Goal: Task Accomplishment & Management: Use online tool/utility

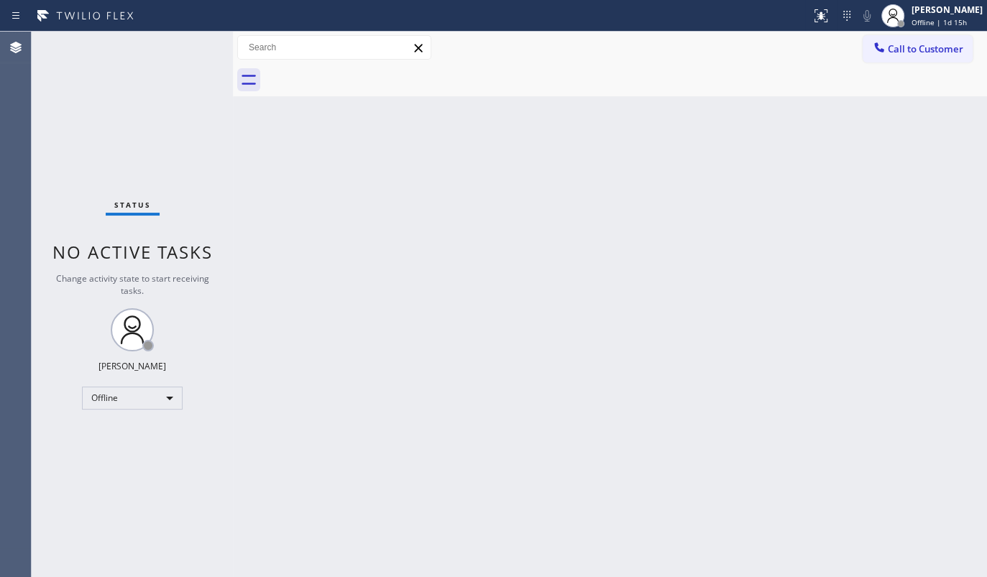
click at [106, 98] on div "Status No active tasks Change activity state to start receiving tasks. JENIZA A…" at bounding box center [132, 305] width 201 height 546
click at [798, 536] on div "Back to Dashboard Change Sender ID Customers Technicians Select a contact Outbo…" at bounding box center [610, 305] width 754 height 546
drag, startPoint x: 124, startPoint y: 142, endPoint x: 157, endPoint y: 109, distance: 46.8
click at [124, 142] on div "Status No active tasks Change activity state to start receiving tasks. JENIZA A…" at bounding box center [132, 305] width 201 height 546
click at [113, 413] on div "Status No active tasks Change activity state to start receiving tasks. JENIZA A…" at bounding box center [132, 305] width 201 height 546
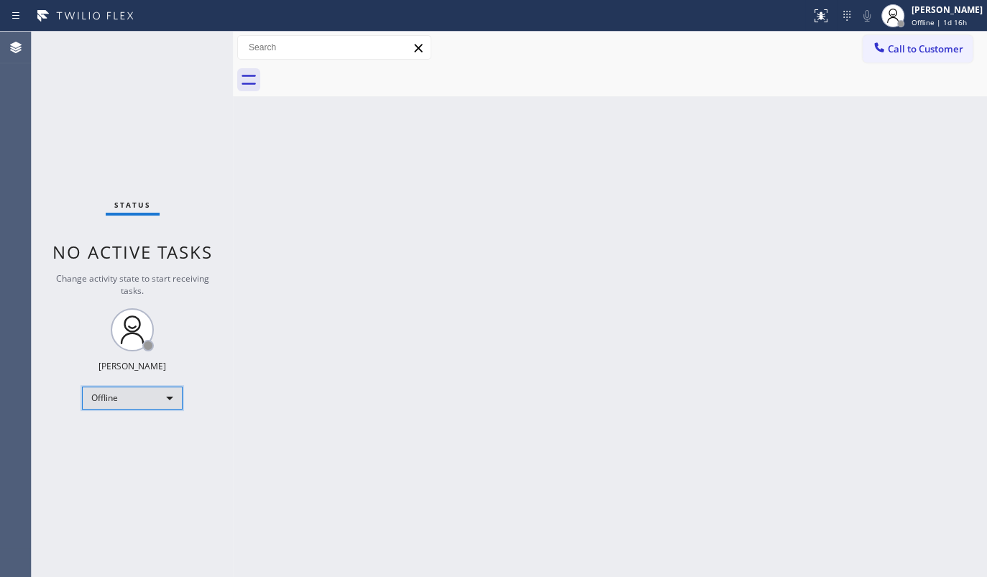
click at [112, 400] on div "Offline" at bounding box center [132, 398] width 101 height 23
click at [110, 439] on li "Available" at bounding box center [132, 434] width 98 height 17
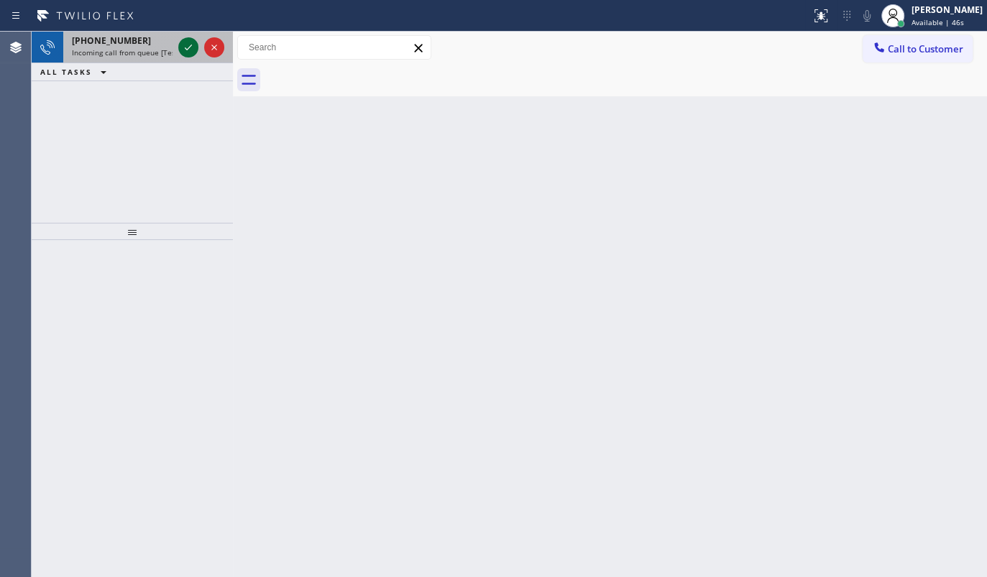
click at [185, 43] on icon at bounding box center [188, 47] width 17 height 17
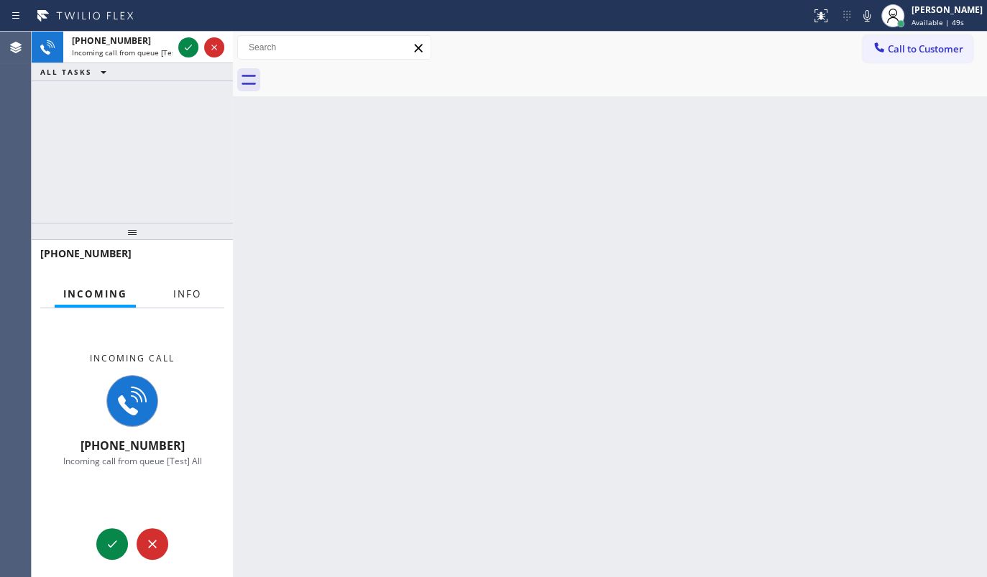
click at [193, 288] on span "Info" at bounding box center [187, 294] width 28 height 13
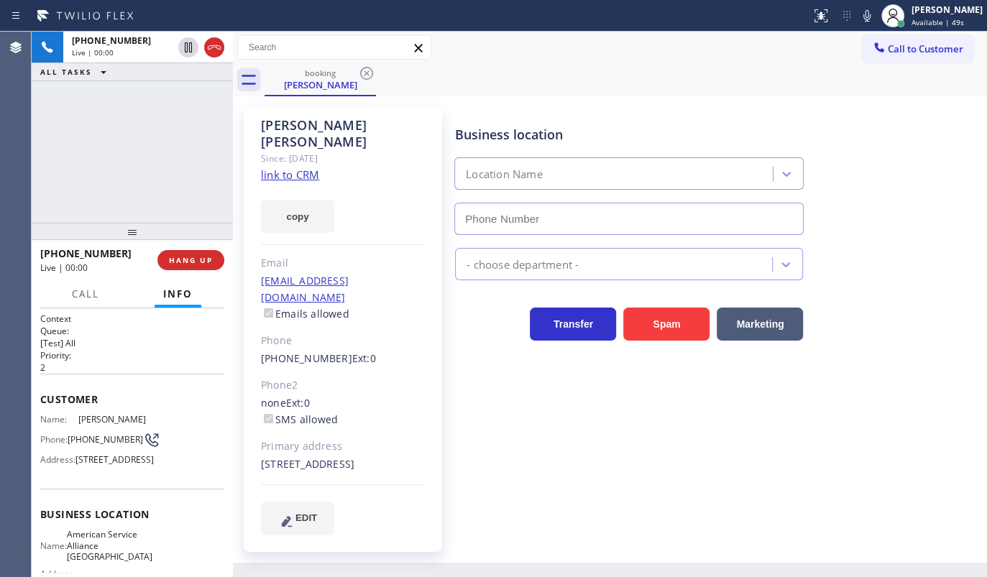
type input "(954) 835-4535"
click at [198, 259] on span "HANG UP" at bounding box center [191, 260] width 44 height 10
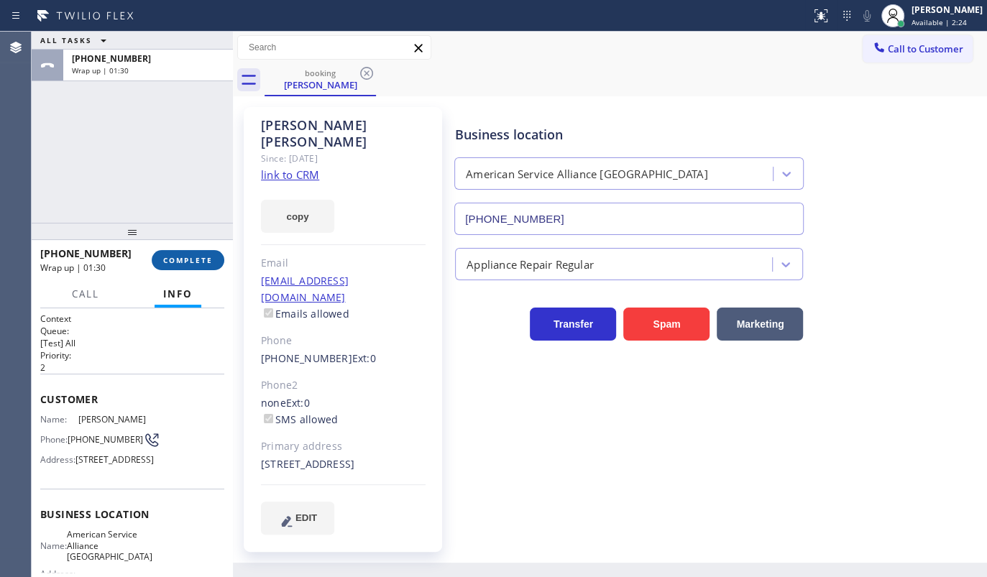
click at [181, 257] on span "COMPLETE" at bounding box center [188, 260] width 50 height 10
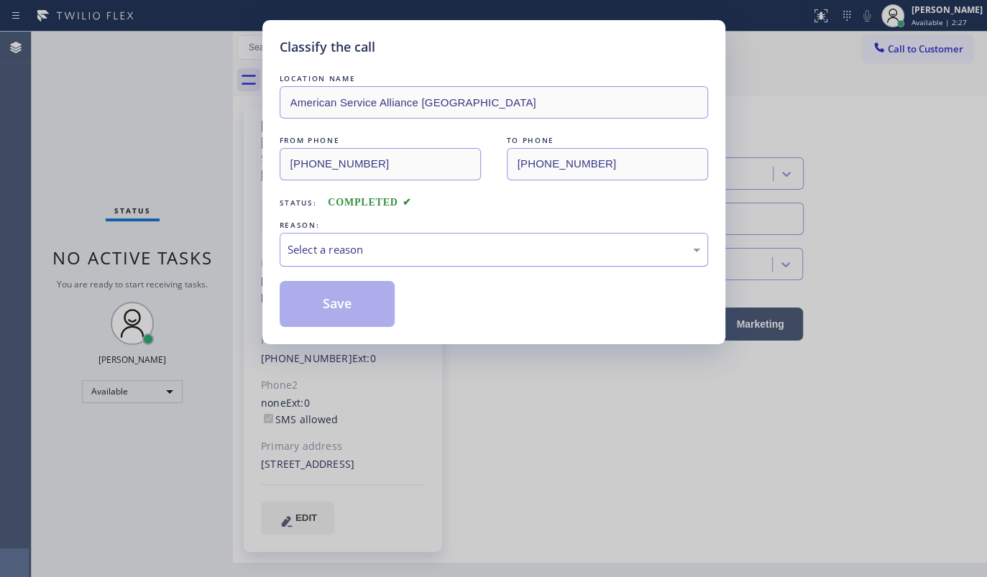
click at [353, 252] on div "Select a reason" at bounding box center [494, 250] width 413 height 17
click at [307, 290] on button "Save" at bounding box center [338, 304] width 116 height 46
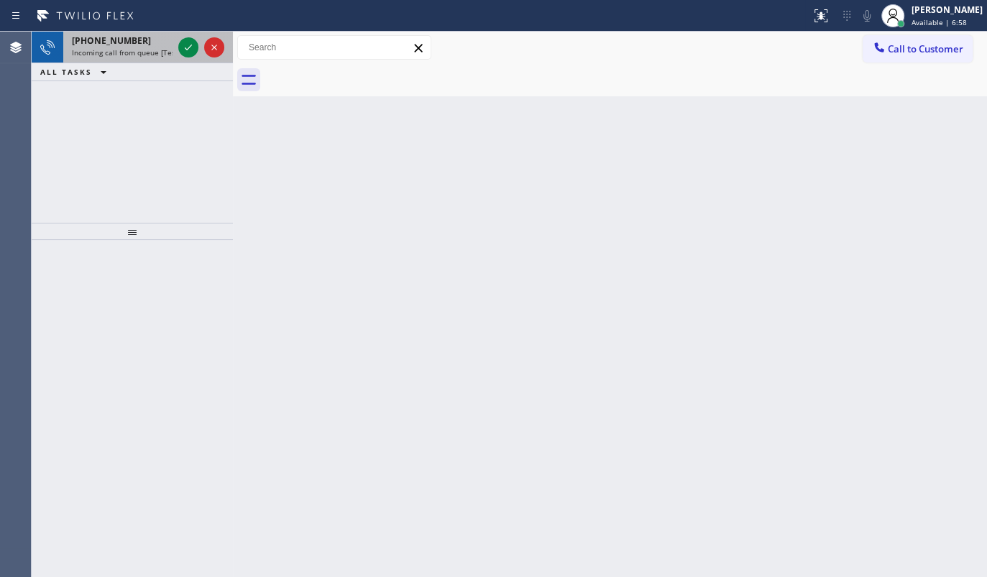
click at [196, 56] on div at bounding box center [201, 48] width 52 height 32
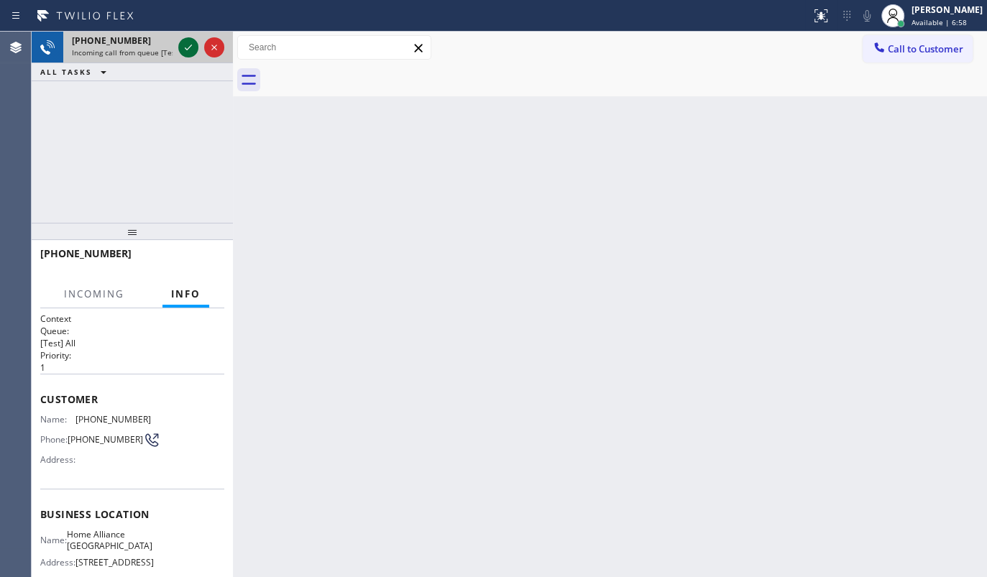
click at [191, 47] on icon at bounding box center [188, 47] width 17 height 17
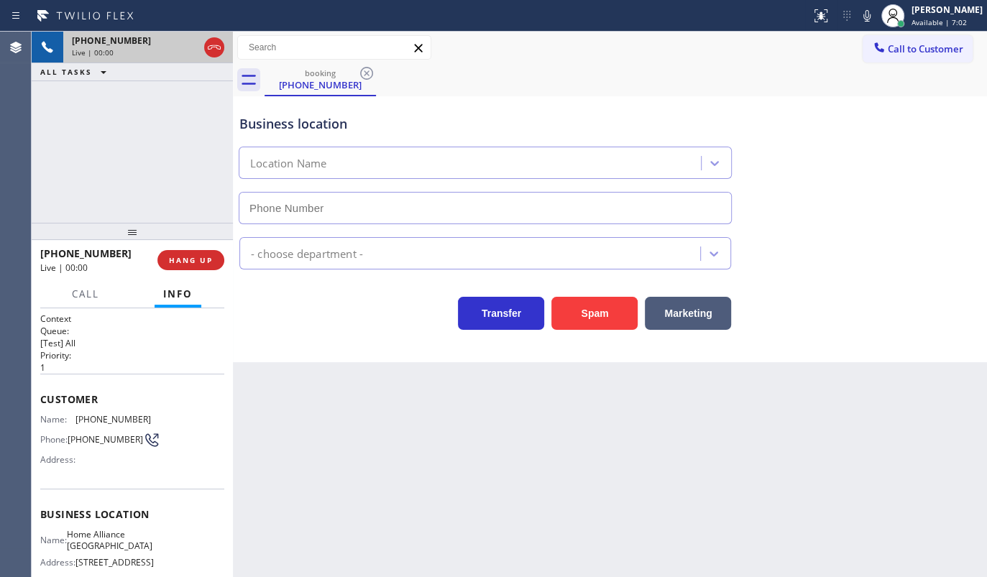
type input "(312) 241-1219"
drag, startPoint x: 137, startPoint y: 245, endPoint x: 131, endPoint y: 237, distance: 9.8
click at [137, 244] on div "+12192407230 Live | 00:16" at bounding box center [98, 260] width 117 height 37
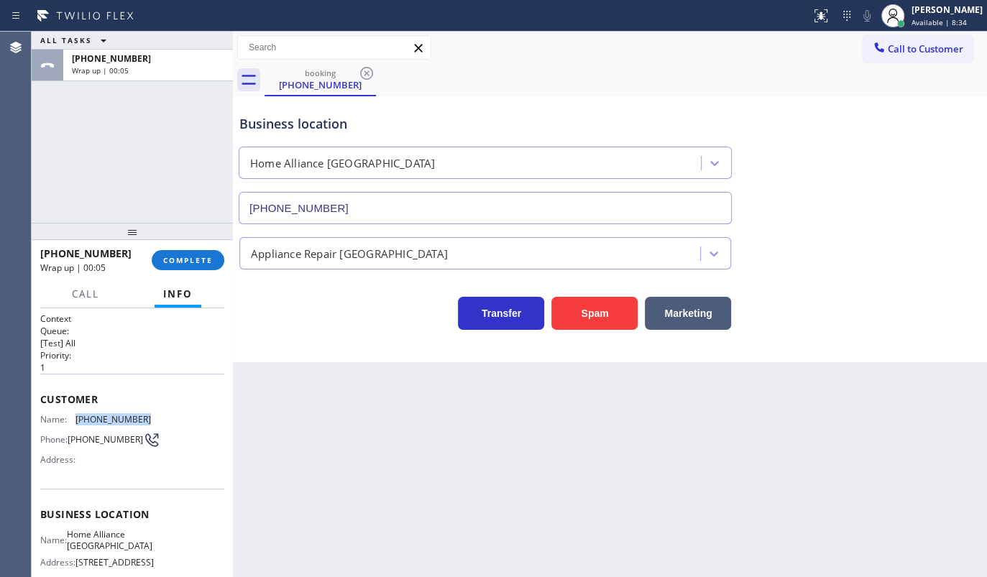
drag, startPoint x: 77, startPoint y: 411, endPoint x: 160, endPoint y: 411, distance: 82.7
click at [160, 414] on div "Name: (219) 240-7230 Phone: (219) 240-7230 Address:" at bounding box center [132, 442] width 184 height 57
copy span "(219) 240-7230"
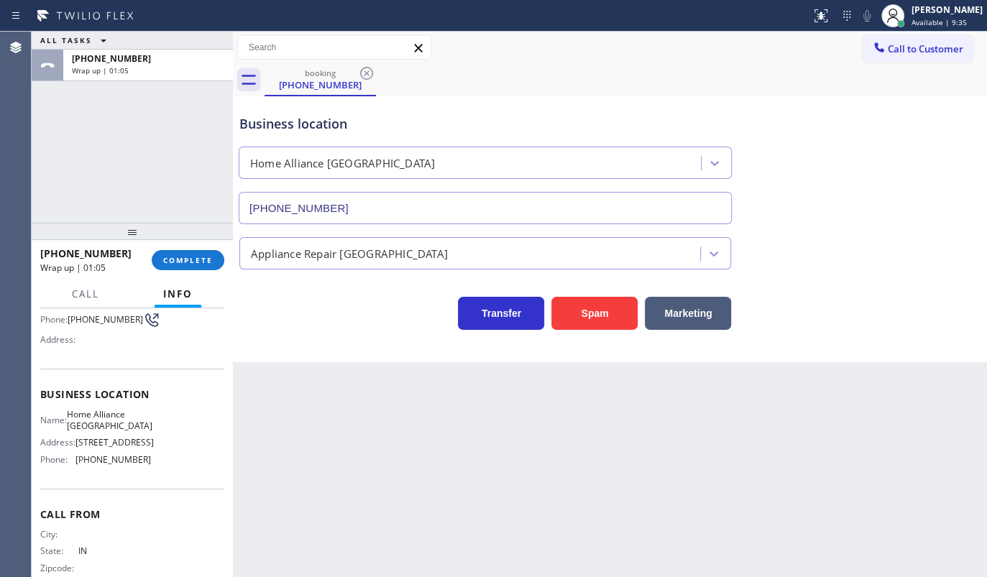
scroll to position [158, 0]
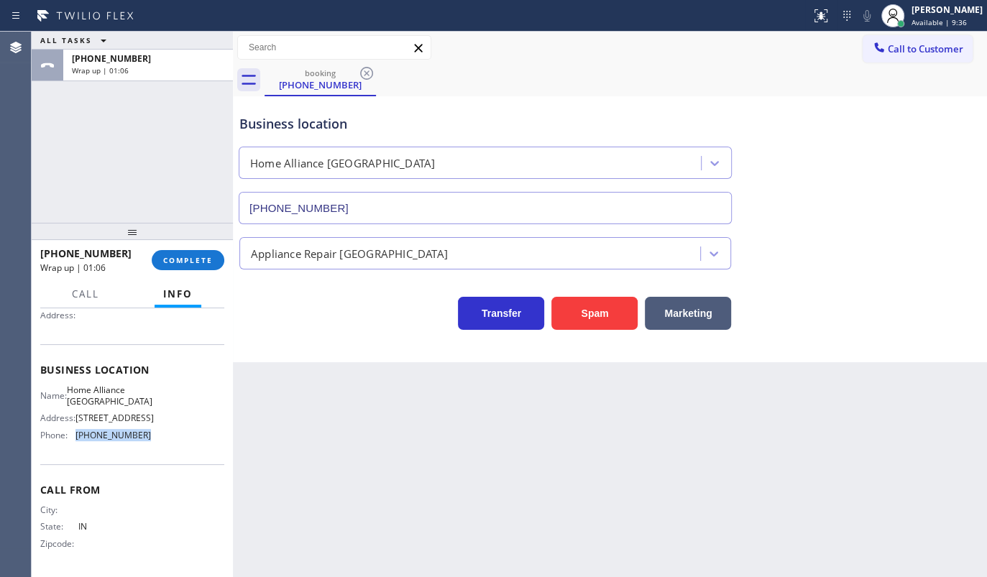
drag, startPoint x: 75, startPoint y: 445, endPoint x: 175, endPoint y: 455, distance: 101.1
click at [175, 455] on div "Business location Name: Home Alliance Chicago Address: 2071 N Southport Ave Pho…" at bounding box center [132, 404] width 184 height 120
copy div "(312) 241-1219"
click at [179, 261] on span "COMPLETE" at bounding box center [188, 260] width 50 height 10
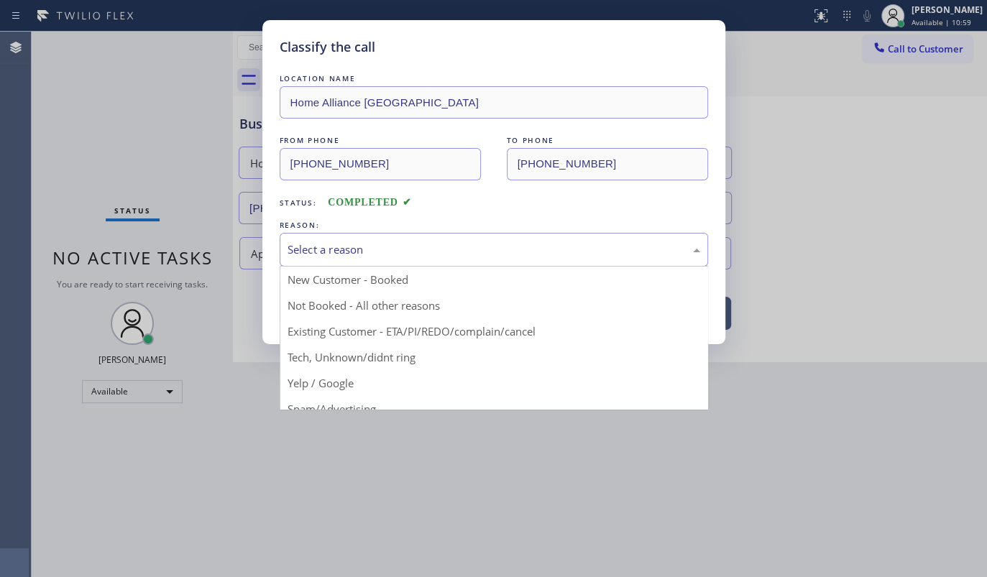
click at [339, 257] on div "Select a reason" at bounding box center [494, 250] width 428 height 34
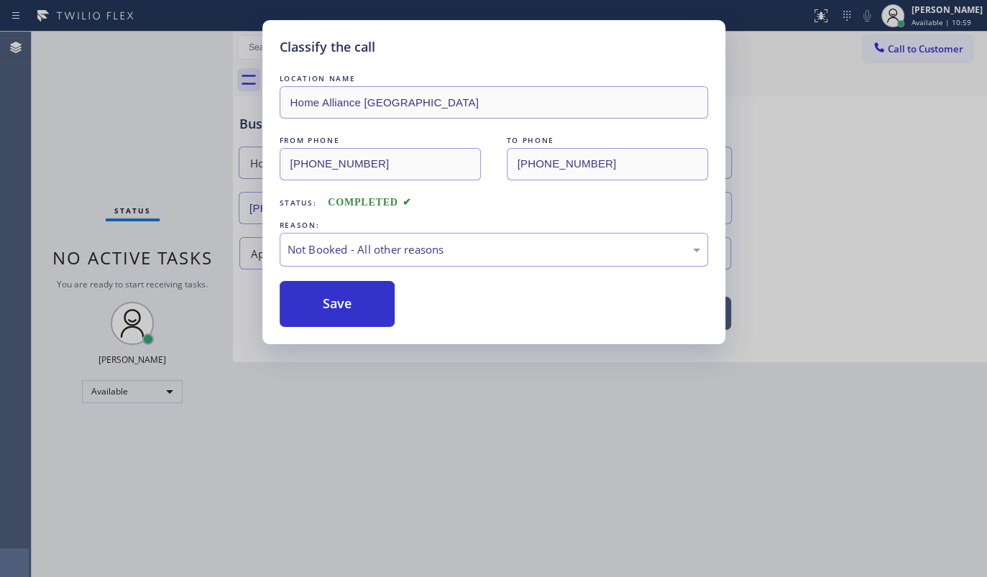
click at [316, 303] on button "Save" at bounding box center [338, 304] width 116 height 46
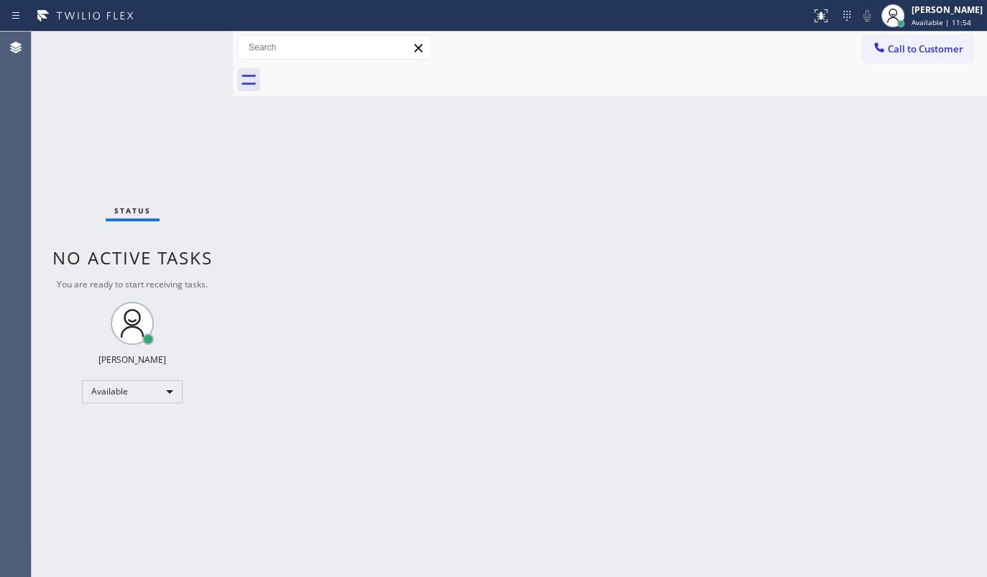
drag, startPoint x: 116, startPoint y: 115, endPoint x: 86, endPoint y: 102, distance: 32.9
click at [88, 107] on div "Status No active tasks You are ready to start receiving tasks. JENIZA ALCAYDE A…" at bounding box center [132, 305] width 201 height 546
drag, startPoint x: 688, startPoint y: 264, endPoint x: 697, endPoint y: 247, distance: 18.7
click at [688, 264] on div "Back to Dashboard Change Sender ID Customers Technicians Select a contact Outbo…" at bounding box center [610, 305] width 754 height 546
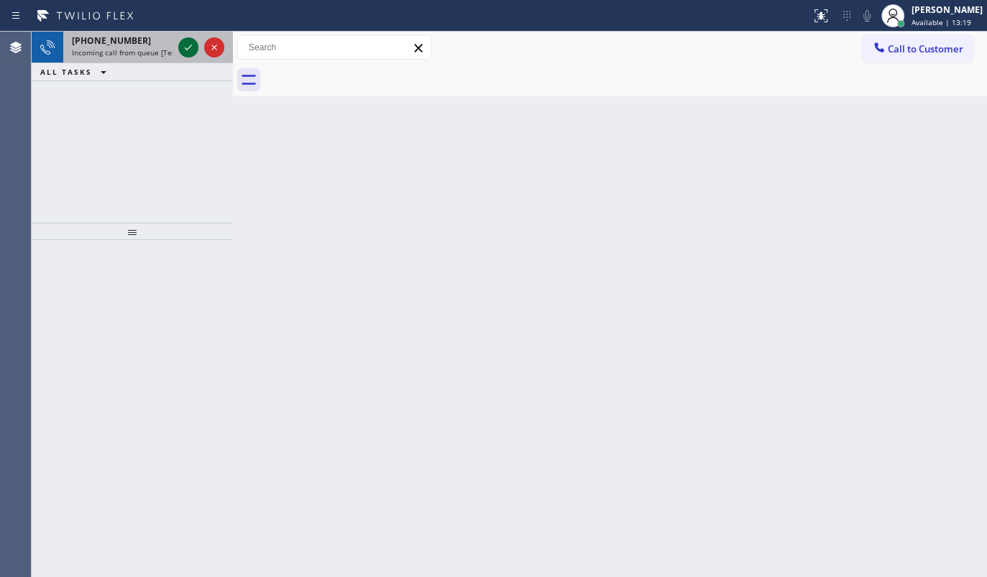
click at [189, 52] on icon at bounding box center [188, 47] width 17 height 17
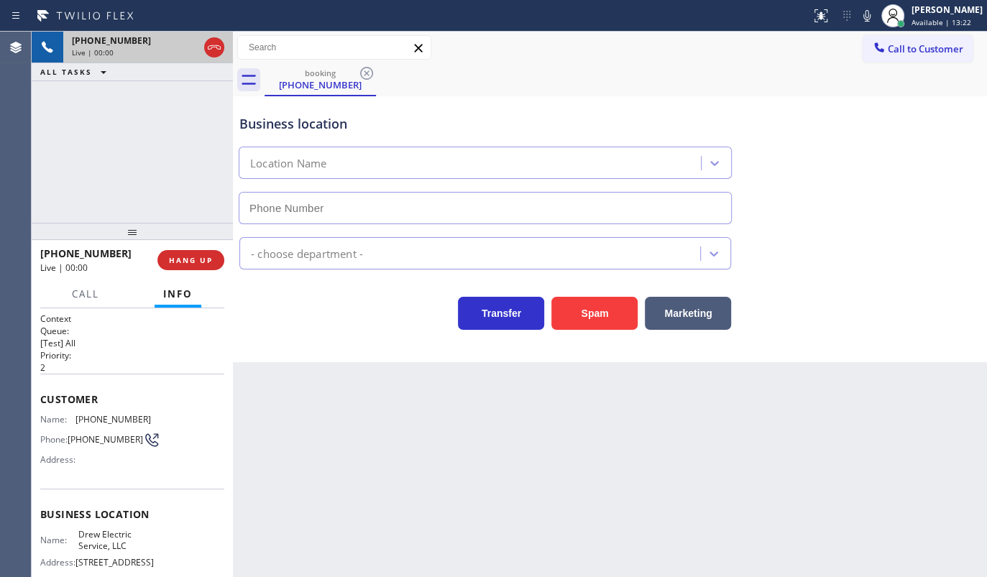
type input "(848) 315-2306"
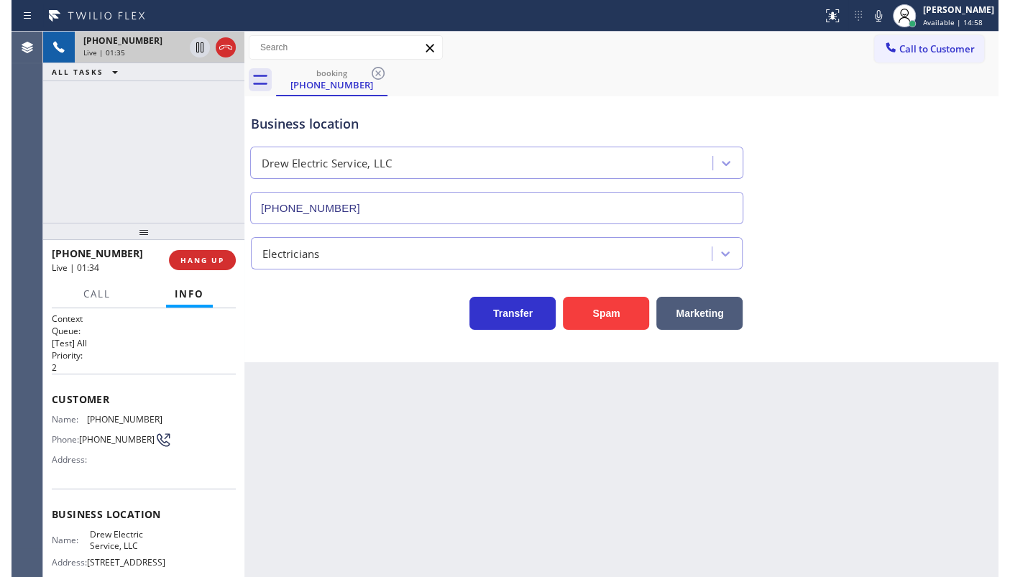
scroll to position [65, 0]
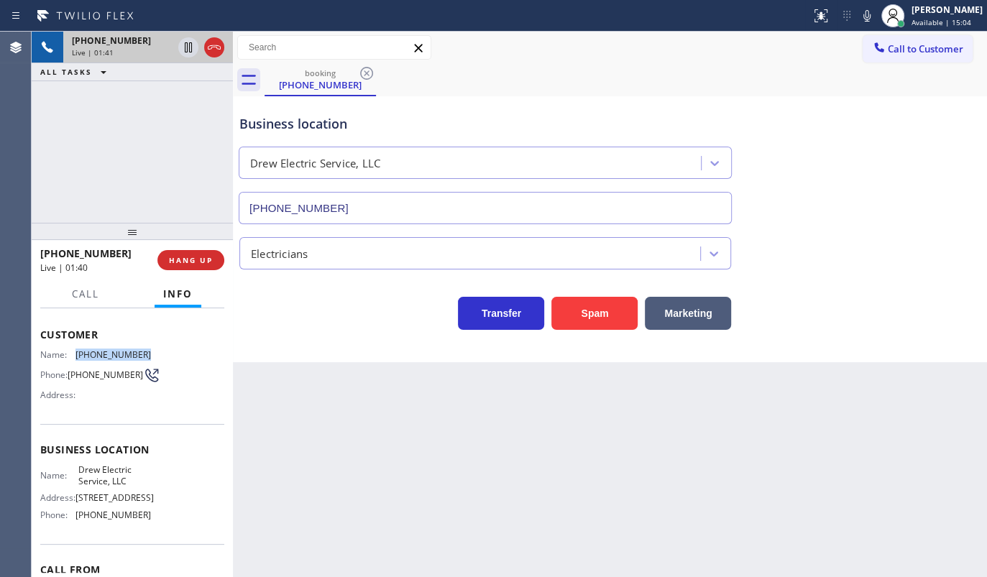
drag, startPoint x: 76, startPoint y: 350, endPoint x: 144, endPoint y: 352, distance: 67.6
click at [144, 352] on span "(732) 278-9882" at bounding box center [112, 354] width 75 height 11
copy span "(732) 278-9882"
click at [185, 49] on icon at bounding box center [188, 47] width 17 height 17
click at [868, 17] on icon at bounding box center [866, 16] width 7 height 12
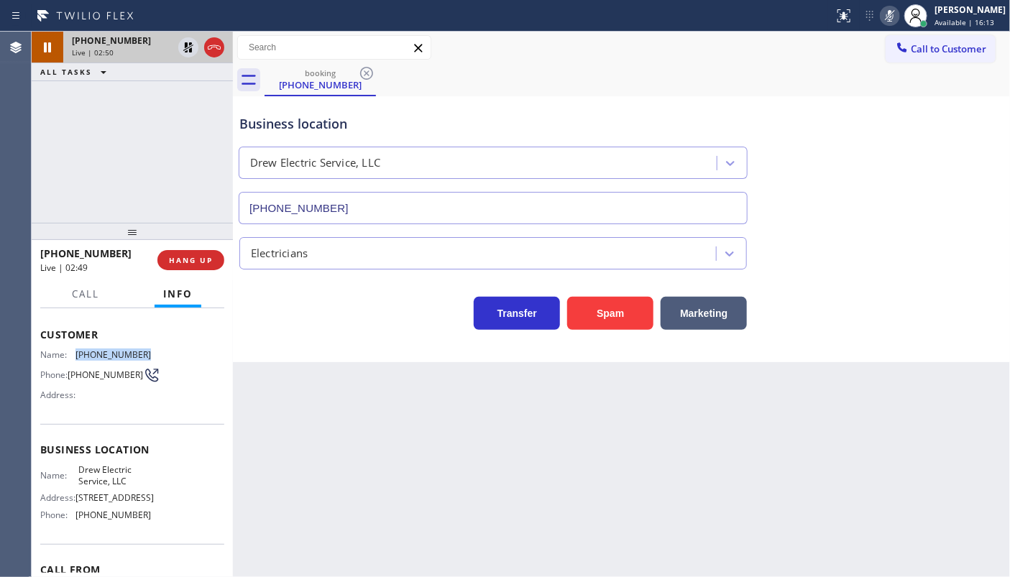
drag, startPoint x: 184, startPoint y: 46, endPoint x: 201, endPoint y: 43, distance: 17.5
click at [185, 46] on icon at bounding box center [188, 47] width 17 height 17
click at [891, 19] on icon at bounding box center [889, 16] width 7 height 12
click at [82, 288] on span "Call" at bounding box center [85, 294] width 27 height 13
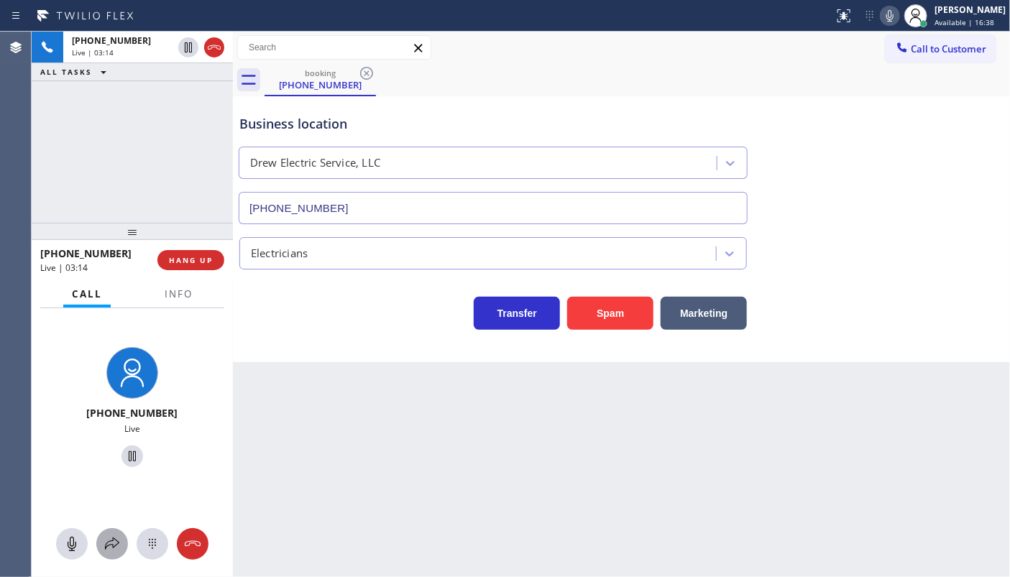
click at [115, 551] on icon at bounding box center [112, 544] width 17 height 17
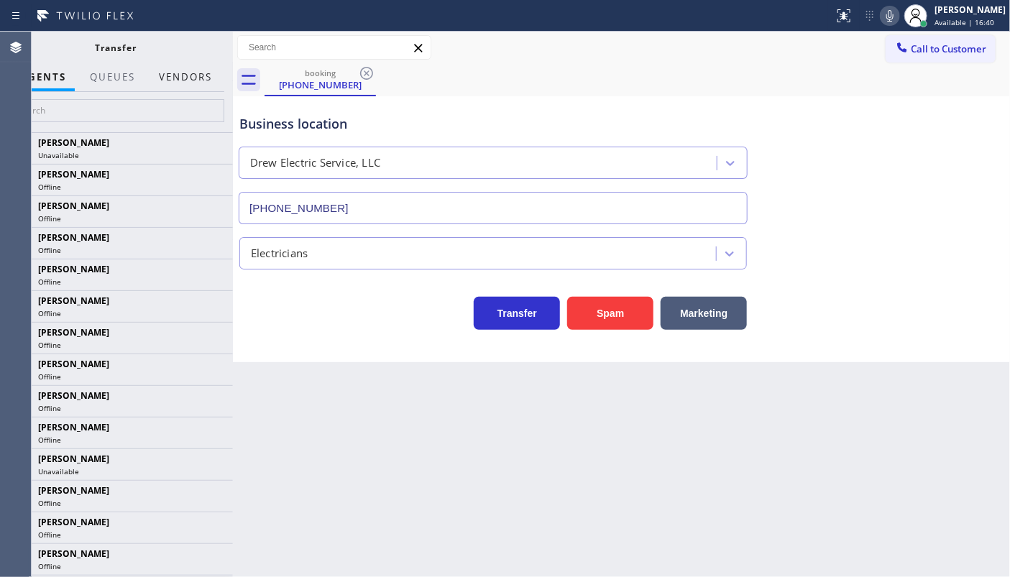
click at [165, 73] on button "Vendors" at bounding box center [185, 77] width 70 height 28
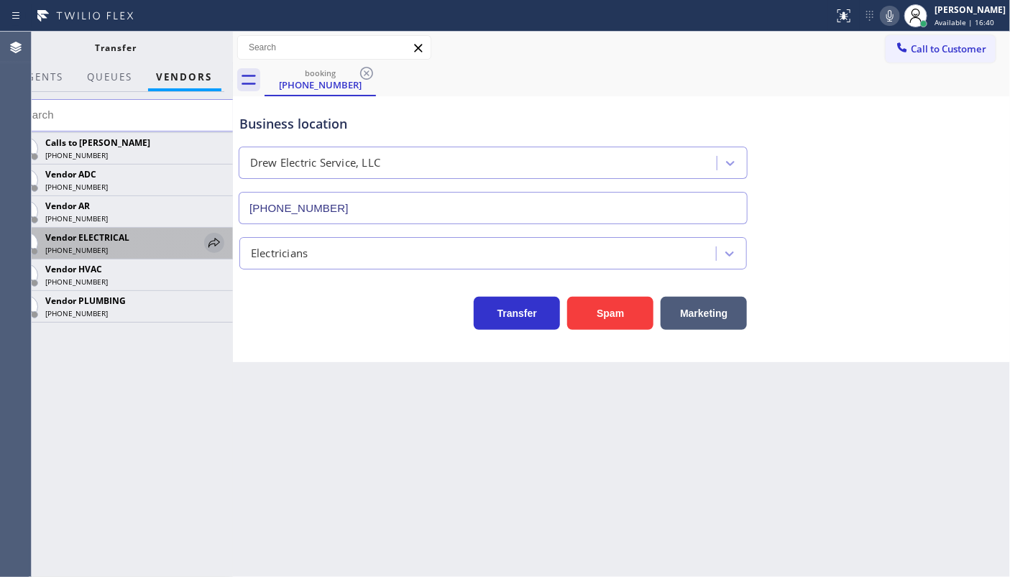
click at [217, 243] on icon at bounding box center [214, 242] width 17 height 17
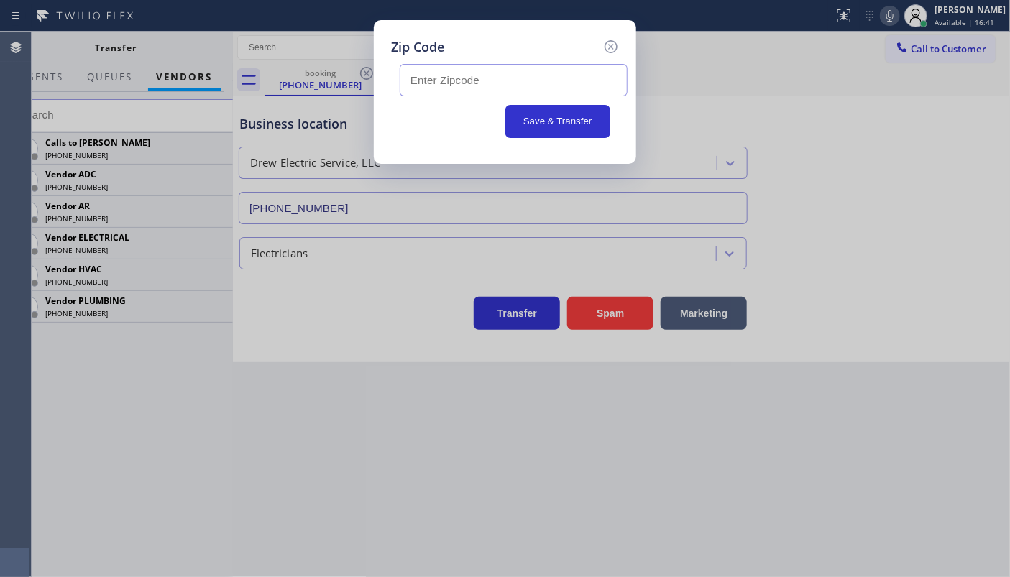
click at [421, 82] on input "text" at bounding box center [514, 80] width 228 height 32
type input "08753"
click at [531, 120] on button "Save & Transfer" at bounding box center [558, 121] width 106 height 33
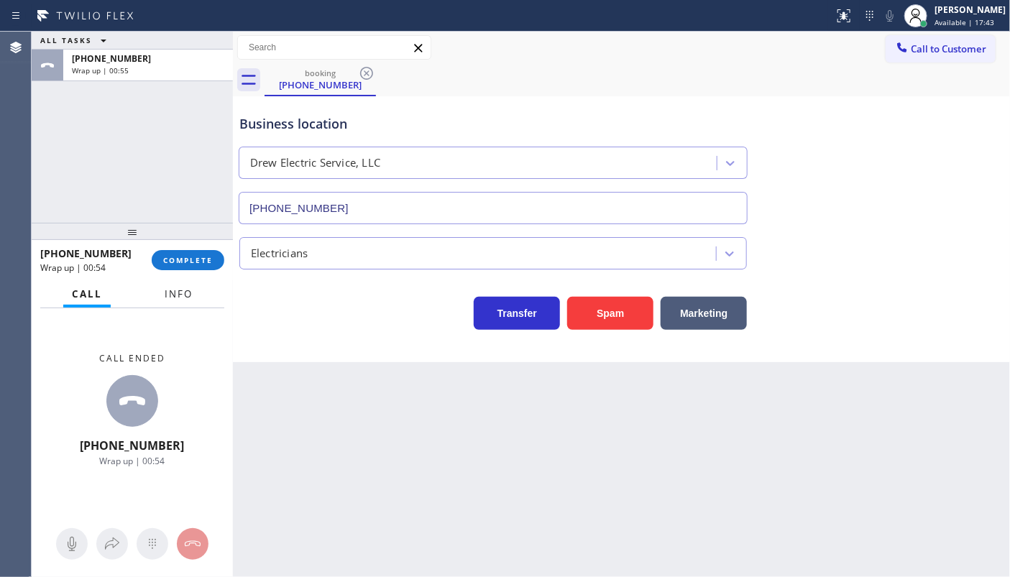
click at [180, 290] on span "Info" at bounding box center [179, 294] width 28 height 13
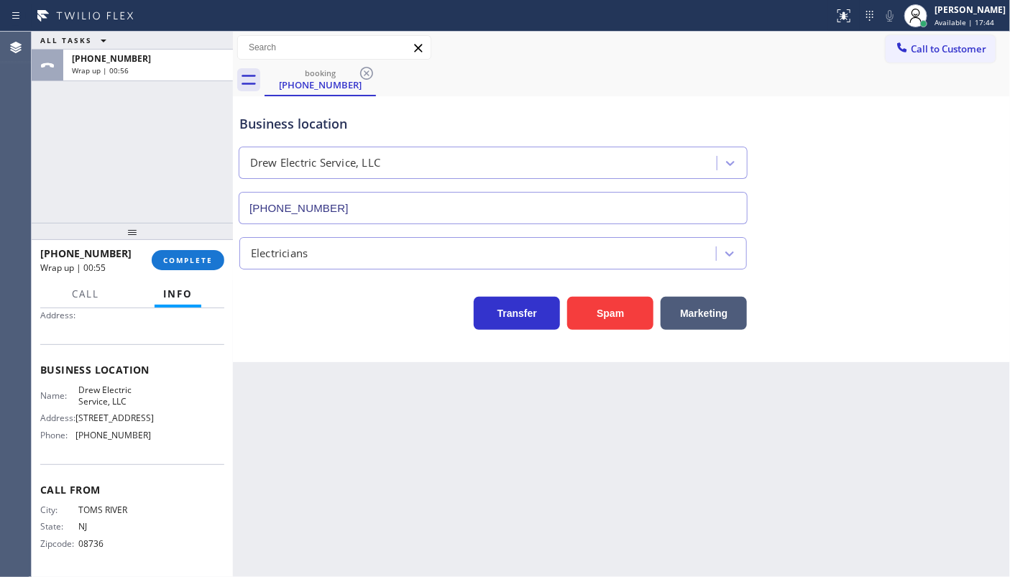
scroll to position [180, 0]
drag, startPoint x: 73, startPoint y: 437, endPoint x: 160, endPoint y: 446, distance: 86.7
click at [160, 446] on div "Business location Name: Drew Electric Service, LLC Address: 358 Grande River Bl…" at bounding box center [132, 404] width 184 height 120
copy div "(848) 315-2306"
click at [193, 255] on span "COMPLETE" at bounding box center [188, 260] width 50 height 10
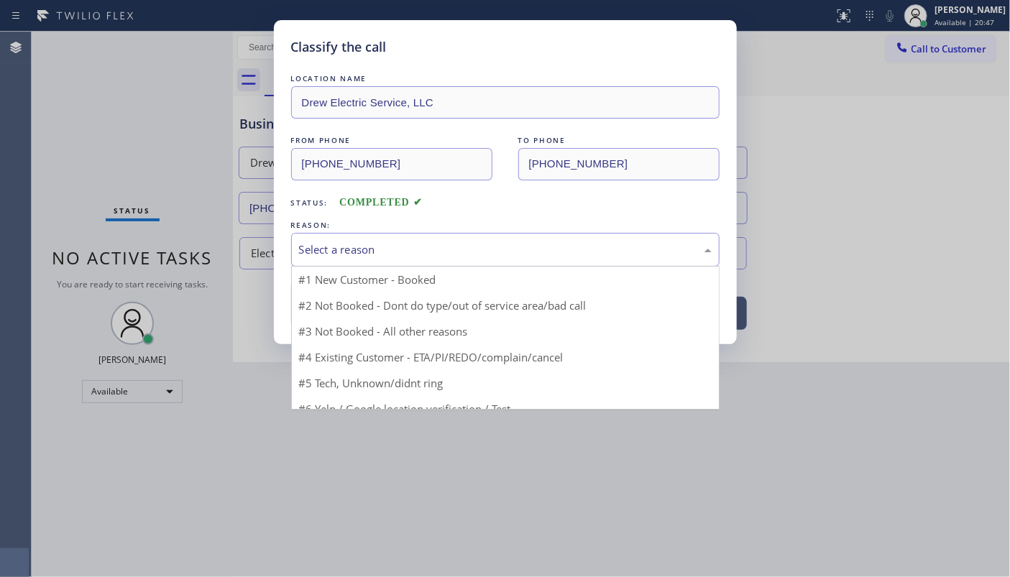
click at [328, 254] on div "Select a reason" at bounding box center [505, 250] width 413 height 17
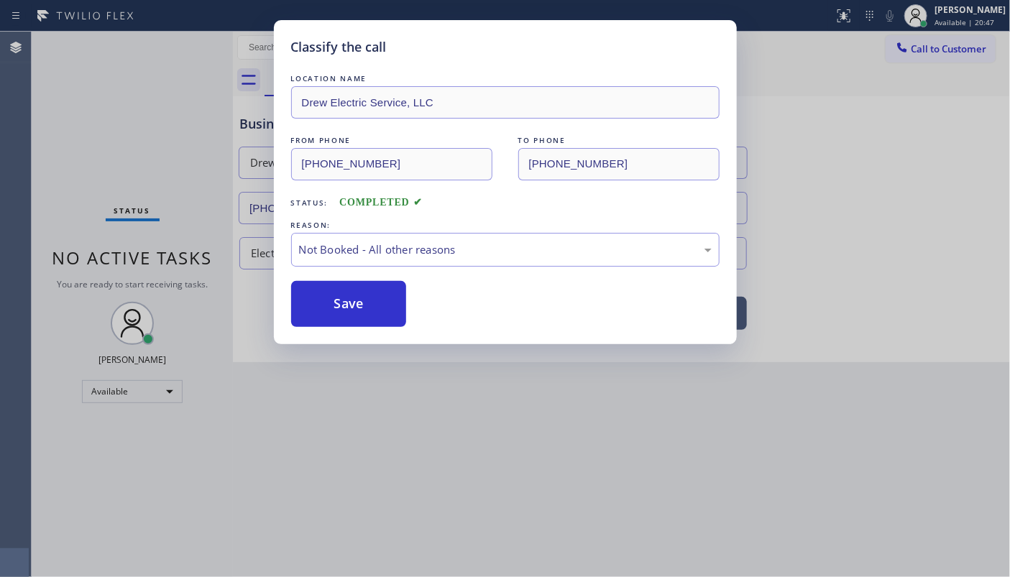
click at [336, 305] on button "Save" at bounding box center [349, 304] width 116 height 46
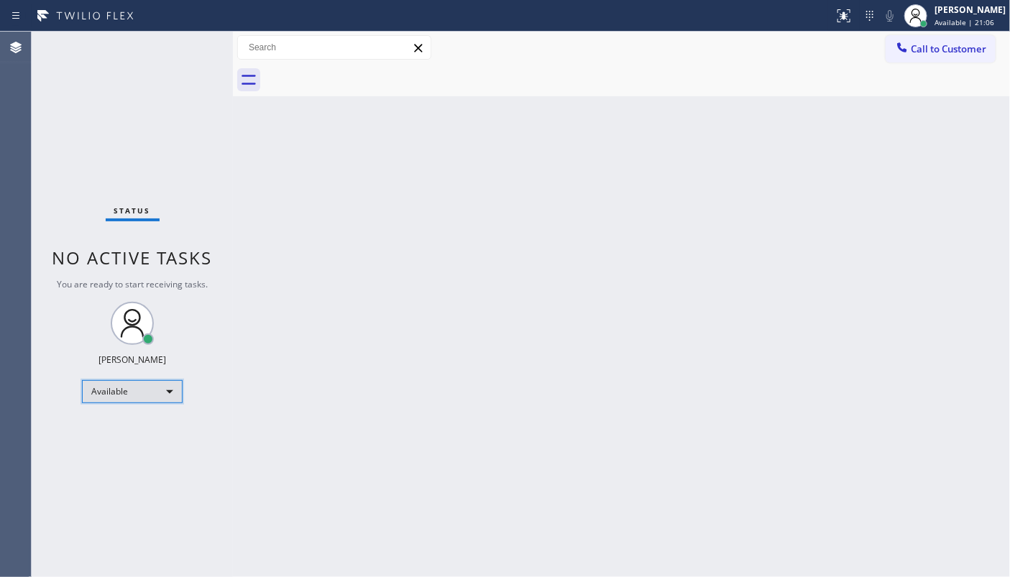
click at [90, 388] on div "Available" at bounding box center [132, 391] width 101 height 23
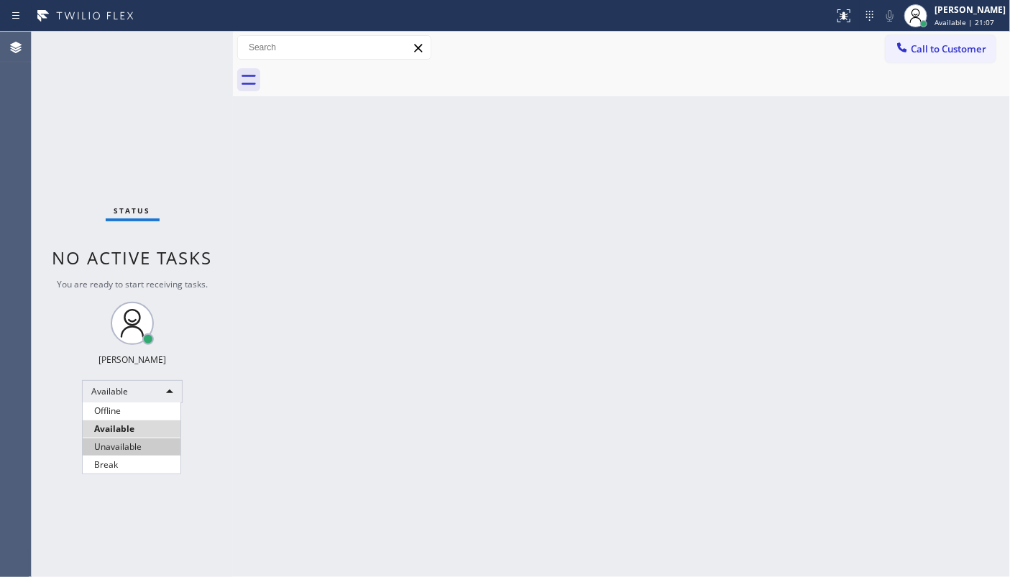
click at [113, 444] on li "Unavailable" at bounding box center [132, 447] width 98 height 17
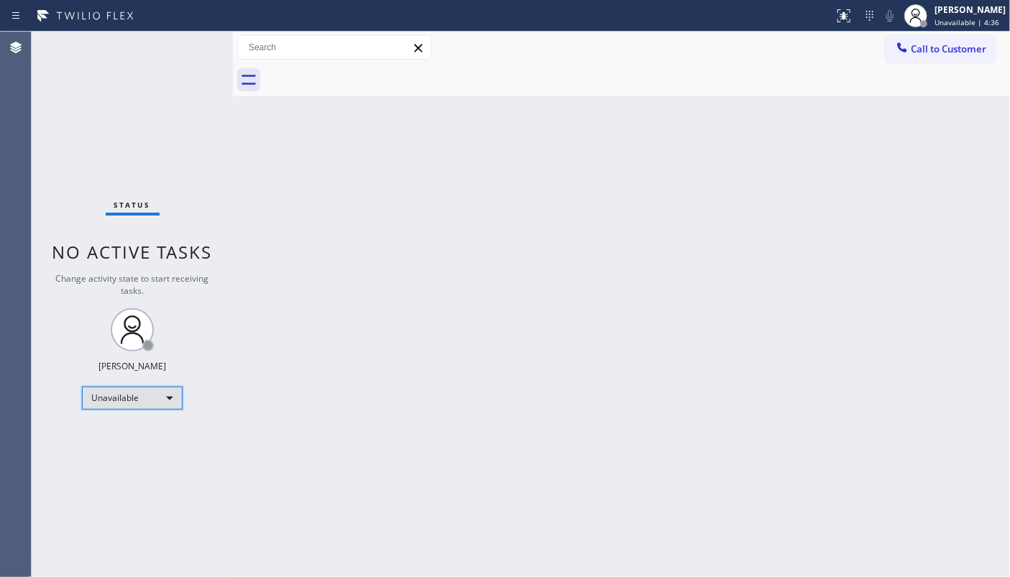
click at [123, 396] on div "Unavailable" at bounding box center [132, 398] width 101 height 23
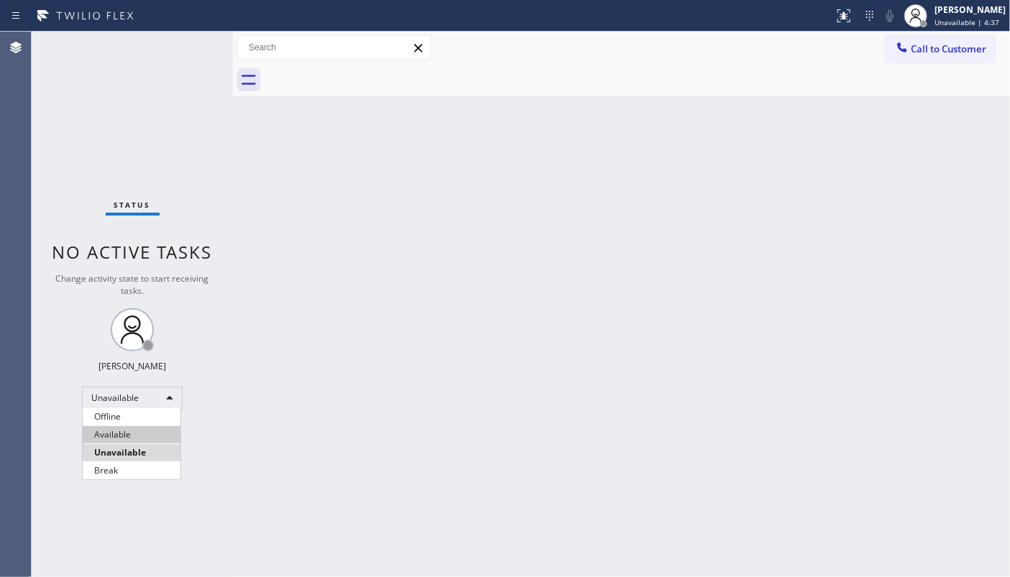
click at [117, 435] on li "Available" at bounding box center [132, 434] width 98 height 17
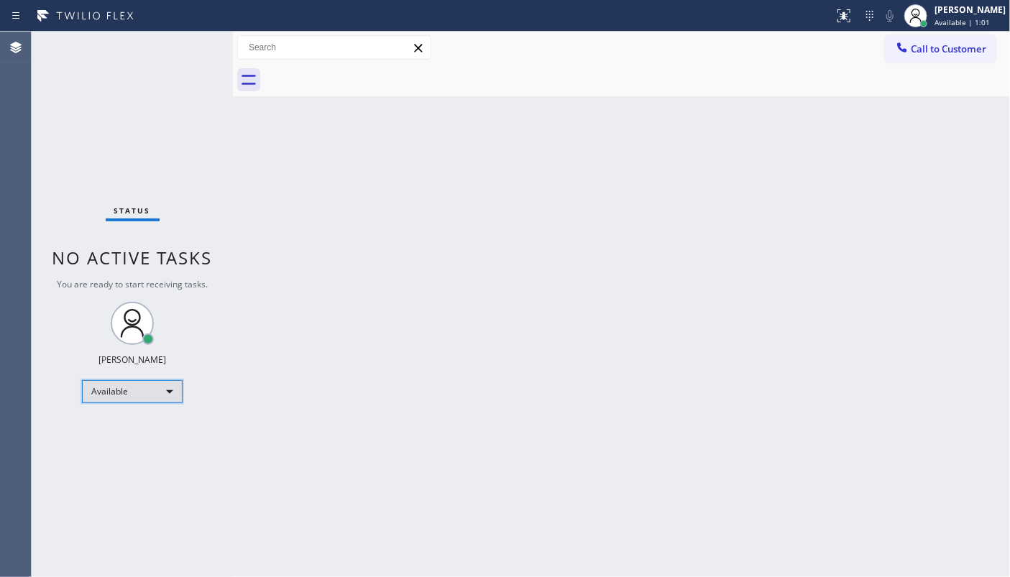
click at [114, 398] on div "Available" at bounding box center [132, 391] width 101 height 23
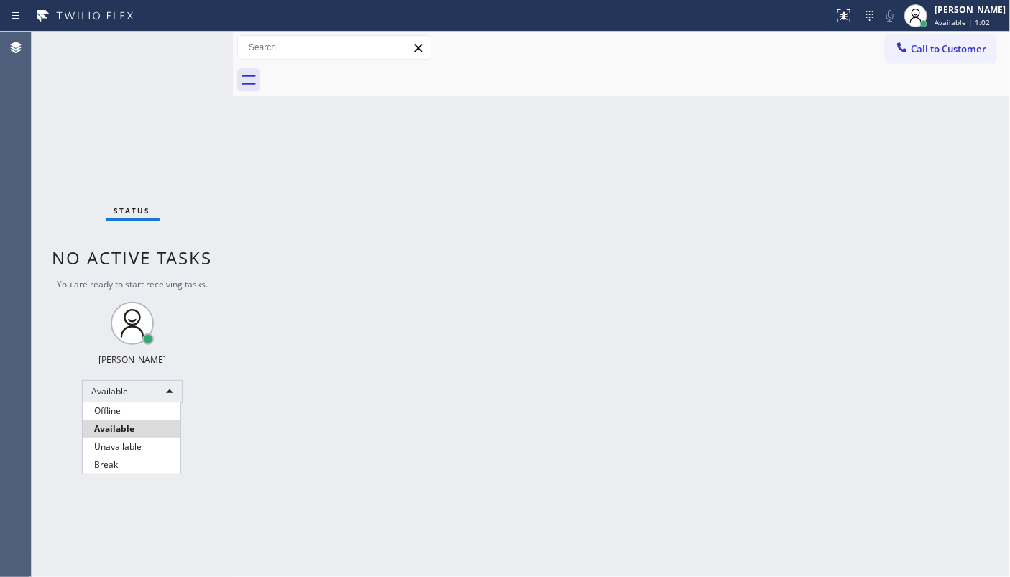
click at [486, 351] on div at bounding box center [505, 288] width 1010 height 577
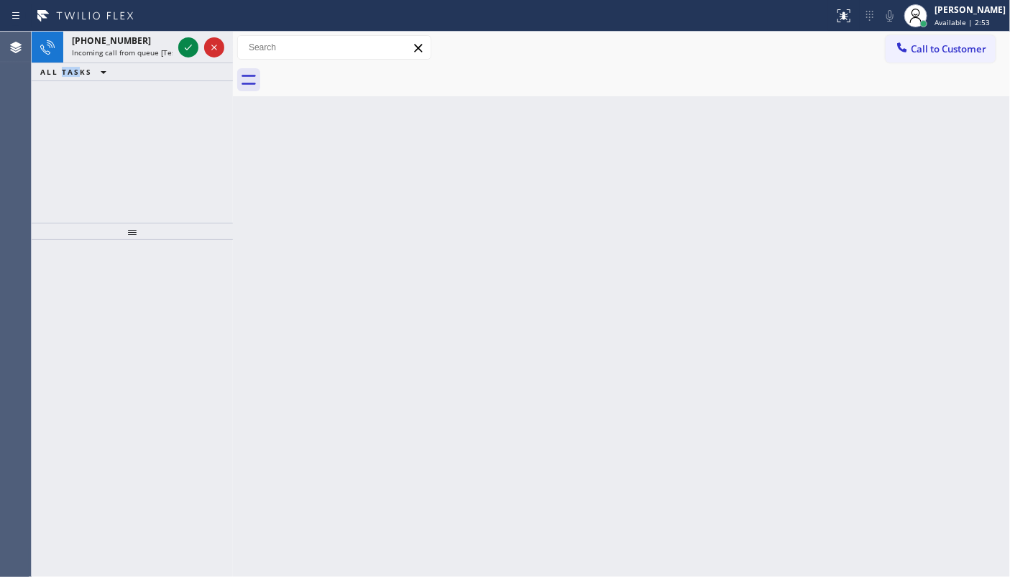
drag, startPoint x: 66, startPoint y: 106, endPoint x: 129, endPoint y: 76, distance: 70.1
click at [108, 87] on div "+17202908339 Incoming call from queue [Test] All ALL TASKS ALL TASKS ACTIVE TAS…" at bounding box center [132, 127] width 201 height 191
click at [183, 42] on icon at bounding box center [188, 47] width 17 height 17
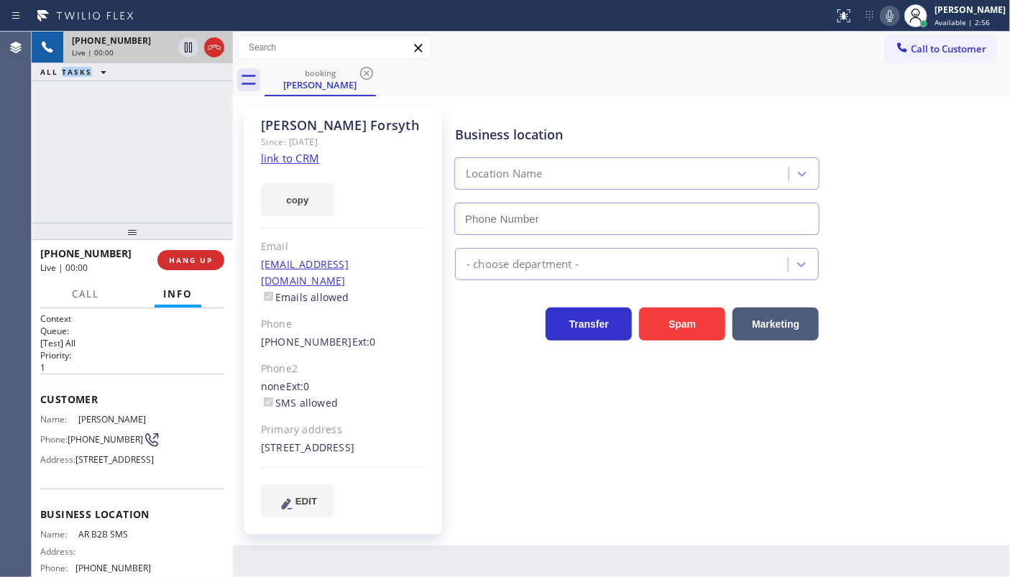
type input "(833) 692-2271"
click at [308, 158] on link "link to CRM" at bounding box center [290, 158] width 58 height 14
click at [209, 254] on button "HANG UP" at bounding box center [190, 260] width 67 height 20
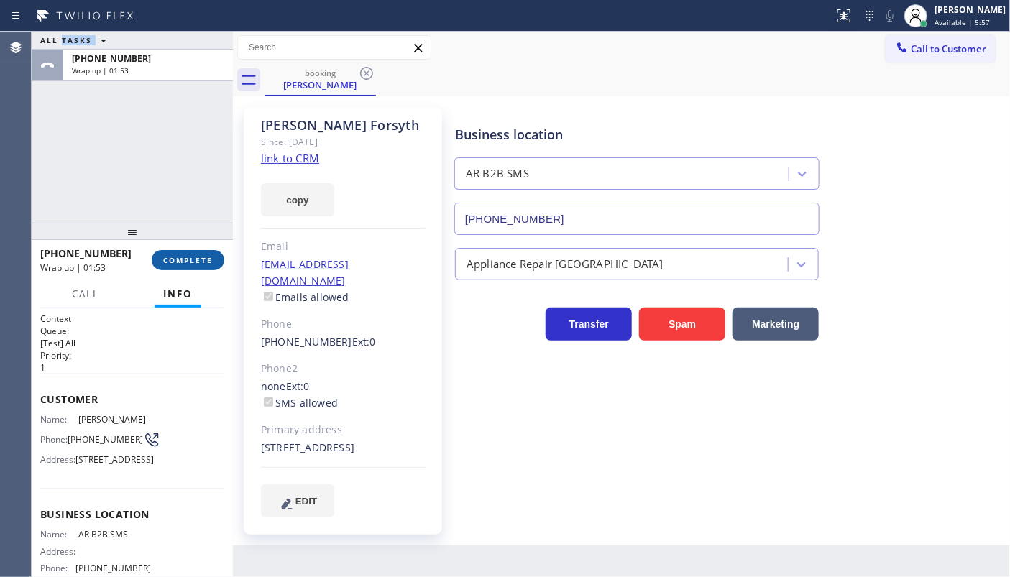
click at [199, 264] on span "COMPLETE" at bounding box center [188, 260] width 50 height 10
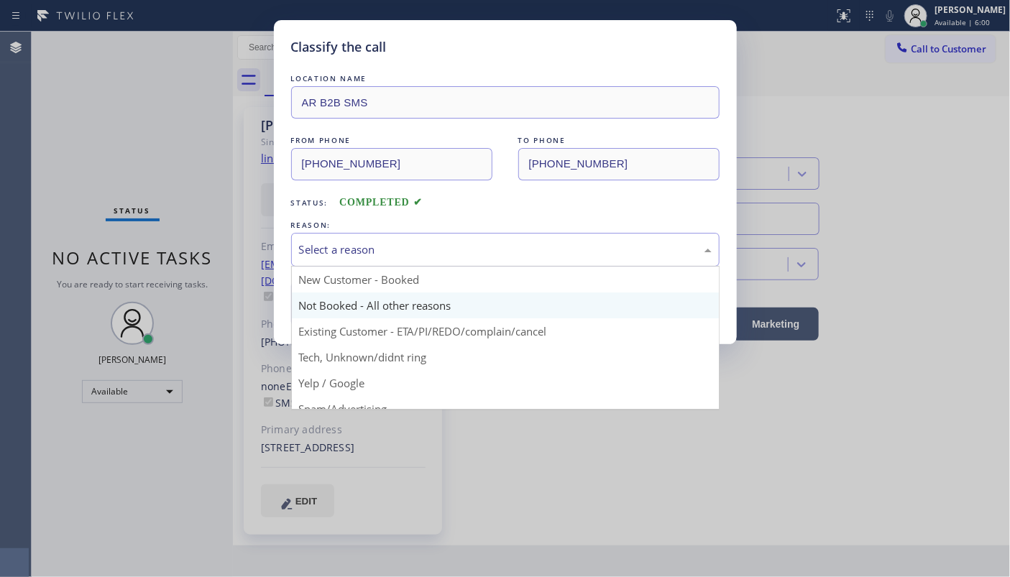
drag, startPoint x: 341, startPoint y: 259, endPoint x: 326, endPoint y: 295, distance: 39.0
click at [333, 267] on div "Select a reason New Customer - Booked Not Booked - All other reasons Existing C…" at bounding box center [505, 250] width 428 height 34
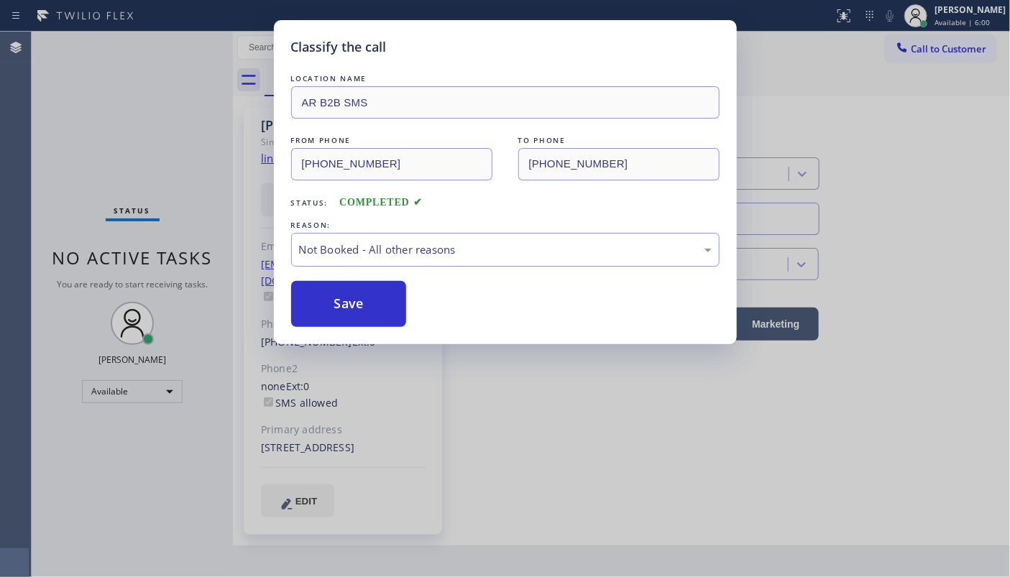
click at [324, 306] on button "Save" at bounding box center [349, 304] width 116 height 46
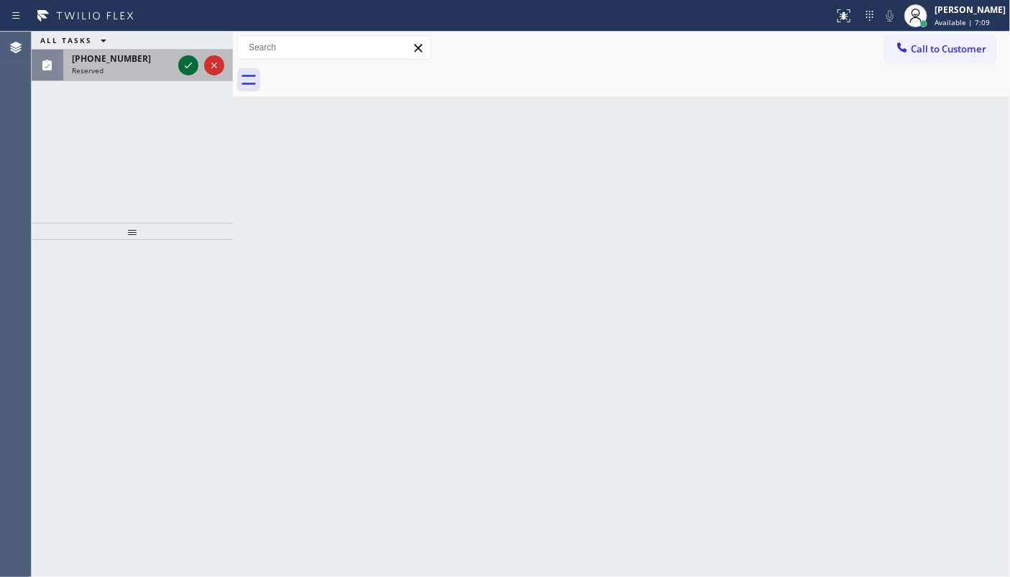
click at [193, 62] on icon at bounding box center [188, 65] width 17 height 17
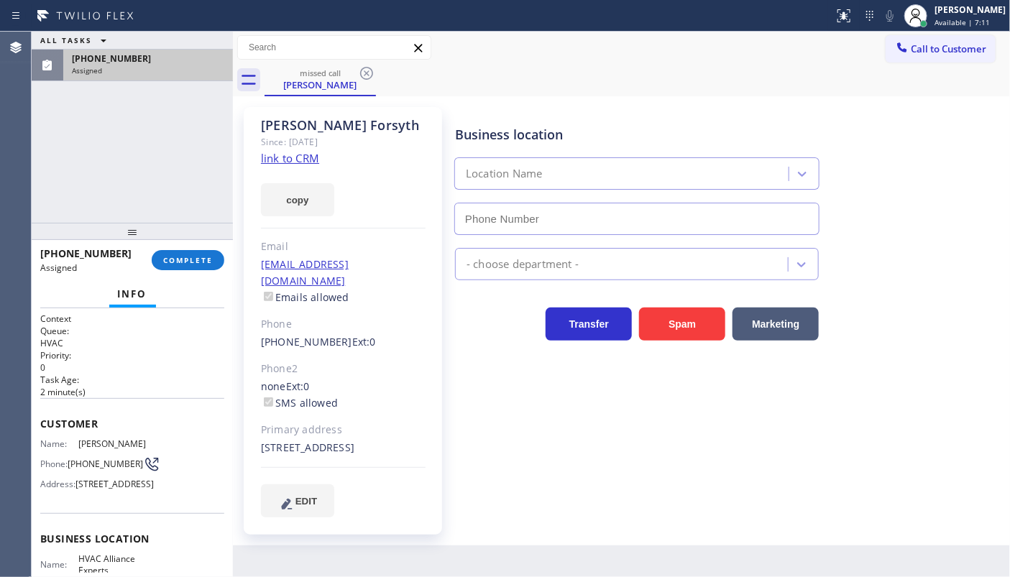
type input "(833) 558-1241"
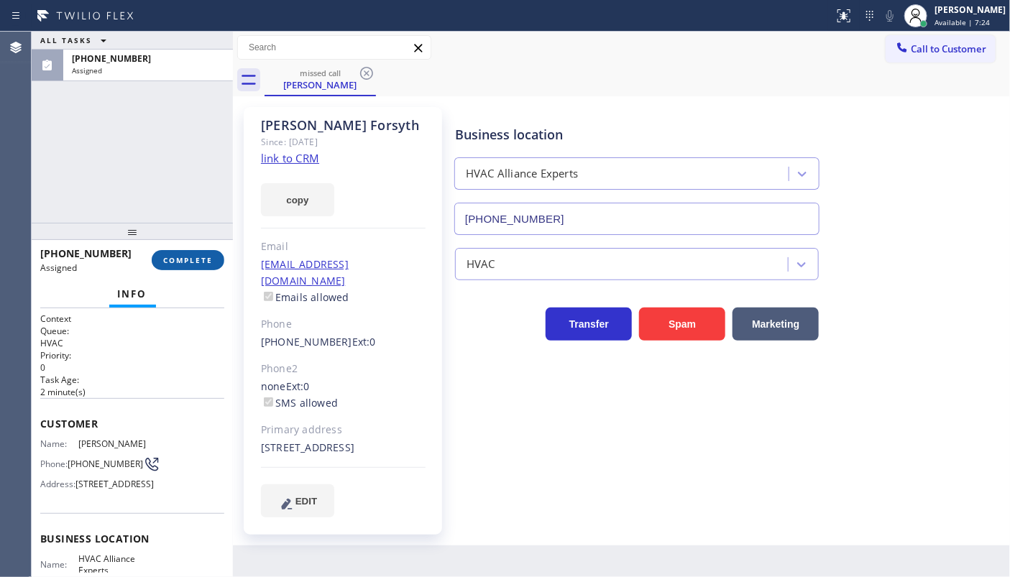
click at [199, 259] on span "COMPLETE" at bounding box center [188, 260] width 50 height 10
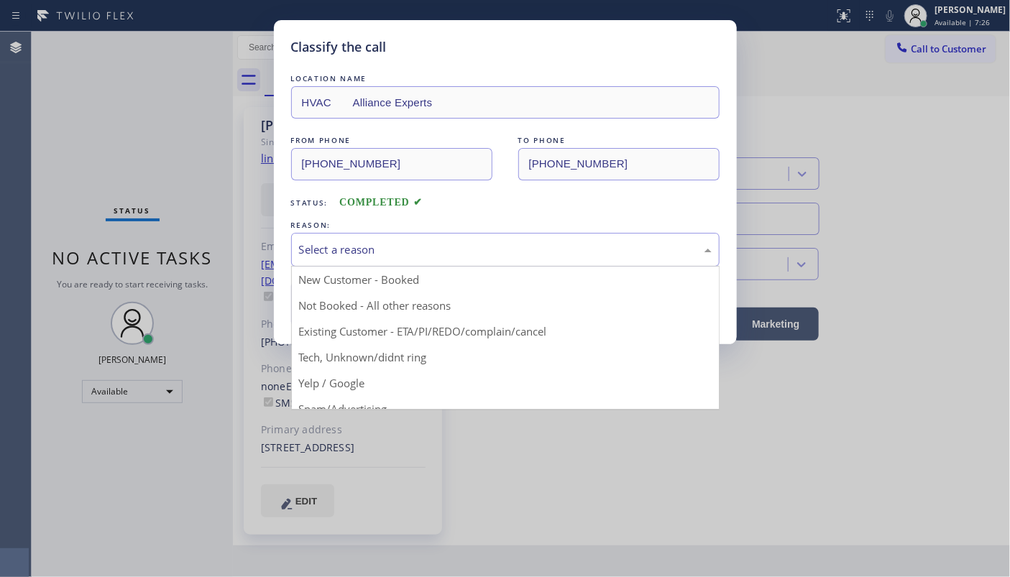
click at [359, 244] on div "Select a reason" at bounding box center [505, 250] width 413 height 17
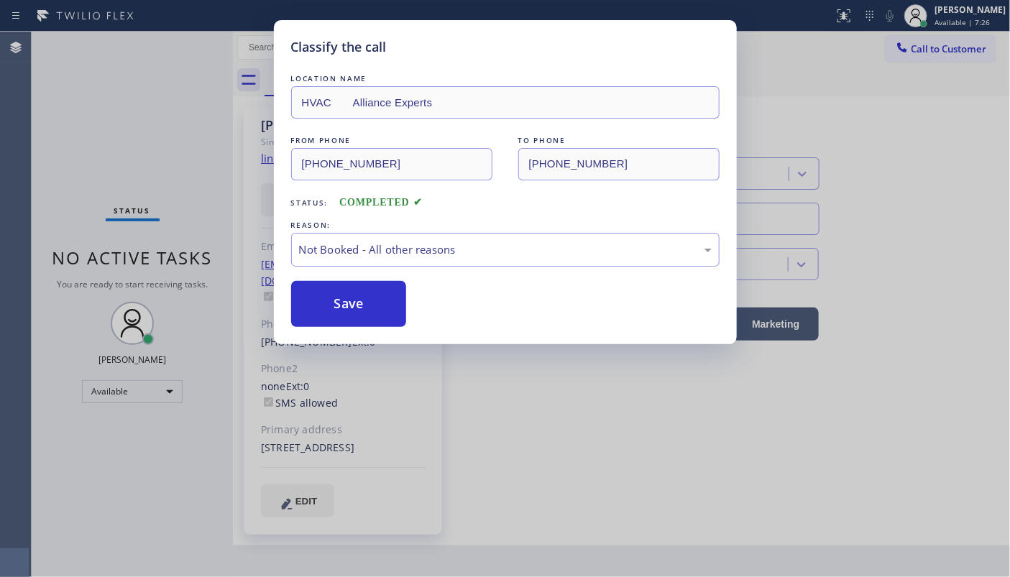
click at [318, 305] on button "Save" at bounding box center [349, 304] width 116 height 46
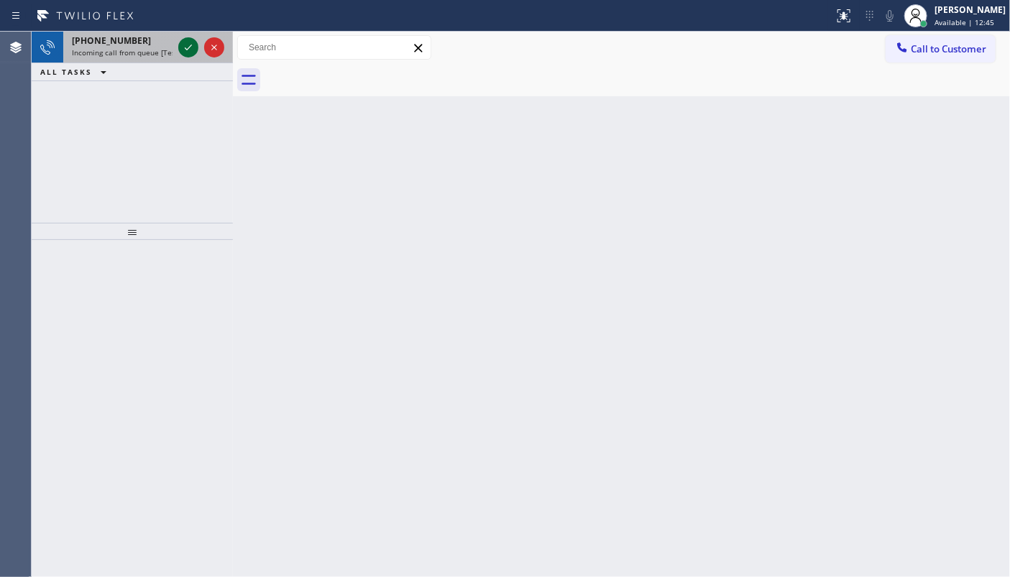
click at [183, 42] on icon at bounding box center [188, 47] width 17 height 17
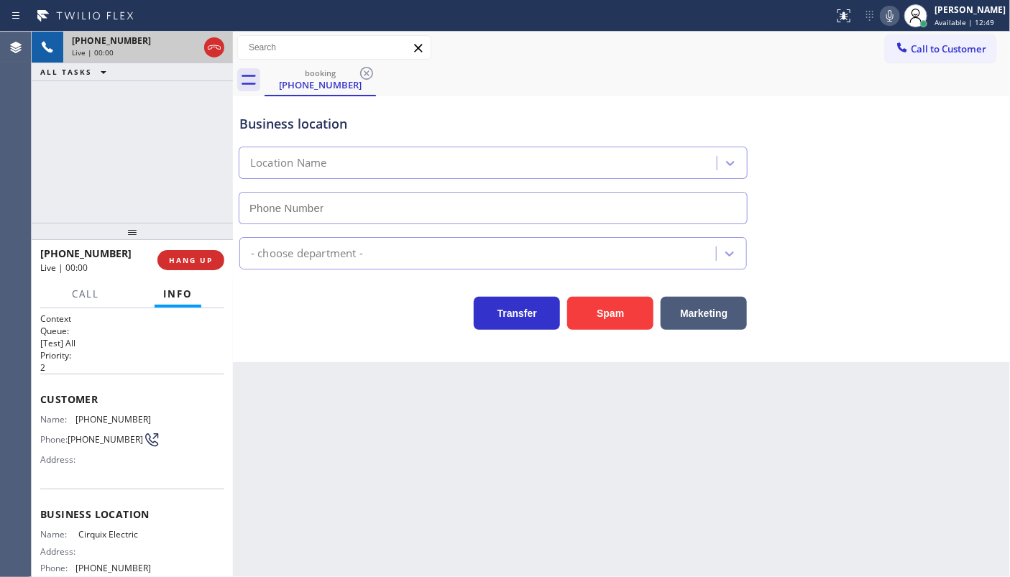
type input "(516) 689-0438"
click at [199, 259] on span "HANG UP" at bounding box center [191, 260] width 44 height 10
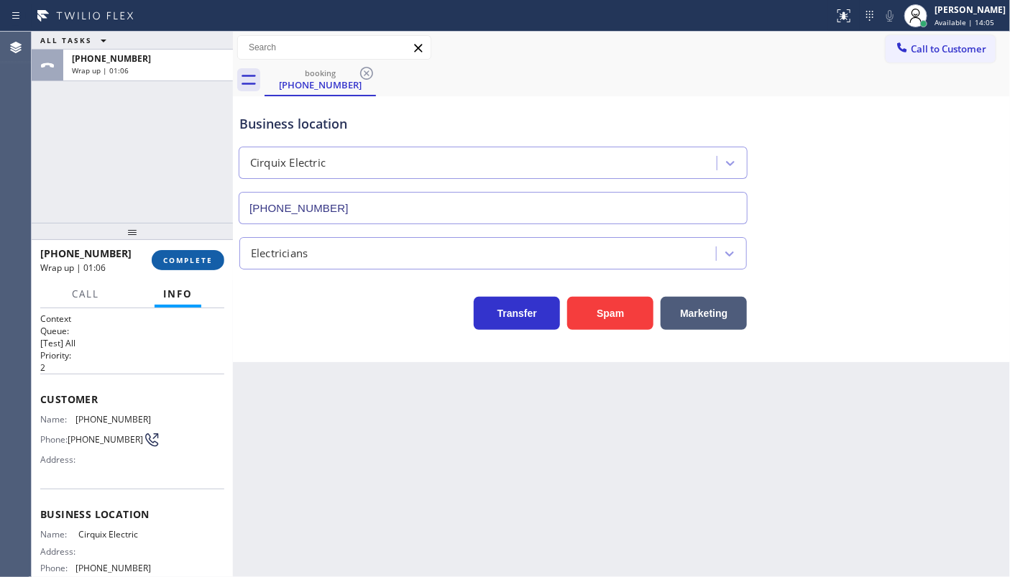
drag, startPoint x: 195, startPoint y: 272, endPoint x: 198, endPoint y: 257, distance: 16.1
click at [196, 265] on div "+15163464750 Wrap up | 01:06 COMPLETE" at bounding box center [132, 260] width 184 height 37
click at [198, 257] on span "COMPLETE" at bounding box center [188, 260] width 50 height 10
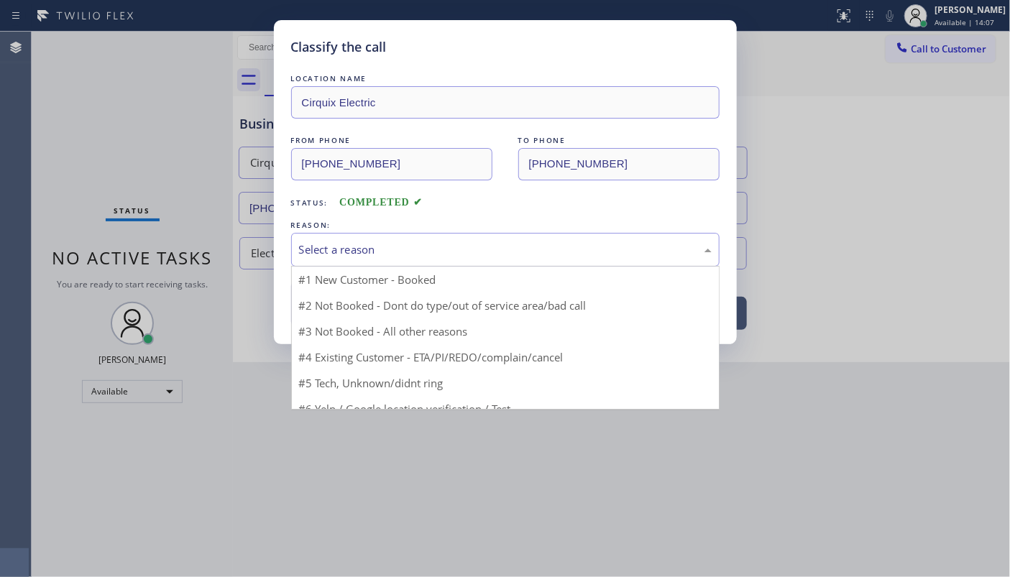
click at [329, 255] on div "Select a reason" at bounding box center [505, 250] width 413 height 17
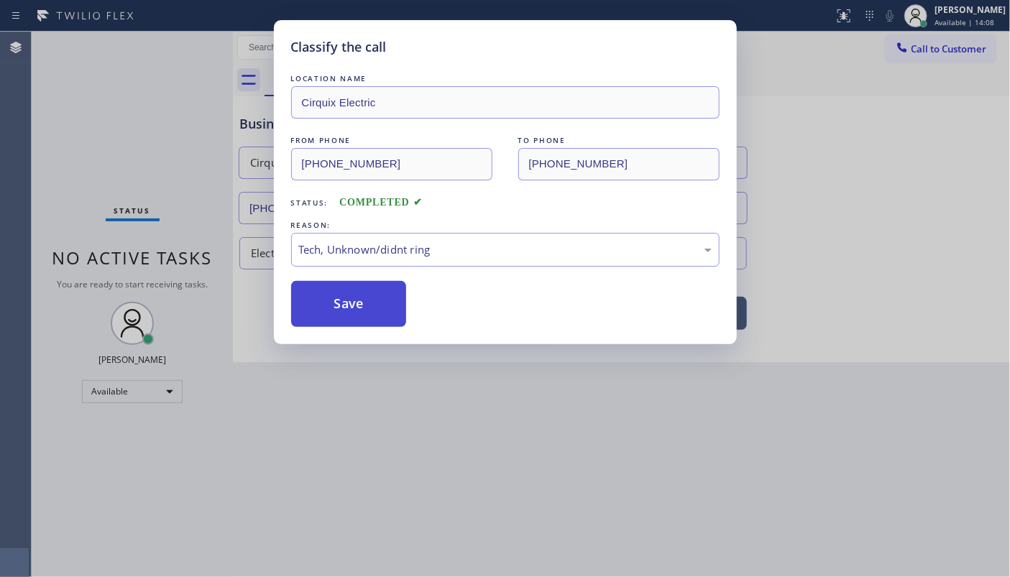
click at [371, 312] on button "Save" at bounding box center [349, 304] width 116 height 46
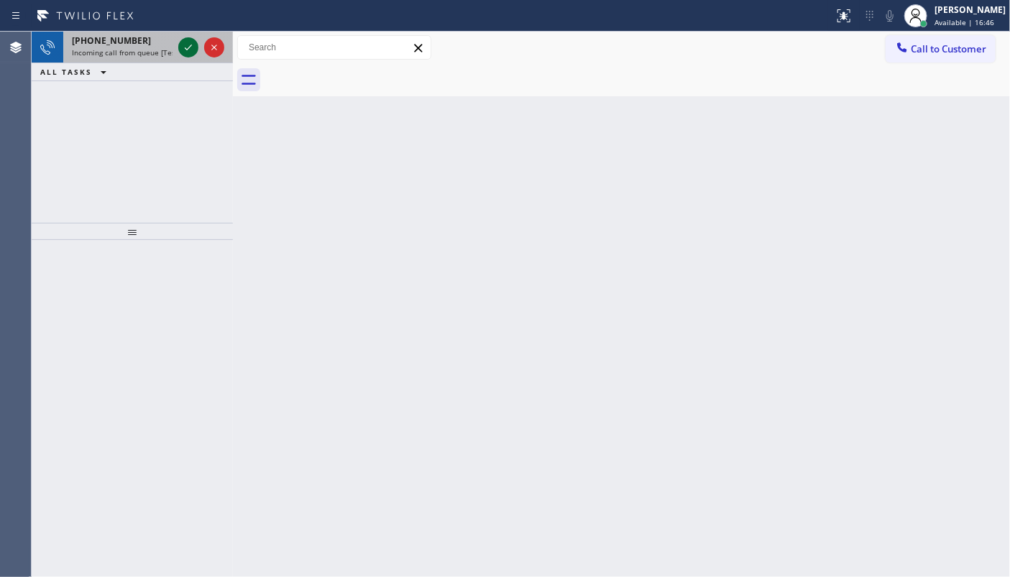
click at [193, 48] on icon at bounding box center [188, 47] width 17 height 17
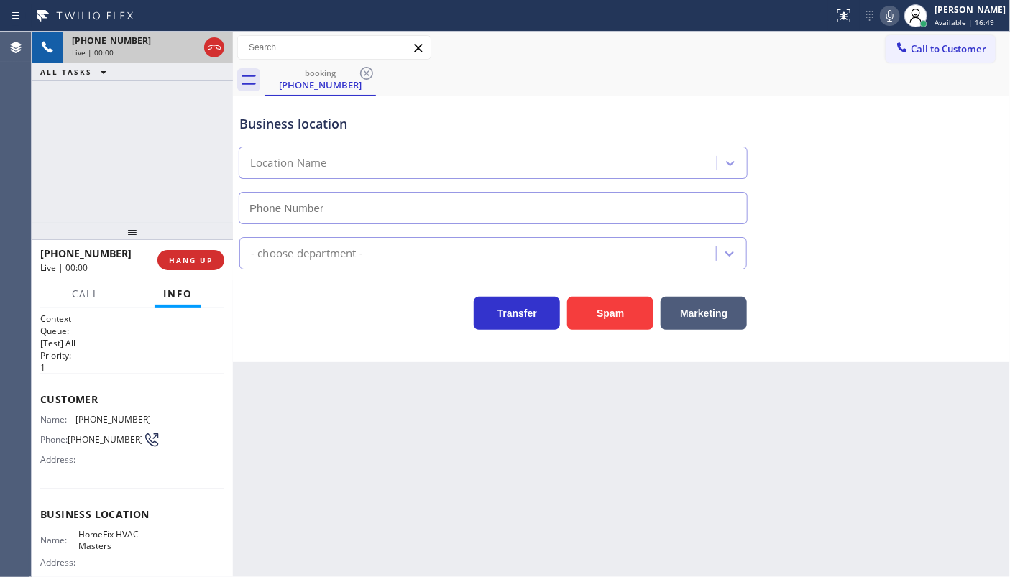
type input "(623) 401-0506"
click at [186, 41] on icon at bounding box center [188, 47] width 17 height 17
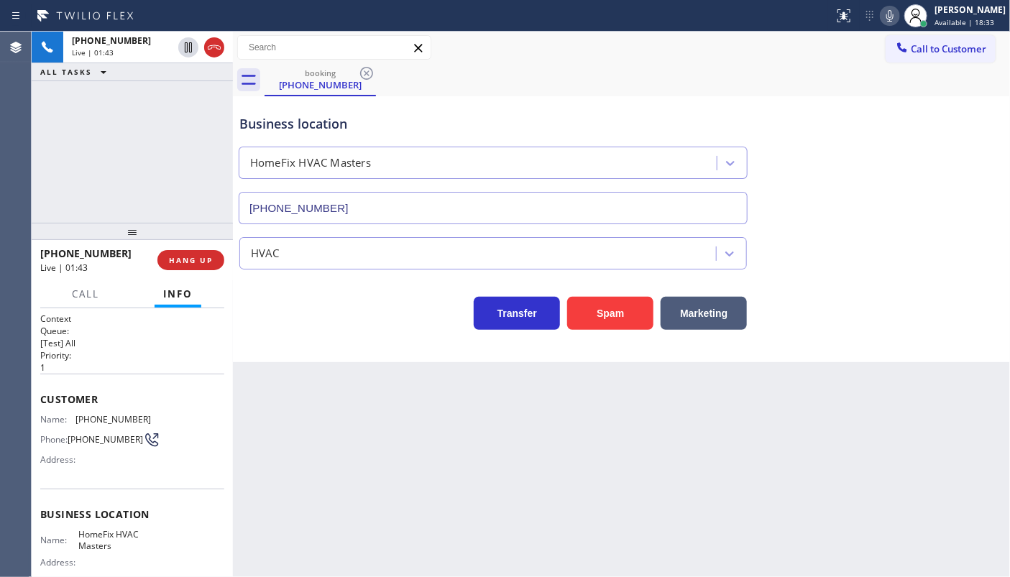
click at [891, 17] on icon at bounding box center [889, 15] width 17 height 17
click at [81, 163] on div "+16462099238 Live | 02:06 ALL TASKS ALL TASKS ACTIVE TASKS TASKS IN WRAP UP" at bounding box center [132, 127] width 201 height 191
click at [180, 44] on icon at bounding box center [188, 47] width 17 height 17
click at [190, 44] on icon at bounding box center [188, 47] width 17 height 17
click at [185, 46] on icon at bounding box center [188, 47] width 10 height 10
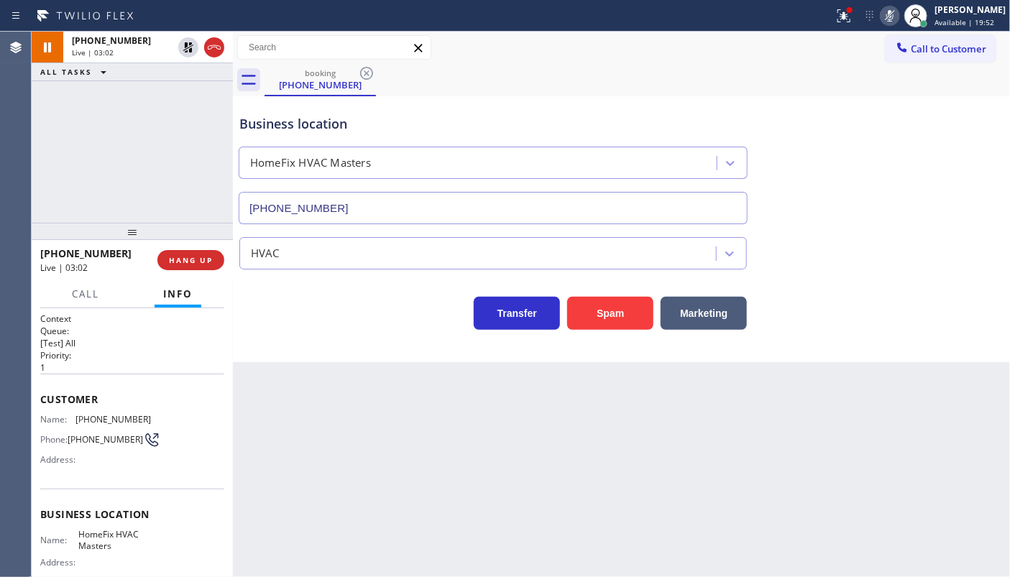
click at [891, 14] on icon at bounding box center [889, 16] width 7 height 12
drag, startPoint x: 83, startPoint y: 421, endPoint x: 168, endPoint y: 422, distance: 84.1
click at [168, 422] on div "Name: (646) 209-9238 Phone: (646) 209-9238 Address:" at bounding box center [132, 442] width 184 height 57
copy div "(646) 209-9238"
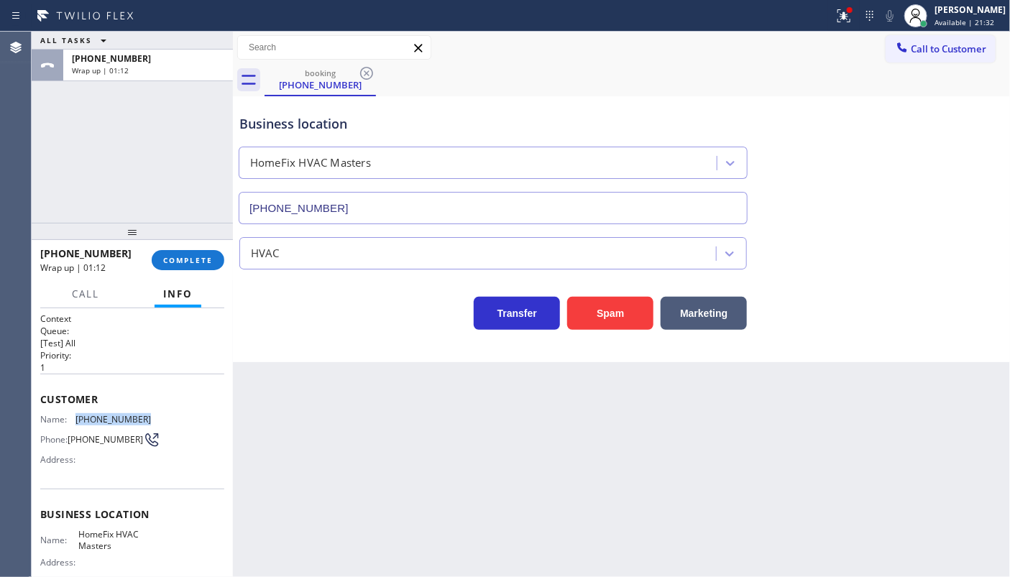
copy div "(646) 209-9238"
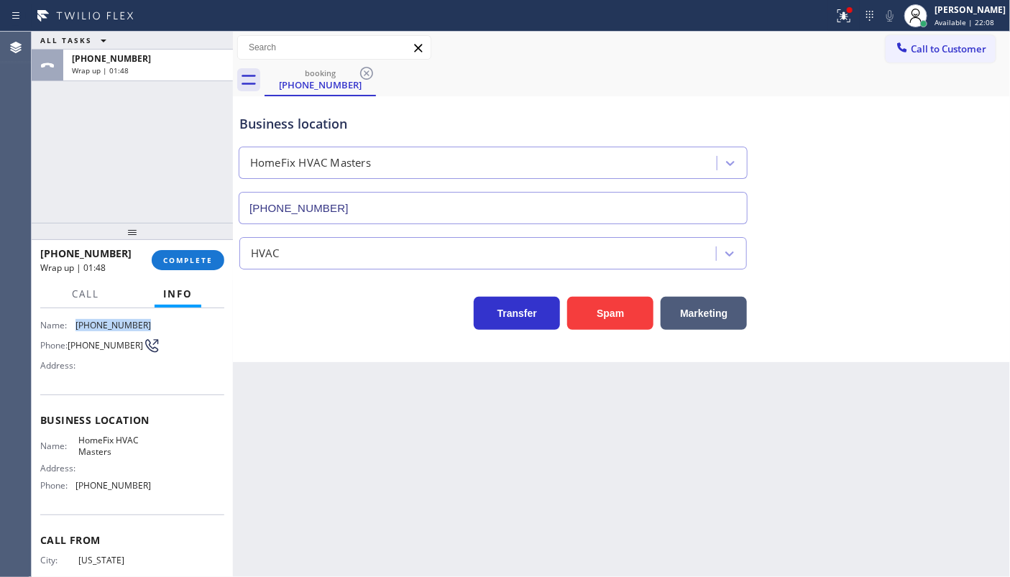
scroll to position [147, 0]
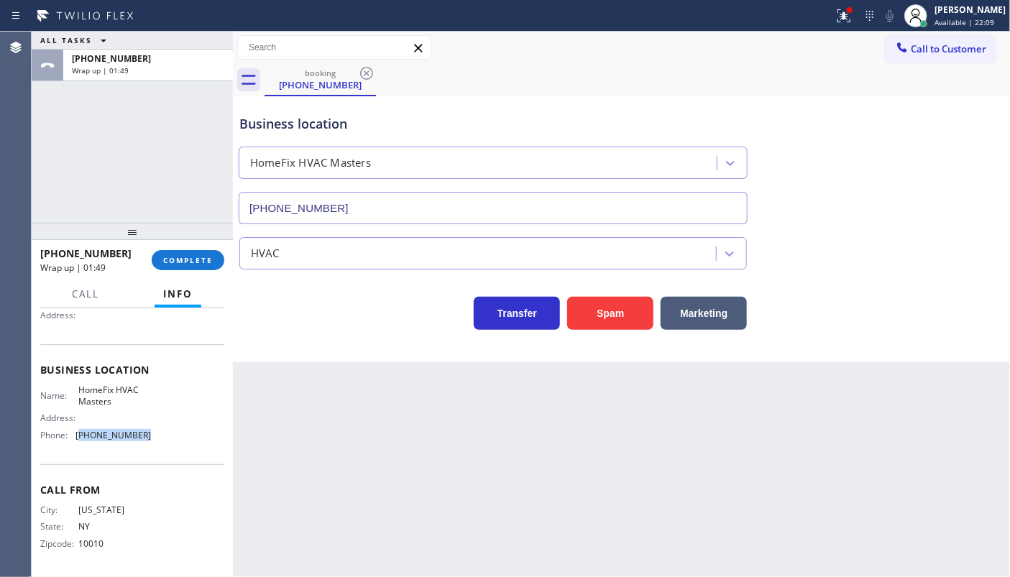
drag, startPoint x: 83, startPoint y: 441, endPoint x: 152, endPoint y: 440, distance: 69.0
click at [152, 440] on div "Name: HomeFix HVAC Masters Address: Phone: (623) 401-0506" at bounding box center [132, 416] width 184 height 62
copy span "623) 401-0506"
click at [178, 263] on span "COMPLETE" at bounding box center [188, 260] width 50 height 10
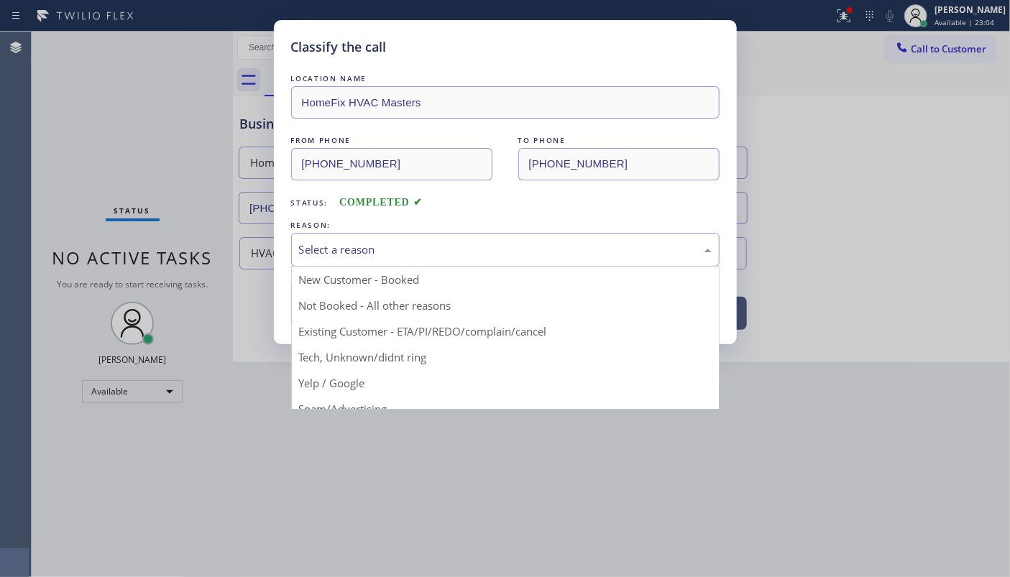
click at [323, 256] on div "Select a reason" at bounding box center [505, 250] width 413 height 17
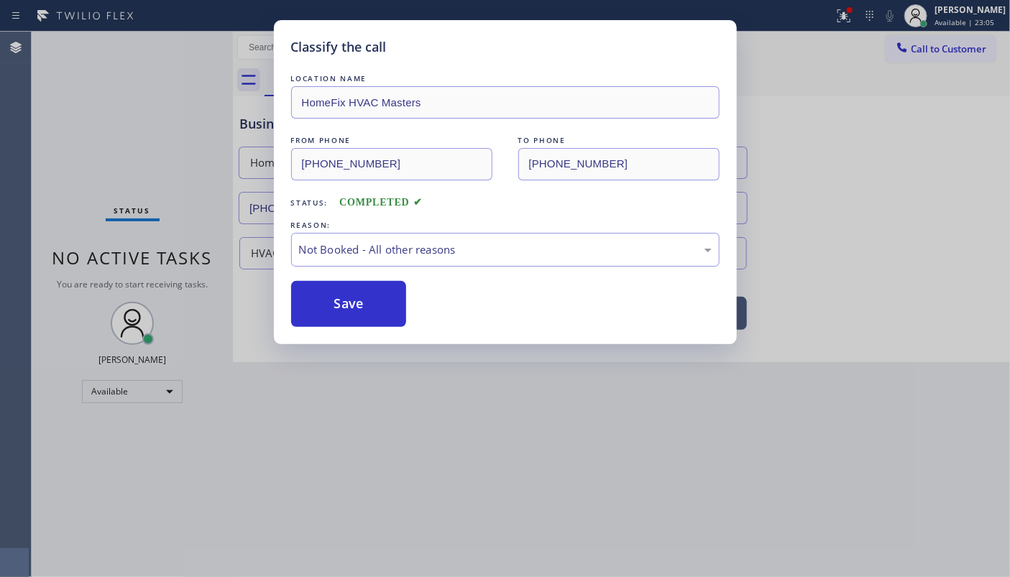
click at [318, 301] on button "Save" at bounding box center [349, 304] width 116 height 46
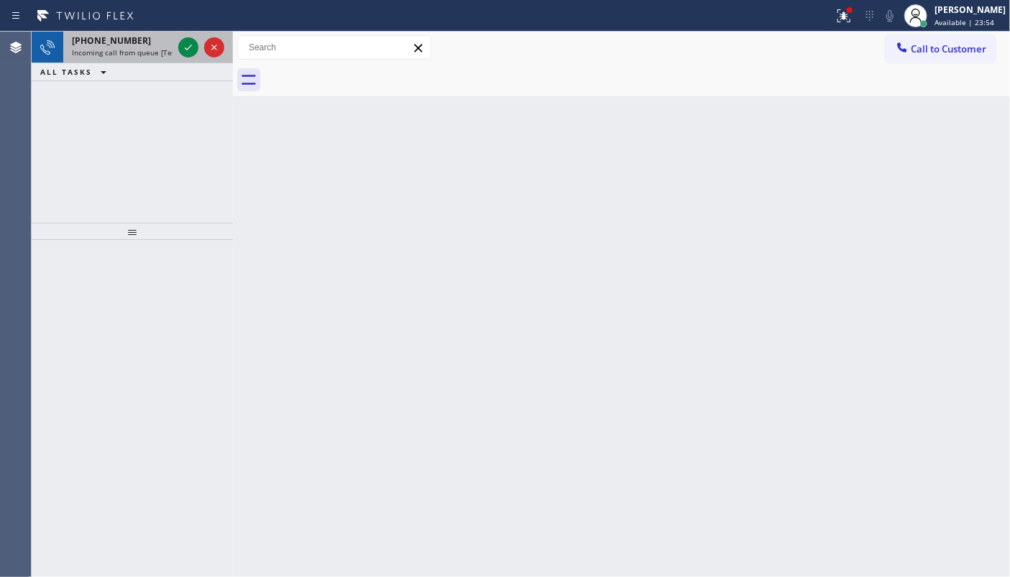
drag, startPoint x: 180, startPoint y: 36, endPoint x: 194, endPoint y: 42, distance: 15.8
click at [186, 39] on div at bounding box center [201, 48] width 52 height 32
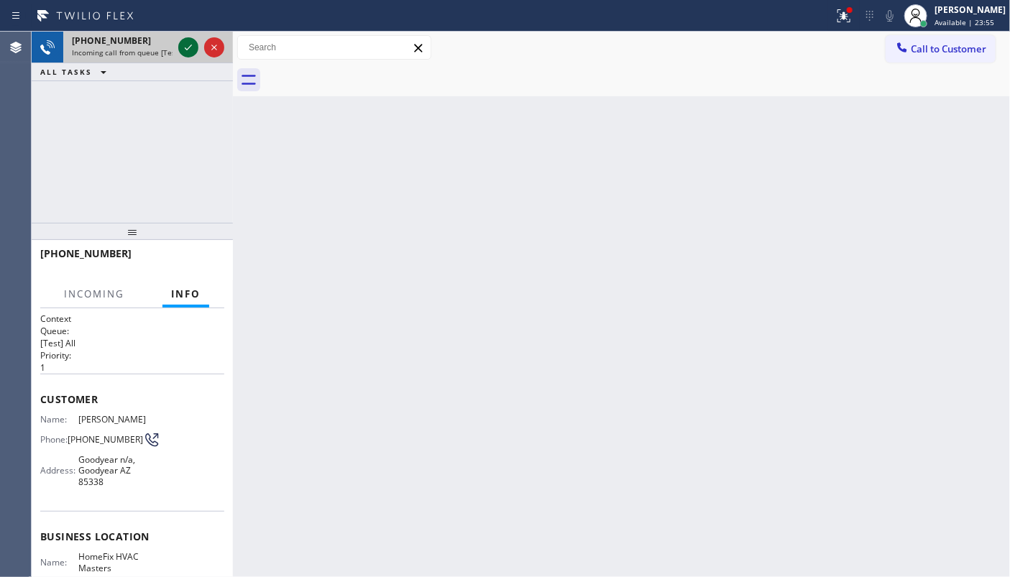
click at [194, 42] on icon at bounding box center [188, 47] width 17 height 17
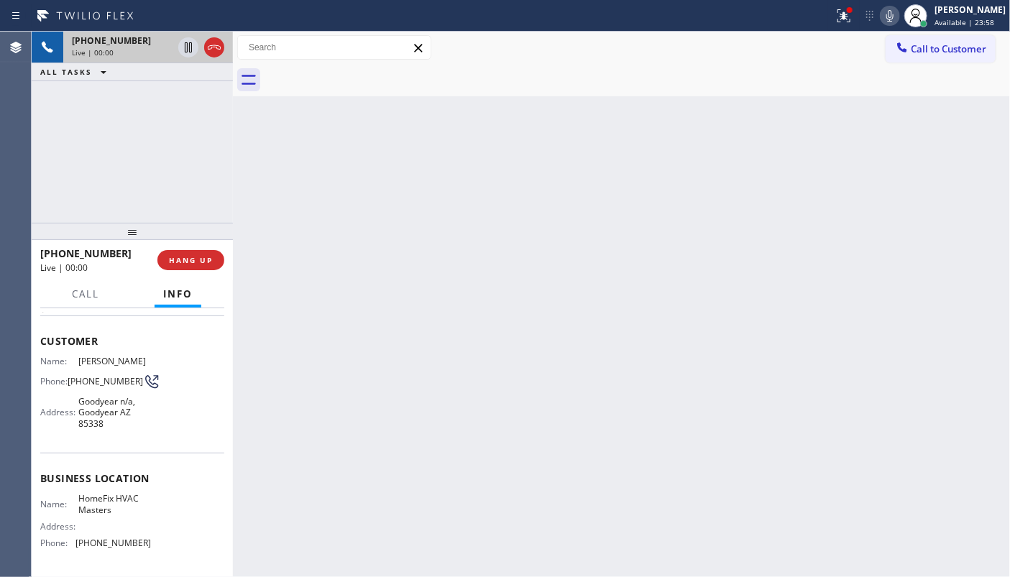
scroll to position [170, 0]
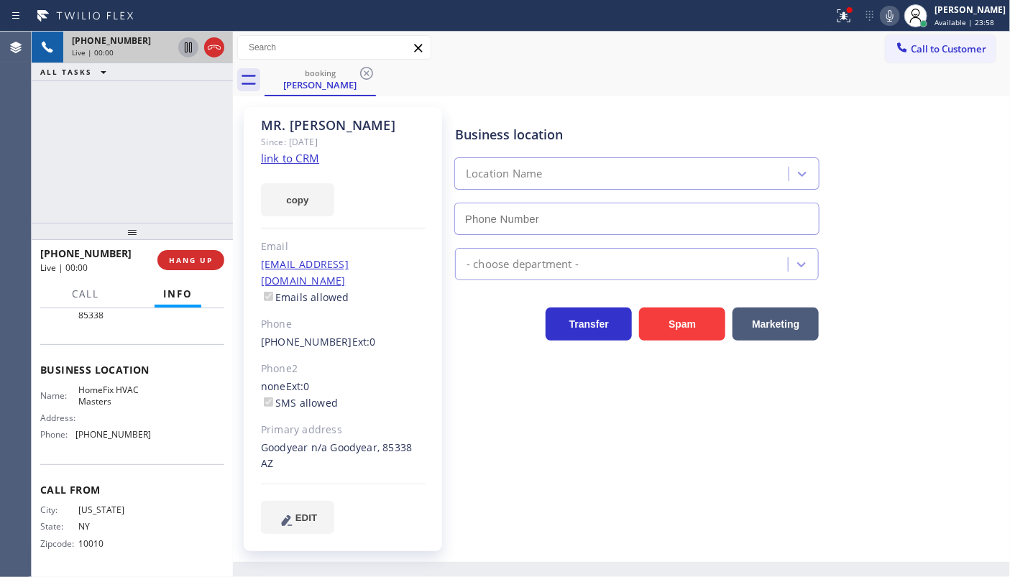
type input "(623) 401-0506"
click at [185, 45] on icon at bounding box center [188, 47] width 17 height 17
click at [209, 47] on icon at bounding box center [214, 47] width 17 height 17
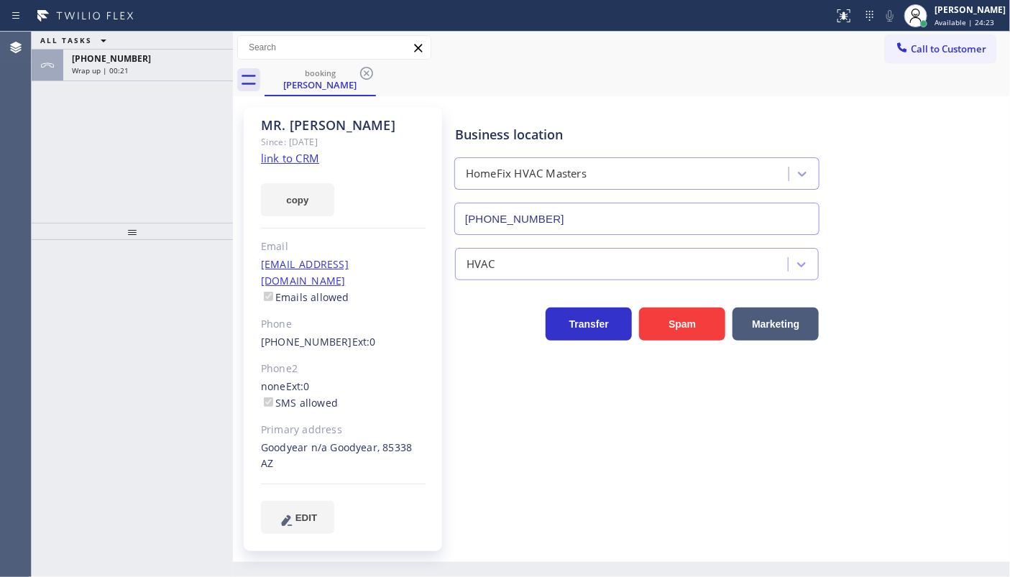
type input "[PHONE_NUMBER]"
drag, startPoint x: 179, startPoint y: 67, endPoint x: 179, endPoint y: 115, distance: 48.2
click at [179, 67] on div "Wrap up | 03:12" at bounding box center [148, 70] width 152 height 10
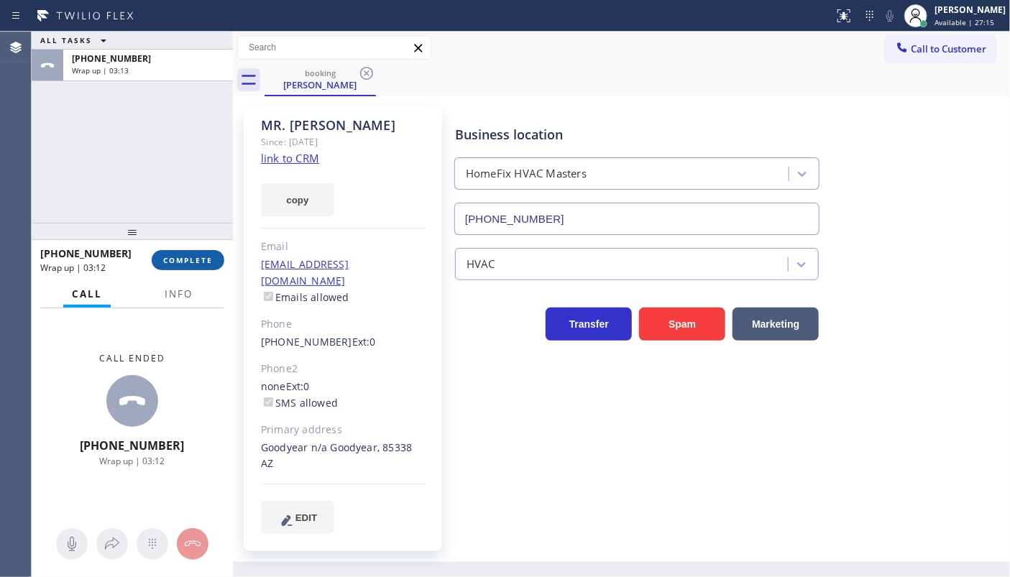
click at [193, 252] on button "COMPLETE" at bounding box center [188, 260] width 73 height 20
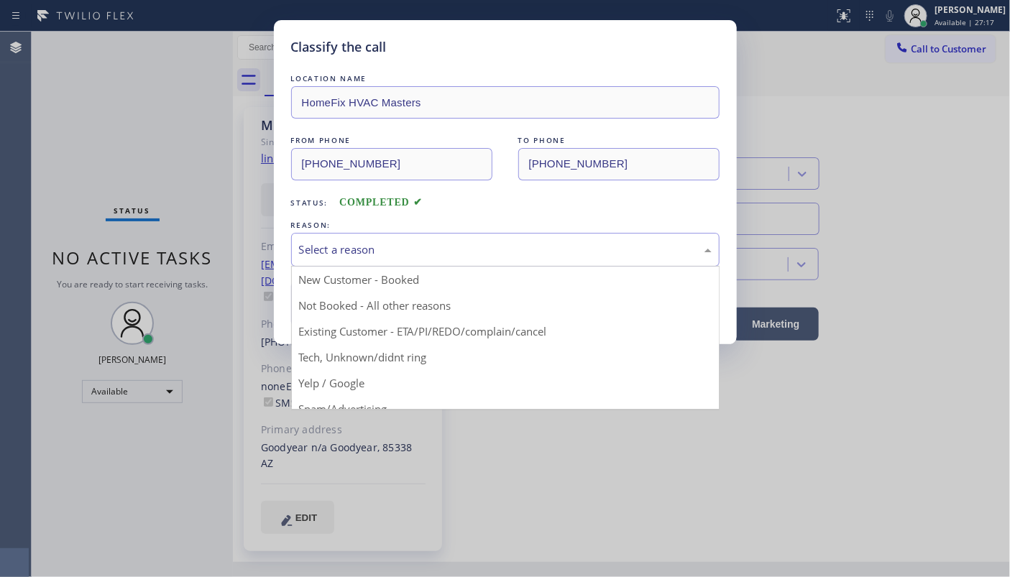
click at [309, 250] on div "Select a reason" at bounding box center [505, 250] width 413 height 17
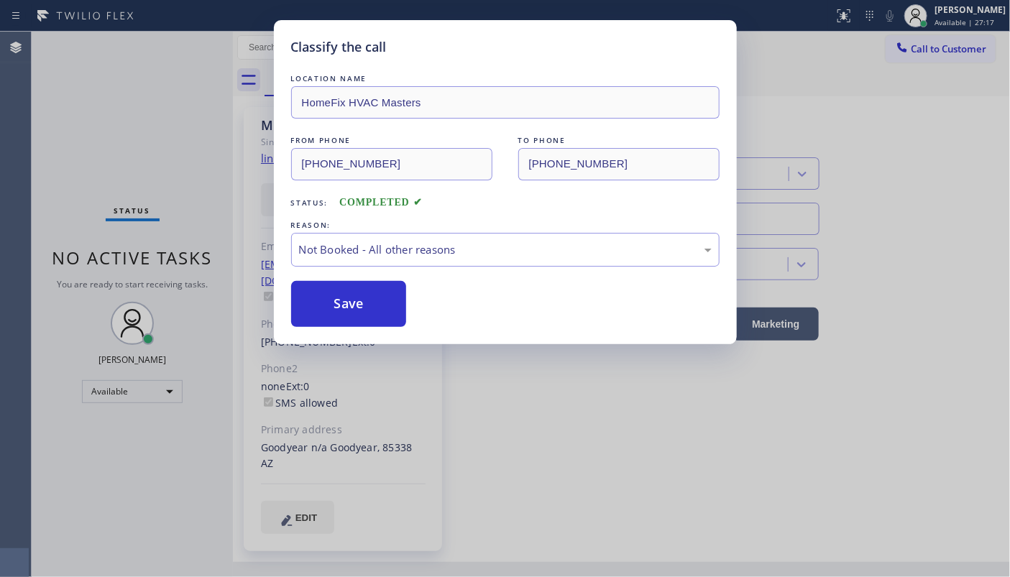
click at [307, 304] on button "Save" at bounding box center [349, 304] width 116 height 46
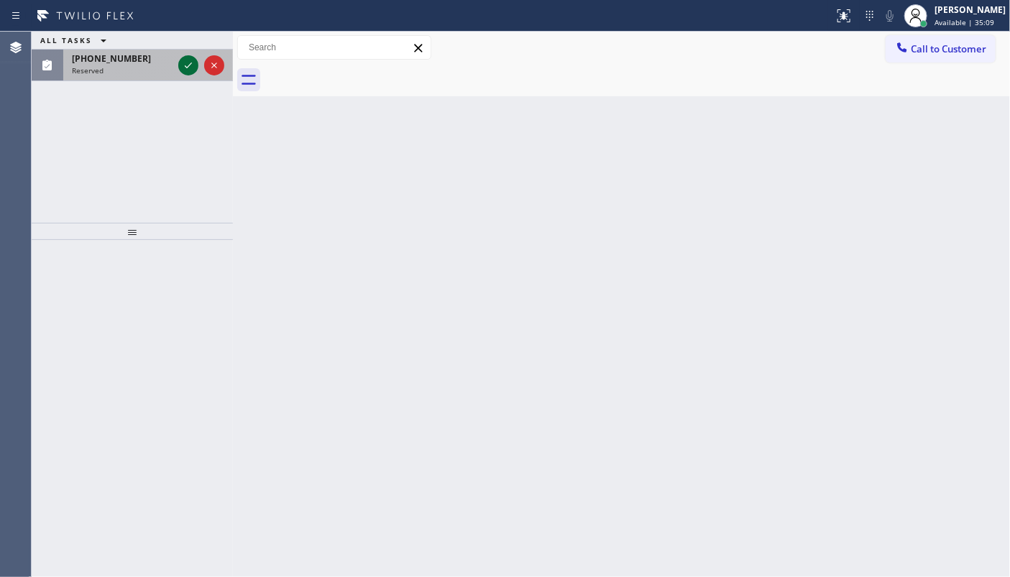
click at [187, 66] on icon at bounding box center [188, 65] width 17 height 17
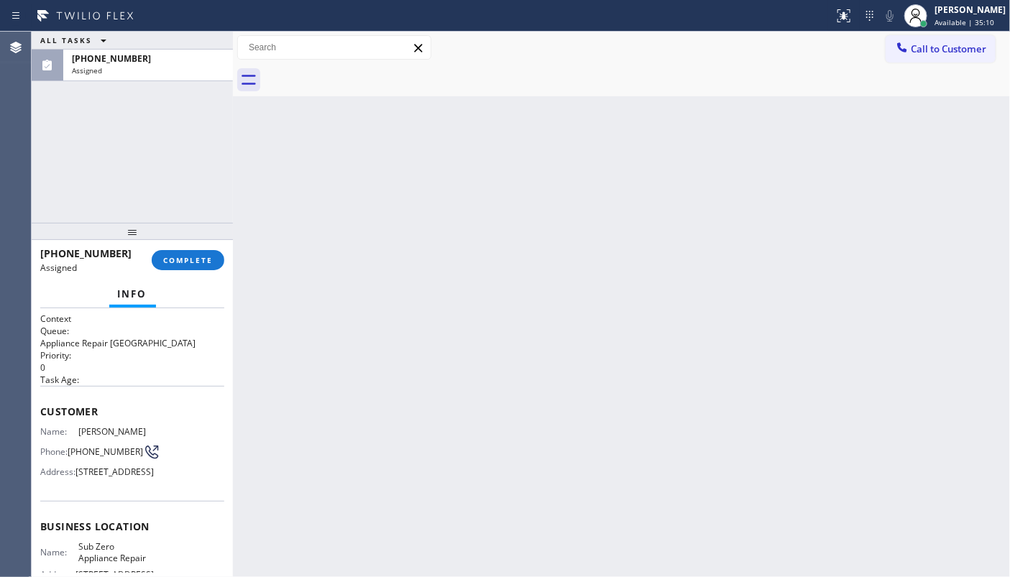
click at [179, 298] on div "Info" at bounding box center [132, 294] width 184 height 29
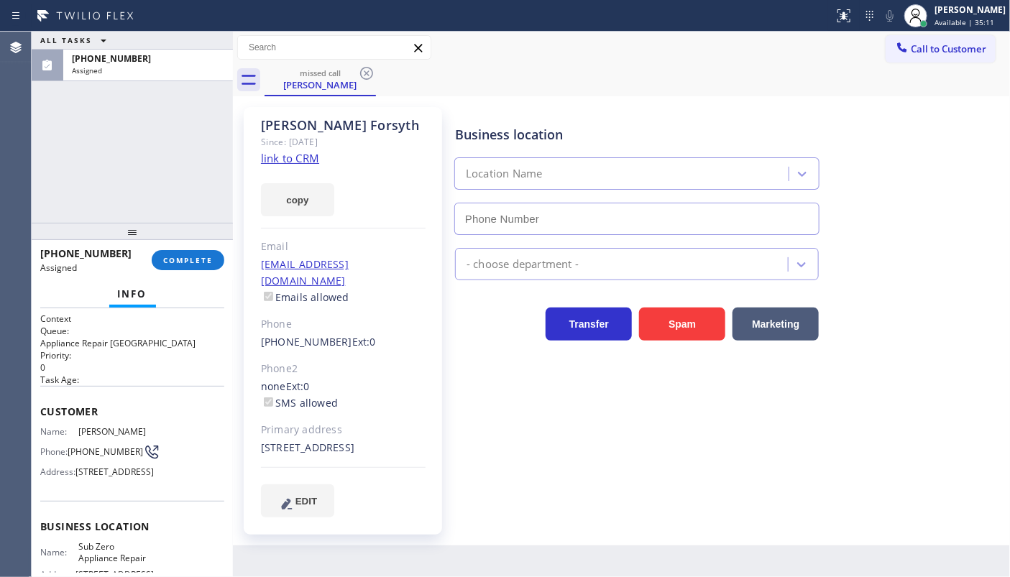
type input "(855) 340-1313"
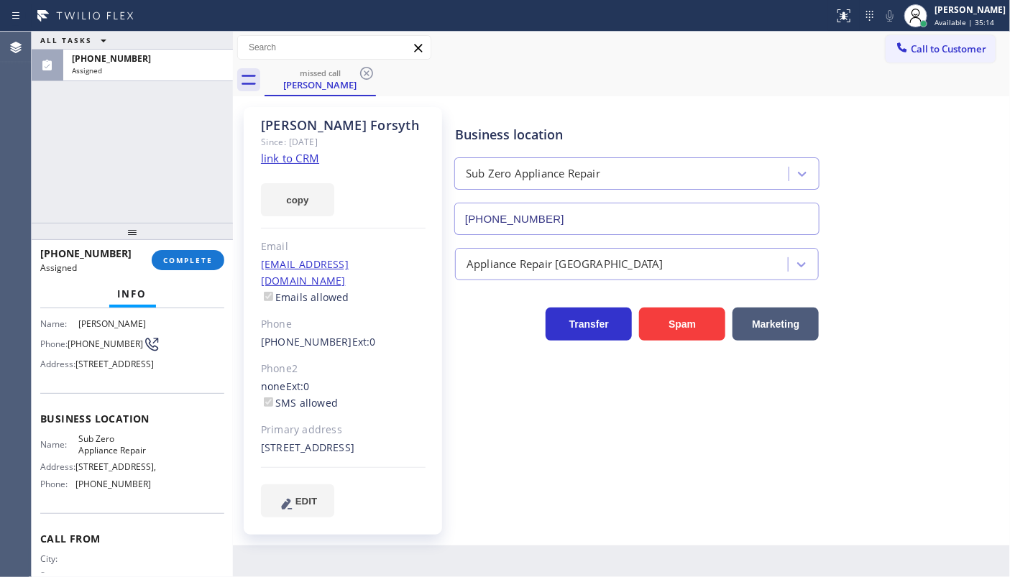
scroll to position [196, 0]
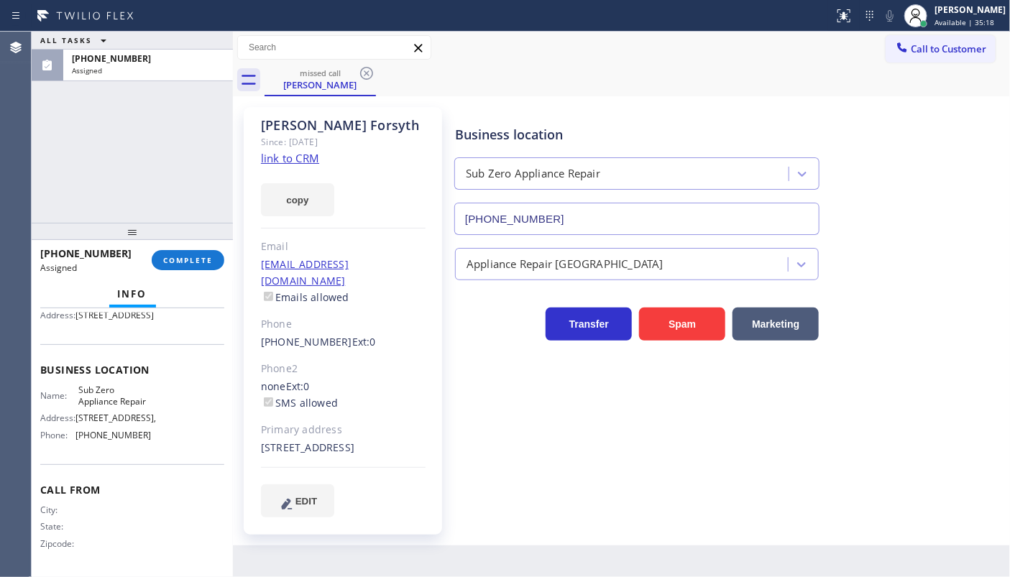
click at [268, 160] on link "link to CRM" at bounding box center [290, 158] width 58 height 14
click at [183, 267] on button "COMPLETE" at bounding box center [188, 260] width 73 height 20
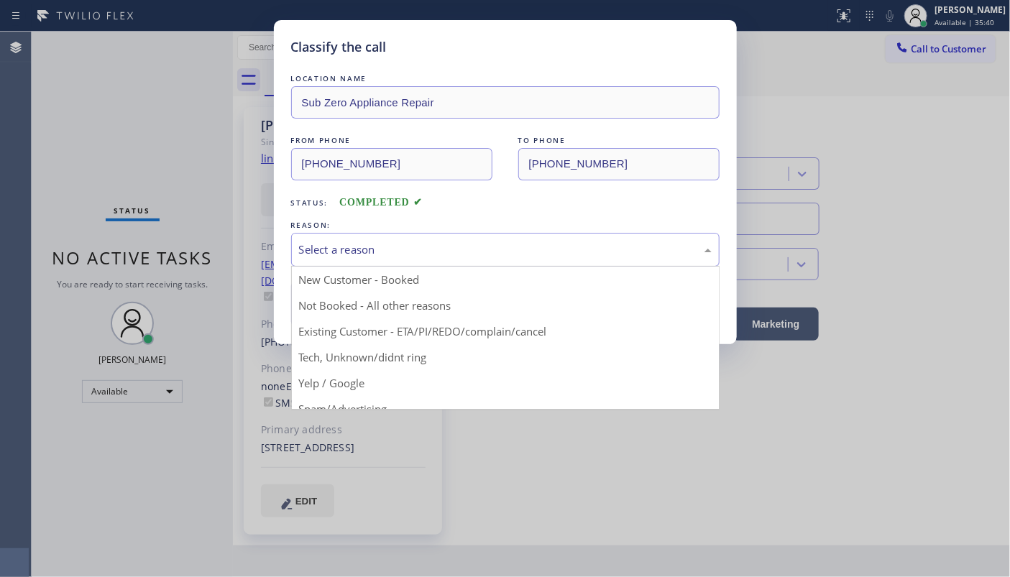
click at [308, 250] on div "Select a reason" at bounding box center [505, 250] width 413 height 17
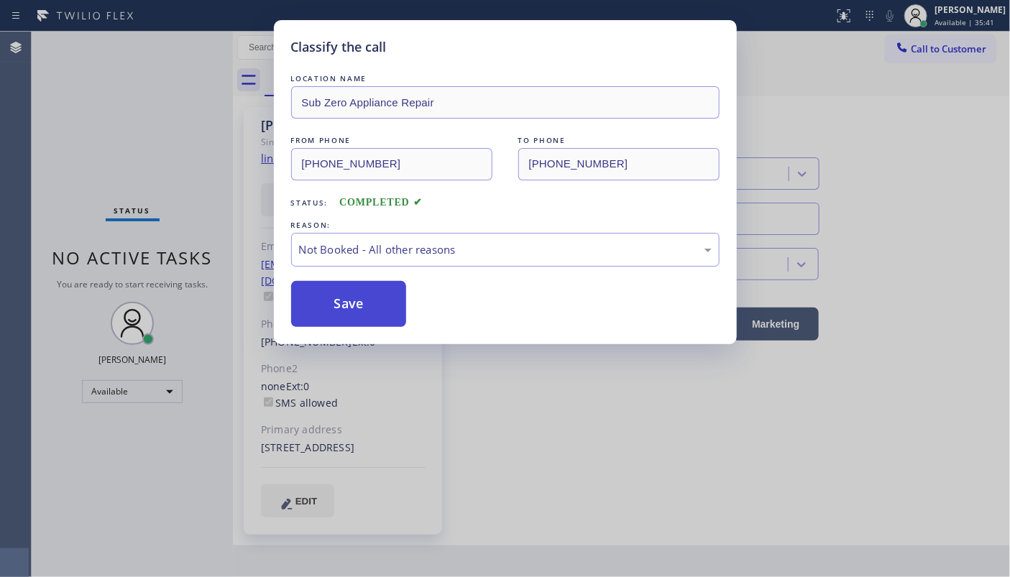
click at [336, 308] on button "Save" at bounding box center [349, 304] width 116 height 46
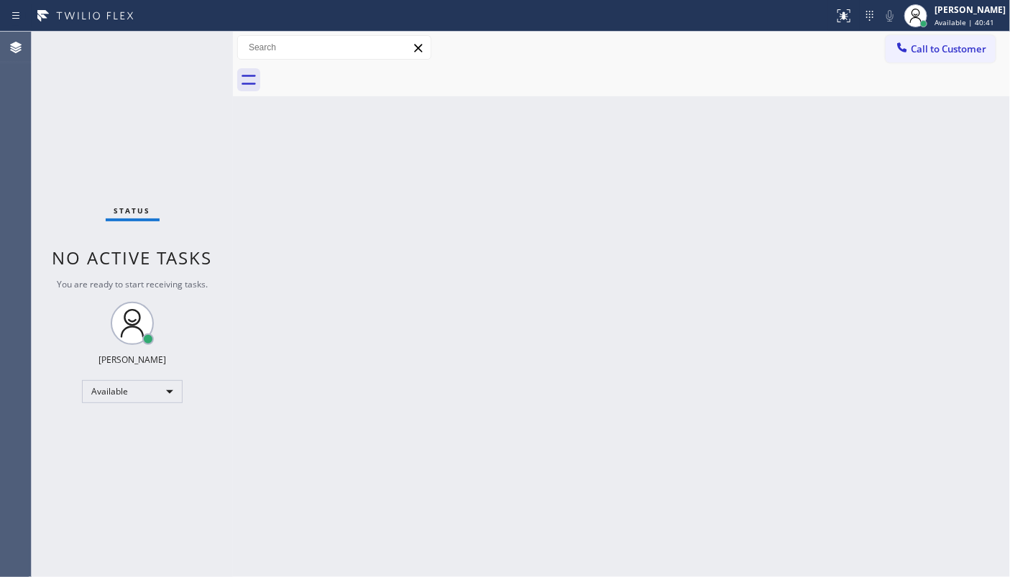
click at [513, 316] on div "Back to Dashboard Change Sender ID Customers Technicians Select a contact Outbo…" at bounding box center [621, 305] width 777 height 546
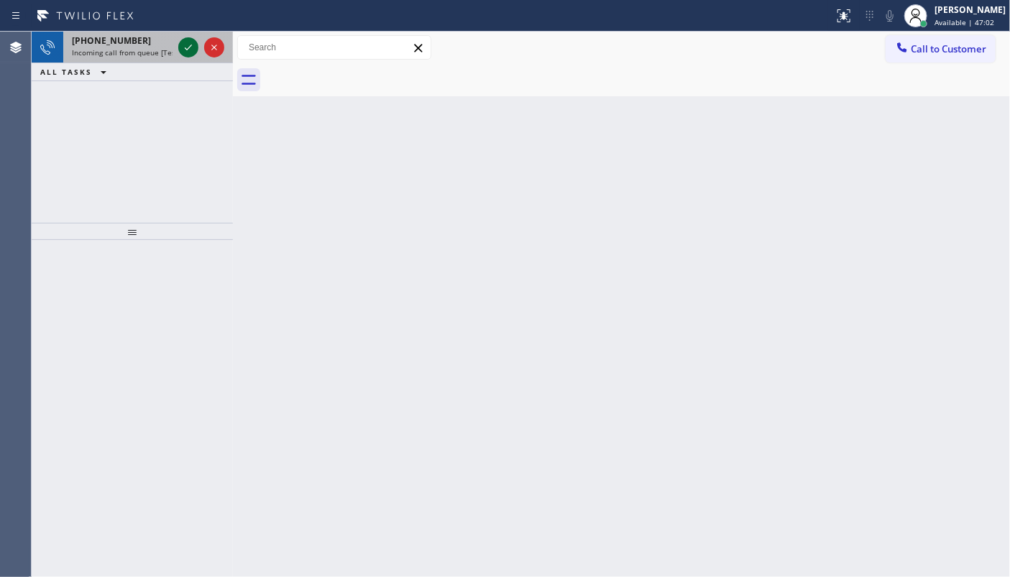
click at [184, 50] on icon at bounding box center [188, 47] width 17 height 17
click at [192, 46] on icon at bounding box center [188, 47] width 17 height 17
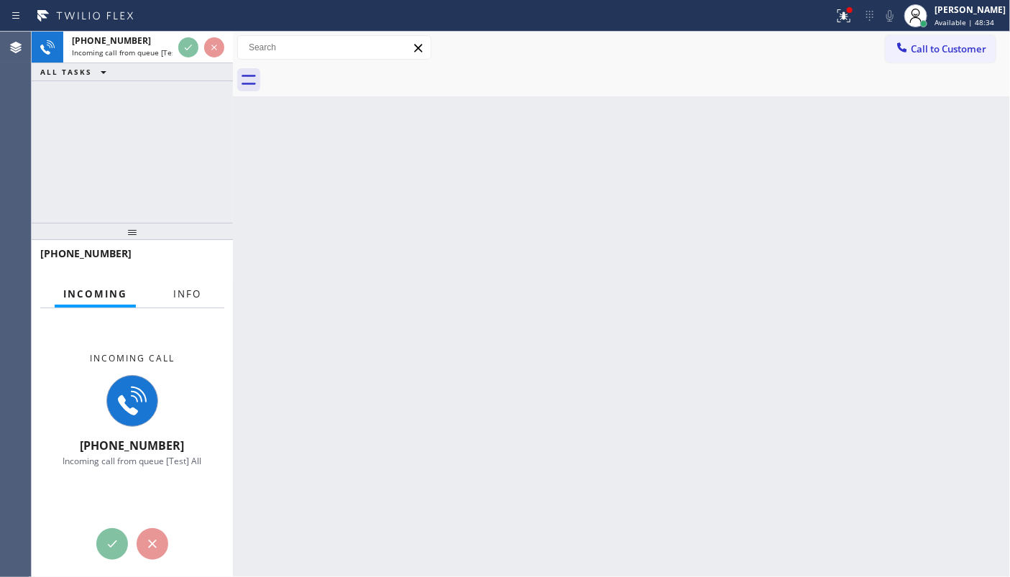
click at [198, 293] on span "Info" at bounding box center [187, 294] width 28 height 13
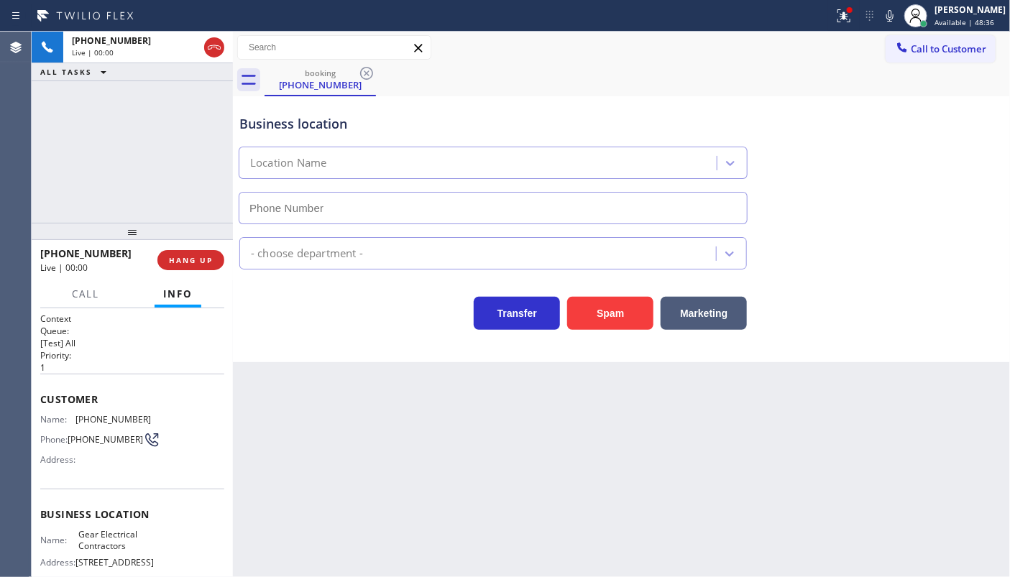
type input "(817) 904-5397"
click at [846, 14] on icon at bounding box center [842, 14] width 9 height 10
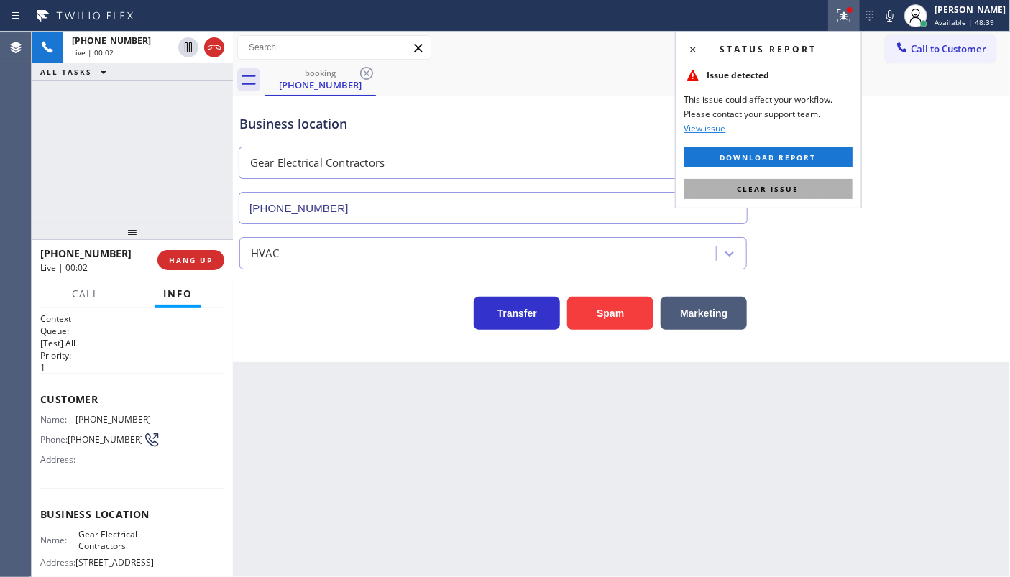
click at [812, 194] on button "Clear issue" at bounding box center [768, 189] width 168 height 20
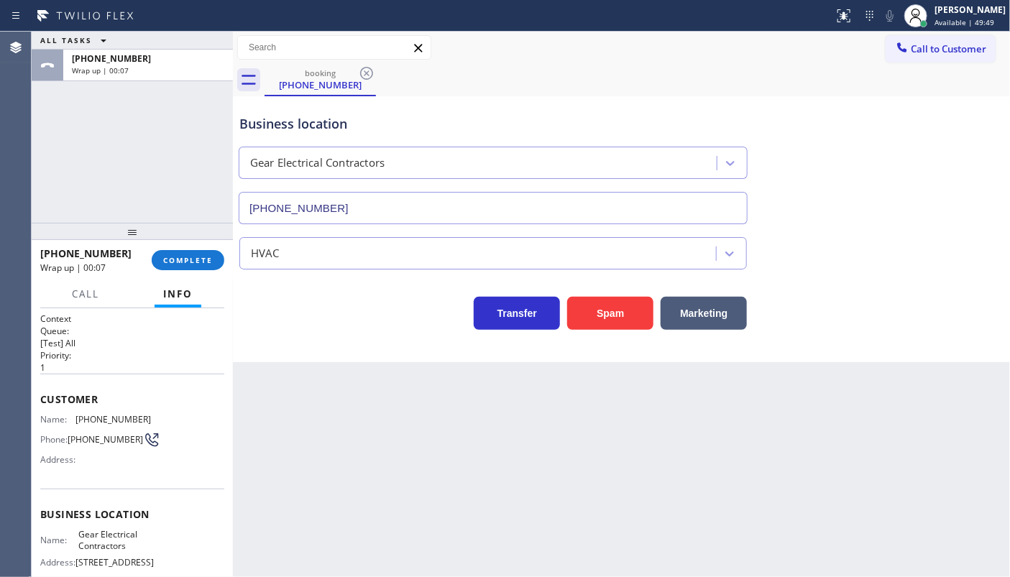
drag, startPoint x: 157, startPoint y: 160, endPoint x: 132, endPoint y: 32, distance: 131.3
click at [157, 143] on div "ALL TASKS ALL TASKS ACTIVE TASKS TASKS IN WRAP UP +14698455414 Wrap up | 00:07" at bounding box center [132, 127] width 201 height 191
drag, startPoint x: 78, startPoint y: 416, endPoint x: 158, endPoint y: 417, distance: 80.5
click at [158, 417] on div "Name: (469) 845-5414 Phone: (469) 845-5414 Address:" at bounding box center [132, 442] width 184 height 57
copy span "(469) 845-5414"
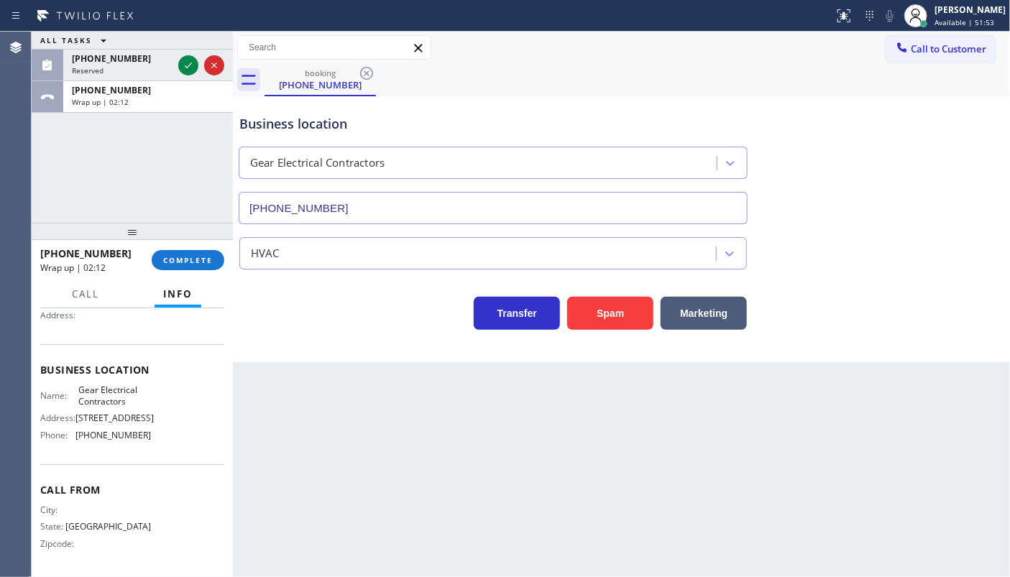
scroll to position [180, 0]
drag, startPoint x: 78, startPoint y: 431, endPoint x: 165, endPoint y: 446, distance: 88.4
click at [165, 446] on div "Business location Name: Gear Electrical Contractors Address: 5709 Azle Ave, For…" at bounding box center [132, 404] width 184 height 120
copy span "(817) 904-5397"
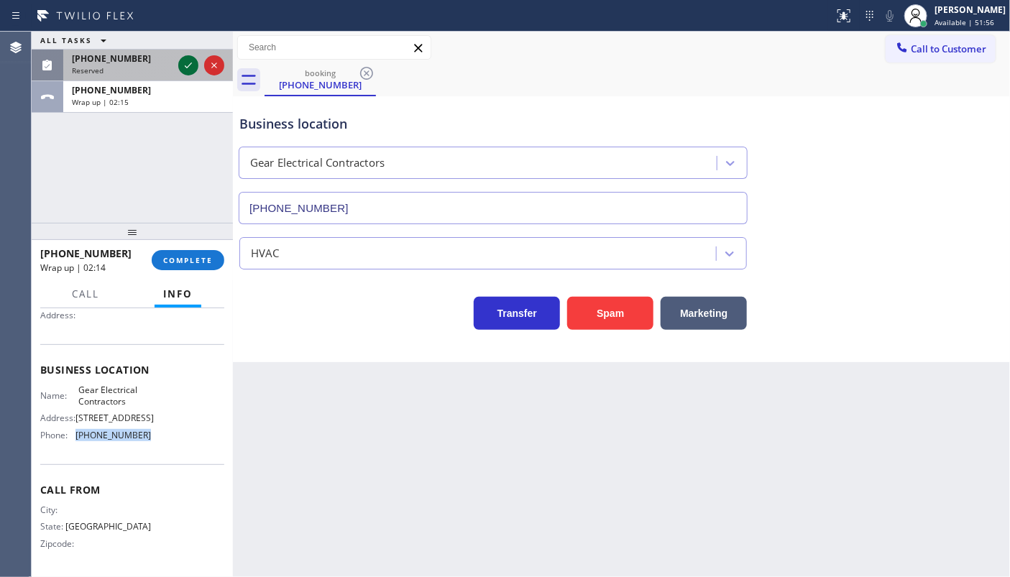
click at [196, 66] on icon at bounding box center [188, 65] width 17 height 17
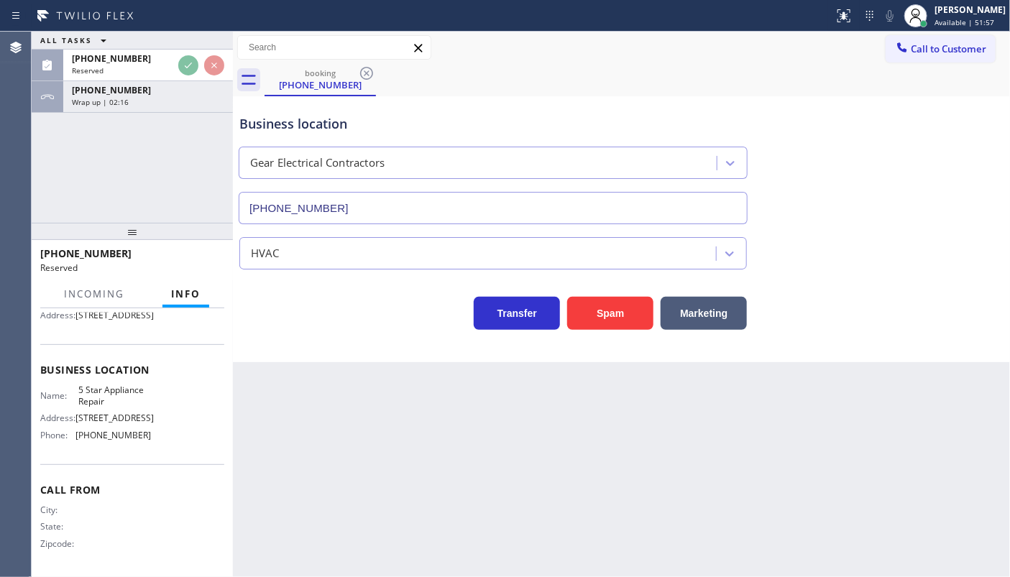
scroll to position [193, 0]
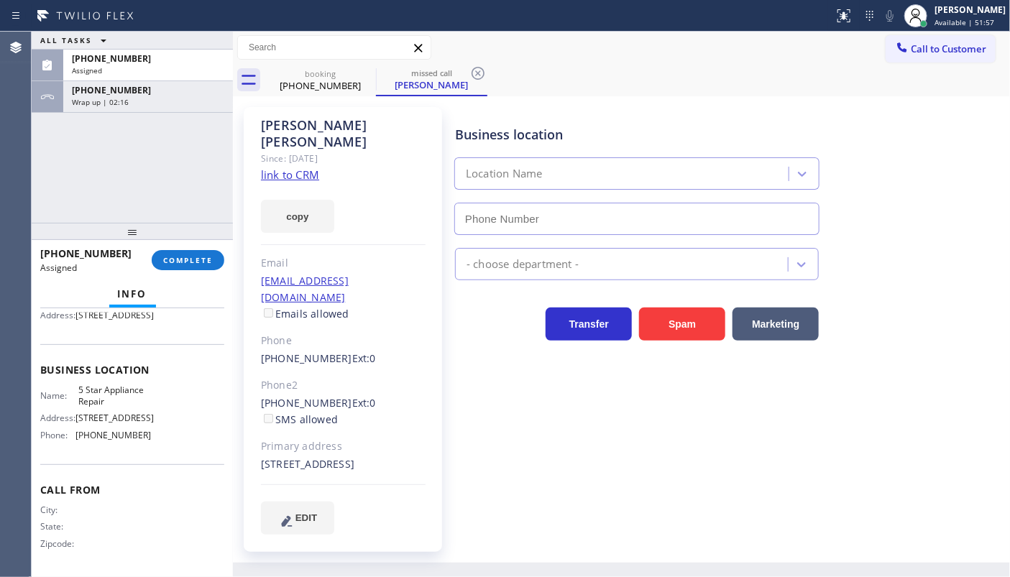
type input "(855) 731-4952"
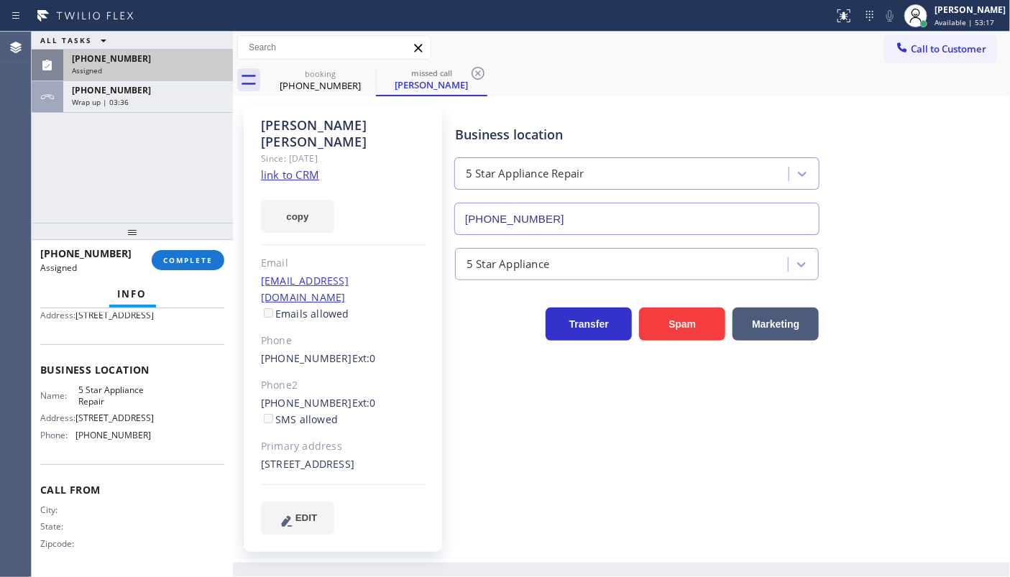
click at [144, 69] on div "Assigned" at bounding box center [148, 70] width 152 height 10
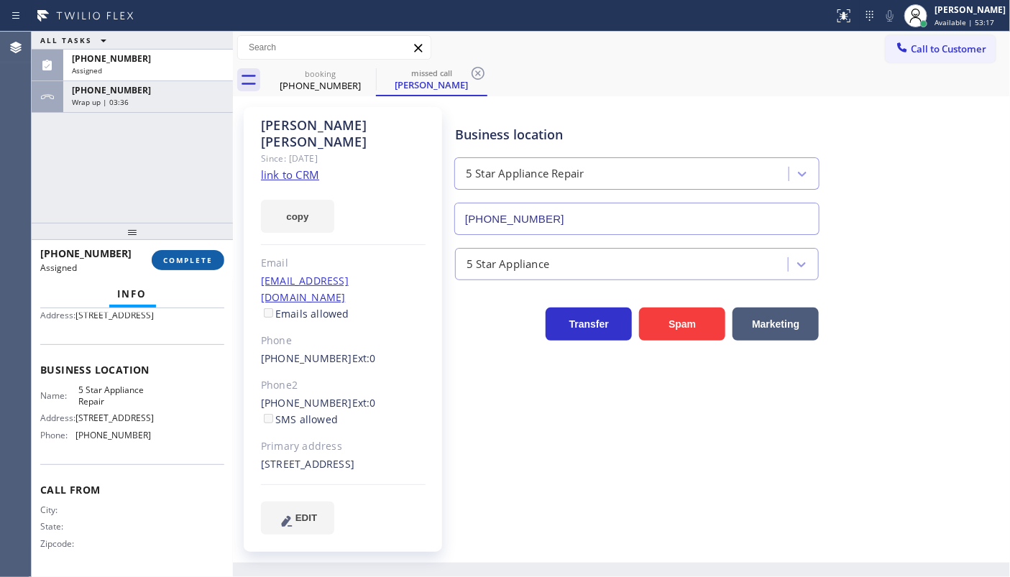
click at [201, 269] on button "COMPLETE" at bounding box center [188, 260] width 73 height 20
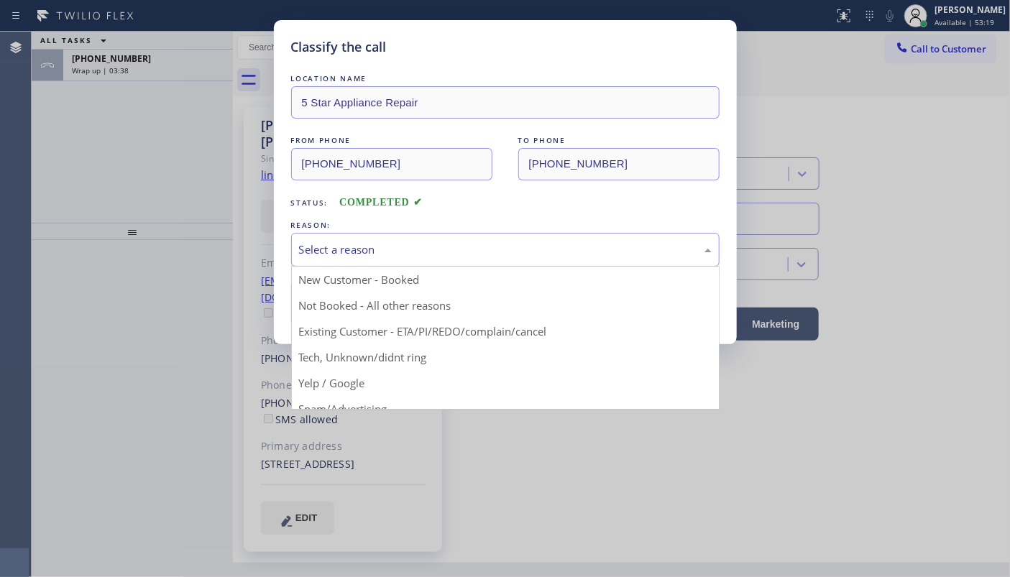
click at [339, 244] on div "Select a reason" at bounding box center [505, 250] width 413 height 17
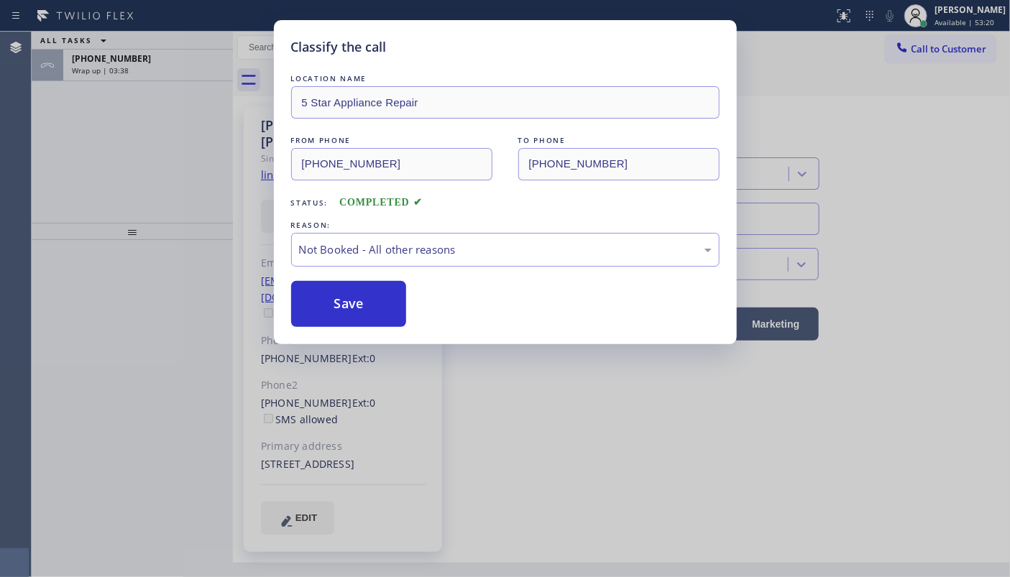
click at [321, 295] on button "Save" at bounding box center [349, 304] width 116 height 46
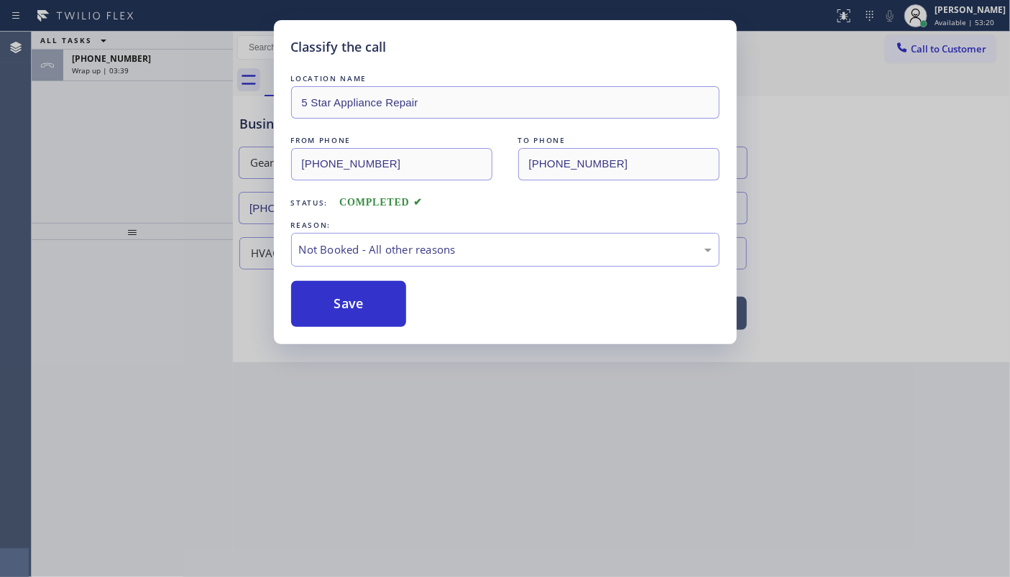
click at [321, 295] on button "Save" at bounding box center [349, 304] width 116 height 46
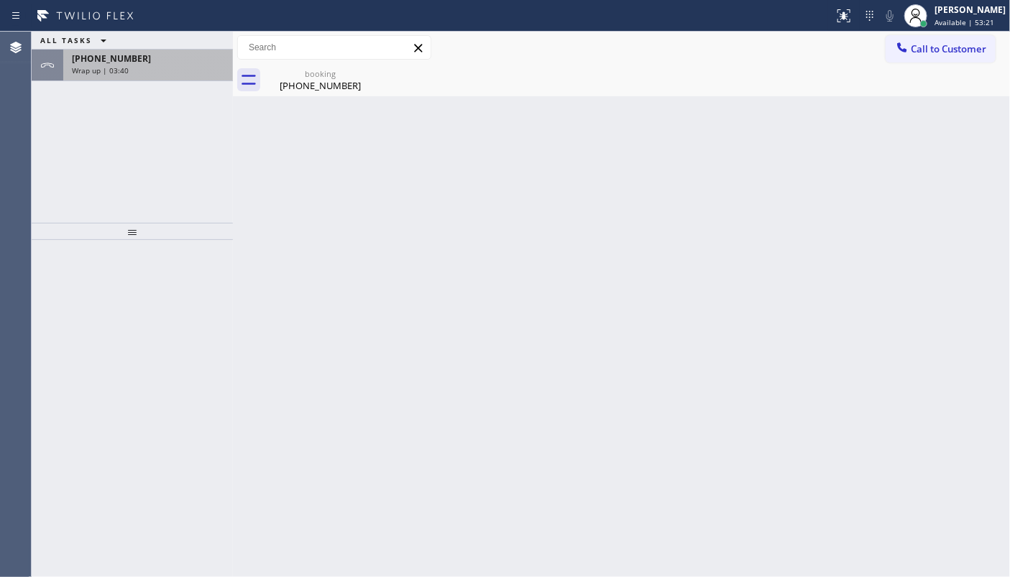
click at [93, 60] on span "+14698455414" at bounding box center [111, 58] width 79 height 12
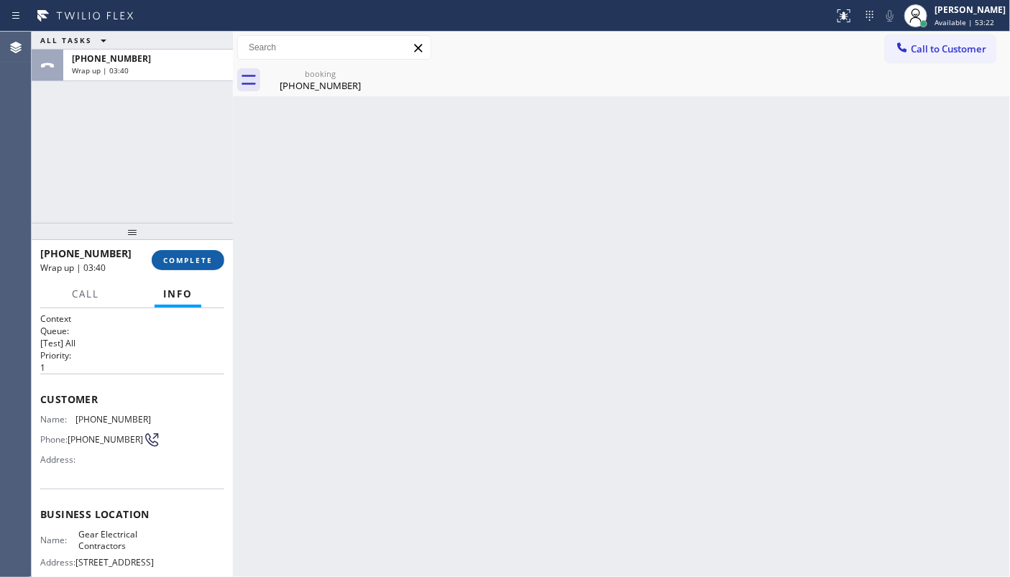
click at [168, 261] on span "COMPLETE" at bounding box center [188, 260] width 50 height 10
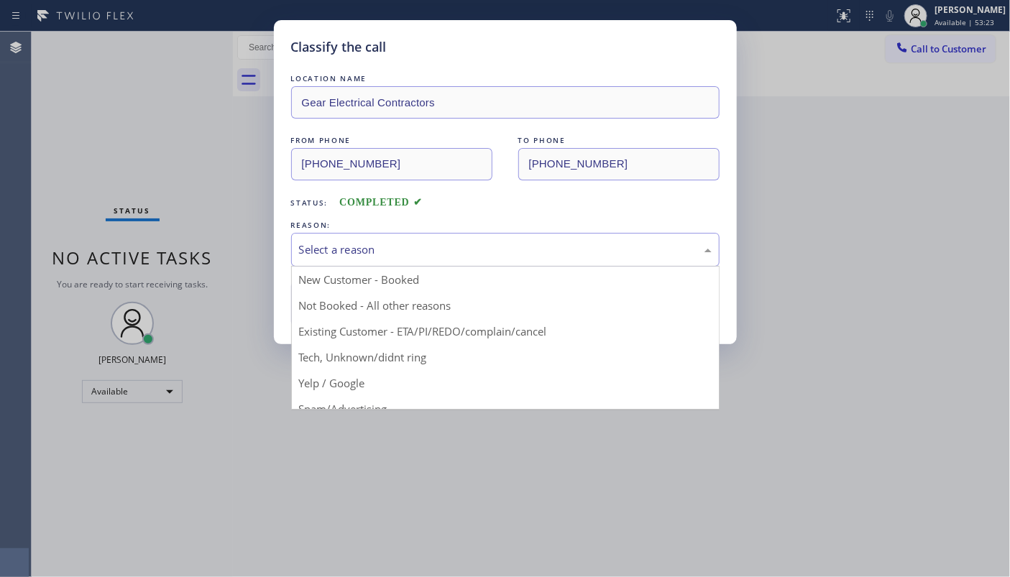
drag, startPoint x: 355, startPoint y: 256, endPoint x: 354, endPoint y: 273, distance: 17.3
click at [355, 257] on div "Select a reason" at bounding box center [505, 250] width 413 height 17
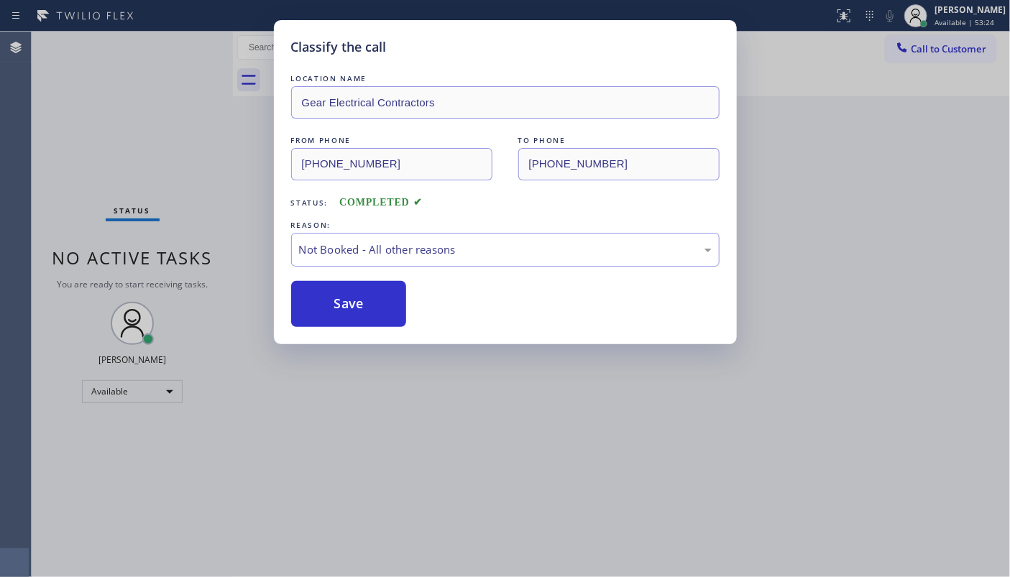
click at [352, 306] on button "Save" at bounding box center [349, 304] width 116 height 46
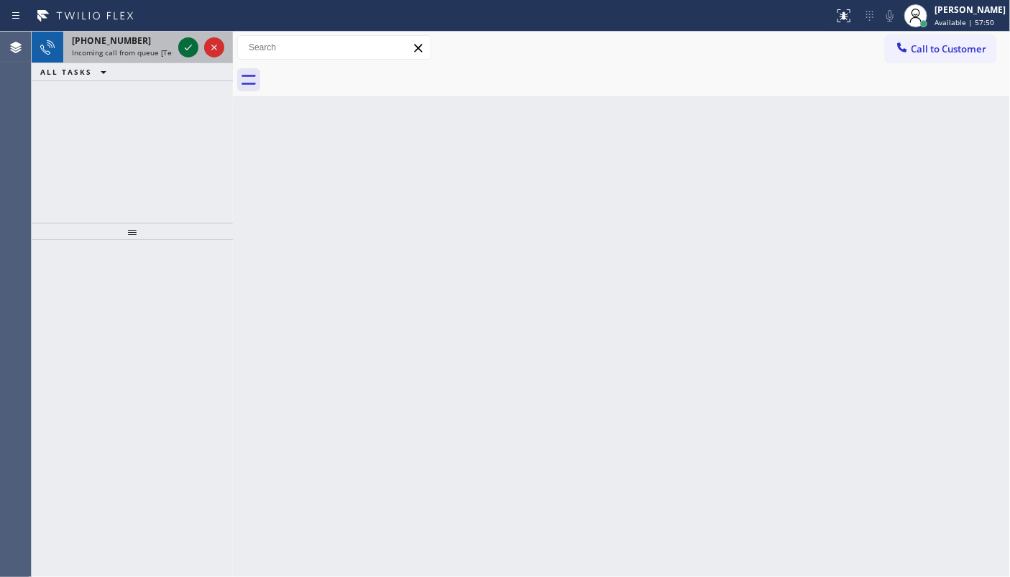
click at [186, 47] on icon at bounding box center [188, 47] width 17 height 17
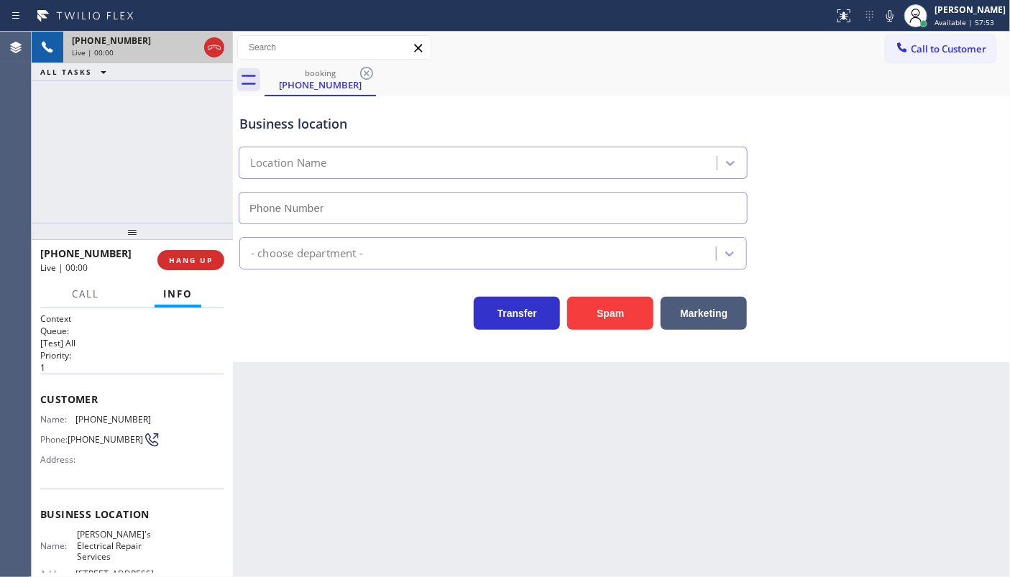
type input "(929) 220-5698"
click at [201, 258] on span "HANG UP" at bounding box center [191, 260] width 44 height 10
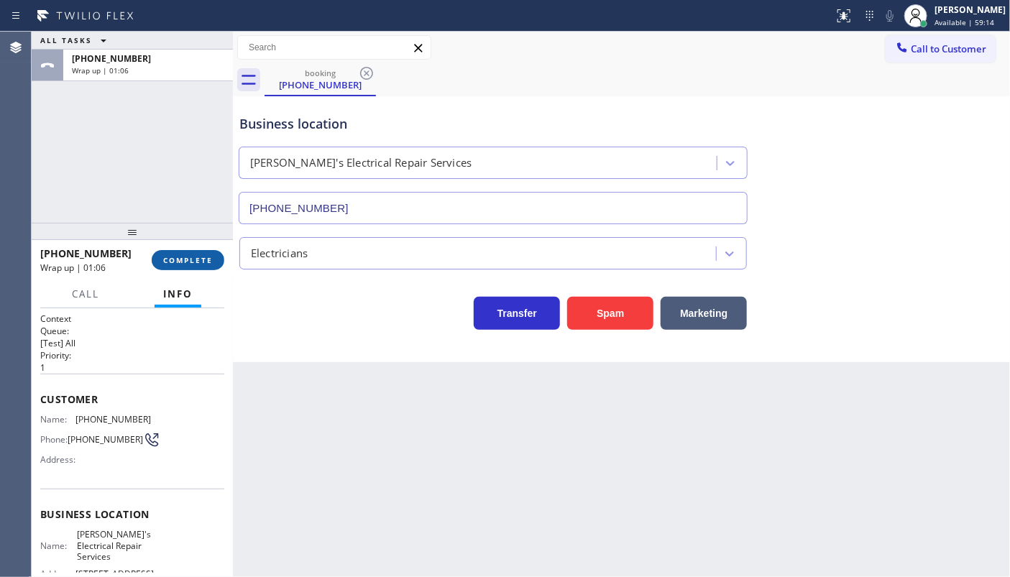
click at [201, 258] on span "COMPLETE" at bounding box center [188, 260] width 50 height 10
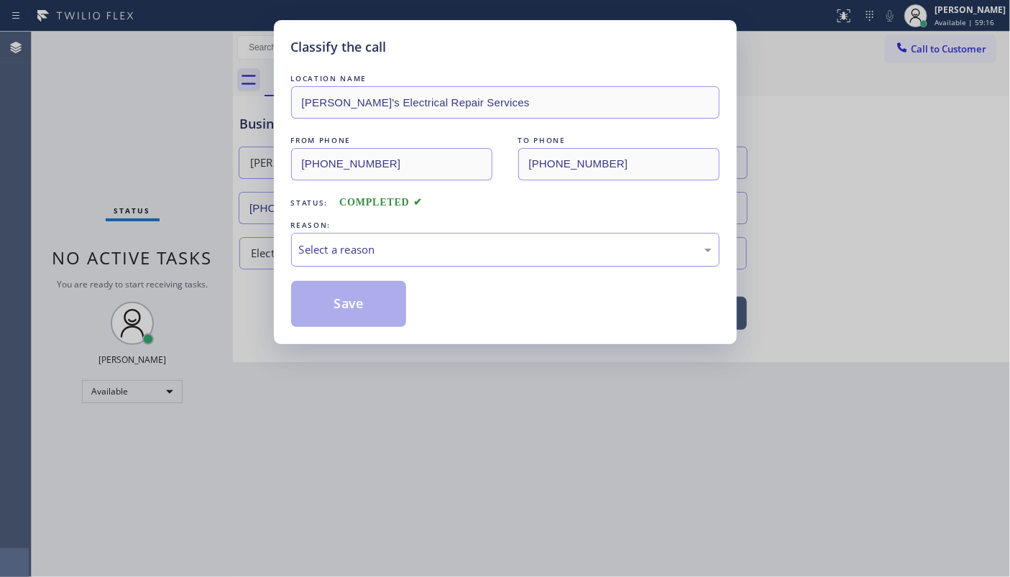
click at [330, 247] on div "Select a reason" at bounding box center [505, 250] width 413 height 17
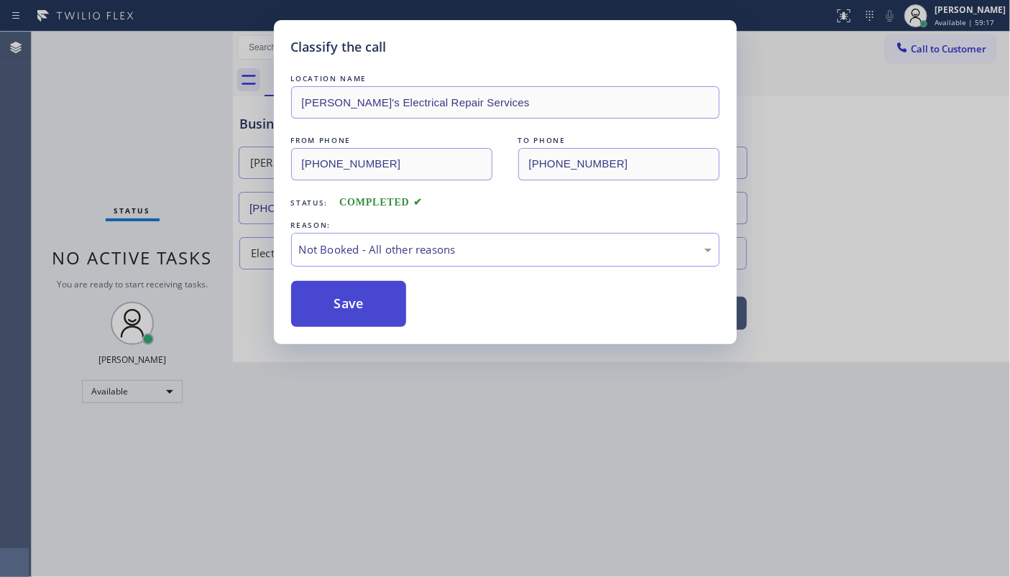
click at [335, 305] on button "Save" at bounding box center [349, 304] width 116 height 46
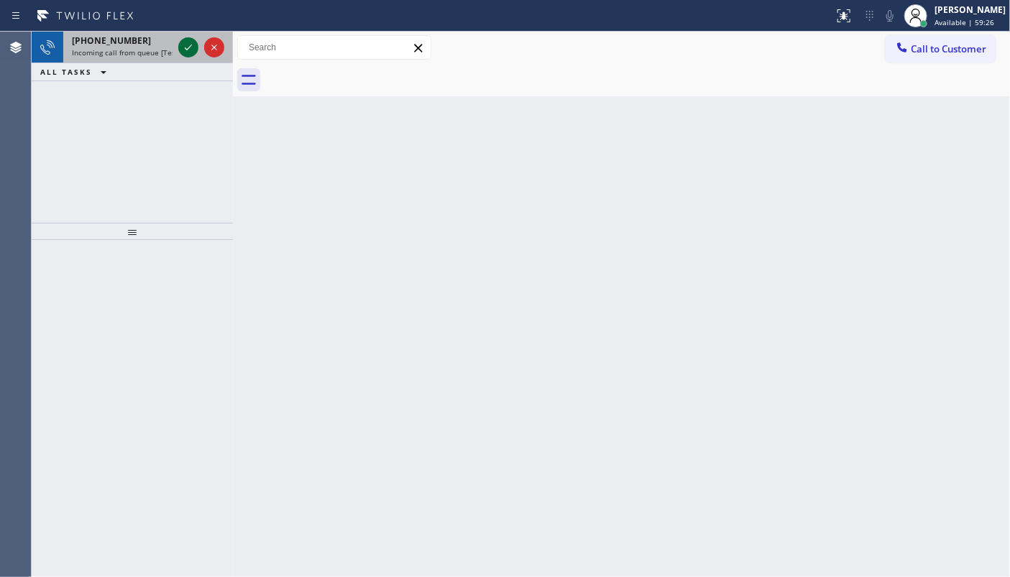
click at [187, 43] on icon at bounding box center [188, 47] width 17 height 17
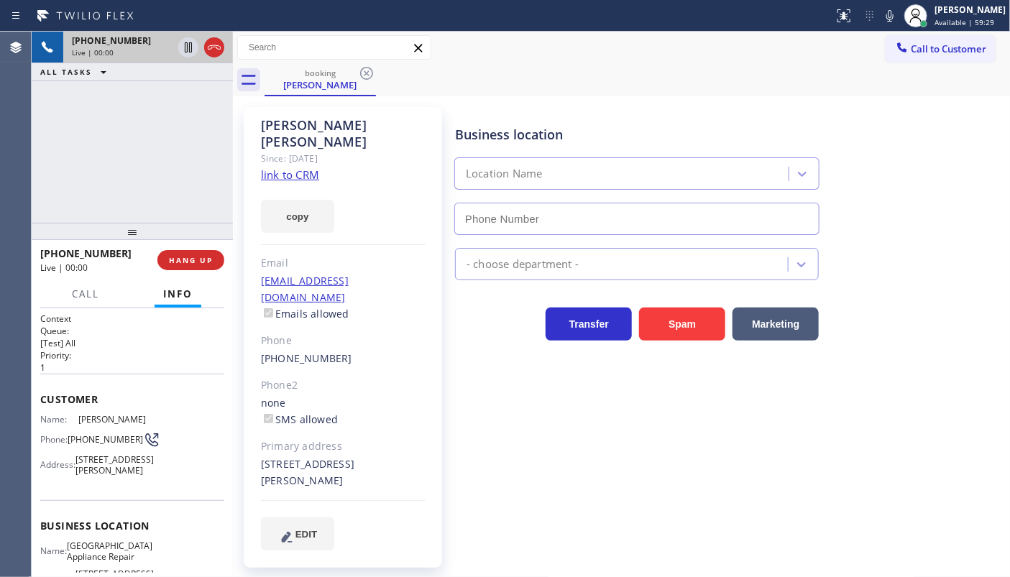
type input "(773) 830-4668"
click at [308, 168] on link "link to CRM" at bounding box center [290, 175] width 58 height 14
click at [188, 42] on icon at bounding box center [188, 47] width 17 height 17
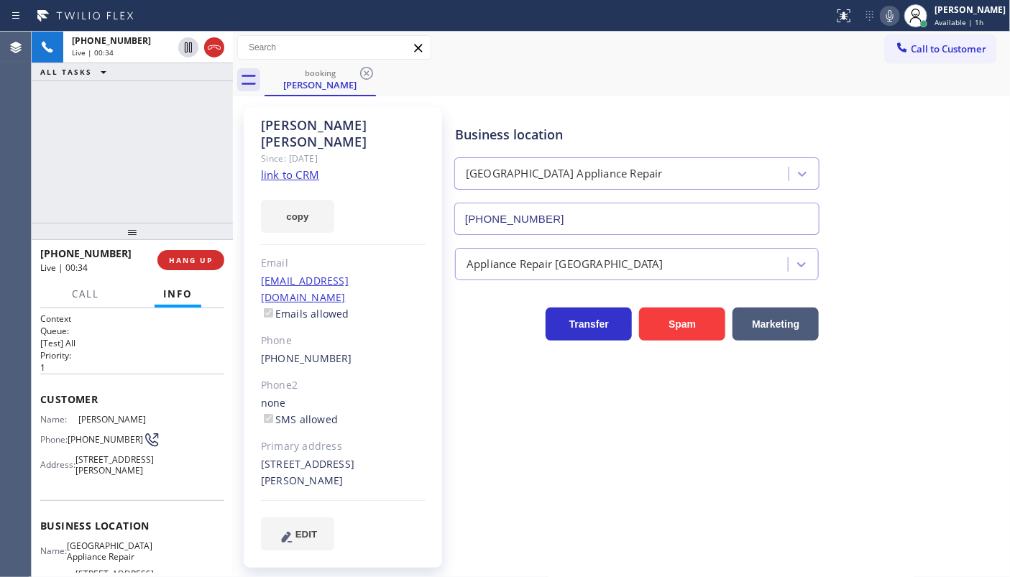
click at [893, 14] on icon at bounding box center [889, 16] width 7 height 12
drag, startPoint x: 87, startPoint y: 145, endPoint x: 109, endPoint y: 125, distance: 30.0
click at [87, 145] on div "+17736001329 Live | 02:16 ALL TASKS ALL TASKS ACTIVE TASKS TASKS IN WRAP UP" at bounding box center [132, 127] width 201 height 191
click at [191, 47] on icon at bounding box center [188, 47] width 17 height 17
click at [891, 14] on rect at bounding box center [890, 14] width 10 height 10
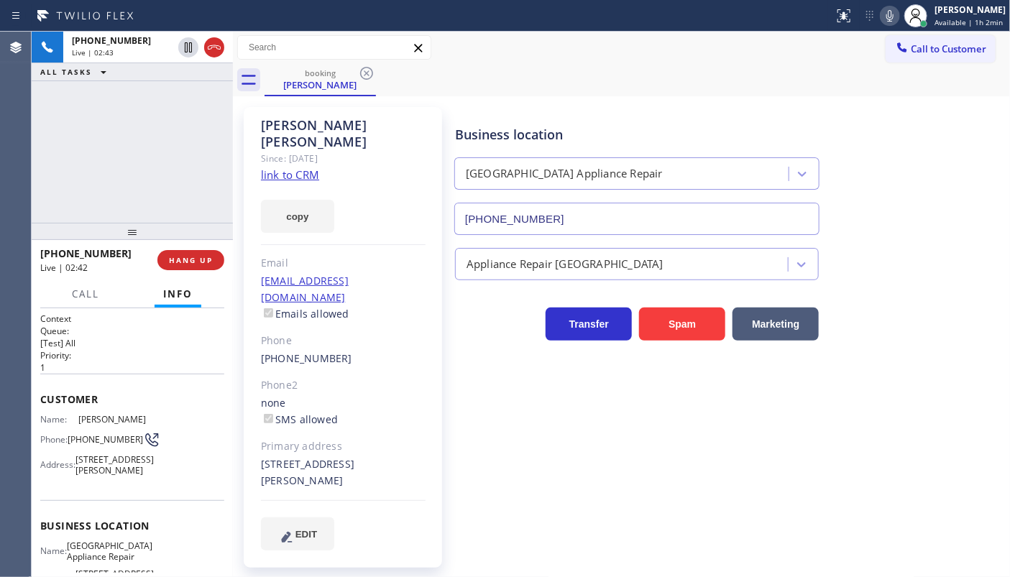
click at [136, 129] on div "+17736001329 Live | 02:43 ALL TASKS ALL TASKS ACTIVE TASKS TASKS IN WRAP UP" at bounding box center [132, 127] width 201 height 191
click at [188, 258] on span "HANG UP" at bounding box center [191, 260] width 44 height 10
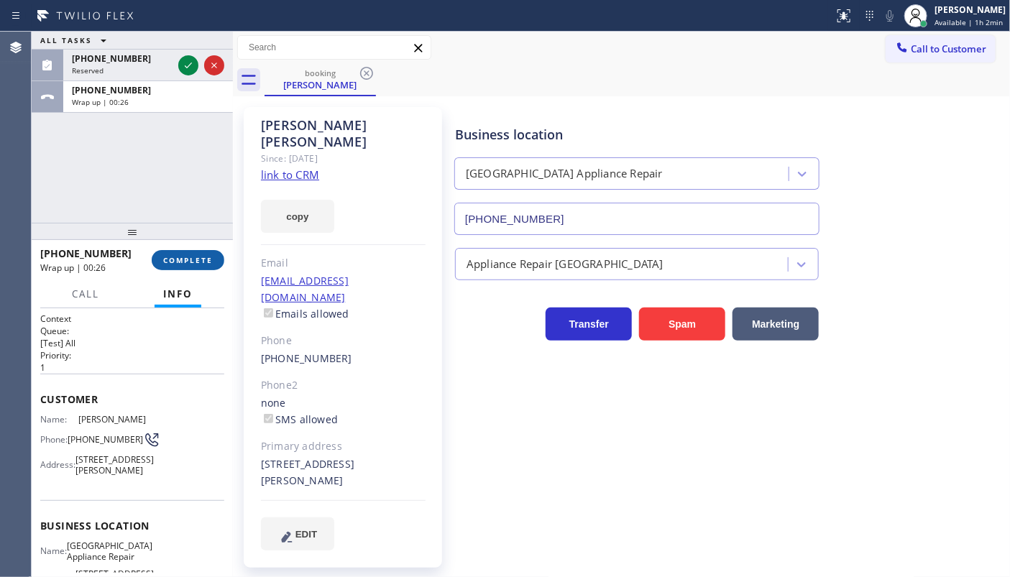
click at [182, 259] on span "COMPLETE" at bounding box center [188, 260] width 50 height 10
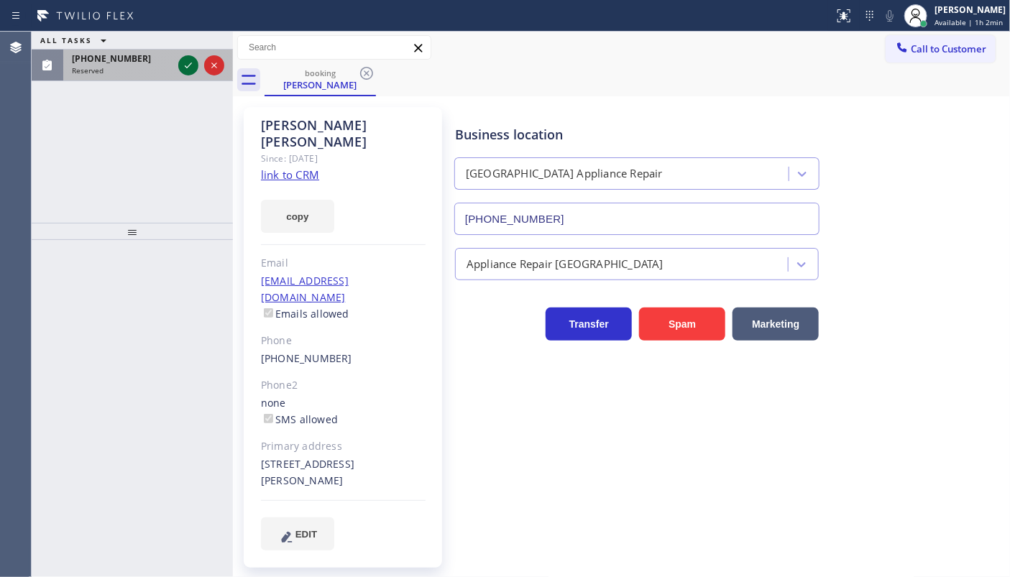
click at [185, 68] on icon at bounding box center [188, 65] width 17 height 17
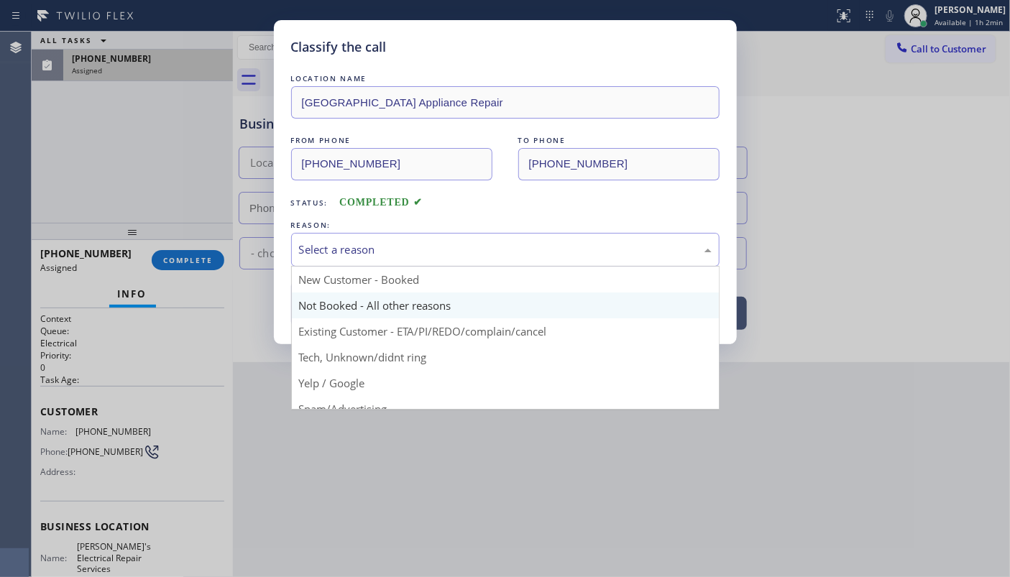
drag, startPoint x: 331, startPoint y: 249, endPoint x: 318, endPoint y: 295, distance: 47.6
click at [329, 254] on div "Select a reason" at bounding box center [505, 250] width 413 height 17
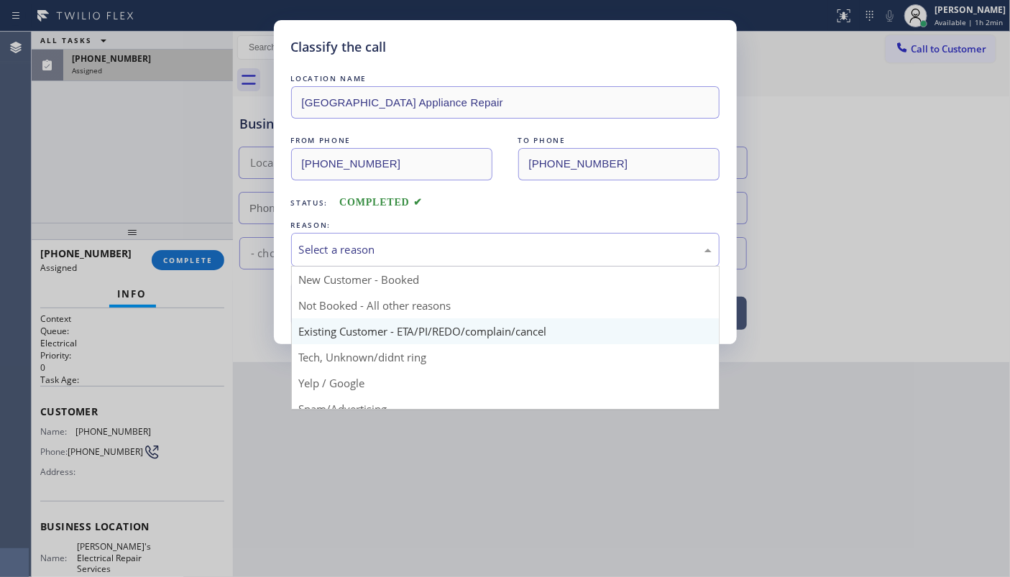
type input "(929) 220-5698"
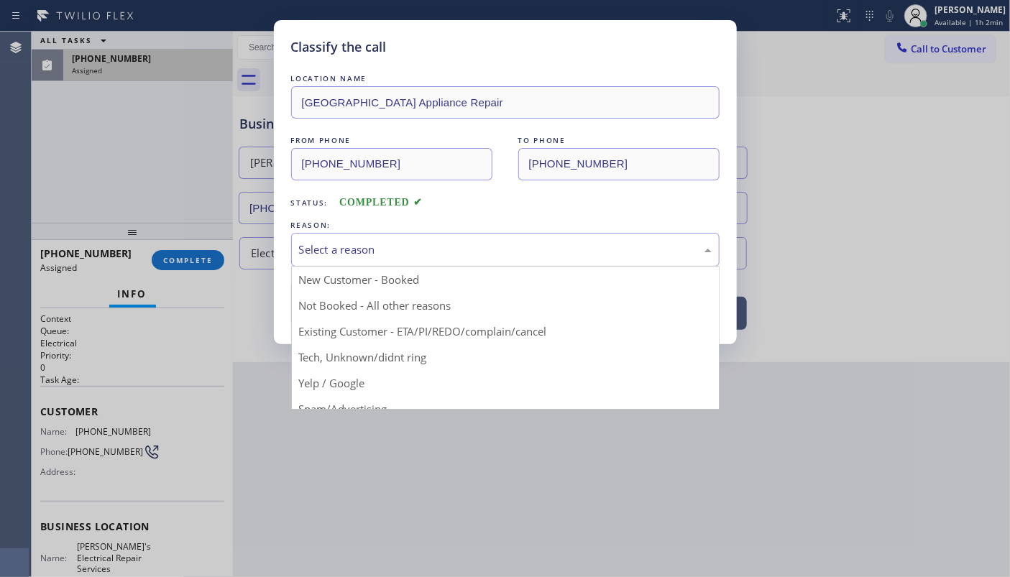
drag, startPoint x: 318, startPoint y: 334, endPoint x: 325, endPoint y: 296, distance: 37.9
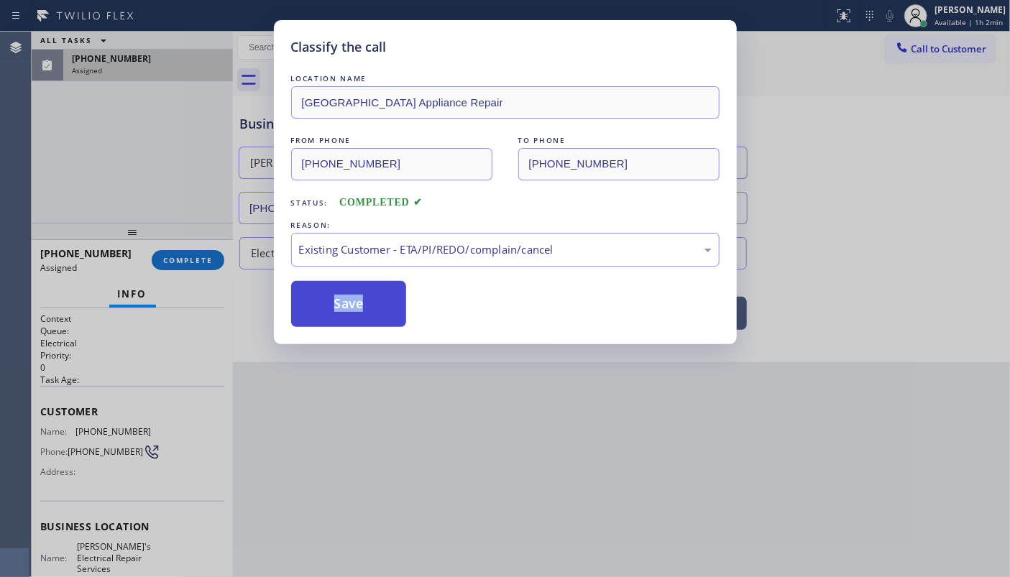
click at [325, 296] on button "Save" at bounding box center [349, 304] width 116 height 46
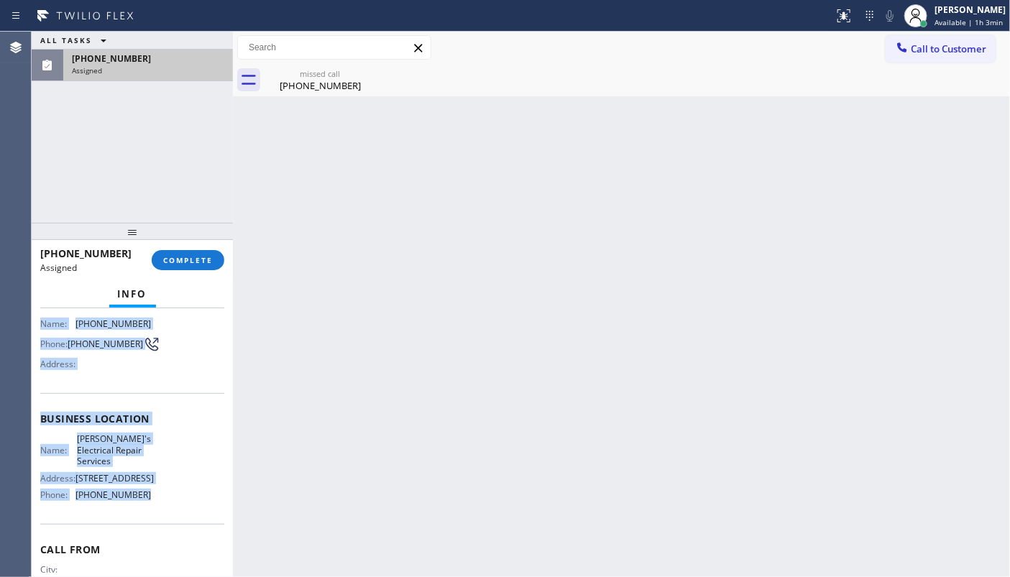
scroll to position [130, 0]
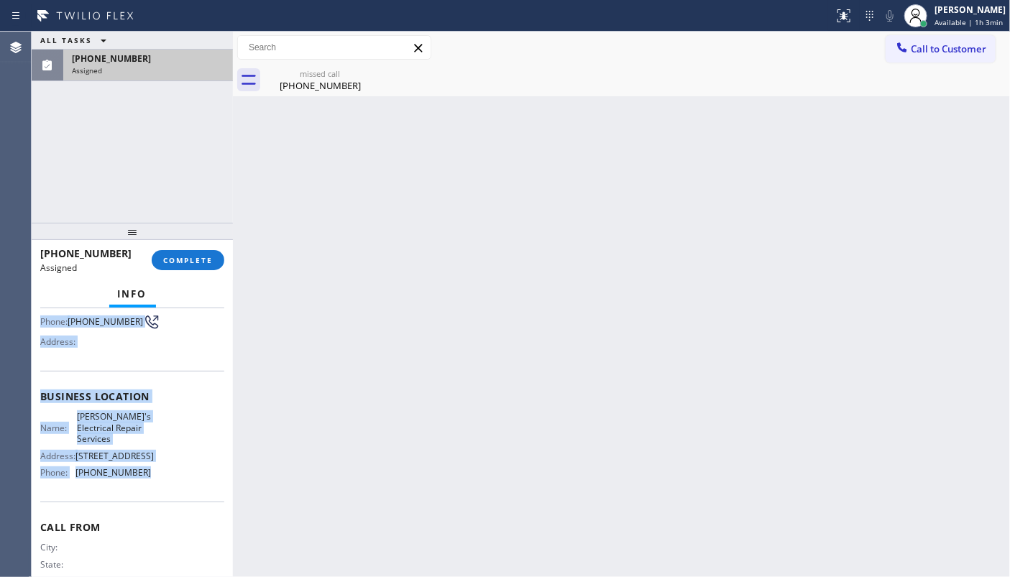
drag, startPoint x: 40, startPoint y: 397, endPoint x: 151, endPoint y: 496, distance: 149.2
click at [151, 496] on div "Context Queue: Electrical Priority: 0 Task Age: Customer Name: (347) 598-4304 P…" at bounding box center [132, 397] width 184 height 428
copy div "Customer Name: (347) 598-4304 Phone: (347) 598-4304 Address: Business location …"
click at [189, 267] on button "COMPLETE" at bounding box center [188, 260] width 73 height 20
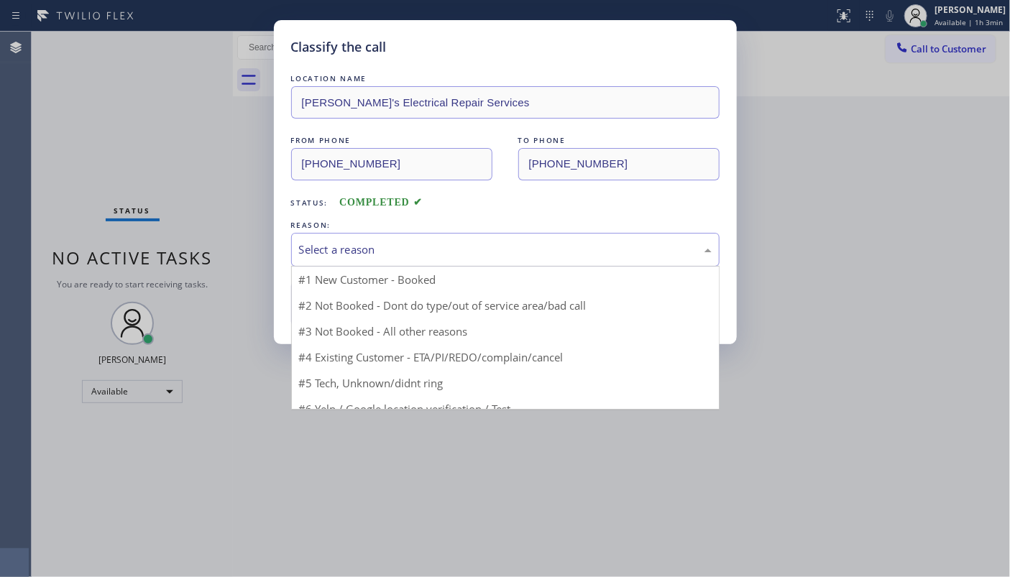
click at [334, 246] on div "Select a reason" at bounding box center [505, 250] width 413 height 17
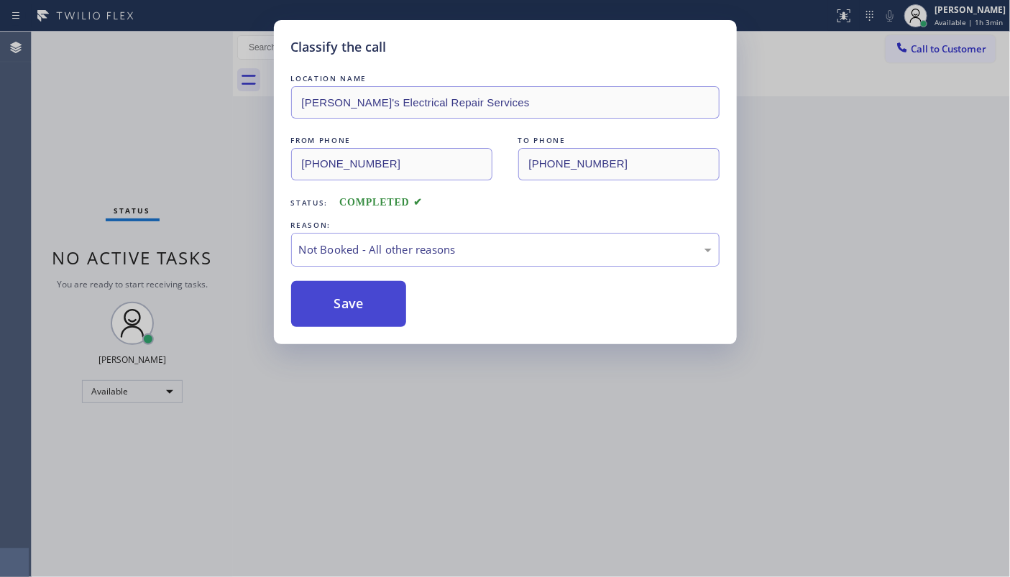
click at [315, 303] on button "Save" at bounding box center [349, 304] width 116 height 46
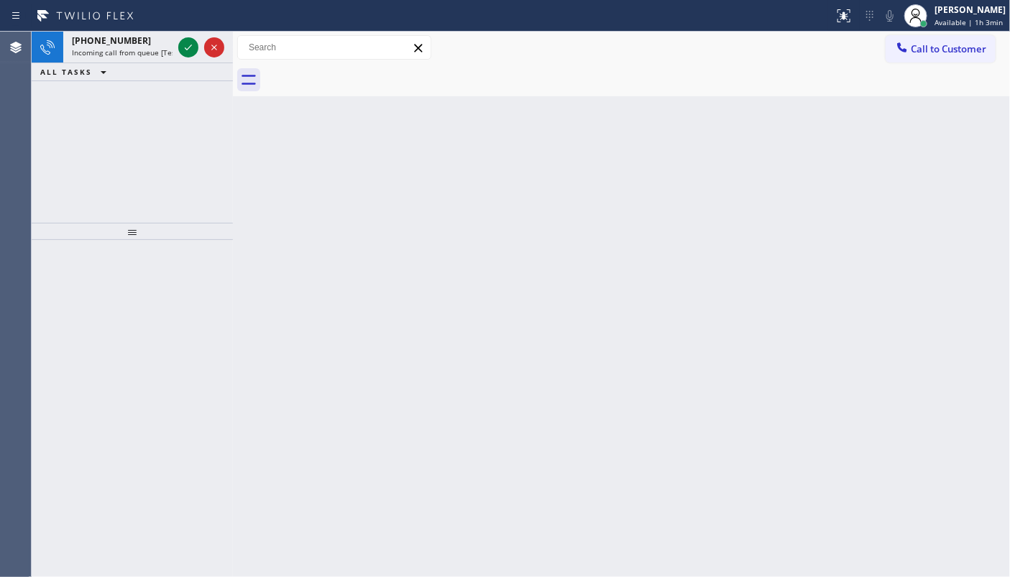
click at [93, 86] on div "+14158273899 Incoming call from queue [Test] All ALL TASKS ALL TASKS ACTIVE TAS…" at bounding box center [132, 127] width 201 height 191
click at [194, 47] on icon at bounding box center [188, 47] width 17 height 17
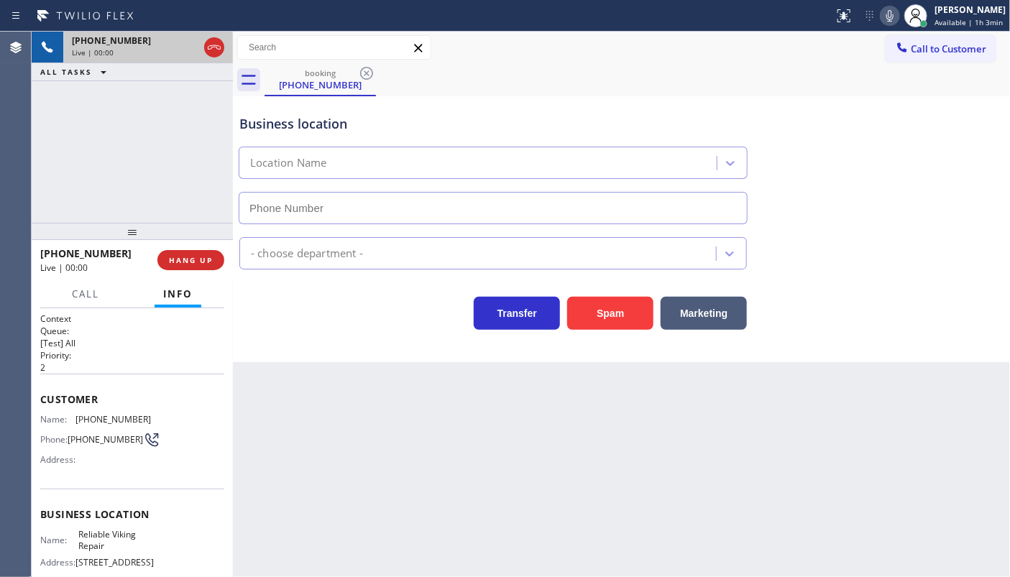
type input "(415) 688-4105"
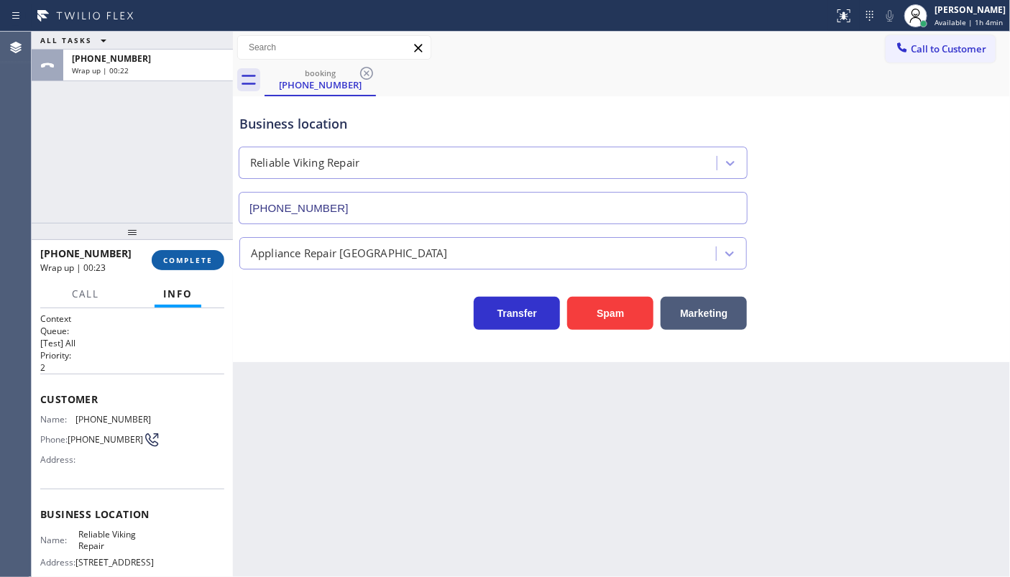
click at [190, 261] on span "COMPLETE" at bounding box center [188, 260] width 50 height 10
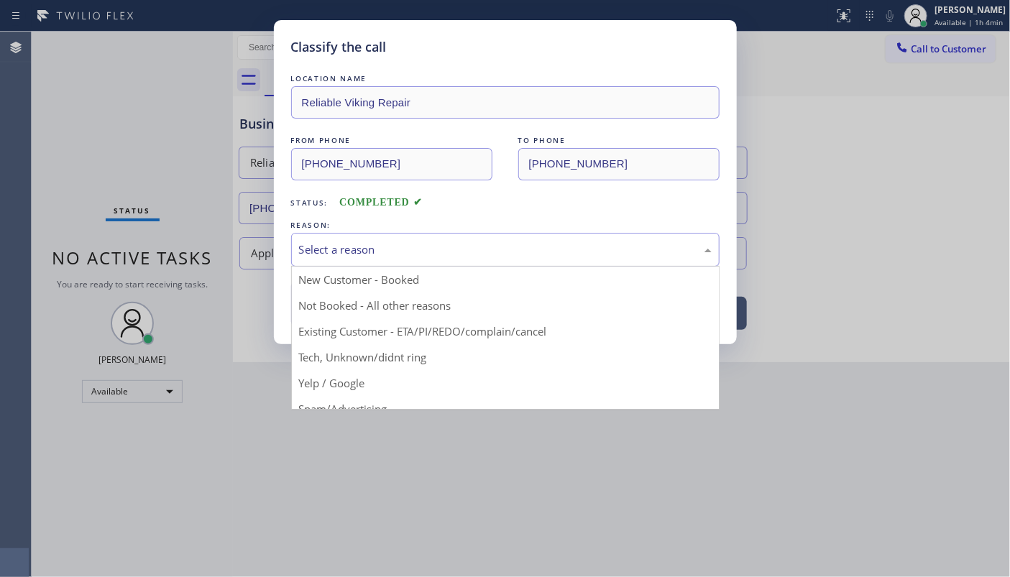
drag, startPoint x: 307, startPoint y: 257, endPoint x: 313, endPoint y: 298, distance: 42.2
click at [307, 264] on div "Select a reason" at bounding box center [505, 250] width 428 height 34
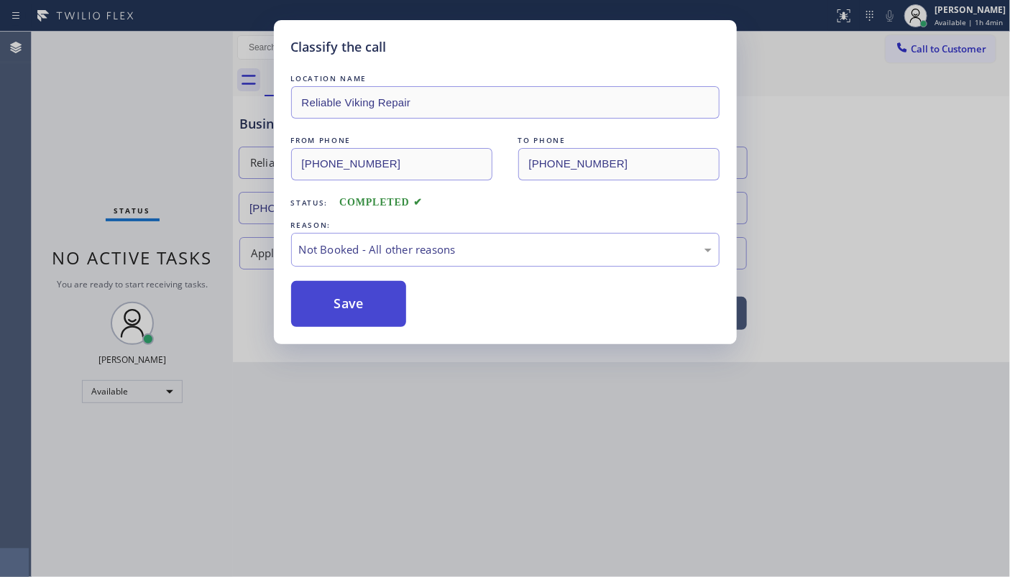
click at [318, 298] on button "Save" at bounding box center [349, 304] width 116 height 46
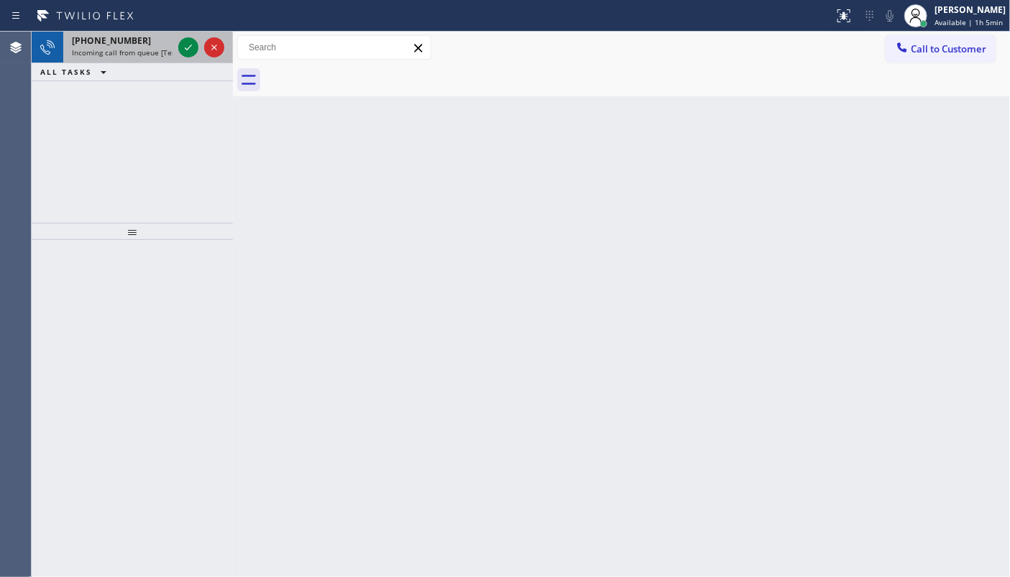
click at [201, 47] on div at bounding box center [201, 48] width 52 height 32
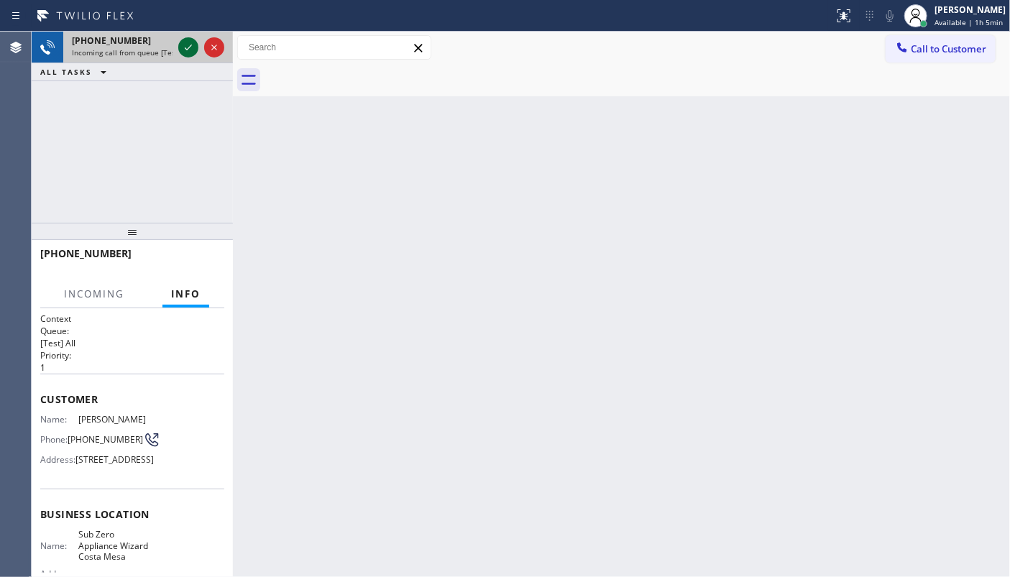
click at [183, 47] on icon at bounding box center [188, 47] width 17 height 17
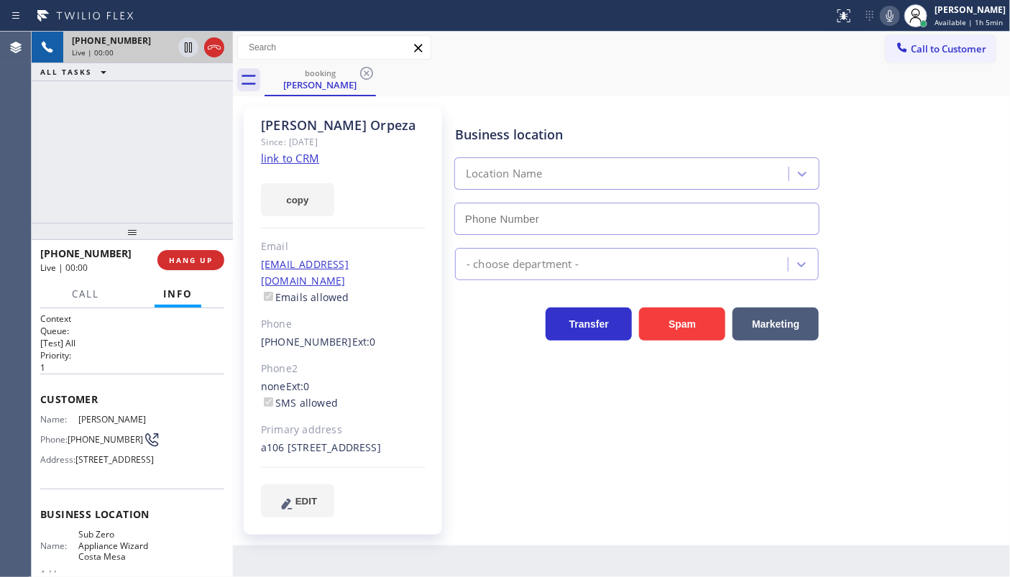
type input "(714) 677-8441"
click at [281, 160] on link "link to CRM" at bounding box center [290, 158] width 58 height 14
click at [288, 195] on button "copy" at bounding box center [297, 199] width 73 height 33
click at [884, 16] on icon at bounding box center [889, 15] width 17 height 17
click at [185, 43] on icon at bounding box center [188, 47] width 7 height 10
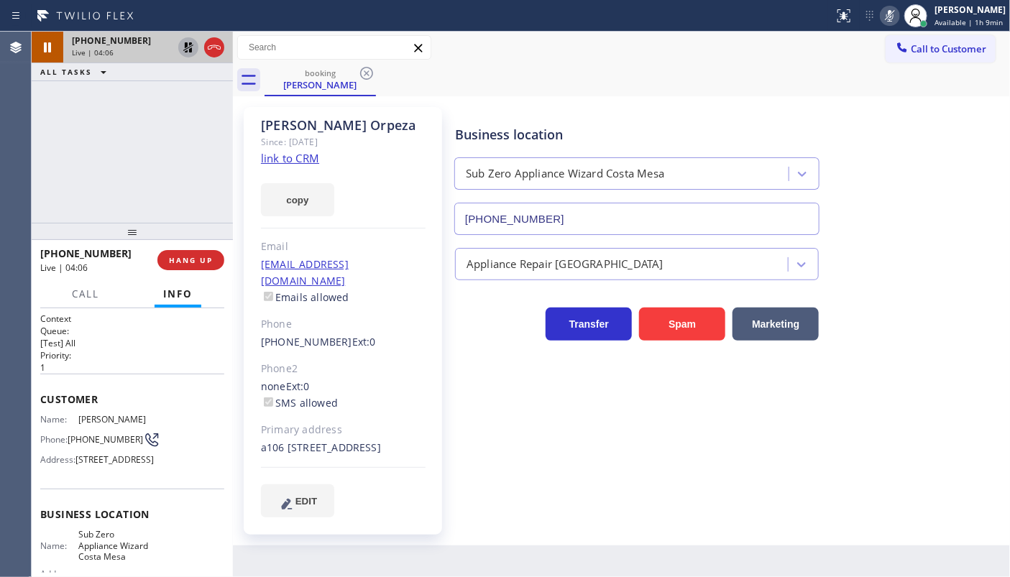
click at [180, 48] on icon at bounding box center [188, 47] width 17 height 17
click at [886, 19] on icon at bounding box center [889, 15] width 17 height 17
click at [78, 92] on div "+19496506169 Live | 04:47 ALL TASKS ALL TASKS ACTIVE TASKS TASKS IN WRAP UP" at bounding box center [132, 127] width 201 height 191
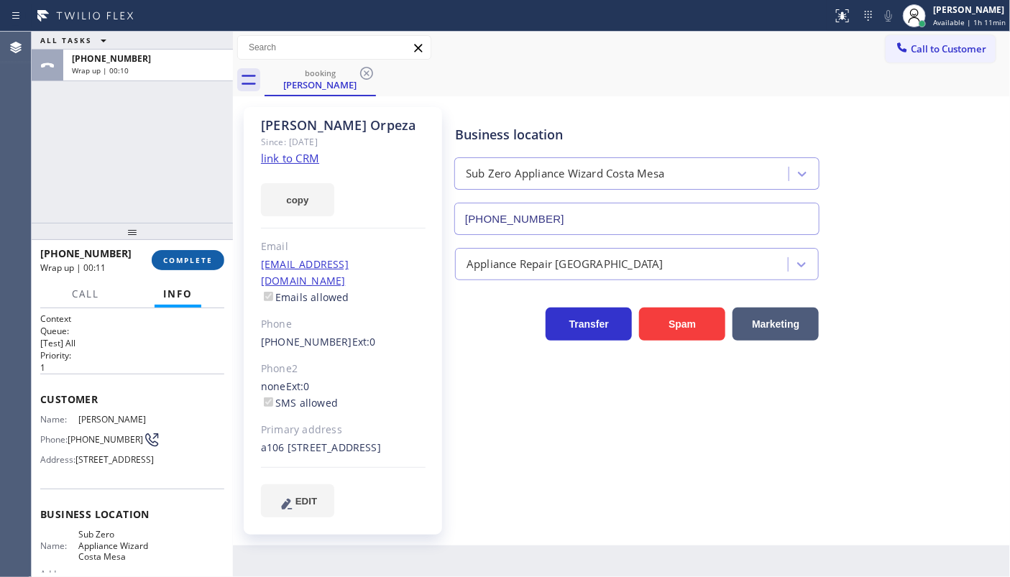
click at [178, 255] on span "COMPLETE" at bounding box center [188, 260] width 50 height 10
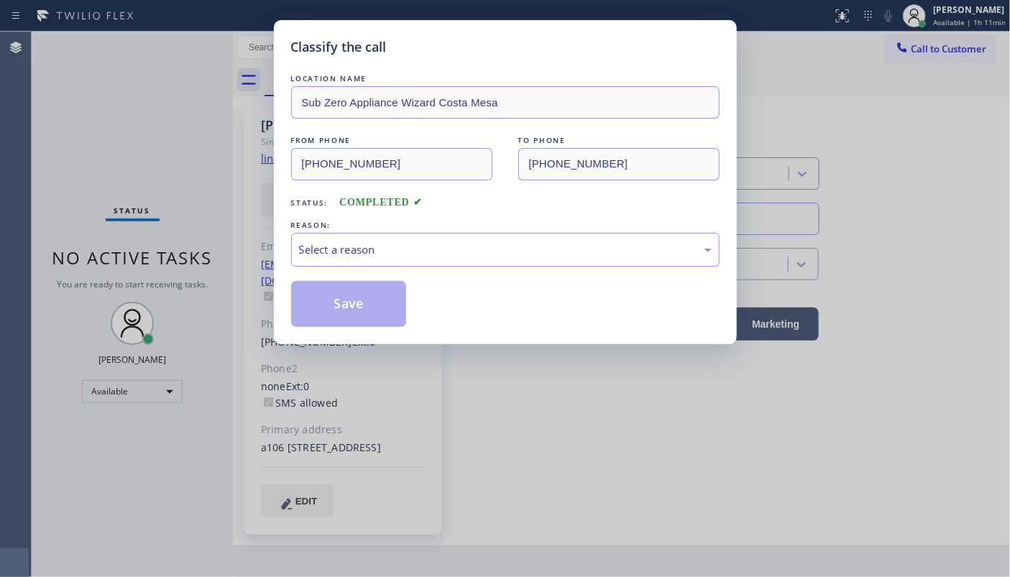
click at [395, 235] on div "Select a reason" at bounding box center [505, 250] width 428 height 34
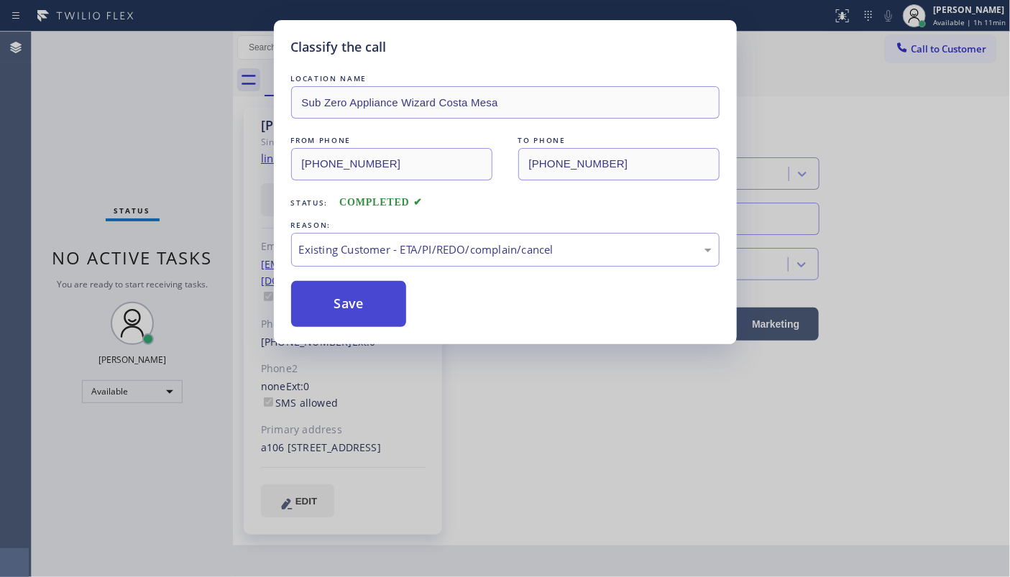
click at [364, 307] on button "Save" at bounding box center [349, 304] width 116 height 46
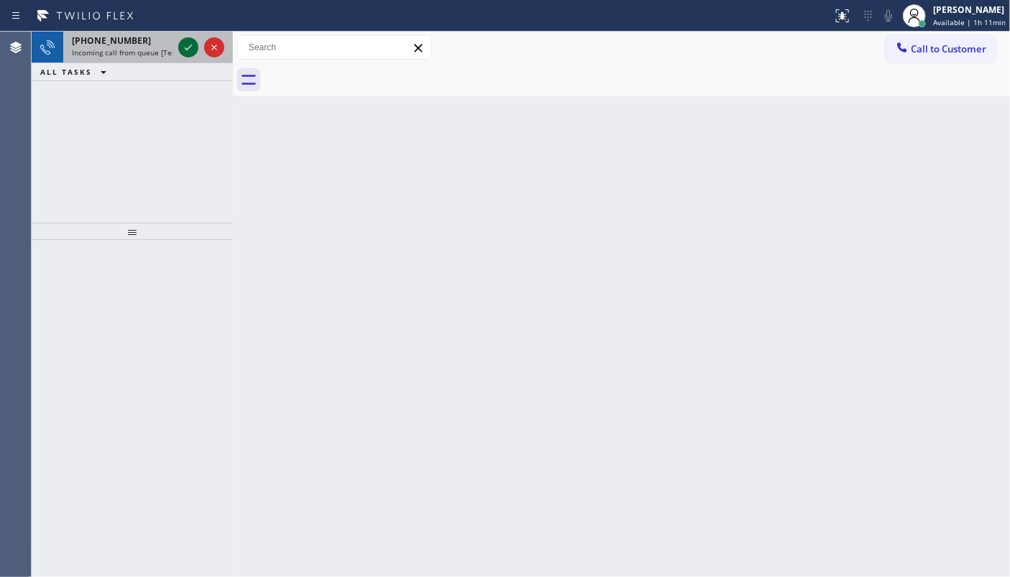
click at [183, 53] on icon at bounding box center [188, 47] width 17 height 17
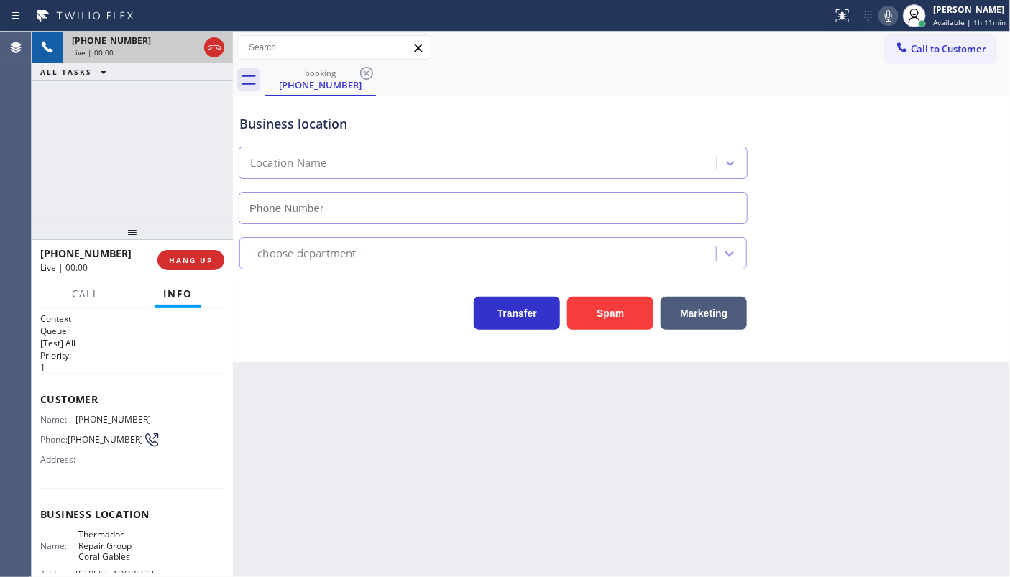
type input "(786) 661-1617"
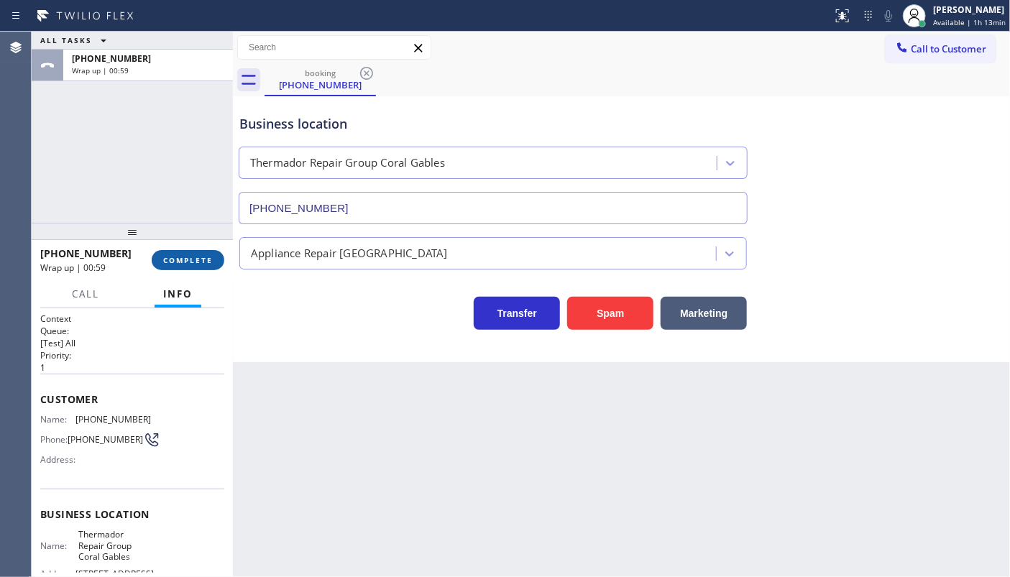
click at [193, 266] on button "COMPLETE" at bounding box center [188, 260] width 73 height 20
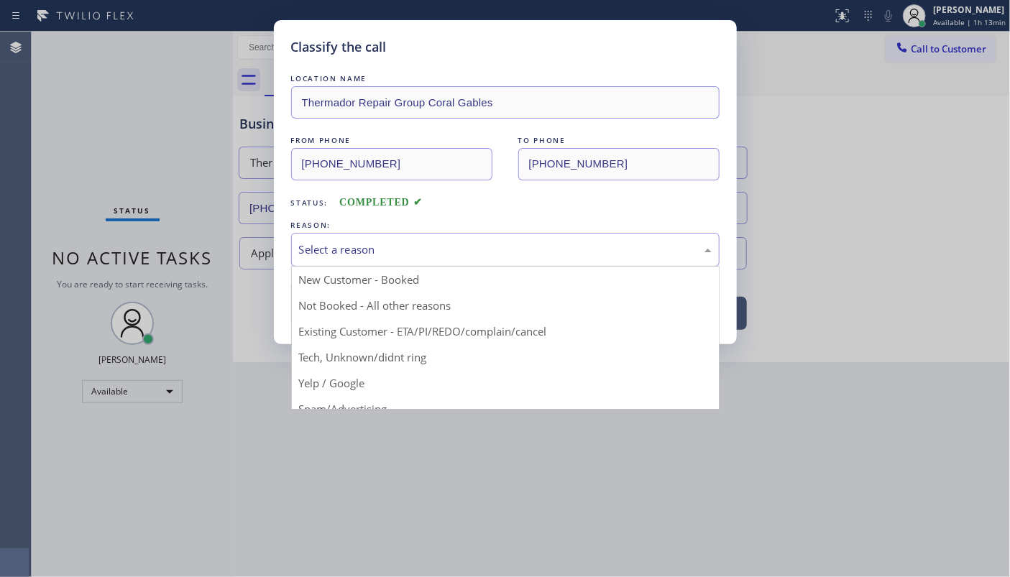
drag, startPoint x: 359, startPoint y: 239, endPoint x: 339, endPoint y: 295, distance: 59.6
click at [359, 240] on div "Select a reason" at bounding box center [505, 250] width 428 height 34
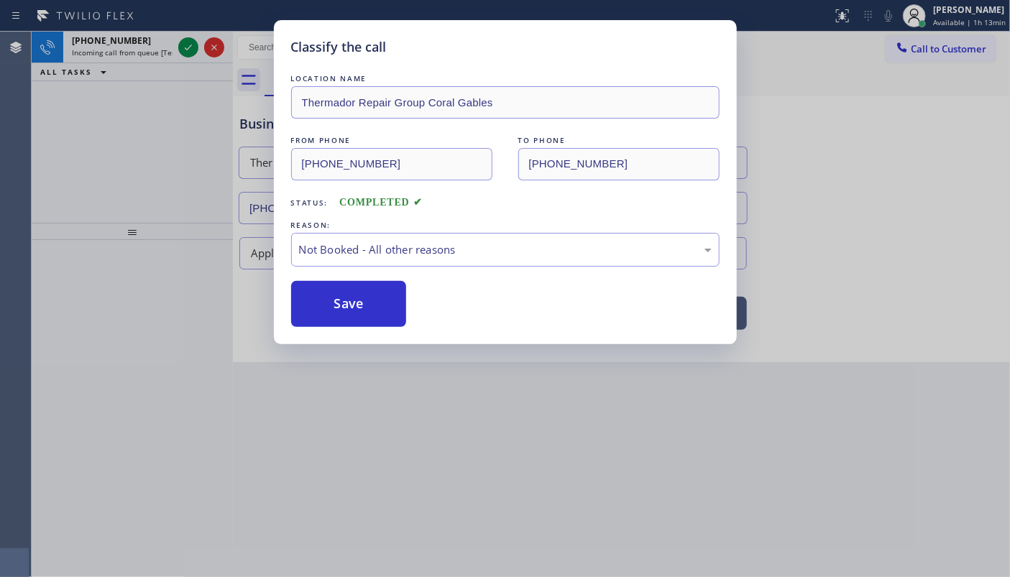
click at [337, 302] on button "Save" at bounding box center [349, 304] width 116 height 46
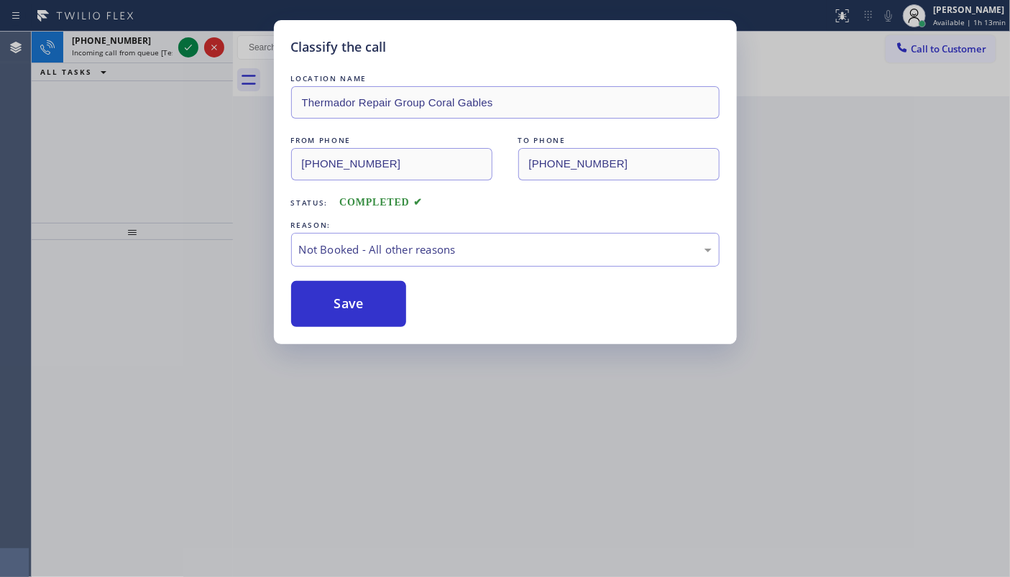
click at [182, 36] on div "Classify the call LOCATION NAME Thermador Repair Group Coral Gables FROM PHONE …" at bounding box center [505, 288] width 1010 height 577
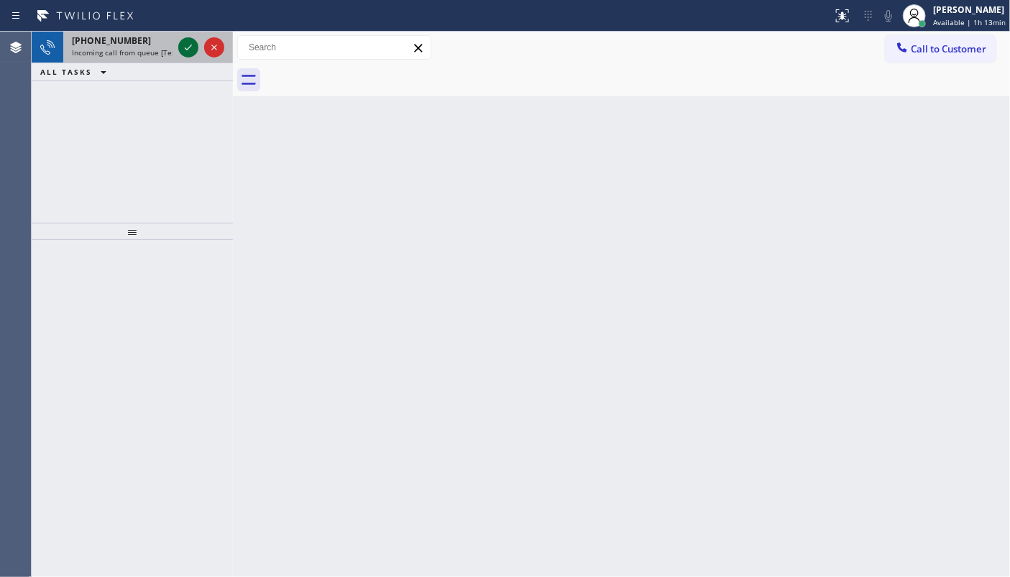
click at [183, 42] on icon at bounding box center [188, 47] width 17 height 17
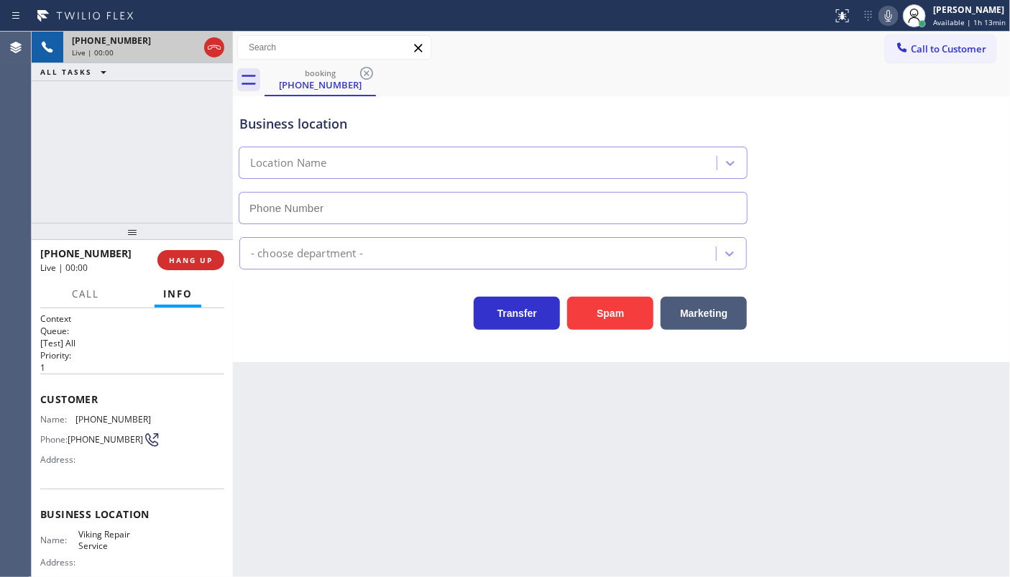
type input "(602) 878-4370"
click at [207, 262] on span "HANG UP" at bounding box center [191, 260] width 44 height 10
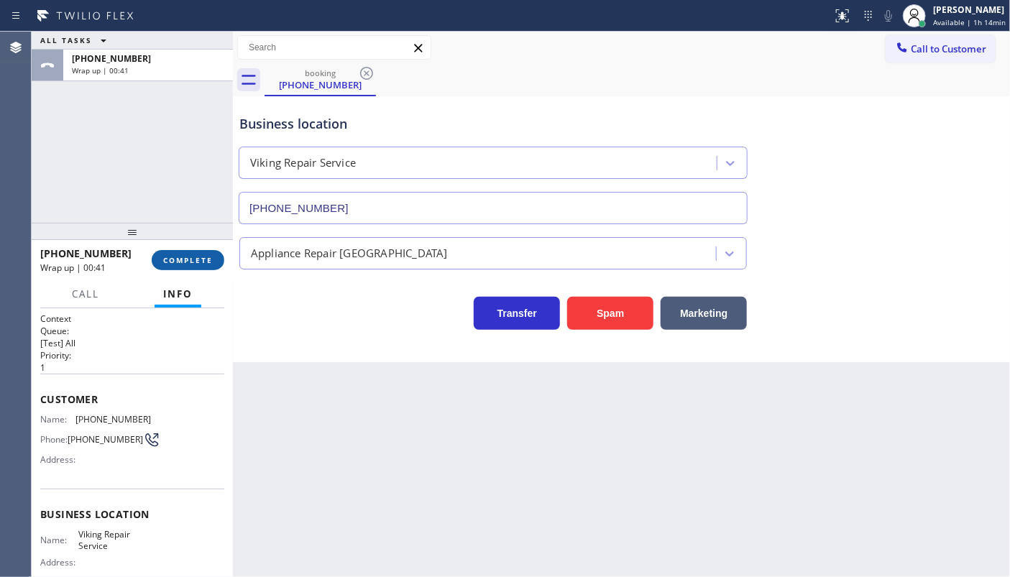
click at [175, 260] on span "COMPLETE" at bounding box center [188, 260] width 50 height 10
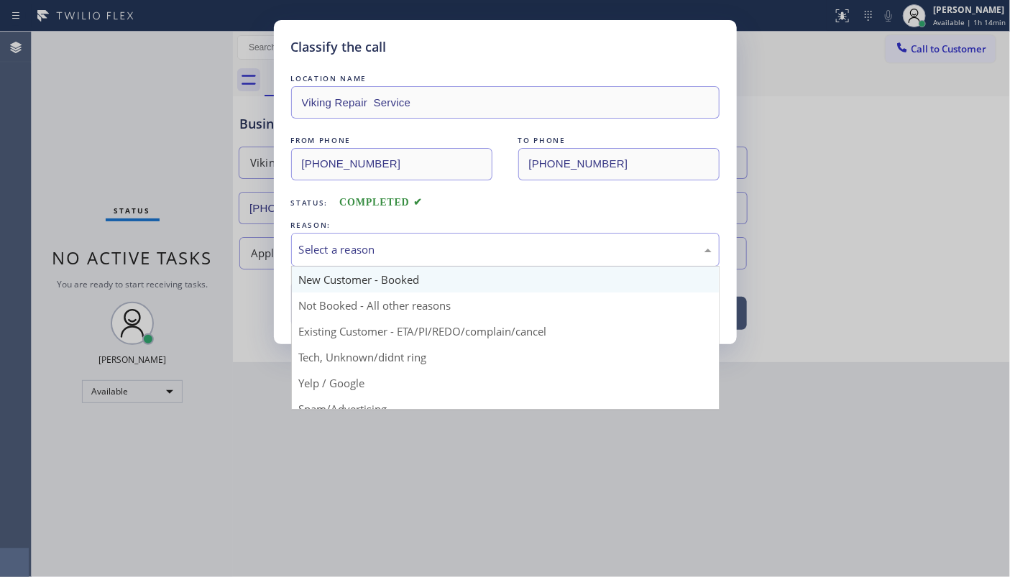
drag, startPoint x: 350, startPoint y: 244, endPoint x: 337, endPoint y: 275, distance: 32.9
click at [348, 247] on div "Select a reason" at bounding box center [505, 250] width 413 height 17
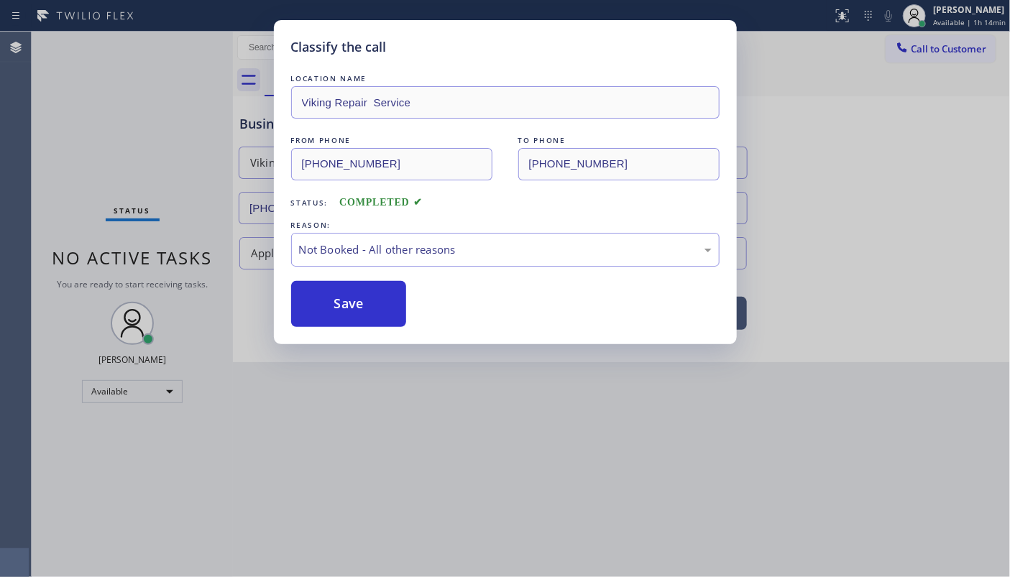
click at [336, 299] on button "Save" at bounding box center [349, 304] width 116 height 46
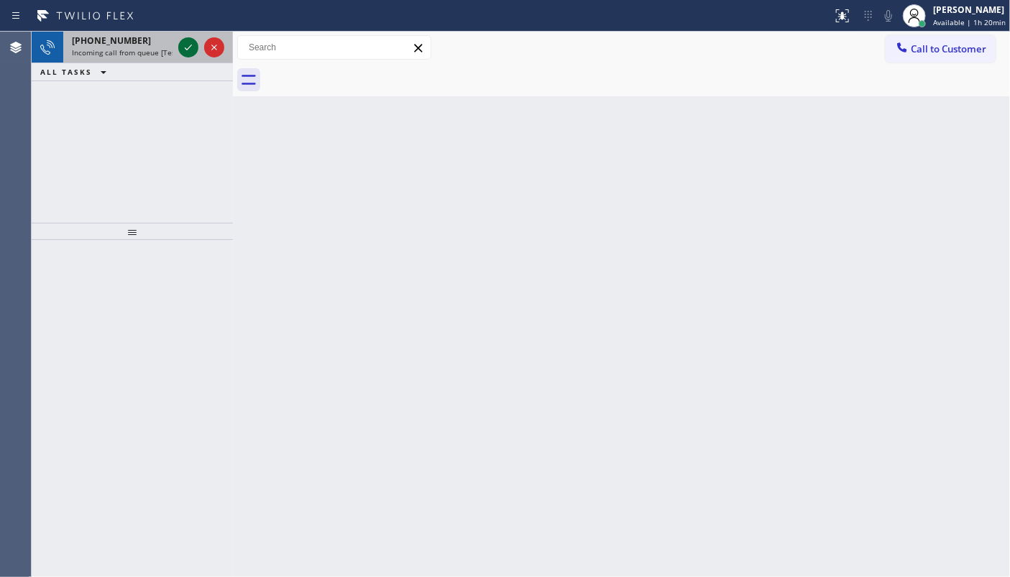
click at [186, 47] on icon at bounding box center [188, 47] width 17 height 17
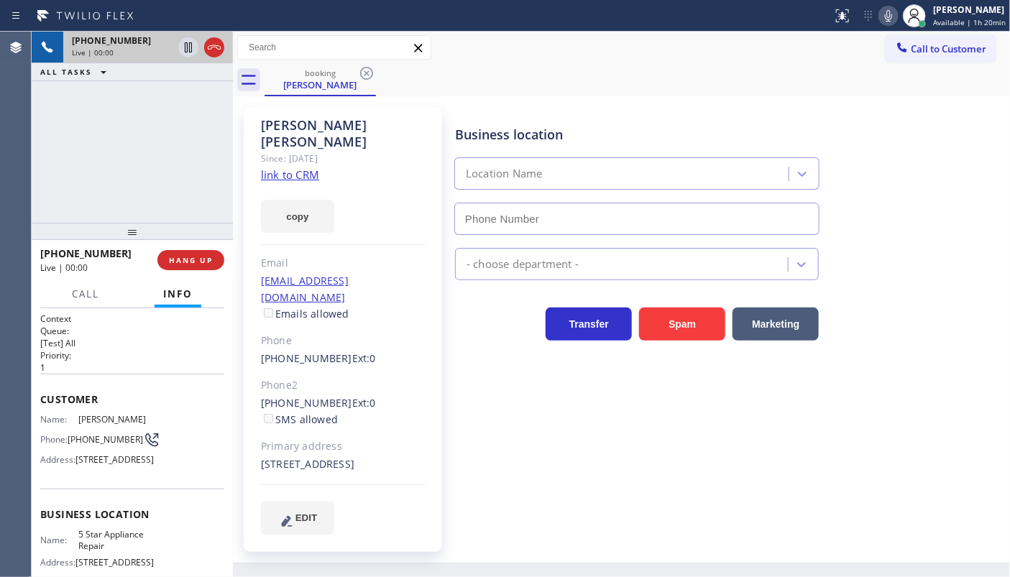
type input "(855) 731-4952"
click at [283, 168] on link "link to CRM" at bounding box center [290, 175] width 58 height 14
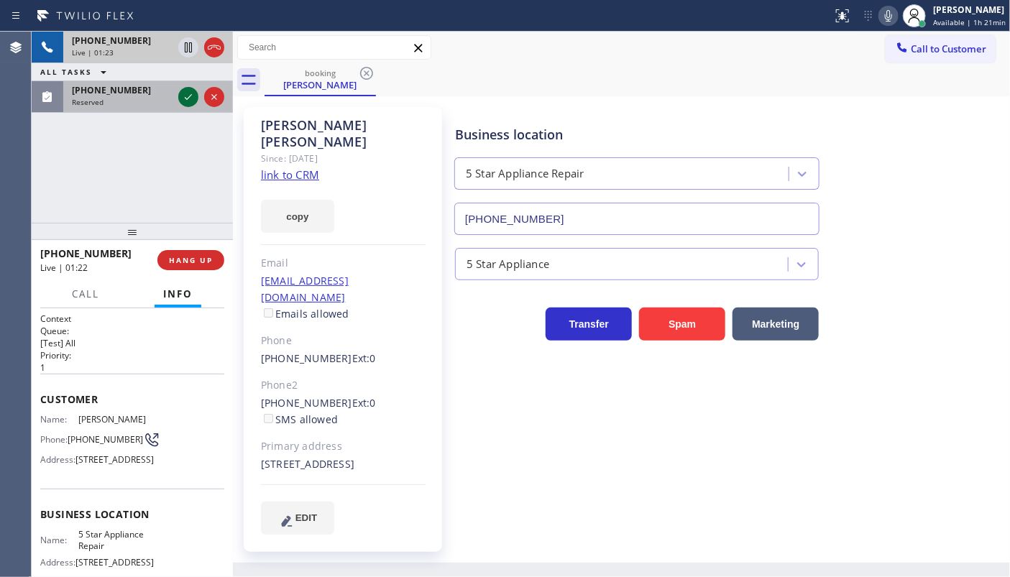
click at [182, 92] on icon at bounding box center [188, 96] width 17 height 17
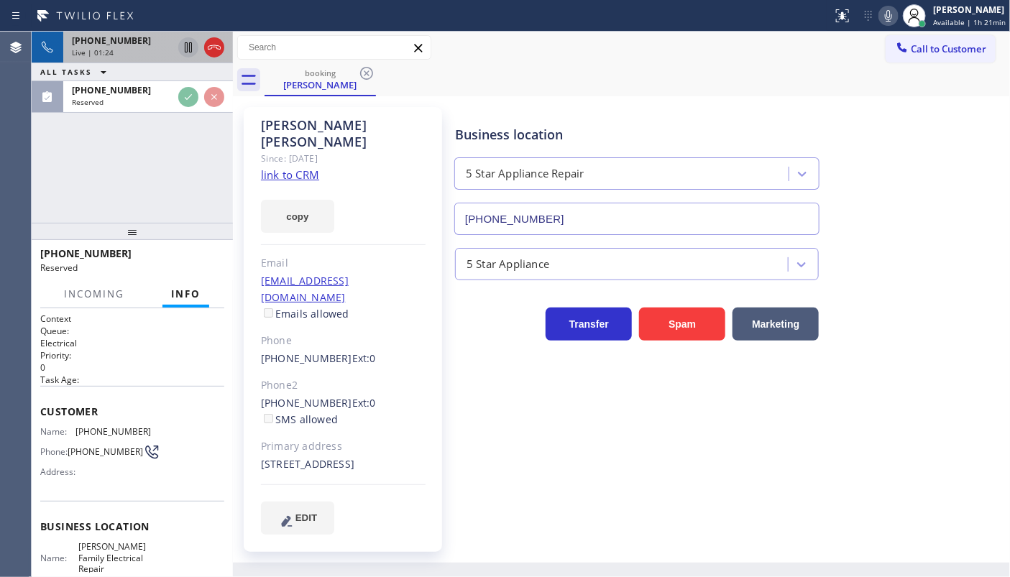
click at [188, 50] on icon at bounding box center [188, 47] width 17 height 17
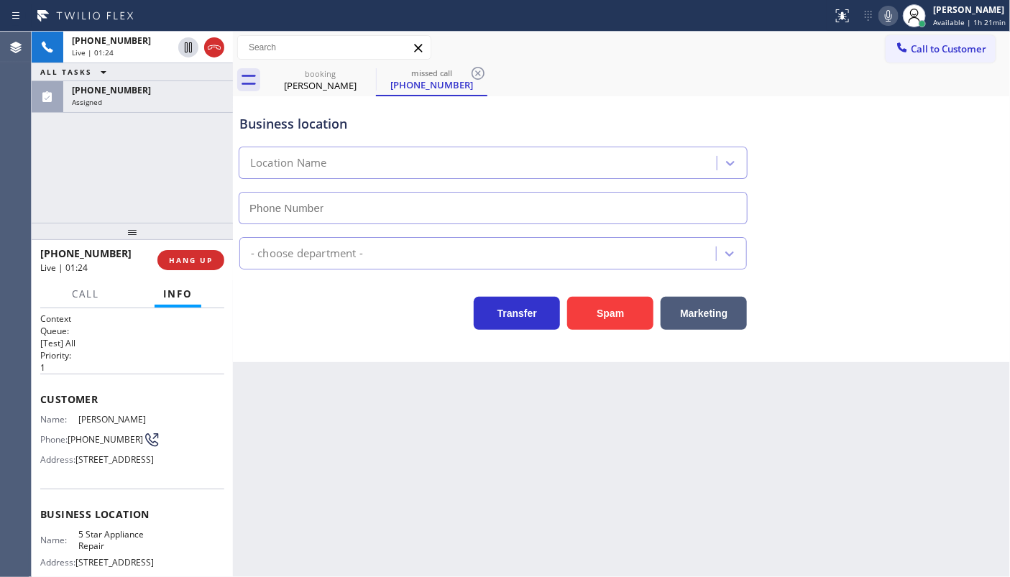
type input "(347) 427-5293"
click at [896, 17] on icon at bounding box center [888, 15] width 17 height 17
click at [219, 121] on div "+13103039718 Live | 01:26 ALL TASKS ALL TASKS ACTIVE TASKS TASKS IN WRAP UP (34…" at bounding box center [132, 127] width 201 height 191
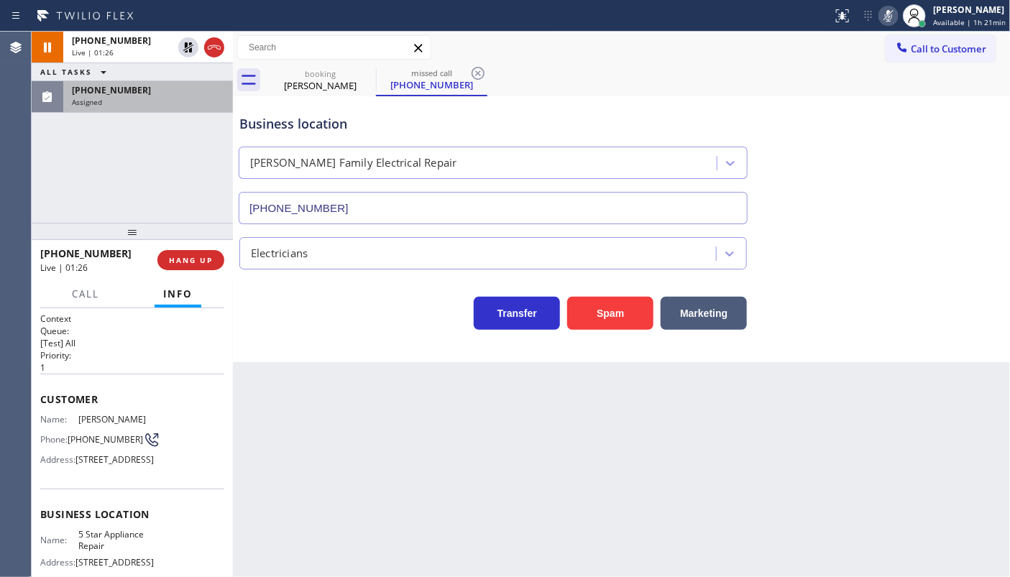
click at [191, 103] on div "Assigned" at bounding box center [148, 102] width 152 height 10
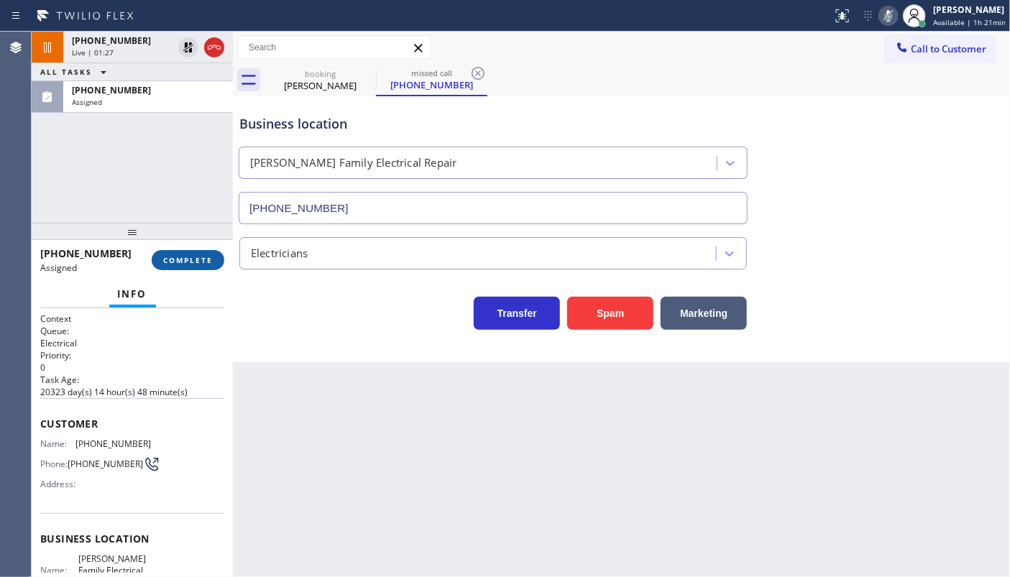
click at [160, 255] on button "COMPLETE" at bounding box center [188, 260] width 73 height 20
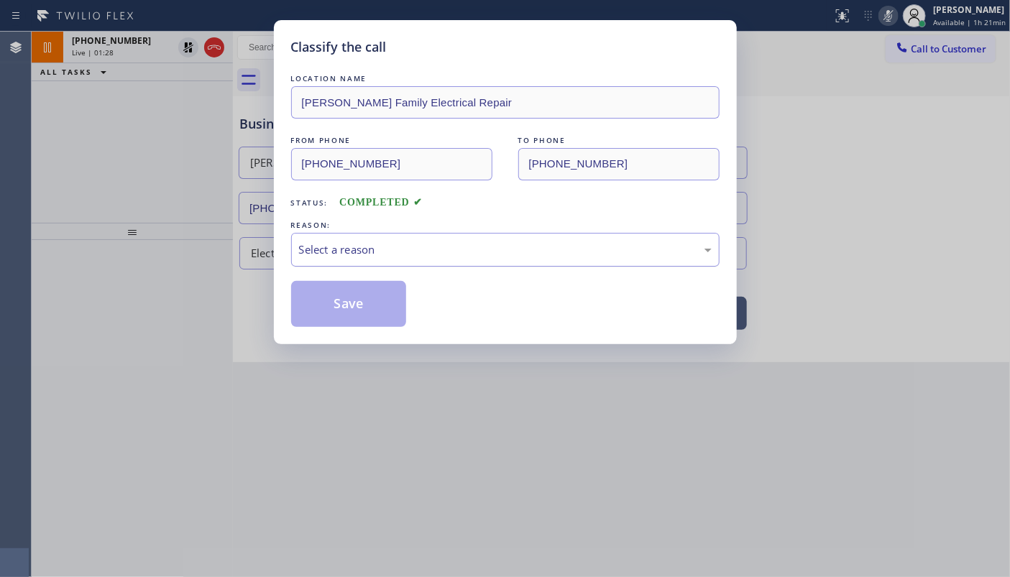
click at [349, 248] on div "Select a reason" at bounding box center [505, 250] width 413 height 17
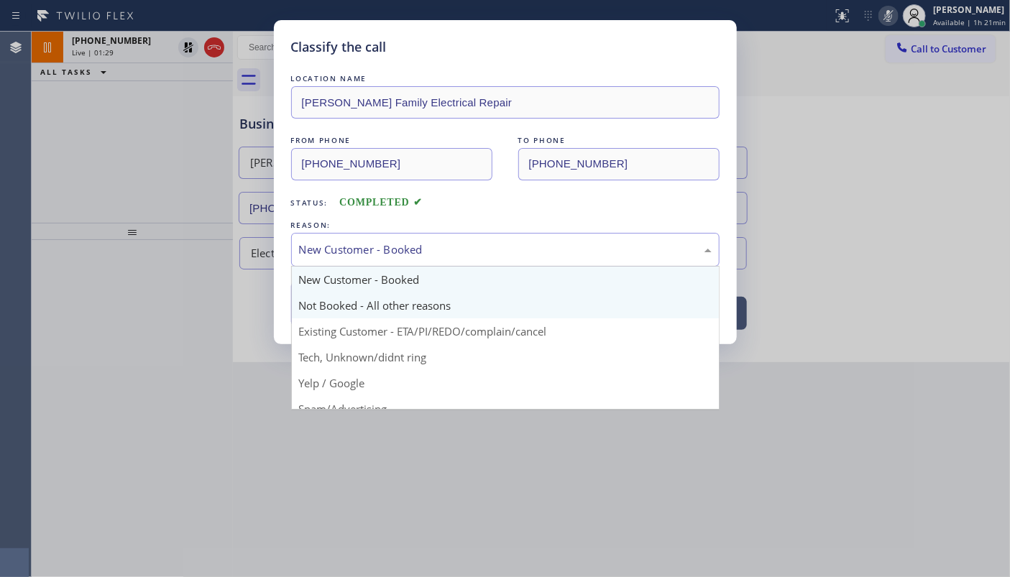
drag, startPoint x: 329, startPoint y: 244, endPoint x: 329, endPoint y: 301, distance: 56.1
click at [329, 251] on div "New Customer - Booked" at bounding box center [505, 250] width 413 height 17
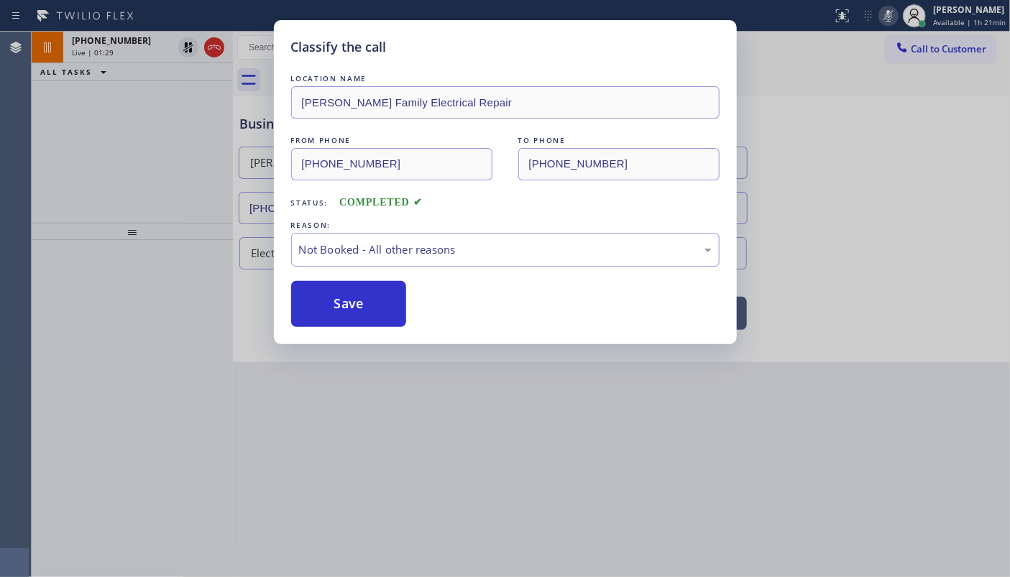
click at [329, 302] on button "Save" at bounding box center [349, 304] width 116 height 46
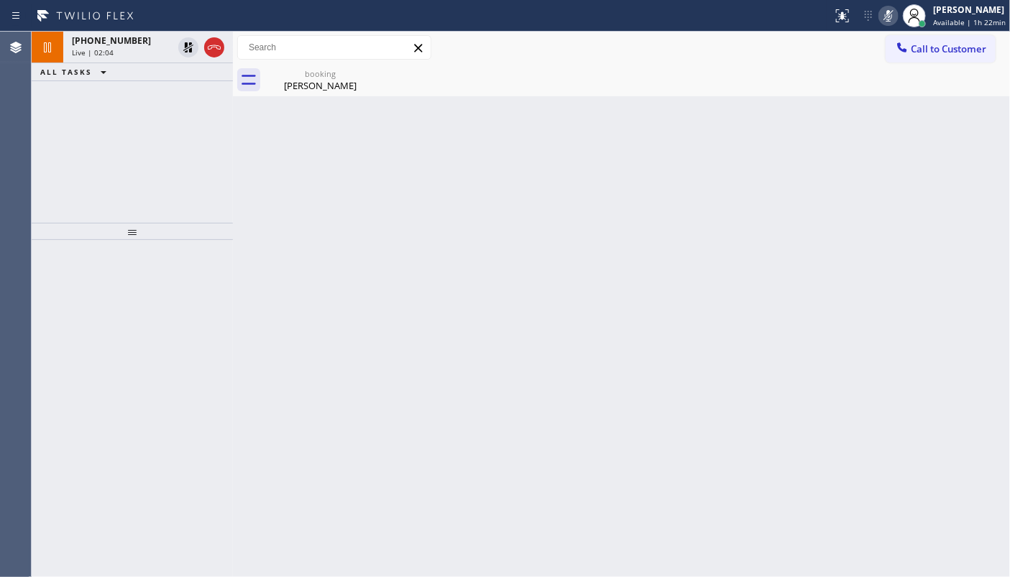
drag, startPoint x: 151, startPoint y: 93, endPoint x: 127, endPoint y: 17, distance: 79.1
click at [150, 81] on div "+13103039718 Live | 02:04 ALL TASKS ALL TASKS ACTIVE TASKS TASKS IN WRAP UP" at bounding box center [132, 127] width 201 height 191
click at [108, 166] on div "+13103039718 Live | 02:36 ALL TASKS ALL TASKS ACTIVE TASKS TASKS IN WRAP UP" at bounding box center [132, 127] width 201 height 191
click at [191, 42] on icon at bounding box center [188, 47] width 17 height 17
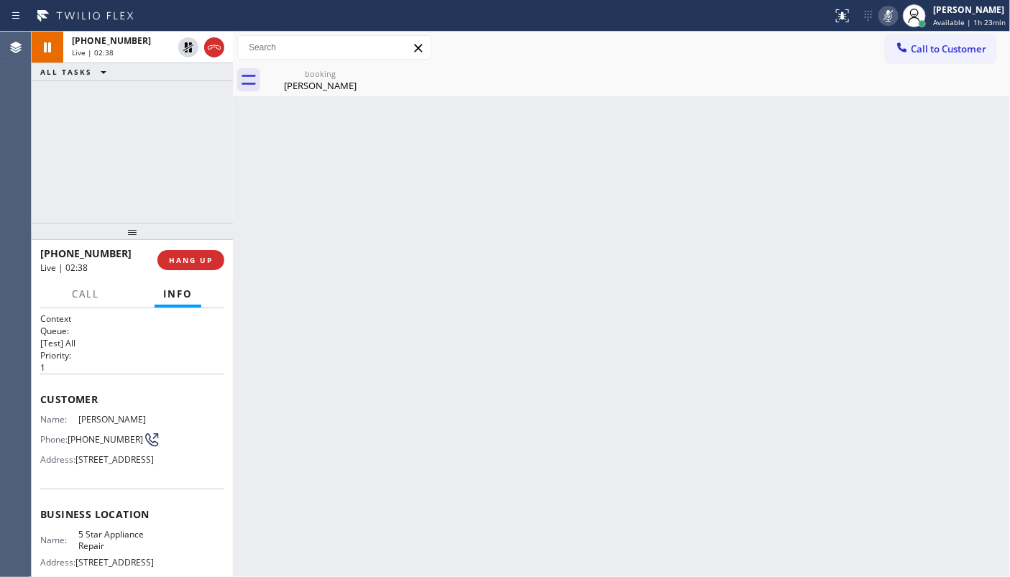
click at [896, 19] on icon at bounding box center [888, 15] width 17 height 17
click at [352, 144] on div "Back to Dashboard Change Sender ID Customers Technicians Select a contact Outbo…" at bounding box center [621, 305] width 777 height 546
click at [109, 170] on div "+13103039718 Live | 04:13 ALL TASKS ALL TASKS ACTIVE TASKS TASKS IN WRAP UP" at bounding box center [132, 127] width 201 height 191
click at [198, 258] on span "HANG UP" at bounding box center [191, 260] width 44 height 10
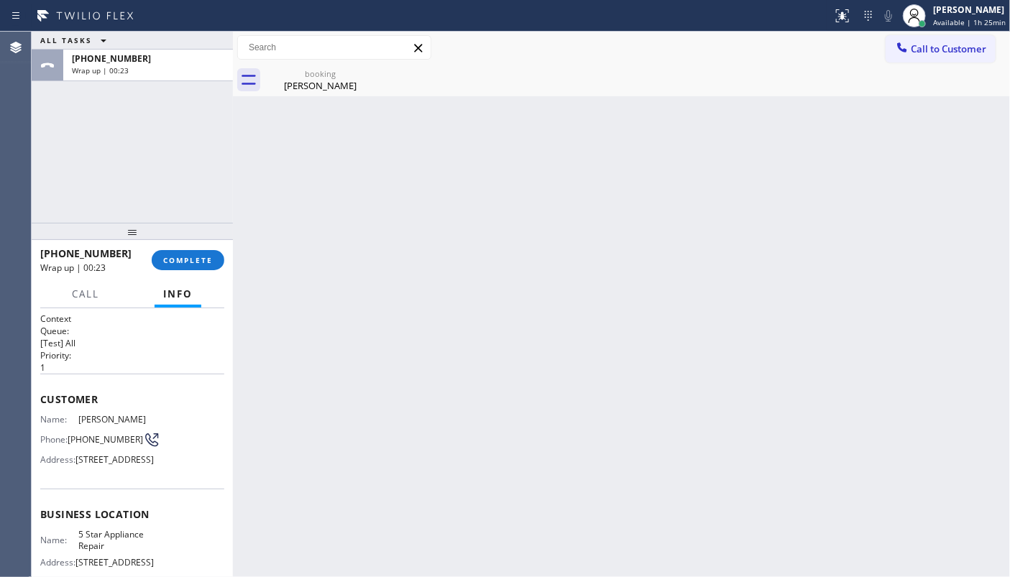
drag, startPoint x: 390, startPoint y: 215, endPoint x: 127, endPoint y: 267, distance: 268.3
click at [372, 218] on div "Back to Dashboard Change Sender ID Customers Technicians Select a contact Outbo…" at bounding box center [621, 305] width 777 height 546
click at [192, 270] on div "+13103039718 Wrap up | 00:23 COMPLETE" at bounding box center [132, 260] width 184 height 37
click at [188, 255] on span "COMPLETE" at bounding box center [188, 260] width 50 height 10
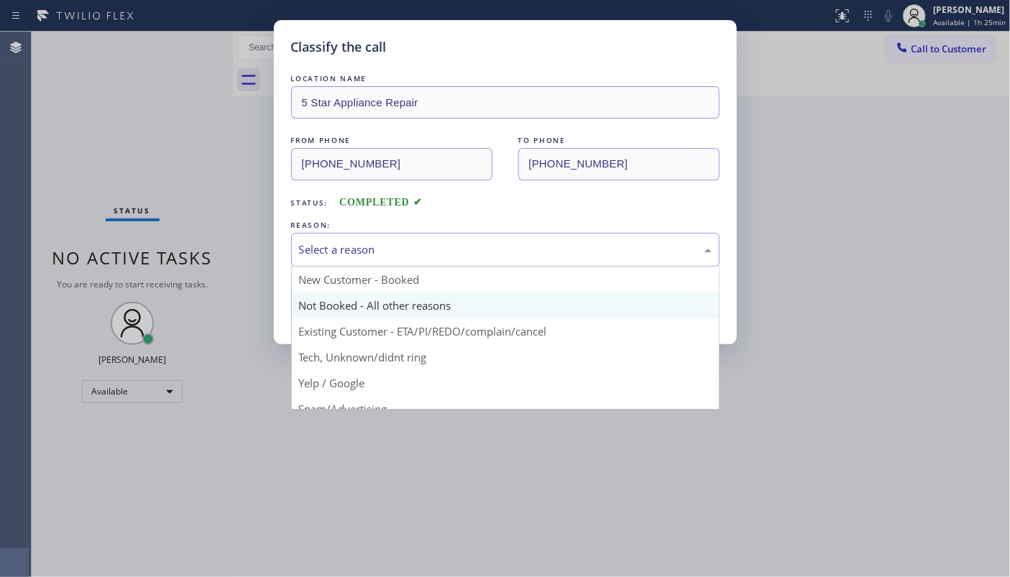
drag, startPoint x: 357, startPoint y: 257, endPoint x: 354, endPoint y: 316, distance: 59.0
click at [357, 258] on div "Select a reason" at bounding box center [505, 250] width 428 height 34
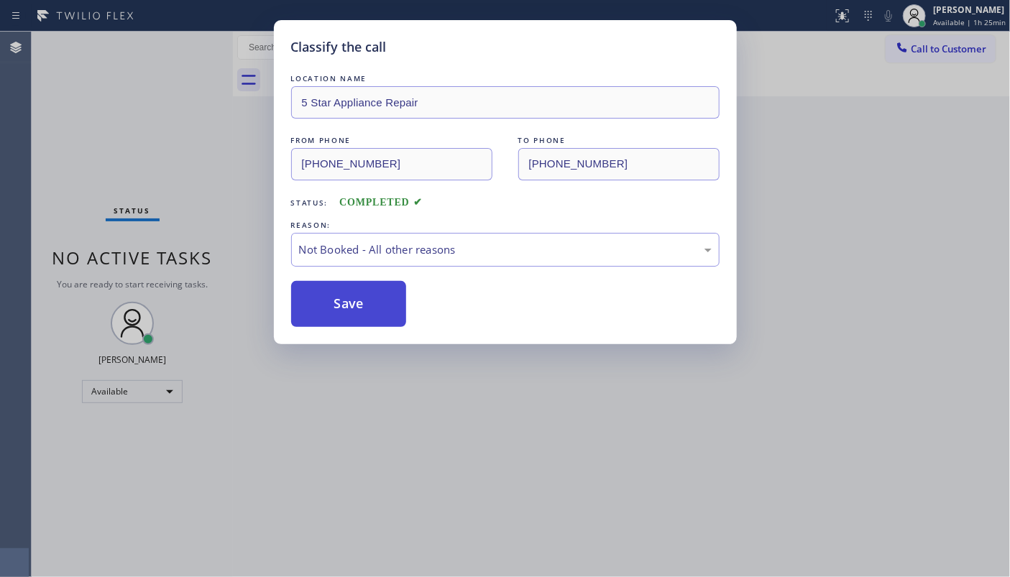
click at [354, 308] on button "Save" at bounding box center [349, 304] width 116 height 46
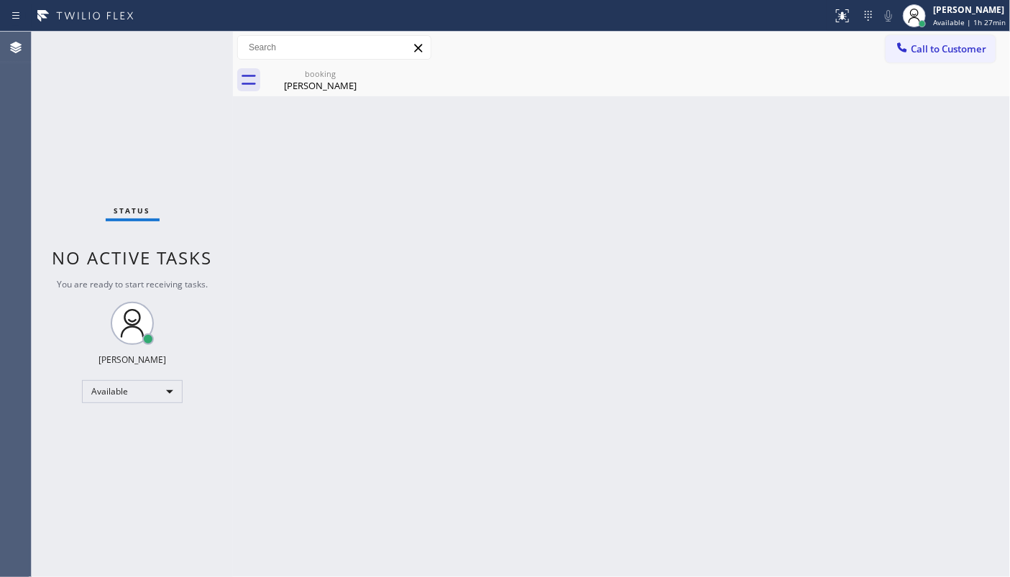
click at [61, 165] on div "Status No active tasks You are ready to start receiving tasks. JENIZA ALCAYDE A…" at bounding box center [132, 305] width 201 height 546
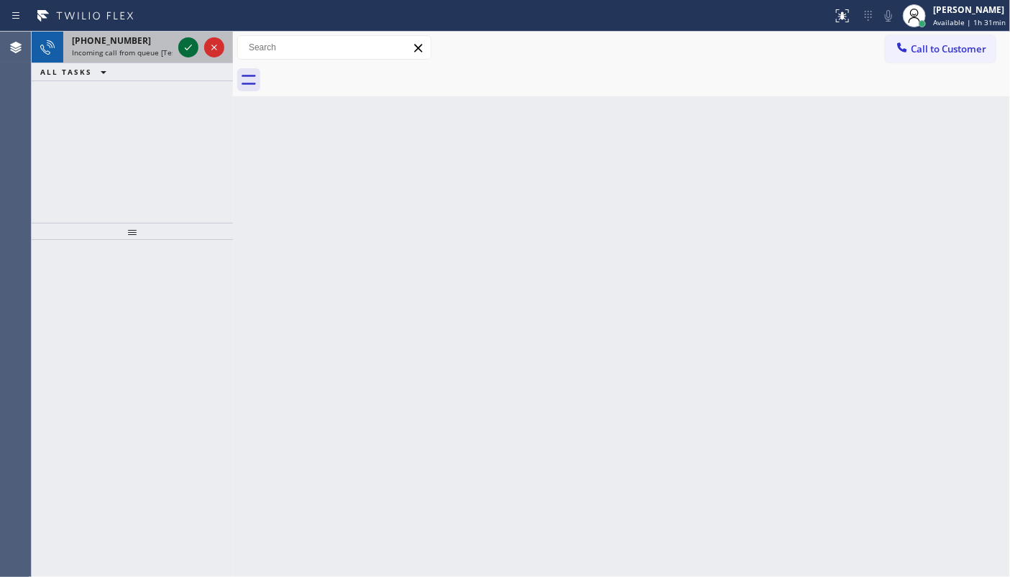
click at [193, 42] on icon at bounding box center [188, 47] width 17 height 17
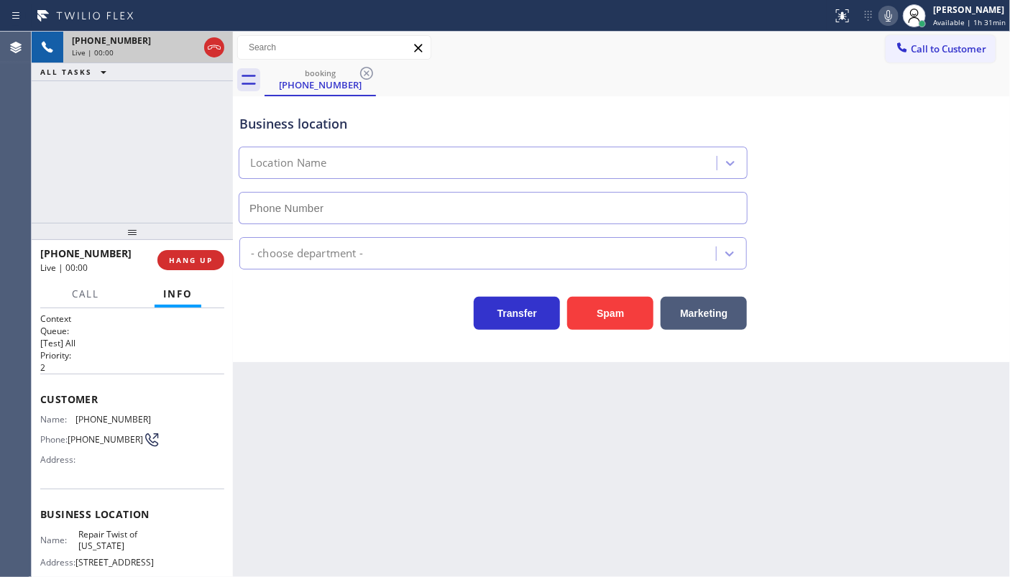
type input "(347) 284-6179"
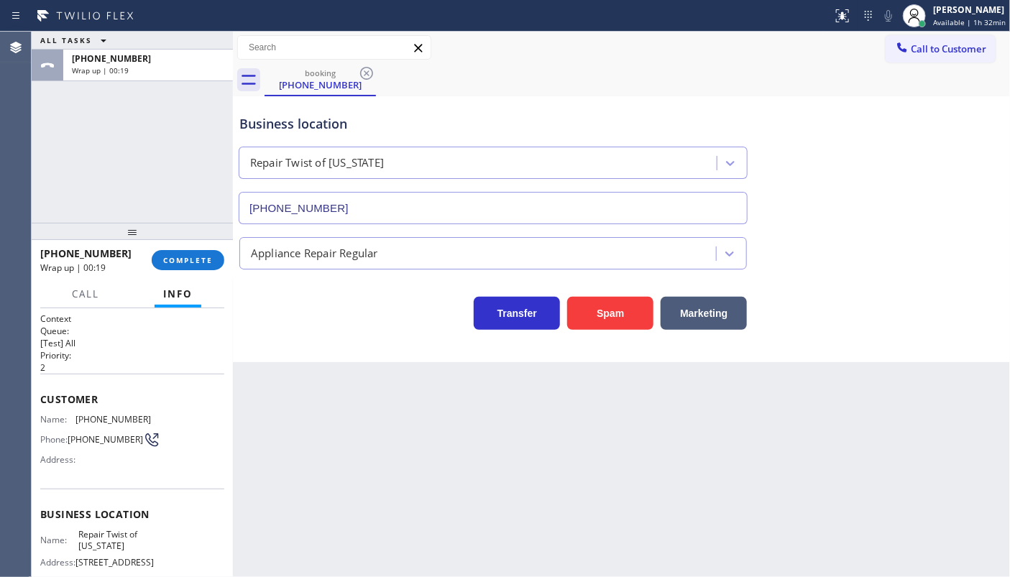
click at [106, 152] on div "ALL TASKS ALL TASKS ACTIVE TASKS TASKS IN WRAP UP +13475005827 Wrap up | 00:19" at bounding box center [132, 127] width 201 height 191
drag, startPoint x: 175, startPoint y: 272, endPoint x: 177, endPoint y: 262, distance: 11.0
click at [175, 267] on div "+13475005827 Wrap up | 00:37 COMPLETE" at bounding box center [132, 260] width 184 height 37
click at [177, 262] on span "COMPLETE" at bounding box center [188, 260] width 50 height 10
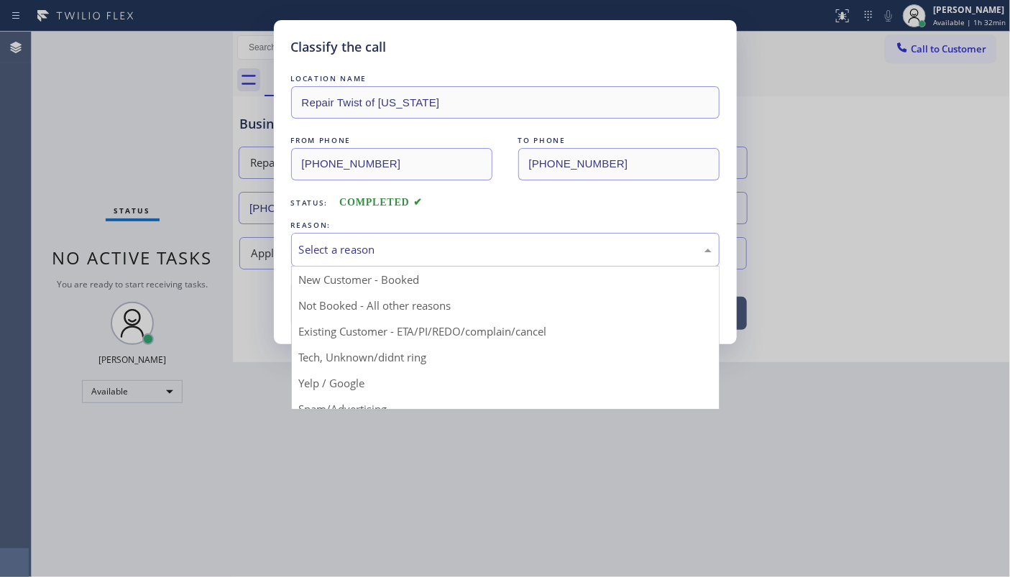
click at [347, 256] on div "Select a reason" at bounding box center [505, 250] width 413 height 17
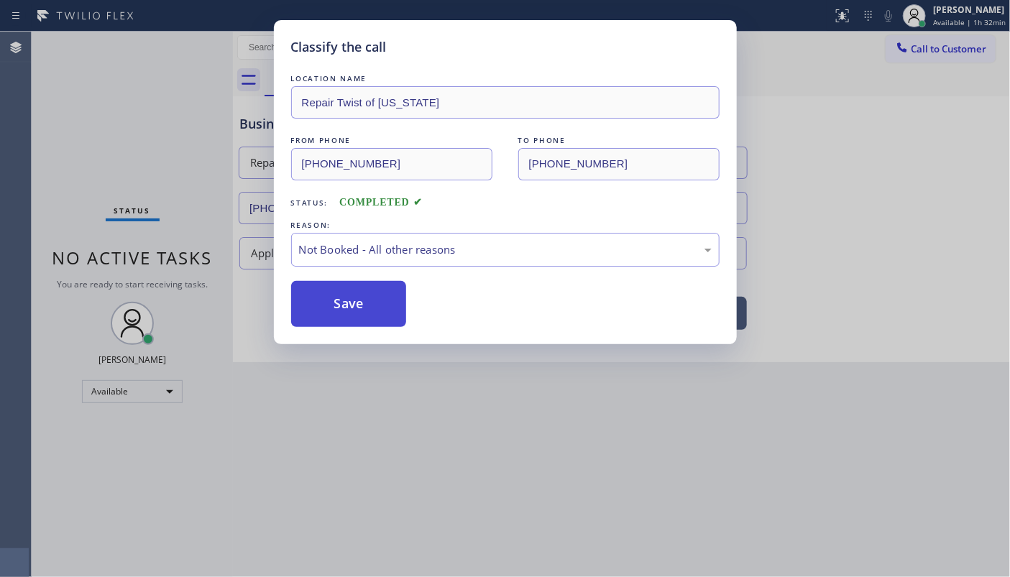
click at [331, 307] on button "Save" at bounding box center [349, 304] width 116 height 46
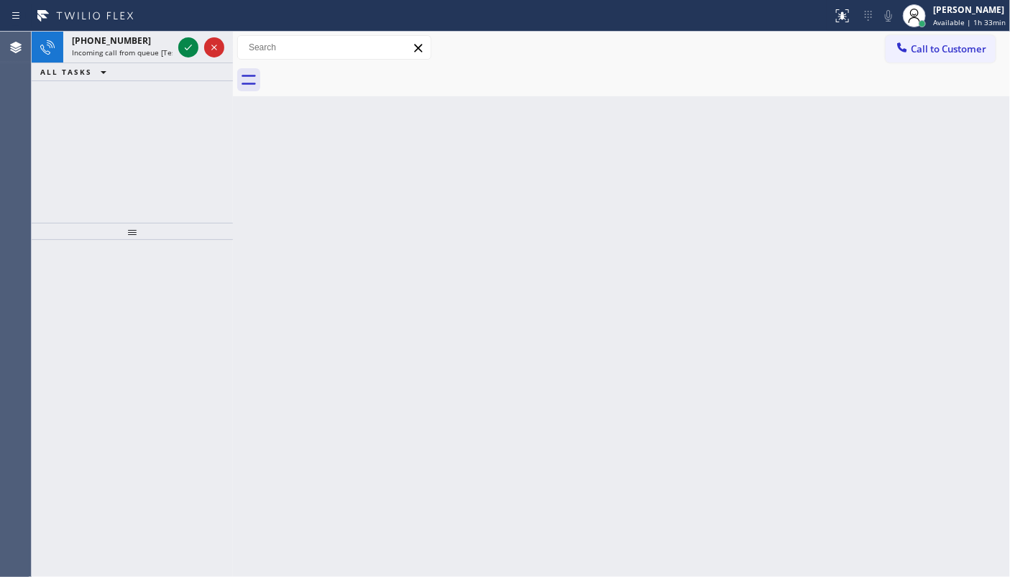
click at [191, 27] on div "Status report No issues detected If you experience an issue, please download th…" at bounding box center [505, 16] width 1010 height 32
click at [183, 55] on icon at bounding box center [188, 47] width 17 height 17
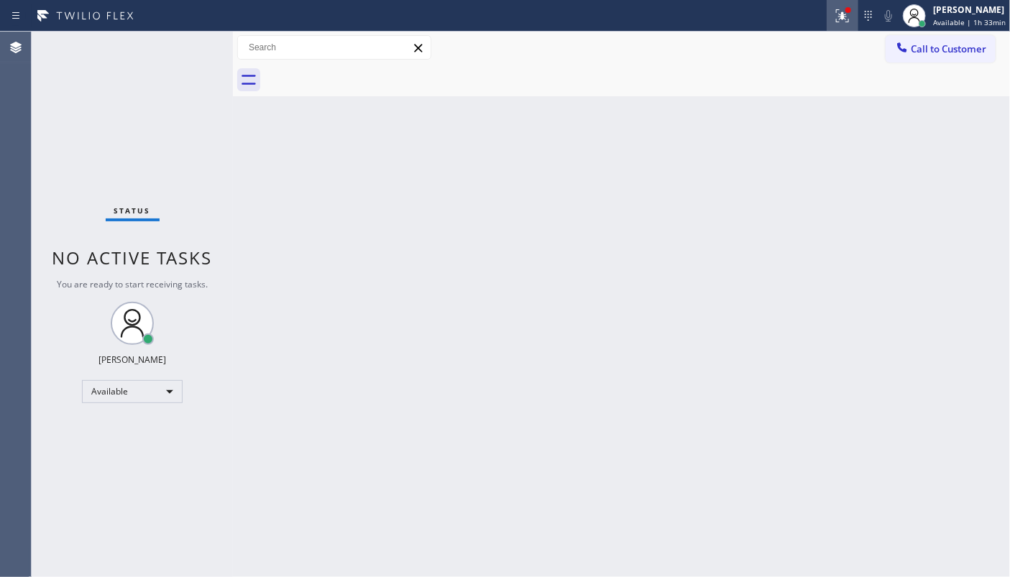
click at [846, 7] on icon at bounding box center [842, 15] width 17 height 17
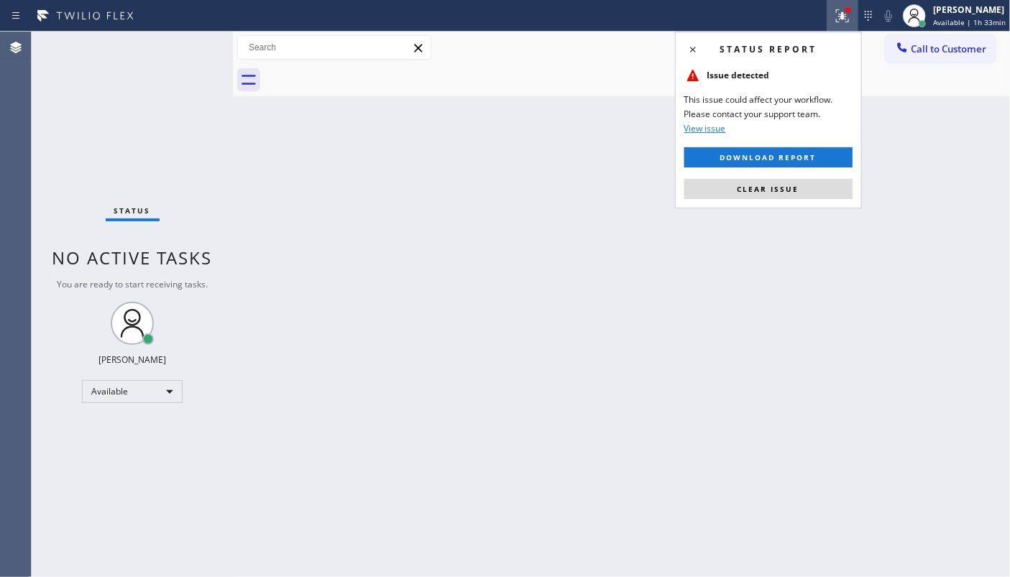
click at [763, 176] on div "Status report Issue detected This issue could affect your workflow. Please cont…" at bounding box center [768, 120] width 187 height 177
click at [760, 187] on span "Clear issue" at bounding box center [769, 189] width 62 height 10
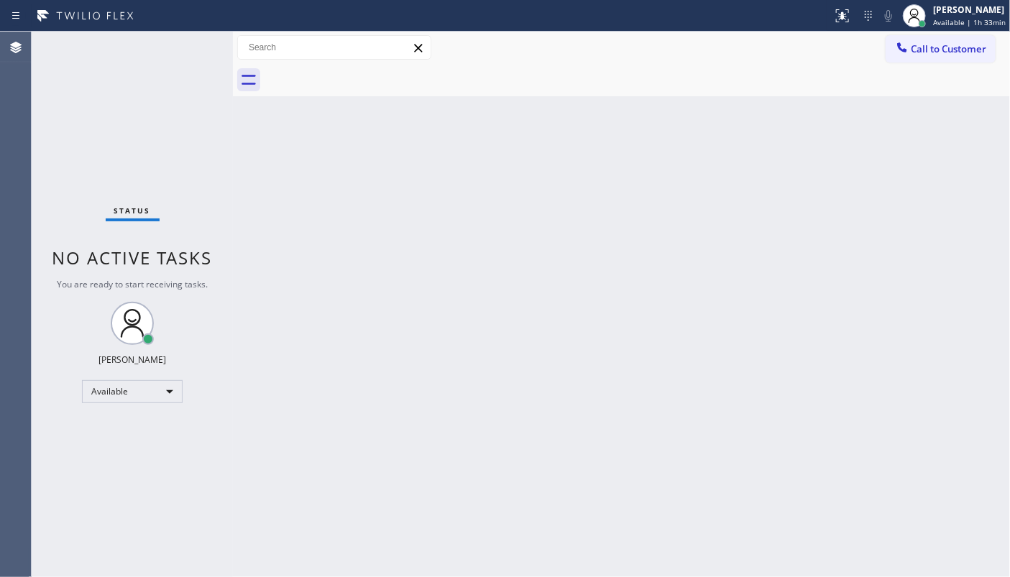
drag, startPoint x: 40, startPoint y: 111, endPoint x: 59, endPoint y: 101, distance: 21.2
click at [46, 108] on div "Status No active tasks You are ready to start receiving tasks. JENIZA ALCAYDE A…" at bounding box center [132, 305] width 201 height 546
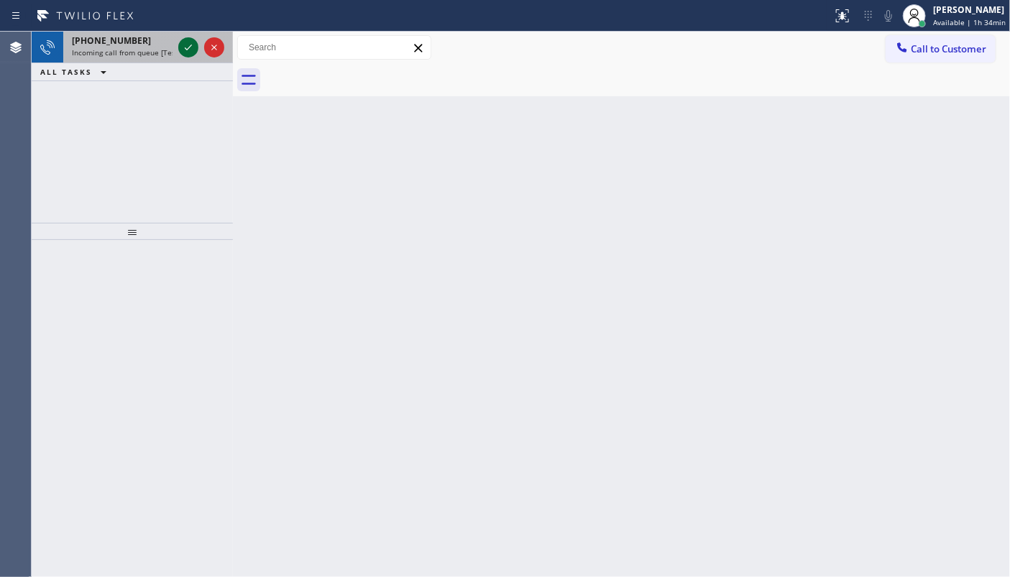
click at [188, 45] on icon at bounding box center [188, 47] width 17 height 17
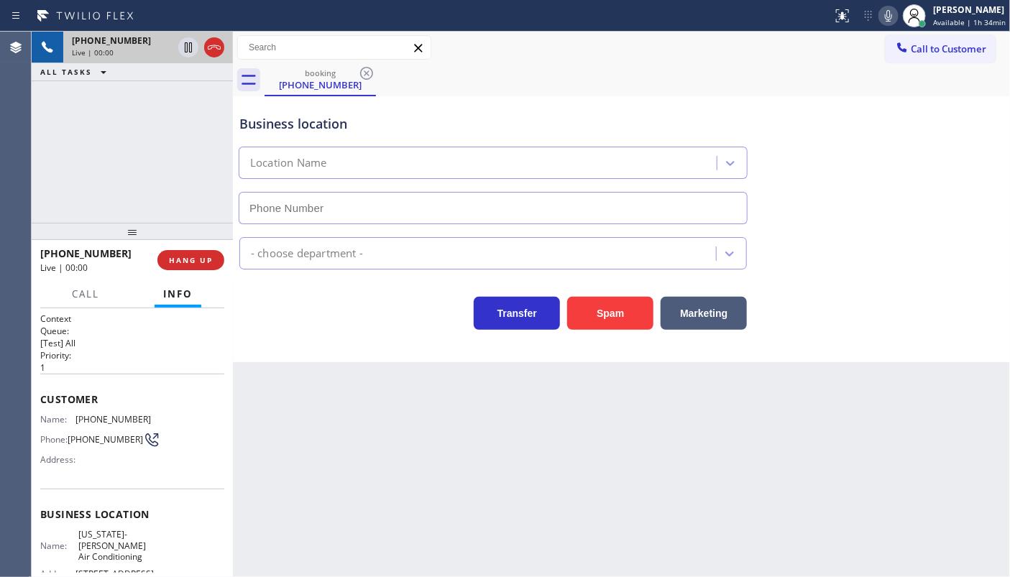
type input "(213) 699-3713"
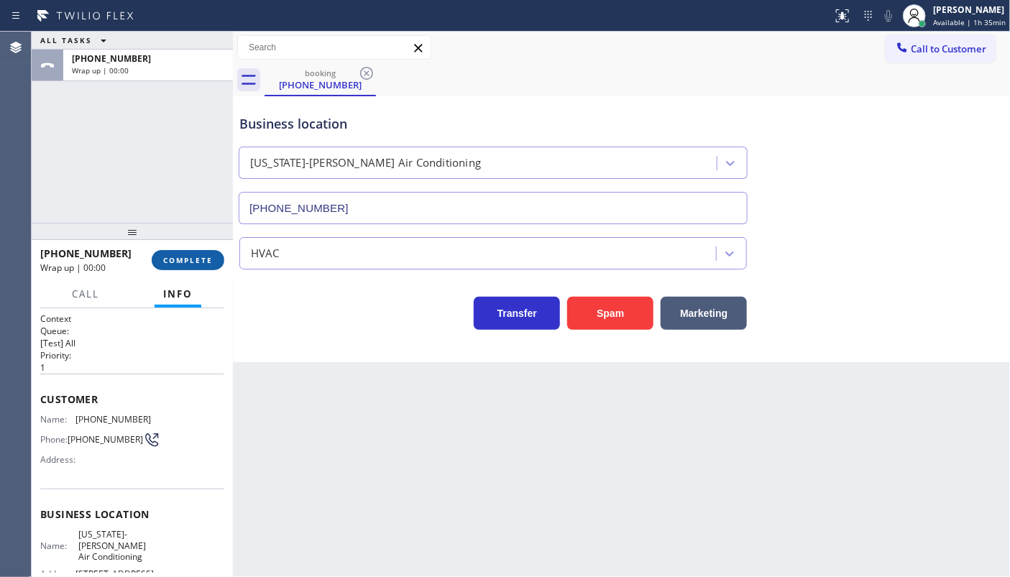
click at [176, 259] on span "COMPLETE" at bounding box center [188, 260] width 50 height 10
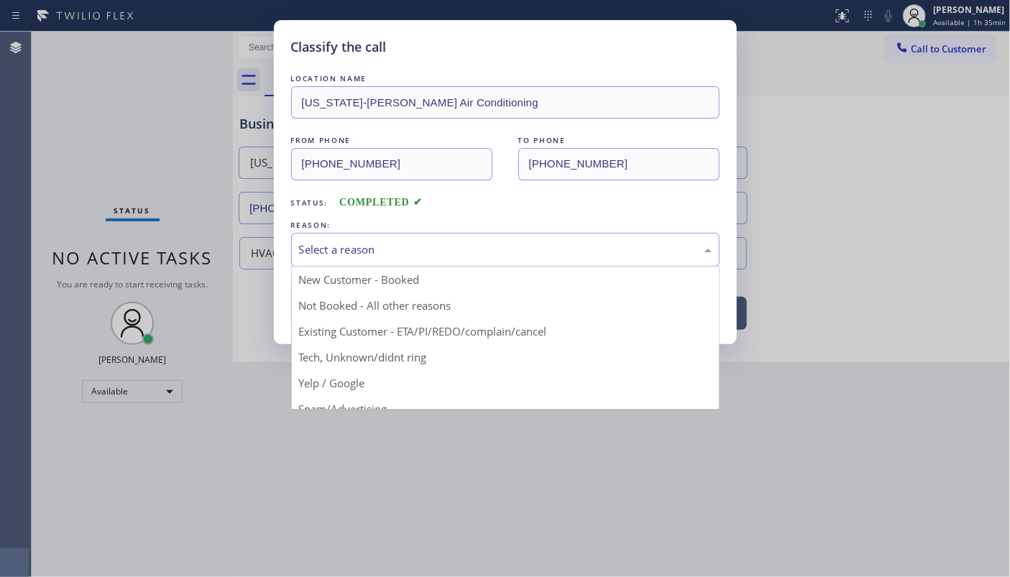
click at [305, 233] on div "Select a reason" at bounding box center [505, 250] width 428 height 34
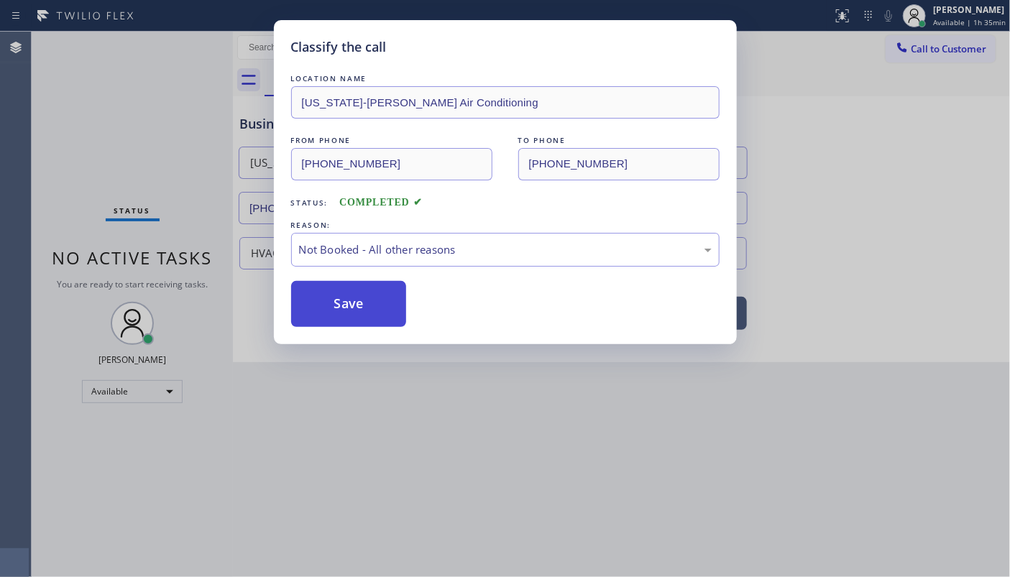
click at [331, 311] on button "Save" at bounding box center [349, 304] width 116 height 46
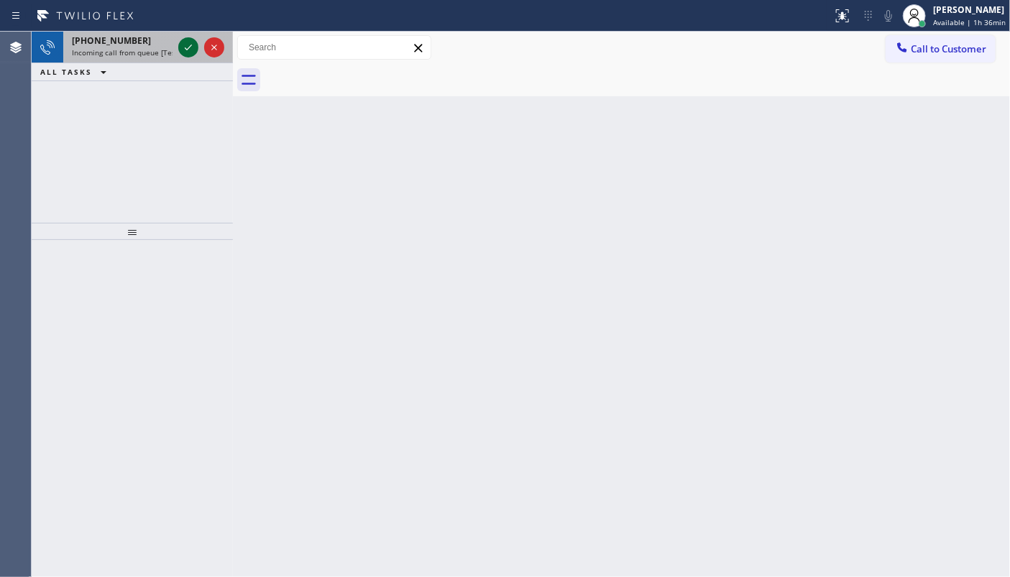
click at [191, 42] on icon at bounding box center [188, 47] width 17 height 17
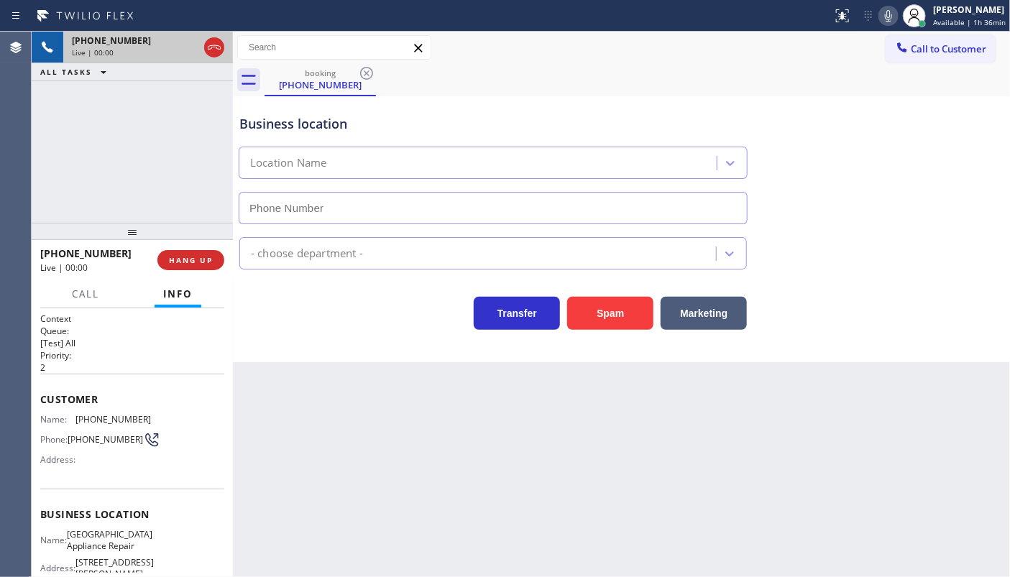
type input "(773) 830-4668"
drag, startPoint x: 72, startPoint y: 419, endPoint x: 144, endPoint y: 419, distance: 71.9
click at [144, 419] on div "Name: (773) 971-8361" at bounding box center [95, 419] width 111 height 11
copy div "(773) 971-8361"
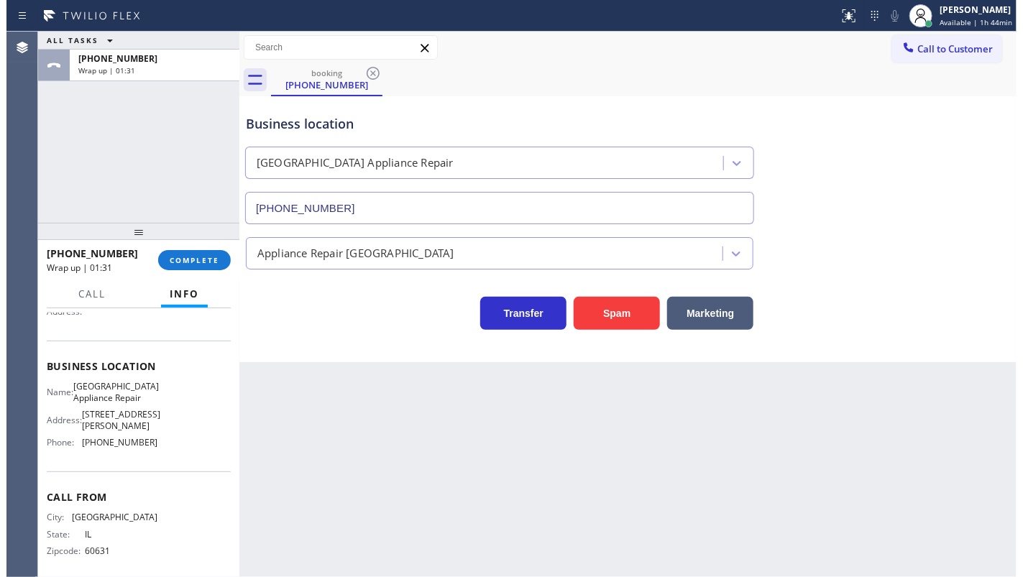
scroll to position [158, 0]
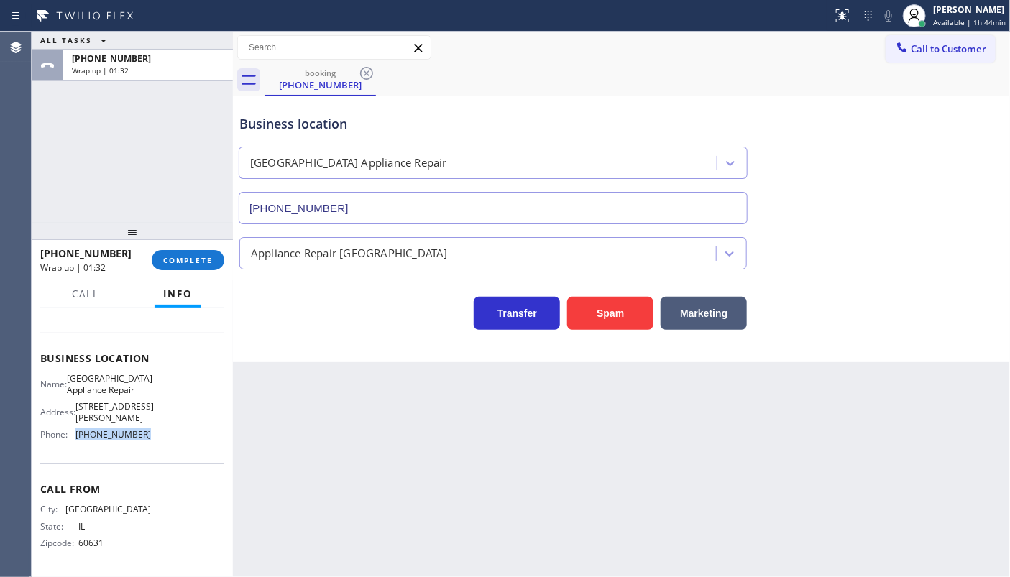
drag, startPoint x: 83, startPoint y: 441, endPoint x: 158, endPoint y: 441, distance: 74.8
click at [158, 441] on div "Name: Calumet Heights Appliance Repair Address: 9019 S Paxton Ave Phone: (773) …" at bounding box center [132, 409] width 184 height 73
copy div "(773) 830-4668"
click at [183, 257] on span "COMPLETE" at bounding box center [188, 260] width 50 height 10
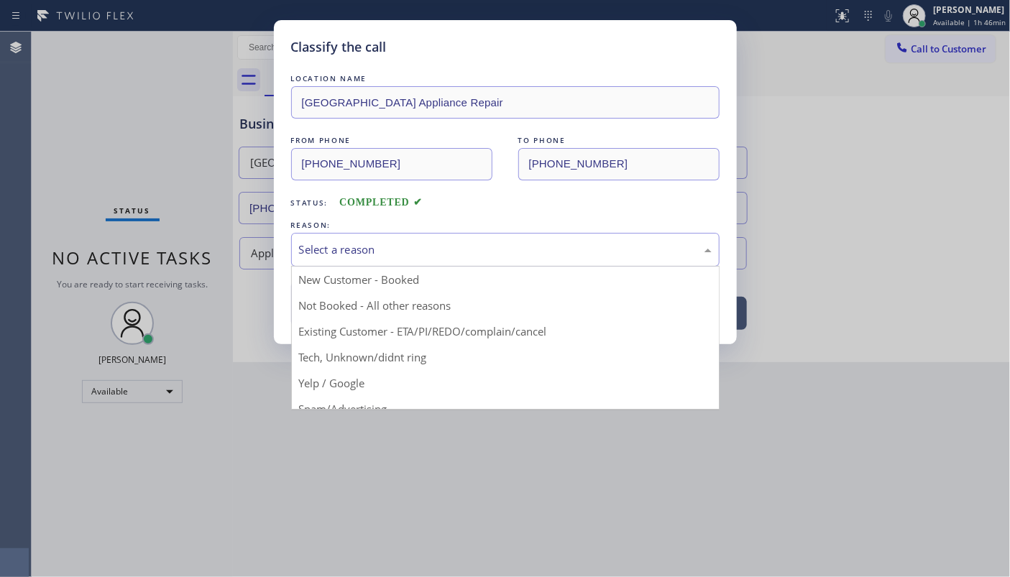
click at [326, 247] on div "Select a reason" at bounding box center [505, 250] width 413 height 17
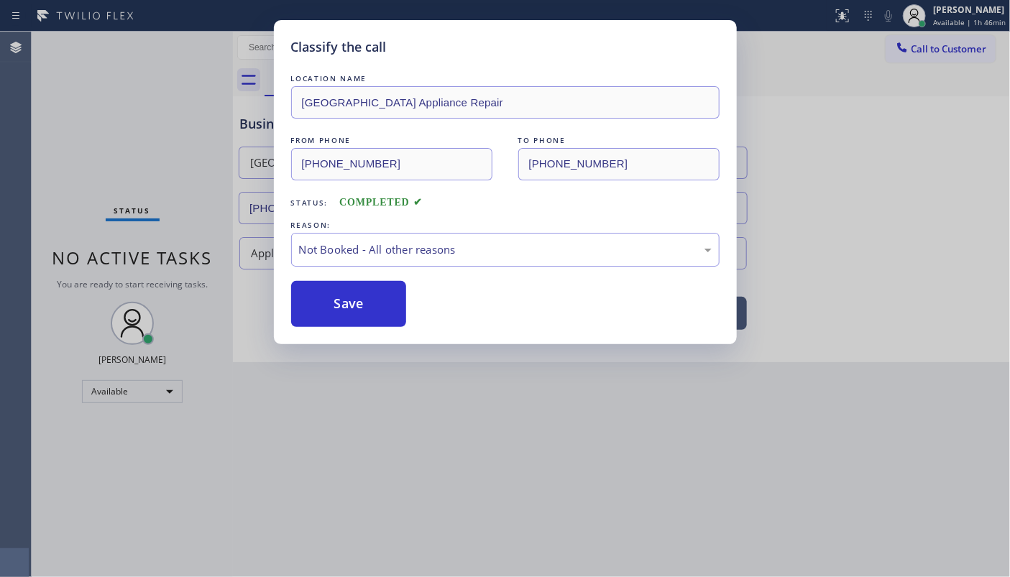
click at [347, 302] on button "Save" at bounding box center [349, 304] width 116 height 46
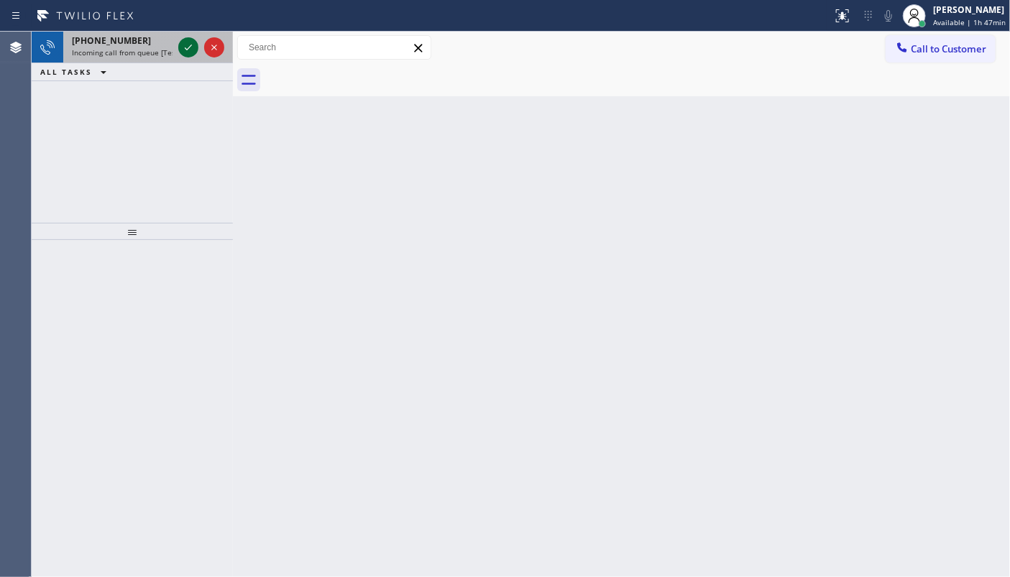
click at [182, 45] on icon at bounding box center [188, 47] width 17 height 17
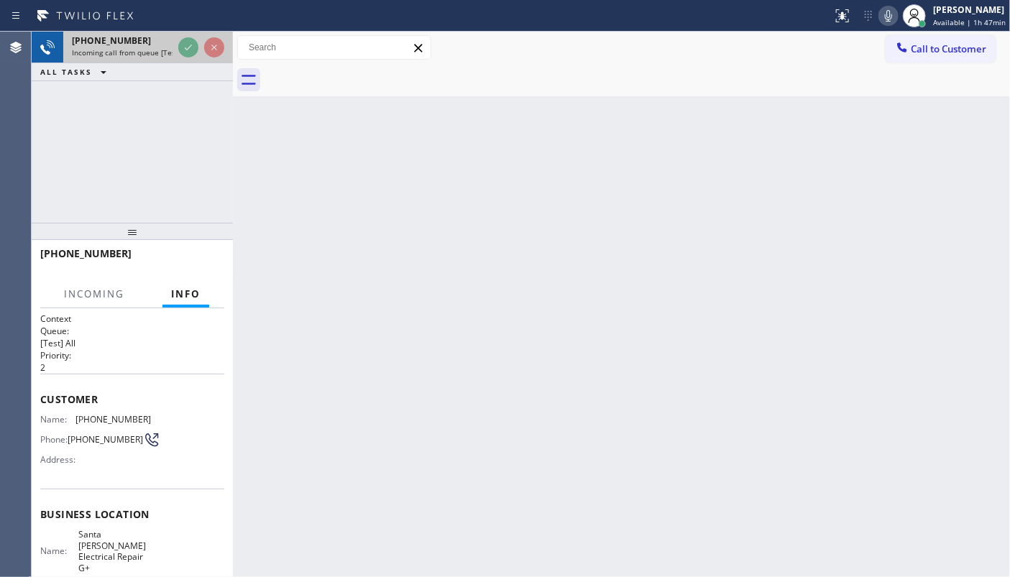
click at [193, 37] on div at bounding box center [201, 48] width 52 height 32
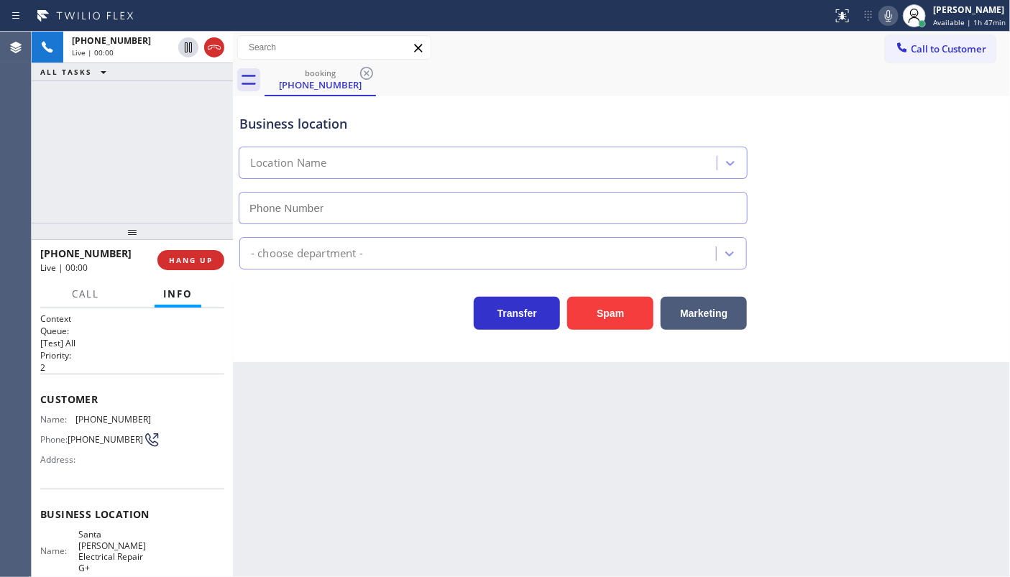
type input "(424) 322-4218"
click at [205, 255] on span "HANG UP" at bounding box center [191, 260] width 44 height 10
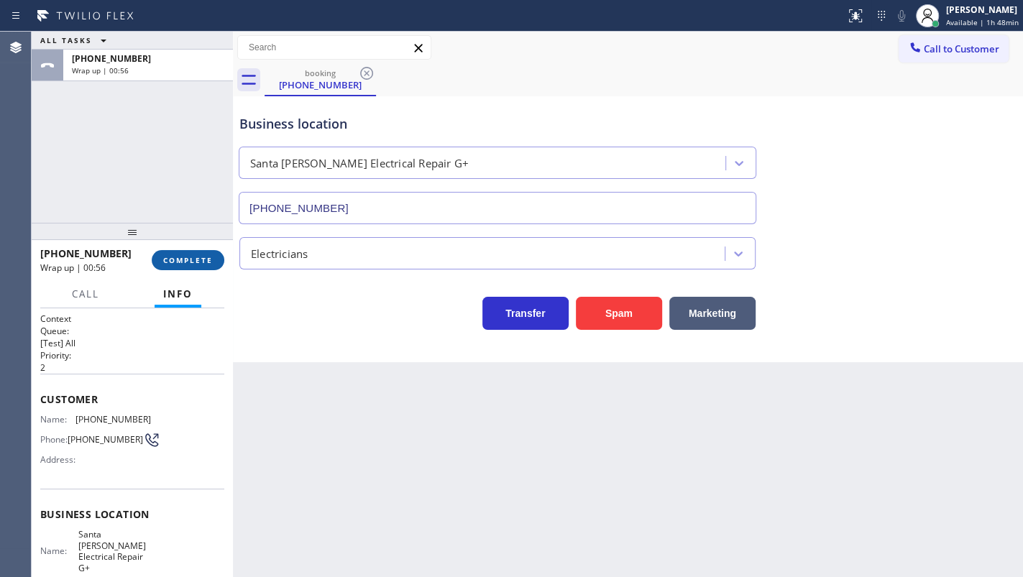
click at [174, 256] on span "COMPLETE" at bounding box center [188, 260] width 50 height 10
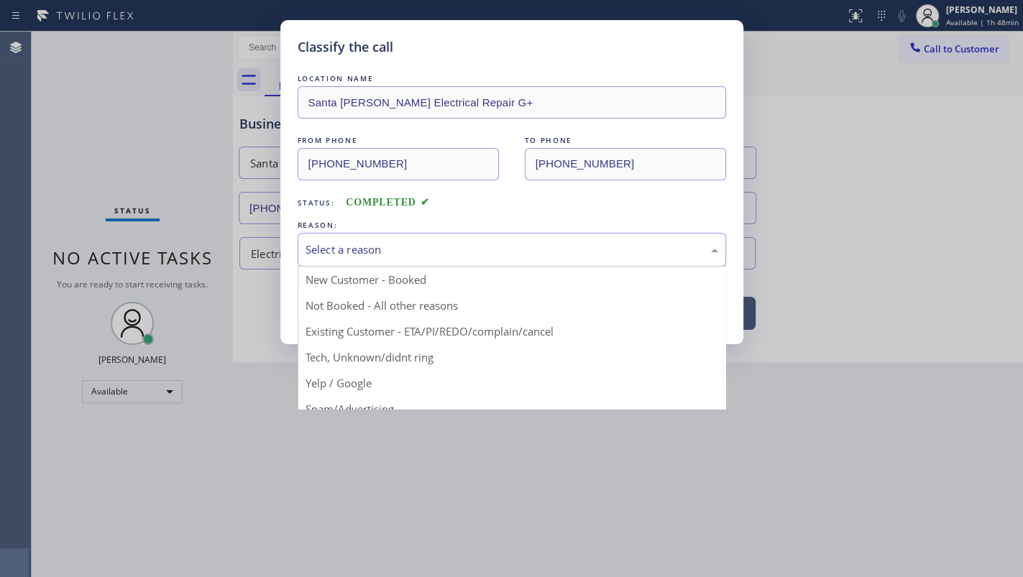
drag, startPoint x: 359, startPoint y: 244, endPoint x: 323, endPoint y: 299, distance: 66.0
click at [358, 249] on div "Select a reason" at bounding box center [512, 250] width 413 height 17
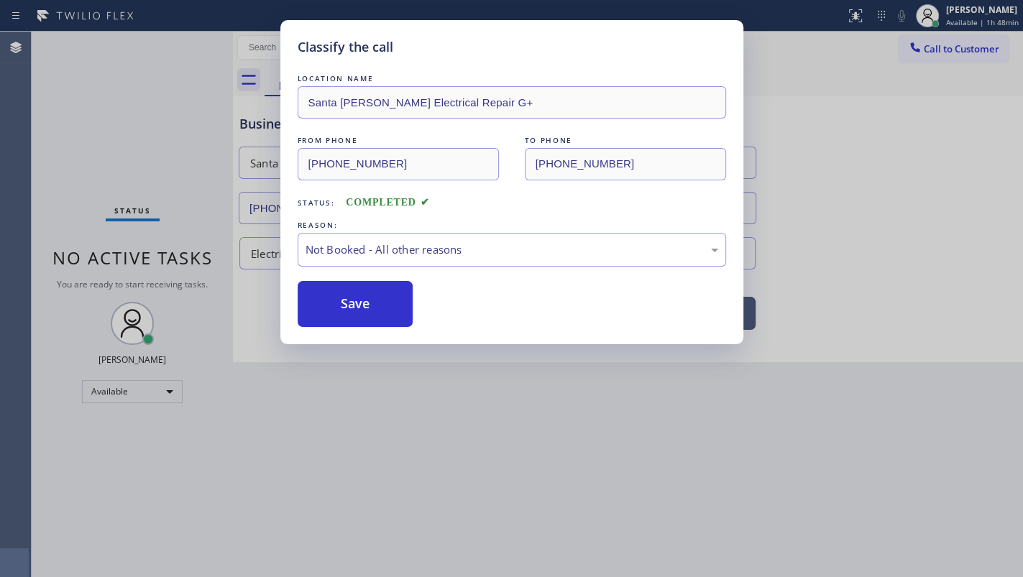
click at [323, 301] on button "Save" at bounding box center [356, 304] width 116 height 46
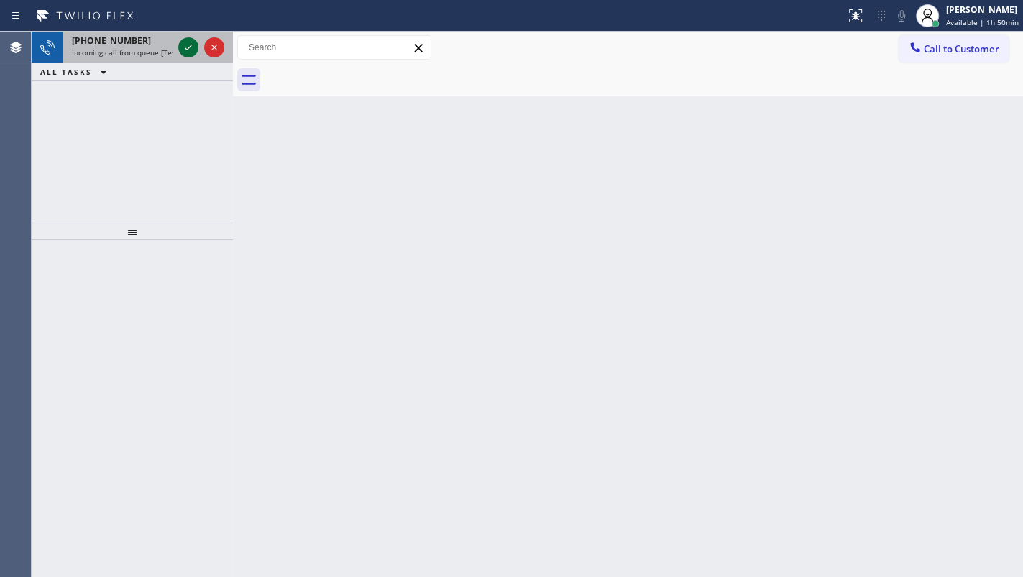
click at [193, 44] on icon at bounding box center [188, 47] width 17 height 17
click at [185, 37] on button at bounding box center [188, 47] width 20 height 20
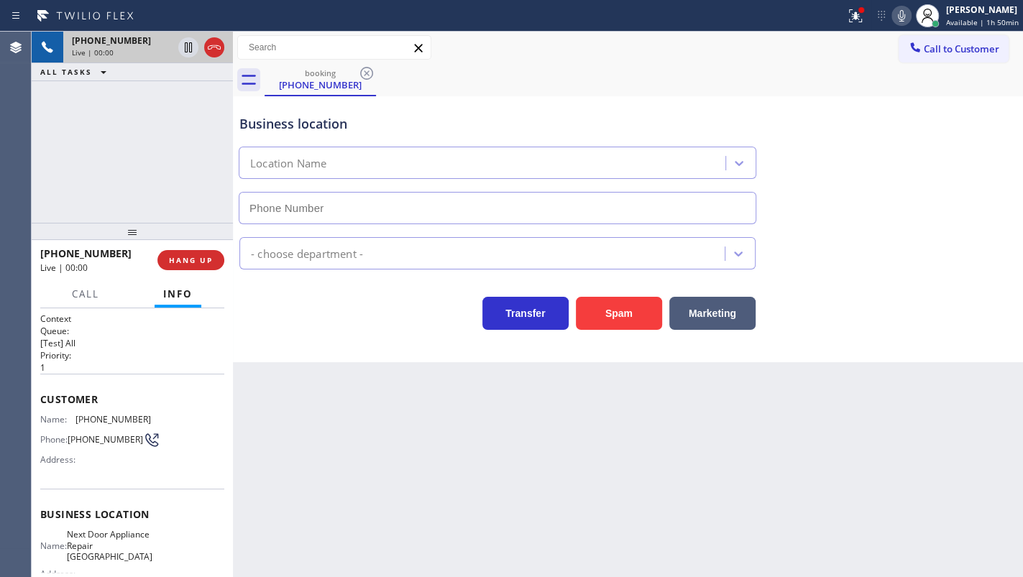
type input "(609) 710-8354"
click at [868, 14] on div at bounding box center [856, 15] width 32 height 17
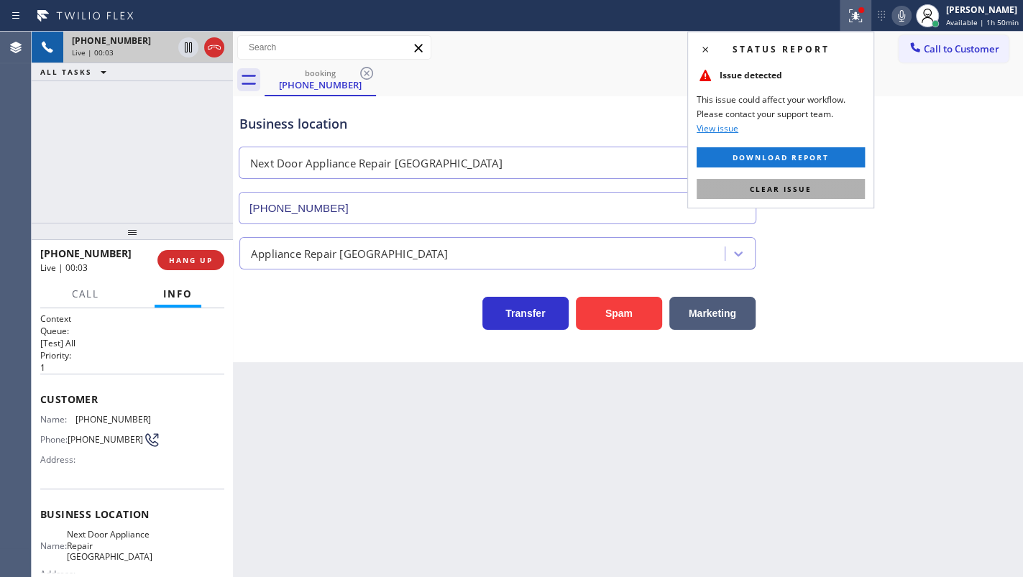
click at [843, 186] on button "Clear issue" at bounding box center [781, 189] width 168 height 20
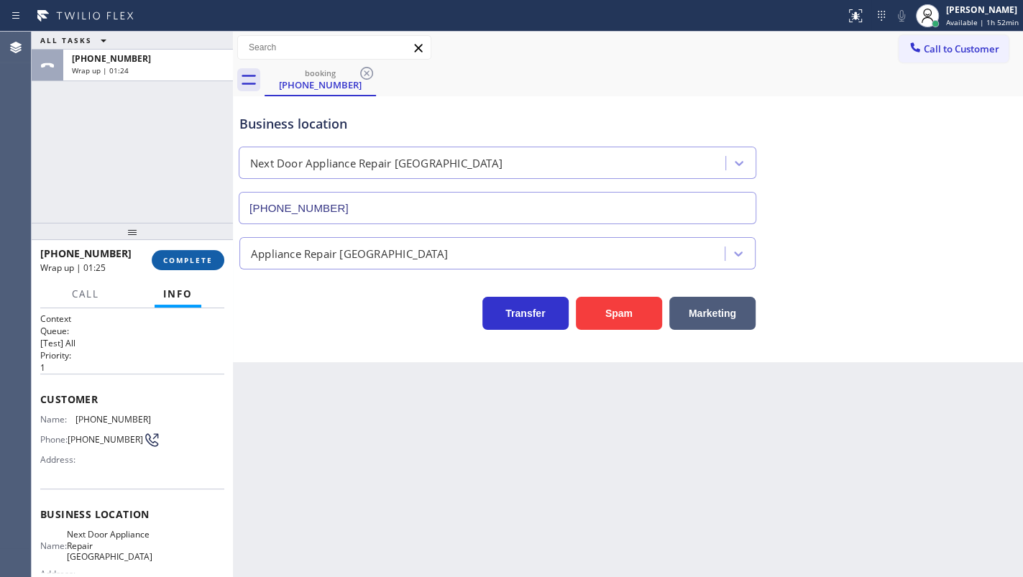
click at [199, 261] on span "COMPLETE" at bounding box center [188, 260] width 50 height 10
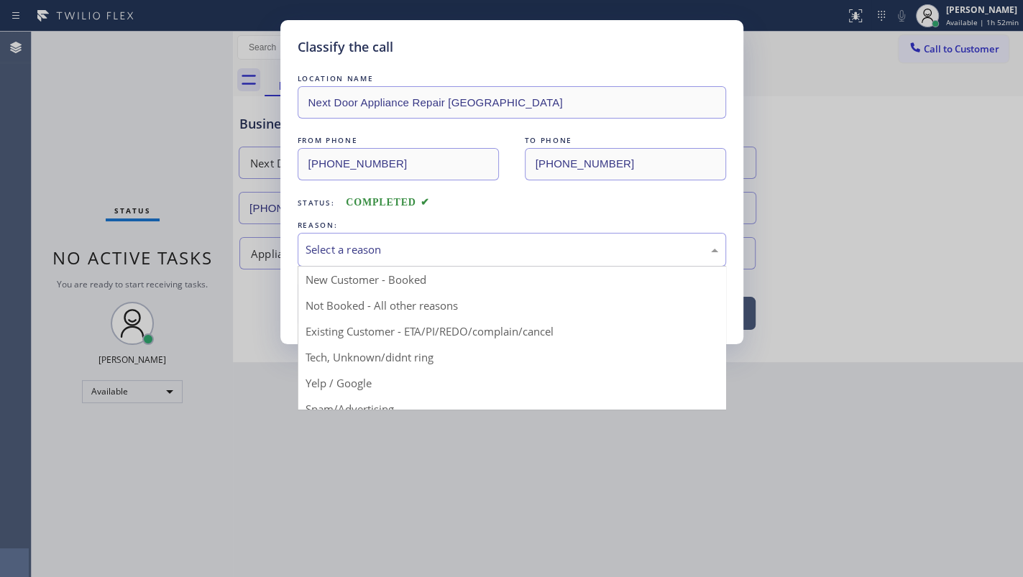
click at [353, 252] on div "Select a reason" at bounding box center [512, 250] width 413 height 17
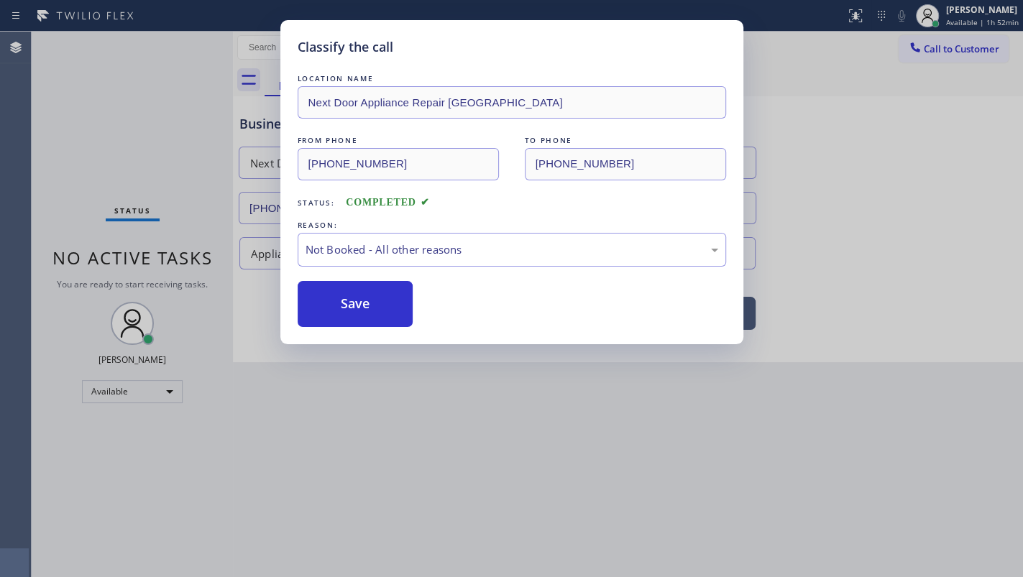
click at [344, 300] on button "Save" at bounding box center [356, 304] width 116 height 46
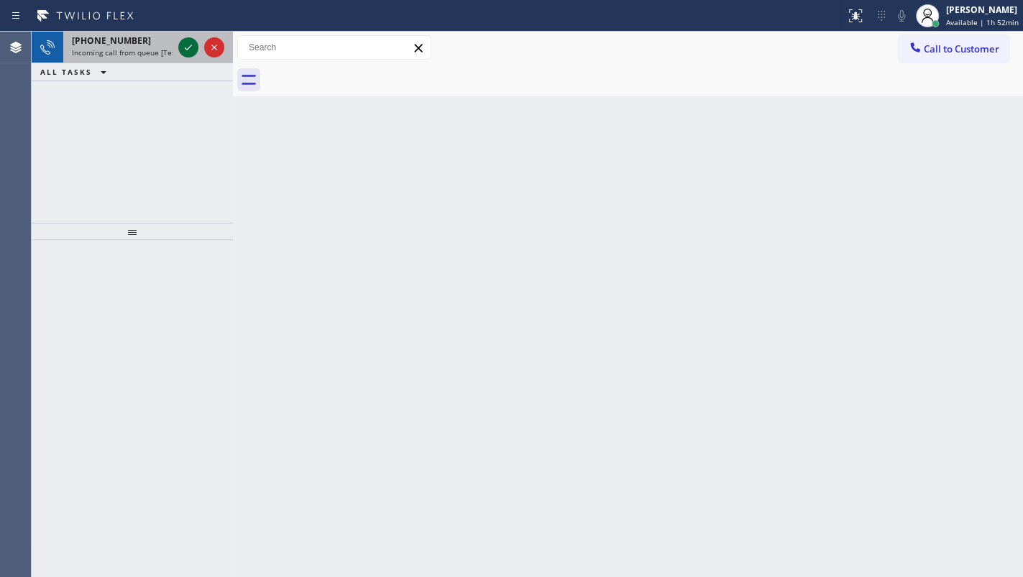
click at [191, 39] on icon at bounding box center [188, 47] width 17 height 17
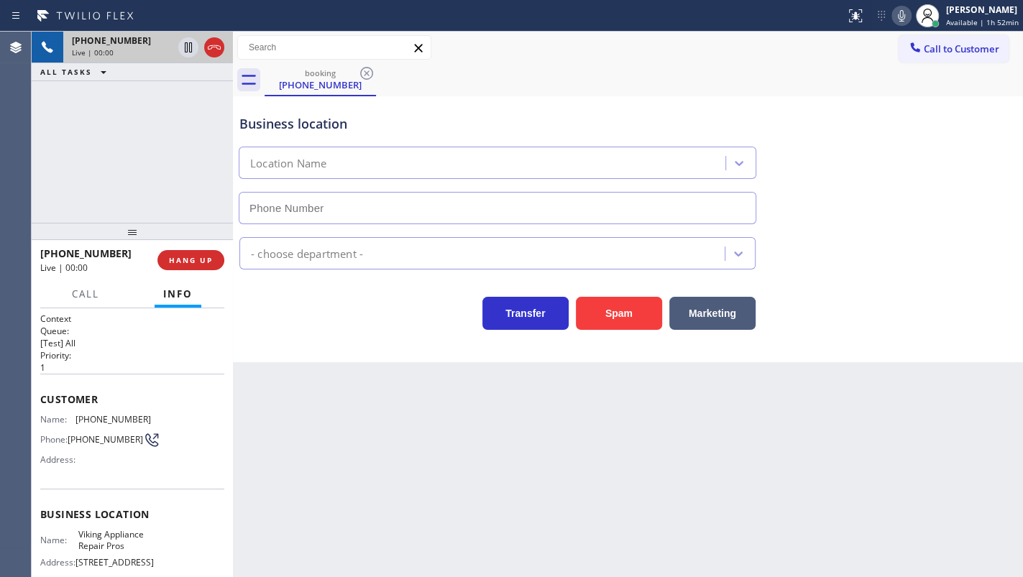
type input "(855) 666-9755"
click at [168, 268] on button "HANG UP" at bounding box center [190, 260] width 67 height 20
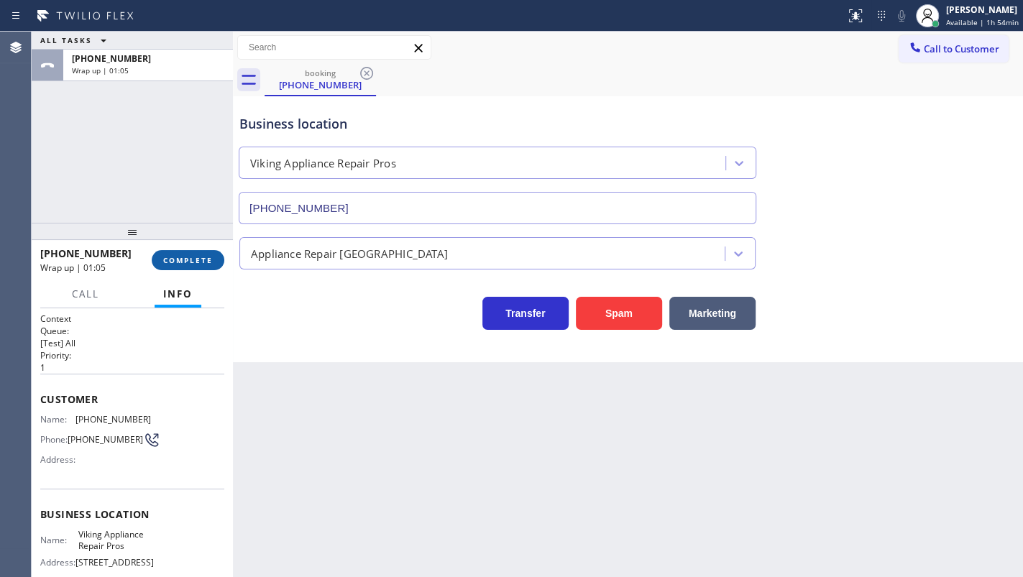
click at [187, 260] on span "COMPLETE" at bounding box center [188, 260] width 50 height 10
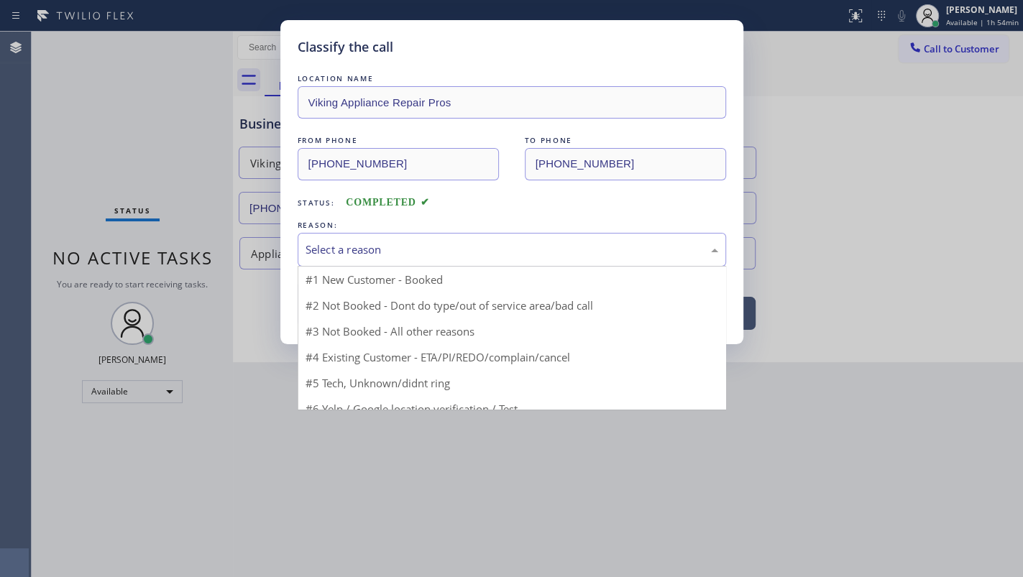
click at [324, 252] on div "Select a reason" at bounding box center [512, 250] width 413 height 17
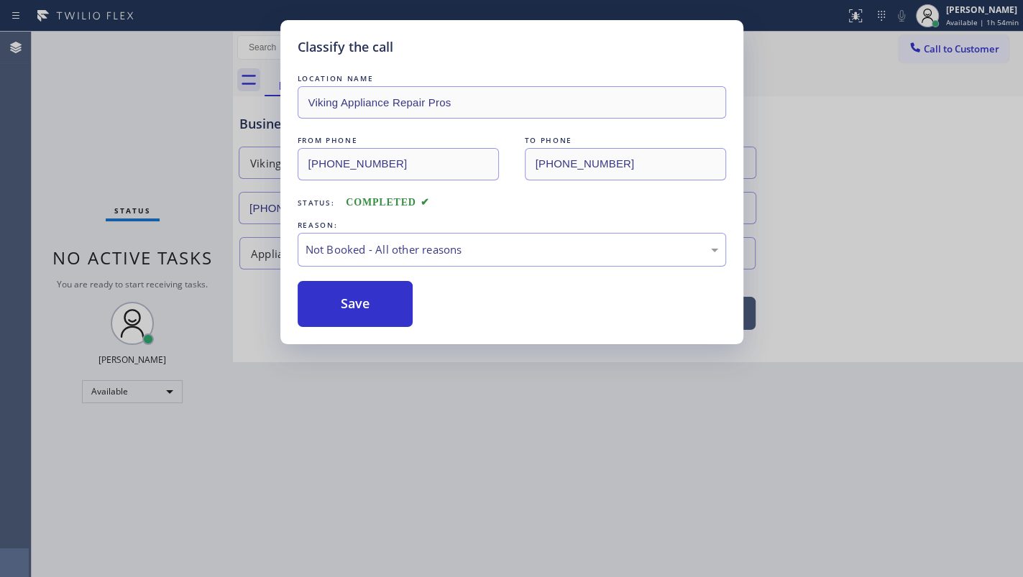
click at [325, 301] on button "Save" at bounding box center [356, 304] width 116 height 46
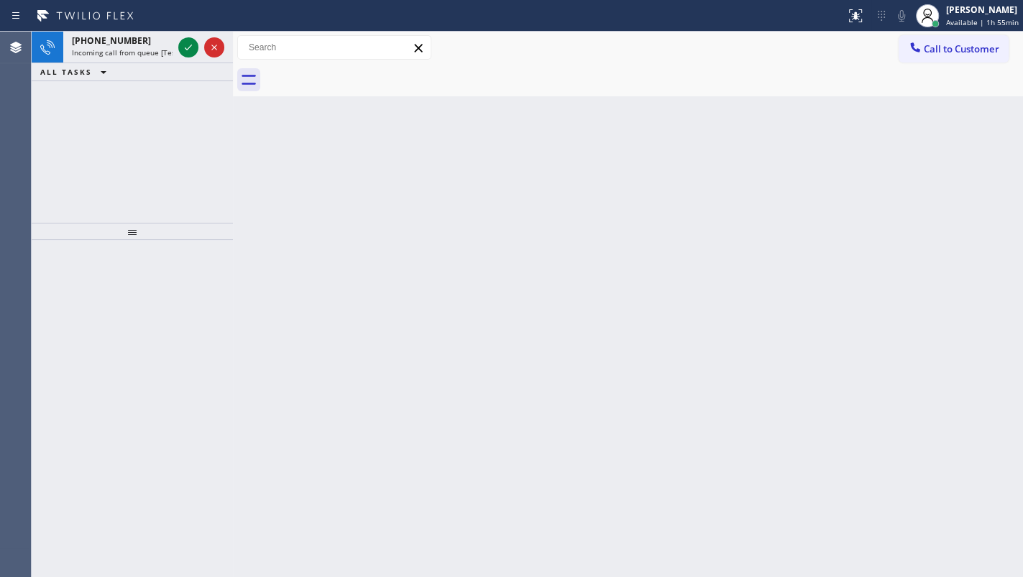
drag, startPoint x: 101, startPoint y: 109, endPoint x: 150, endPoint y: 70, distance: 62.4
click at [108, 104] on div "+16126698689 Incoming call from queue [Test] All ALL TASKS ALL TASKS ACTIVE TAS…" at bounding box center [132, 127] width 201 height 191
click at [180, 50] on icon at bounding box center [188, 47] width 17 height 17
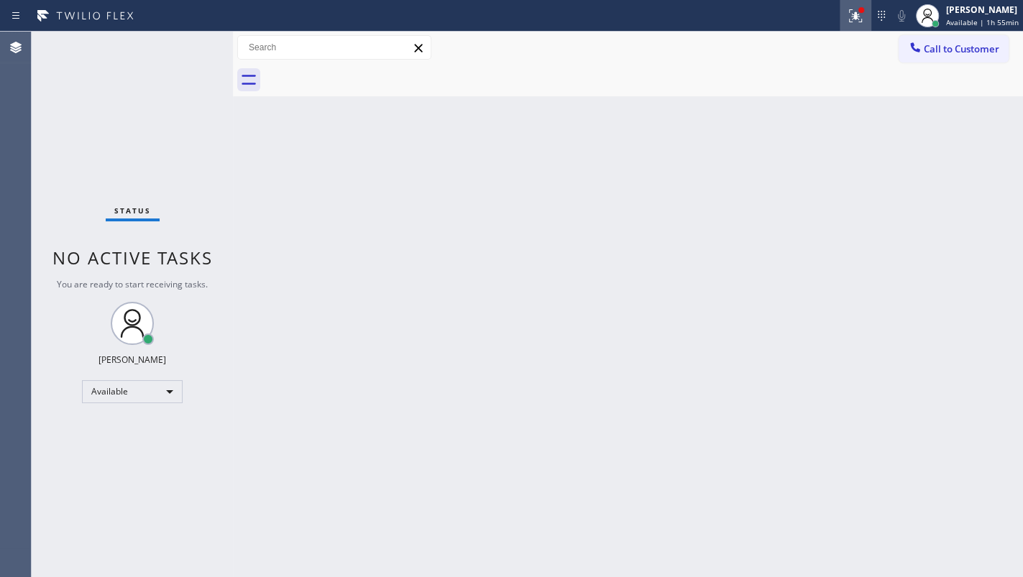
click at [850, 22] on icon at bounding box center [855, 15] width 17 height 17
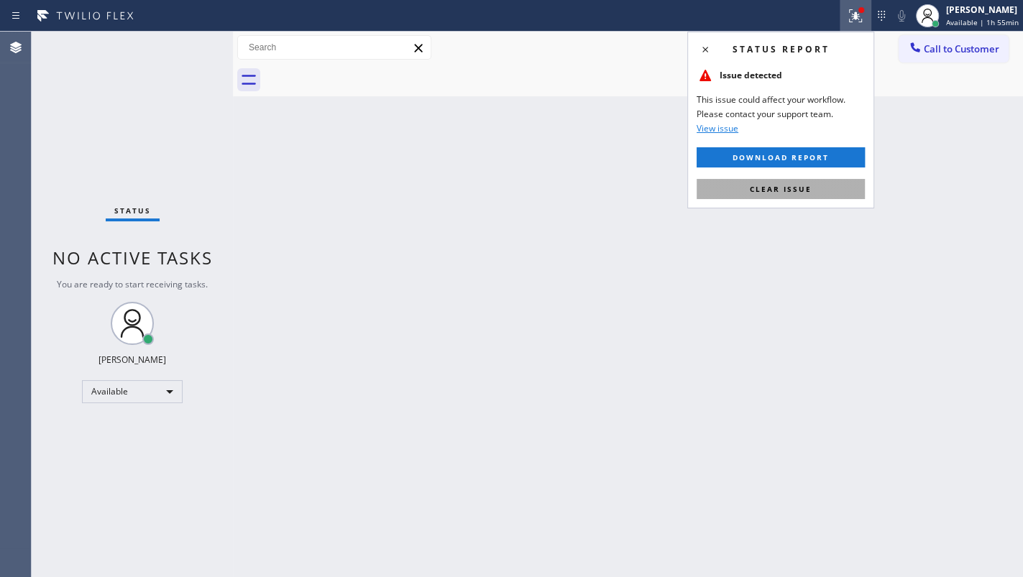
click at [787, 187] on span "Clear issue" at bounding box center [781, 189] width 62 height 10
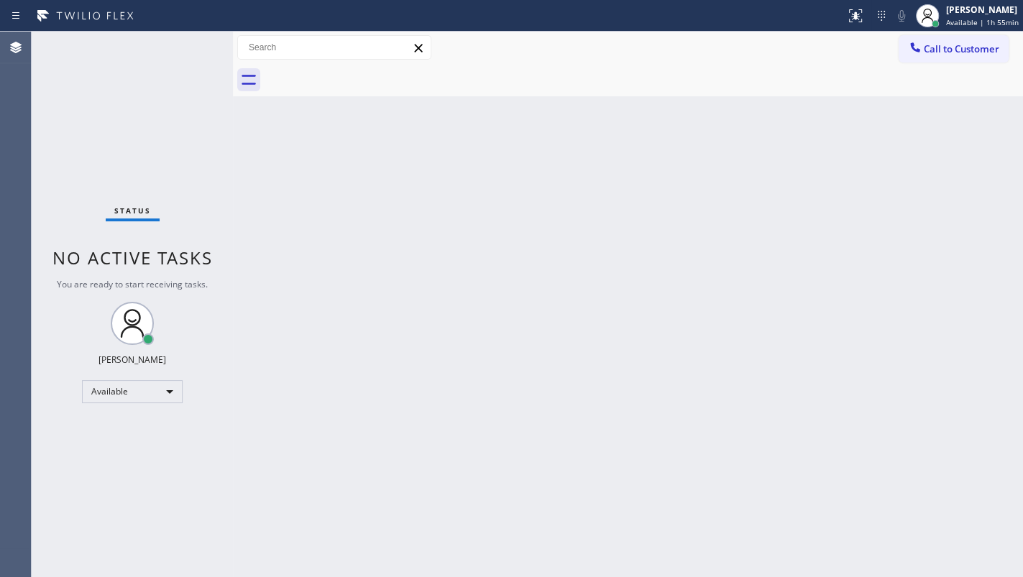
click at [136, 93] on div "Status No active tasks You are ready to start receiving tasks. JENIZA ALCAYDE A…" at bounding box center [132, 305] width 201 height 546
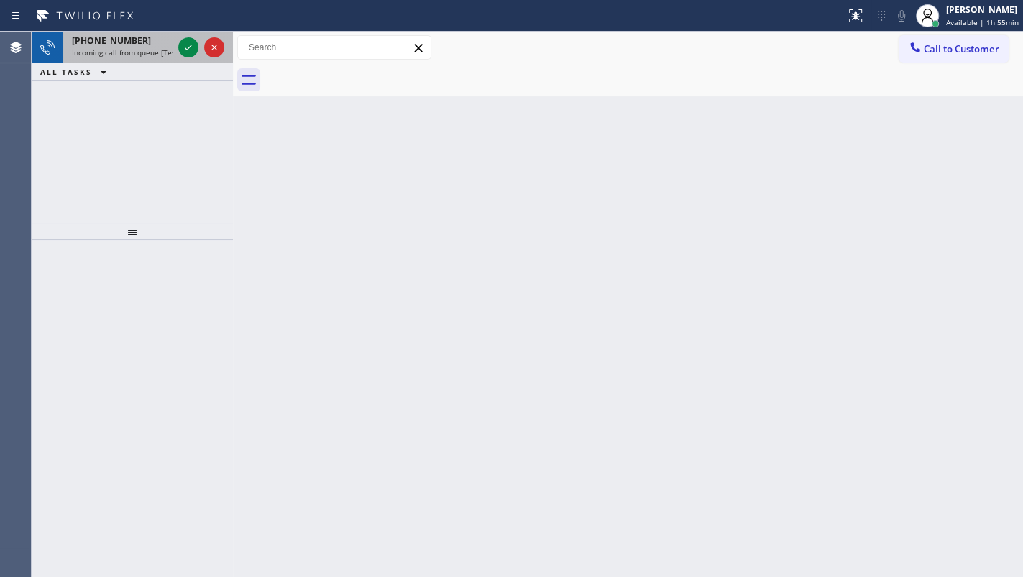
click at [201, 45] on div at bounding box center [201, 48] width 52 height 32
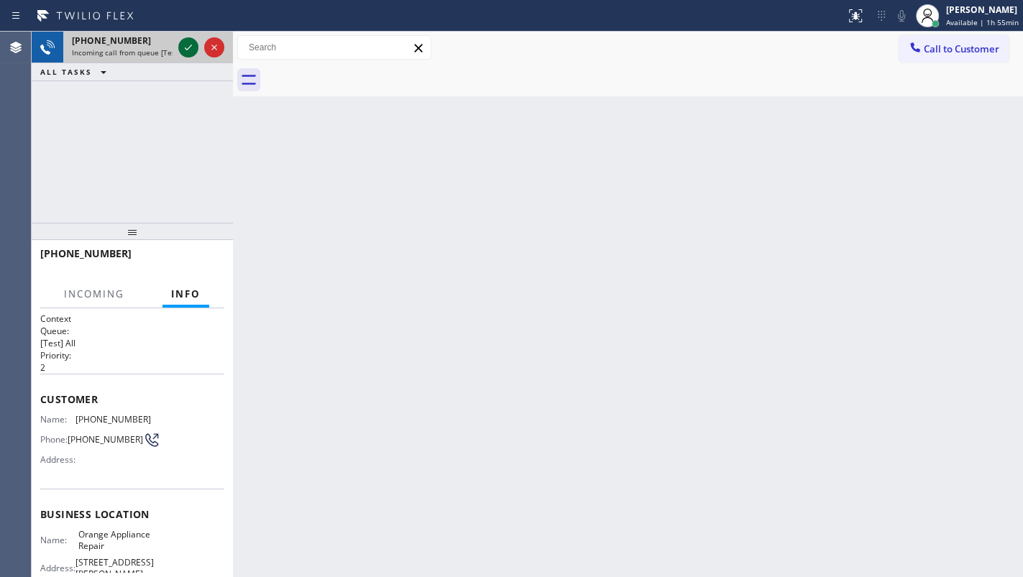
click at [191, 46] on icon at bounding box center [188, 47] width 17 height 17
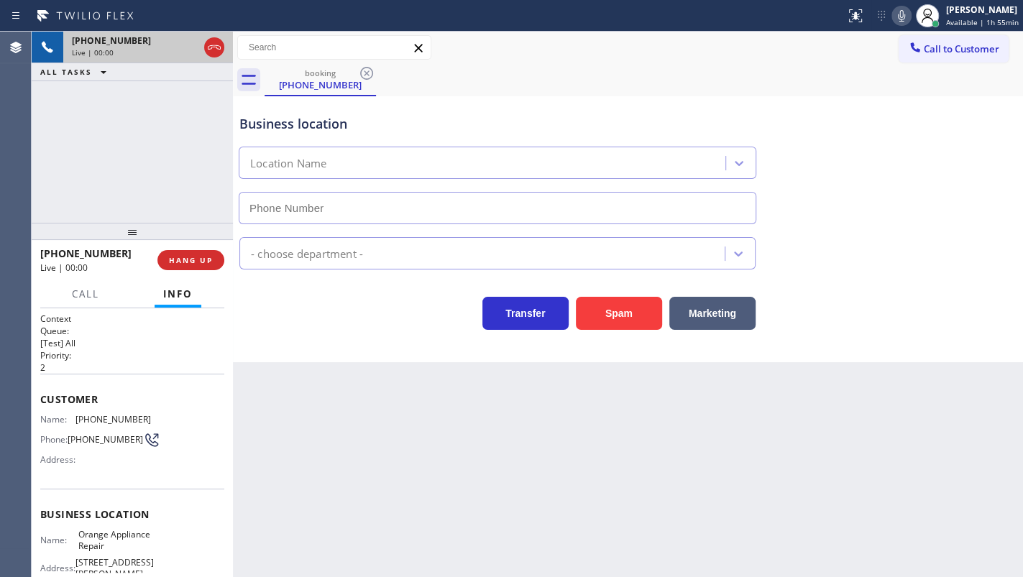
type input "(714) 855-4254"
click at [902, 17] on icon at bounding box center [901, 15] width 17 height 17
click at [187, 44] on icon at bounding box center [188, 47] width 17 height 17
drag, startPoint x: 124, startPoint y: 145, endPoint x: 160, endPoint y: 114, distance: 46.9
click at [137, 135] on div "+17146121440 Live | 02:33 ALL TASKS ALL TASKS ACTIVE TASKS TASKS IN WRAP UP" at bounding box center [132, 127] width 201 height 191
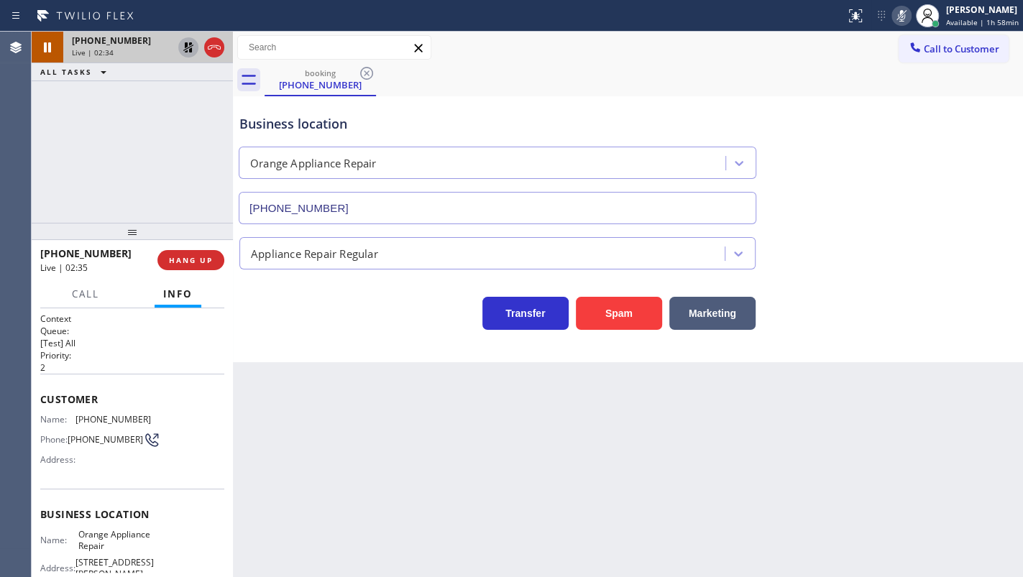
click at [179, 50] on div at bounding box center [188, 47] width 20 height 17
click at [899, 14] on icon at bounding box center [901, 15] width 17 height 17
drag, startPoint x: 113, startPoint y: 188, endPoint x: 129, endPoint y: 160, distance: 31.9
click at [125, 168] on div "+17146121440 Live | 02:43 ALL TASKS ALL TASKS ACTIVE TASKS TASKS IN WRAP UP" at bounding box center [132, 127] width 201 height 191
click at [185, 46] on icon at bounding box center [188, 47] width 10 height 10
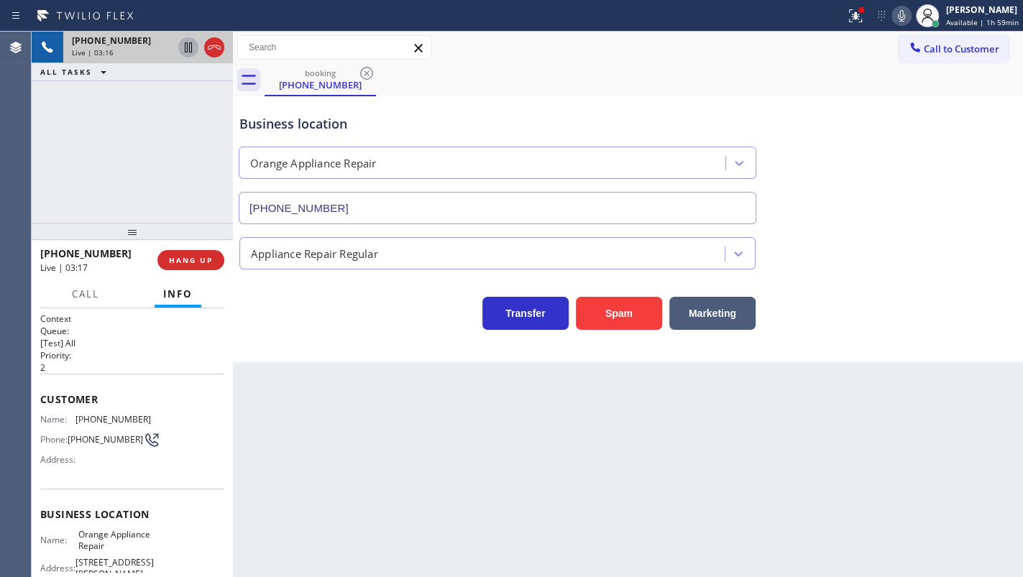
click at [122, 94] on div "+17146121440 Live | 03:16 ALL TASKS ALL TASKS ACTIVE TASKS TASKS IN WRAP UP" at bounding box center [132, 127] width 201 height 191
click at [901, 16] on icon at bounding box center [901, 16] width 7 height 12
click at [58, 121] on div "+17146121440 Live | 03:48 ALL TASKS ALL TASKS ACTIVE TASKS TASKS IN WRAP UP" at bounding box center [132, 127] width 201 height 191
click at [895, 15] on icon at bounding box center [901, 15] width 17 height 17
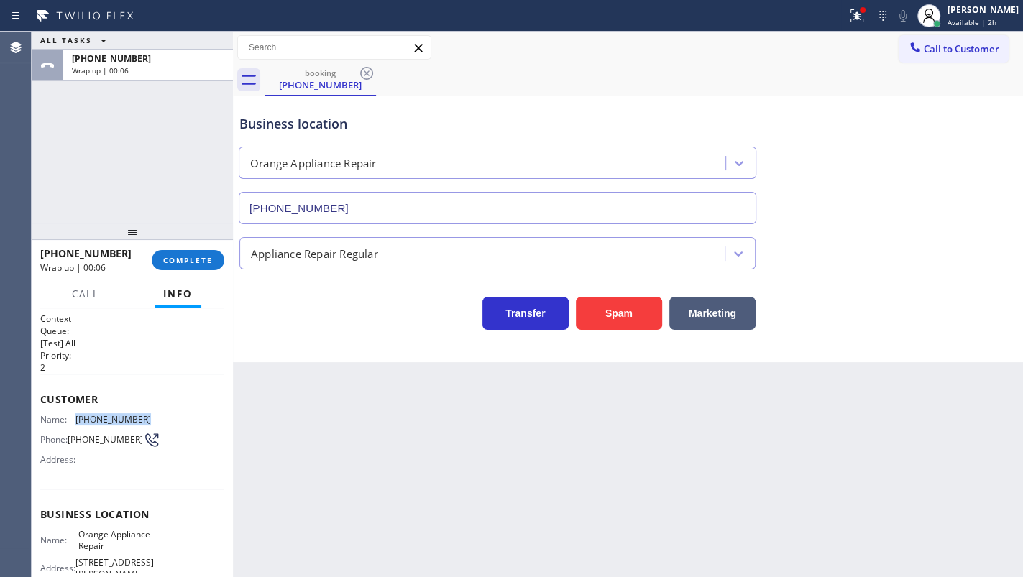
drag, startPoint x: 102, startPoint y: 419, endPoint x: 150, endPoint y: 422, distance: 47.5
click at [150, 422] on div "Name: (714) 612-1440 Phone: (714) 612-1440 Address:" at bounding box center [132, 442] width 184 height 57
copy div "(714) 612-1440"
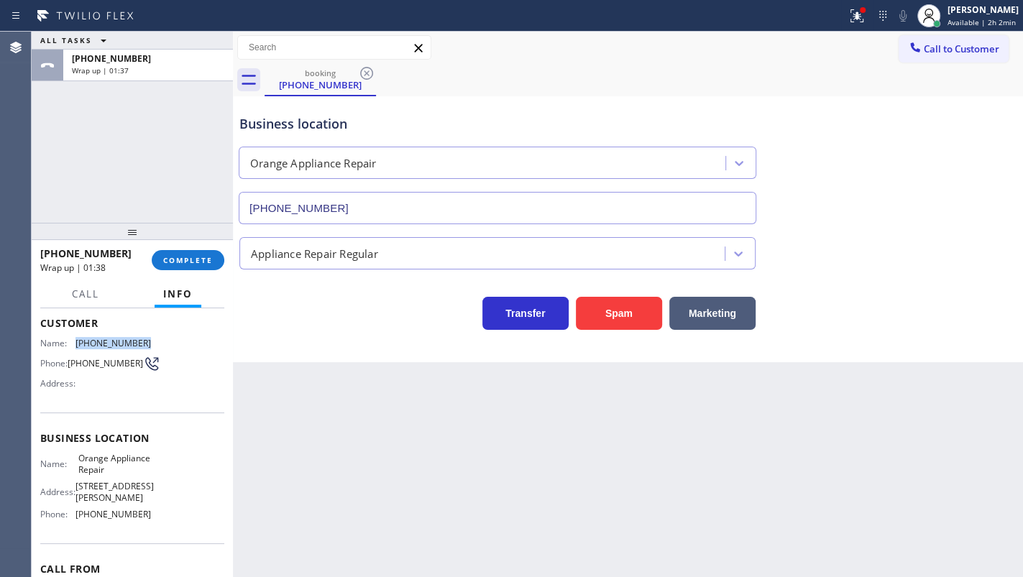
scroll to position [158, 0]
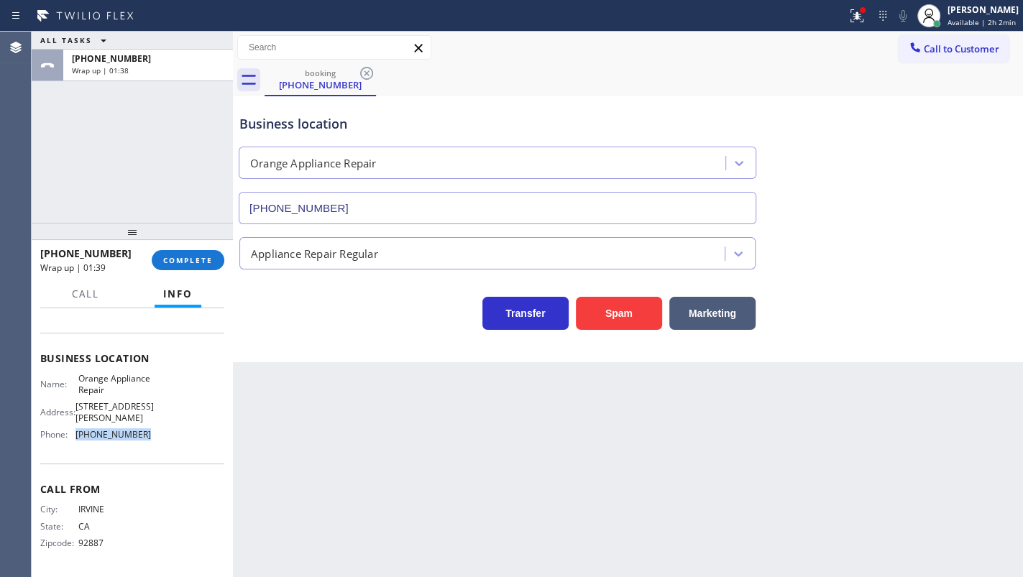
drag, startPoint x: 72, startPoint y: 428, endPoint x: 172, endPoint y: 439, distance: 100.4
click at [172, 439] on div "Name: Orange Appliance Repair Address: 100 W Chapman Ave Phone: (714) 855-4254" at bounding box center [132, 409] width 184 height 73
copy div "(714) 855-4254"
click at [983, 17] on span "Available | 2h 2min" at bounding box center [982, 22] width 68 height 10
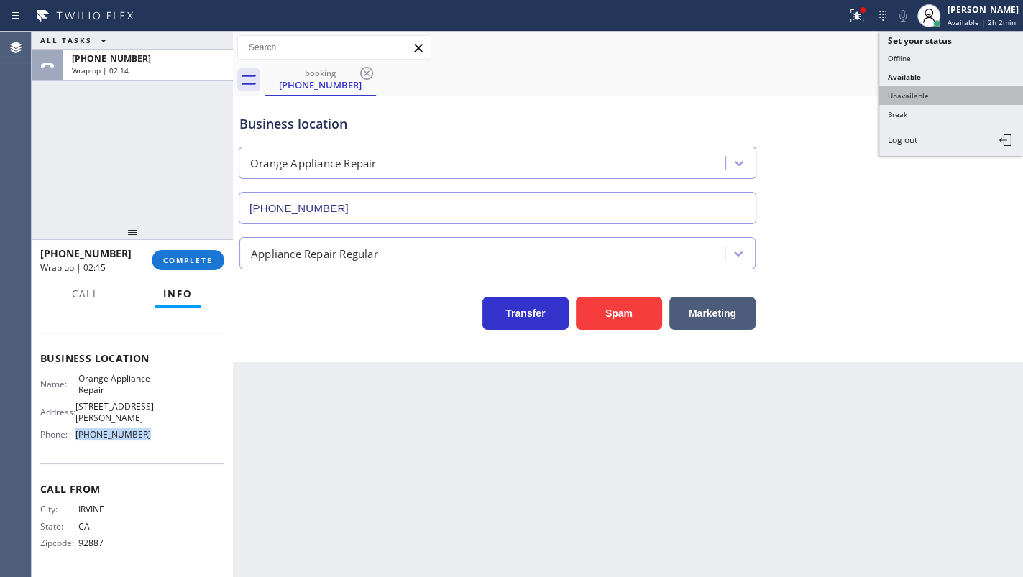
click at [899, 98] on button "Unavailable" at bounding box center [951, 95] width 144 height 19
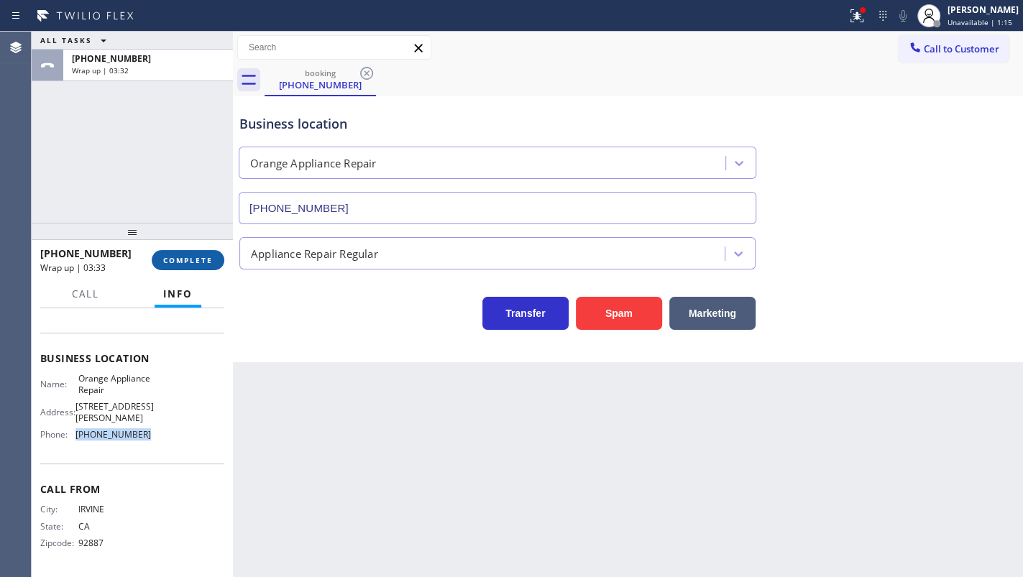
click at [178, 257] on span "COMPLETE" at bounding box center [188, 260] width 50 height 10
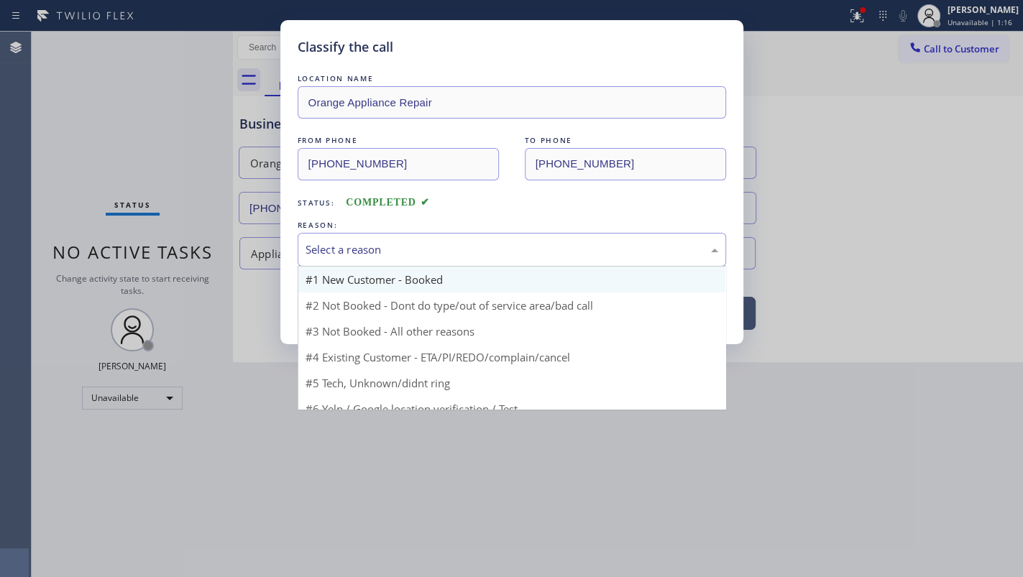
drag, startPoint x: 323, startPoint y: 244, endPoint x: 331, endPoint y: 272, distance: 29.1
click at [324, 249] on div "Select a reason" at bounding box center [512, 250] width 413 height 17
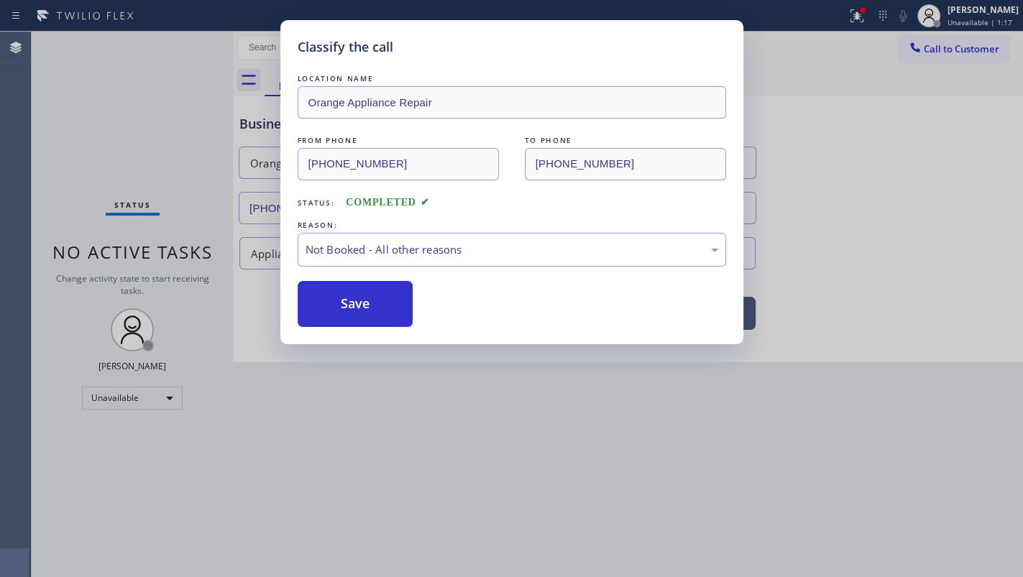
click at [338, 306] on button "Save" at bounding box center [356, 304] width 116 height 46
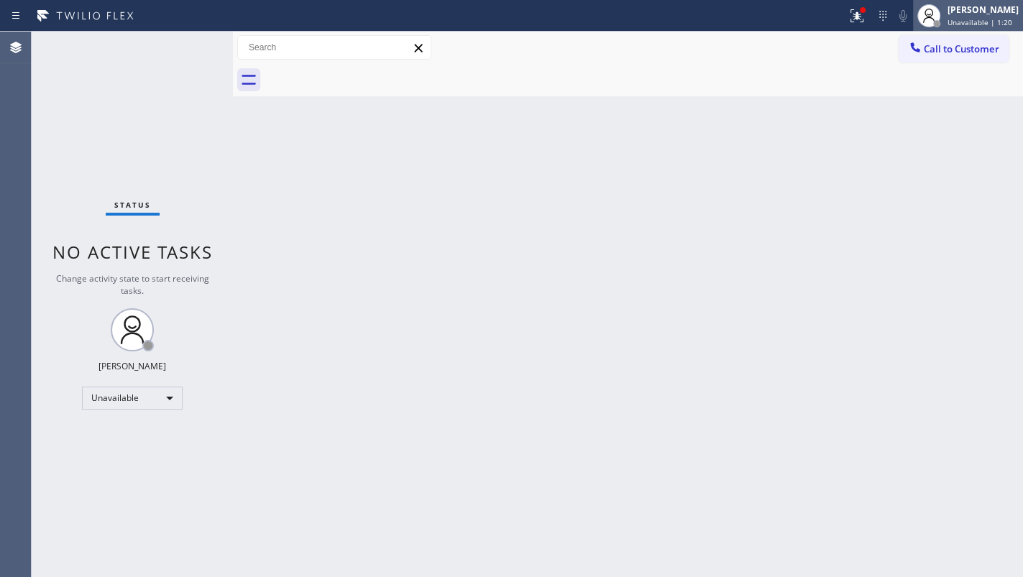
click at [962, 18] on span "Unavailable | 1:20" at bounding box center [980, 22] width 65 height 10
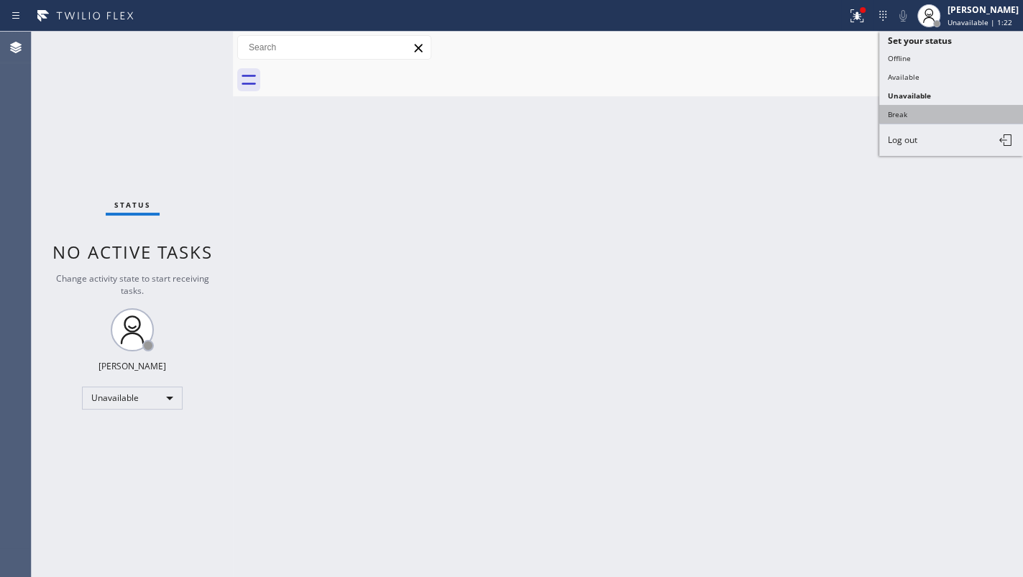
click at [912, 108] on button "Break" at bounding box center [951, 114] width 144 height 19
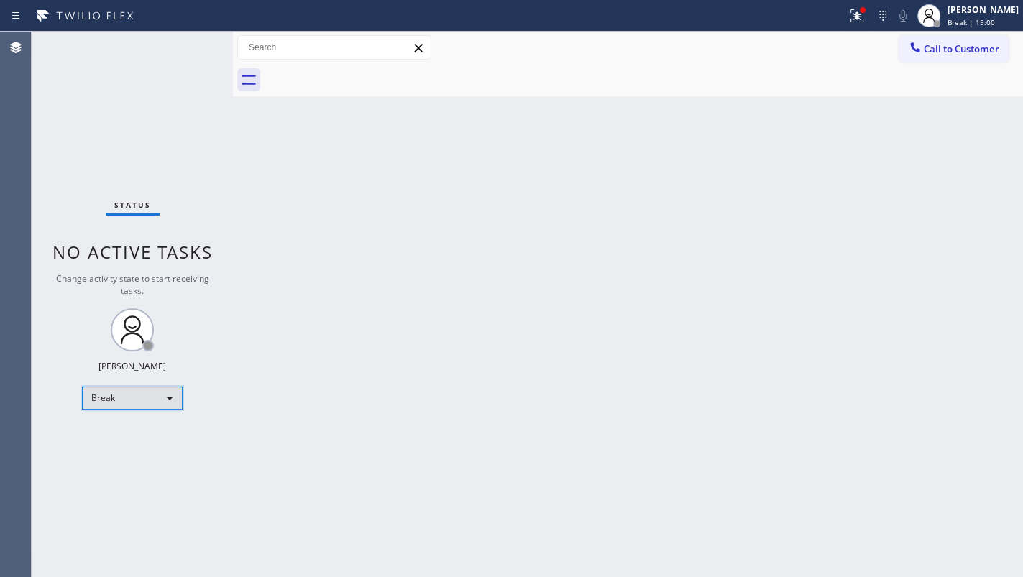
click at [103, 398] on div "Break" at bounding box center [132, 398] width 101 height 23
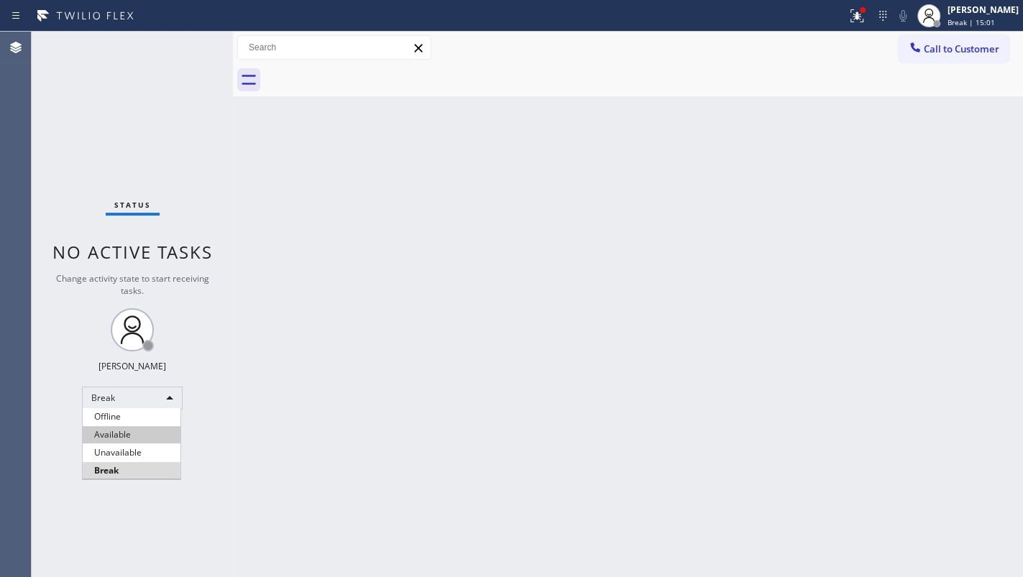
click at [106, 433] on li "Available" at bounding box center [132, 434] width 98 height 17
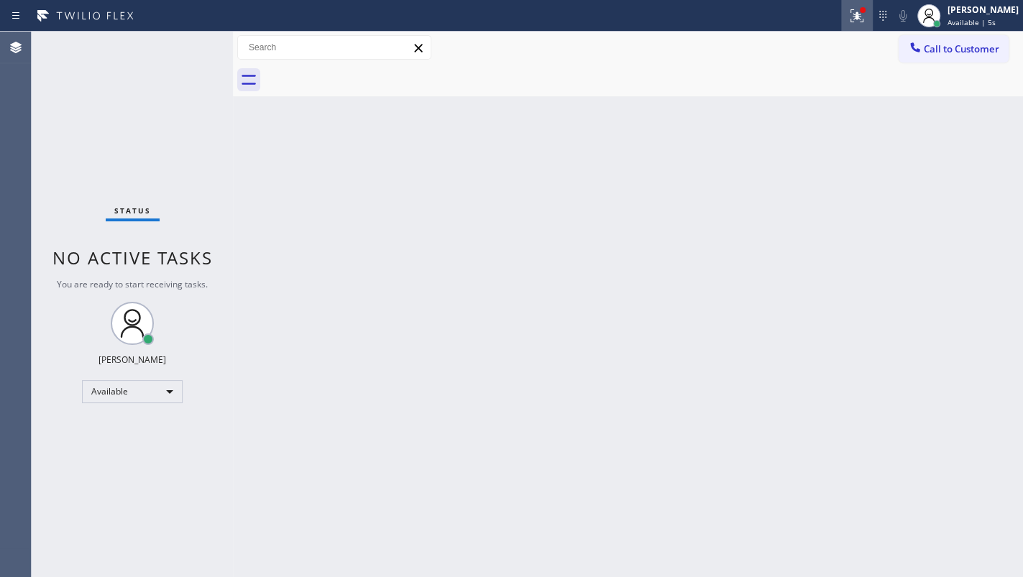
drag, startPoint x: 848, startPoint y: 7, endPoint x: 853, endPoint y: 27, distance: 20.7
click at [853, 27] on button at bounding box center [857, 16] width 32 height 32
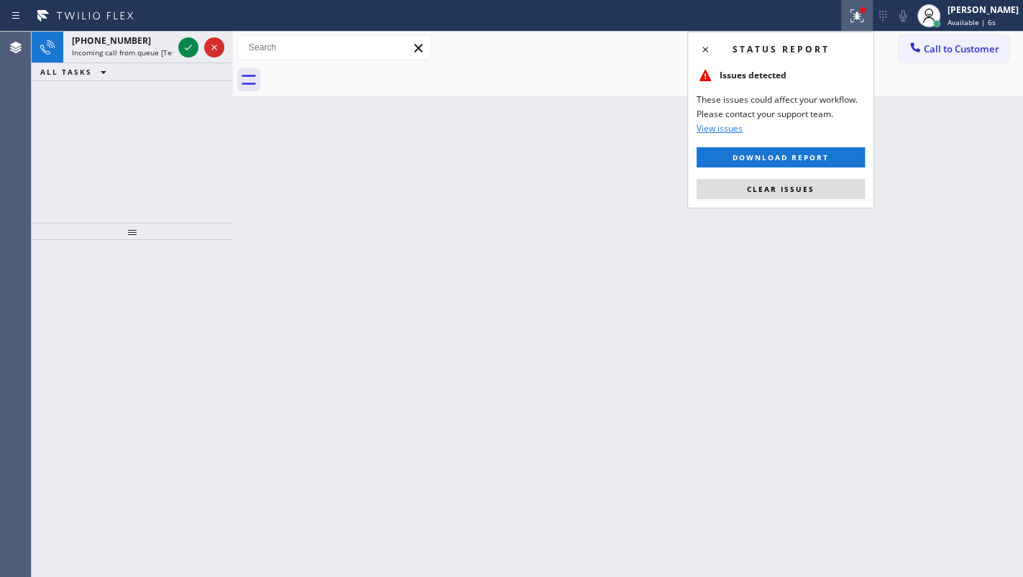
click at [845, 178] on div "Status report Issues detected These issues could affect your workflow. Please c…" at bounding box center [780, 120] width 187 height 177
drag, startPoint x: 835, startPoint y: 193, endPoint x: 758, endPoint y: 175, distance: 78.5
click at [758, 175] on div "Status report Issues detected These issues could affect your workflow. Please c…" at bounding box center [780, 120] width 187 height 177
click at [787, 189] on span "Clear issues" at bounding box center [781, 189] width 68 height 10
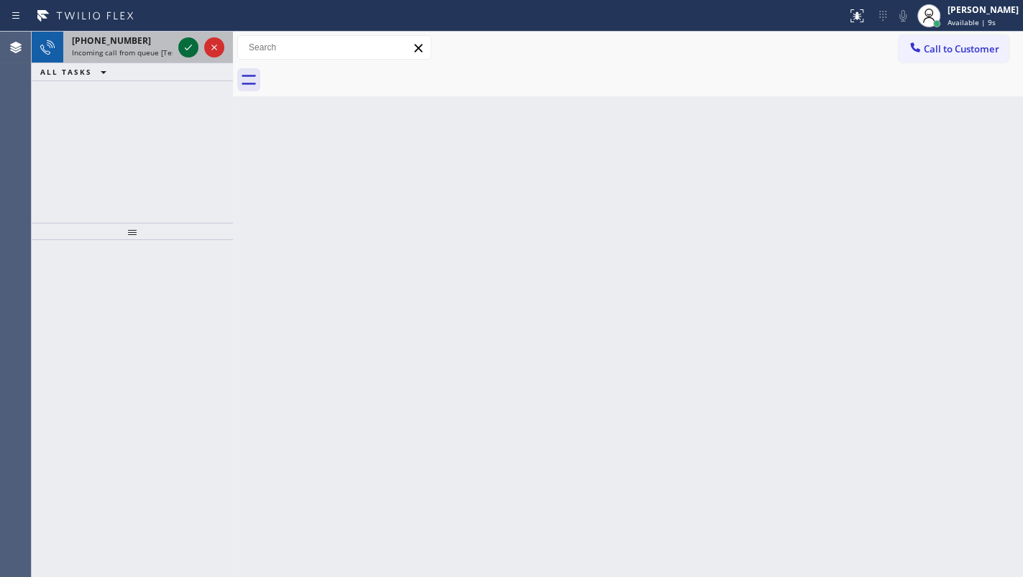
click at [180, 42] on icon at bounding box center [188, 47] width 17 height 17
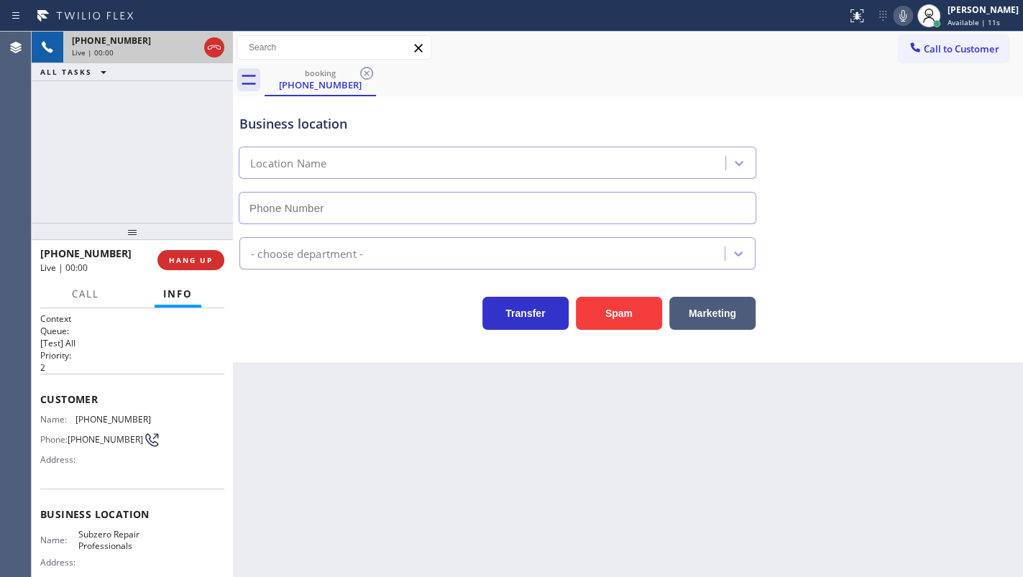
type input "(206) 309-4022"
drag, startPoint x: 75, startPoint y: 421, endPoint x: 173, endPoint y: 424, distance: 98.5
click at [173, 424] on div "Name: (206) 499-2613 Phone: (206) 499-2613 Address:" at bounding box center [132, 442] width 184 height 57
copy div "(206) 499-2613"
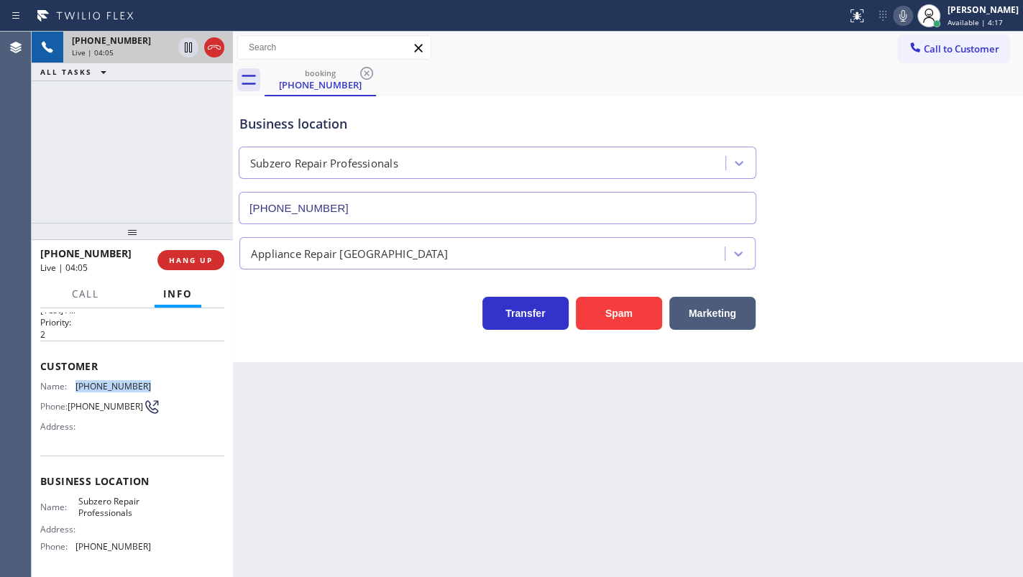
scroll to position [65, 0]
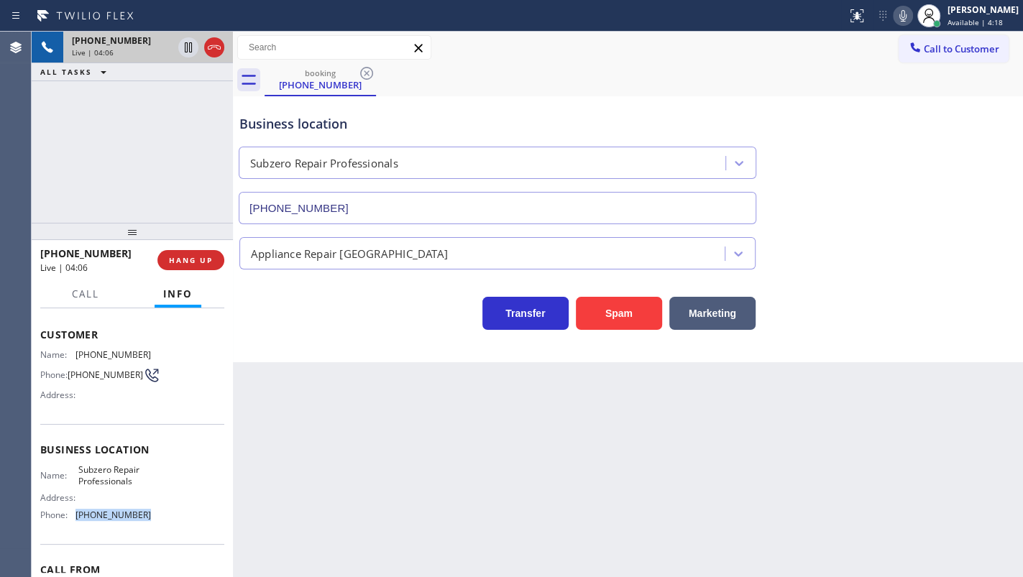
drag, startPoint x: 77, startPoint y: 520, endPoint x: 148, endPoint y: 520, distance: 71.2
click at [148, 520] on div "Name: Subzero Repair Professionals Address: Phone: (206) 309-4022" at bounding box center [132, 495] width 184 height 62
copy span "(206) 309-4022"
drag, startPoint x: 79, startPoint y: 472, endPoint x: 148, endPoint y: 476, distance: 69.1
click at [148, 476] on div "Name: Subzero Repair Professionals Address: Phone: (206) 309-4022" at bounding box center [132, 495] width 184 height 62
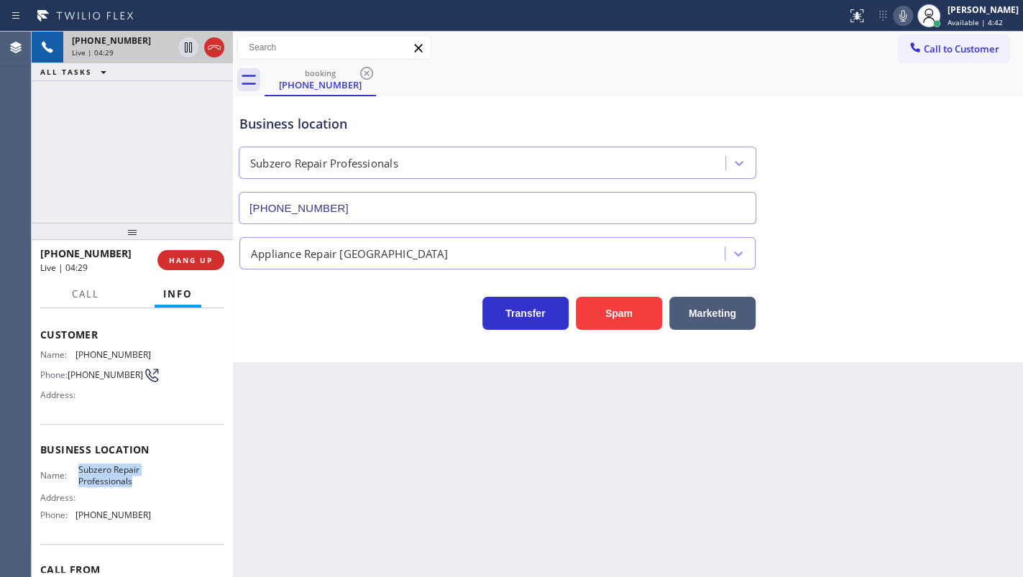
drag, startPoint x: 74, startPoint y: 469, endPoint x: 144, endPoint y: 481, distance: 70.8
click at [144, 481] on div "Name: Subzero Repair Professionals" at bounding box center [95, 475] width 111 height 22
copy span "Subzero Repair Professionals"
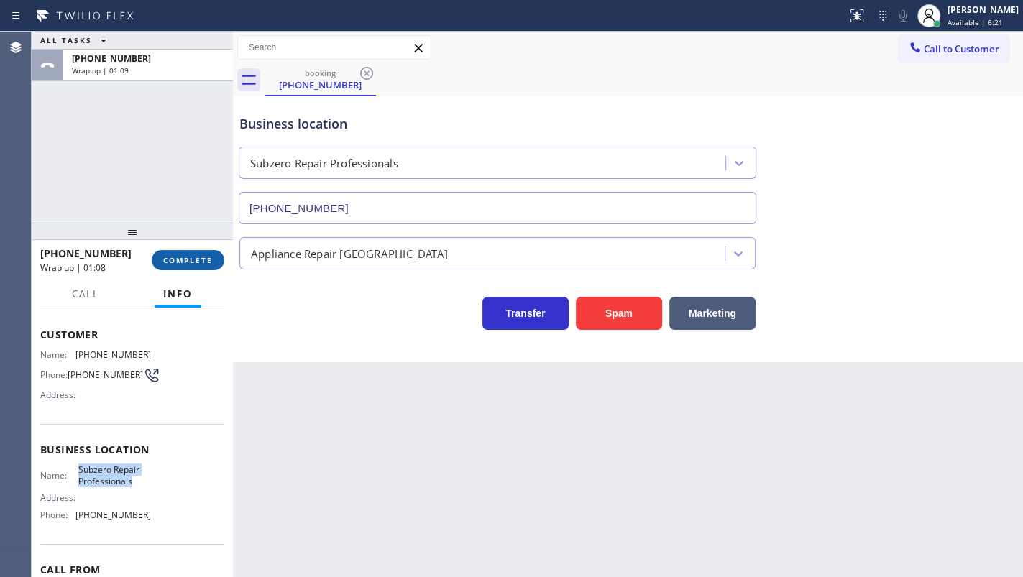
drag, startPoint x: 172, startPoint y: 252, endPoint x: 323, endPoint y: 237, distance: 151.8
click at [173, 252] on button "COMPLETE" at bounding box center [188, 260] width 73 height 20
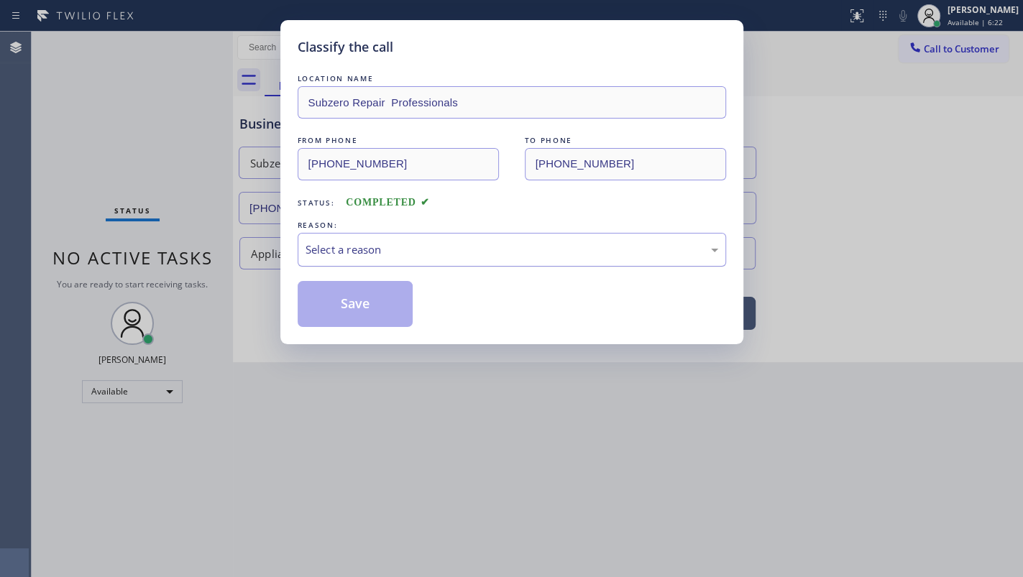
click at [318, 248] on div "Select a reason" at bounding box center [512, 250] width 413 height 17
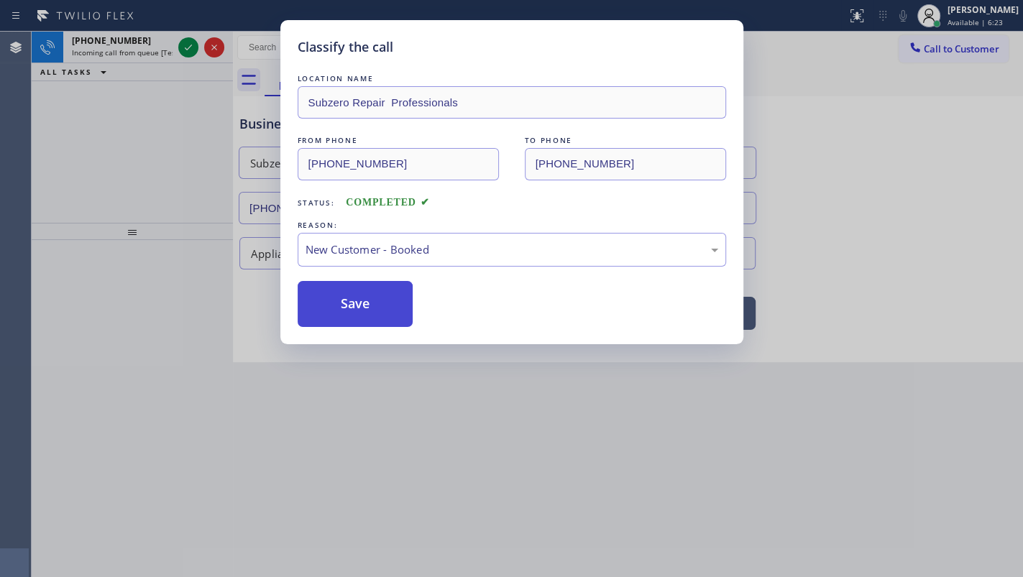
click at [334, 298] on button "Save" at bounding box center [356, 304] width 116 height 46
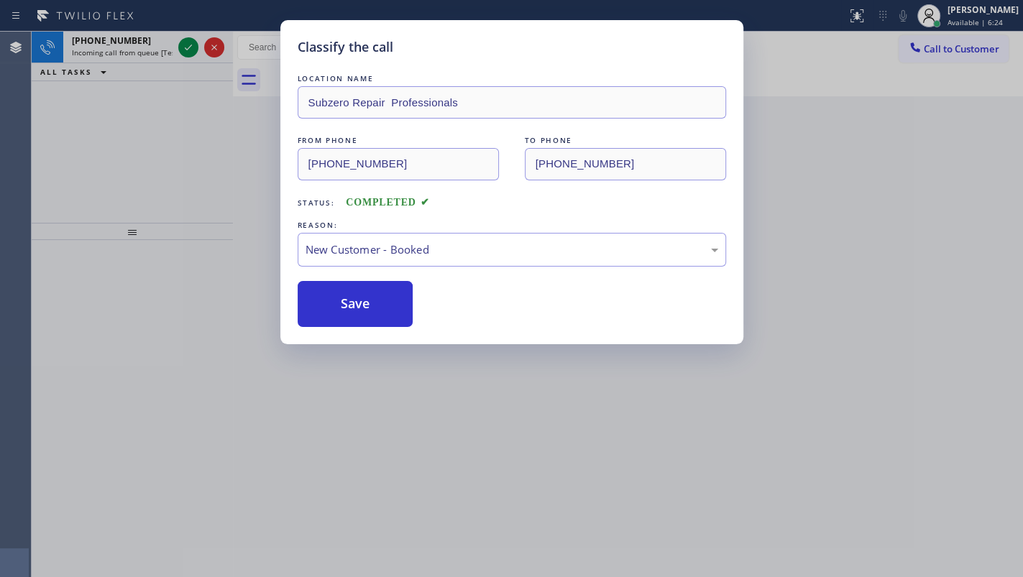
click at [182, 48] on div "Classify the call LOCATION NAME Subzero Repair Professionals FROM PHONE (206) 4…" at bounding box center [511, 288] width 1023 height 577
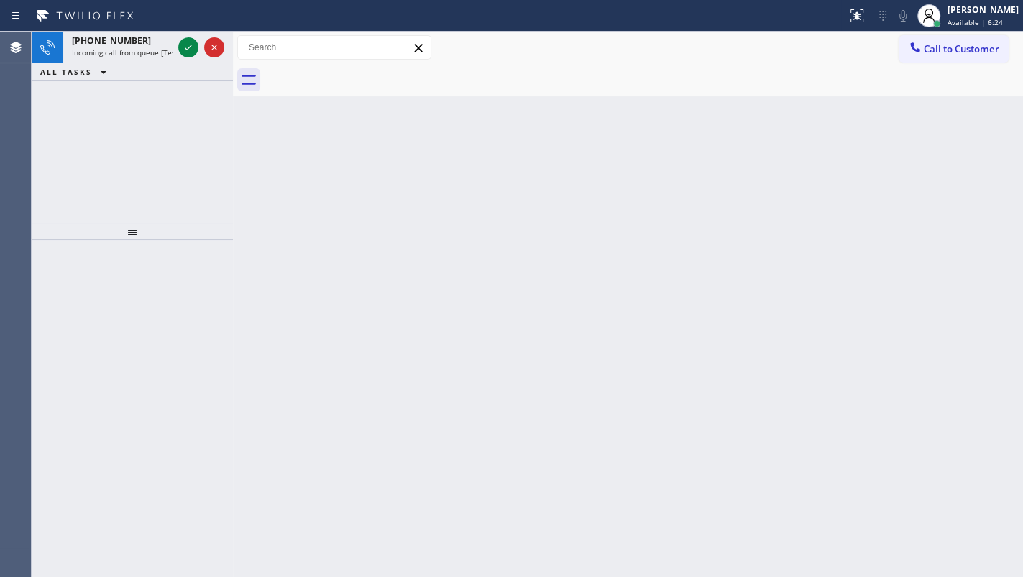
click at [182, 48] on div "Classify the call LOCATION NAME HomeFix HVAC Masters FROM PHONE (646) 209-9238 …" at bounding box center [527, 305] width 991 height 546
click at [182, 48] on icon at bounding box center [188, 47] width 17 height 17
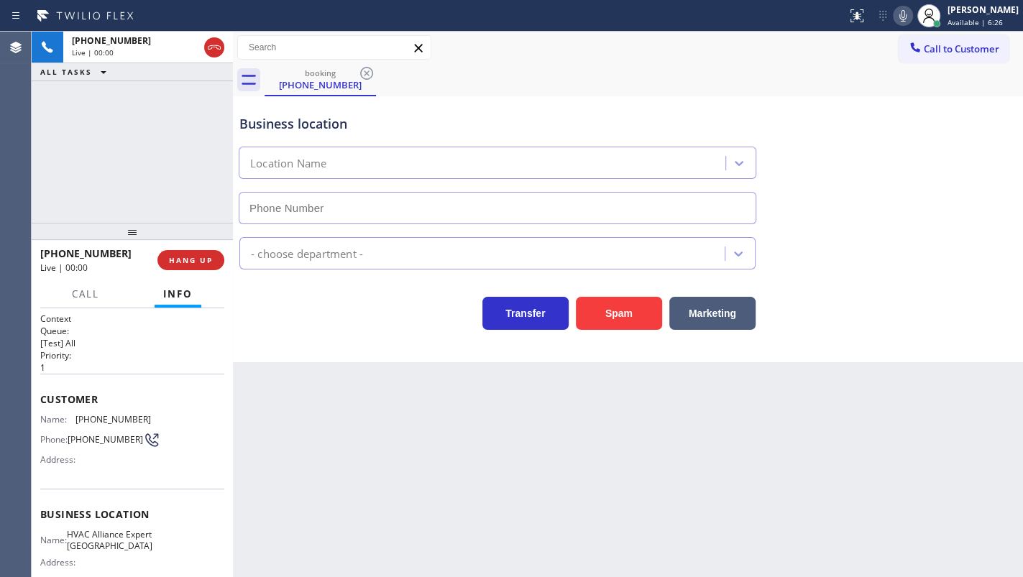
type input "(786) 465-5241"
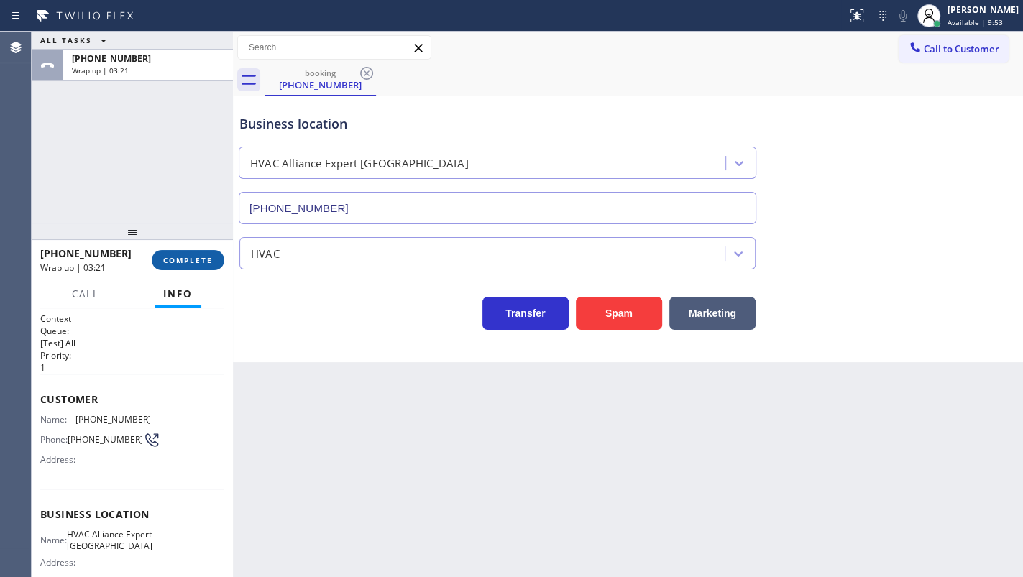
click at [169, 254] on button "COMPLETE" at bounding box center [188, 260] width 73 height 20
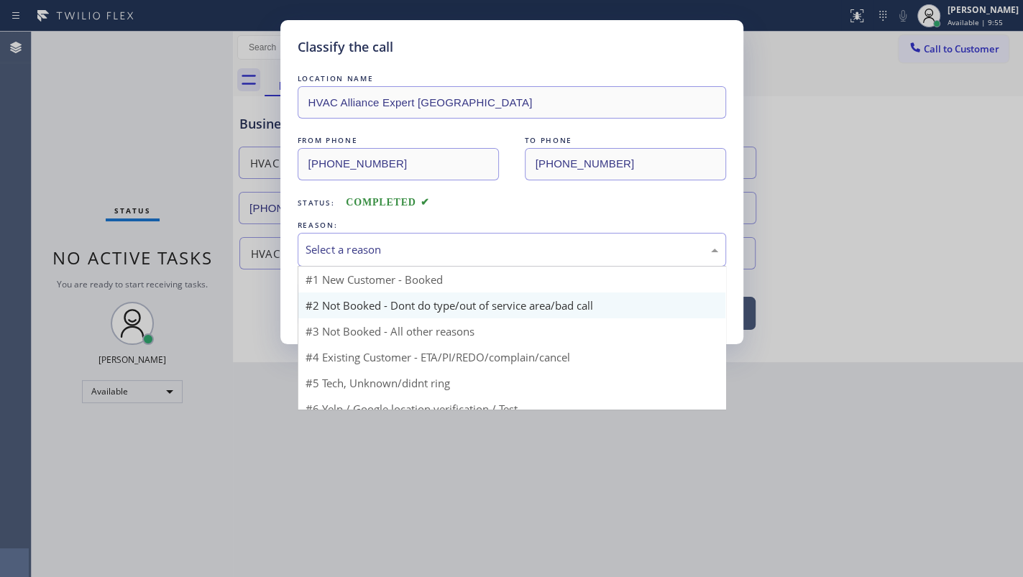
drag, startPoint x: 312, startPoint y: 254, endPoint x: 336, endPoint y: 303, distance: 54.7
click at [318, 266] on div "Select a reason #1 New Customer - Booked #2 Not Booked - Dont do type/out of se…" at bounding box center [512, 250] width 428 height 34
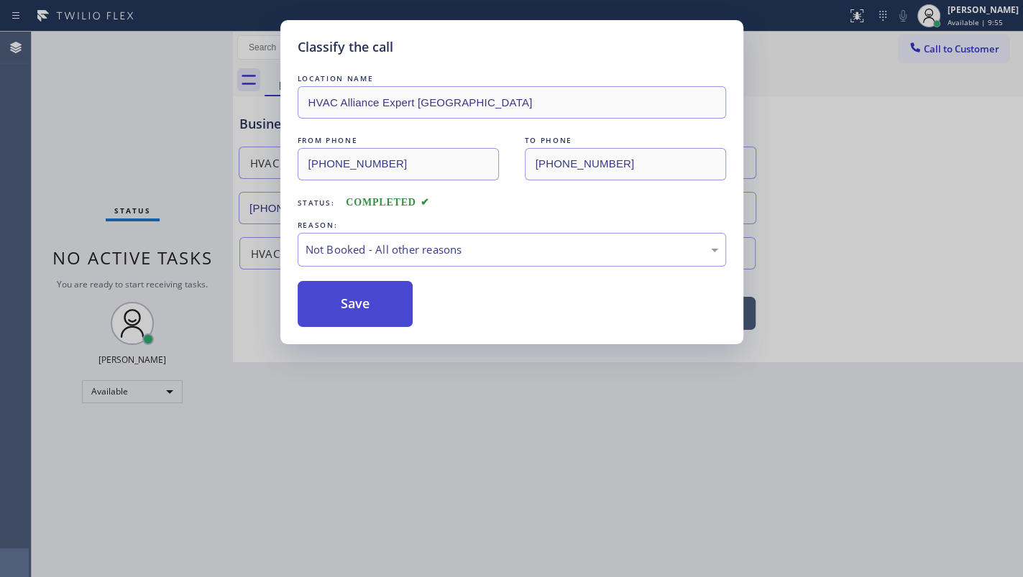
click at [338, 303] on button "Save" at bounding box center [356, 304] width 116 height 46
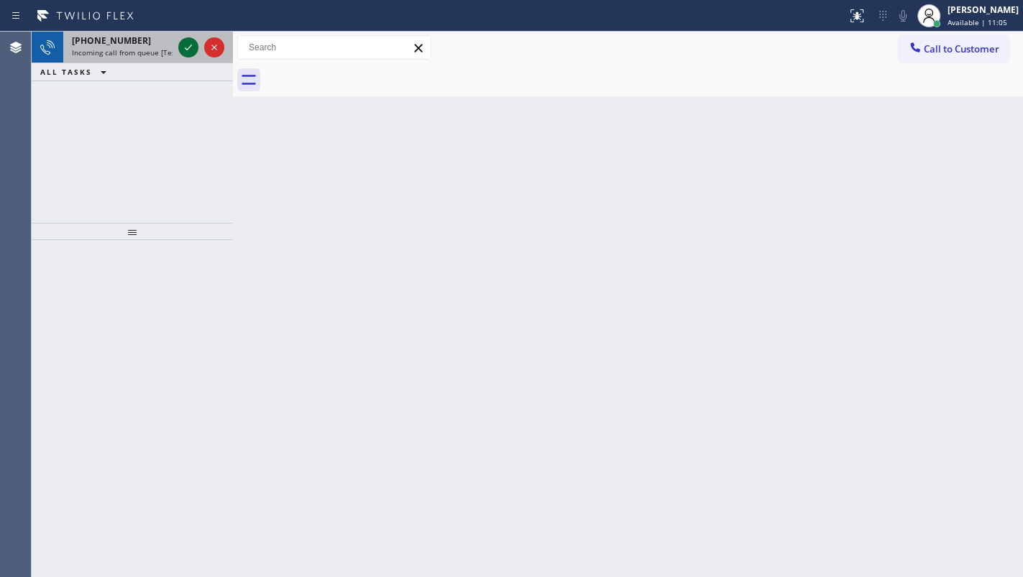
click at [192, 40] on icon at bounding box center [188, 47] width 17 height 17
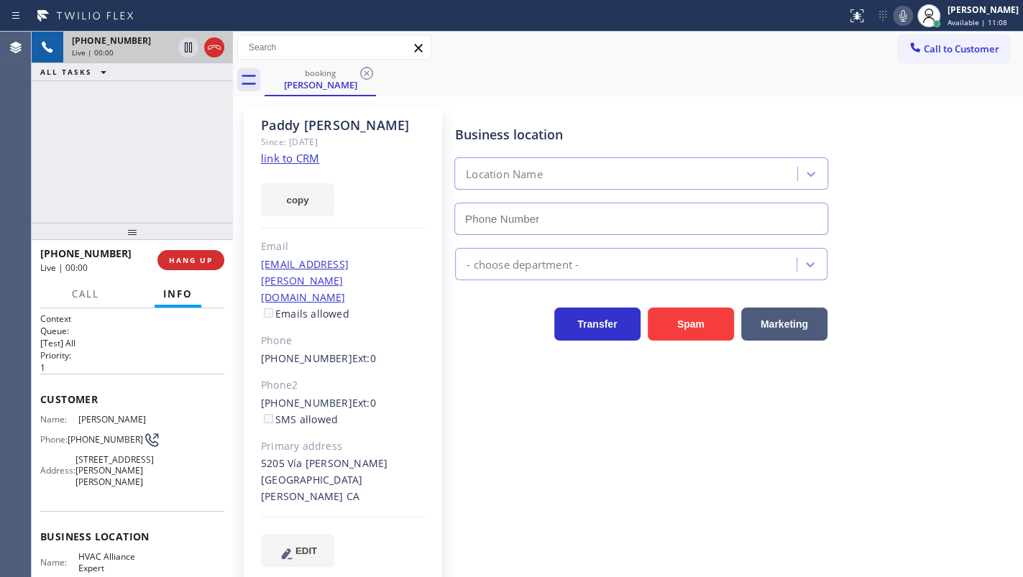
type input "(323) 508-2455"
click at [302, 157] on link "link to CRM" at bounding box center [290, 158] width 58 height 14
click at [190, 45] on icon at bounding box center [188, 47] width 17 height 17
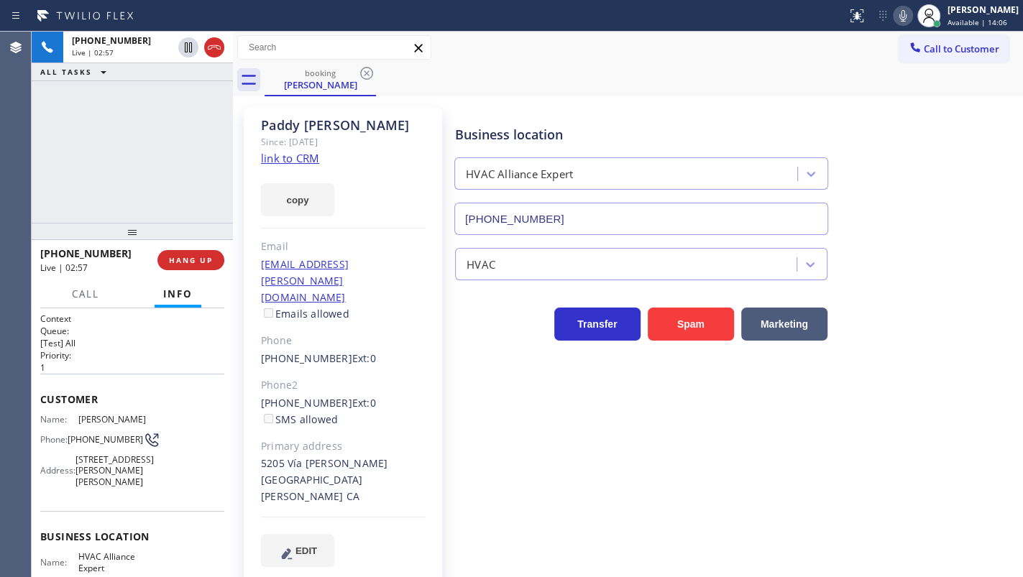
click at [894, 14] on div at bounding box center [903, 15] width 20 height 17
click at [902, 14] on icon at bounding box center [902, 15] width 17 height 17
click at [81, 145] on div "+14242898048 Live | 03:01 ALL TASKS ALL TASKS ACTIVE TASKS TASKS IN WRAP UP" at bounding box center [132, 127] width 201 height 191
click at [290, 191] on button "copy" at bounding box center [297, 199] width 73 height 33
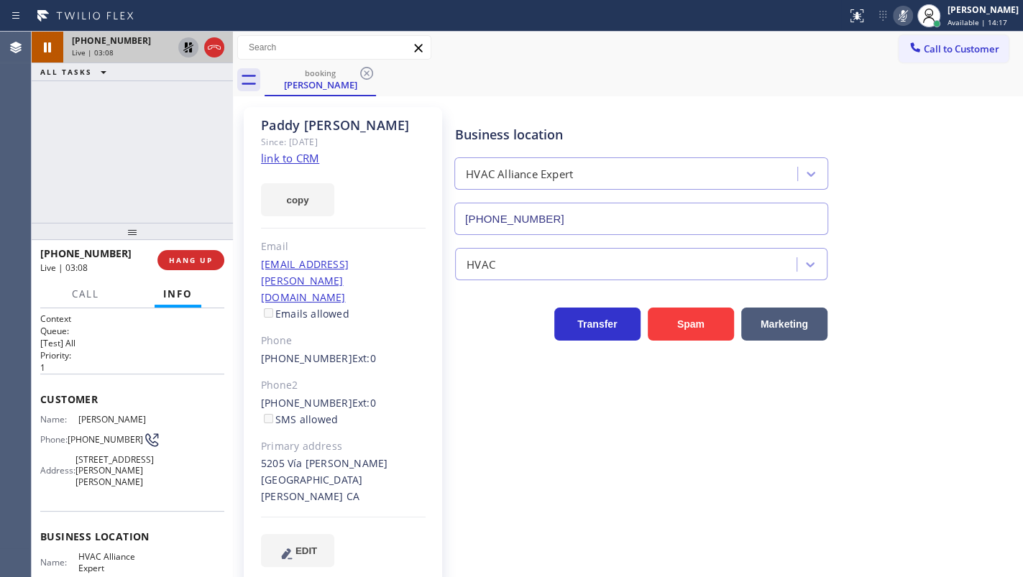
click at [193, 46] on icon at bounding box center [188, 47] width 17 height 17
click at [898, 18] on icon at bounding box center [902, 15] width 17 height 17
click at [899, 12] on icon at bounding box center [902, 15] width 17 height 17
click at [187, 39] on icon at bounding box center [188, 47] width 17 height 17
drag, startPoint x: 261, startPoint y: 433, endPoint x: 324, endPoint y: 446, distance: 64.0
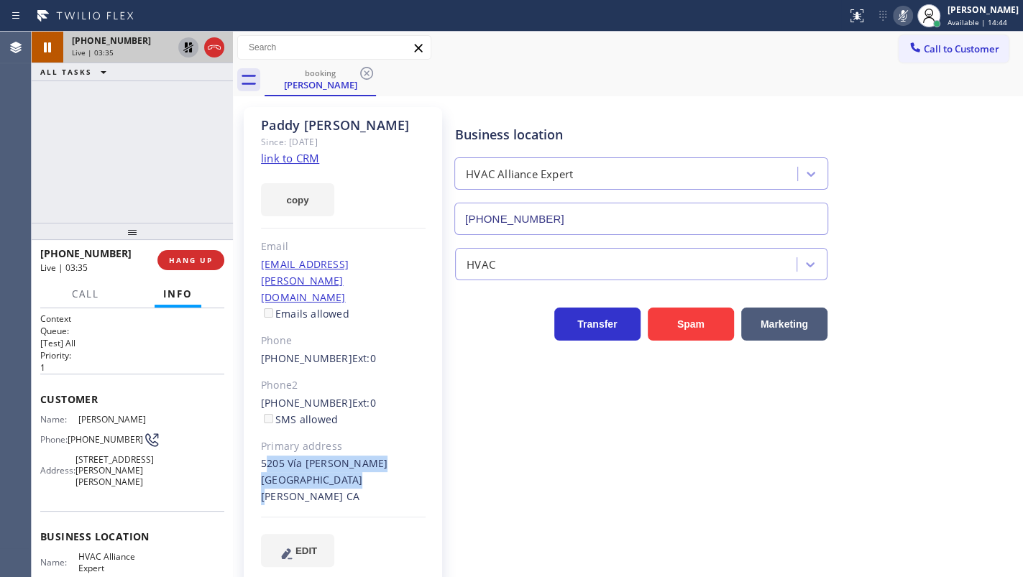
click at [324, 456] on div "5205 Vía Donte Marina del Rey, 90292 CA" at bounding box center [343, 481] width 165 height 50
drag, startPoint x: 35, startPoint y: 175, endPoint x: 47, endPoint y: 0, distance: 175.2
click at [36, 173] on div "+14242898048 Live | 04:28 ALL TASKS ALL TASKS ACTIVE TASKS TASKS IN WRAP UP" at bounding box center [132, 127] width 201 height 191
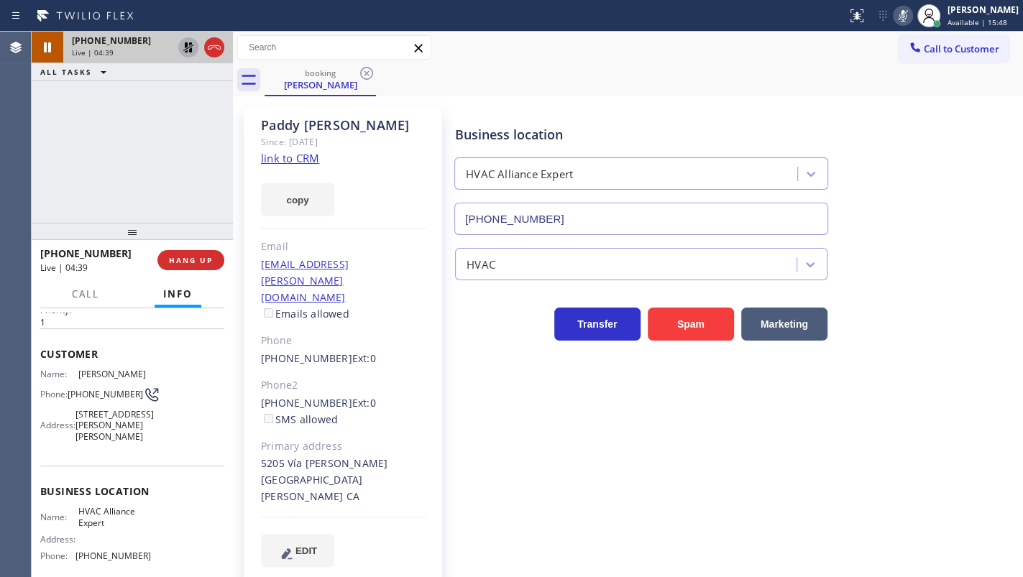
scroll to position [130, 0]
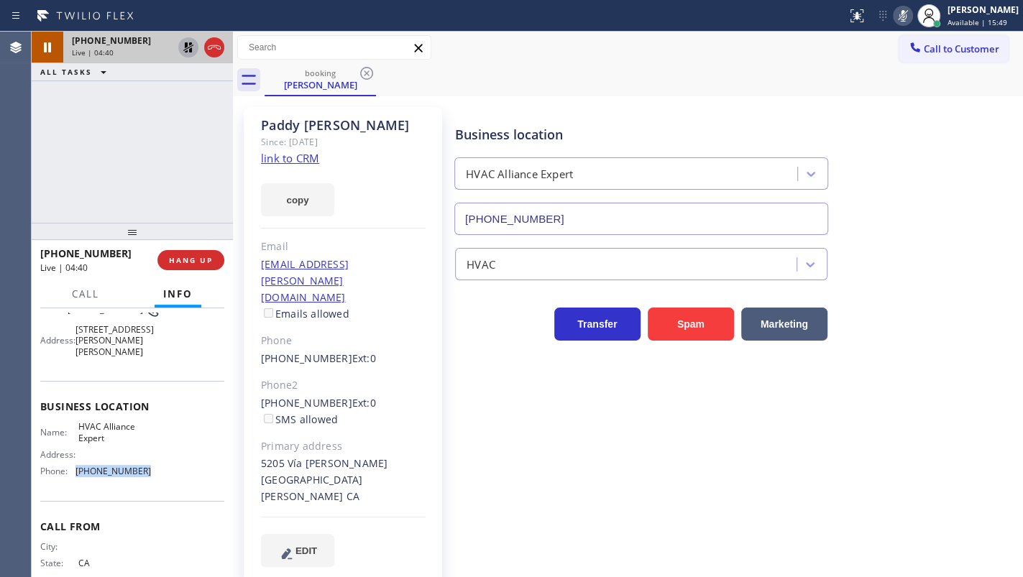
drag, startPoint x: 75, startPoint y: 476, endPoint x: 139, endPoint y: 480, distance: 64.1
click at [139, 480] on div "Name: HVAC Alliance Expert Address: Phone: (323) 508-2455" at bounding box center [95, 452] width 111 height 62
click at [187, 44] on icon at bounding box center [188, 47] width 10 height 10
click at [896, 15] on icon at bounding box center [902, 15] width 17 height 17
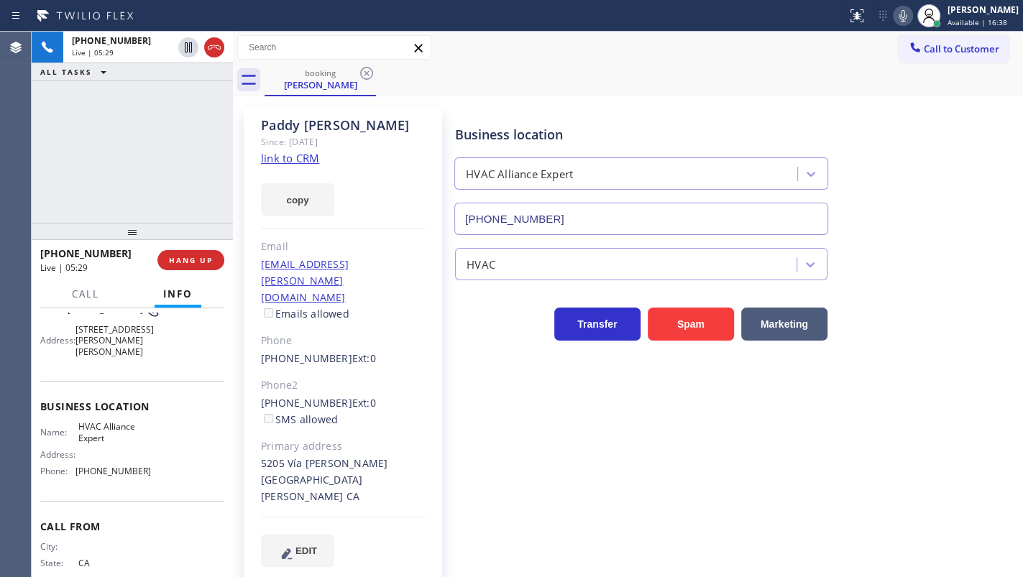
click at [62, 110] on div "+14242898048 Live | 05:29 ALL TASKS ALL TASKS ACTIVE TASKS TASKS IN WRAP UP" at bounding box center [132, 127] width 201 height 191
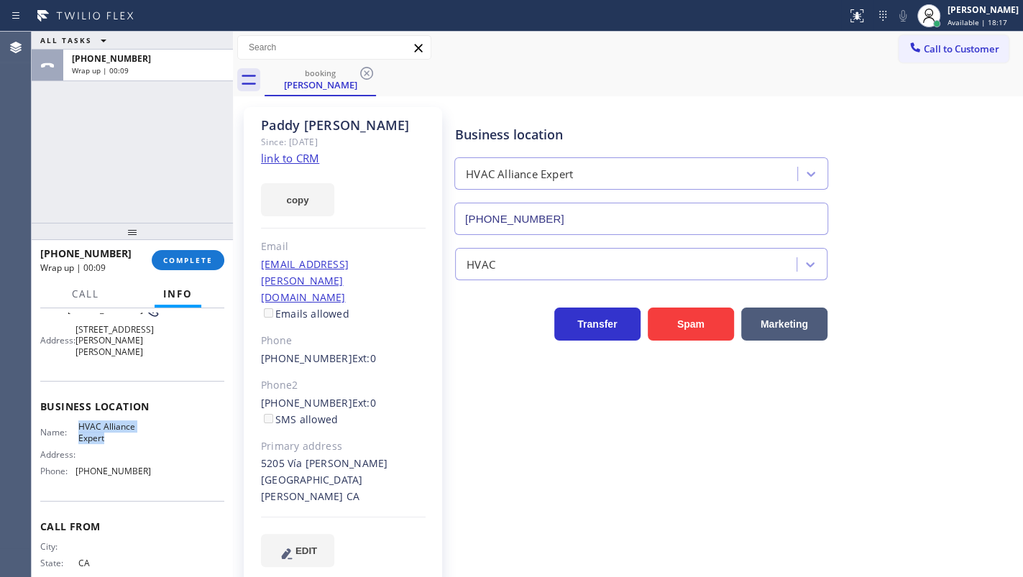
drag, startPoint x: 78, startPoint y: 429, endPoint x: 118, endPoint y: 436, distance: 40.8
click at [114, 438] on span "HVAC Alliance Expert" at bounding box center [114, 432] width 72 height 22
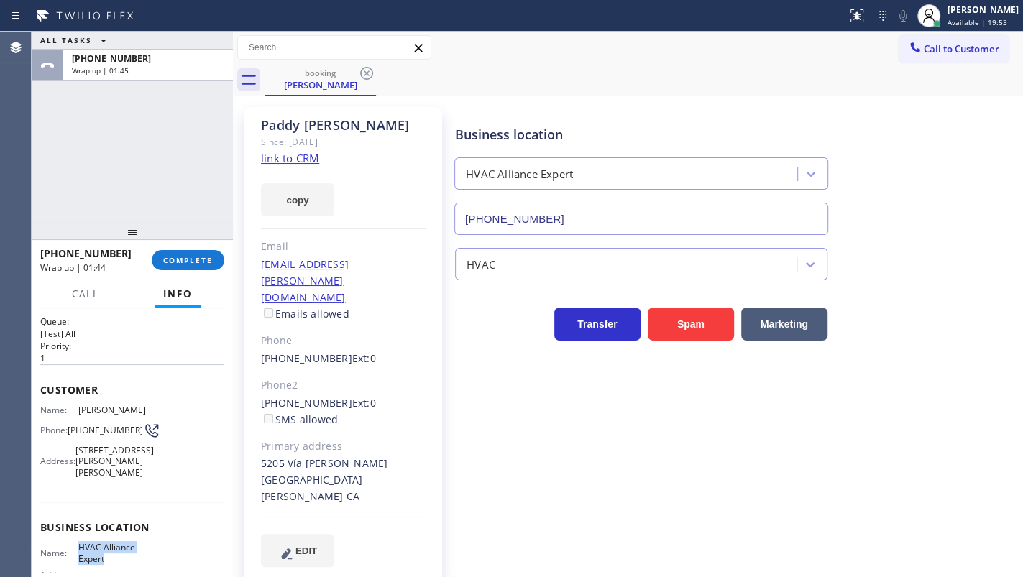
scroll to position [0, 0]
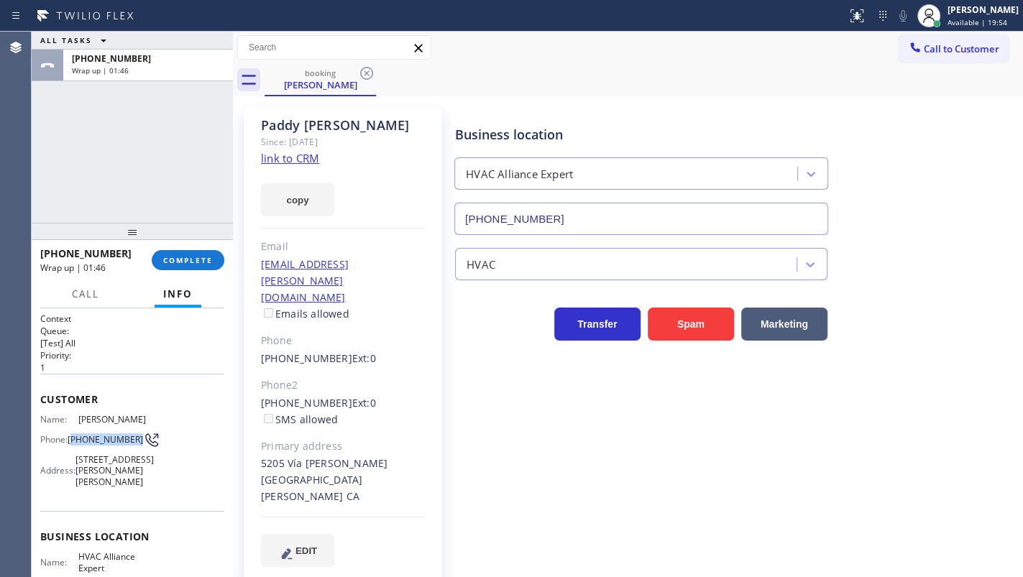
drag, startPoint x: 72, startPoint y: 435, endPoint x: 97, endPoint y: 446, distance: 27.4
click at [97, 445] on span "(424) 289-8048" at bounding box center [105, 439] width 75 height 11
click at [206, 270] on button "COMPLETE" at bounding box center [188, 260] width 73 height 20
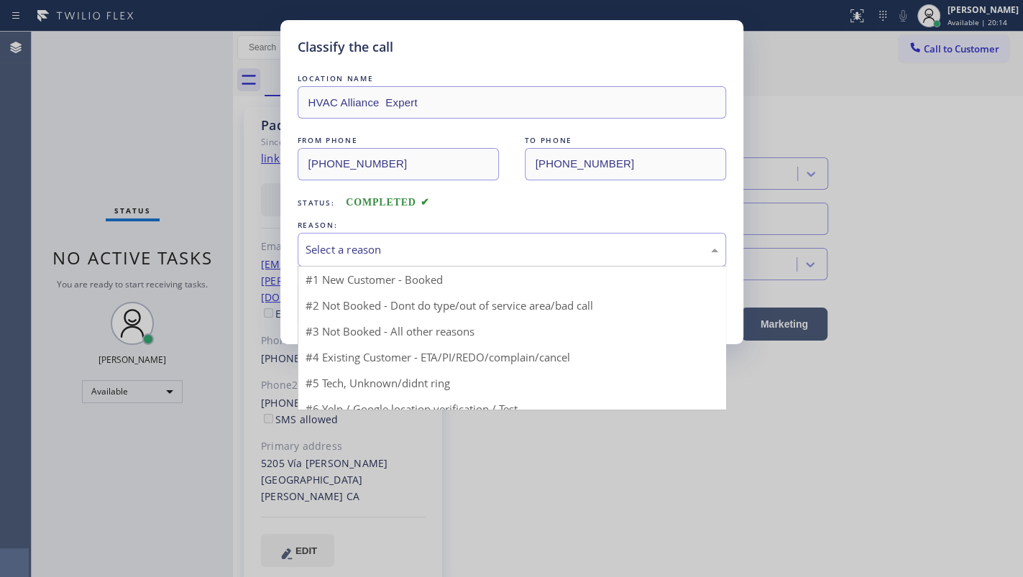
click at [355, 254] on div "Select a reason" at bounding box center [512, 250] width 413 height 17
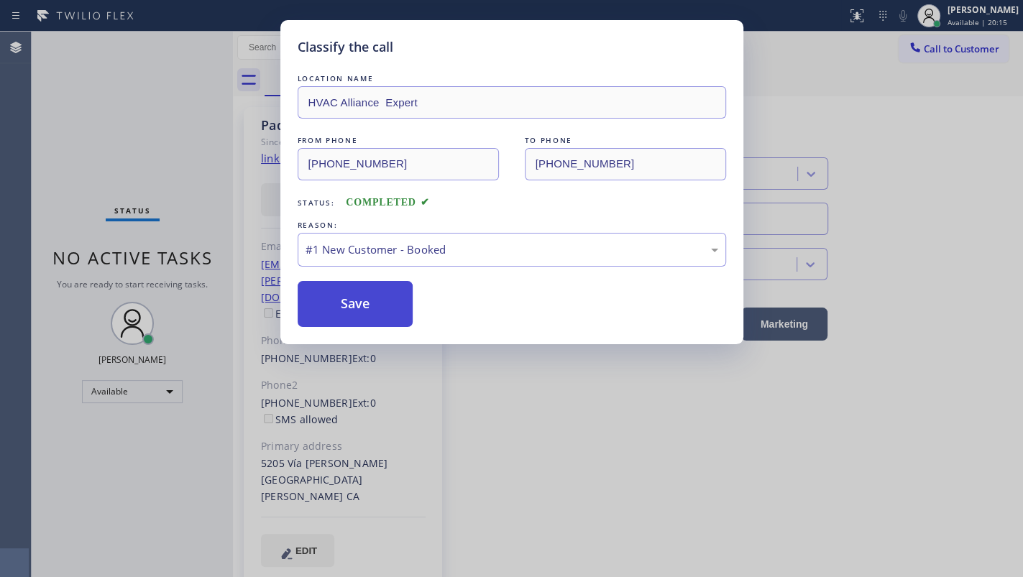
click at [356, 296] on button "Save" at bounding box center [356, 304] width 116 height 46
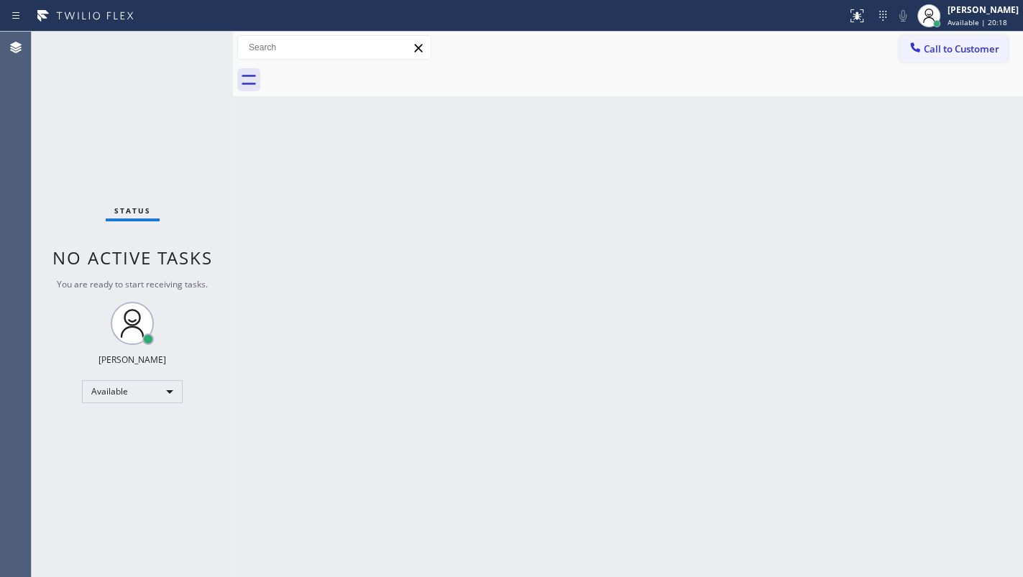
drag, startPoint x: 720, startPoint y: 176, endPoint x: 794, endPoint y: 160, distance: 75.7
click at [740, 173] on div "Back to Dashboard Change Sender ID Customers Technicians Select a contact Outbo…" at bounding box center [628, 305] width 790 height 546
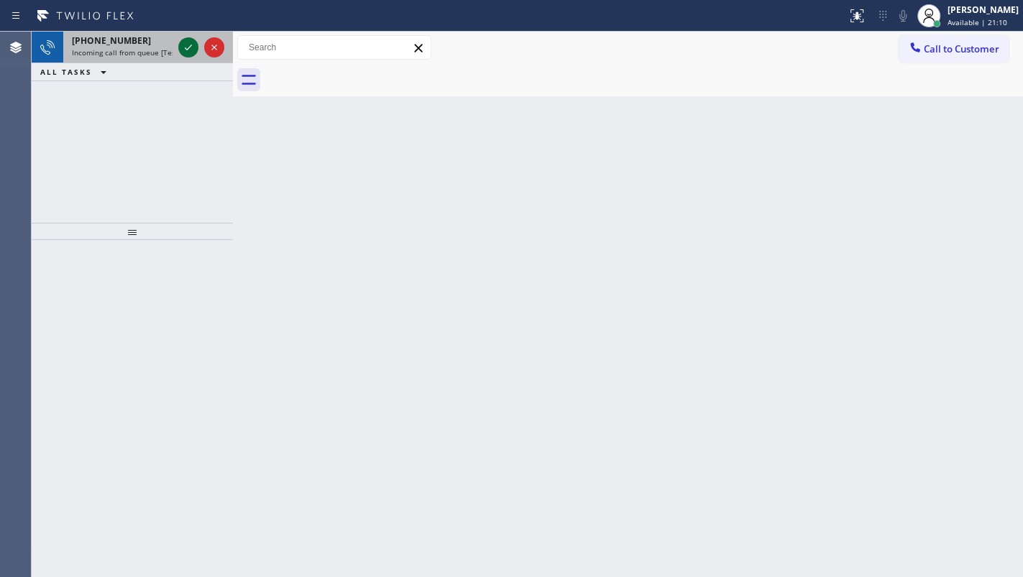
click at [188, 48] on icon at bounding box center [188, 48] width 7 height 6
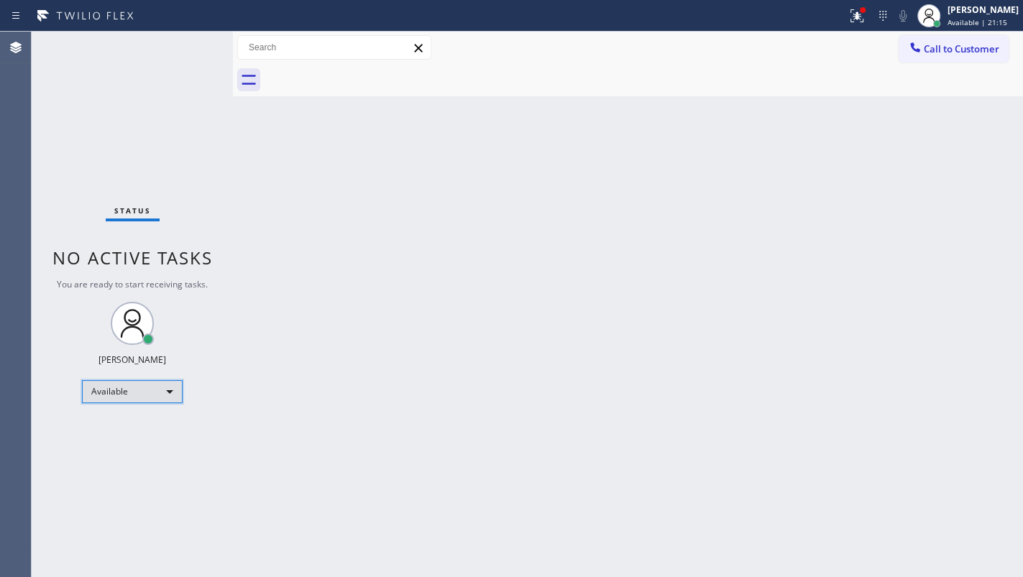
click at [123, 392] on div "Available" at bounding box center [132, 391] width 101 height 23
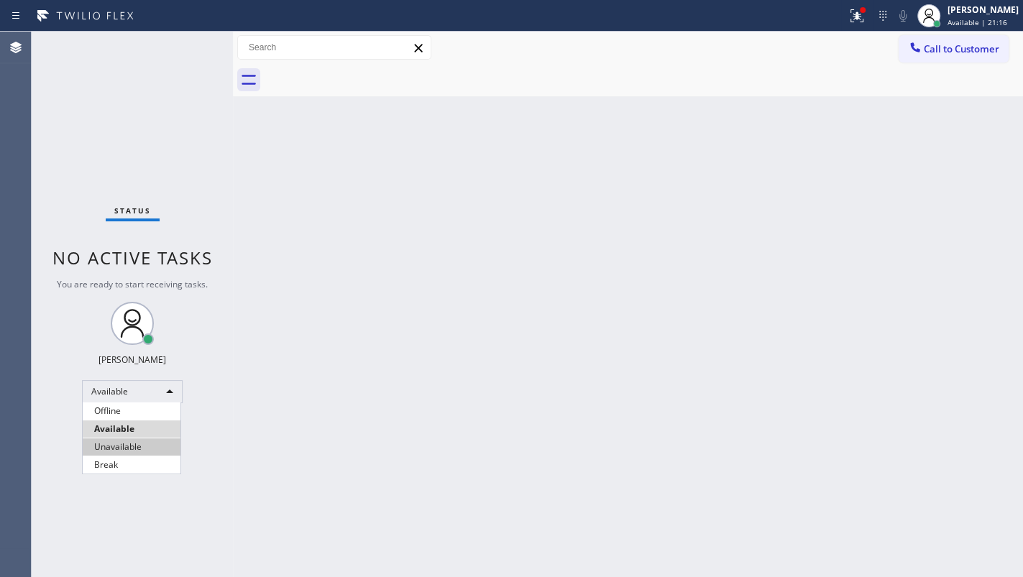
click at [123, 444] on li "Unavailable" at bounding box center [132, 447] width 98 height 17
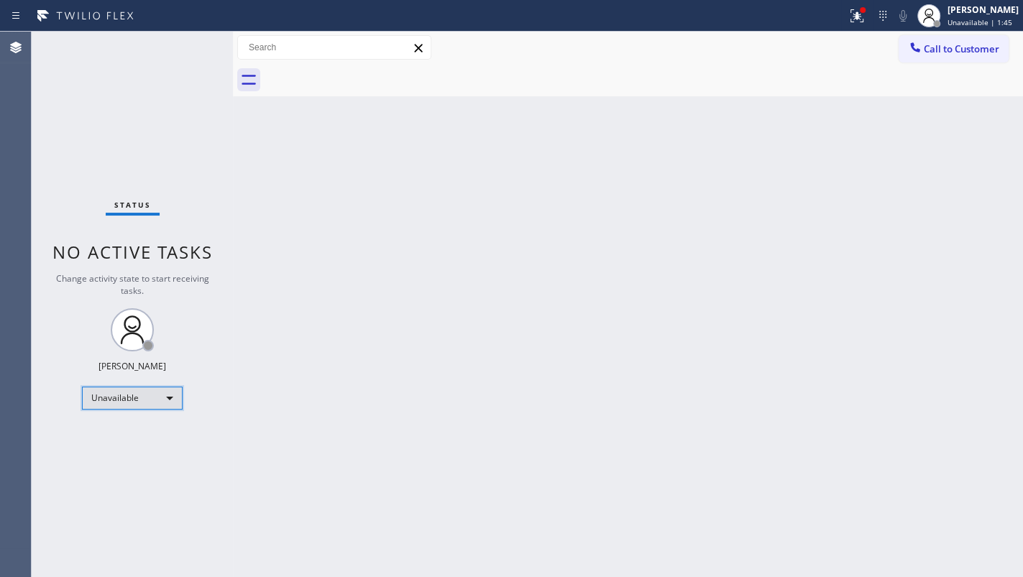
click at [132, 395] on div "Unavailable" at bounding box center [132, 398] width 101 height 23
click at [97, 431] on li "Available" at bounding box center [132, 434] width 98 height 17
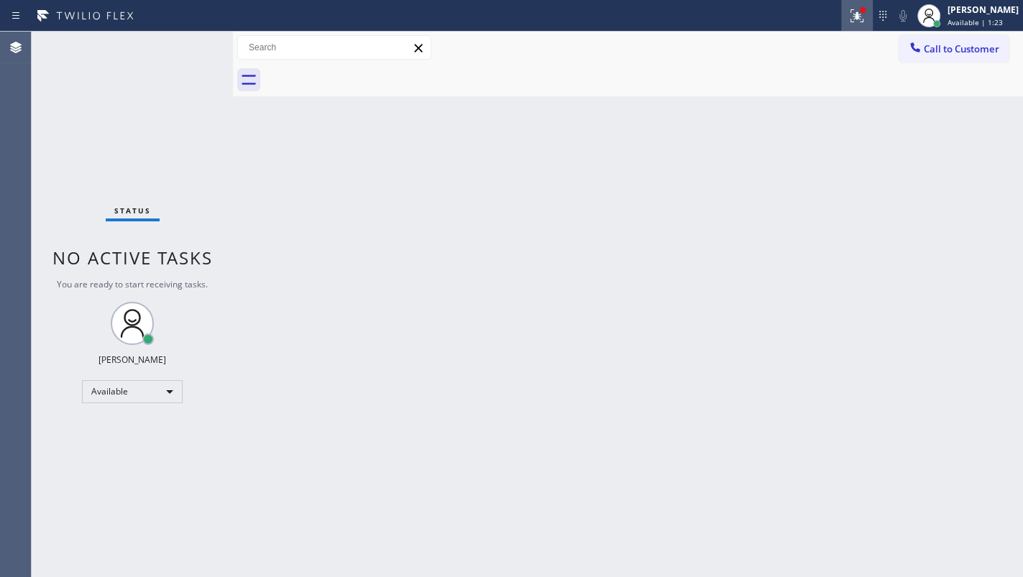
click at [853, 17] on icon at bounding box center [856, 15] width 17 height 17
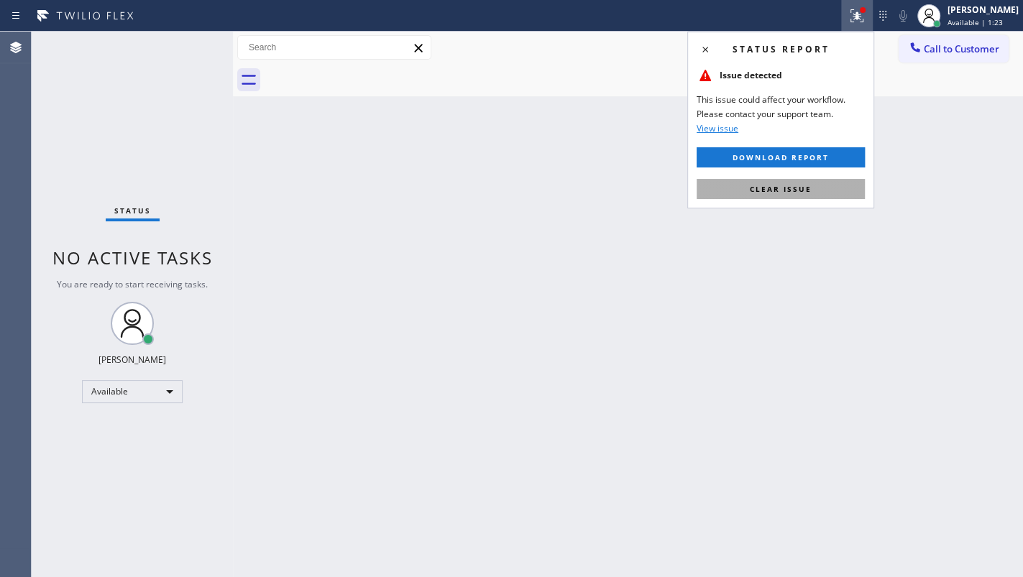
click at [808, 184] on span "Clear issue" at bounding box center [781, 189] width 62 height 10
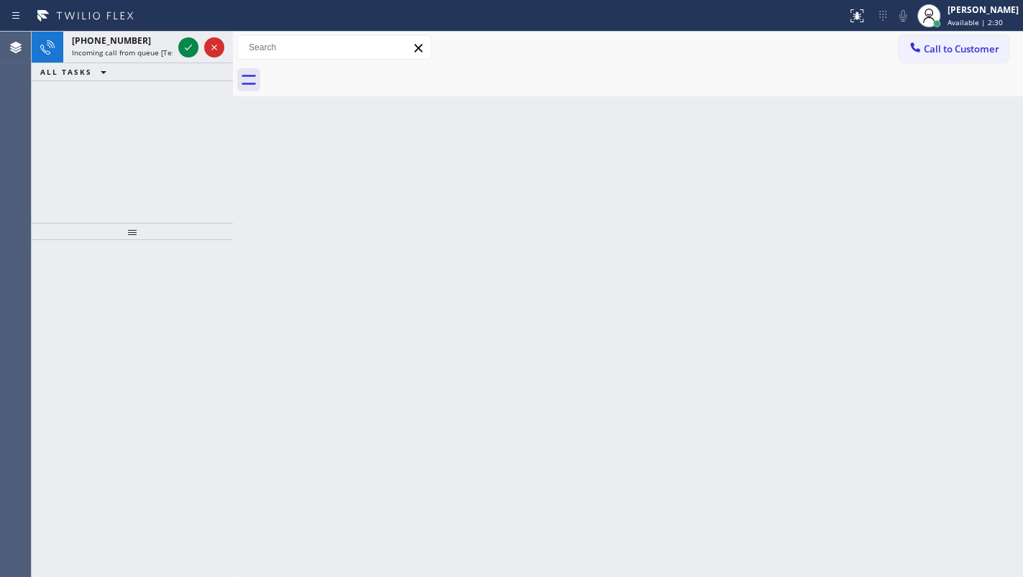
click at [98, 115] on div "+13038471986 Incoming call from queue [Test] All ALL TASKS ALL TASKS ACTIVE TAS…" at bounding box center [132, 127] width 201 height 191
click at [188, 45] on icon at bounding box center [188, 47] width 17 height 17
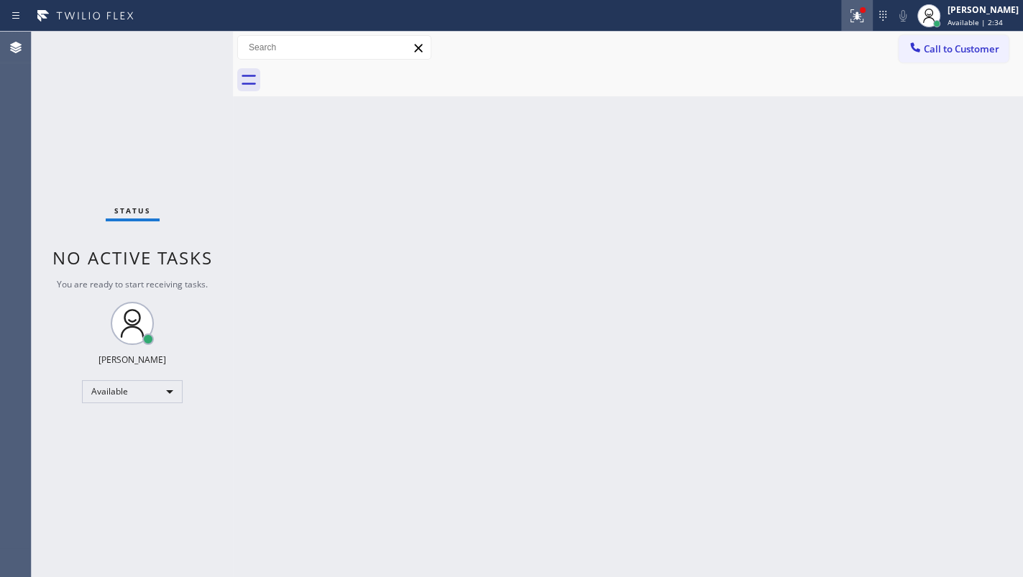
click at [851, 11] on icon at bounding box center [856, 15] width 17 height 17
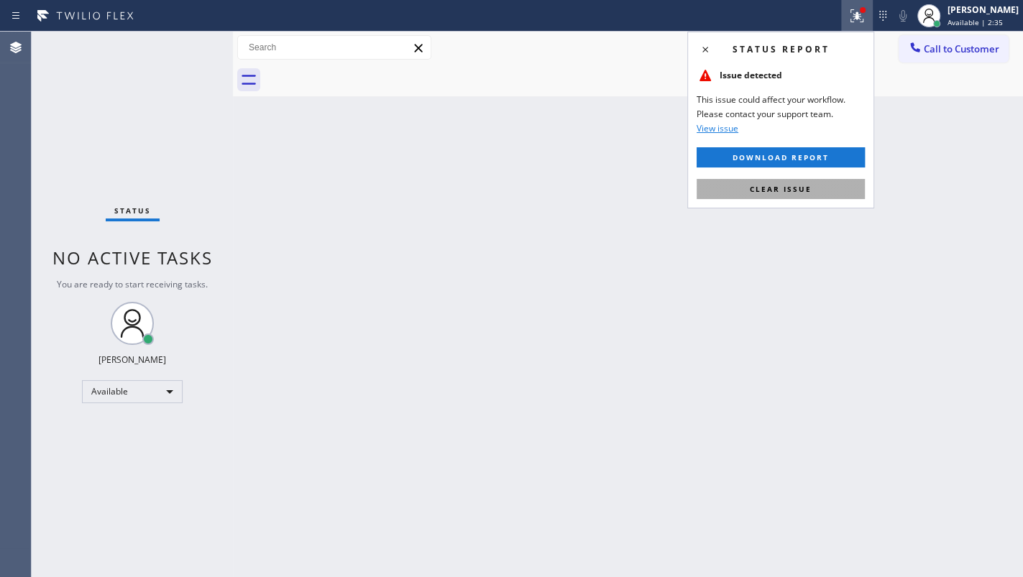
click at [811, 193] on button "Clear issue" at bounding box center [781, 189] width 168 height 20
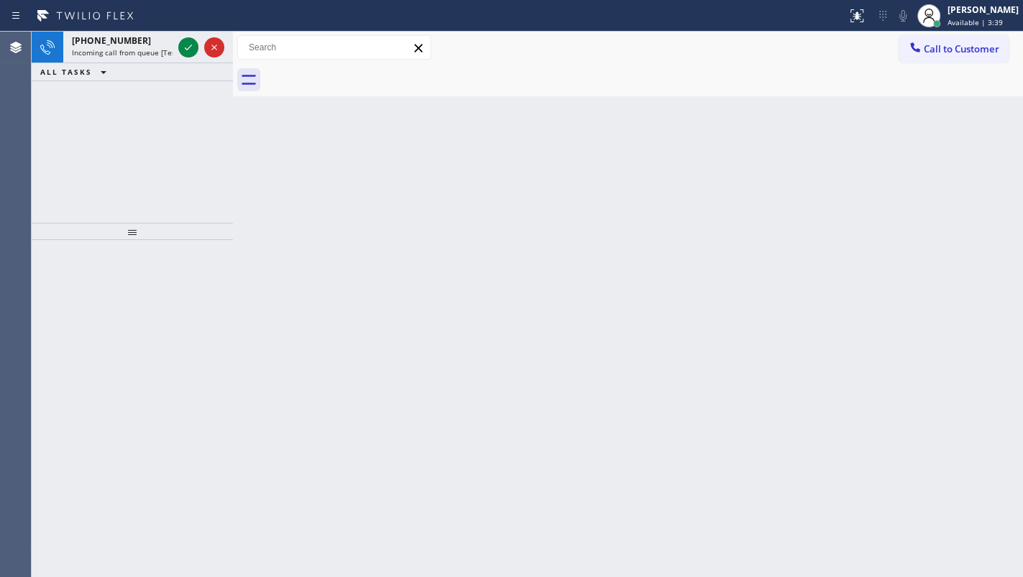
click at [143, 93] on div "+14232753259 Incoming call from queue [Test] All ALL TASKS ALL TASKS ACTIVE TAS…" at bounding box center [132, 127] width 201 height 191
click at [185, 53] on icon at bounding box center [188, 47] width 17 height 17
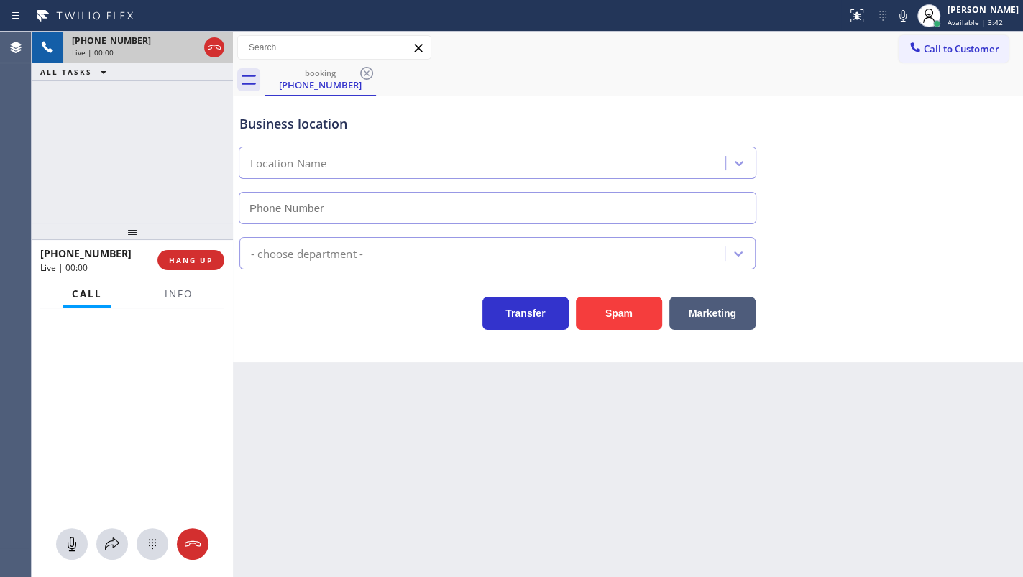
type input "(714) 980-4295"
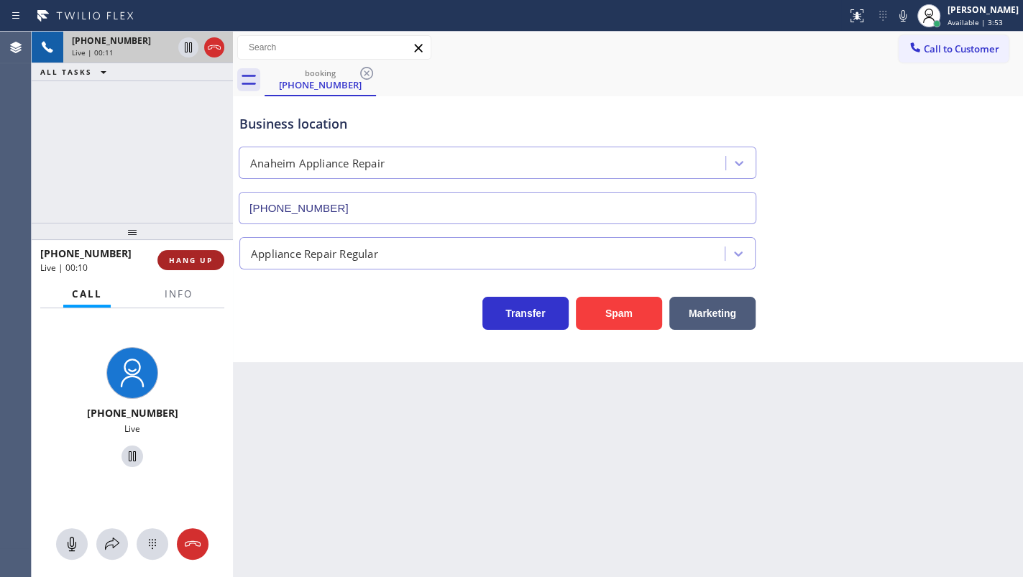
click at [172, 260] on span "HANG UP" at bounding box center [191, 260] width 44 height 10
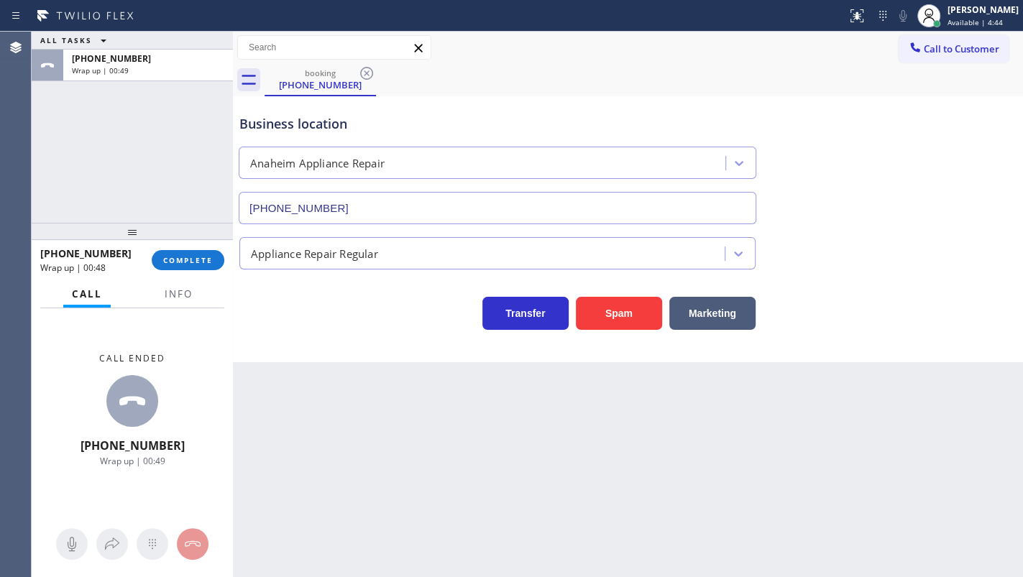
click at [196, 240] on div at bounding box center [132, 231] width 201 height 17
click at [203, 266] on button "COMPLETE" at bounding box center [188, 260] width 73 height 20
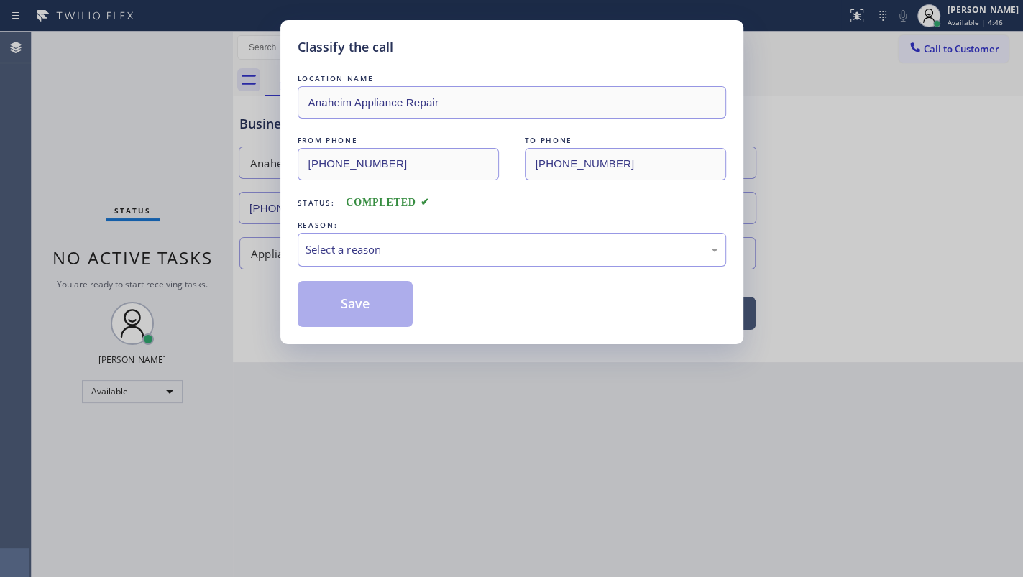
click at [373, 252] on div "Select a reason" at bounding box center [512, 250] width 413 height 17
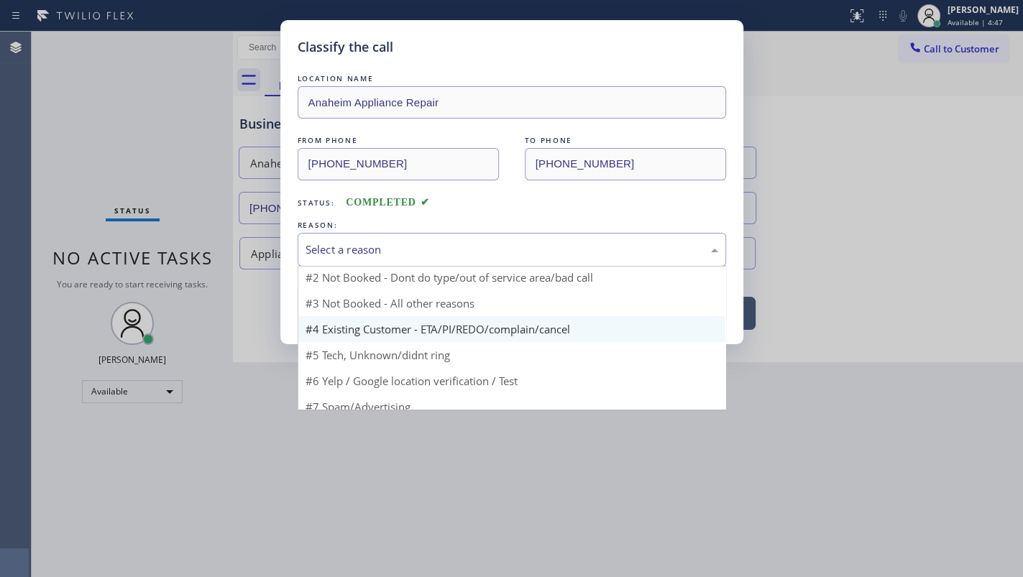
scroll to position [43, 0]
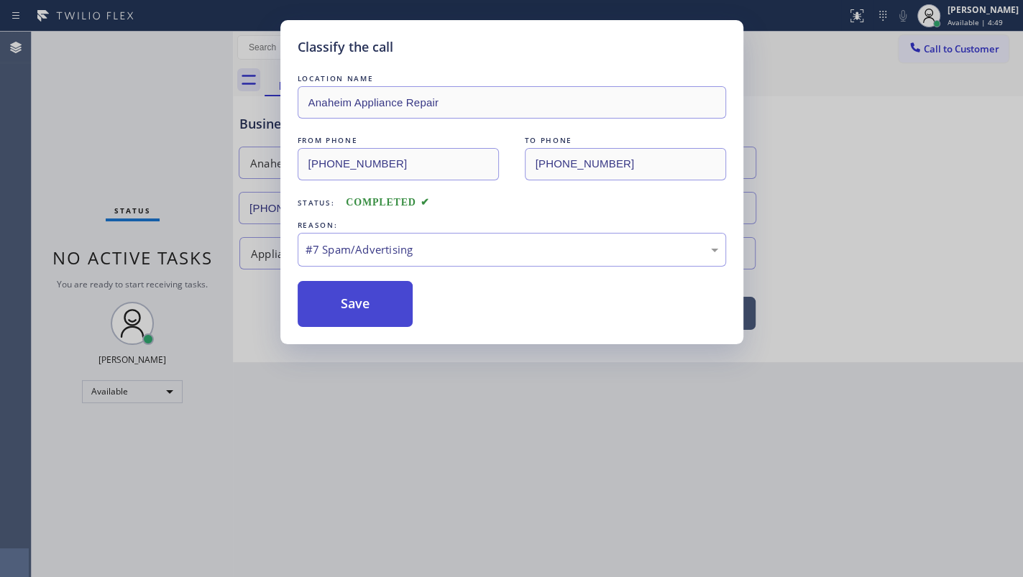
click at [342, 308] on button "Save" at bounding box center [356, 304] width 116 height 46
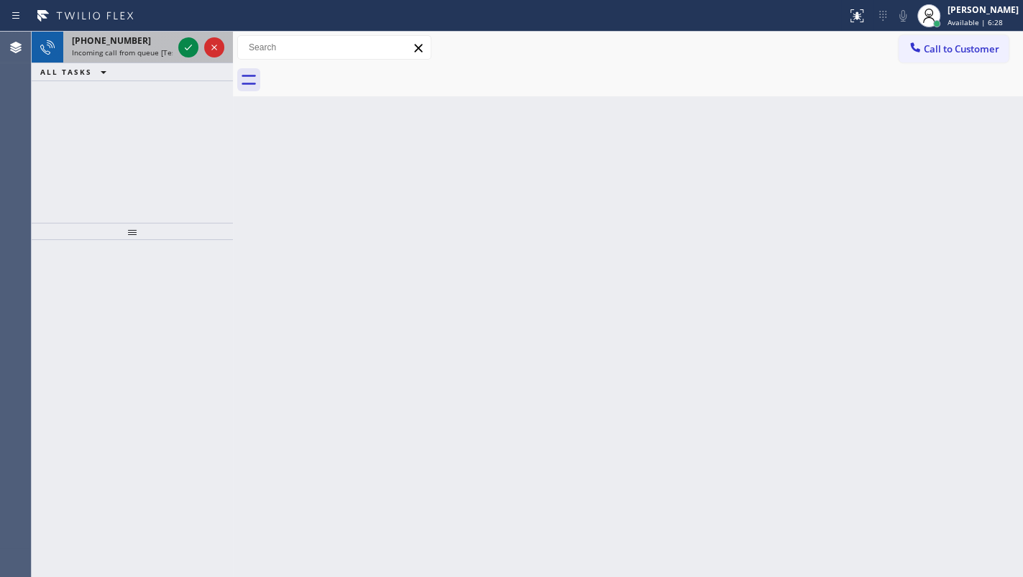
drag, startPoint x: 88, startPoint y: 119, endPoint x: 150, endPoint y: 62, distance: 84.0
click at [101, 107] on div "+19174452284 Incoming call from queue [Test] All ALL TASKS ALL TASKS ACTIVE TAS…" at bounding box center [132, 127] width 201 height 191
click at [185, 46] on icon at bounding box center [188, 47] width 17 height 17
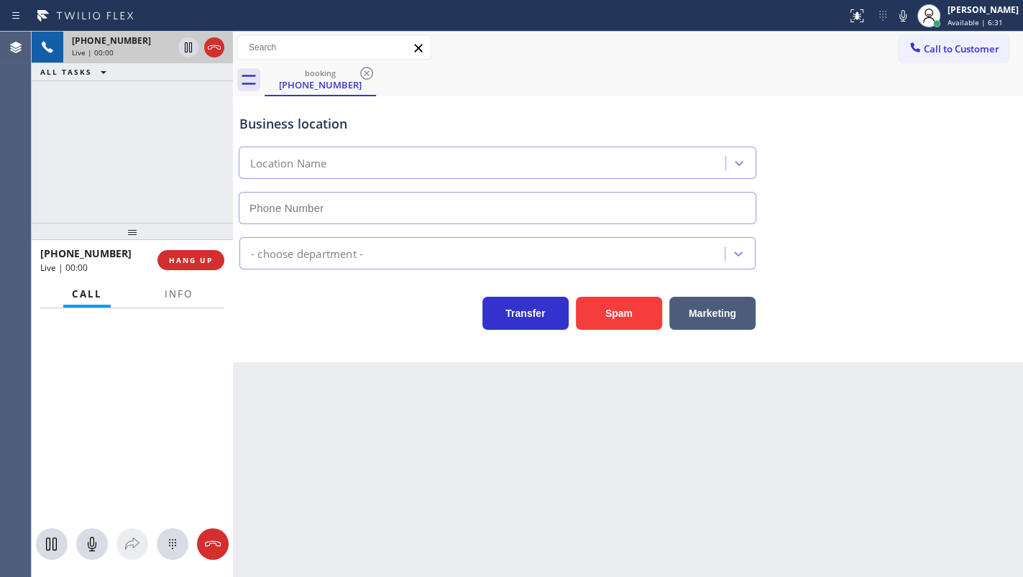
type input "(347) 407-9102"
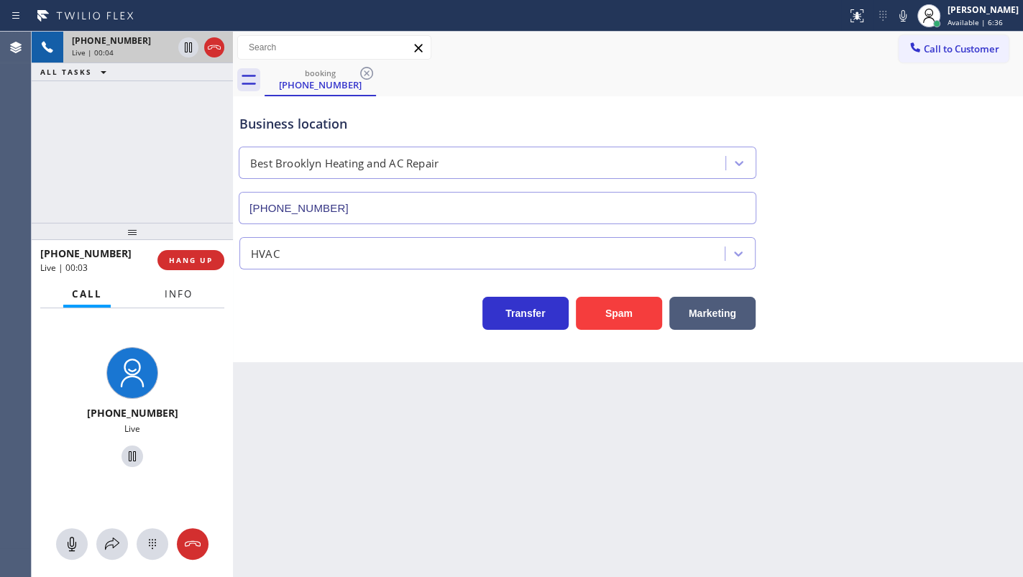
click at [185, 293] on span "Info" at bounding box center [179, 294] width 28 height 13
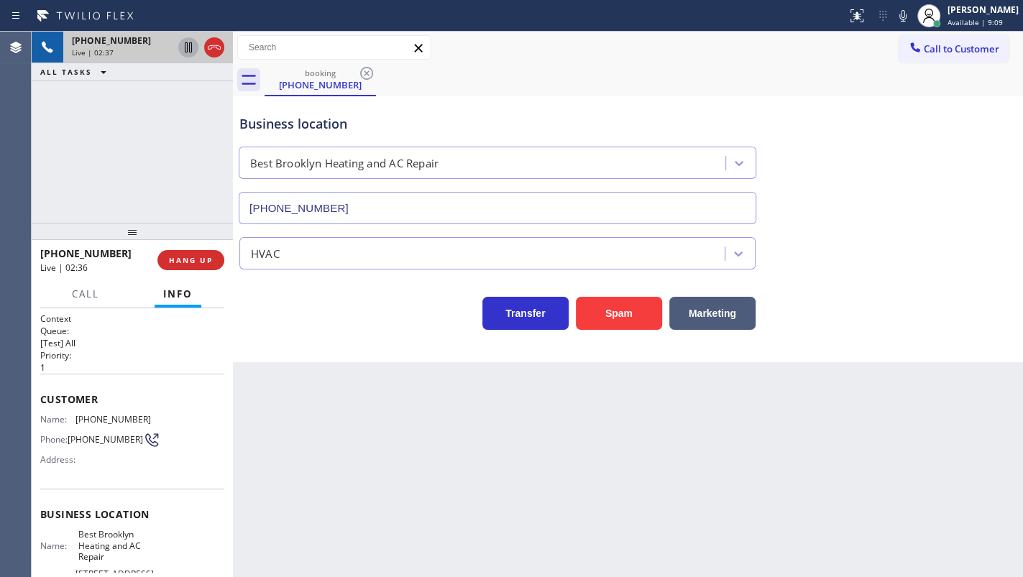
click at [187, 44] on icon at bounding box center [188, 47] width 17 height 17
click at [904, 15] on icon at bounding box center [902, 15] width 17 height 17
click at [78, 53] on span "Live | 02:52" at bounding box center [93, 52] width 42 height 10
click at [188, 44] on icon at bounding box center [188, 47] width 17 height 17
drag, startPoint x: 898, startPoint y: 17, endPoint x: 902, endPoint y: 24, distance: 8.7
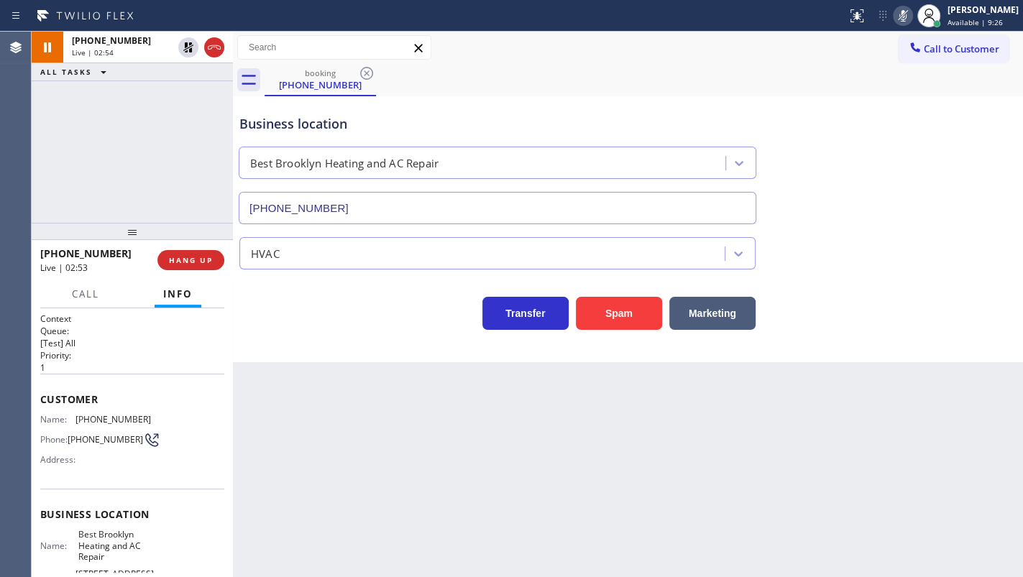
click at [899, 17] on icon at bounding box center [902, 15] width 17 height 17
click at [192, 47] on icon at bounding box center [188, 47] width 17 height 17
click at [907, 9] on icon at bounding box center [902, 15] width 17 height 17
click at [89, 139] on div "+19174452284 Live | 04:27 ALL TASKS ALL TASKS ACTIVE TASKS TASKS IN WRAP UP" at bounding box center [132, 127] width 201 height 191
click at [183, 50] on icon at bounding box center [188, 47] width 10 height 10
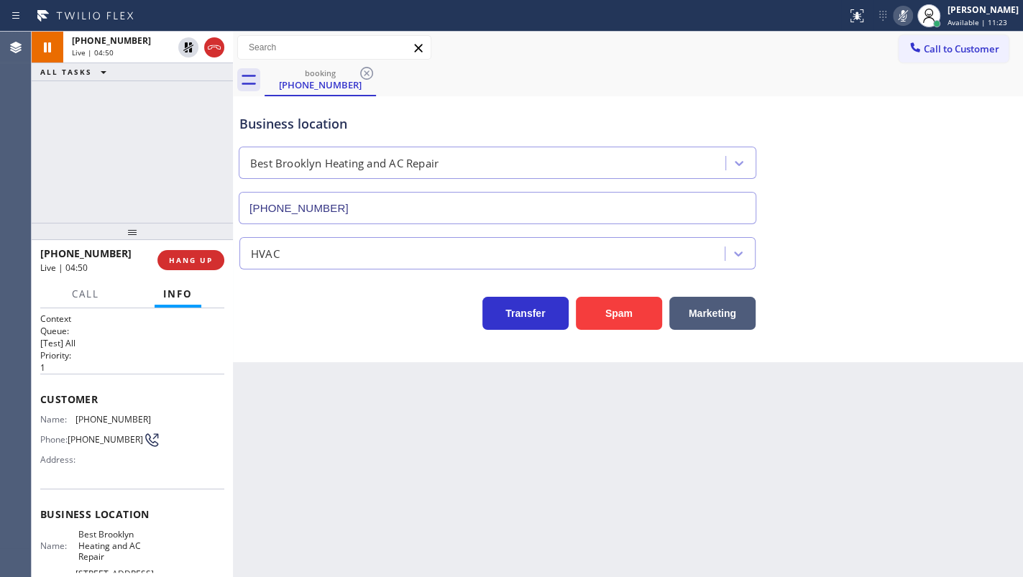
click at [904, 20] on icon at bounding box center [902, 15] width 17 height 17
drag, startPoint x: 88, startPoint y: 148, endPoint x: 91, endPoint y: 325, distance: 176.9
click at [89, 155] on div "+19174452284 Live | 05:00 ALL TASKS ALL TASKS ACTIVE TASKS TASKS IN WRAP UP" at bounding box center [132, 127] width 201 height 191
drag, startPoint x: 73, startPoint y: 418, endPoint x: 152, endPoint y: 420, distance: 78.4
click at [152, 420] on div "Name: (917) 445-2284 Phone: (917) 445-2284 Address:" at bounding box center [132, 442] width 184 height 57
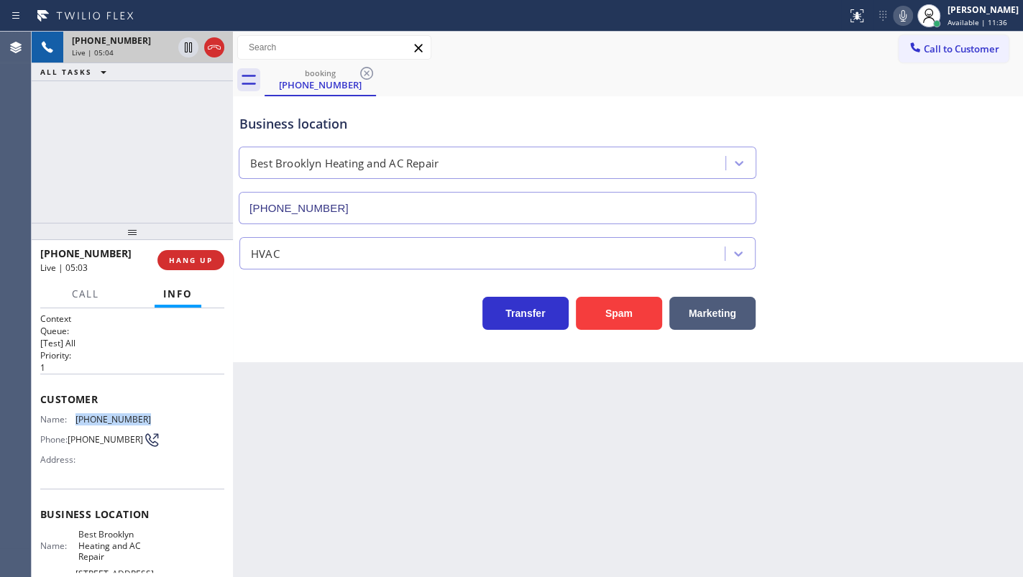
copy div "(917) 445-2284"
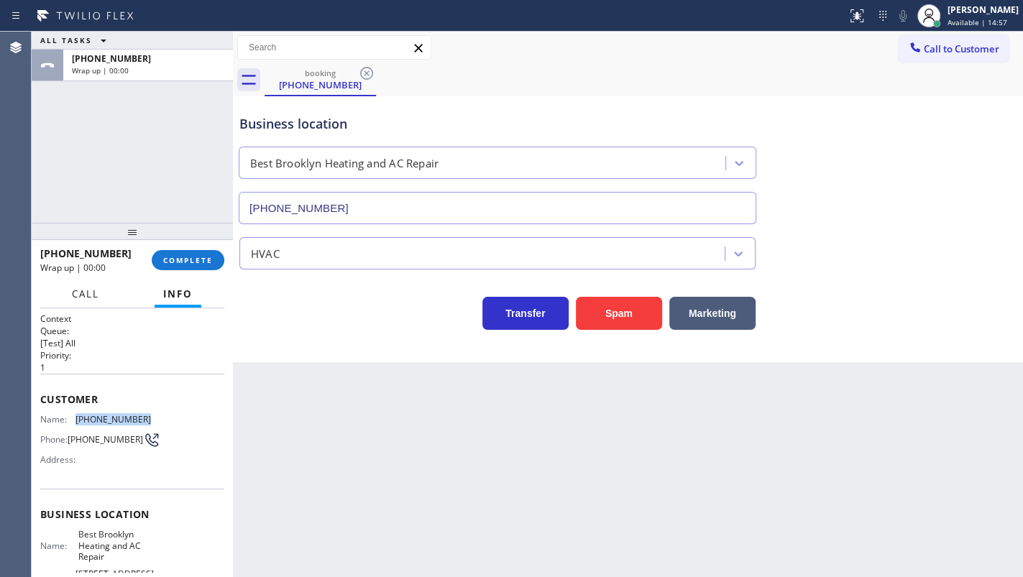
copy div "(917) 445-2284"
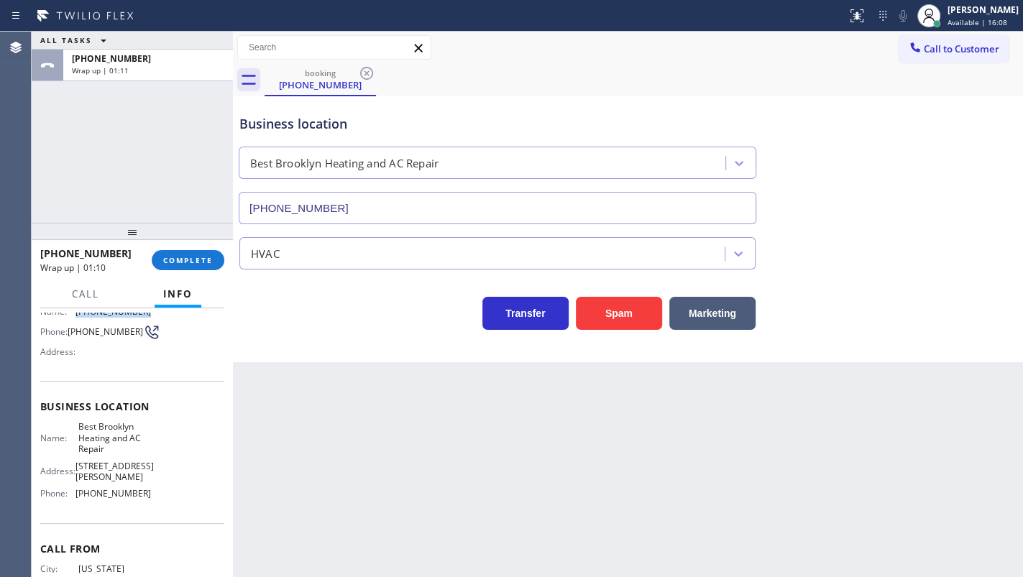
scroll to position [130, 0]
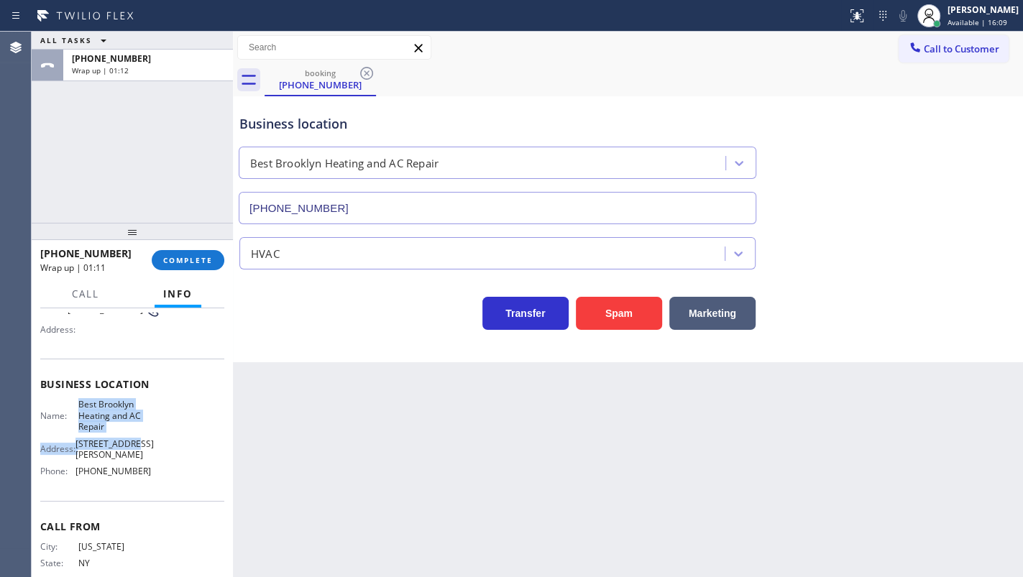
drag, startPoint x: 72, startPoint y: 407, endPoint x: 132, endPoint y: 439, distance: 68.2
click at [132, 439] on div "Name: Best Brooklyn Heating and AC Repair Address: 20 Snyder Ave Phone: (347) 4…" at bounding box center [95, 441] width 111 height 84
copy div "Best Brooklyn Heating and AC Repair Address: 20 Snyder Ave"
drag, startPoint x: 73, startPoint y: 463, endPoint x: 156, endPoint y: 467, distance: 82.8
click at [156, 467] on div "Name: Best Brooklyn Heating and AC Repair Address: 20 Snyder Ave Phone: (347) 4…" at bounding box center [132, 441] width 184 height 84
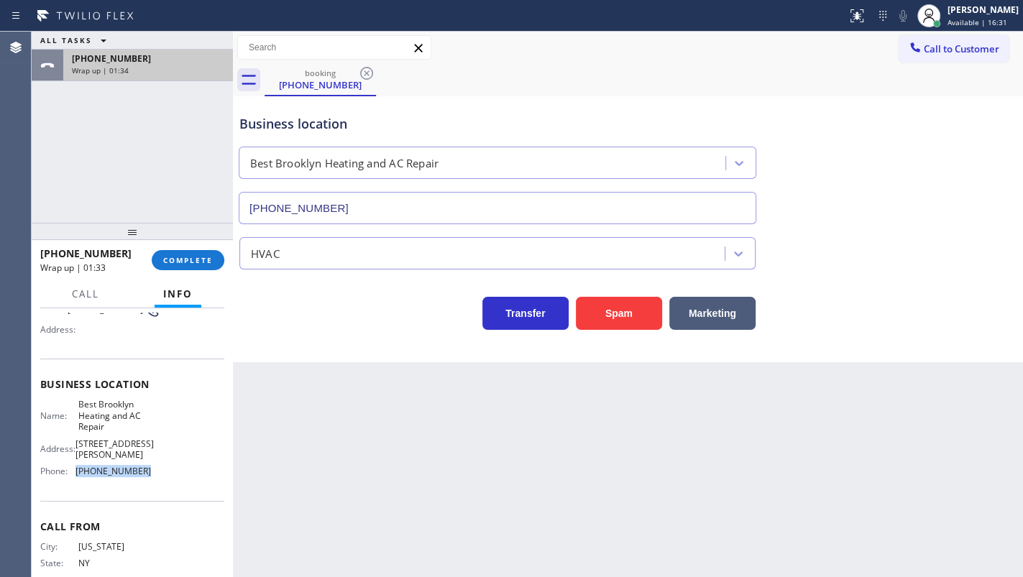
copy div "(347) 407-9102"
drag, startPoint x: 93, startPoint y: 66, endPoint x: 109, endPoint y: 97, distance: 34.7
click at [94, 66] on span "Wrap up | 04:16" at bounding box center [100, 70] width 57 height 10
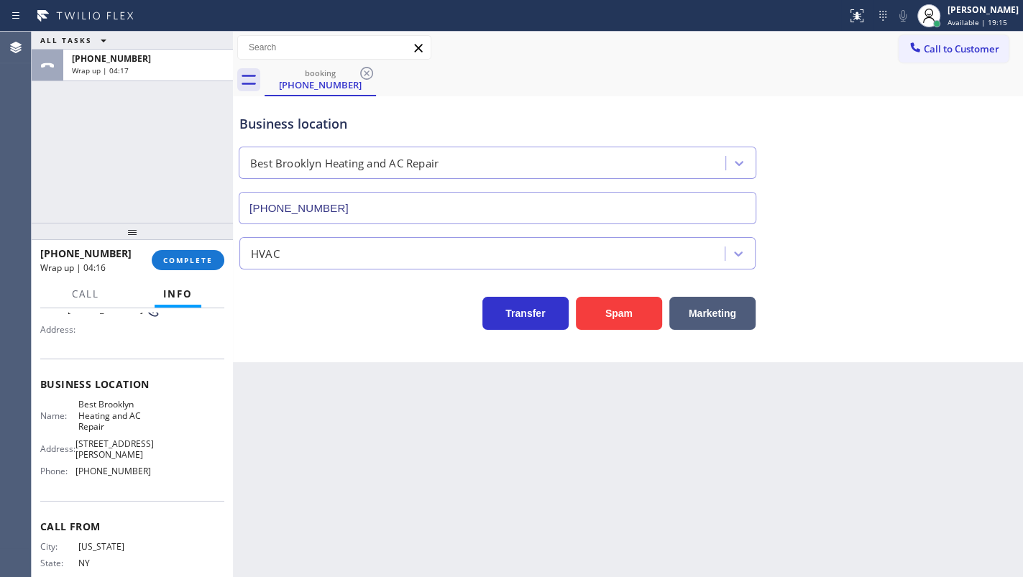
click at [203, 249] on div "+19174452284 Wrap up | 04:16 COMPLETE" at bounding box center [132, 260] width 184 height 37
click at [203, 257] on span "COMPLETE" at bounding box center [188, 260] width 50 height 10
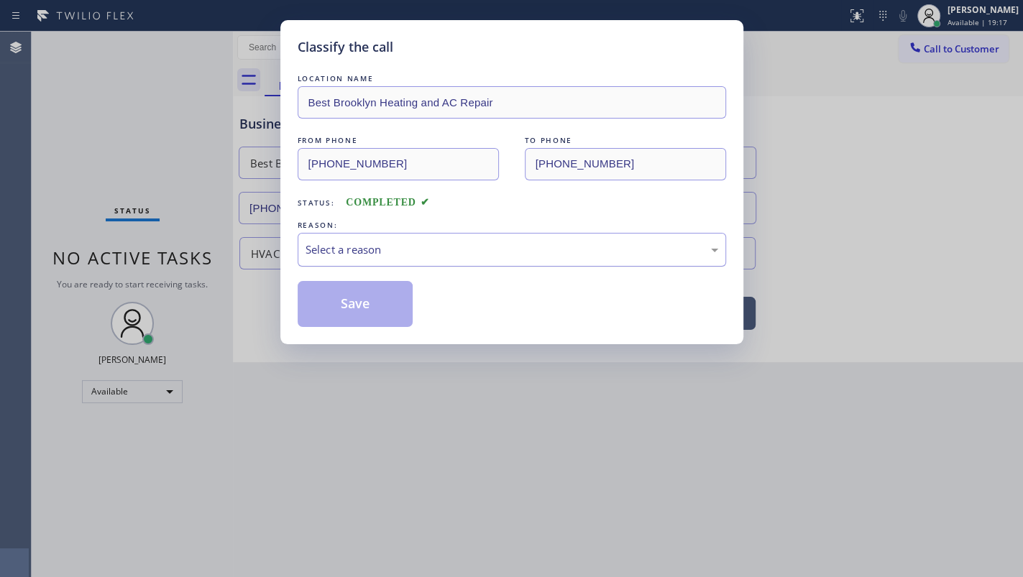
click at [324, 253] on div "Select a reason" at bounding box center [512, 250] width 413 height 17
click at [329, 298] on button "Save" at bounding box center [356, 304] width 116 height 46
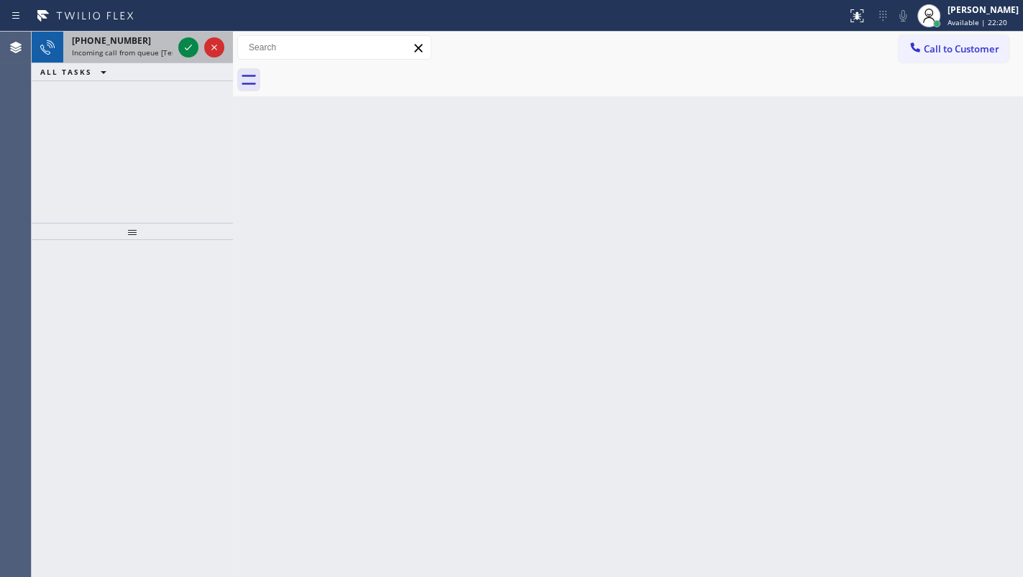
drag, startPoint x: 179, startPoint y: 37, endPoint x: 185, endPoint y: 50, distance: 13.8
click at [180, 40] on div at bounding box center [201, 48] width 52 height 32
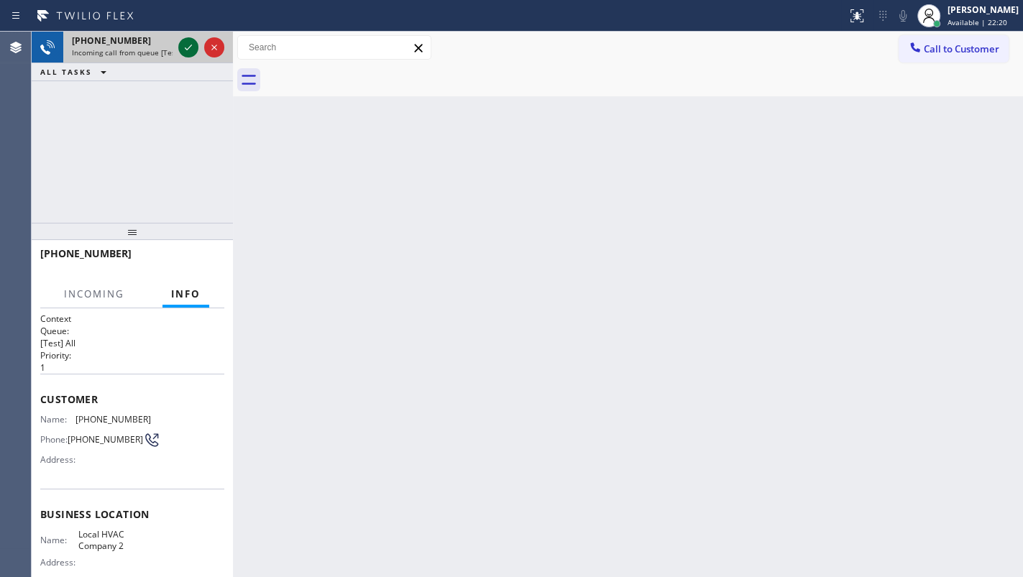
click at [187, 51] on icon at bounding box center [188, 47] width 17 height 17
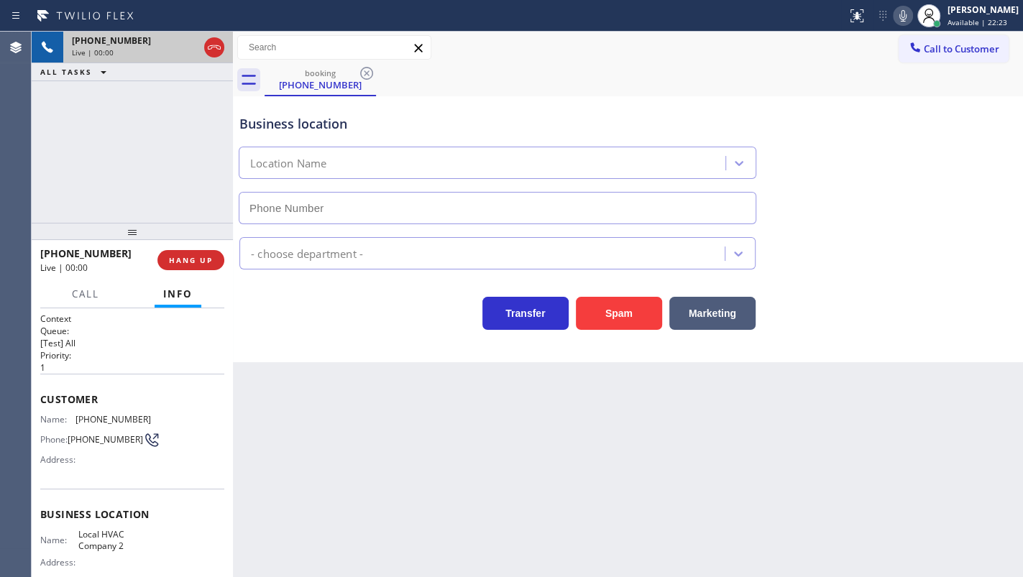
type input "(305) 697-3849"
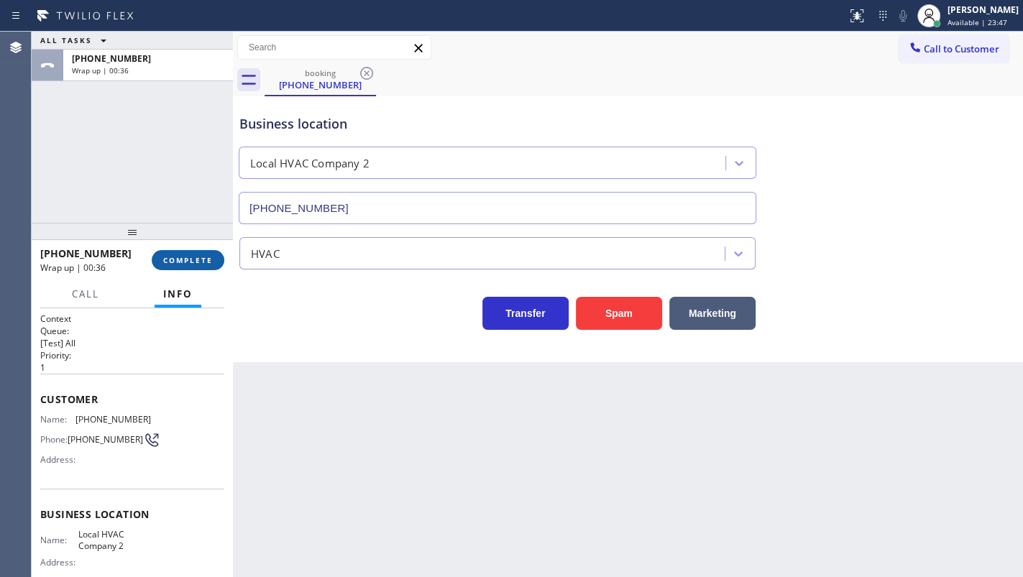
click at [166, 259] on span "COMPLETE" at bounding box center [188, 260] width 50 height 10
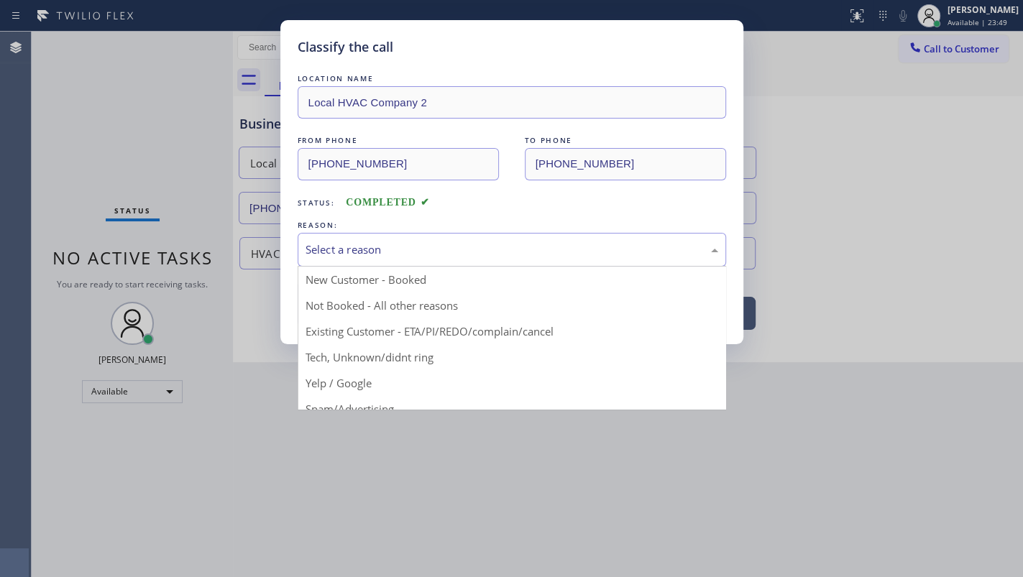
drag, startPoint x: 429, startPoint y: 252, endPoint x: 426, endPoint y: 260, distance: 9.3
click at [429, 254] on div "Select a reason" at bounding box center [512, 250] width 413 height 17
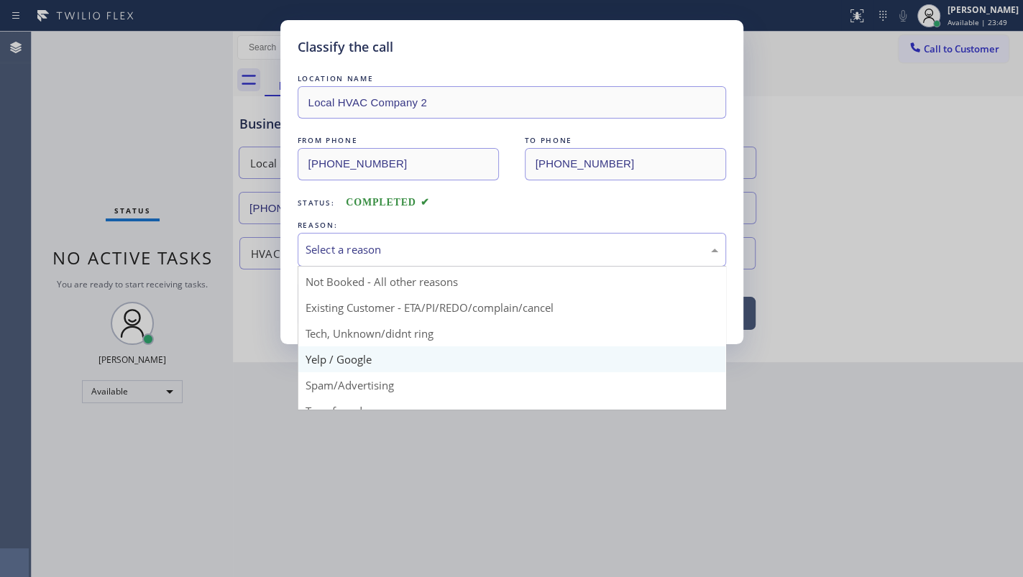
scroll to position [30, 0]
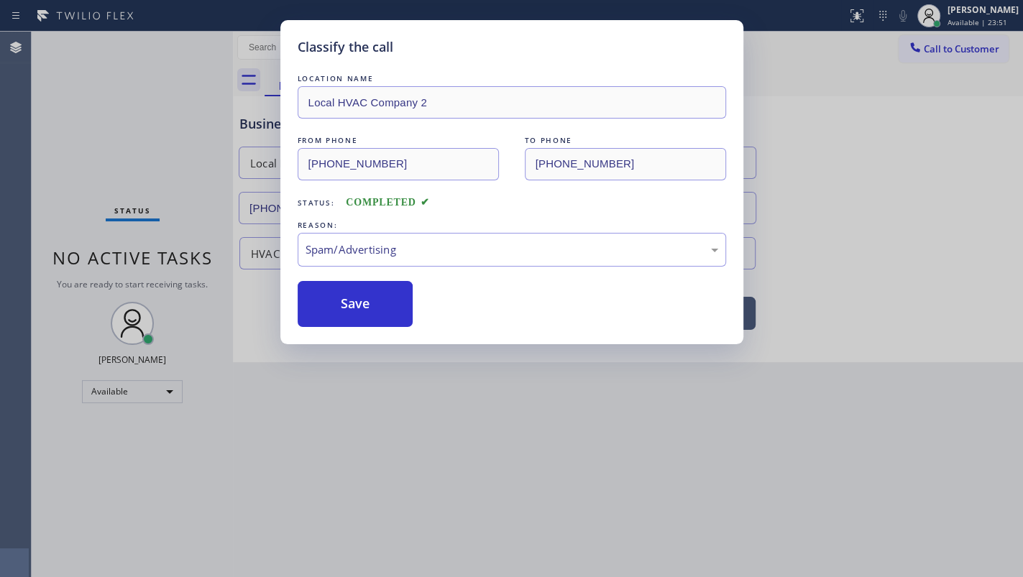
click at [387, 266] on div "LOCATION NAME Local HVAC Company 2 FROM PHONE (239) 738-3468 TO PHONE (305) 697…" at bounding box center [512, 199] width 428 height 256
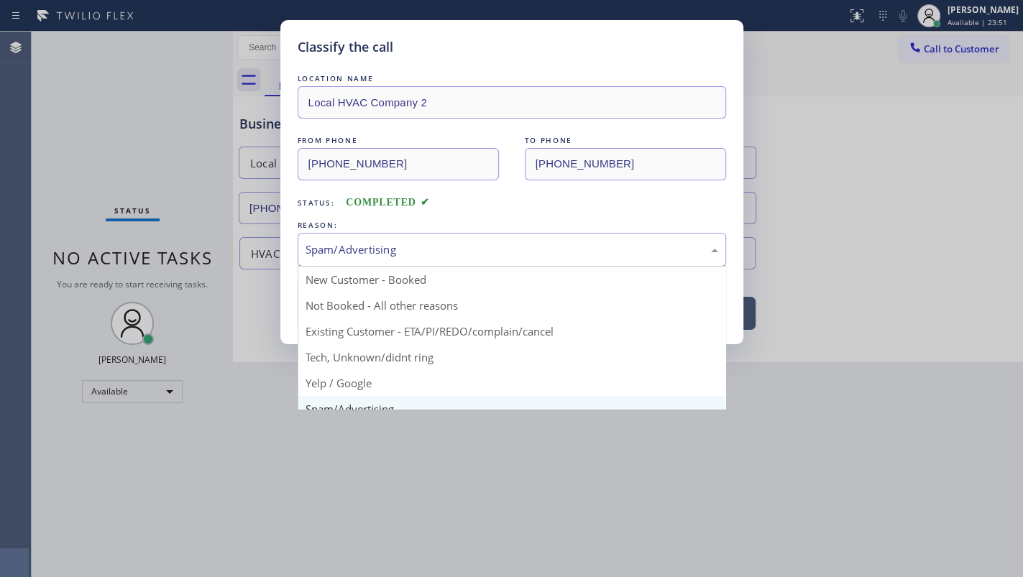
click at [390, 252] on div "Spam/Advertising" at bounding box center [512, 250] width 413 height 17
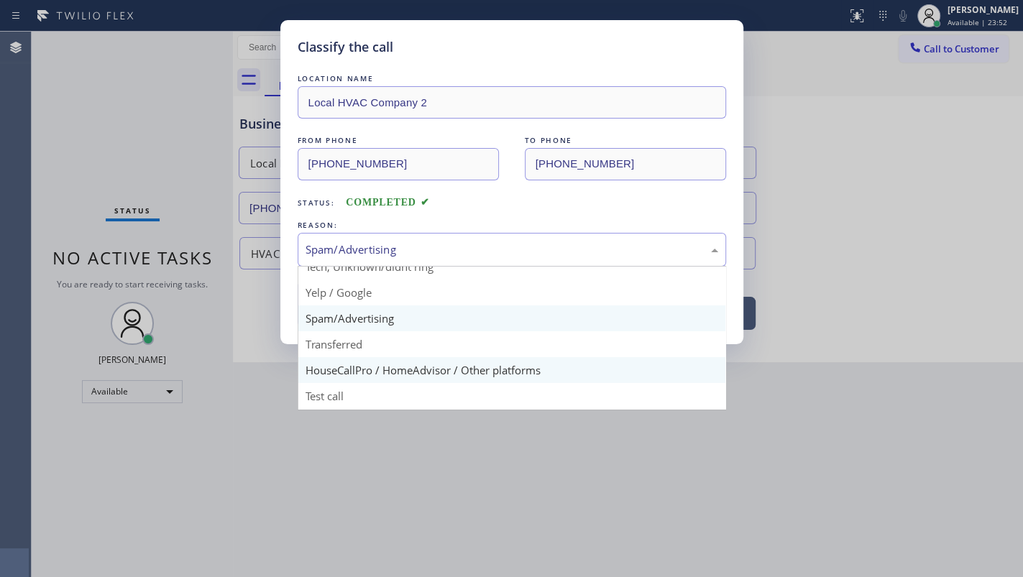
scroll to position [96, 0]
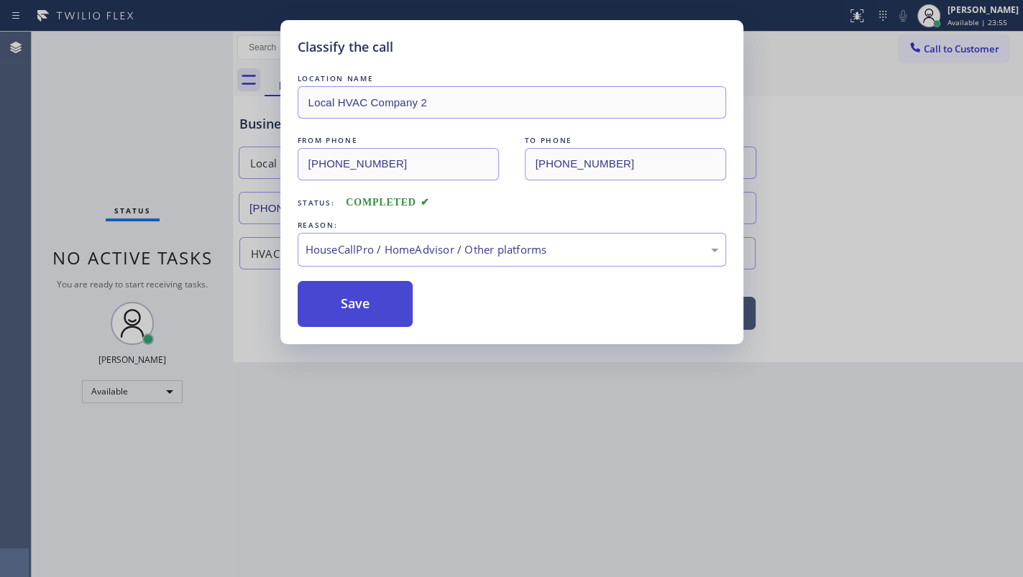
click at [373, 295] on button "Save" at bounding box center [356, 304] width 116 height 46
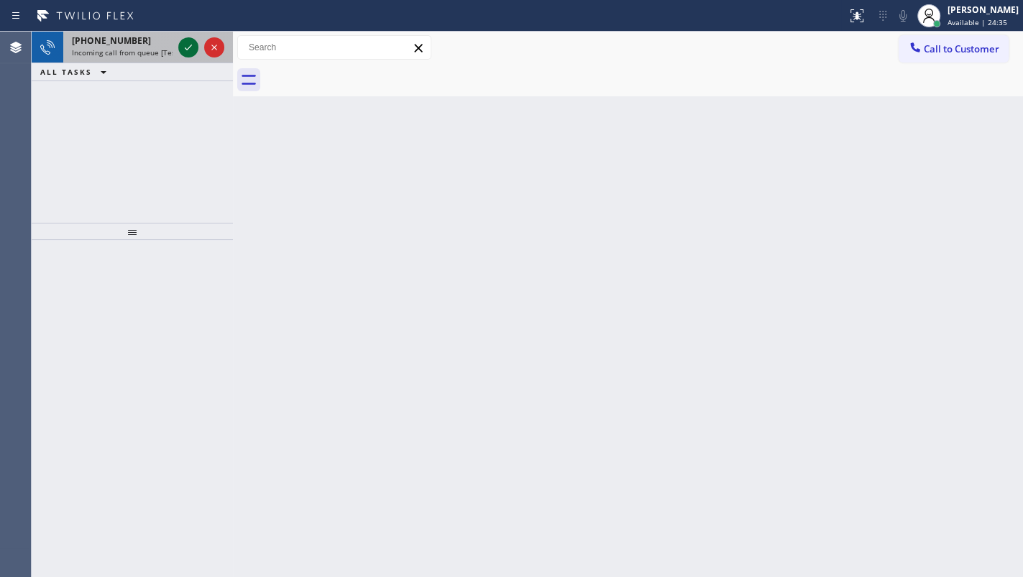
click at [191, 50] on icon at bounding box center [188, 47] width 17 height 17
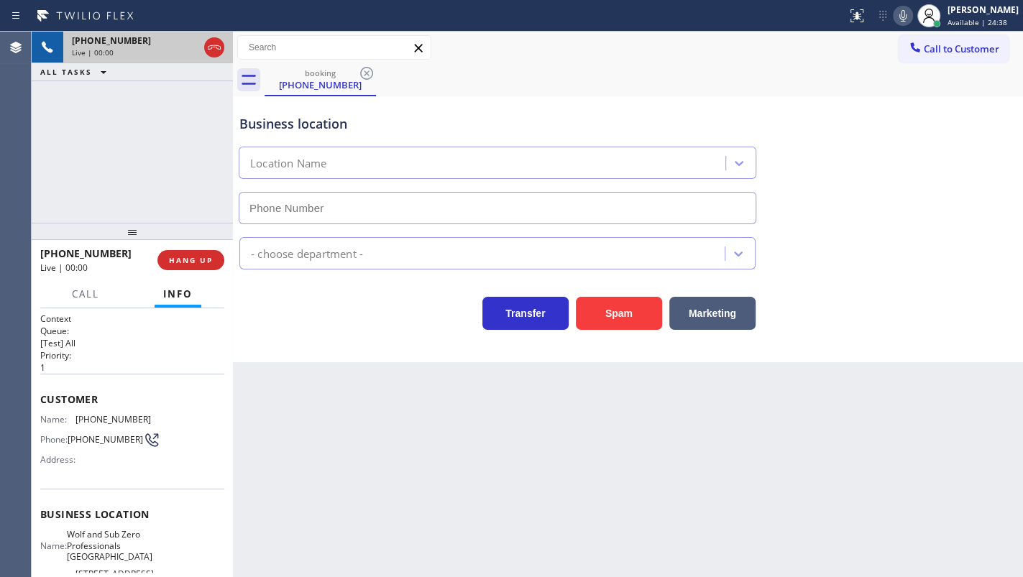
type input "(949) 234-7898"
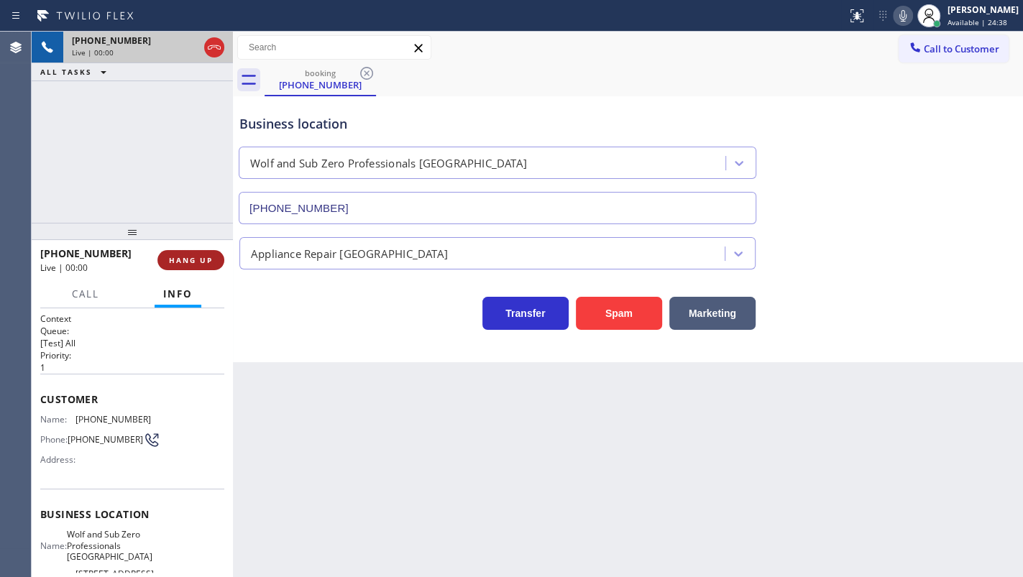
click at [175, 255] on span "HANG UP" at bounding box center [191, 260] width 44 height 10
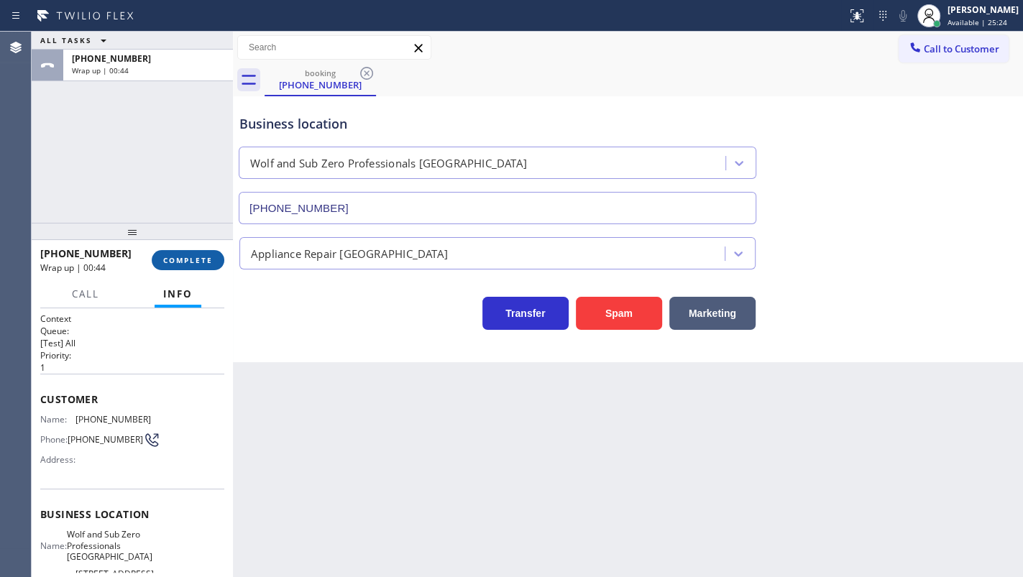
click at [178, 252] on button "COMPLETE" at bounding box center [188, 260] width 73 height 20
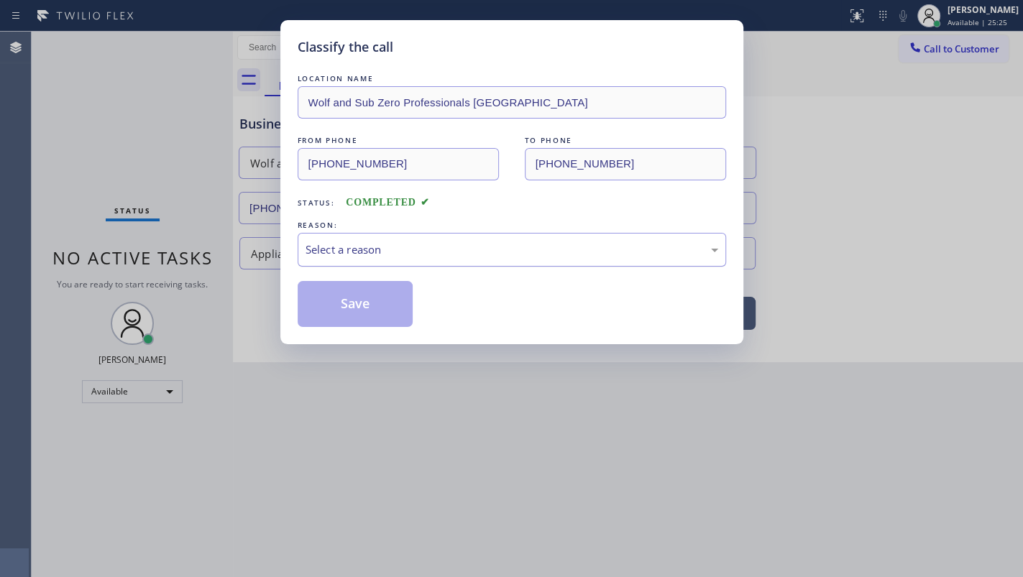
click at [387, 257] on div "Select a reason" at bounding box center [512, 250] width 413 height 17
click at [362, 302] on button "Save" at bounding box center [356, 304] width 116 height 46
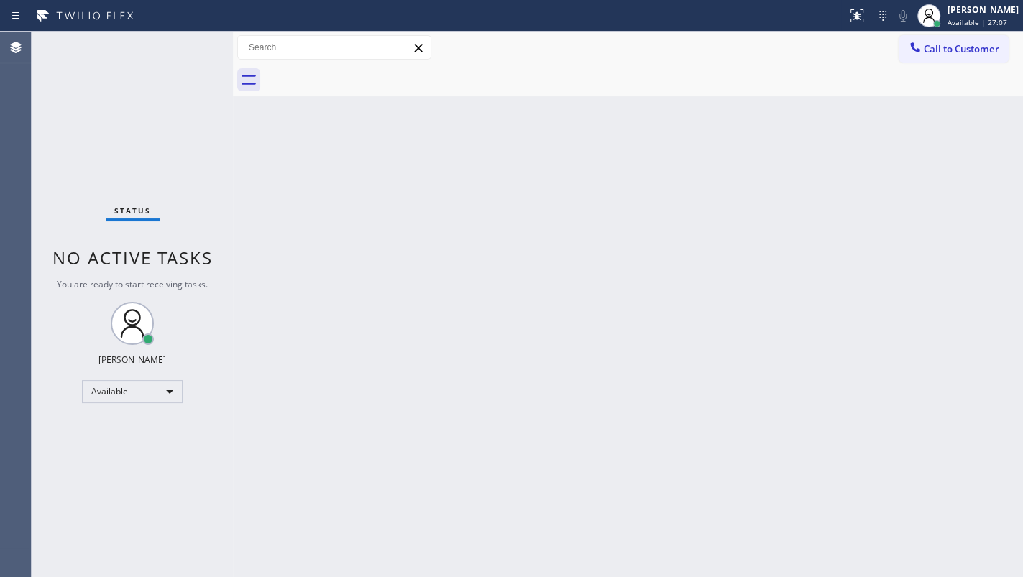
click at [203, 32] on div "Status No active tasks You are ready to start receiving tasks. JENIZA ALCAYDE A…" at bounding box center [132, 305] width 201 height 546
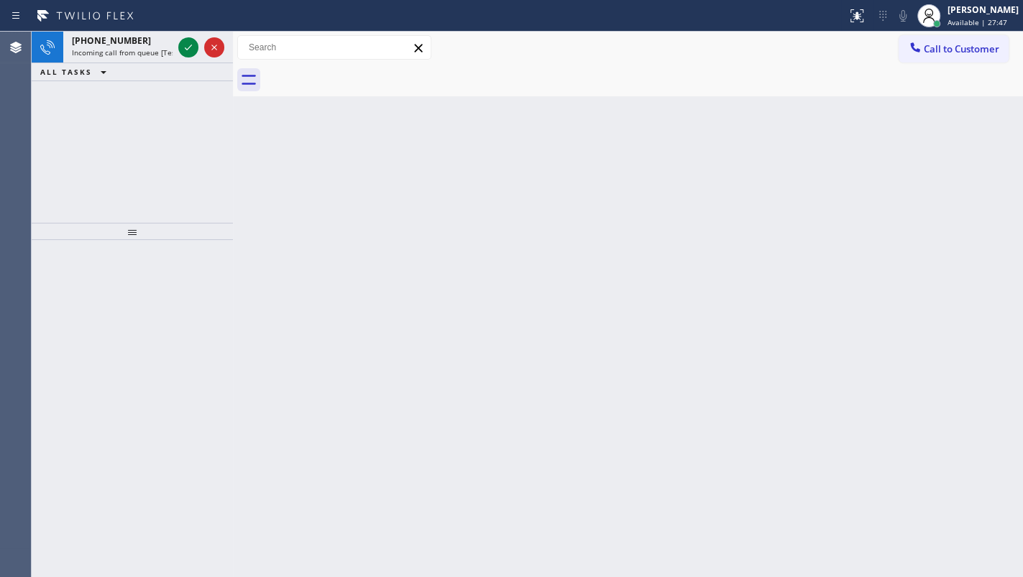
click at [58, 137] on div "+15732052081 Incoming call from queue [Test] All ALL TASKS ALL TASKS ACTIVE TAS…" at bounding box center [132, 127] width 201 height 191
click at [186, 45] on icon at bounding box center [188, 47] width 17 height 17
click at [188, 58] on div at bounding box center [201, 48] width 52 height 32
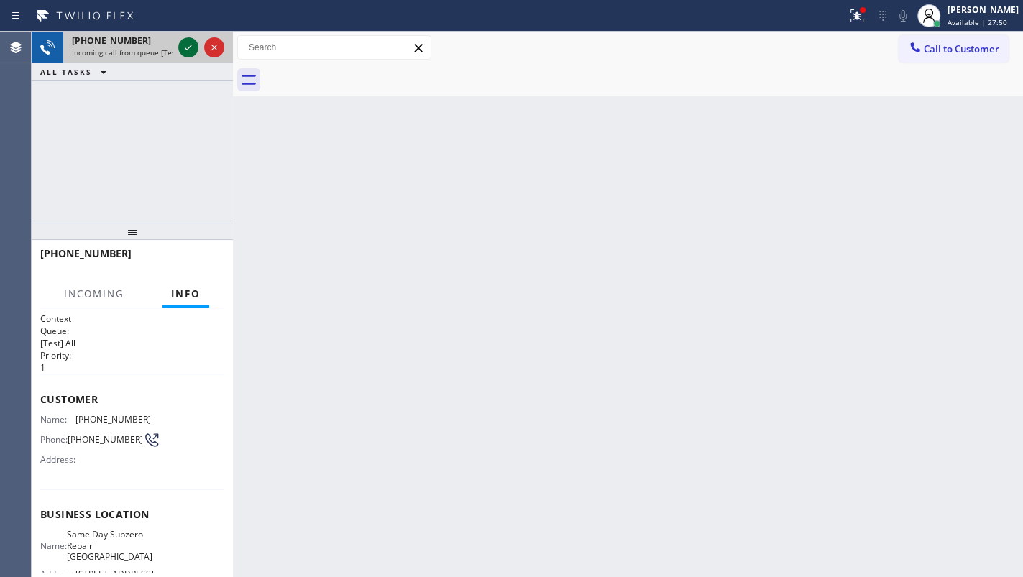
click at [193, 44] on icon at bounding box center [188, 47] width 17 height 17
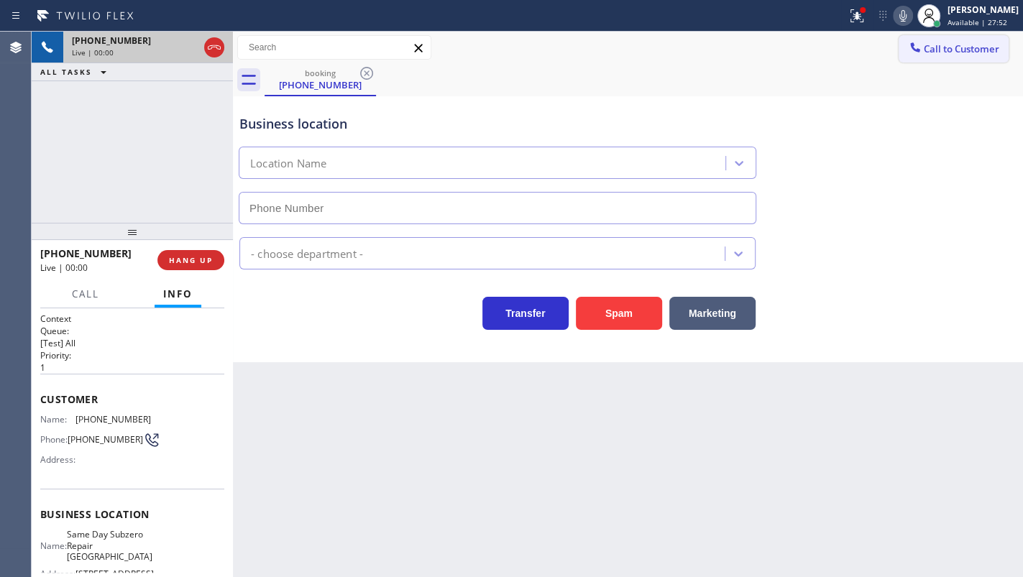
type input "(929) 416-6656"
click at [168, 258] on button "HANG UP" at bounding box center [190, 260] width 67 height 20
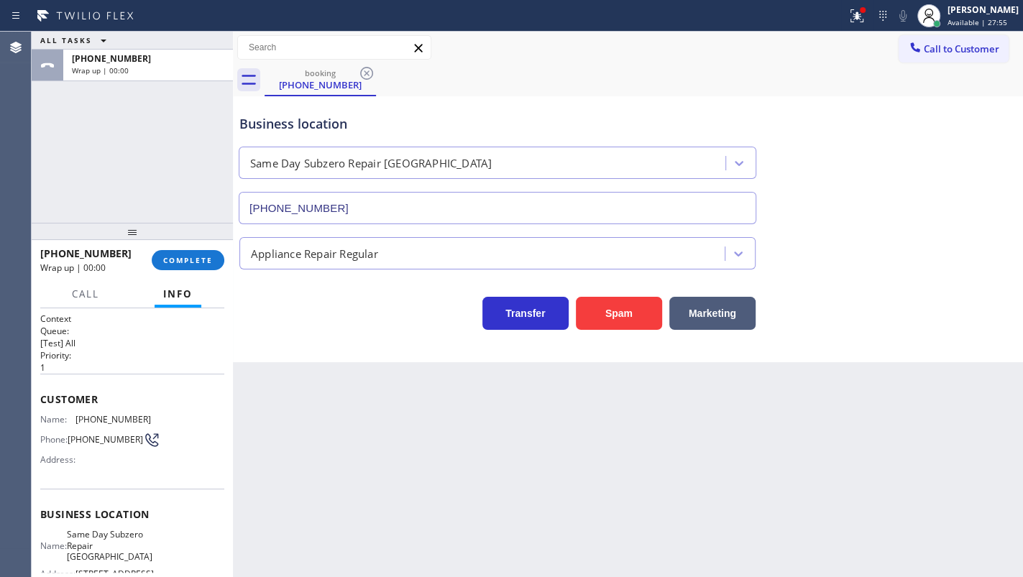
click at [841, 14] on div at bounding box center [423, 15] width 835 height 23
click at [856, 21] on icon at bounding box center [856, 15] width 17 height 17
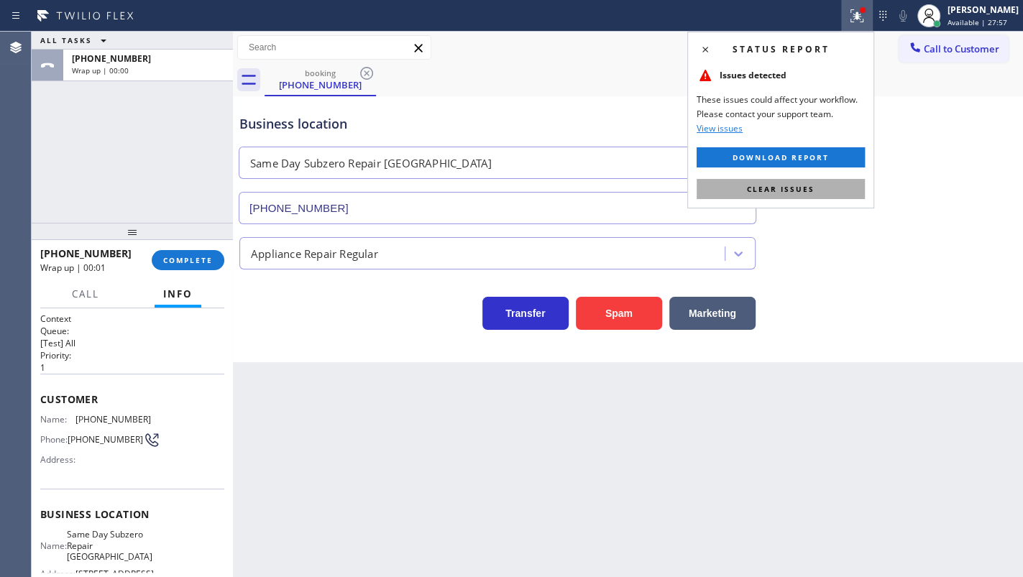
click at [846, 193] on button "Clear issues" at bounding box center [781, 189] width 168 height 20
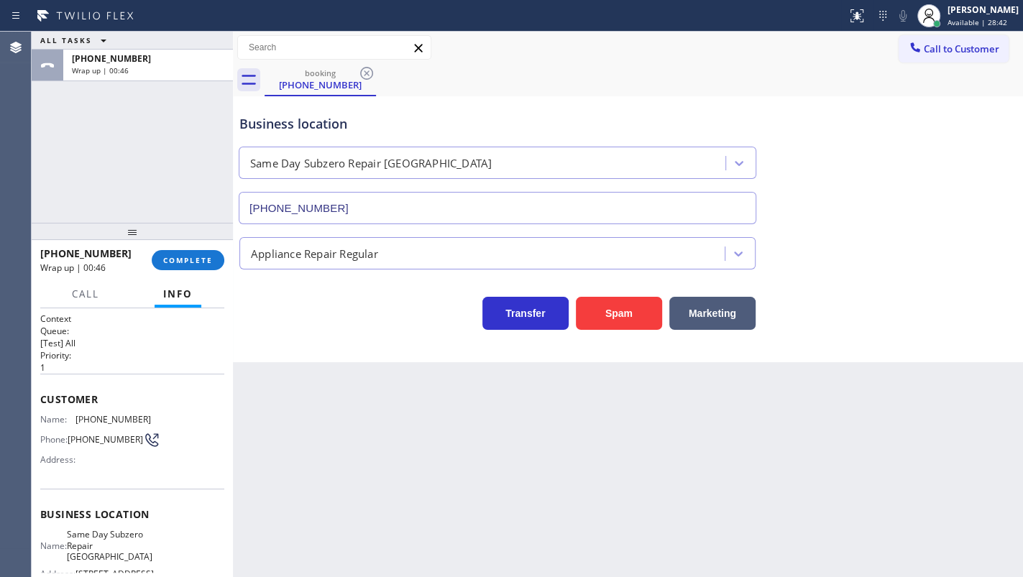
drag, startPoint x: 128, startPoint y: 179, endPoint x: 129, endPoint y: 189, distance: 10.2
click at [128, 179] on div "ALL TASKS ALL TASKS ACTIVE TASKS TASKS IN WRAP UP +15732052081 Wrap up | 00:46" at bounding box center [132, 127] width 201 height 191
click at [176, 262] on span "COMPLETE" at bounding box center [188, 260] width 50 height 10
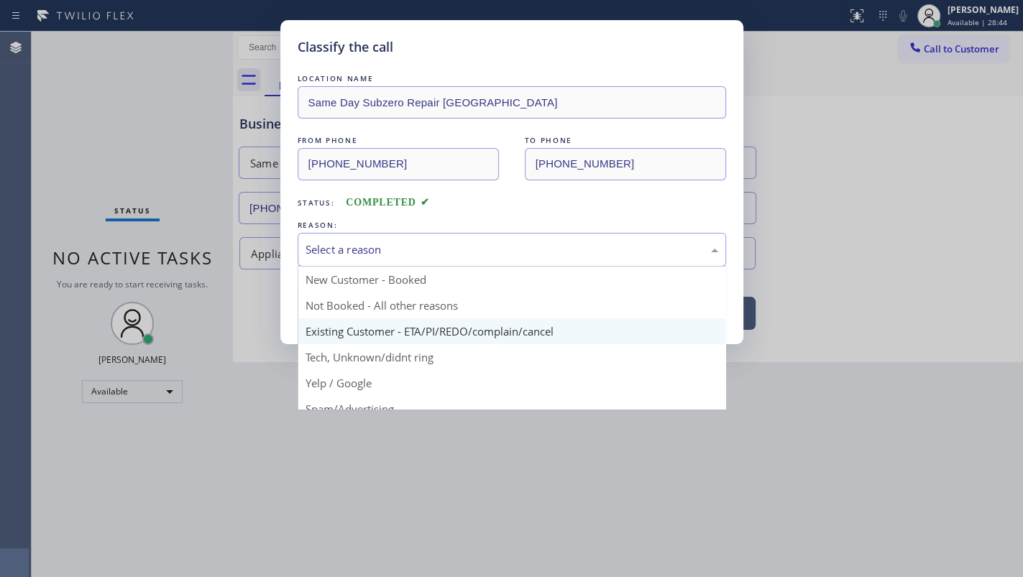
drag, startPoint x: 354, startPoint y: 244, endPoint x: 366, endPoint y: 319, distance: 75.8
click at [354, 253] on div "Select a reason" at bounding box center [512, 250] width 413 height 17
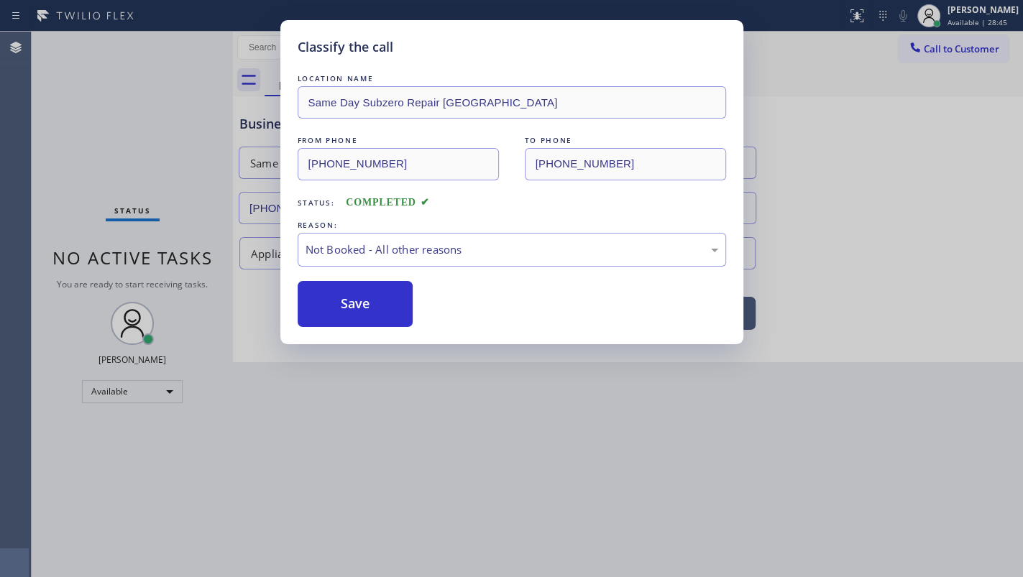
click at [367, 308] on button "Save" at bounding box center [356, 304] width 116 height 46
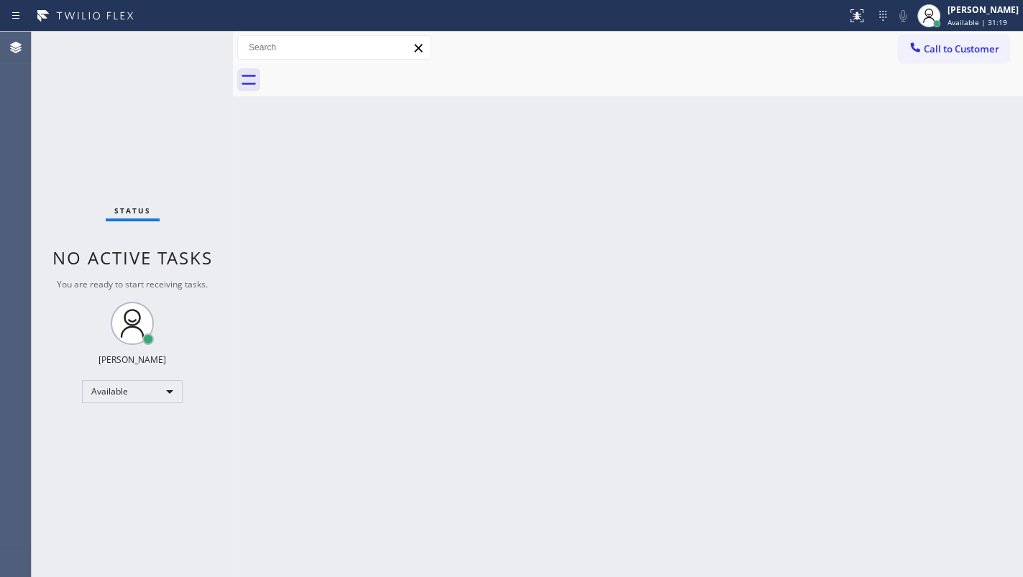
drag, startPoint x: 93, startPoint y: 86, endPoint x: 96, endPoint y: 78, distance: 7.7
click at [96, 78] on div "Status No active tasks You are ready to start receiving tasks. JENIZA ALCAYDE A…" at bounding box center [132, 305] width 201 height 546
click at [127, 114] on div "Status No active tasks You are ready to start receiving tasks. JENIZA ALCAYDE A…" at bounding box center [132, 305] width 201 height 546
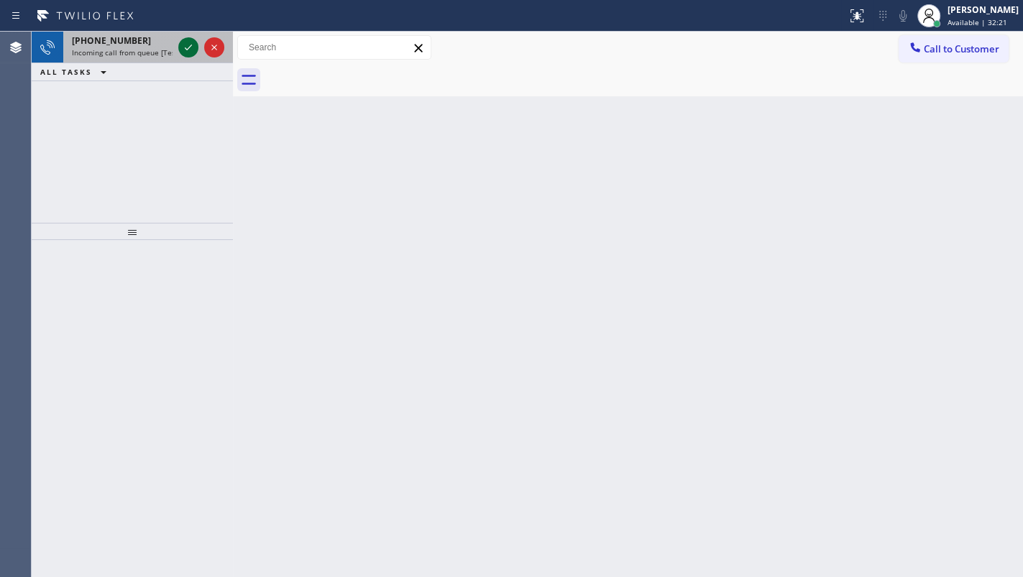
click at [190, 48] on icon at bounding box center [188, 47] width 17 height 17
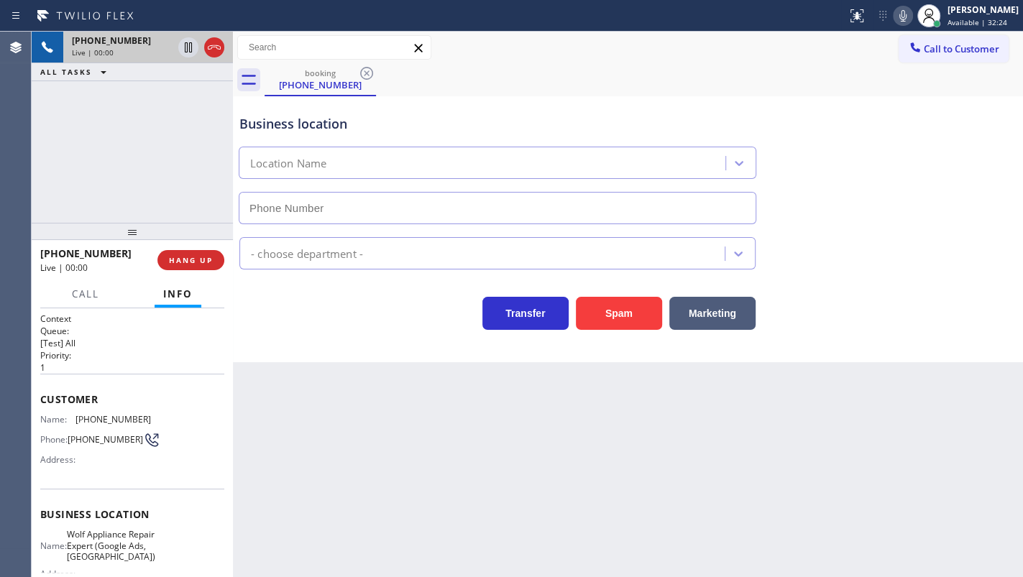
type input "(469) 218-2803"
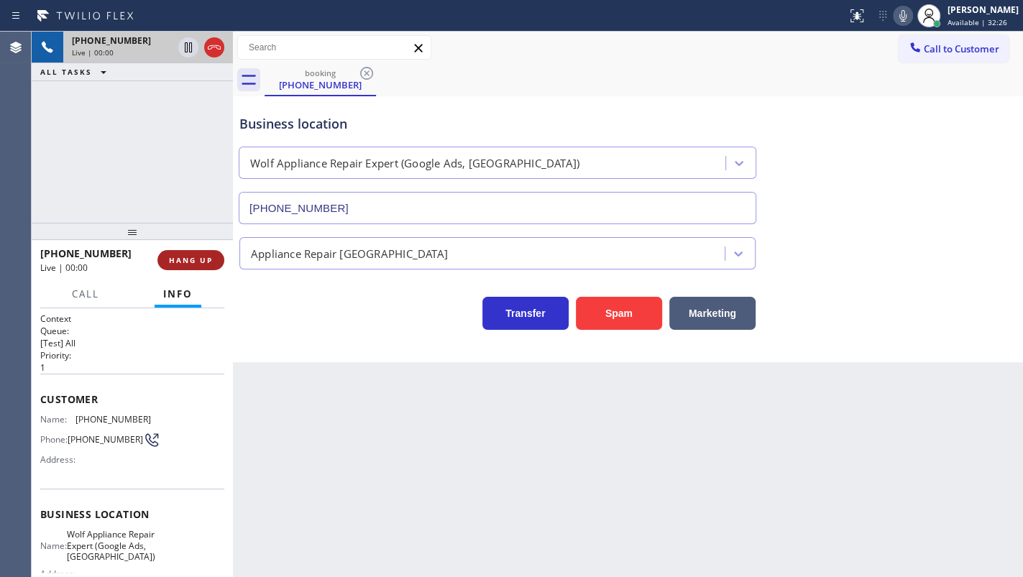
click at [196, 257] on span "HANG UP" at bounding box center [191, 260] width 44 height 10
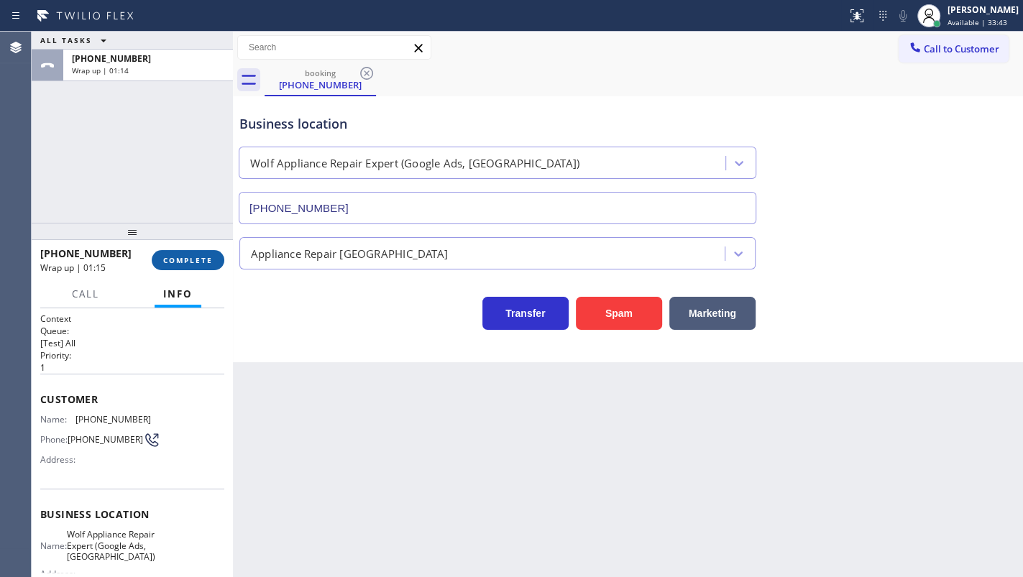
click at [182, 264] on span "COMPLETE" at bounding box center [188, 260] width 50 height 10
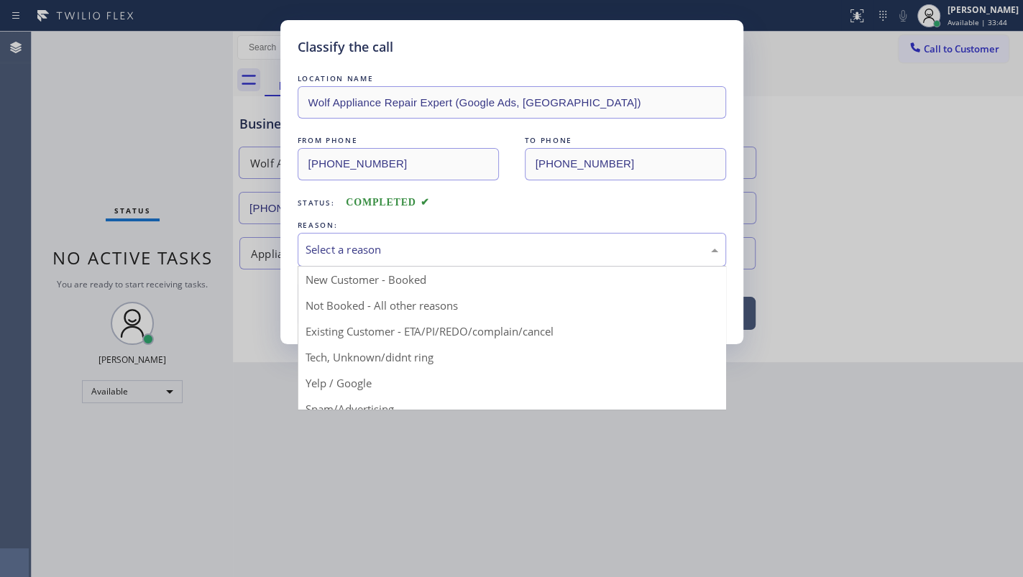
drag, startPoint x: 335, startPoint y: 257, endPoint x: 331, endPoint y: 308, distance: 51.2
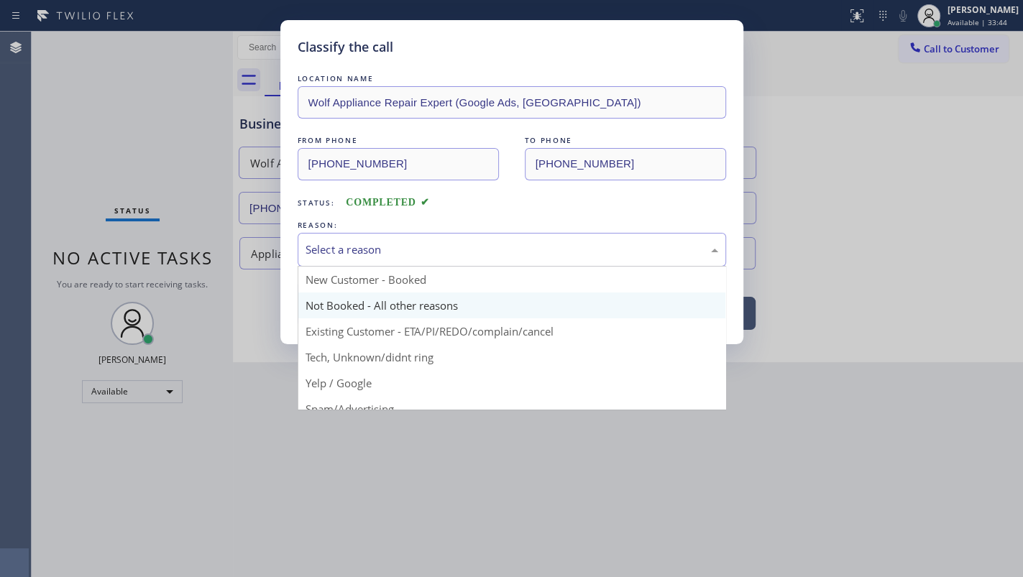
click at [334, 264] on div "Select a reason" at bounding box center [512, 250] width 428 height 34
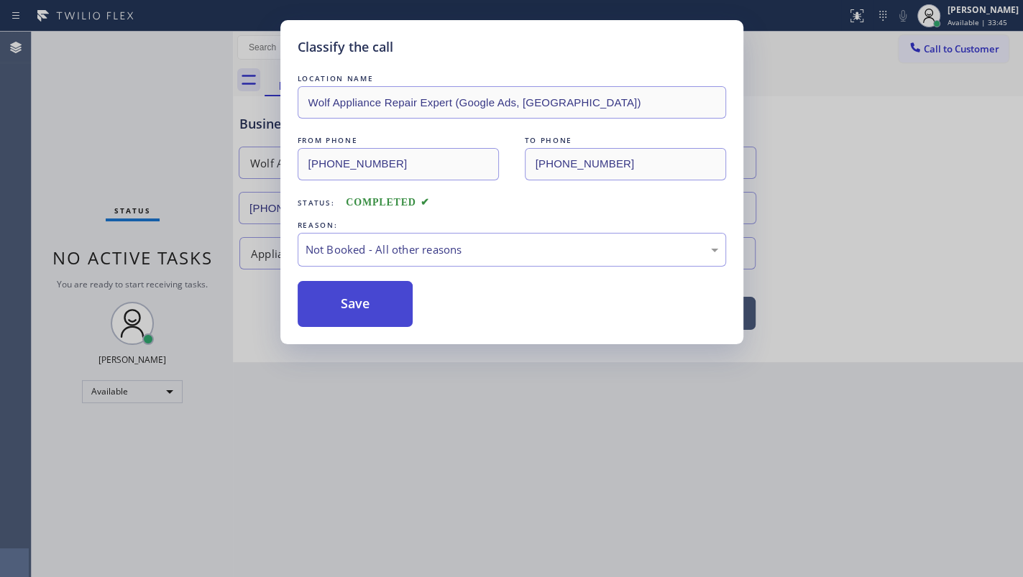
click at [331, 309] on button "Save" at bounding box center [356, 304] width 116 height 46
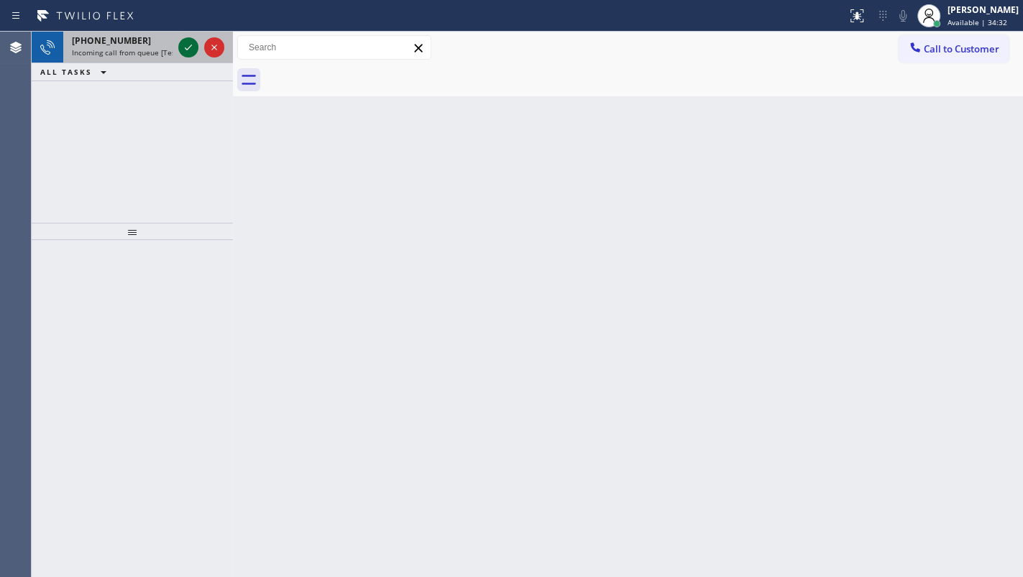
drag, startPoint x: 79, startPoint y: 121, endPoint x: 191, endPoint y: 45, distance: 135.0
click at [101, 107] on div "+14153428000 Incoming call from queue [Test] All ALL TASKS ALL TASKS ACTIVE TAS…" at bounding box center [132, 127] width 201 height 191
click at [193, 41] on icon at bounding box center [188, 47] width 17 height 17
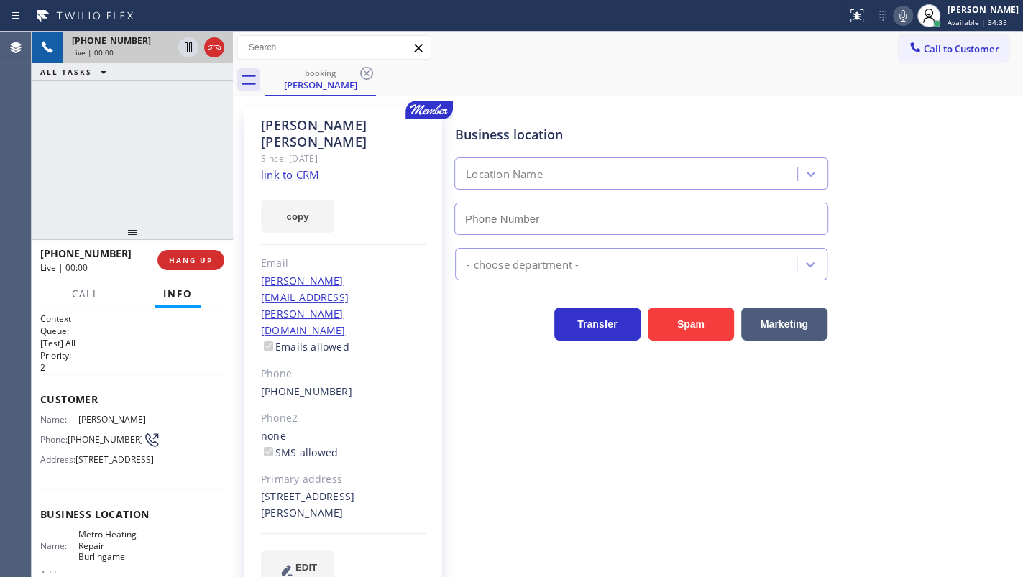
type input "(415) 322-7664"
click at [301, 168] on link "link to CRM" at bounding box center [290, 175] width 58 height 14
click at [184, 42] on icon at bounding box center [188, 47] width 17 height 17
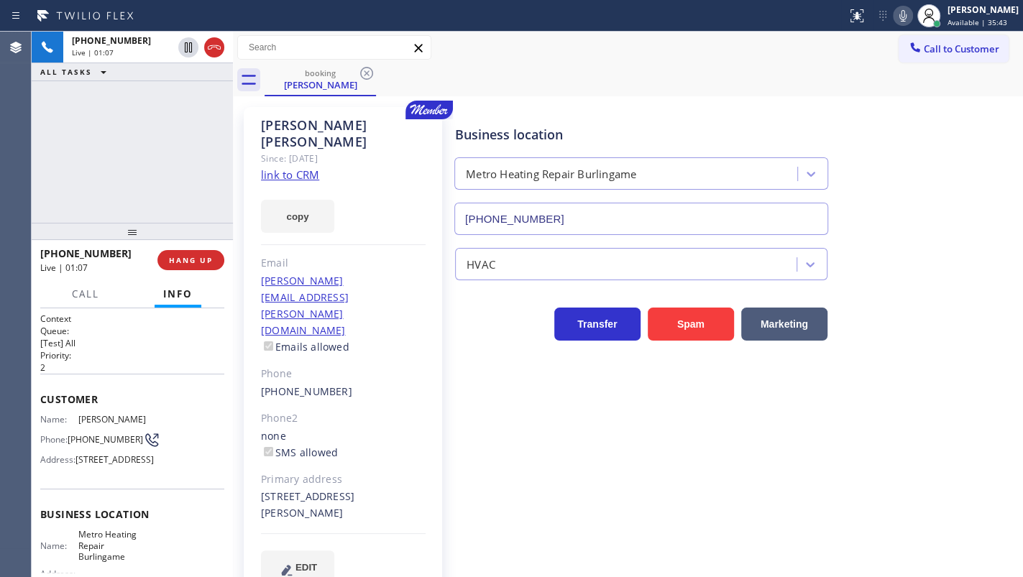
click at [909, 14] on icon at bounding box center [902, 15] width 17 height 17
click at [904, 15] on icon at bounding box center [902, 15] width 17 height 17
click at [185, 48] on icon at bounding box center [188, 47] width 17 height 17
click at [123, 146] on div "+14153428000 Live | 01:48 ALL TASKS ALL TASKS ACTIVE TASKS TASKS IN WRAP UP" at bounding box center [132, 127] width 201 height 191
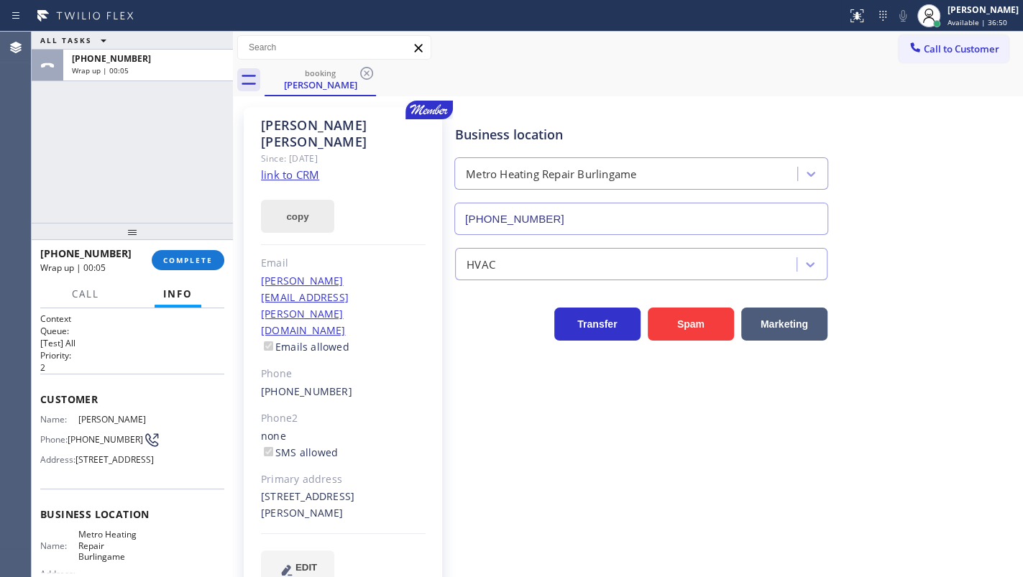
click at [332, 209] on button "copy" at bounding box center [297, 216] width 73 height 33
click at [295, 206] on button "copied!" at bounding box center [297, 216] width 73 height 33
click at [306, 200] on button "copy" at bounding box center [297, 216] width 73 height 33
click at [295, 200] on button "copy" at bounding box center [297, 216] width 73 height 33
click at [89, 115] on div "ALL TASKS ALL TASKS ACTIVE TASKS TASKS IN WRAP UP +14153428000 Wrap up | 05:48" at bounding box center [132, 127] width 201 height 191
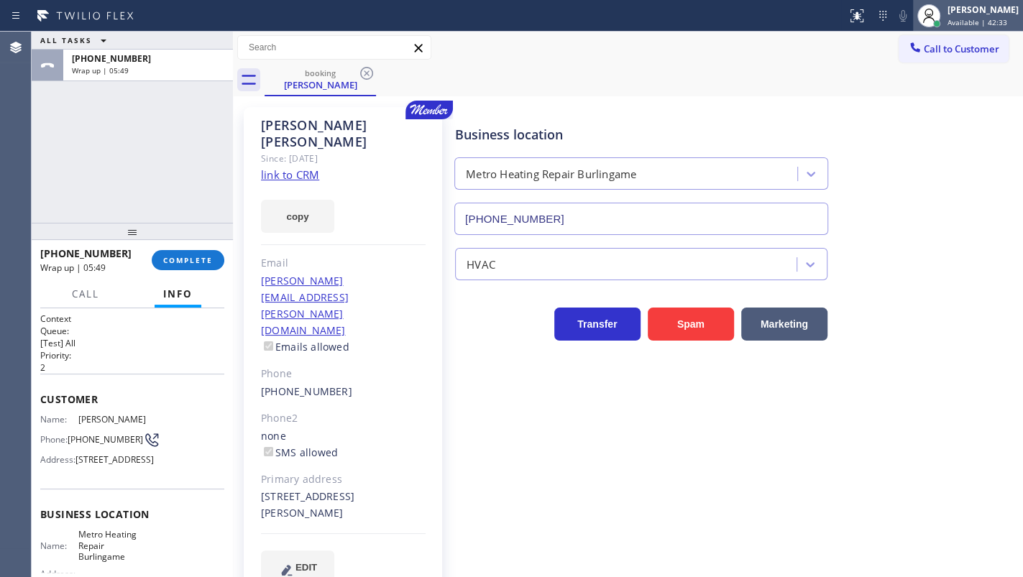
click at [971, 12] on div "[PERSON_NAME]" at bounding box center [983, 10] width 71 height 12
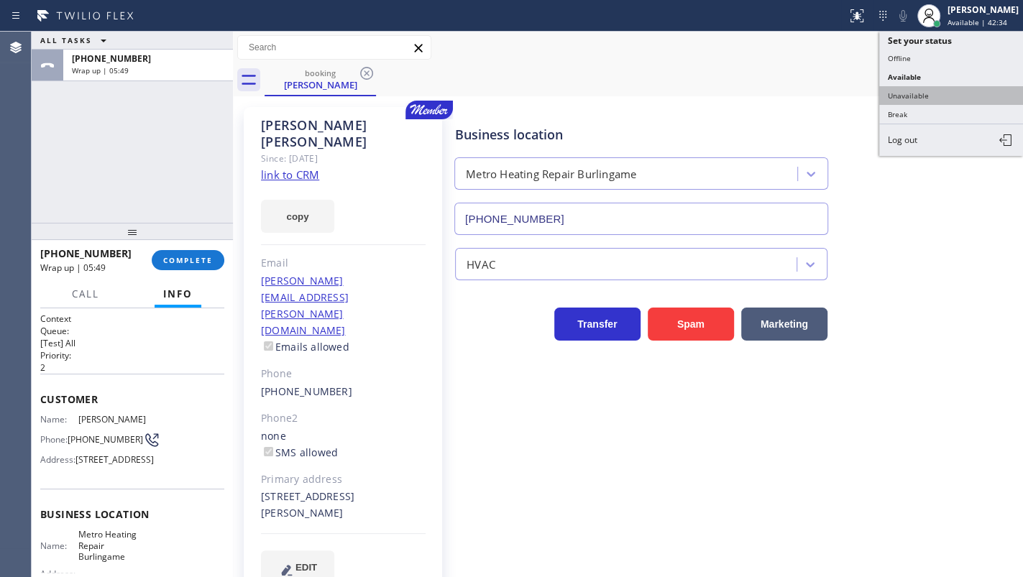
click at [914, 91] on button "Unavailable" at bounding box center [951, 95] width 144 height 19
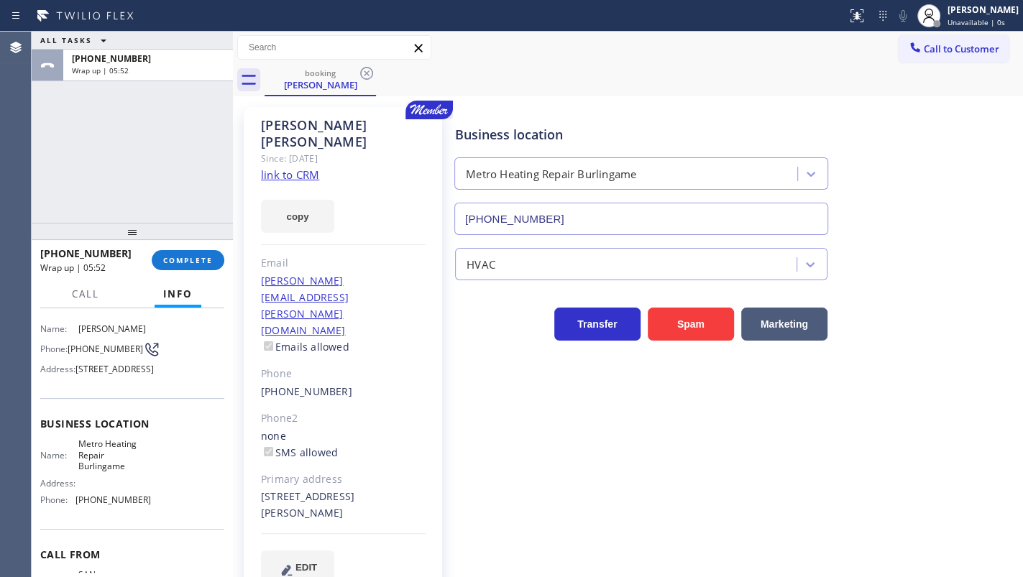
scroll to position [130, 0]
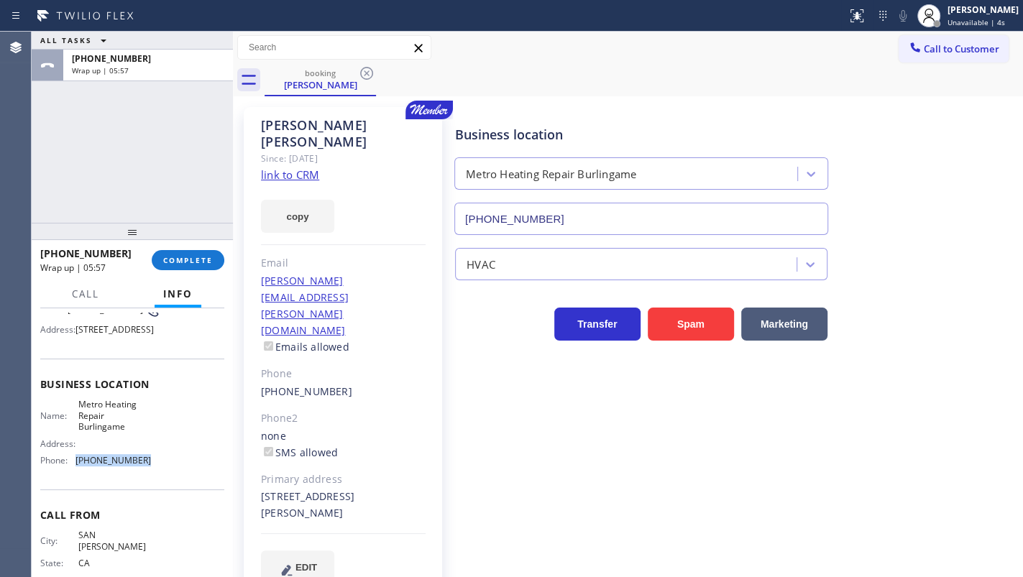
drag, startPoint x: 68, startPoint y: 483, endPoint x: 170, endPoint y: 491, distance: 101.7
click at [170, 472] on div "Name: Metro Heating Repair Burlingame Address: Phone: (415) 322-7664" at bounding box center [132, 435] width 184 height 73
copy div "(415) 322-7664"
click at [923, 43] on div at bounding box center [915, 48] width 17 height 17
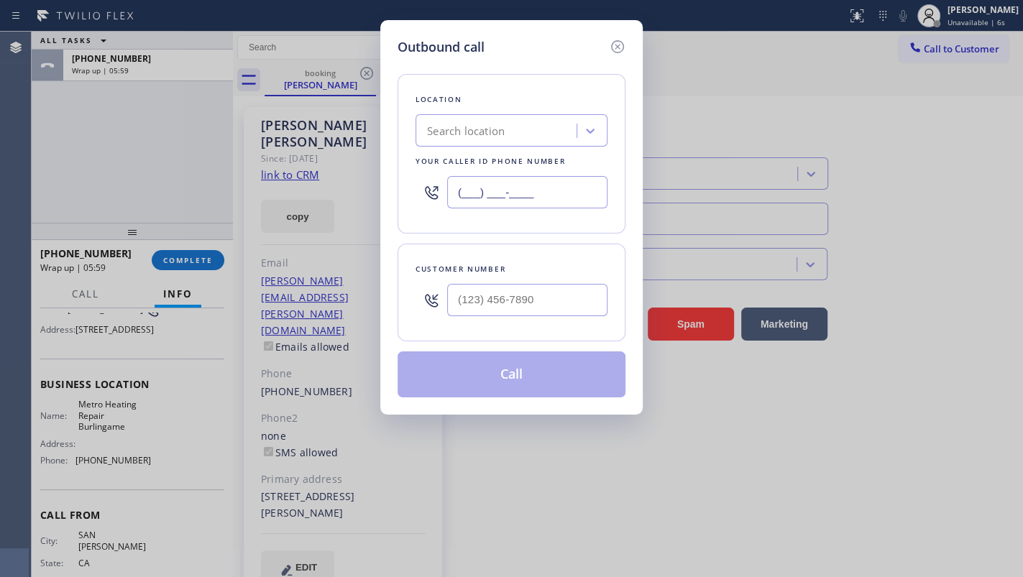
click at [505, 193] on input "(___) ___-____" at bounding box center [527, 192] width 160 height 32
paste input "415) 322-7664"
type input "(415) 322-7664"
click at [510, 295] on input "(___) ___-____" at bounding box center [527, 300] width 160 height 32
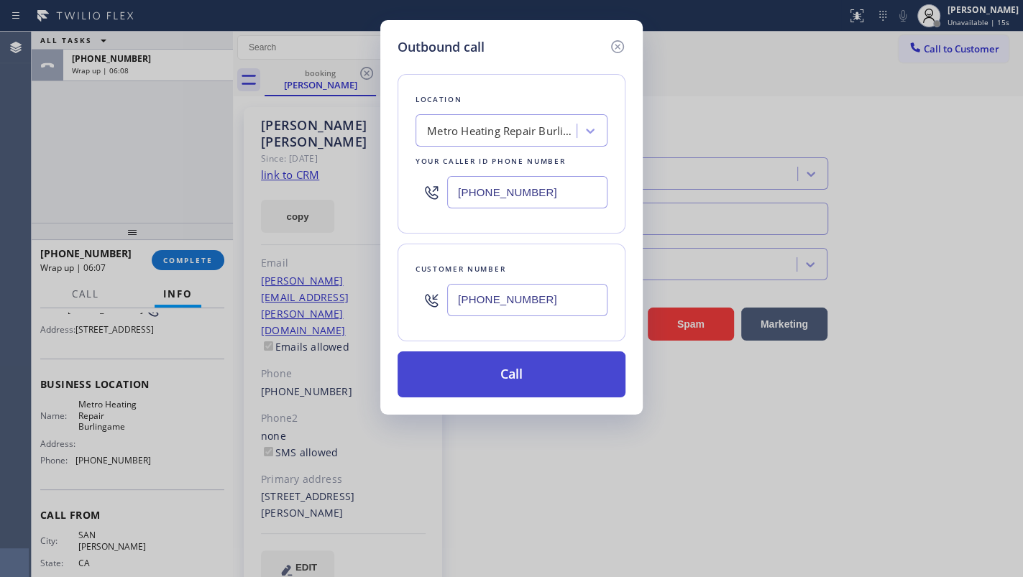
type input "(415) 342-8000"
click at [544, 377] on button "Call" at bounding box center [512, 375] width 228 height 46
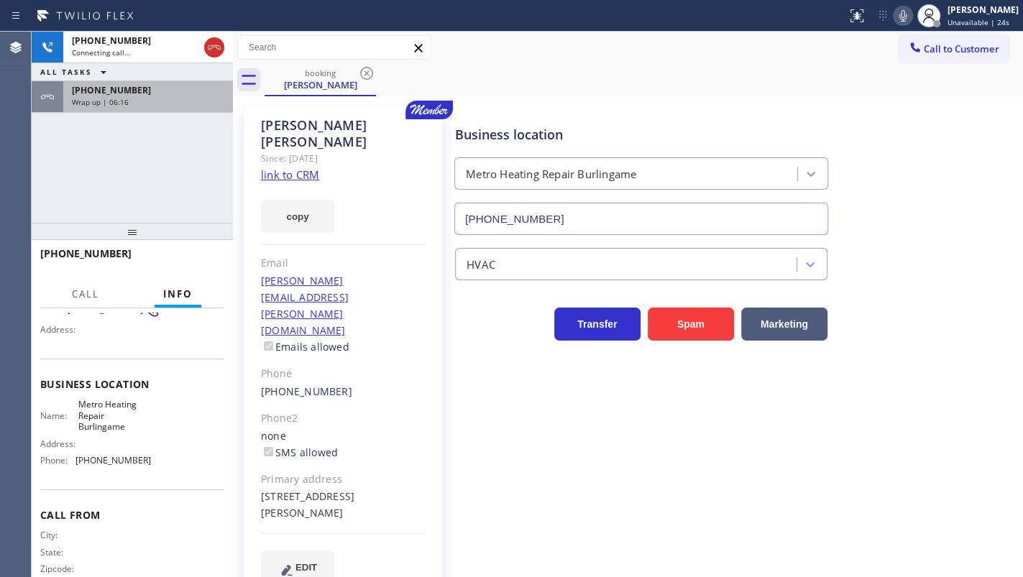
click at [179, 101] on div "Wrap up | 06:16" at bounding box center [148, 102] width 152 height 10
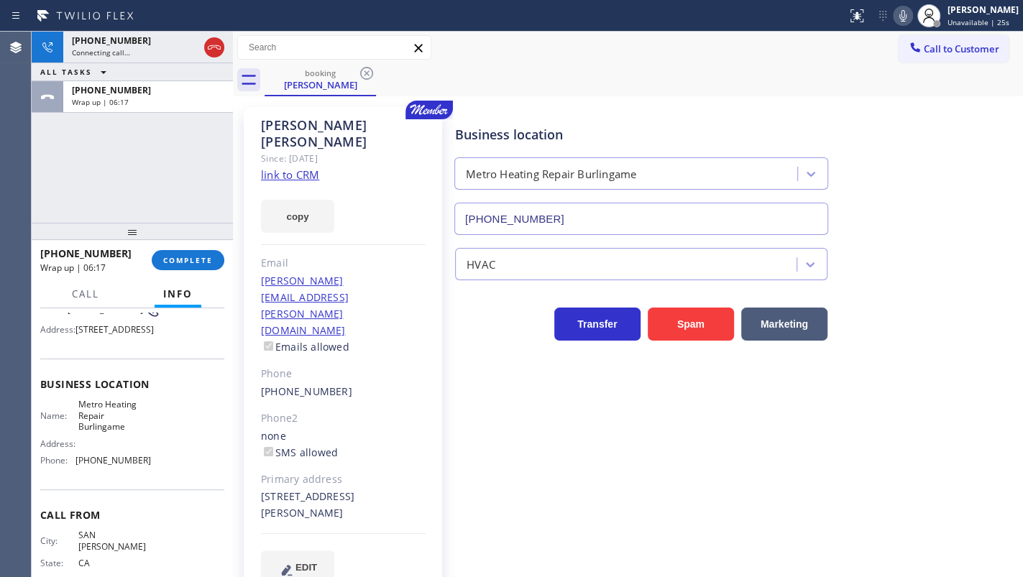
click at [187, 247] on div "+14153428000 Wrap up | 06:17 COMPLETE" at bounding box center [132, 260] width 184 height 37
click at [209, 256] on span "COMPLETE" at bounding box center [188, 260] width 50 height 10
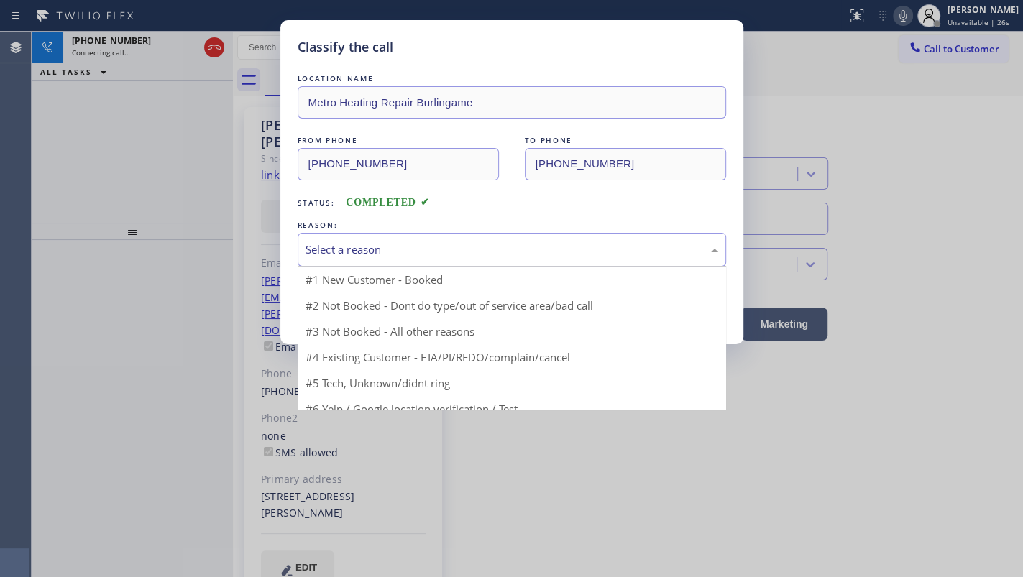
click at [342, 242] on div "Select a reason" at bounding box center [512, 250] width 413 height 17
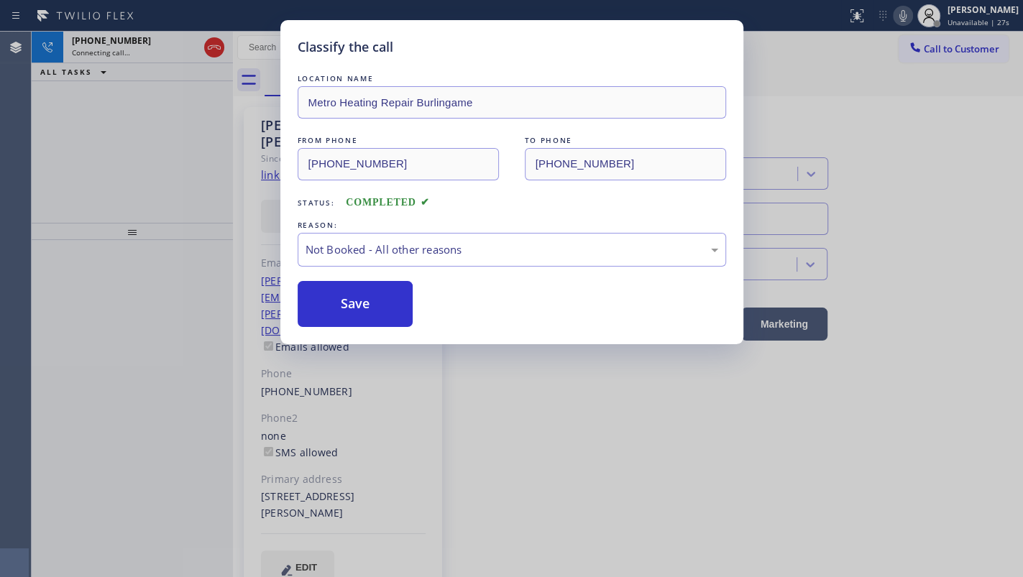
click at [318, 301] on button "Save" at bounding box center [356, 304] width 116 height 46
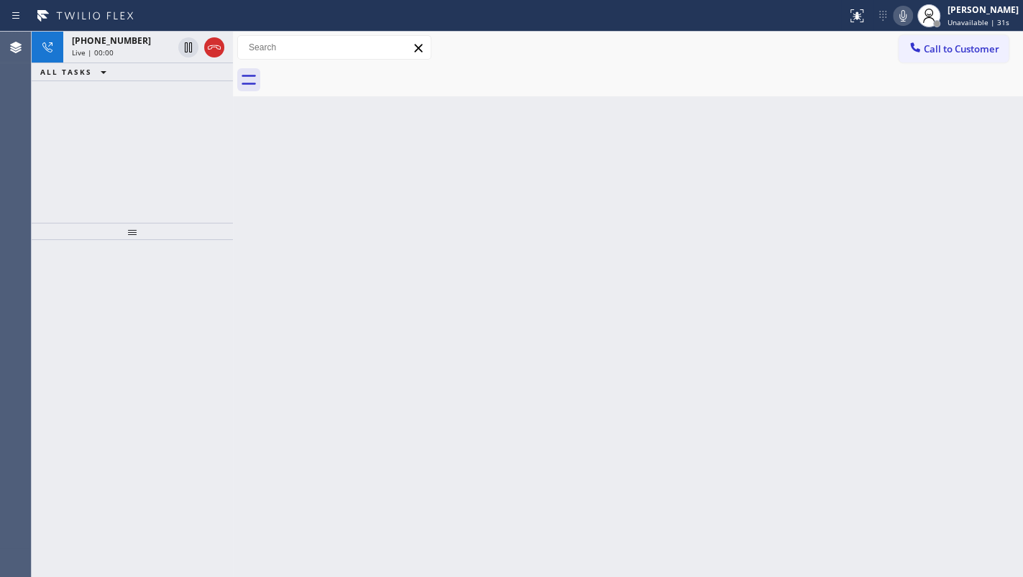
click at [81, 121] on div "+14153428000 Live | 00:00 ALL TASKS ALL TASKS ACTIVE TASKS TASKS IN WRAP UP" at bounding box center [132, 127] width 201 height 191
click at [774, 203] on div "Back to Dashboard Change Sender ID Customers Technicians Select a contact Outbo…" at bounding box center [628, 305] width 790 height 546
click at [50, 148] on div "+14153428000 Live | 00:13 ALL TASKS ALL TASKS ACTIVE TASKS TASKS IN WRAP UP" at bounding box center [132, 127] width 201 height 191
click at [98, 50] on span "Live | 00:15" at bounding box center [93, 52] width 42 height 10
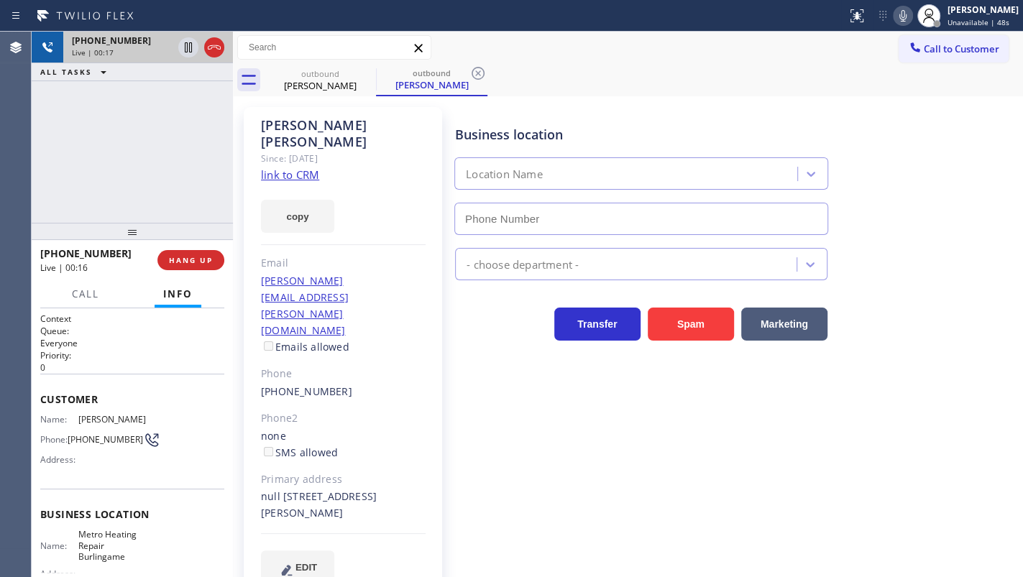
type input "(415) 322-7664"
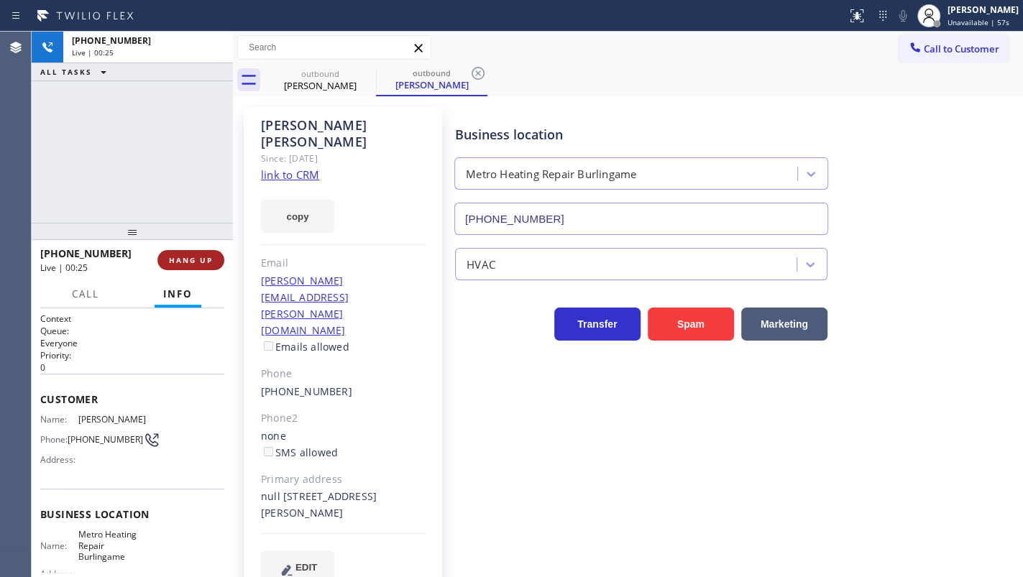
click at [166, 254] on button "HANG UP" at bounding box center [190, 260] width 67 height 20
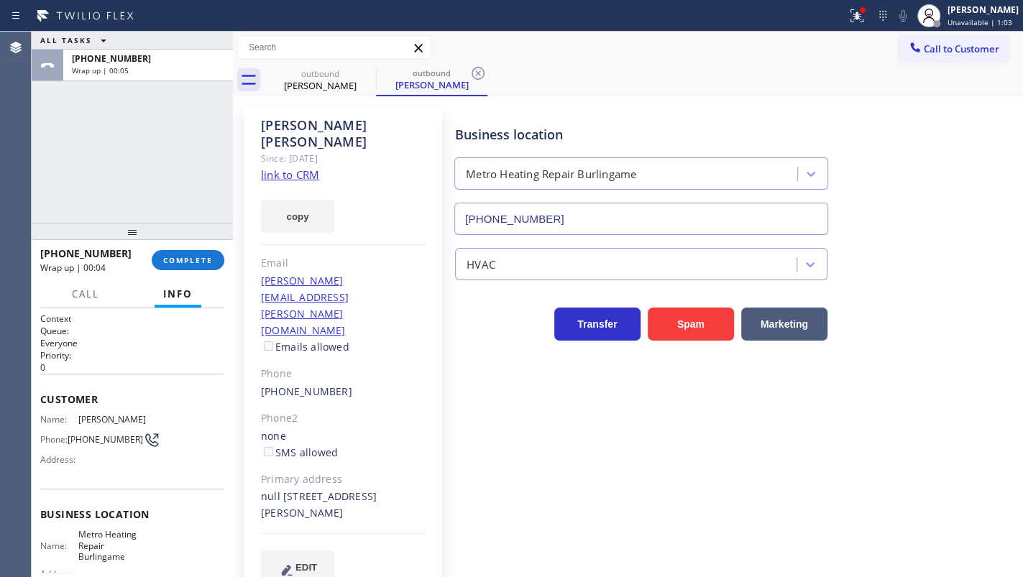
click at [78, 217] on div "ALL TASKS ALL TASKS ACTIVE TASKS TASKS IN WRAP UP +14153428000 Wrap up | 00:05" at bounding box center [132, 127] width 201 height 191
click at [203, 273] on div "+14153428000 Wrap up | 00:05 COMPLETE" at bounding box center [132, 260] width 184 height 37
click at [207, 259] on span "COMPLETE" at bounding box center [188, 260] width 50 height 10
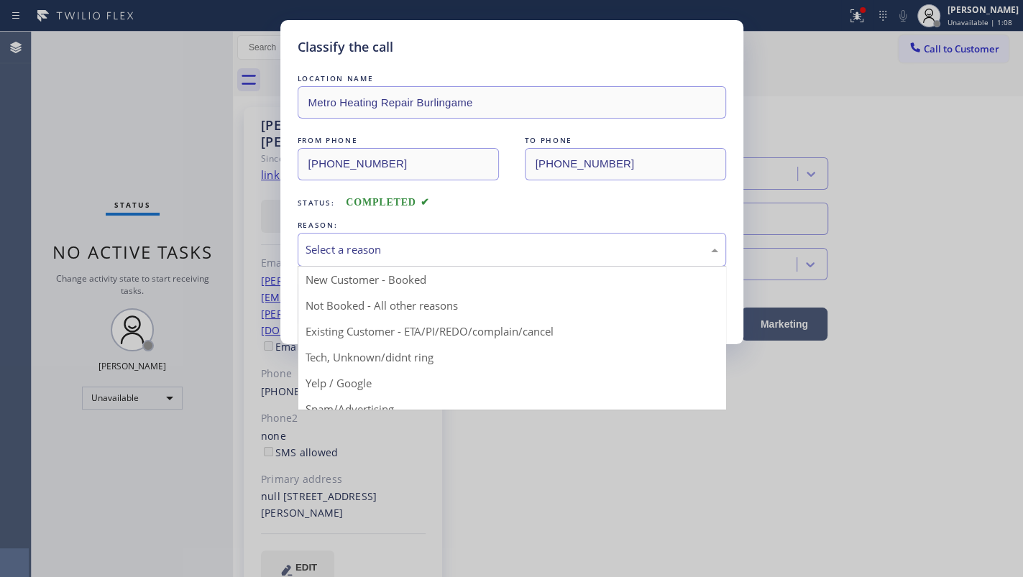
click at [327, 250] on div "Select a reason" at bounding box center [512, 250] width 413 height 17
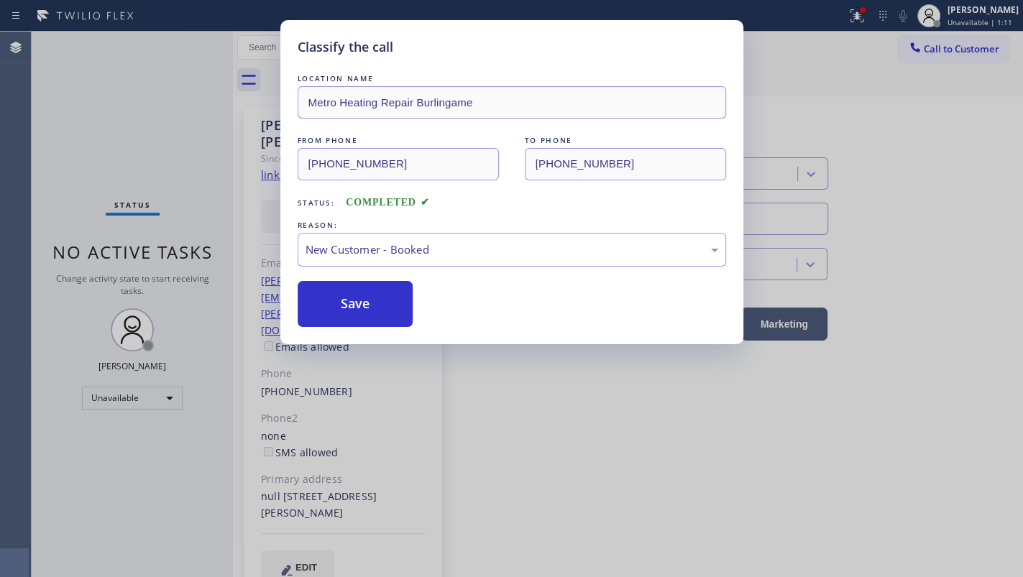
click at [324, 290] on button "Save" at bounding box center [356, 304] width 116 height 46
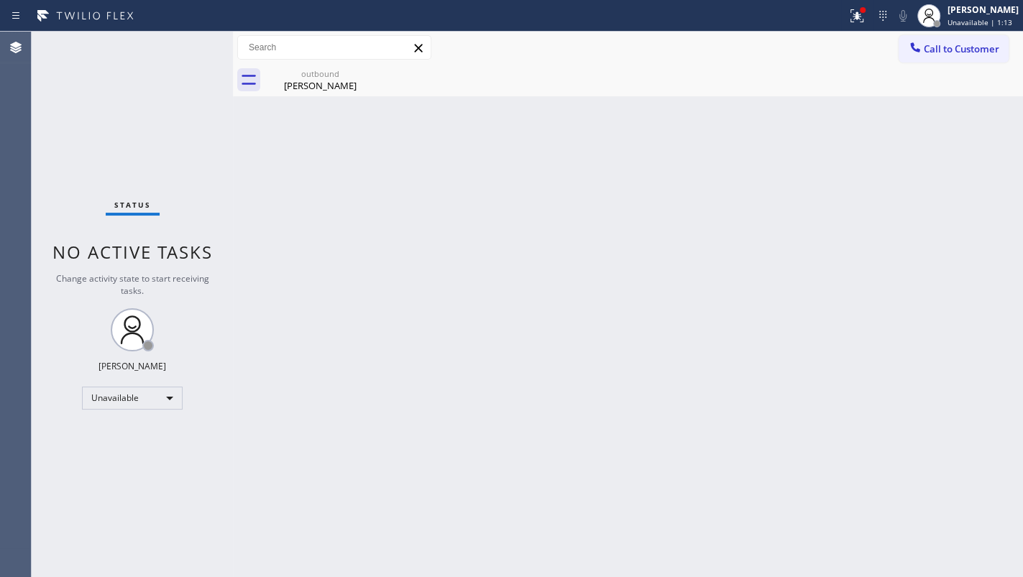
click at [93, 410] on div "Status No active tasks Change activity state to start receiving tasks. JENIZA A…" at bounding box center [132, 305] width 201 height 546
click at [93, 406] on div "Unavailable" at bounding box center [132, 398] width 101 height 23
click at [99, 433] on li "Available" at bounding box center [132, 434] width 98 height 17
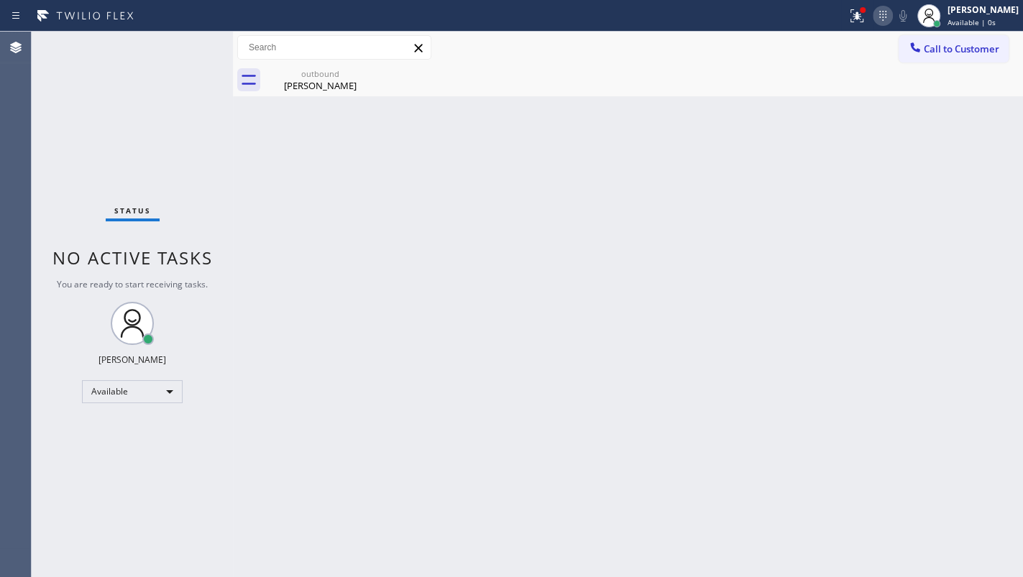
click at [875, 19] on icon at bounding box center [882, 15] width 17 height 17
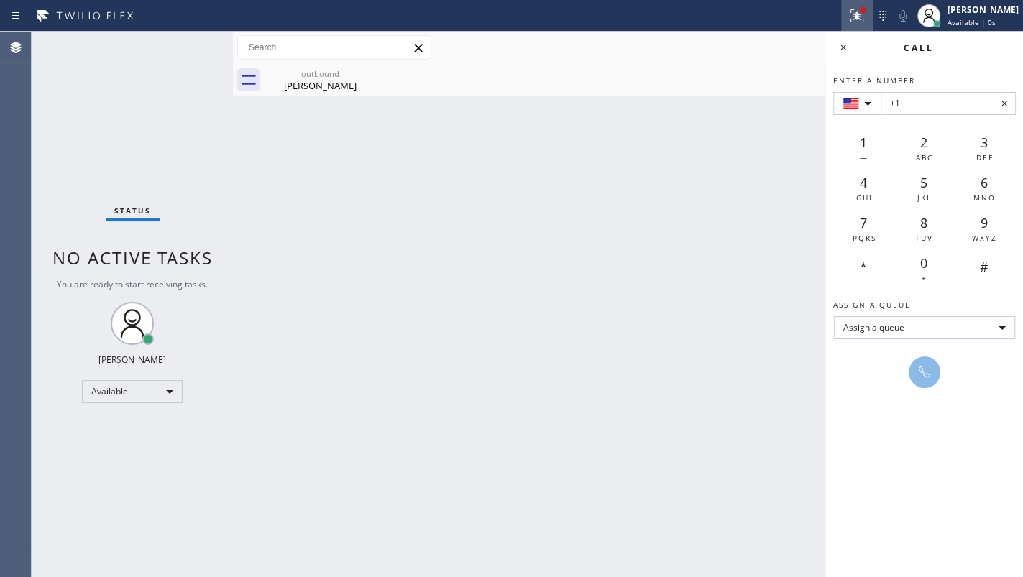
click at [857, 14] on icon at bounding box center [856, 15] width 13 height 13
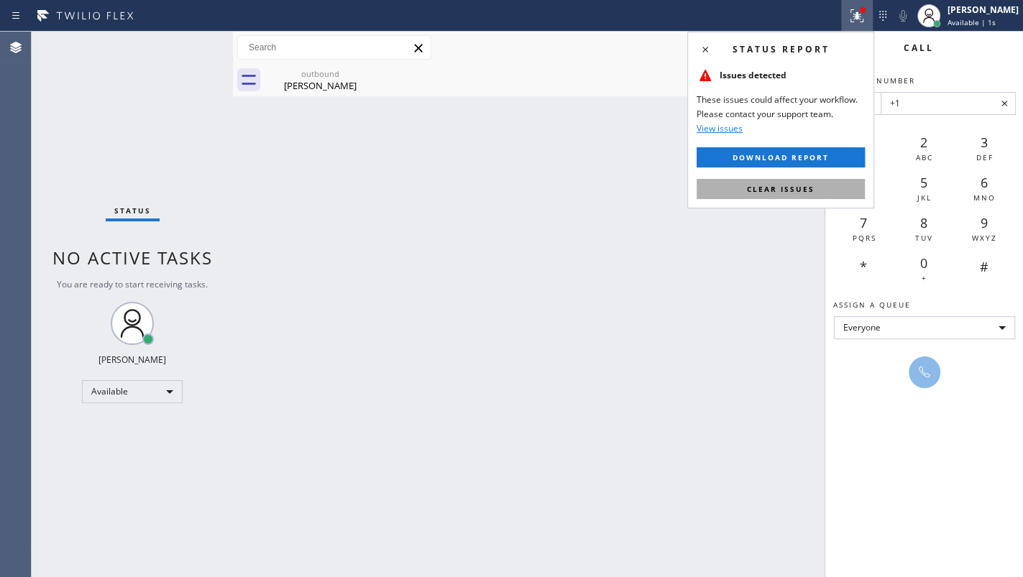
click at [766, 184] on span "Clear issues" at bounding box center [781, 189] width 68 height 10
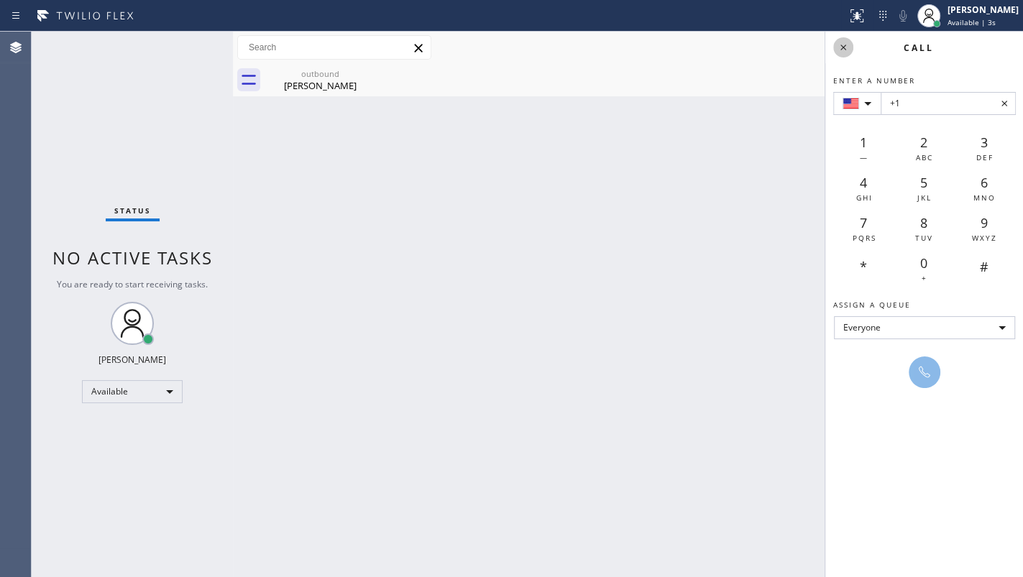
click at [848, 50] on icon at bounding box center [843, 47] width 17 height 17
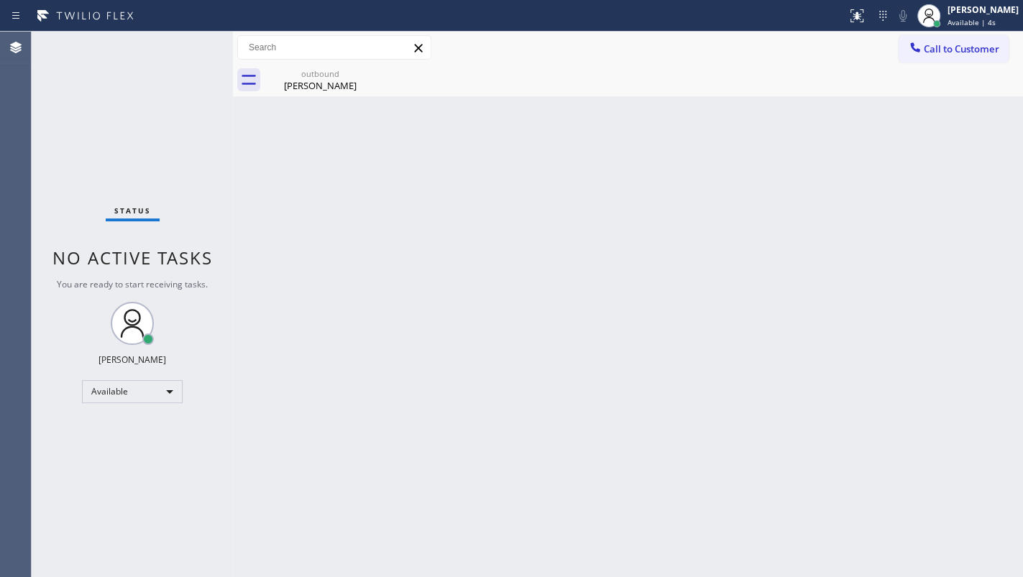
drag, startPoint x: 116, startPoint y: 214, endPoint x: 173, endPoint y: 88, distance: 137.7
click at [116, 189] on div "Status No active tasks You are ready to start receiving tasks. JENIZA ALCAYDE A…" at bounding box center [132, 305] width 201 height 546
click at [336, 81] on div "Paul Duryea" at bounding box center [320, 85] width 109 height 13
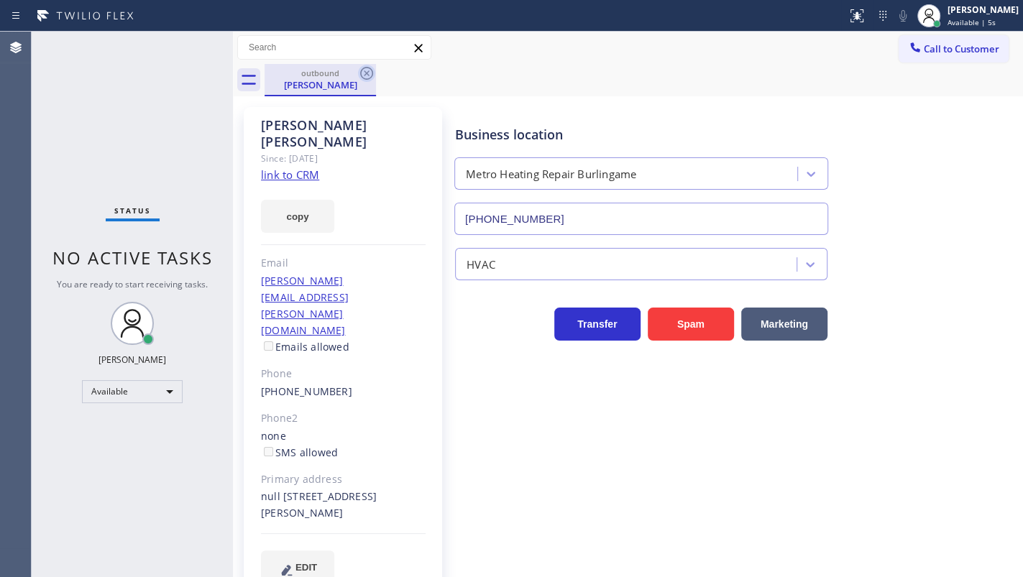
click at [364, 67] on icon at bounding box center [366, 73] width 17 height 17
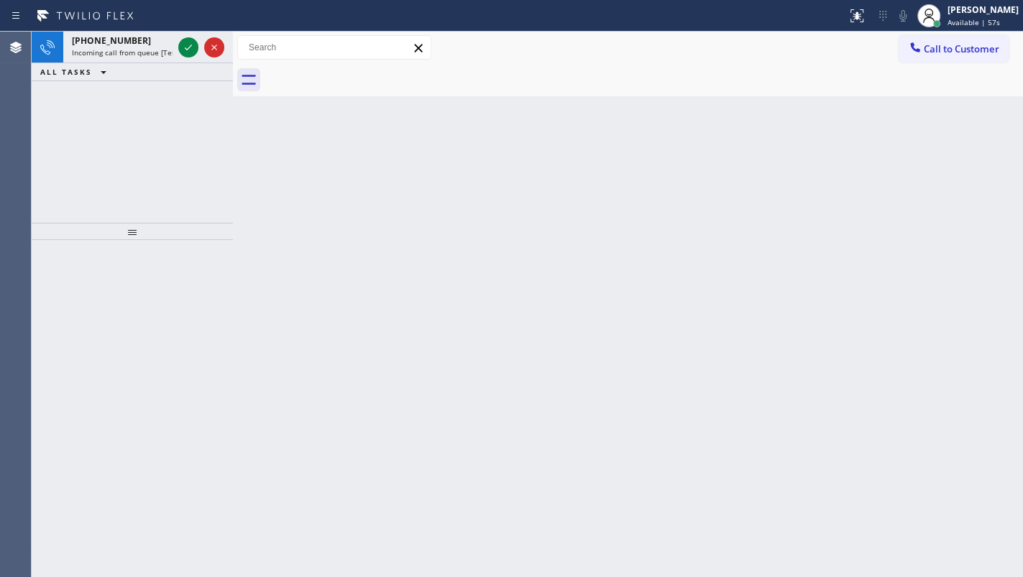
click at [88, 73] on span "ALL TASKS" at bounding box center [66, 72] width 52 height 10
click at [188, 42] on icon at bounding box center [188, 47] width 17 height 17
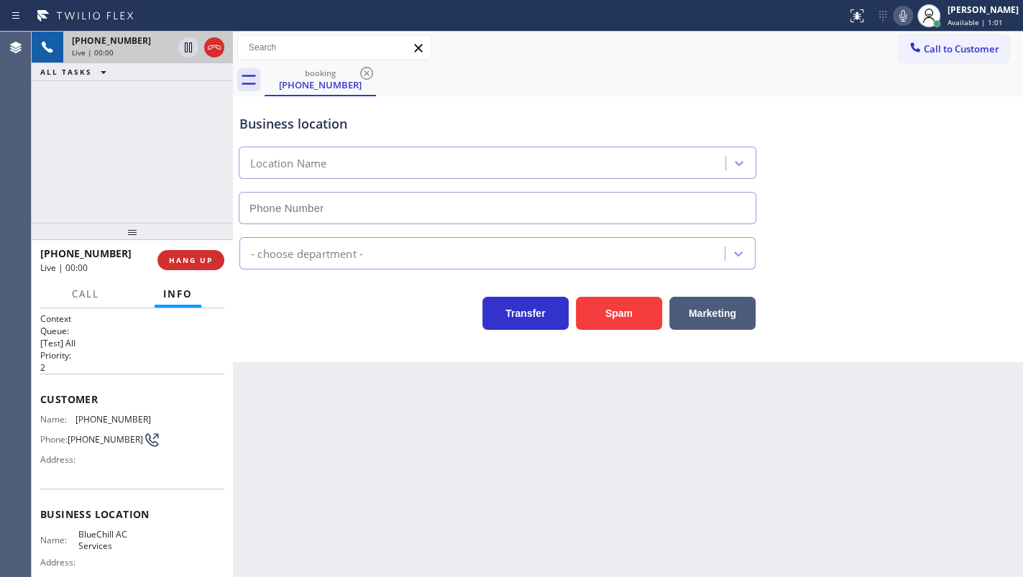
type input "(954) 787-1462"
click at [185, 258] on span "HANG UP" at bounding box center [191, 260] width 44 height 10
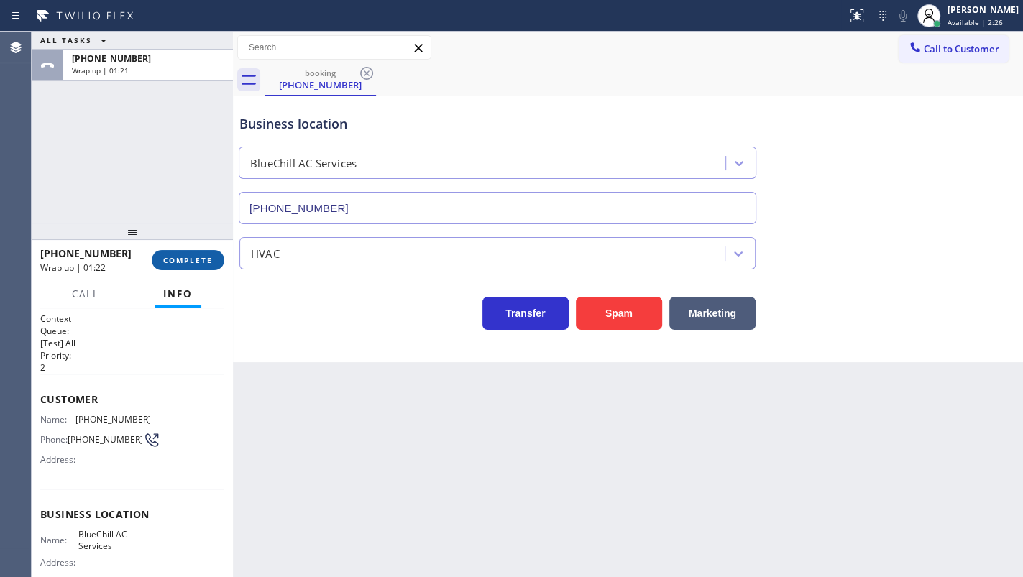
click at [168, 261] on span "COMPLETE" at bounding box center [188, 260] width 50 height 10
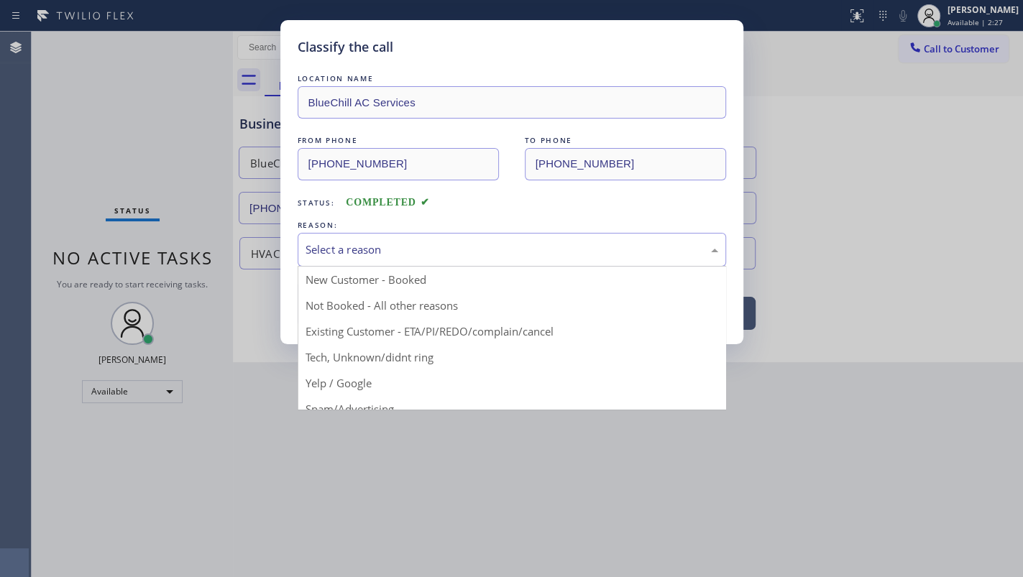
click at [329, 249] on div "Select a reason" at bounding box center [512, 250] width 413 height 17
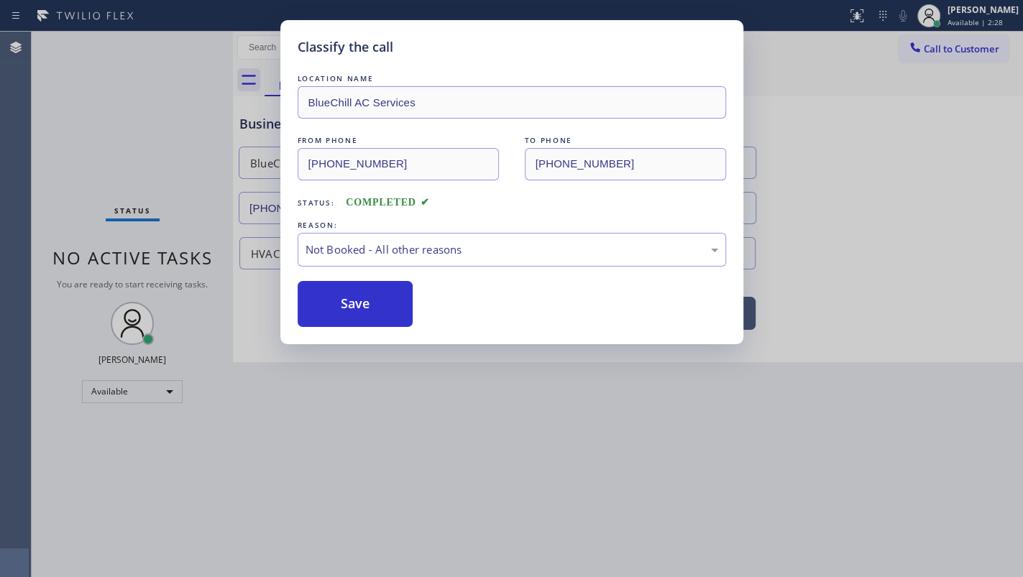
click at [341, 301] on button "Save" at bounding box center [356, 304] width 116 height 46
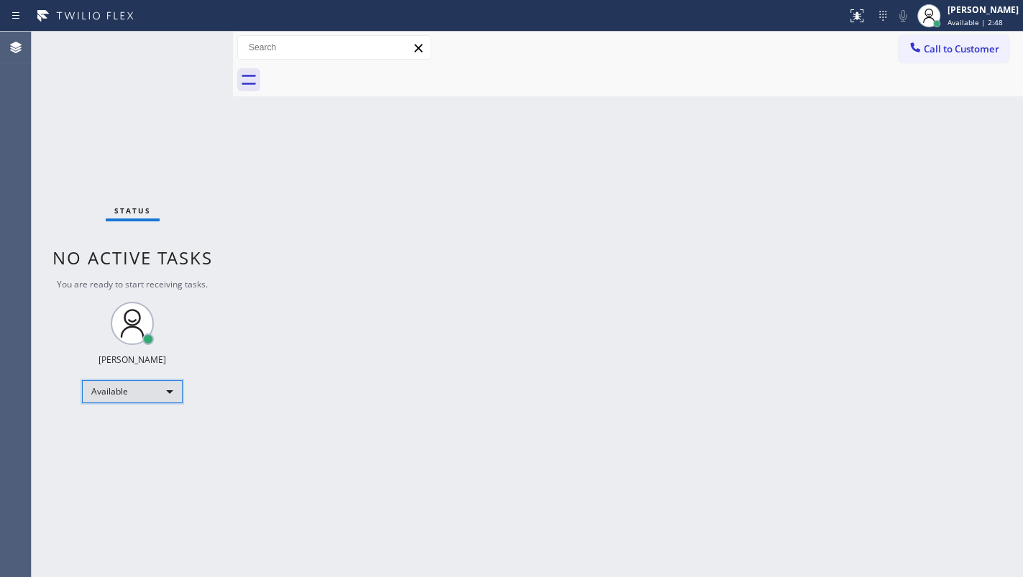
click at [109, 400] on div "Available" at bounding box center [132, 391] width 101 height 23
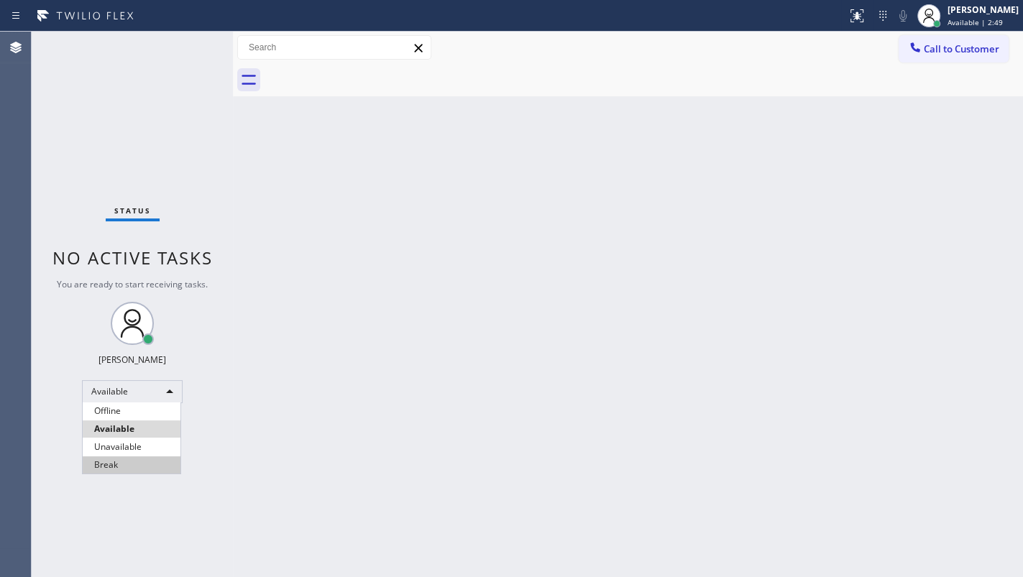
click at [115, 469] on li "Break" at bounding box center [132, 465] width 98 height 17
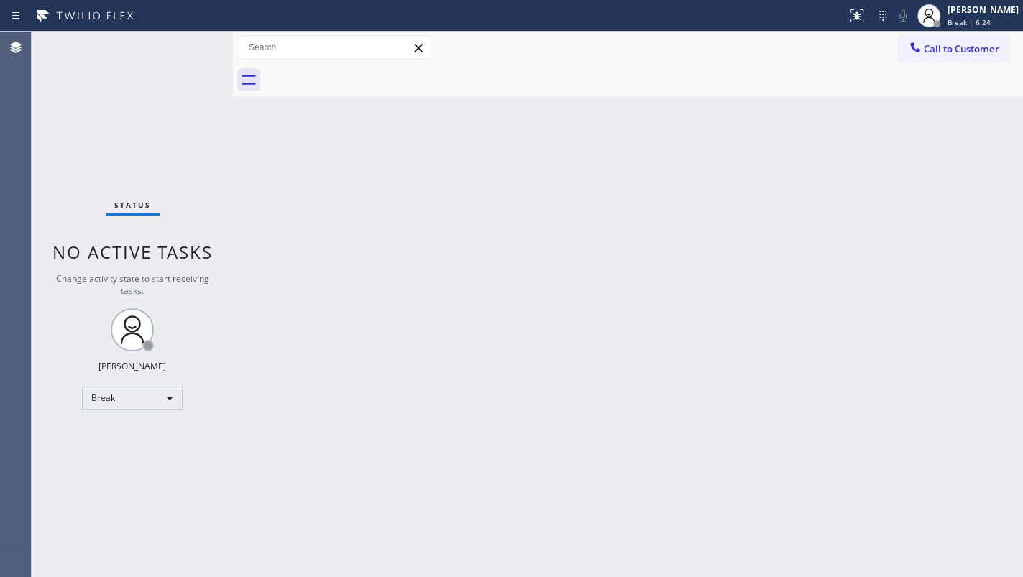
click at [93, 140] on div "Status No active tasks Change activity state to start receiving tasks. JENIZA A…" at bounding box center [132, 305] width 201 height 546
click at [98, 142] on div "Status No active tasks Change activity state to start receiving tasks. JENIZA A…" at bounding box center [132, 305] width 201 height 546
click at [434, 381] on div "Back to Dashboard Change Sender ID Customers Technicians Select a contact Outbo…" at bounding box center [628, 305] width 790 height 546
click at [153, 108] on div "Status No active tasks Change activity state to start receiving tasks. JENIZA A…" at bounding box center [132, 305] width 201 height 546
click at [240, 466] on div "Back to Dashboard Change Sender ID Customers Technicians Select a contact Outbo…" at bounding box center [628, 305] width 790 height 546
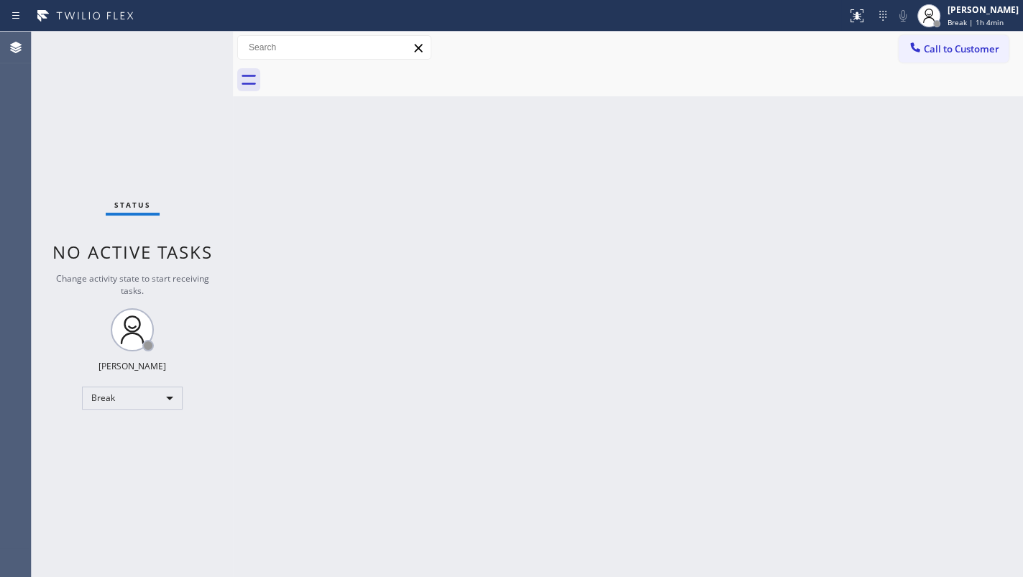
click at [515, 503] on div "Back to Dashboard Change Sender ID Customers Technicians Select a contact Outbo…" at bounding box center [628, 305] width 790 height 546
click at [445, 495] on div "Back to Dashboard Change Sender ID Customers Technicians Select a contact Outbo…" at bounding box center [628, 305] width 790 height 546
click at [95, 390] on div "Break" at bounding box center [132, 398] width 101 height 23
click at [116, 431] on li "Available" at bounding box center [132, 434] width 98 height 17
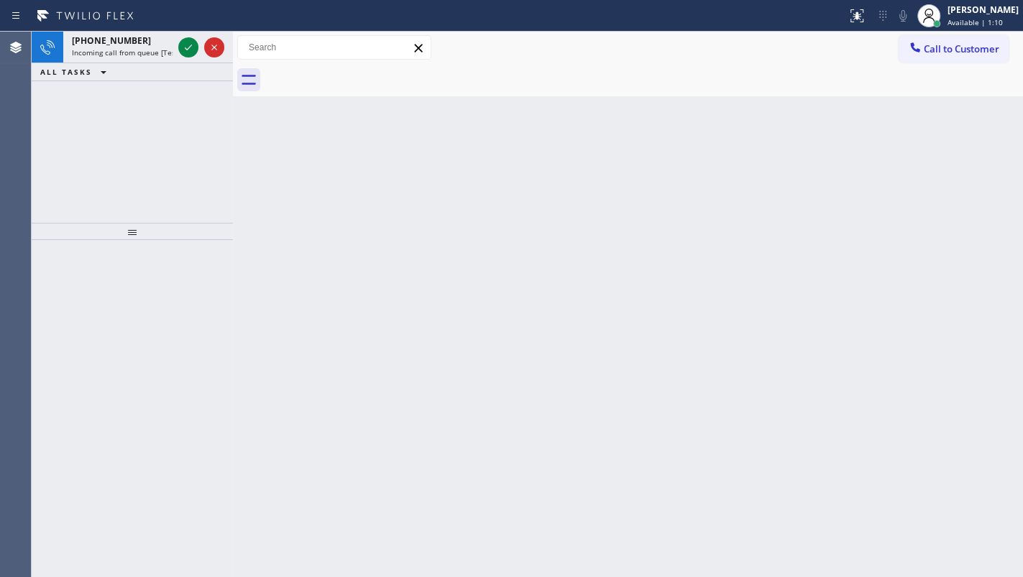
drag, startPoint x: 157, startPoint y: 128, endPoint x: 151, endPoint y: 86, distance: 42.2
click at [157, 125] on div "+19492942433 Incoming call from queue [Test] All ALL TASKS ALL TASKS ACTIVE TAS…" at bounding box center [132, 127] width 201 height 191
click at [188, 50] on icon at bounding box center [188, 47] width 17 height 17
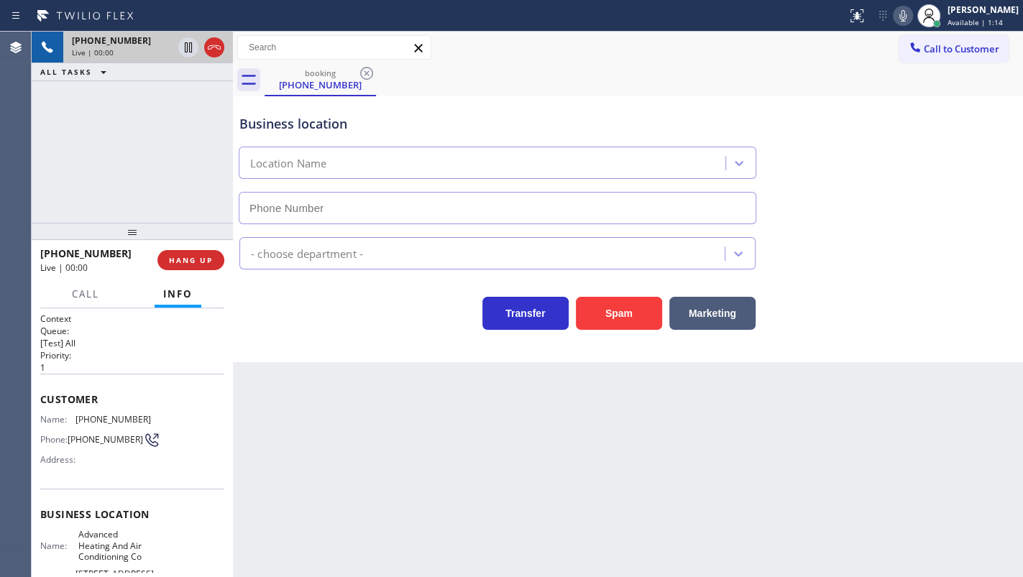
type input "(213) 306-4034"
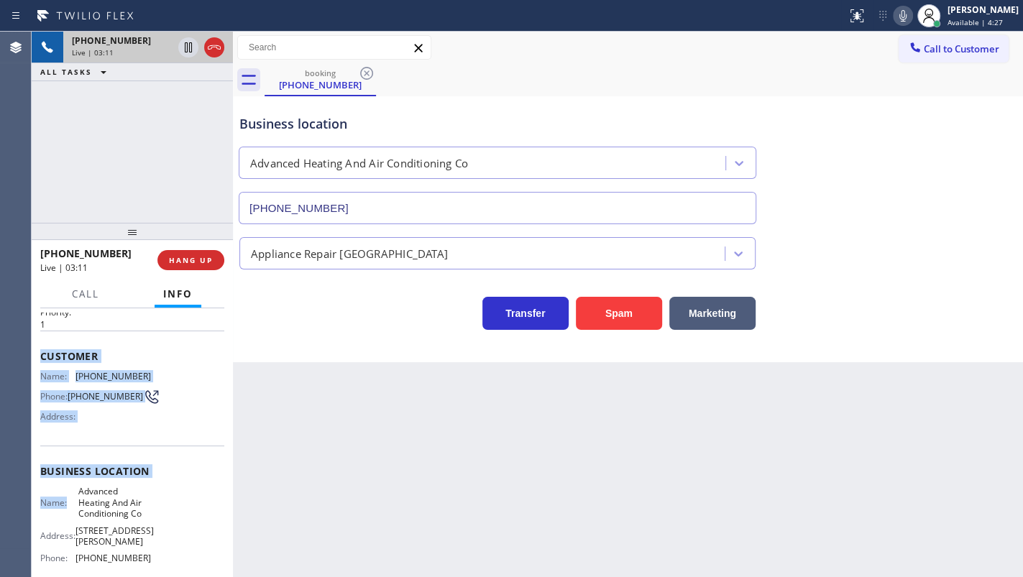
scroll to position [130, 0]
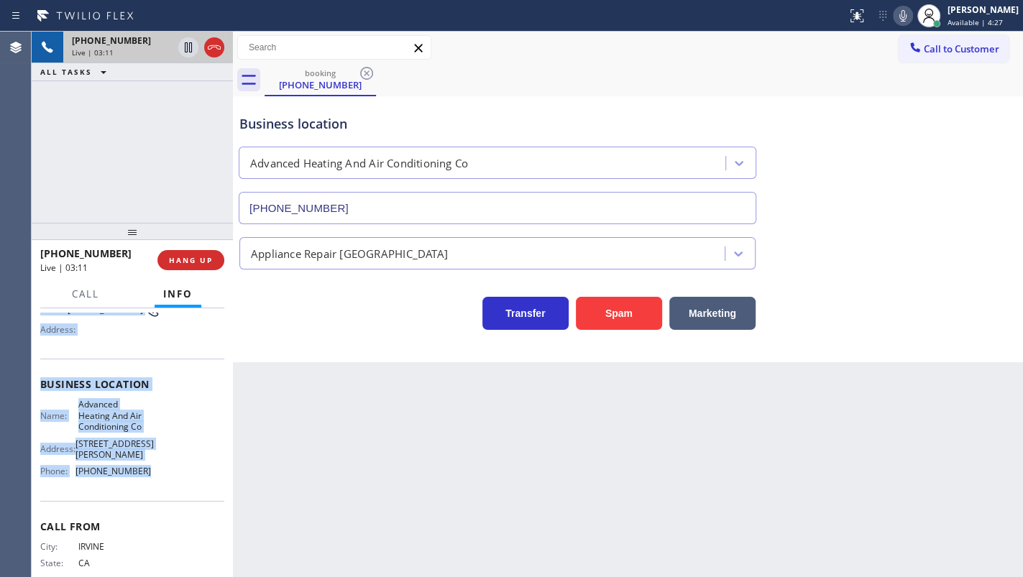
drag, startPoint x: 40, startPoint y: 388, endPoint x: 151, endPoint y: 487, distance: 148.2
click at [151, 487] on div "Context Queue: [Test] All Priority: 1 Customer Name: (949) 294-2433 Phone: (949…" at bounding box center [132, 396] width 184 height 427
copy div "Customer Name: (949) 294-2433 Phone: (949) 294-2433 Address: Business location …"
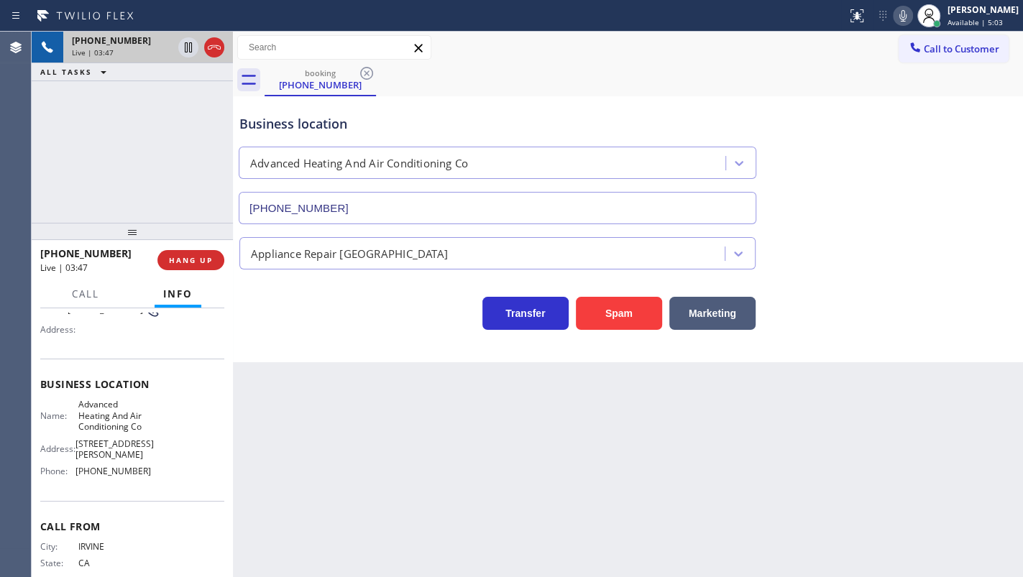
click at [520, 109] on div "Business location Advanced Heating And Air Conditioning Co (213) 306-4034" at bounding box center [498, 162] width 522 height 124
click at [121, 130] on div "+19492942433 Live | 05:45 ALL TASKS ALL TASKS ACTIVE TASKS TASKS IN WRAP UP" at bounding box center [132, 127] width 201 height 191
click at [45, 216] on div "+19492942433 Live | 08:10 ALL TASKS ALL TASKS ACTIVE TASKS TASKS IN WRAP UP" at bounding box center [132, 127] width 201 height 191
click at [185, 266] on button "HANG UP" at bounding box center [190, 260] width 67 height 20
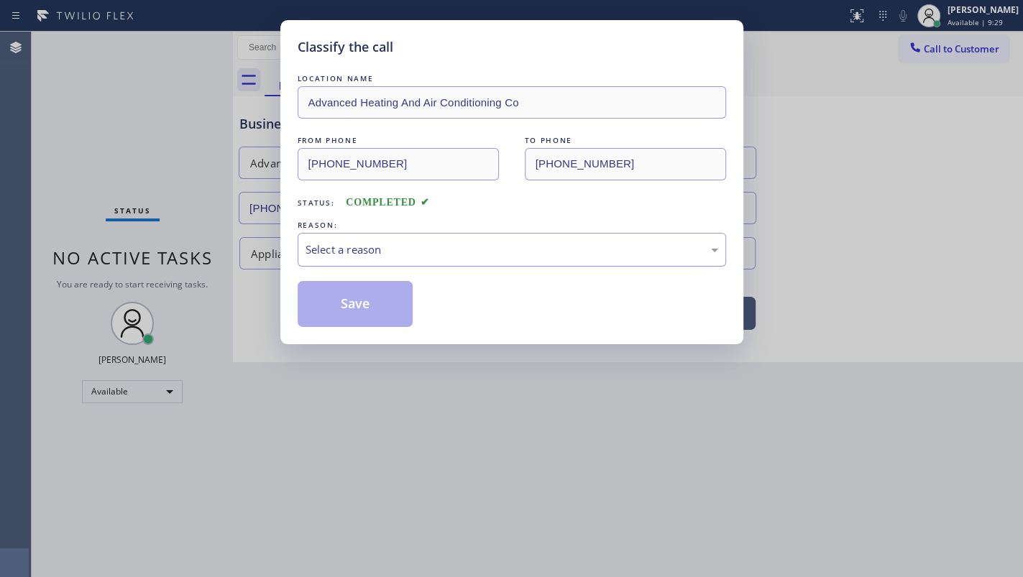
click at [336, 267] on div "Select a reason" at bounding box center [512, 250] width 428 height 34
click at [325, 305] on button "Save" at bounding box center [356, 304] width 116 height 46
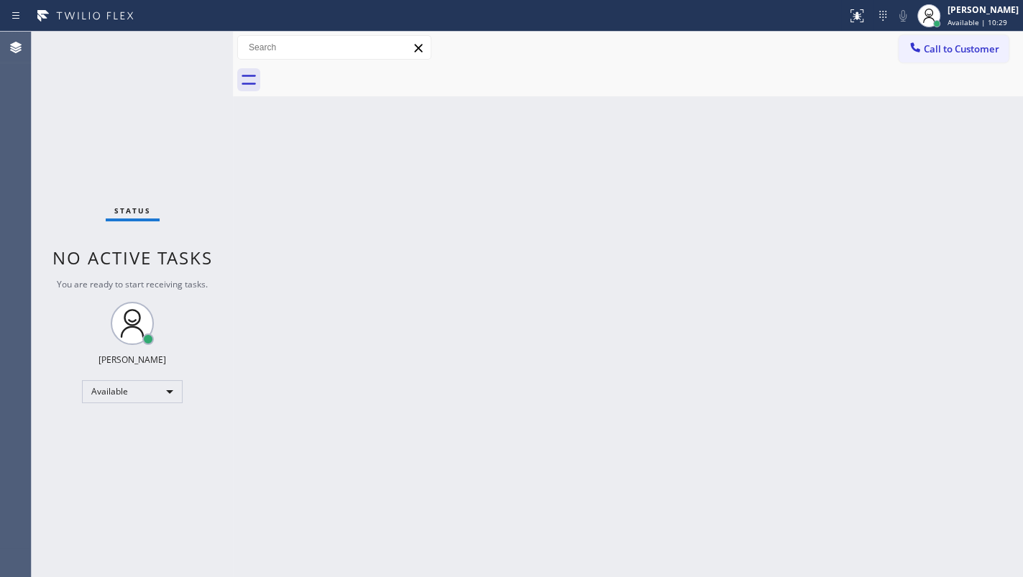
click at [73, 94] on div "Status No active tasks You are ready to start receiving tasks. JENIZA ALCAYDE A…" at bounding box center [132, 305] width 201 height 546
click at [108, 137] on div "Status No active tasks You are ready to start receiving tasks. JENIZA ALCAYDE A…" at bounding box center [132, 305] width 201 height 546
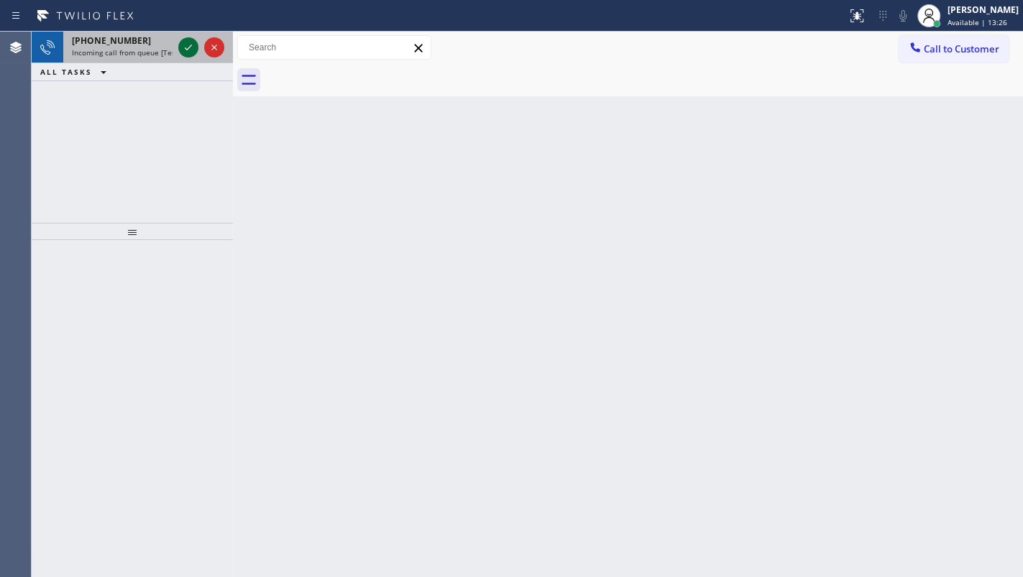
click at [184, 45] on icon at bounding box center [188, 47] width 17 height 17
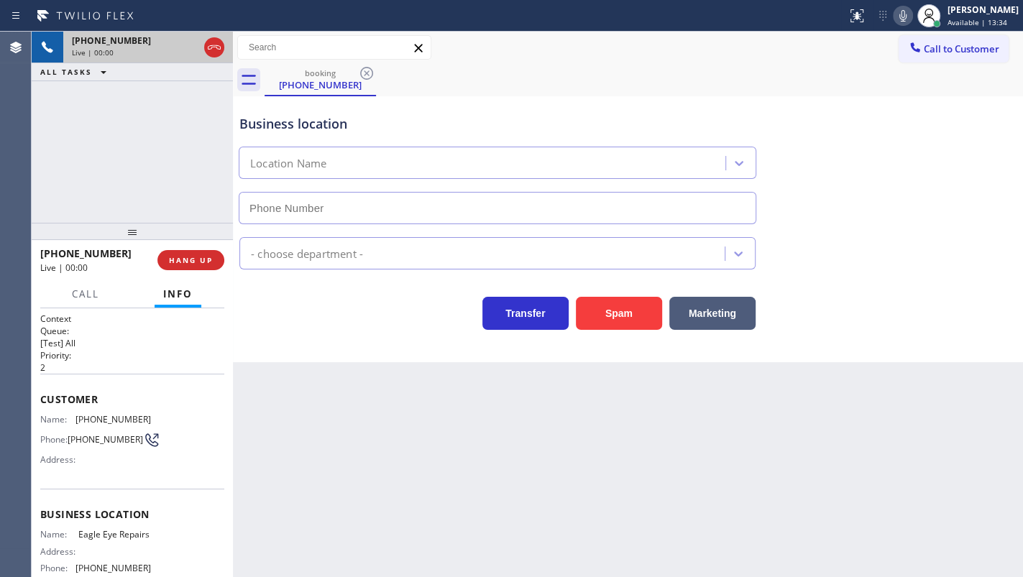
type input "(323) 784-9993"
click at [185, 261] on span "HANG UP" at bounding box center [191, 260] width 44 height 10
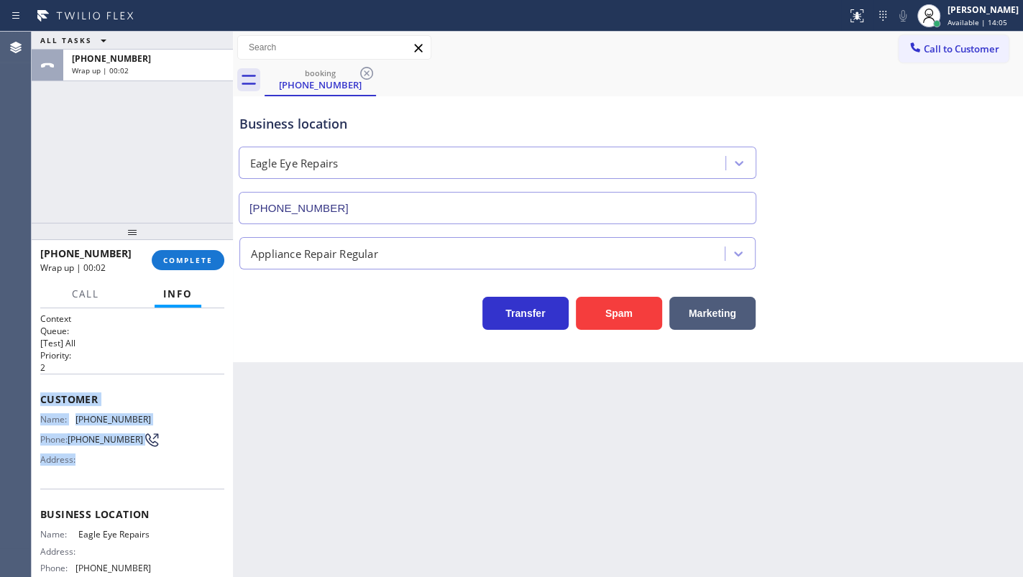
scroll to position [130, 0]
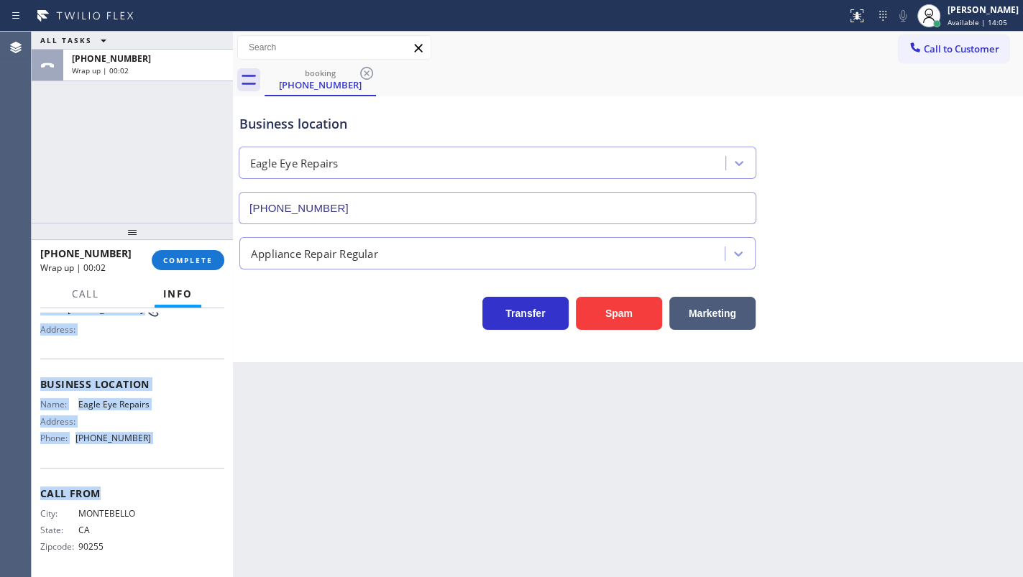
drag, startPoint x: 37, startPoint y: 388, endPoint x: 157, endPoint y: 484, distance: 153.5
click at [157, 484] on div "Context Queue: [Test] All Priority: 2 Customer Name: (323) 365-9768 Phone: (323…" at bounding box center [132, 442] width 201 height 269
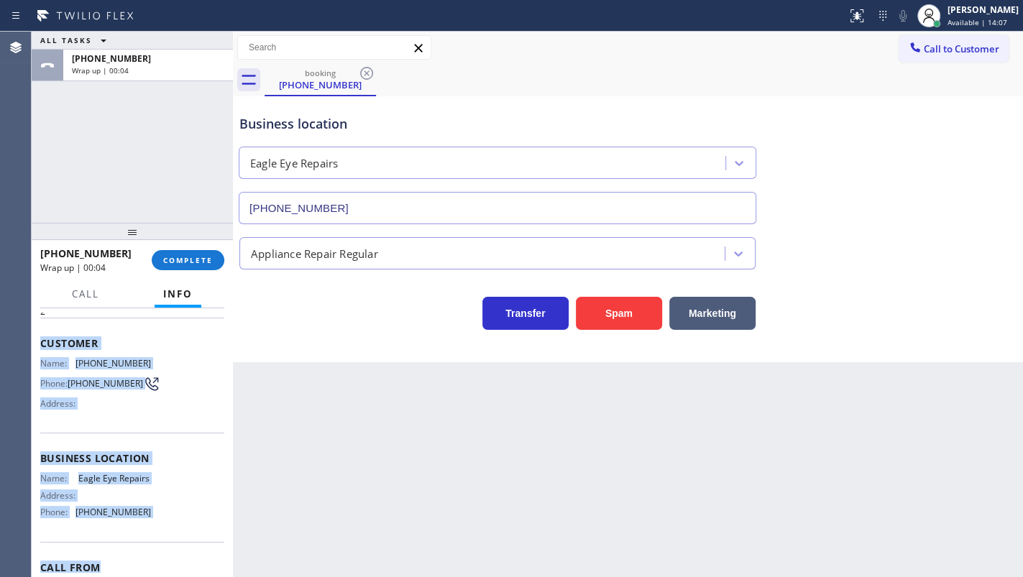
scroll to position [0, 0]
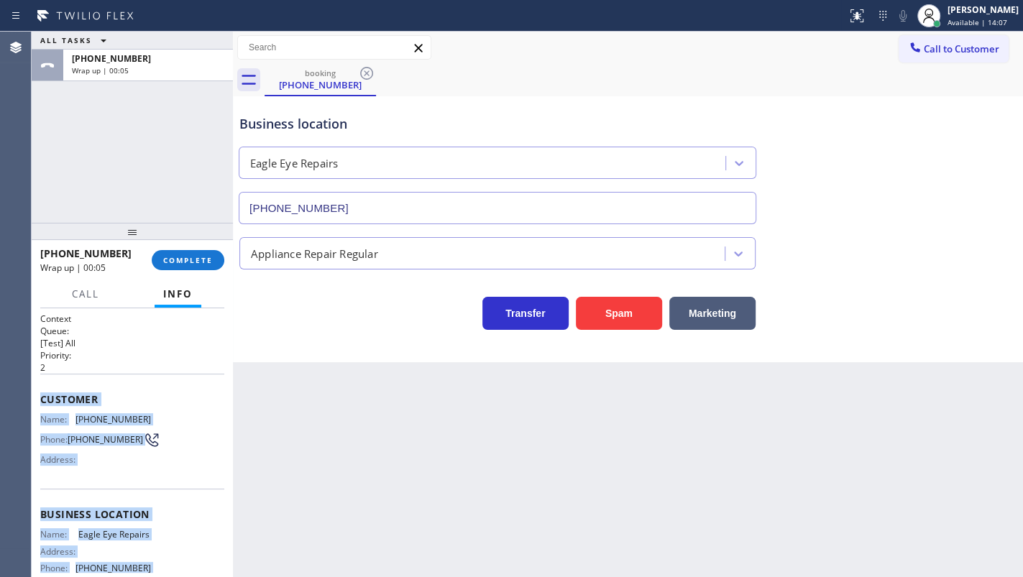
click at [44, 374] on div "Customer Name: (323) 365-9768 Phone: (323) 365-9768 Address:" at bounding box center [132, 431] width 184 height 115
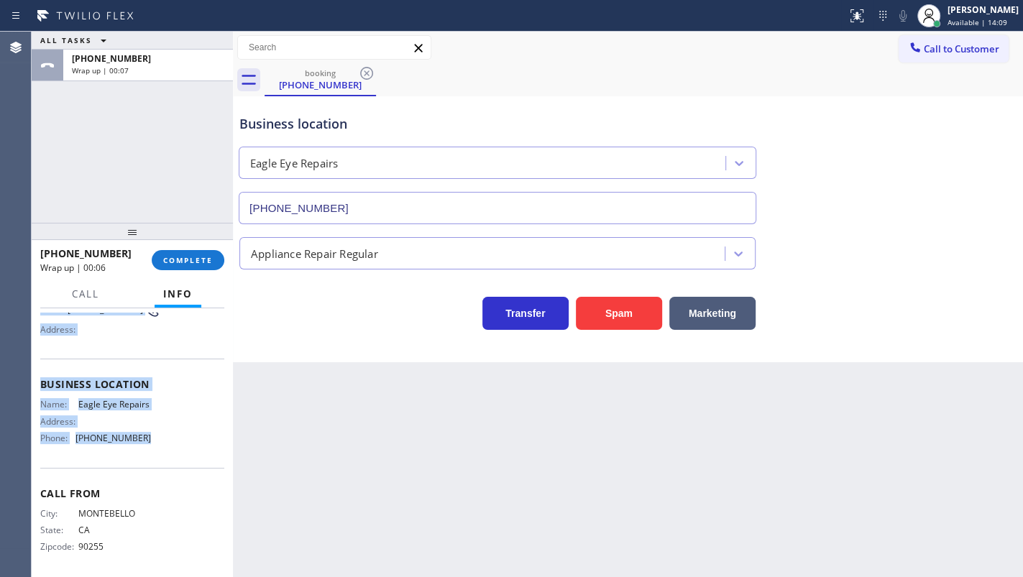
scroll to position [147, 0]
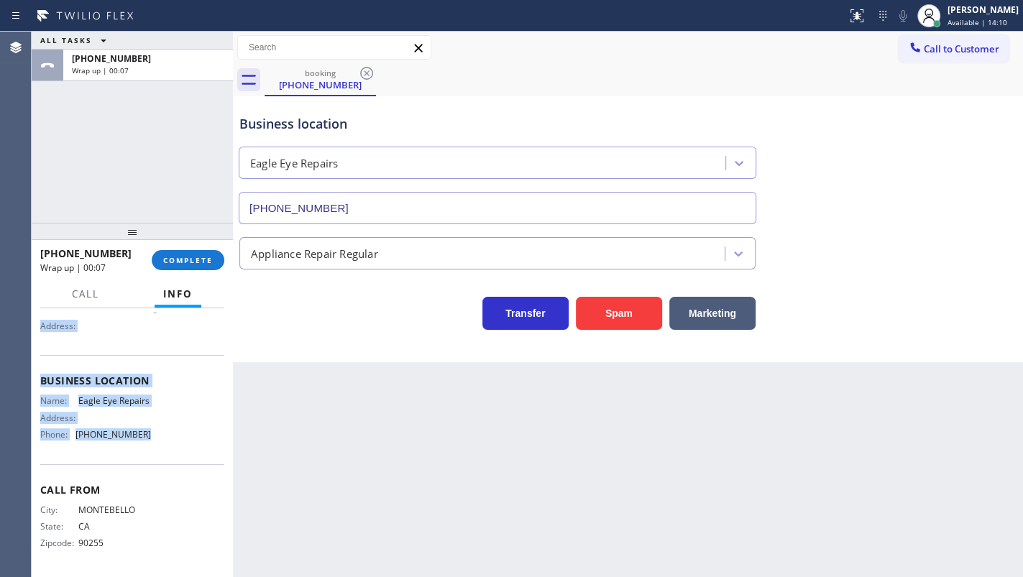
drag, startPoint x: 37, startPoint y: 375, endPoint x: 172, endPoint y: 455, distance: 157.0
click at [172, 455] on div "Context Queue: [Test] All Priority: 2 Customer Name: (323) 365-9768 Phone: (323…" at bounding box center [132, 442] width 201 height 269
copy div "Customer Name: (323) 365-9768 Phone: (323) 365-9768 Address: Business location …"
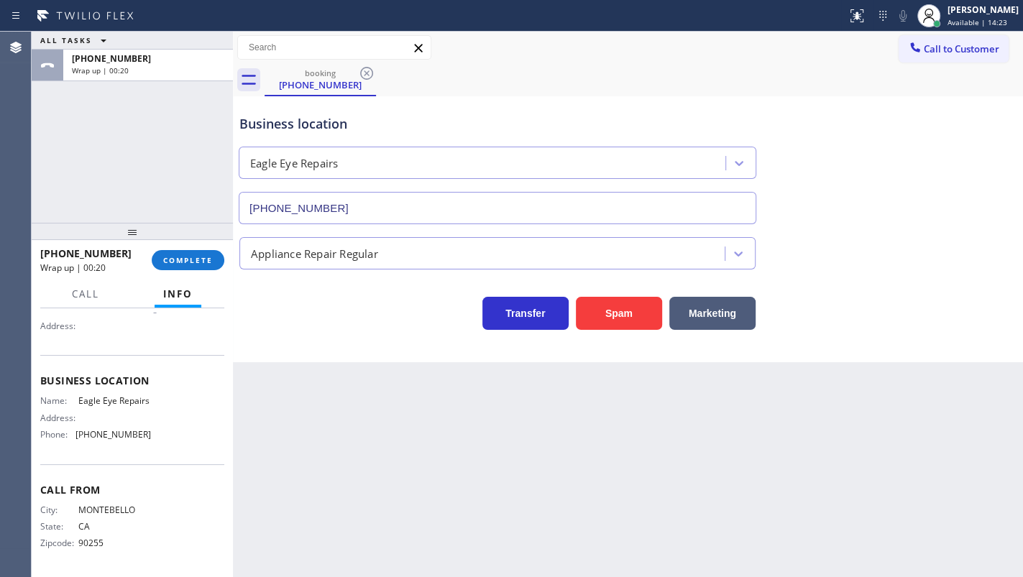
drag, startPoint x: 111, startPoint y: 168, endPoint x: 125, endPoint y: 179, distance: 18.4
click at [111, 168] on div "ALL TASKS ALL TASKS ACTIVE TASKS TASKS IN WRAP UP +13233659768 Wrap up | 00:20" at bounding box center [132, 127] width 201 height 191
click at [199, 260] on span "COMPLETE" at bounding box center [188, 260] width 50 height 10
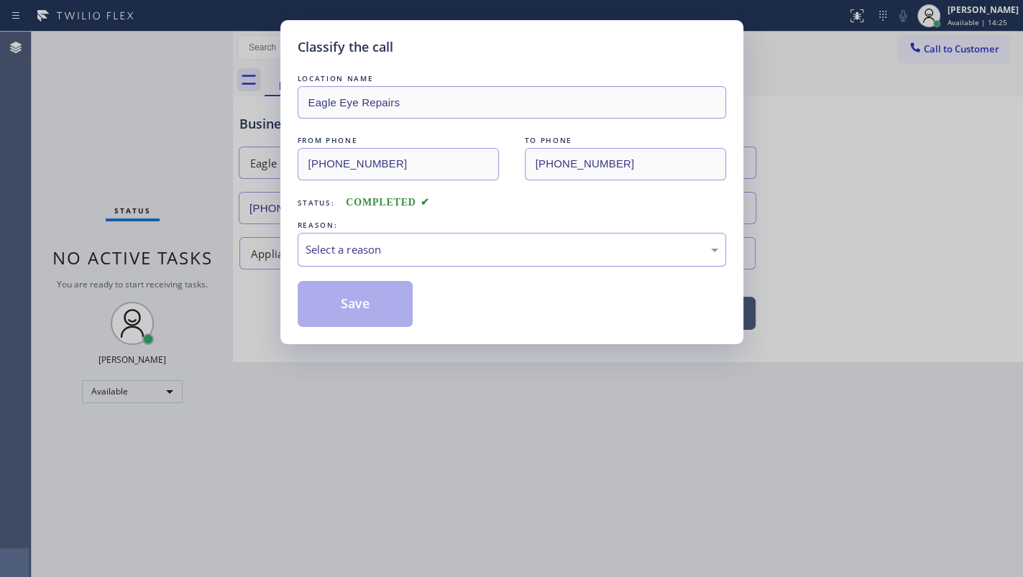
click at [334, 260] on div "Select a reason" at bounding box center [512, 250] width 428 height 34
click at [339, 299] on button "Save" at bounding box center [356, 304] width 116 height 46
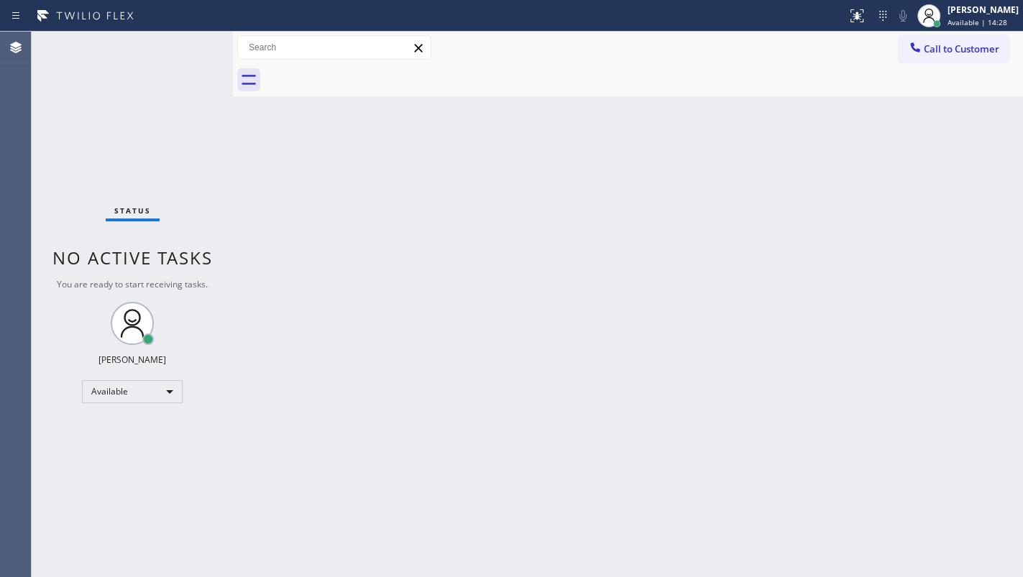
click at [196, 46] on div "Status No active tasks You are ready to start receiving tasks. JENIZA ALCAYDE A…" at bounding box center [132, 305] width 201 height 546
click at [73, 148] on div "Status No active tasks You are ready to start receiving tasks. JENIZA ALCAYDE A…" at bounding box center [132, 305] width 201 height 546
click at [101, 119] on div "Status No active tasks You are ready to start receiving tasks. JENIZA ALCAYDE A…" at bounding box center [132, 305] width 201 height 546
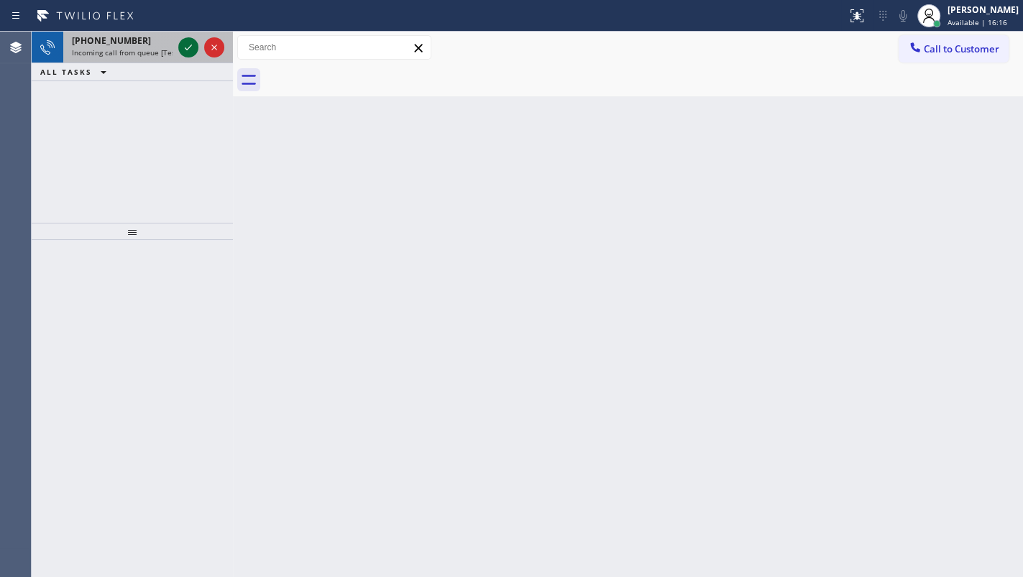
click at [187, 50] on icon at bounding box center [188, 48] width 7 height 6
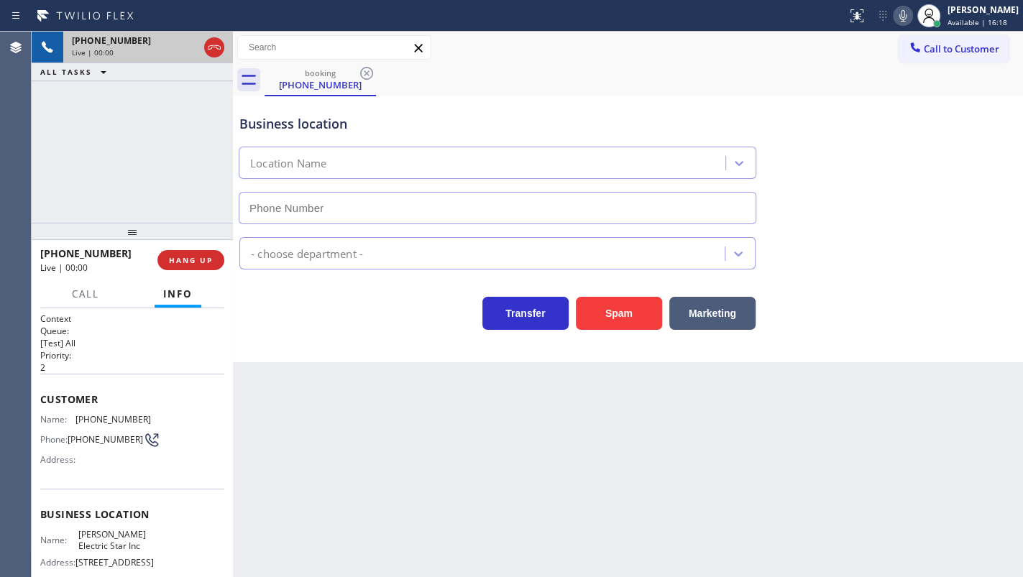
type input "(909) 325-3865"
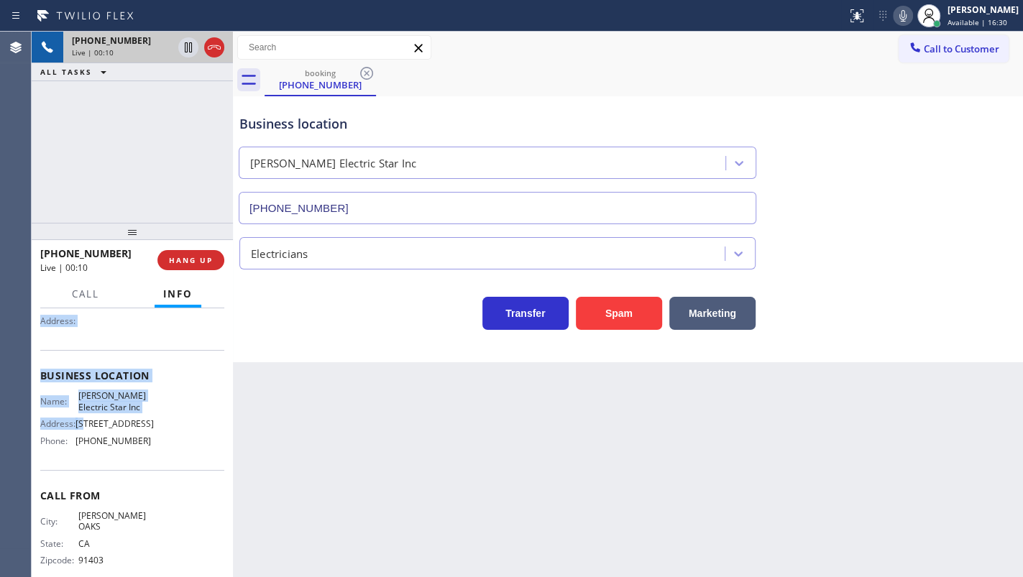
scroll to position [147, 0]
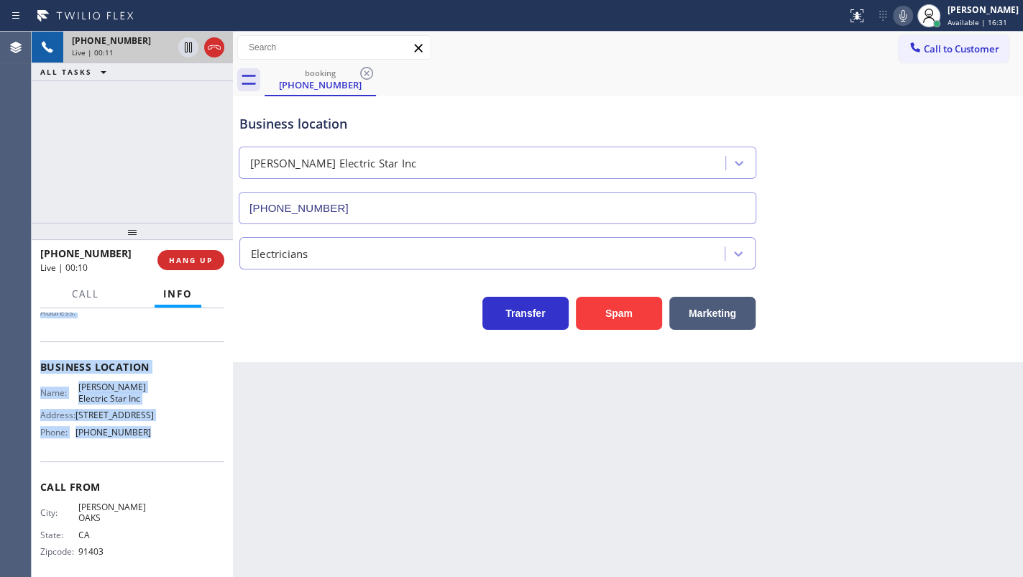
drag, startPoint x: 37, startPoint y: 395, endPoint x: 215, endPoint y: 454, distance: 187.6
click at [215, 454] on div "Context Queue: [Test] All Priority: 2 Customer Name: (909) 222-7306 Phone: (909…" at bounding box center [132, 442] width 201 height 269
copy div "Customer Name: (909) 222-7306 Phone: (909) 222-7306 Address: Business location …"
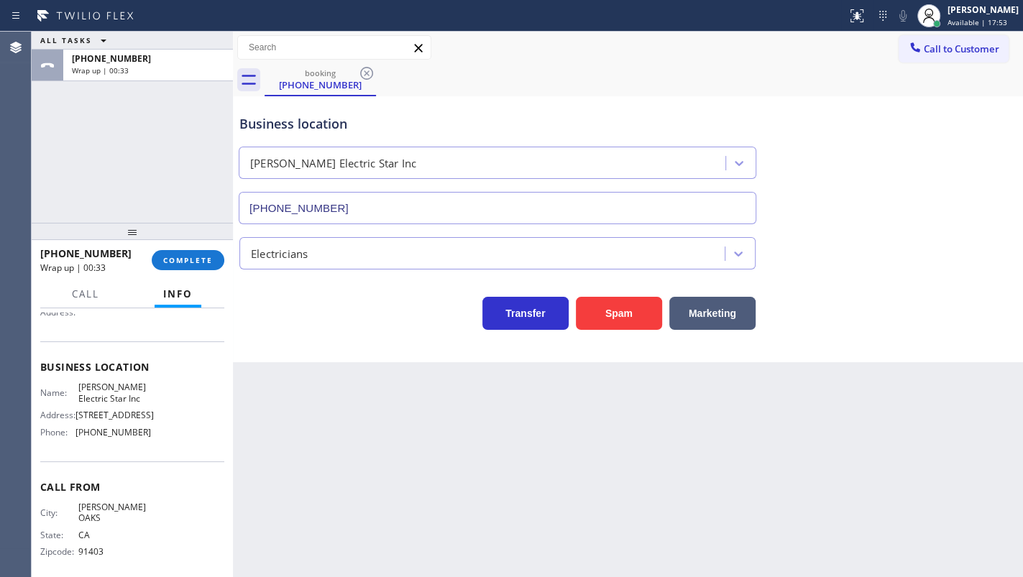
drag, startPoint x: 122, startPoint y: 157, endPoint x: 132, endPoint y: 165, distance: 12.4
click at [122, 157] on div "ALL TASKS ALL TASKS ACTIVE TASKS TASKS IN WRAP UP +19092227306 Wrap up | 00:33" at bounding box center [132, 127] width 201 height 191
click at [200, 248] on div "+19092227306 Wrap up | 00:34 COMPLETE" at bounding box center [132, 260] width 184 height 37
click at [170, 263] on span "COMPLETE" at bounding box center [188, 260] width 50 height 10
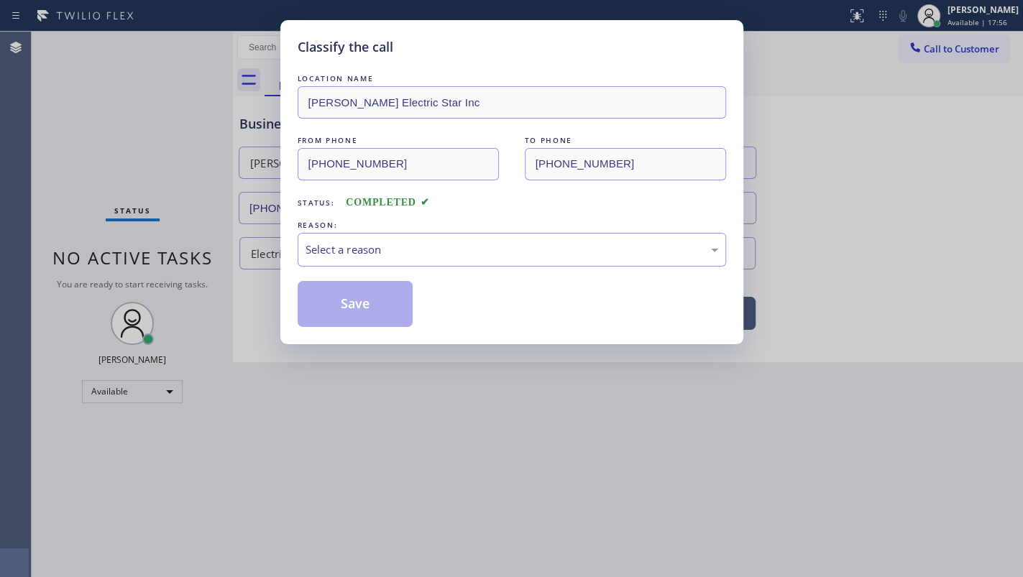
click at [357, 230] on div "REASON:" at bounding box center [512, 225] width 428 height 15
click at [354, 252] on div "Select a reason" at bounding box center [512, 250] width 413 height 17
click at [347, 298] on button "Save" at bounding box center [356, 304] width 116 height 46
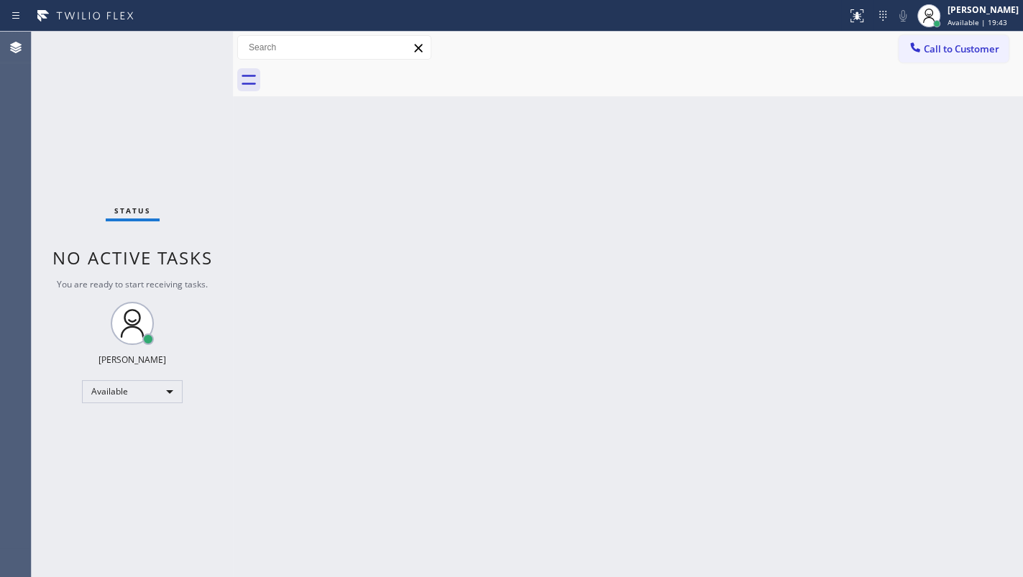
click at [187, 47] on div "Status No active tasks You are ready to start receiving tasks. JENIZA ALCAYDE A…" at bounding box center [132, 305] width 201 height 546
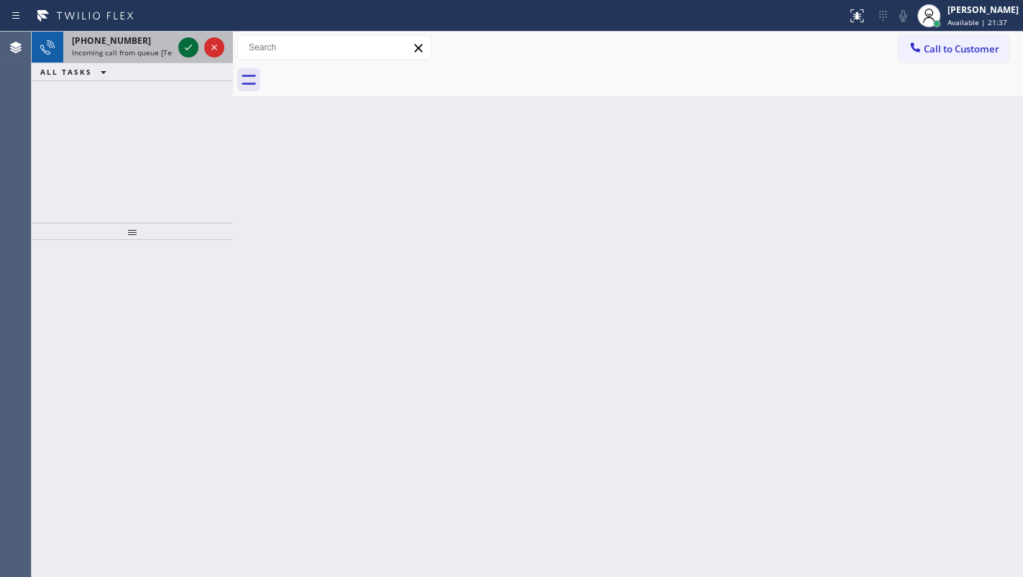
click at [181, 49] on icon at bounding box center [188, 47] width 17 height 17
click at [180, 50] on icon at bounding box center [188, 47] width 17 height 17
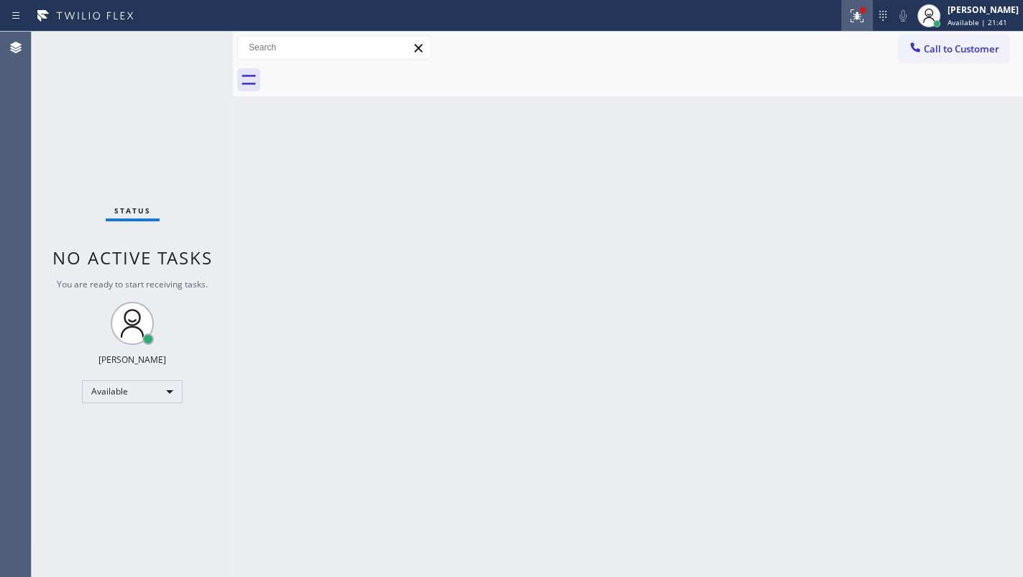
drag, startPoint x: 863, startPoint y: 22, endPoint x: 836, endPoint y: 134, distance: 116.1
click at [863, 28] on button at bounding box center [857, 16] width 32 height 32
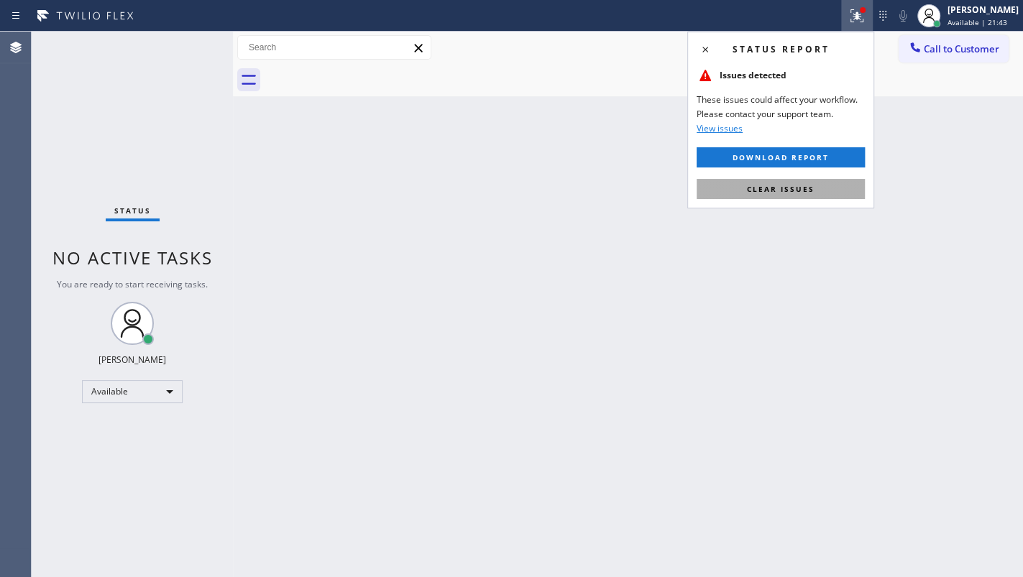
click at [835, 181] on button "Clear issues" at bounding box center [781, 189] width 168 height 20
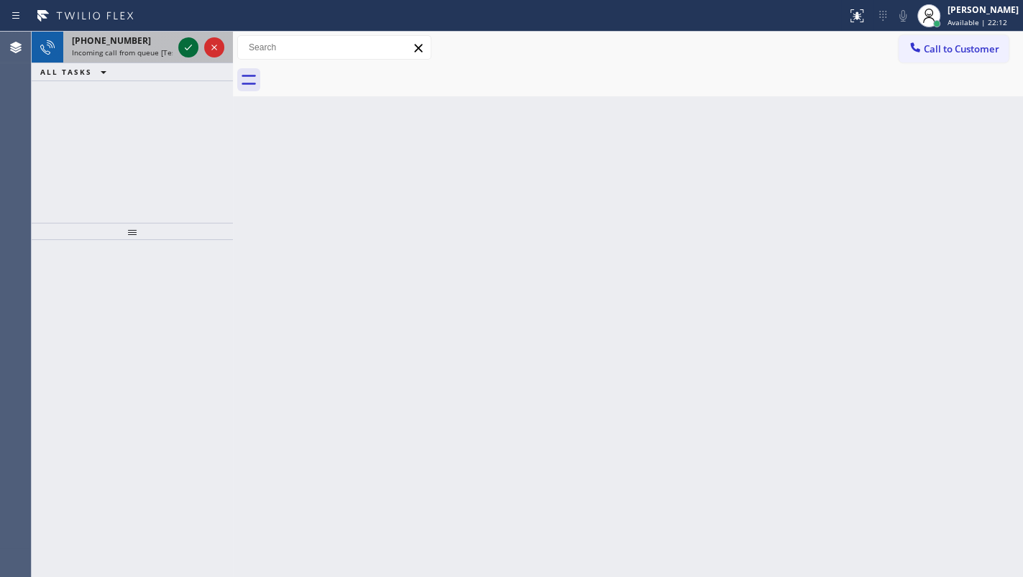
click at [194, 44] on icon at bounding box center [188, 47] width 17 height 17
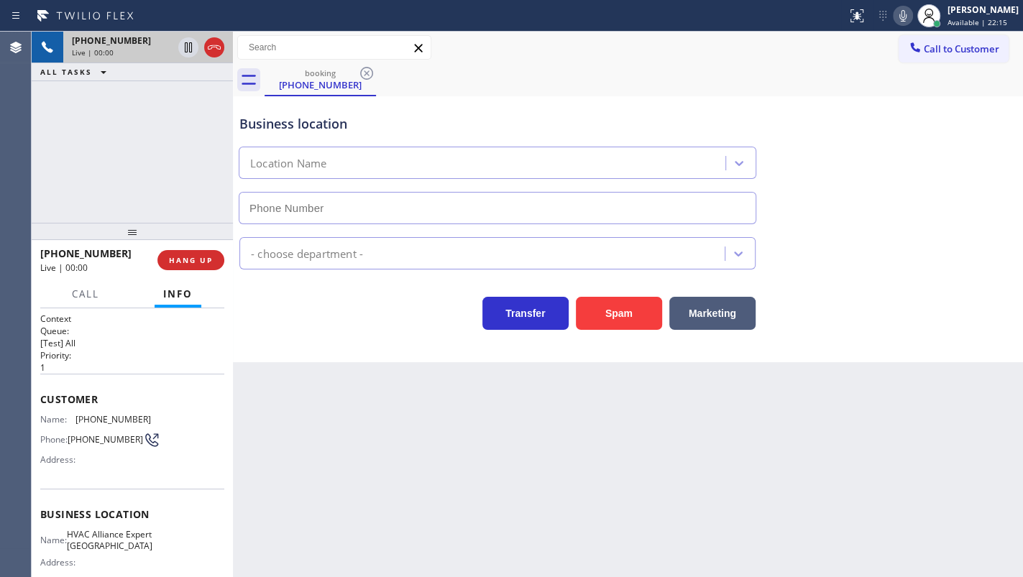
type input "(786) 465-5241"
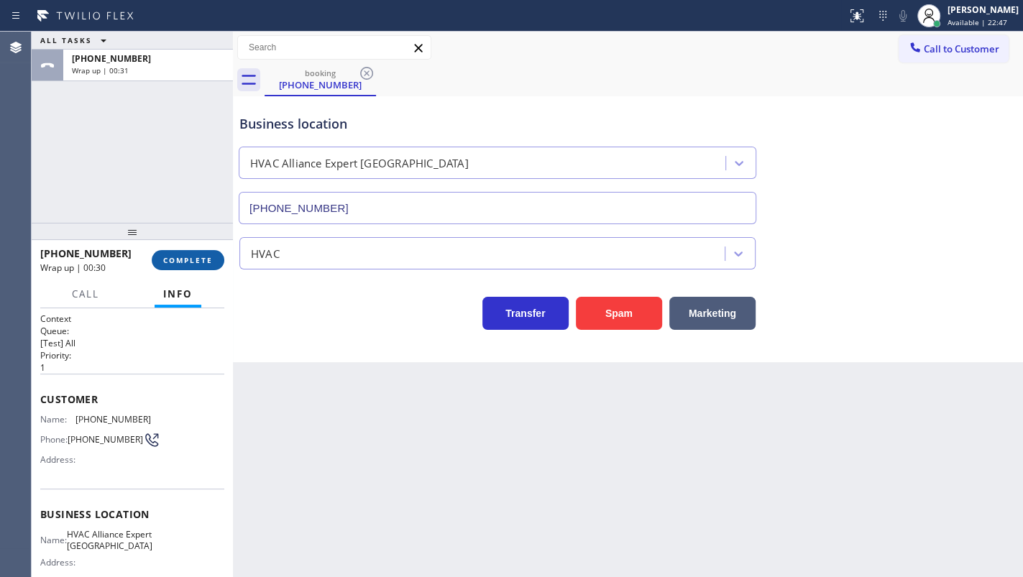
click at [194, 253] on button "COMPLETE" at bounding box center [188, 260] width 73 height 20
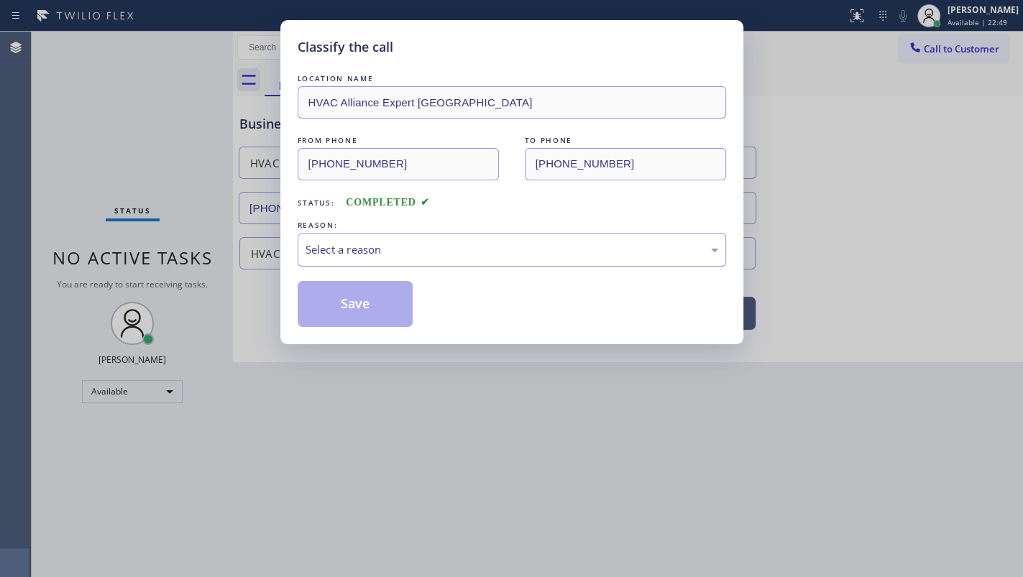
click at [321, 261] on div "Select a reason" at bounding box center [512, 250] width 428 height 34
click at [330, 309] on button "Save" at bounding box center [356, 304] width 116 height 46
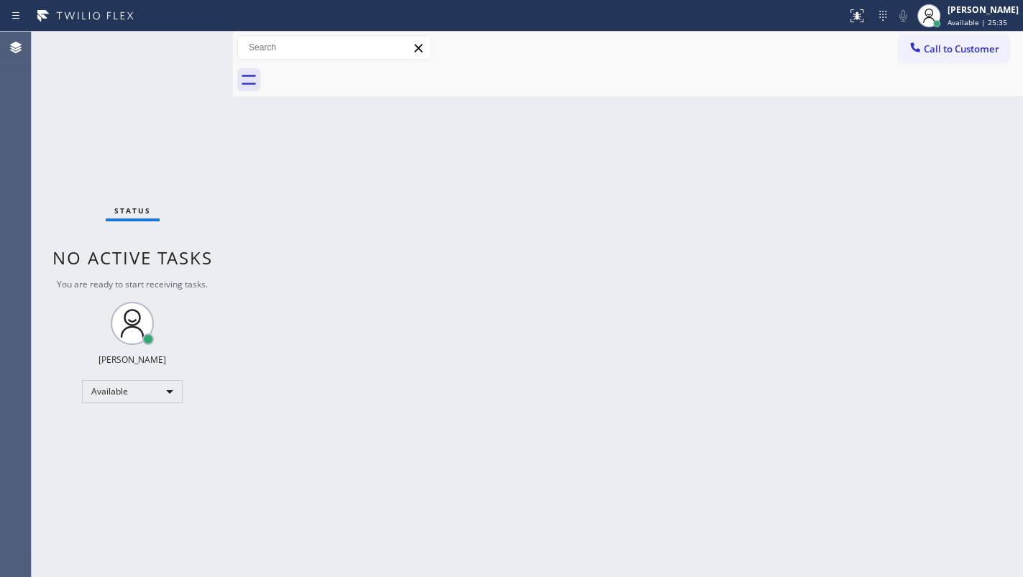
click at [102, 90] on div "Status No active tasks You are ready to start receiving tasks. JENIZA ALCAYDE A…" at bounding box center [132, 305] width 201 height 546
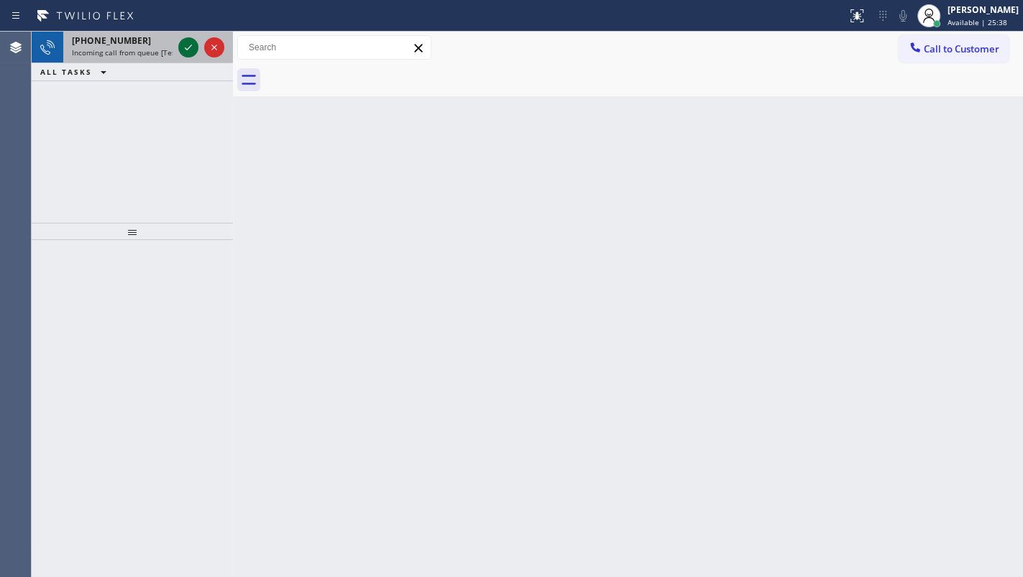
click at [180, 50] on icon at bounding box center [188, 47] width 17 height 17
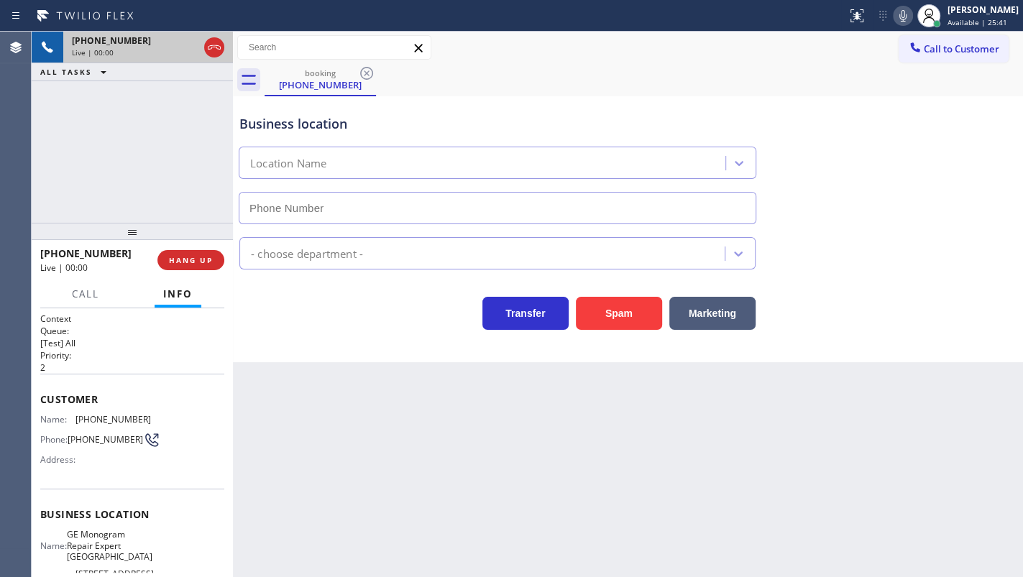
type input "(207) 223-7593"
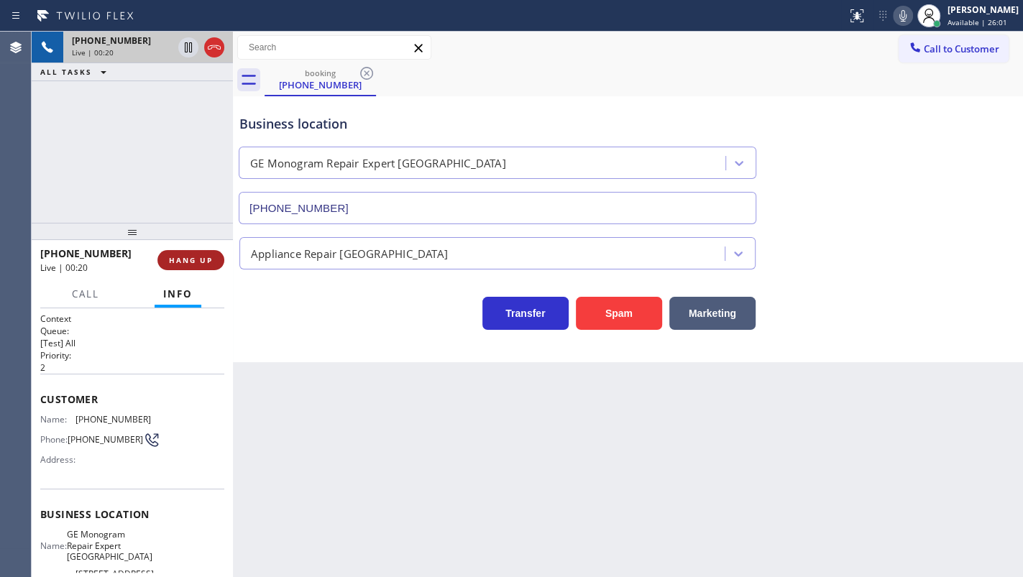
click at [184, 266] on button "HANG UP" at bounding box center [190, 260] width 67 height 20
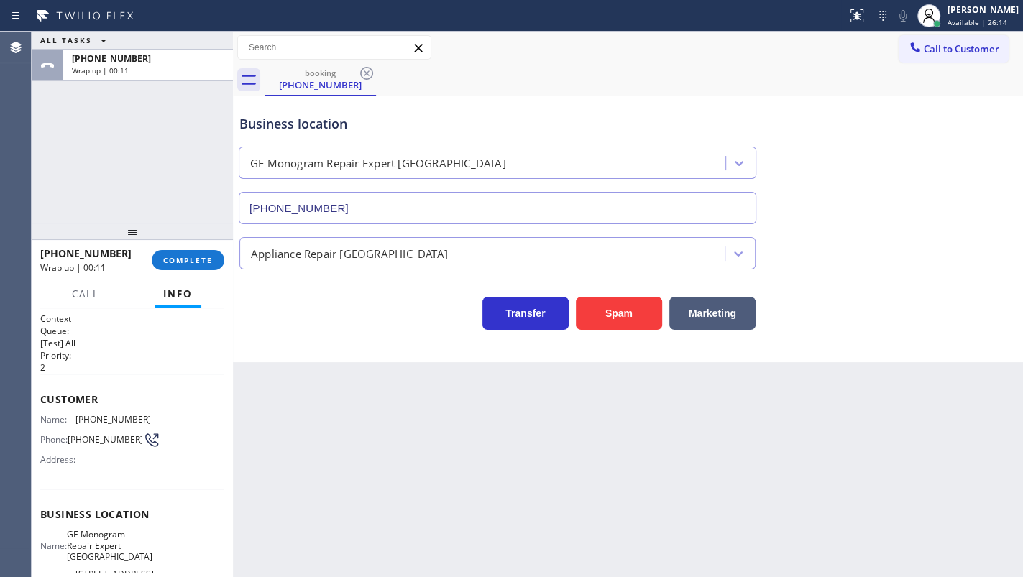
click at [83, 270] on span "Wrap up | 00:11" at bounding box center [72, 268] width 65 height 12
click at [163, 260] on button "COMPLETE" at bounding box center [188, 260] width 73 height 20
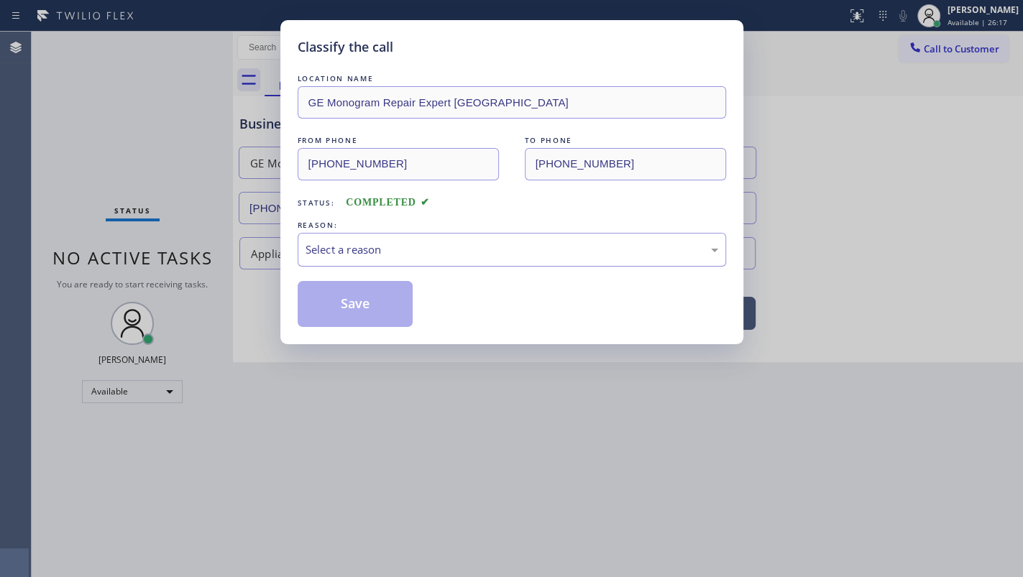
click at [387, 257] on div "Select a reason" at bounding box center [512, 250] width 428 height 34
click at [363, 307] on button "Save" at bounding box center [356, 304] width 116 height 46
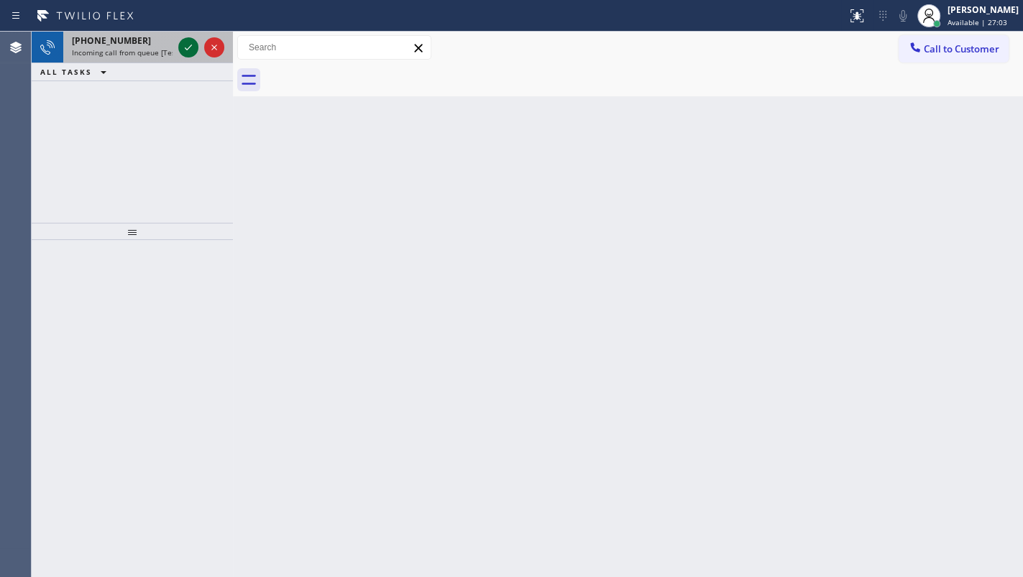
click at [194, 44] on icon at bounding box center [188, 47] width 17 height 17
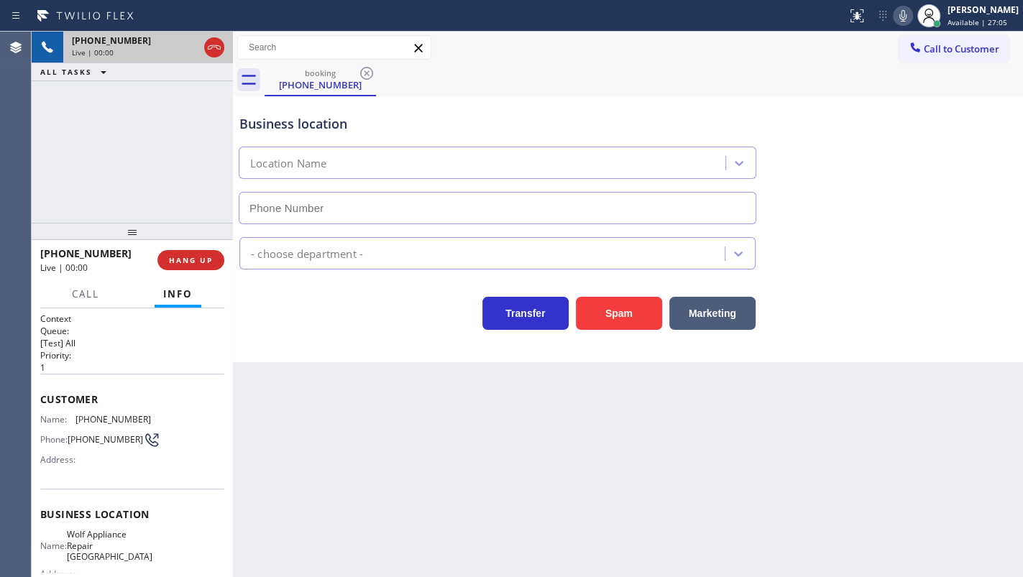
type input "(425) 517-3988"
click at [93, 151] on div "+17757217540 Live | 01:06 ALL TASKS ALL TASKS ACTIVE TASKS TASKS IN WRAP UP" at bounding box center [132, 127] width 201 height 191
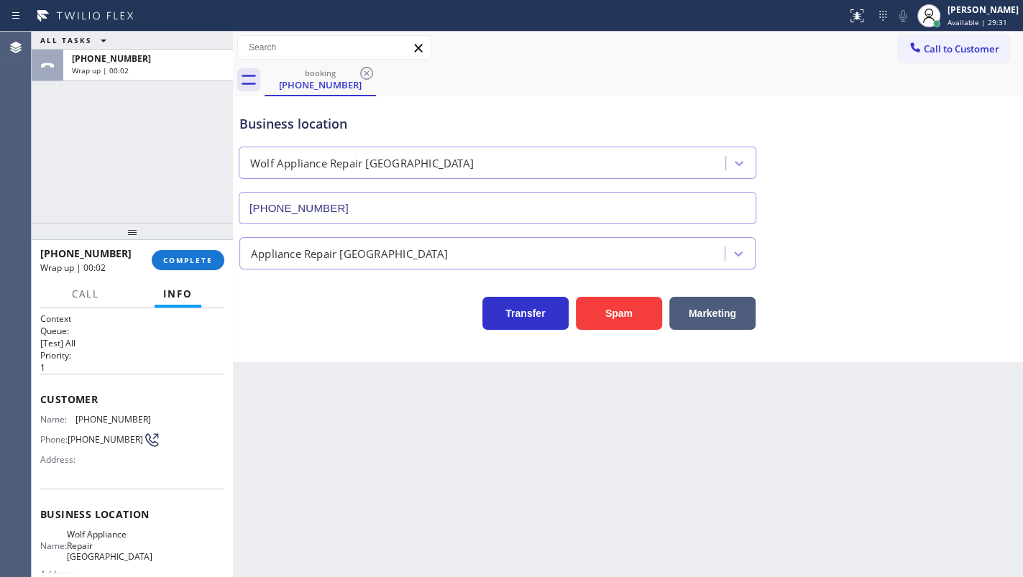
click at [184, 272] on div "+17757217540 Wrap up | 00:02 COMPLETE" at bounding box center [132, 260] width 184 height 37
click at [188, 265] on span "COMPLETE" at bounding box center [188, 260] width 50 height 10
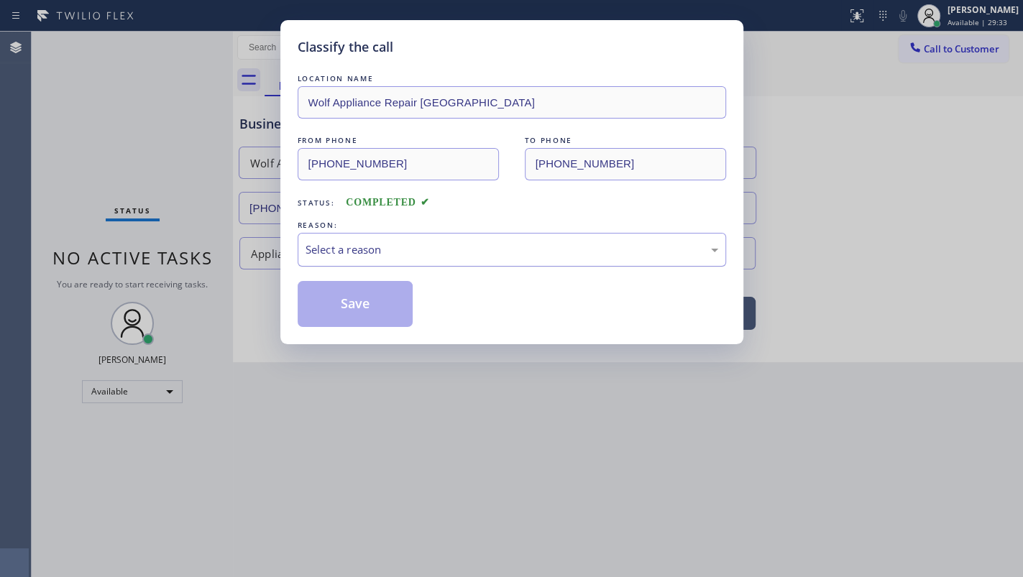
drag, startPoint x: 421, startPoint y: 237, endPoint x: 400, endPoint y: 262, distance: 32.2
click at [418, 241] on div "Select a reason" at bounding box center [512, 250] width 428 height 34
click at [359, 298] on button "Save" at bounding box center [356, 304] width 116 height 46
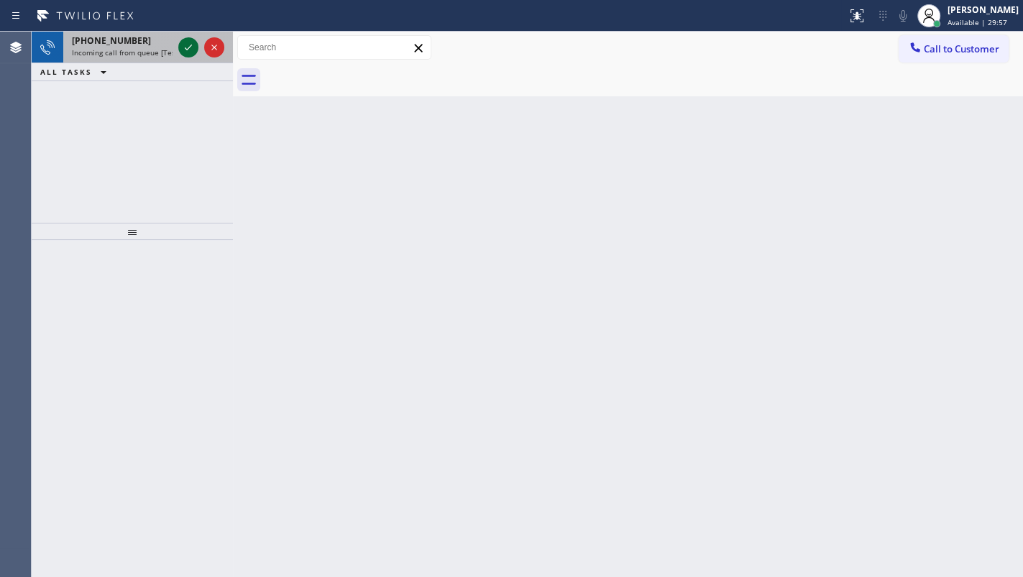
click at [188, 50] on icon at bounding box center [188, 47] width 17 height 17
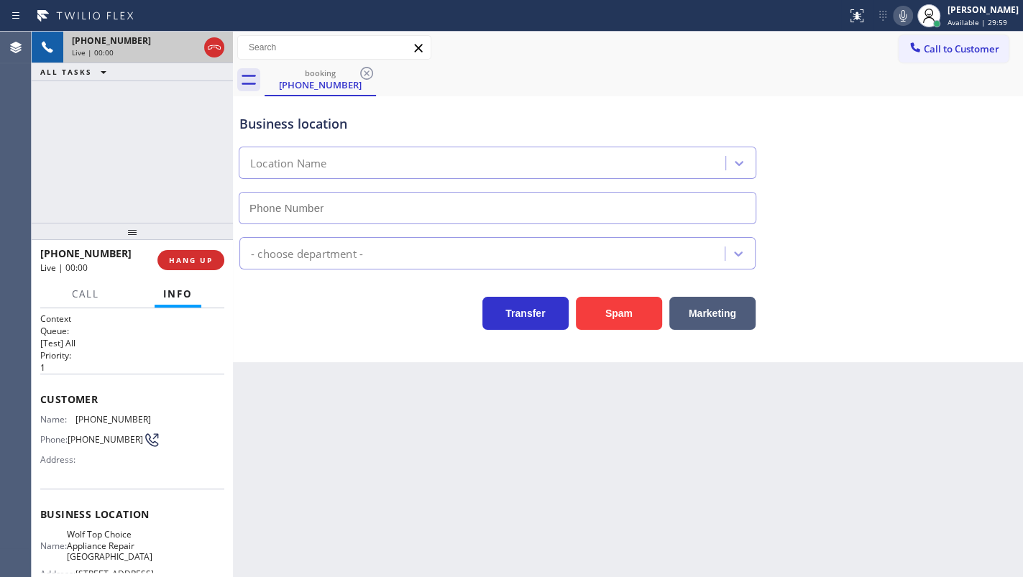
type input "(954) 869-4847"
click at [180, 240] on div at bounding box center [132, 231] width 201 height 17
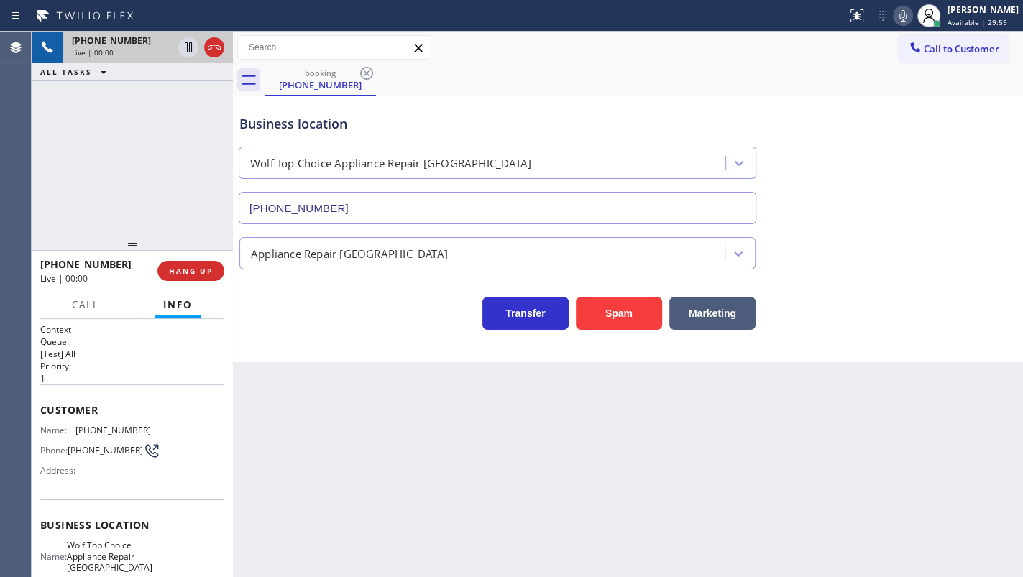
click at [184, 257] on div "+15617064366 Live | 00:00 HANG UP" at bounding box center [132, 270] width 184 height 37
click at [185, 266] on span "HANG UP" at bounding box center [191, 271] width 44 height 10
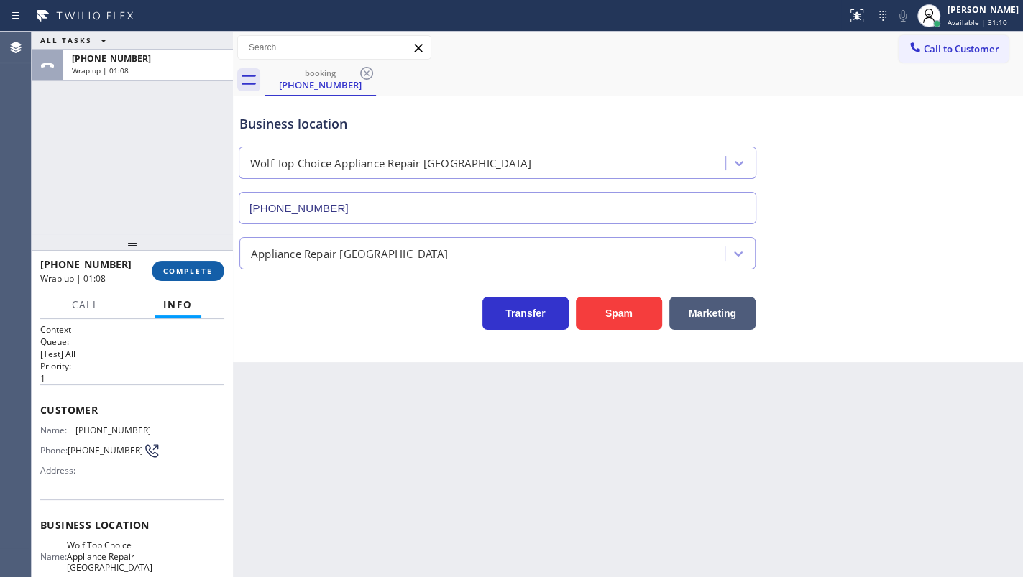
click at [168, 275] on span "COMPLETE" at bounding box center [188, 271] width 50 height 10
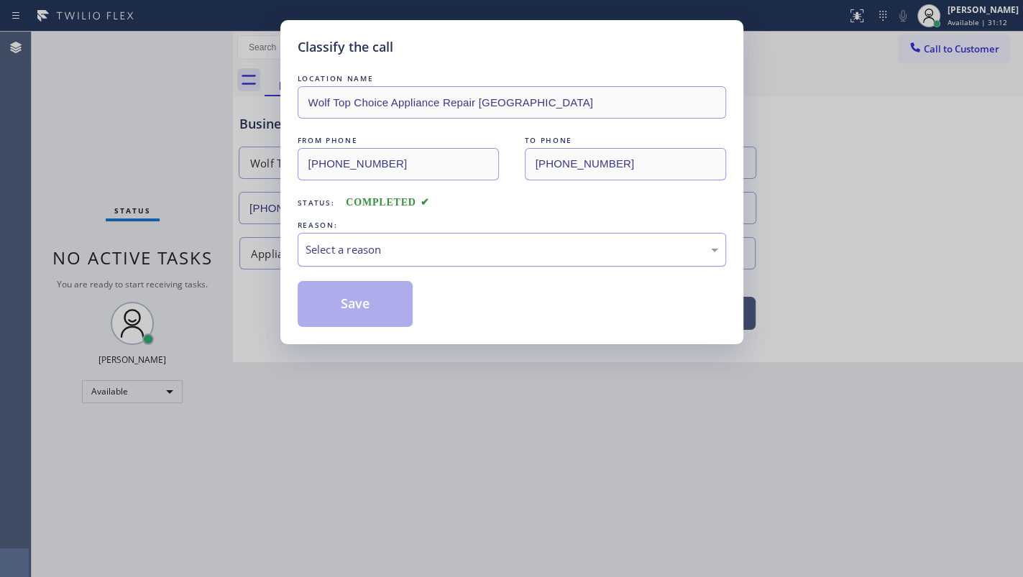
click at [400, 260] on div "Select a reason" at bounding box center [512, 250] width 428 height 34
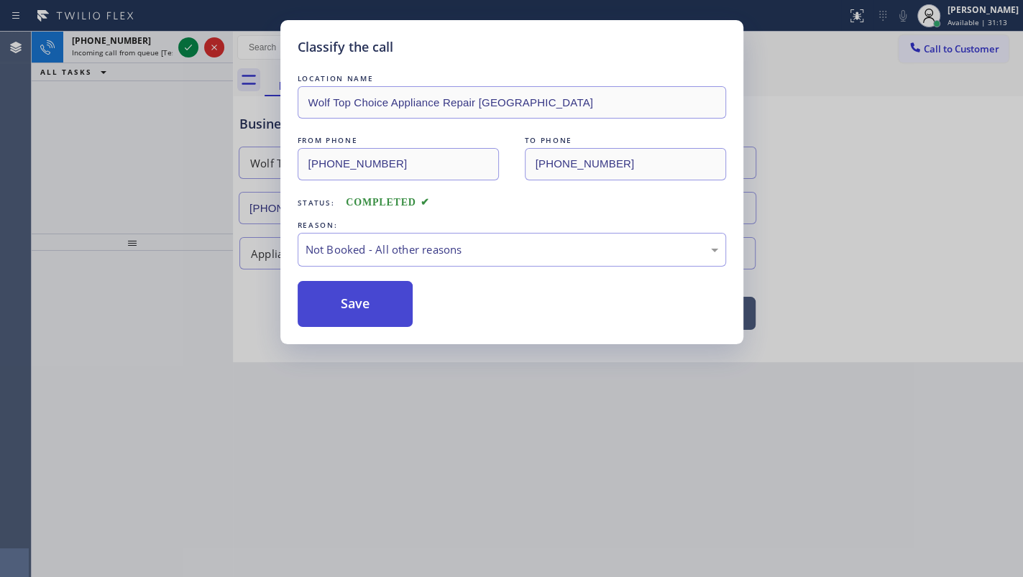
click at [362, 301] on button "Save" at bounding box center [356, 304] width 116 height 46
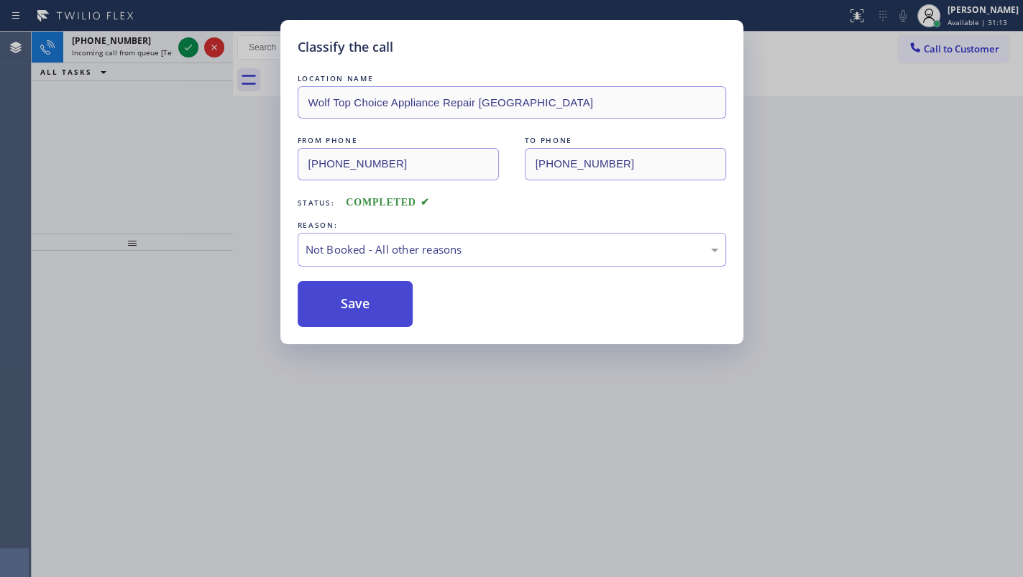
click at [362, 301] on button "Save" at bounding box center [356, 304] width 116 height 46
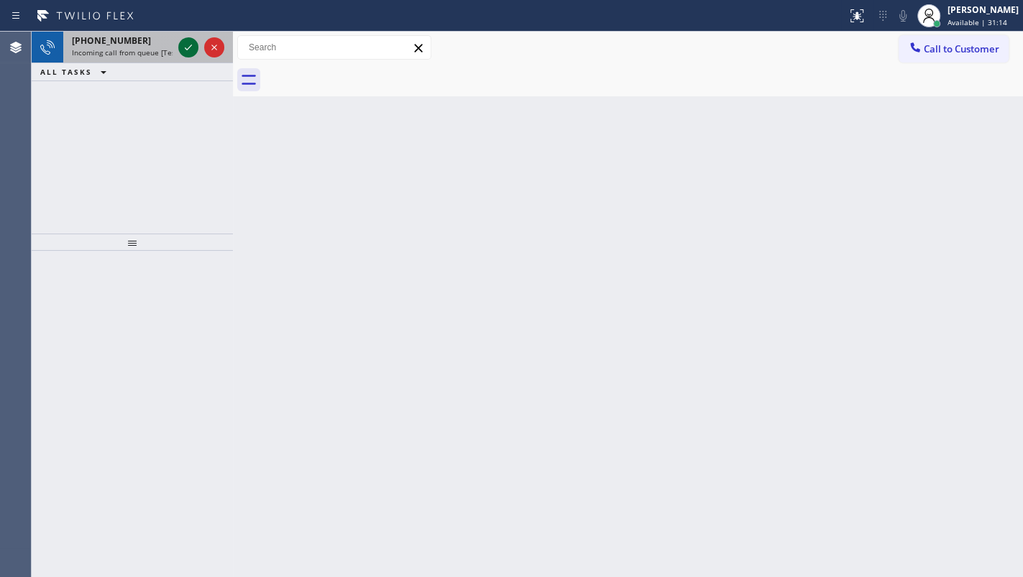
click at [189, 42] on icon at bounding box center [188, 47] width 17 height 17
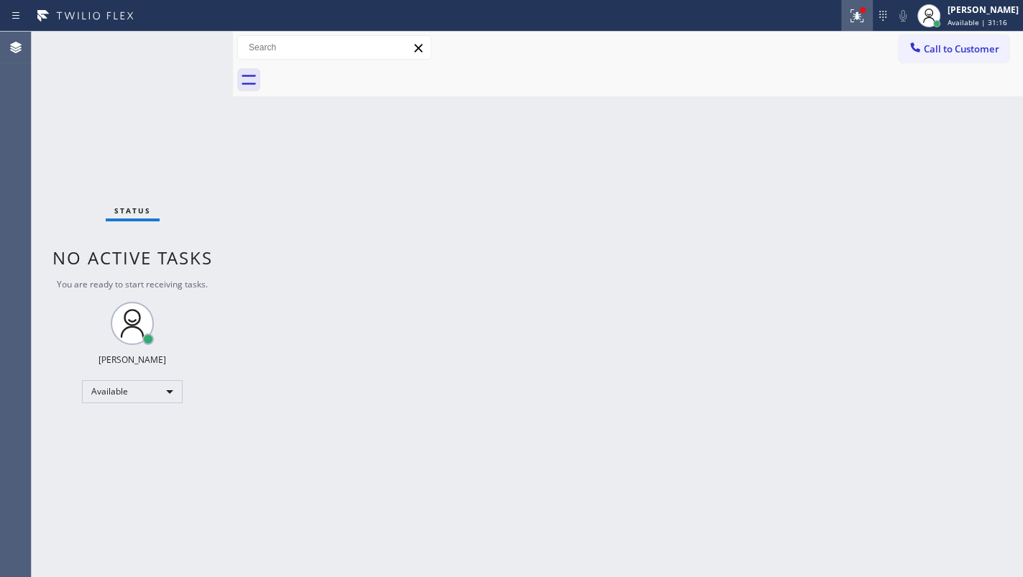
click at [848, 7] on div at bounding box center [857, 15] width 32 height 17
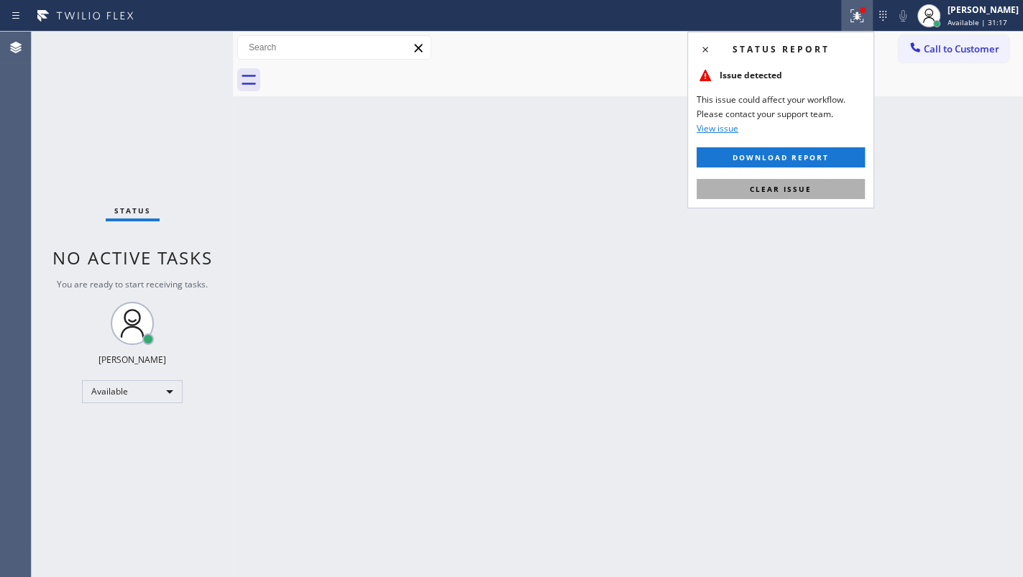
click at [848, 185] on button "Clear issue" at bounding box center [781, 189] width 168 height 20
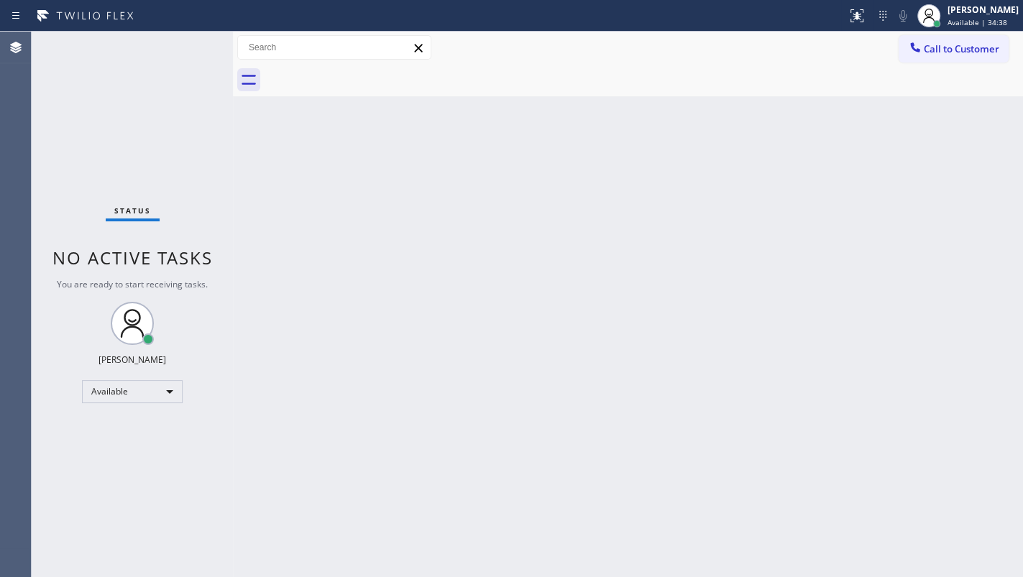
click at [111, 88] on div "Status No active tasks You are ready to start receiving tasks. JENIZA ALCAYDE A…" at bounding box center [132, 305] width 201 height 546
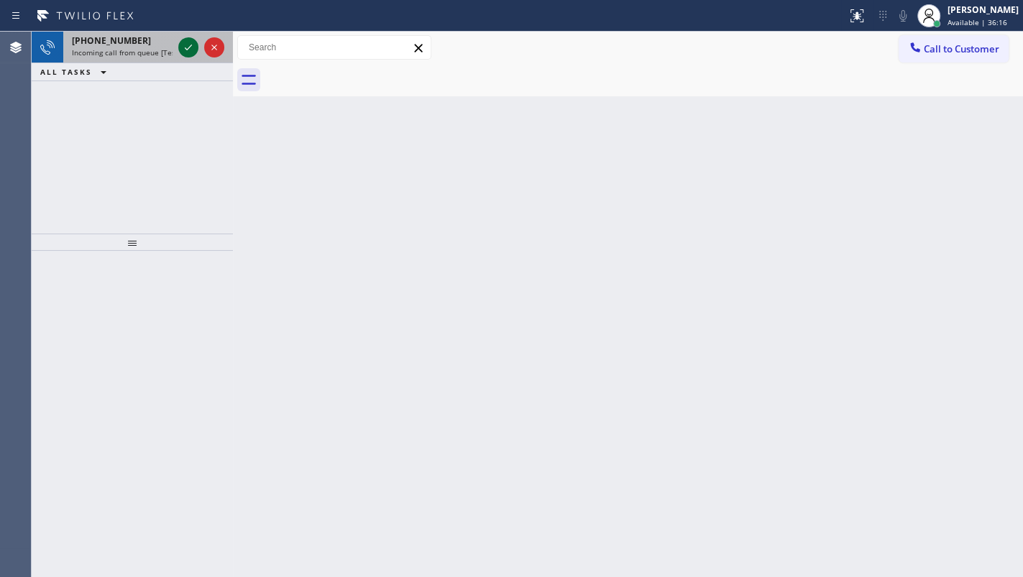
click at [188, 47] on icon at bounding box center [188, 48] width 7 height 6
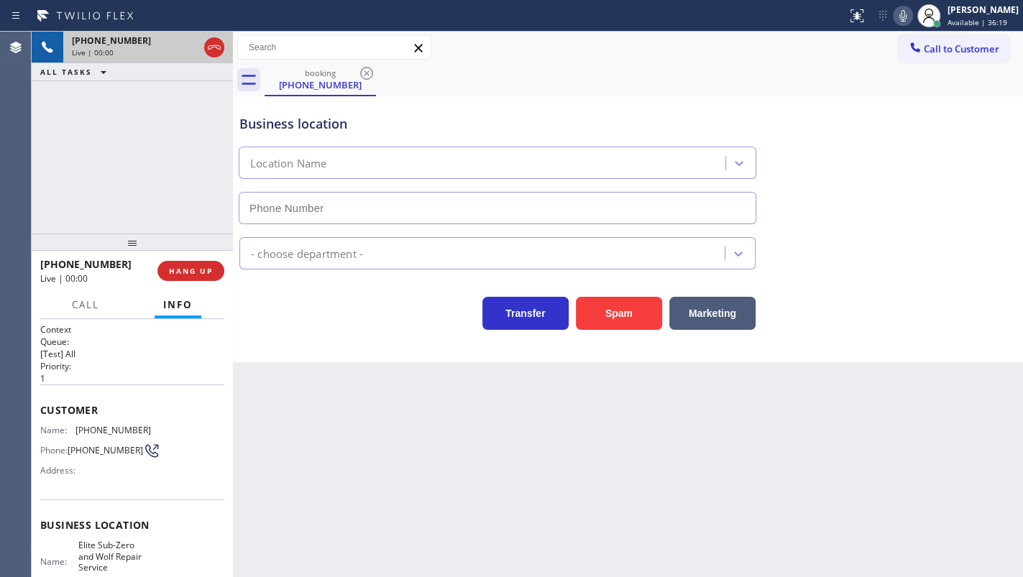
type input "(917) 920-9568"
click at [180, 273] on span "HANG UP" at bounding box center [191, 271] width 44 height 10
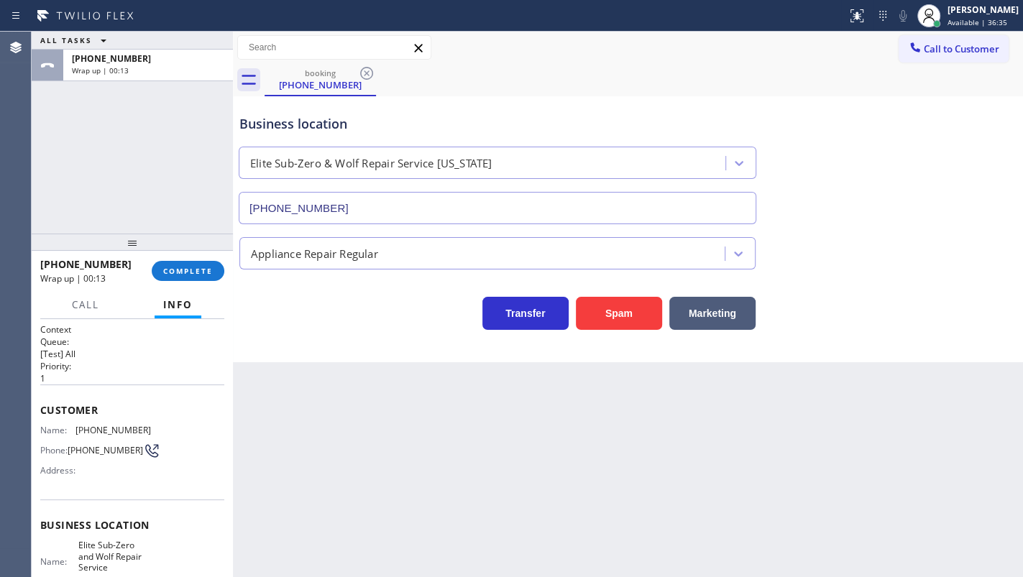
click at [191, 249] on div at bounding box center [132, 242] width 201 height 17
click at [191, 270] on span "COMPLETE" at bounding box center [188, 271] width 50 height 10
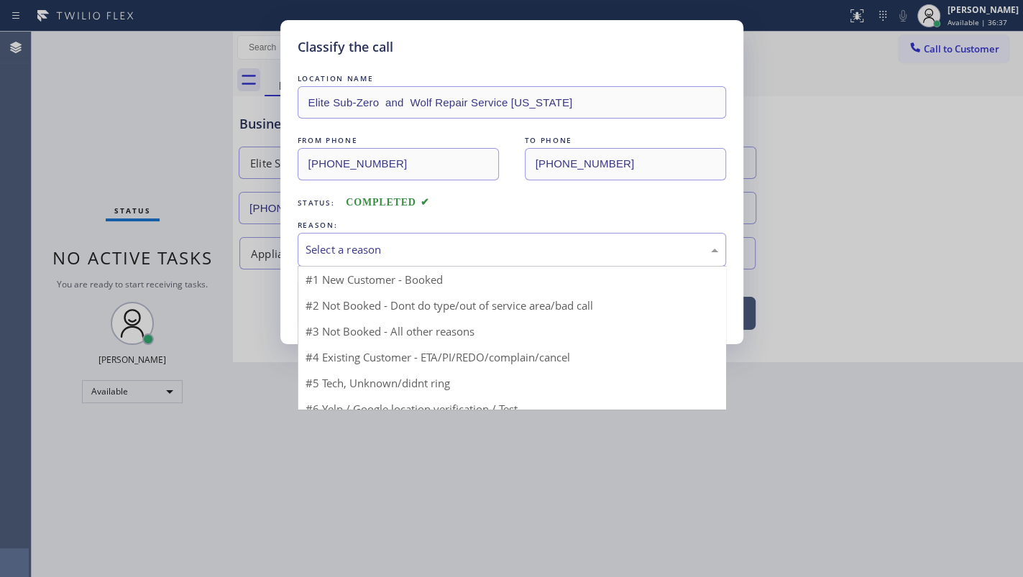
click at [318, 264] on div "Select a reason" at bounding box center [512, 250] width 428 height 34
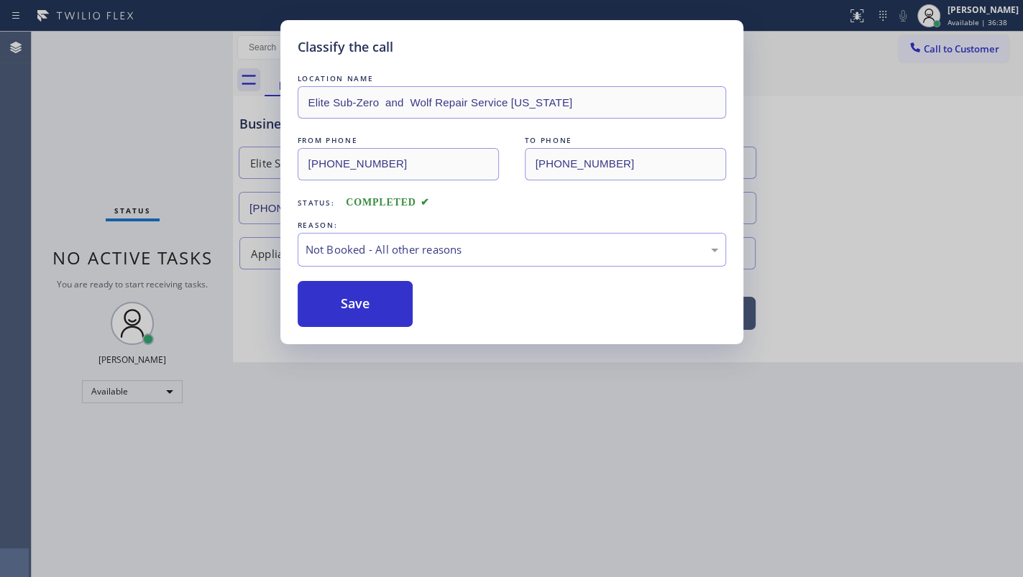
click at [318, 295] on button "Save" at bounding box center [356, 304] width 116 height 46
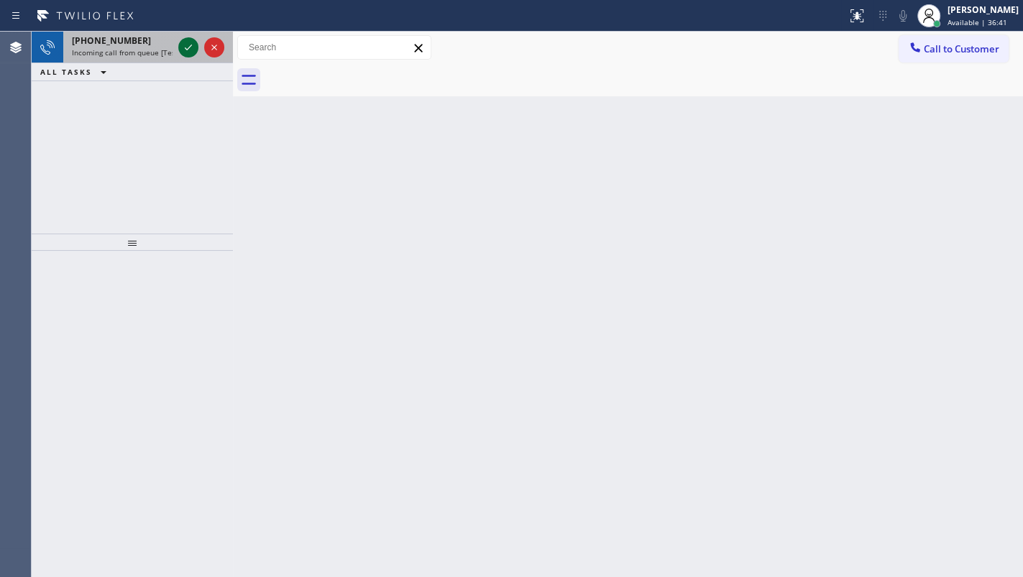
click at [191, 43] on icon at bounding box center [188, 47] width 17 height 17
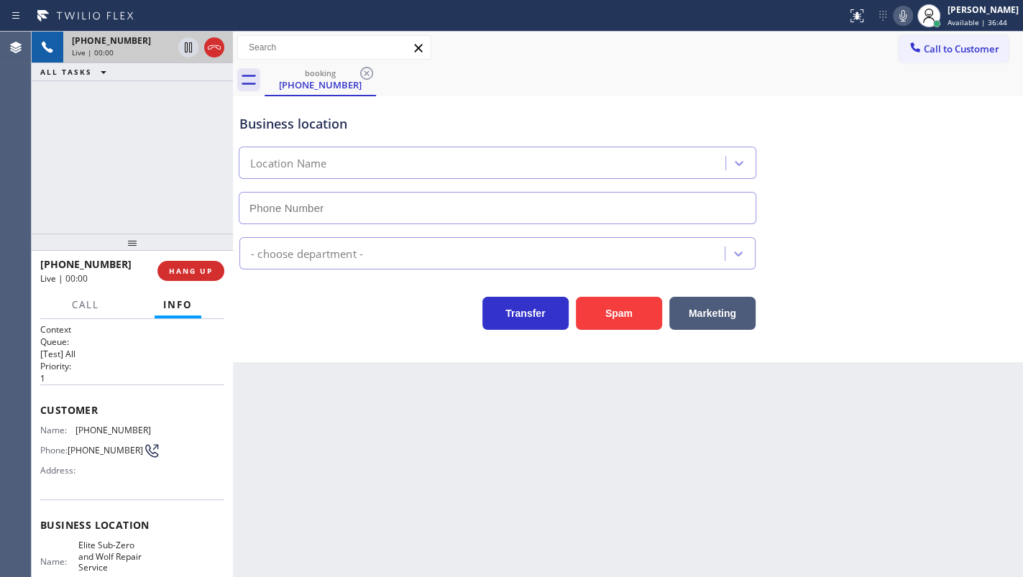
type input "(917) 920-9568"
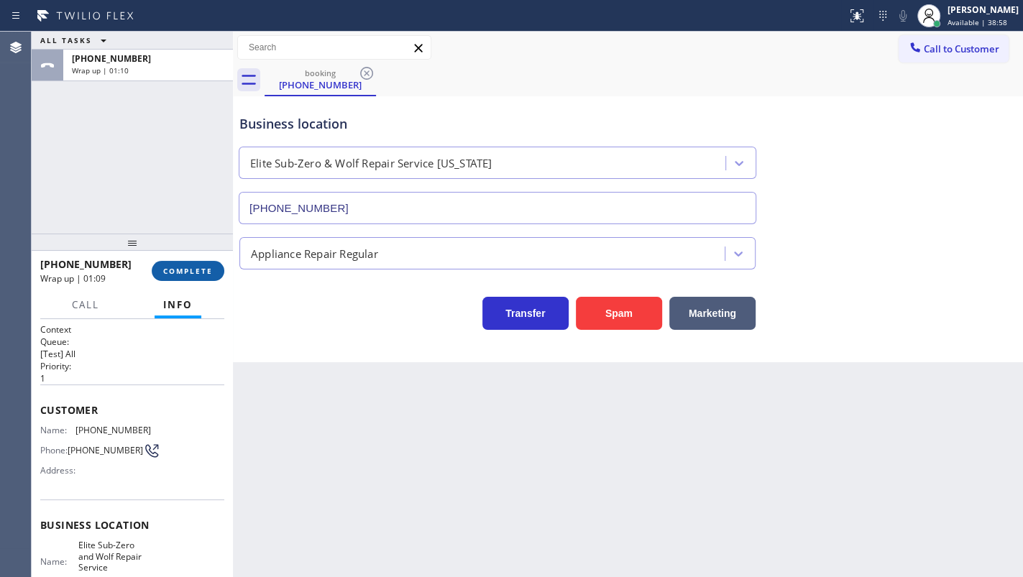
click at [190, 272] on button "COMPLETE" at bounding box center [188, 271] width 73 height 20
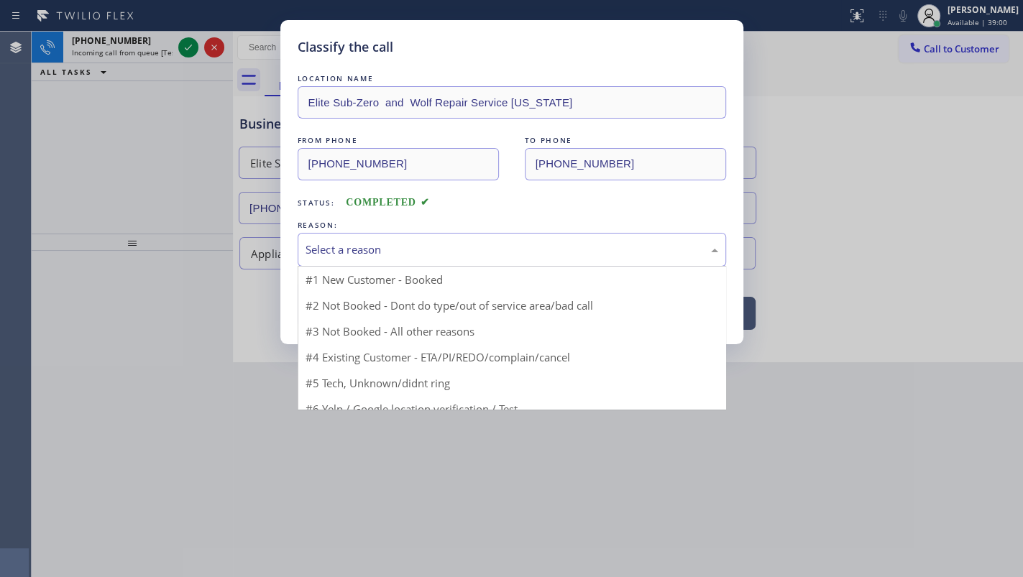
click at [356, 250] on div "Select a reason" at bounding box center [512, 250] width 413 height 17
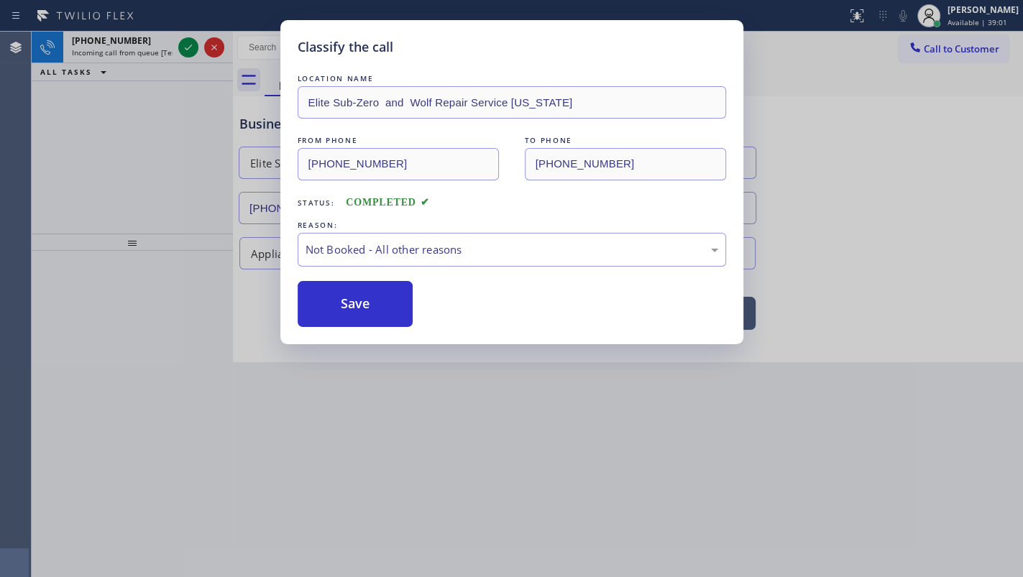
click at [352, 302] on button "Save" at bounding box center [356, 304] width 116 height 46
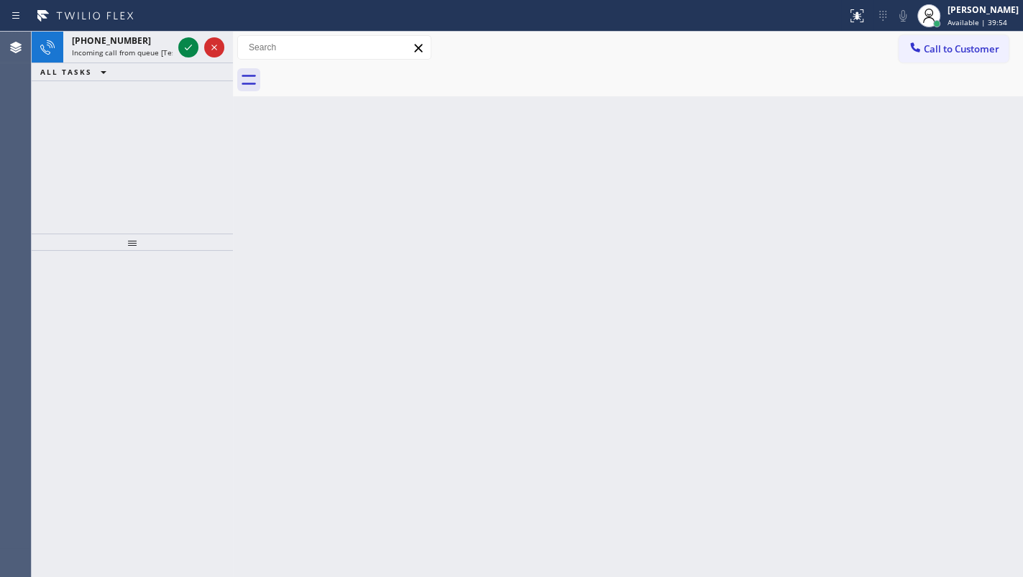
click at [185, 50] on icon at bounding box center [188, 47] width 17 height 17
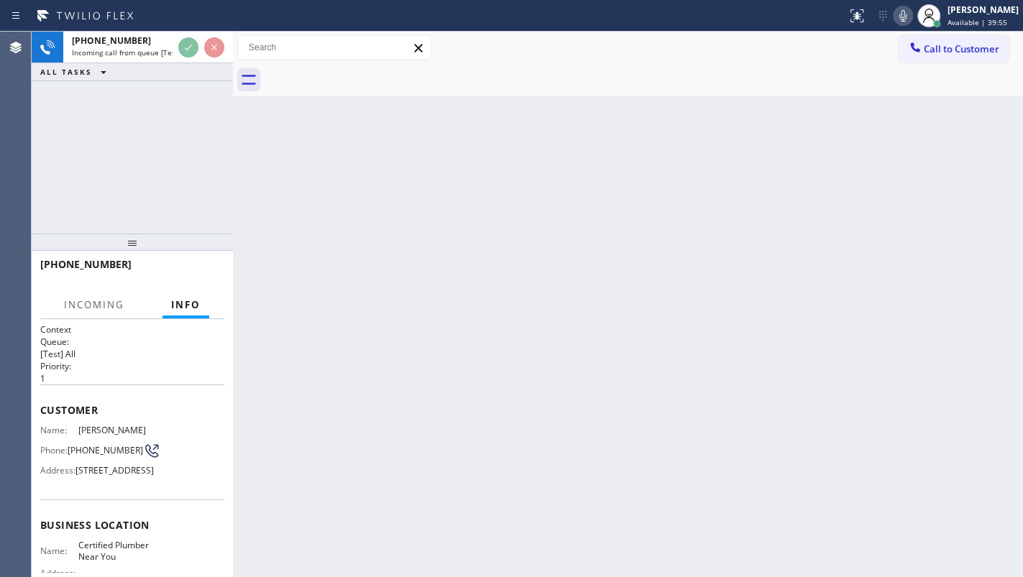
click at [164, 127] on div "+16267108617 Incoming call from queue [Test] All ALL TASKS ALL TASKS ACTIVE TAS…" at bounding box center [132, 133] width 201 height 202
click at [162, 106] on div "+16267108617 Incoming call from queue [Test] All ALL TASKS ALL TASKS ACTIVE TAS…" at bounding box center [132, 133] width 201 height 202
click at [162, 106] on div "+16267108617 Live | 00:00 ALL TASKS ALL TASKS ACTIVE TASKS TASKS IN WRAP UP" at bounding box center [132, 133] width 201 height 202
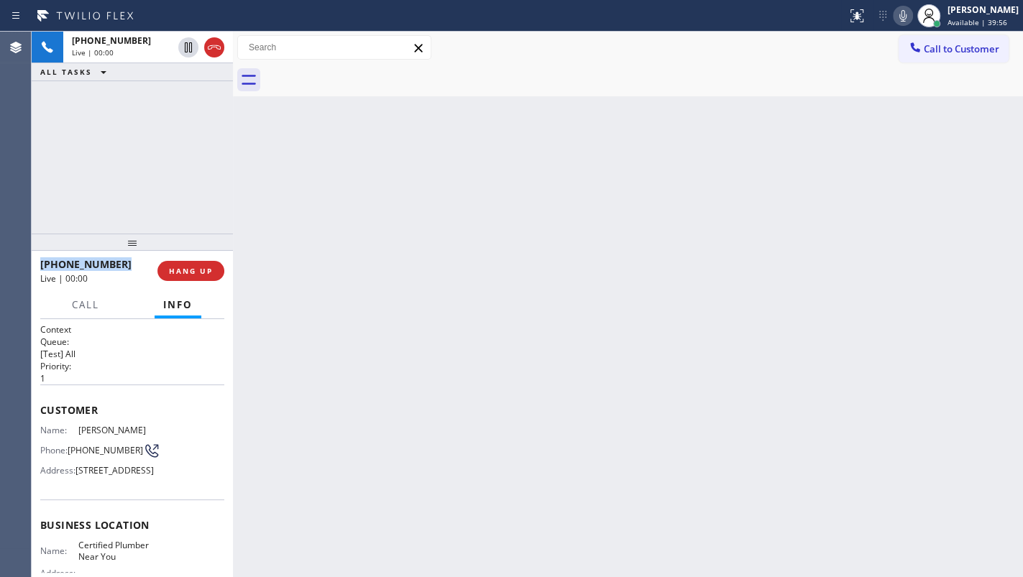
click at [162, 106] on div "+16267108617 Live | 00:00 ALL TASKS ALL TASKS ACTIVE TASKS TASKS IN WRAP UP" at bounding box center [132, 133] width 201 height 202
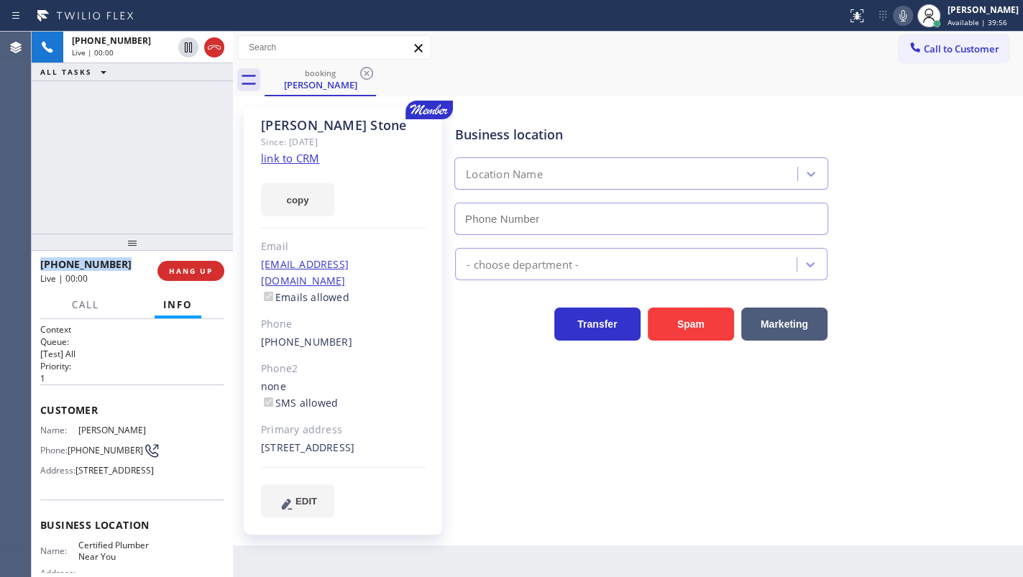
type input "(818) 862-6257"
click at [276, 156] on link "link to CRM" at bounding box center [290, 158] width 58 height 14
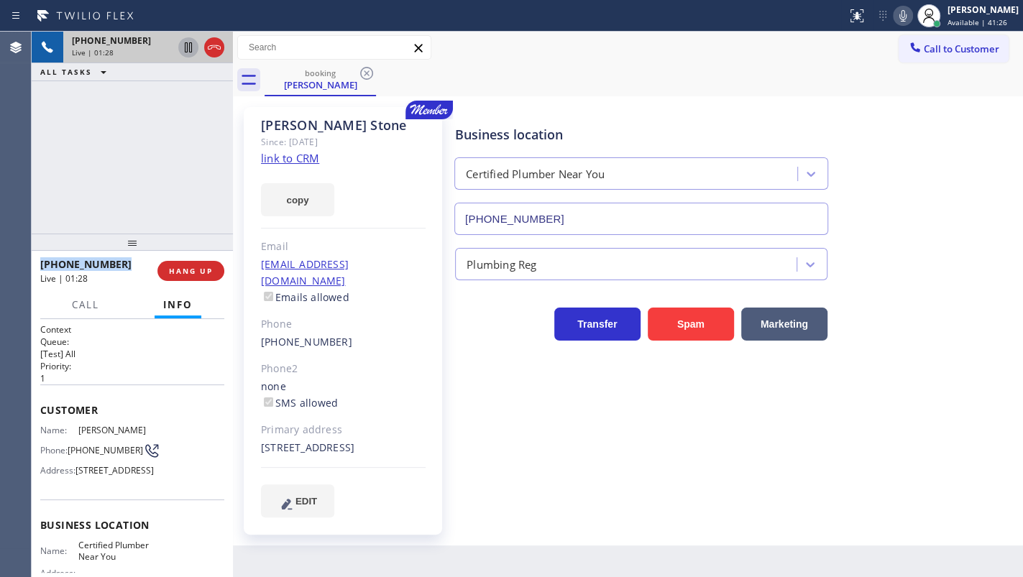
click at [193, 50] on icon at bounding box center [188, 47] width 17 height 17
click at [904, 19] on icon at bounding box center [902, 15] width 17 height 17
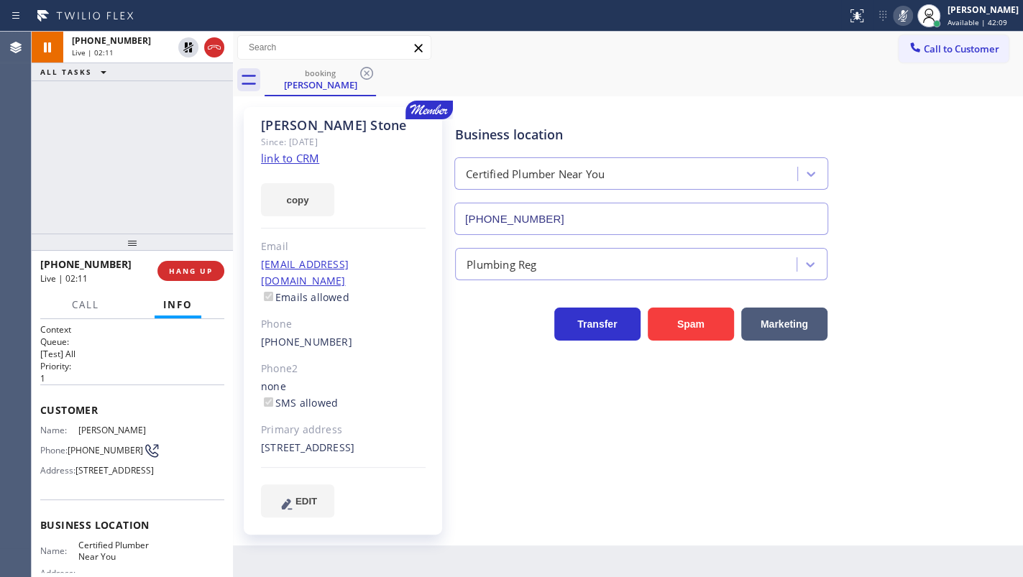
click at [65, 132] on div "+16267108617 Live | 02:11 ALL TASKS ALL TASKS ACTIVE TASKS TASKS IN WRAP UP" at bounding box center [132, 133] width 201 height 202
click at [281, 201] on button "copy" at bounding box center [297, 199] width 73 height 33
drag, startPoint x: 108, startPoint y: 155, endPoint x: 152, endPoint y: 61, distance: 103.9
click at [126, 126] on div "+16267108617 Live | 03:04 ALL TASKS ALL TASKS ACTIVE TASKS TASKS IN WRAP UP" at bounding box center [132, 133] width 201 height 202
click at [183, 49] on icon at bounding box center [188, 47] width 17 height 17
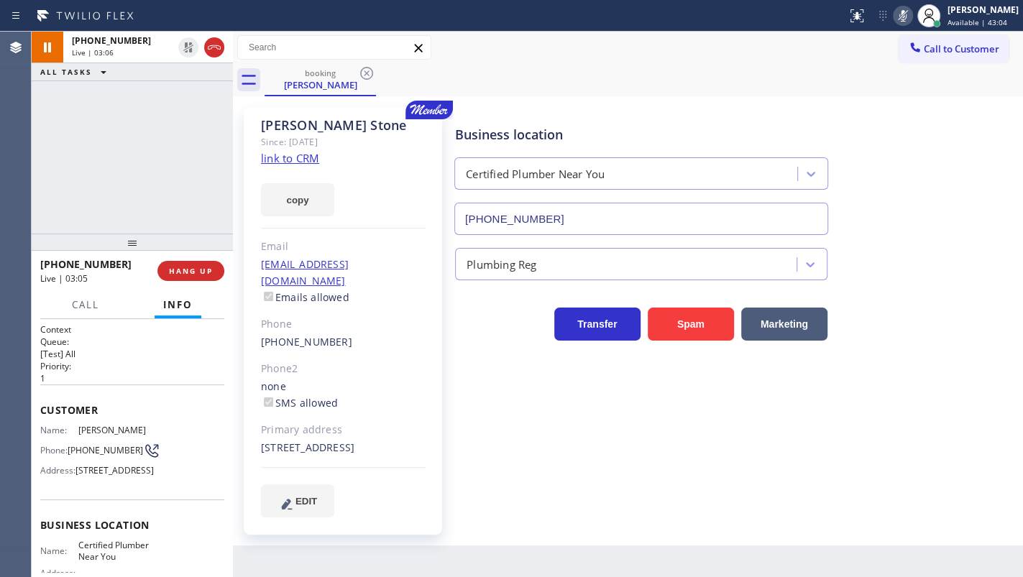
click at [904, 21] on icon at bounding box center [902, 15] width 17 height 17
click at [50, 104] on div "+16267108617 Live | 03:21 ALL TASKS ALL TASKS ACTIVE TASKS TASKS IN WRAP UP" at bounding box center [132, 133] width 201 height 202
click at [179, 50] on div at bounding box center [188, 47] width 20 height 17
click at [899, 14] on icon at bounding box center [902, 15] width 17 height 17
click at [60, 163] on div "+16267108617 Live | 04:13 ALL TASKS ALL TASKS ACTIVE TASKS TASKS IN WRAP UP (42…" at bounding box center [132, 133] width 201 height 202
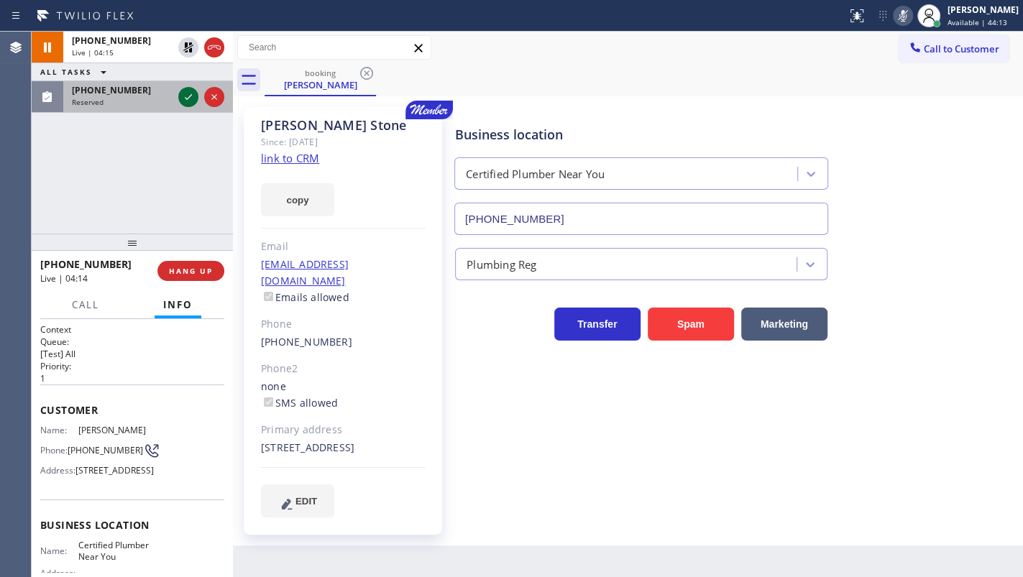
click at [186, 92] on icon at bounding box center [188, 96] width 17 height 17
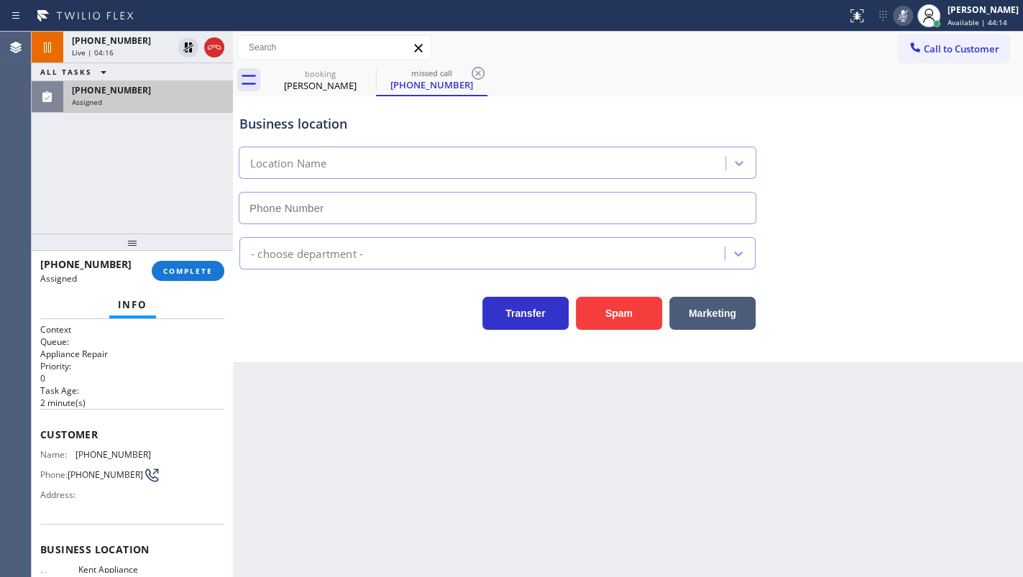
type input "(206) 202-1006"
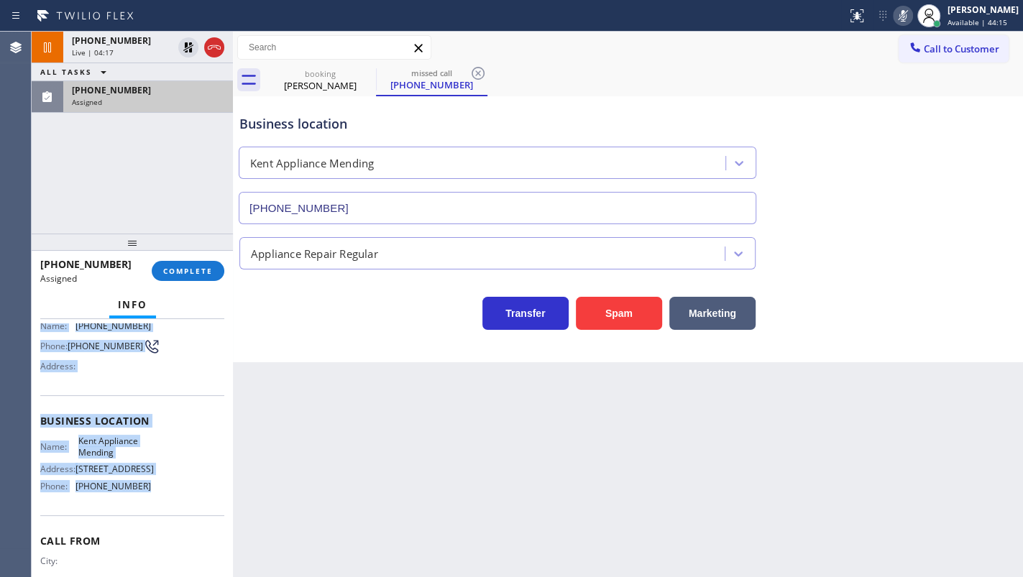
scroll to position [193, 0]
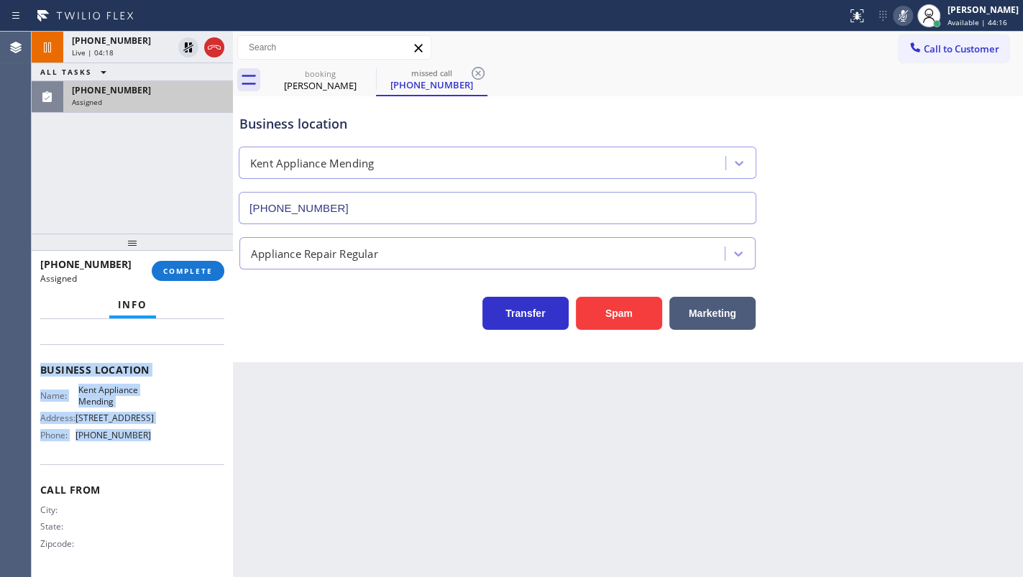
drag, startPoint x: 37, startPoint y: 423, endPoint x: 181, endPoint y: 445, distance: 145.4
click at [181, 445] on div "Context Queue: Appliance Repair Priority: 0 Task Age: 2 minute(s) Customer Name…" at bounding box center [132, 448] width 201 height 258
copy div "Customer Name: (425) 350-6091 Phone: (425) 350-6091 Address: Business location …"
click at [191, 277] on button "COMPLETE" at bounding box center [188, 271] width 73 height 20
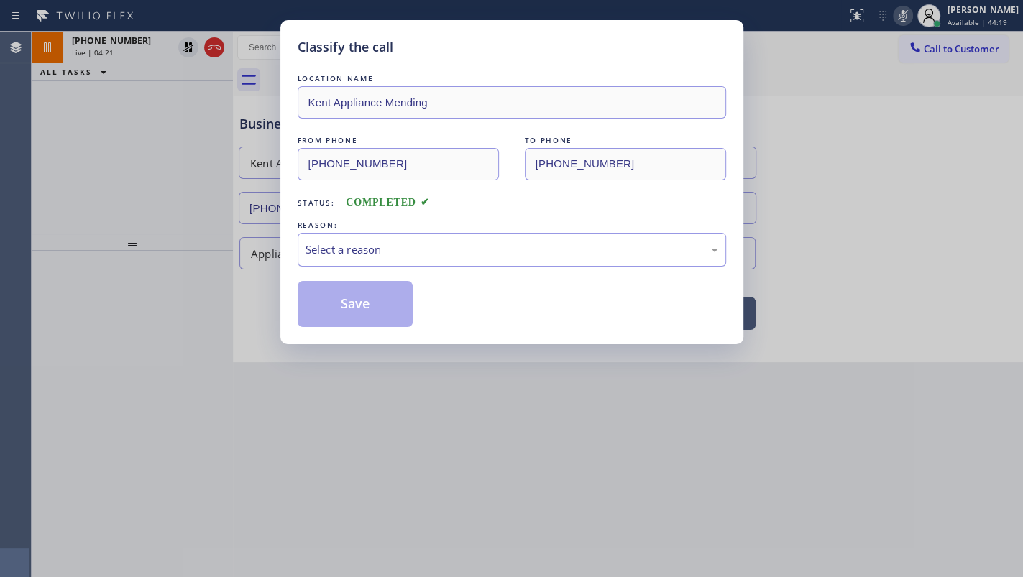
drag, startPoint x: 363, startPoint y: 270, endPoint x: 364, endPoint y: 260, distance: 10.2
click at [363, 266] on div "LOCATION NAME Kent Appliance Mending FROM PHONE (425) 350-6091 TO PHONE (206) 2…" at bounding box center [512, 199] width 428 height 256
click at [365, 257] on div "Select a reason" at bounding box center [512, 250] width 413 height 17
click at [373, 306] on button "Save" at bounding box center [356, 304] width 116 height 46
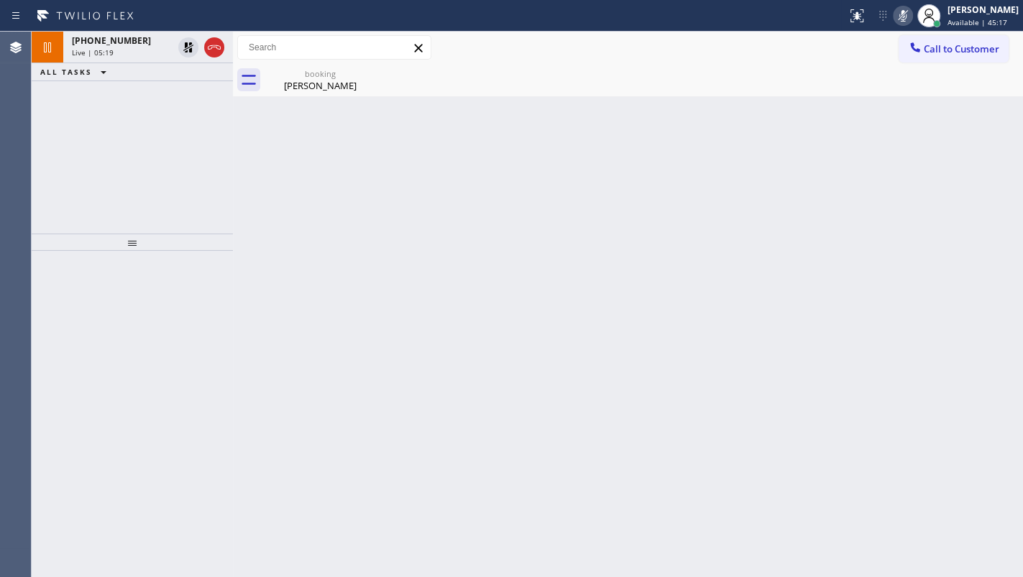
click at [71, 138] on div "+16267108617 Live | 05:19 ALL TASKS ALL TASKS ACTIVE TASKS TASKS IN WRAP UP" at bounding box center [132, 133] width 201 height 202
click at [50, 85] on div "+16267108617 Live | 07:12 ALL TASKS ALL TASKS ACTIVE TASKS TASKS IN WRAP UP" at bounding box center [132, 133] width 201 height 202
drag, startPoint x: 132, startPoint y: 121, endPoint x: 186, endPoint y: 40, distance: 97.5
click at [141, 103] on div "+16267108617 Live | 07:13 ALL TASKS ALL TASKS ACTIVE TASKS TASKS IN WRAP UP" at bounding box center [132, 133] width 201 height 202
click at [185, 49] on icon at bounding box center [188, 47] width 17 height 17
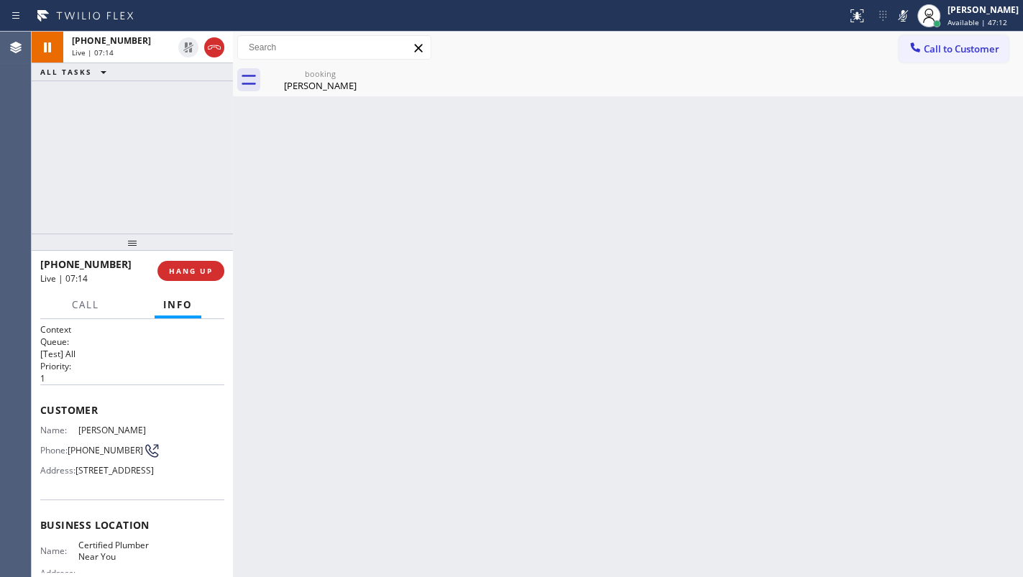
drag, startPoint x: 904, startPoint y: 21, endPoint x: 899, endPoint y: 29, distance: 9.4
click at [902, 24] on button at bounding box center [903, 16] width 20 height 20
click at [958, 222] on div "Back to Dashboard Change Sender ID Customers Technicians Select a contact Outbo…" at bounding box center [628, 305] width 790 height 546
click at [39, 168] on div "+16267108617 Live | 08:04 ALL TASKS ALL TASKS ACTIVE TASKS TASKS IN WRAP UP" at bounding box center [132, 133] width 201 height 202
click at [903, 20] on icon at bounding box center [902, 15] width 17 height 17
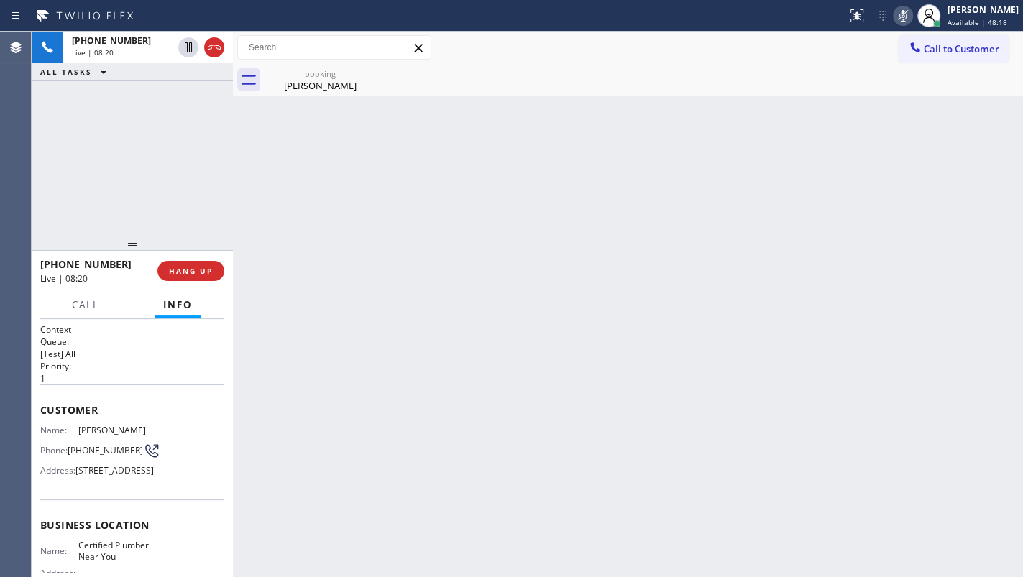
click at [903, 20] on icon at bounding box center [902, 15] width 17 height 17
click at [905, 19] on icon at bounding box center [902, 15] width 17 height 17
click at [905, 13] on icon at bounding box center [902, 15] width 17 height 17
click at [284, 85] on div "Michael Stone" at bounding box center [320, 85] width 109 height 13
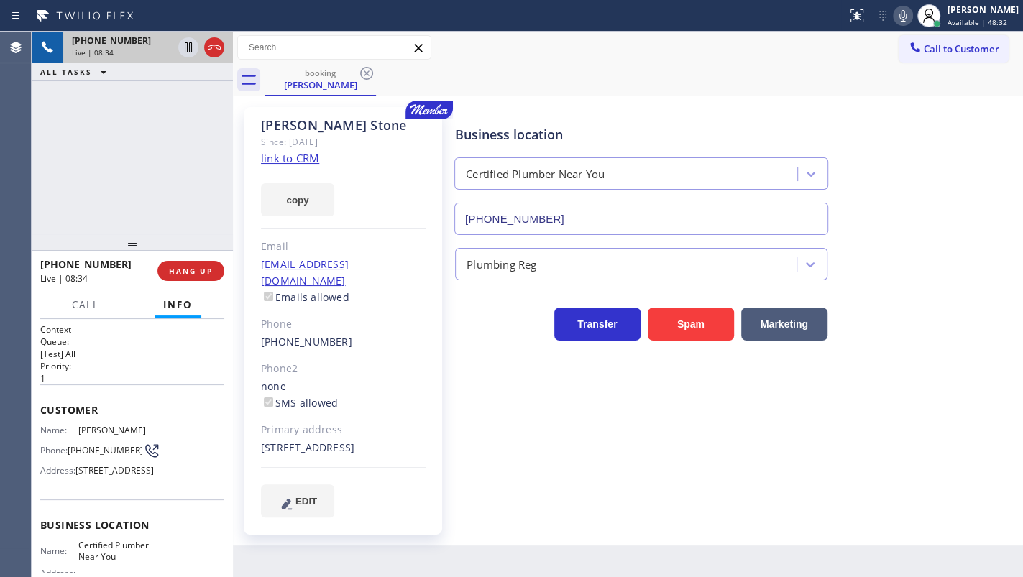
click at [98, 53] on span "Live | 08:34" at bounding box center [93, 52] width 42 height 10
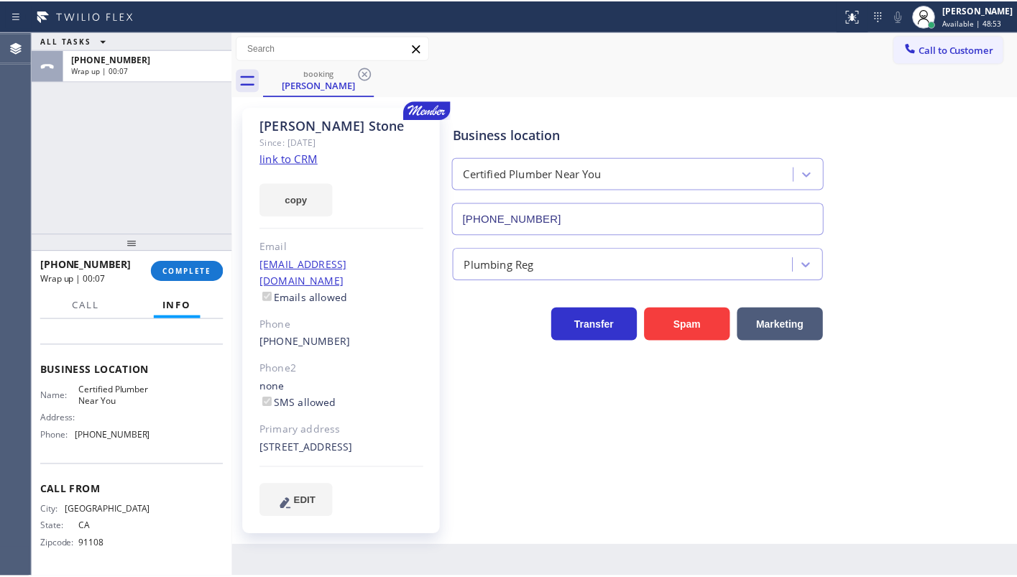
scroll to position [192, 0]
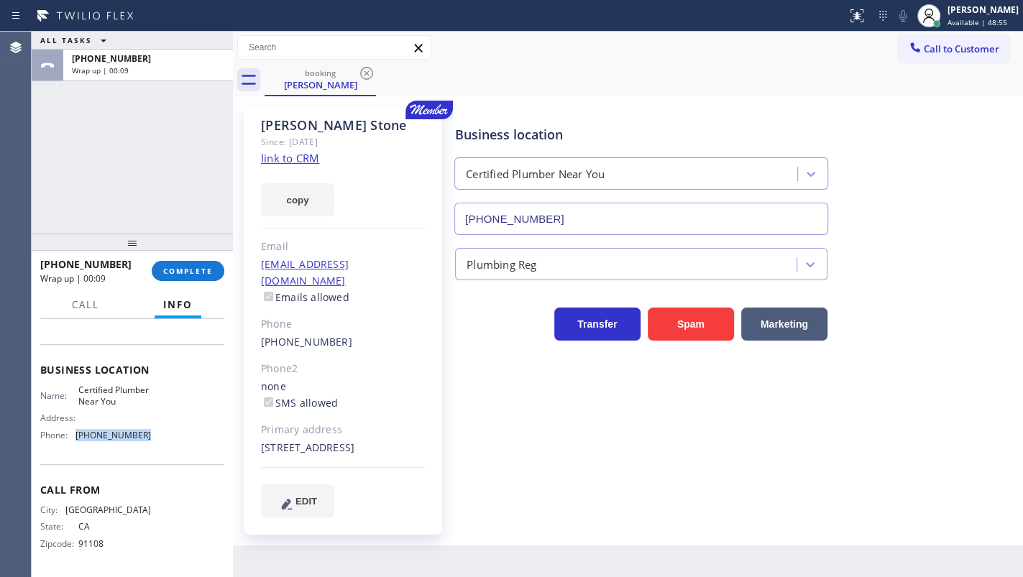
drag, startPoint x: 79, startPoint y: 432, endPoint x: 160, endPoint y: 426, distance: 81.4
click at [160, 434] on div "Name: Certified Plumber Near You Address: Phone: (818) 862-6257" at bounding box center [132, 416] width 184 height 62
drag, startPoint x: 75, startPoint y: 377, endPoint x: 116, endPoint y: 400, distance: 47.0
click at [116, 400] on div "Name: Certified Plumber Near You" at bounding box center [95, 396] width 111 height 22
click at [169, 272] on span "COMPLETE" at bounding box center [188, 271] width 50 height 10
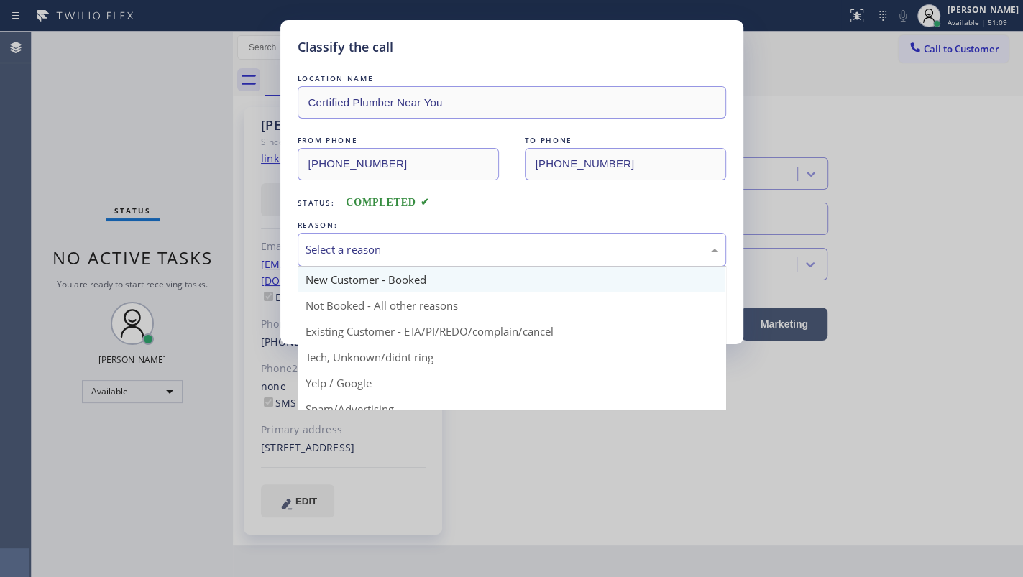
drag, startPoint x: 382, startPoint y: 261, endPoint x: 374, endPoint y: 266, distance: 9.4
click at [382, 260] on div "Select a reason" at bounding box center [512, 250] width 428 height 34
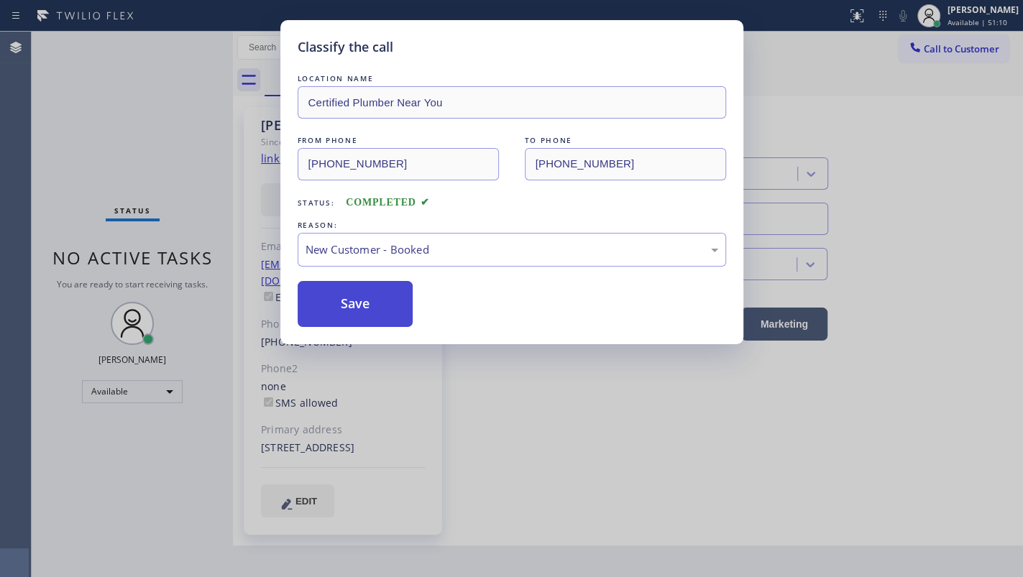
drag, startPoint x: 336, startPoint y: 301, endPoint x: 339, endPoint y: 295, distance: 7.4
click at [339, 297] on button "Save" at bounding box center [356, 304] width 116 height 46
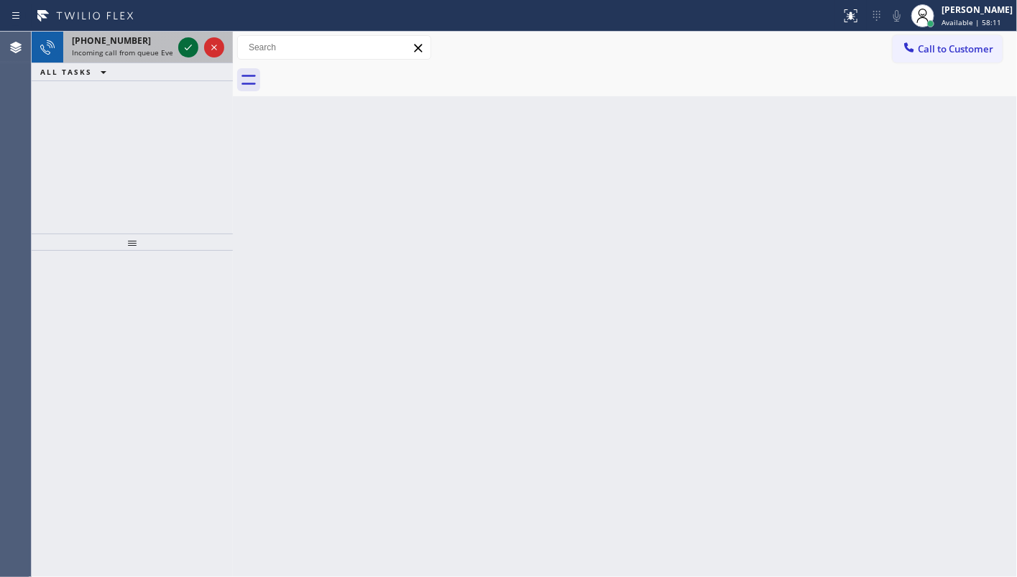
click at [179, 45] on div at bounding box center [188, 47] width 20 height 17
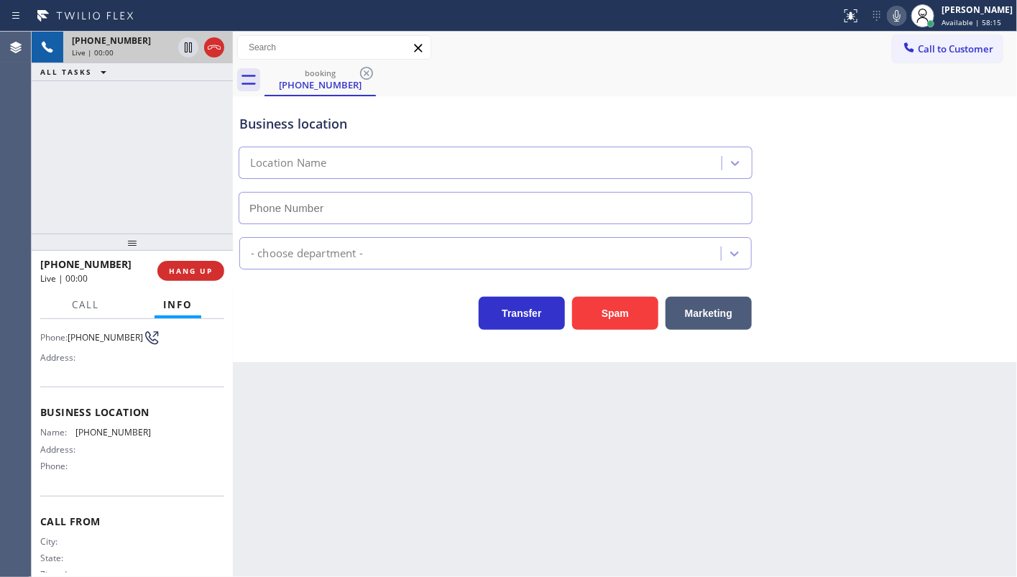
scroll to position [147, 0]
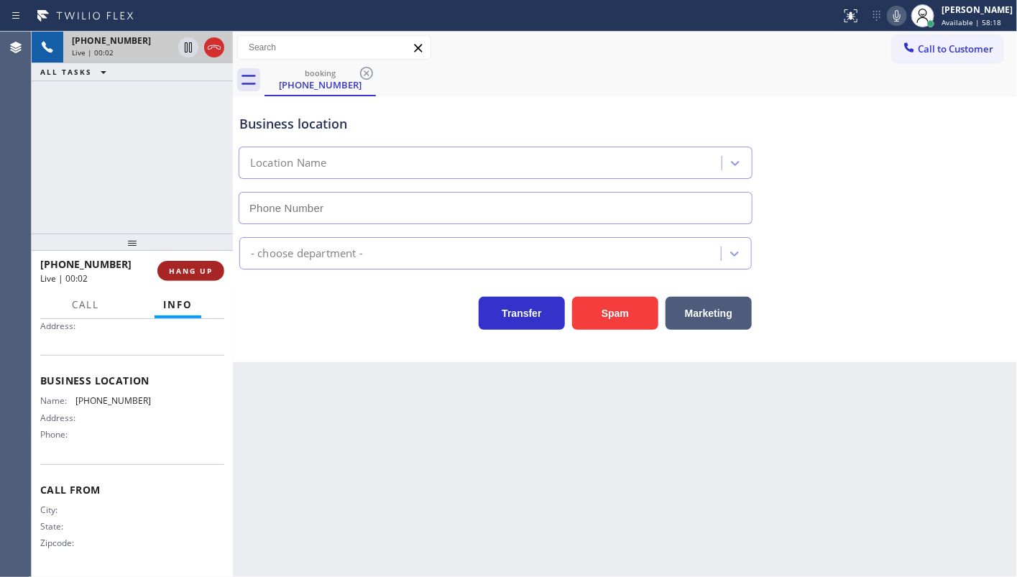
click at [201, 266] on span "HANG UP" at bounding box center [191, 271] width 44 height 10
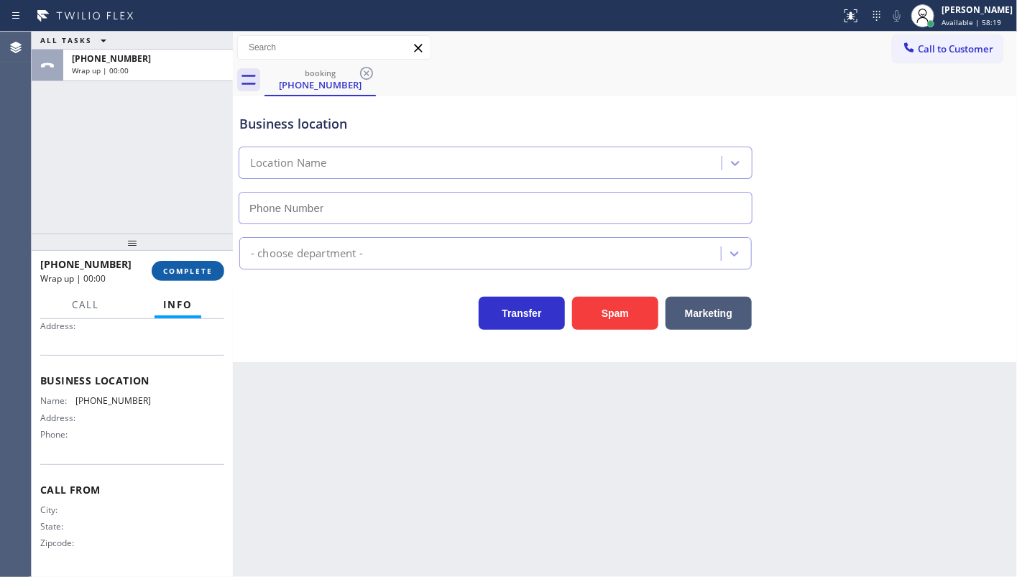
click at [201, 266] on span "COMPLETE" at bounding box center [188, 271] width 50 height 10
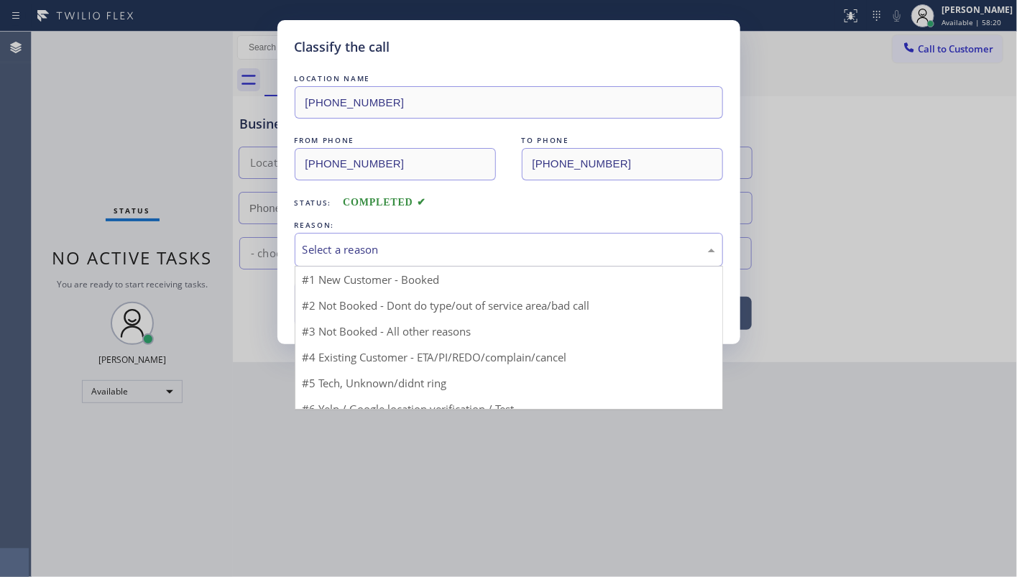
click at [329, 242] on div "Select a reason" at bounding box center [509, 250] width 413 height 17
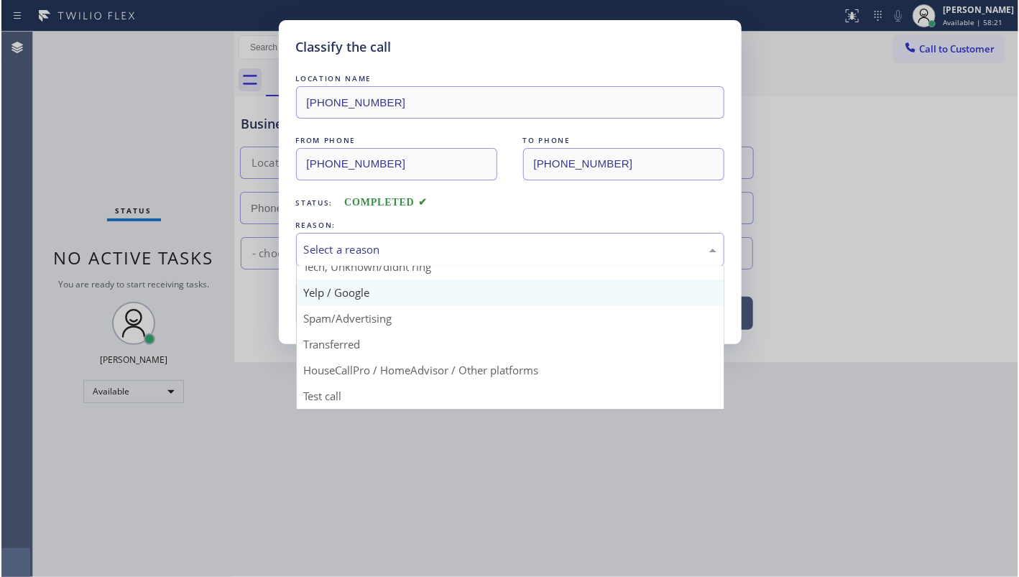
scroll to position [96, 0]
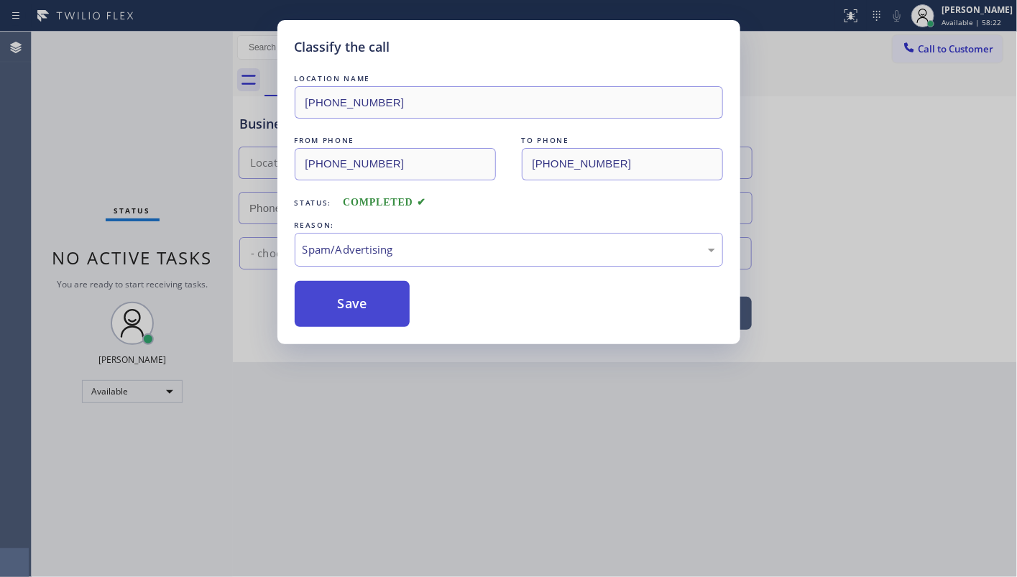
click at [318, 316] on button "Save" at bounding box center [353, 304] width 116 height 46
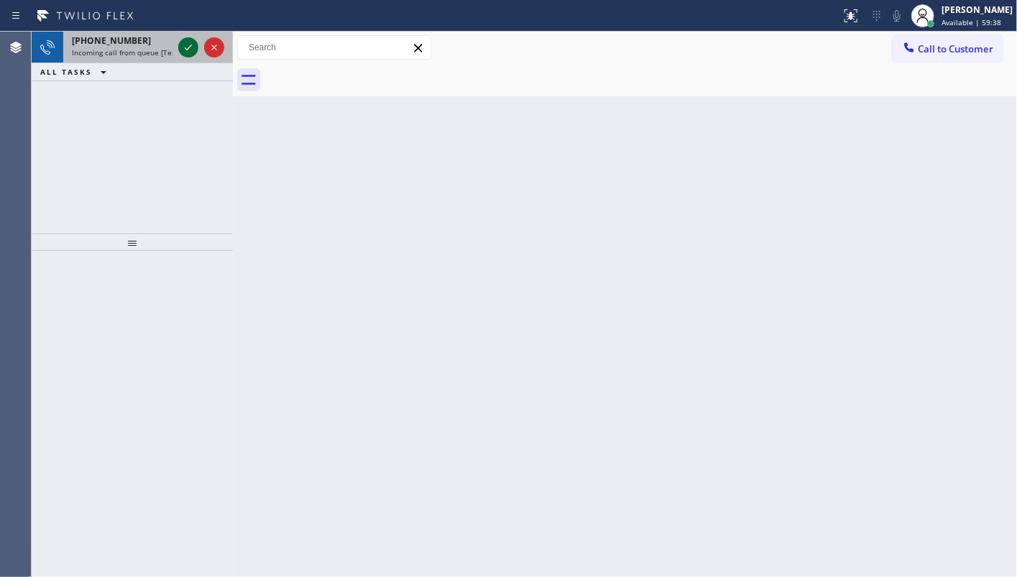
click at [183, 45] on icon at bounding box center [188, 47] width 17 height 17
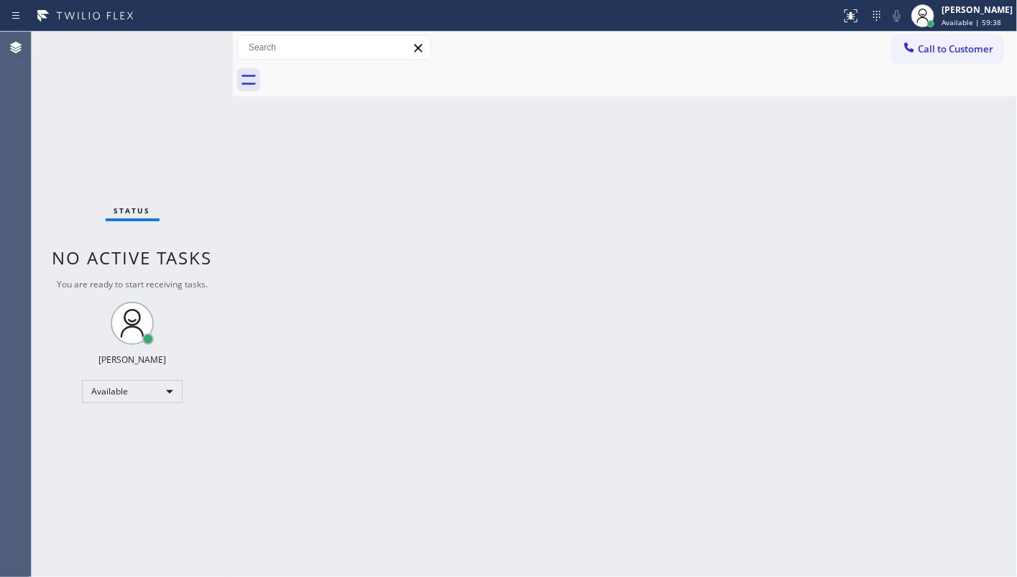
click at [198, 48] on div "Status No active tasks You are ready to start receiving tasks. JENIZA ALCAYDE A…" at bounding box center [132, 305] width 201 height 546
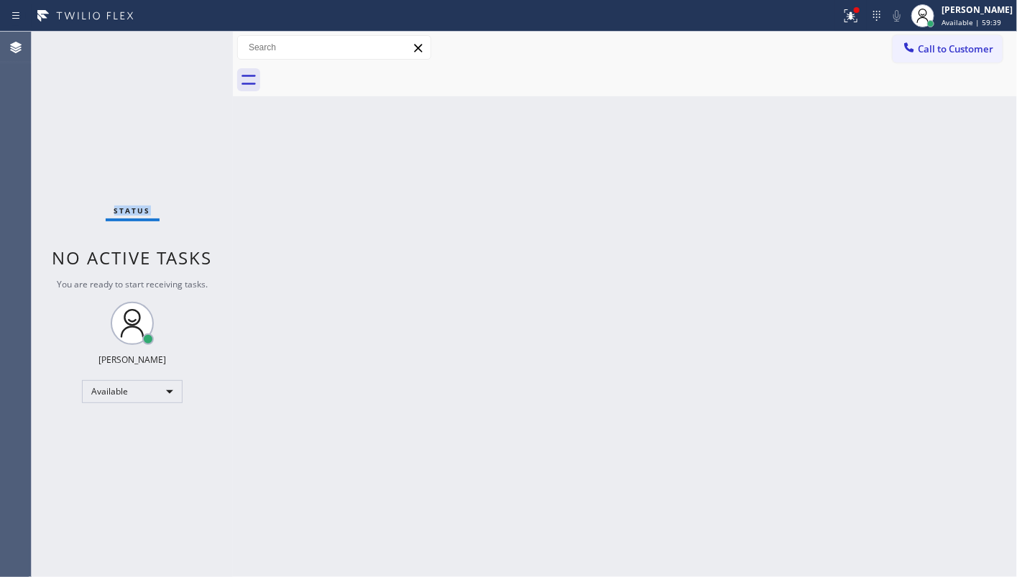
click at [186, 109] on div "Status No active tasks You are ready to start receiving tasks. JENIZA ALCAYDE A…" at bounding box center [132, 305] width 201 height 546
drag, startPoint x: 853, startPoint y: 9, endPoint x: 820, endPoint y: 132, distance: 127.3
click at [853, 9] on icon at bounding box center [851, 15] width 17 height 17
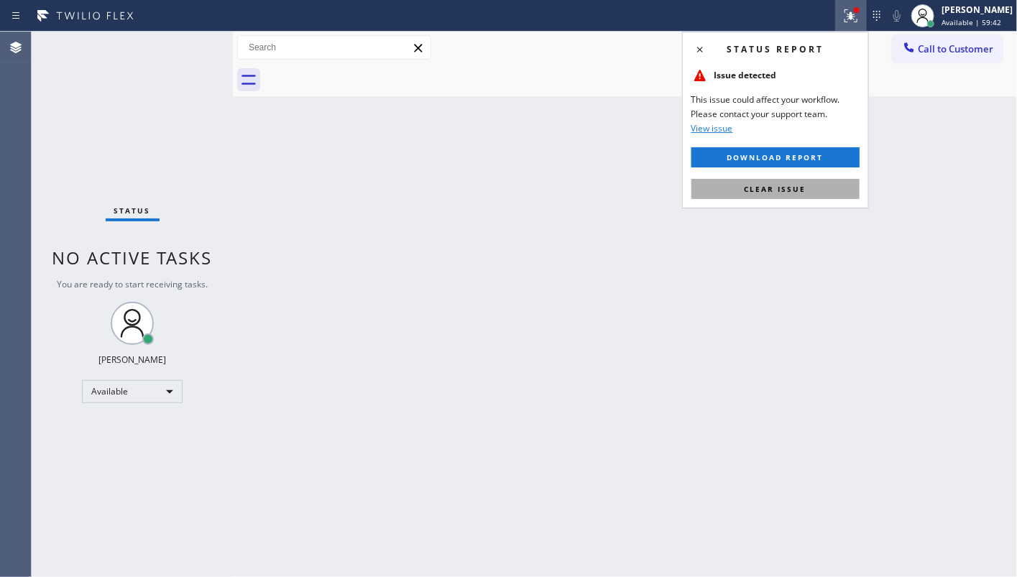
click at [799, 186] on span "Clear issue" at bounding box center [776, 189] width 62 height 10
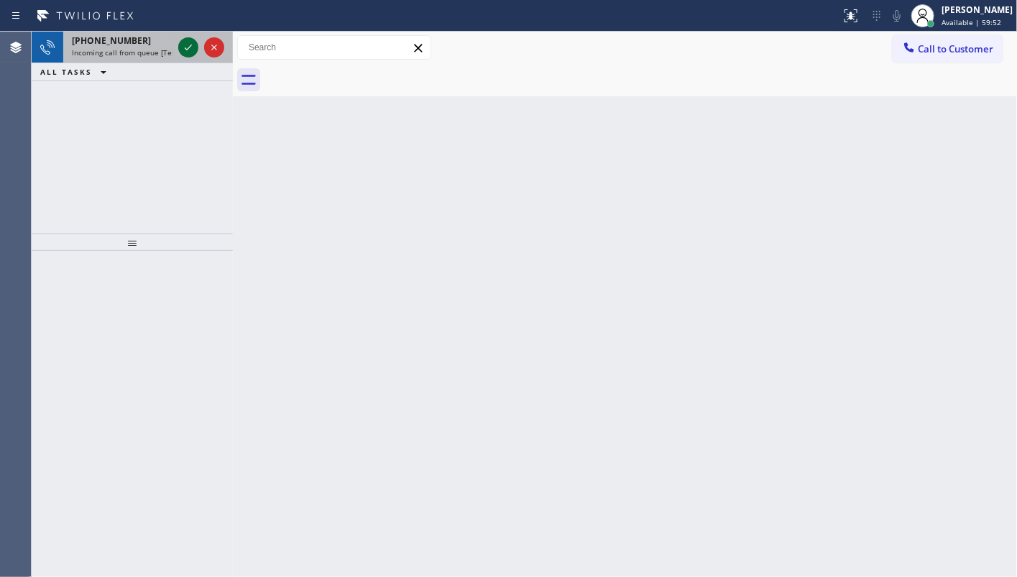
click at [182, 41] on icon at bounding box center [188, 47] width 17 height 17
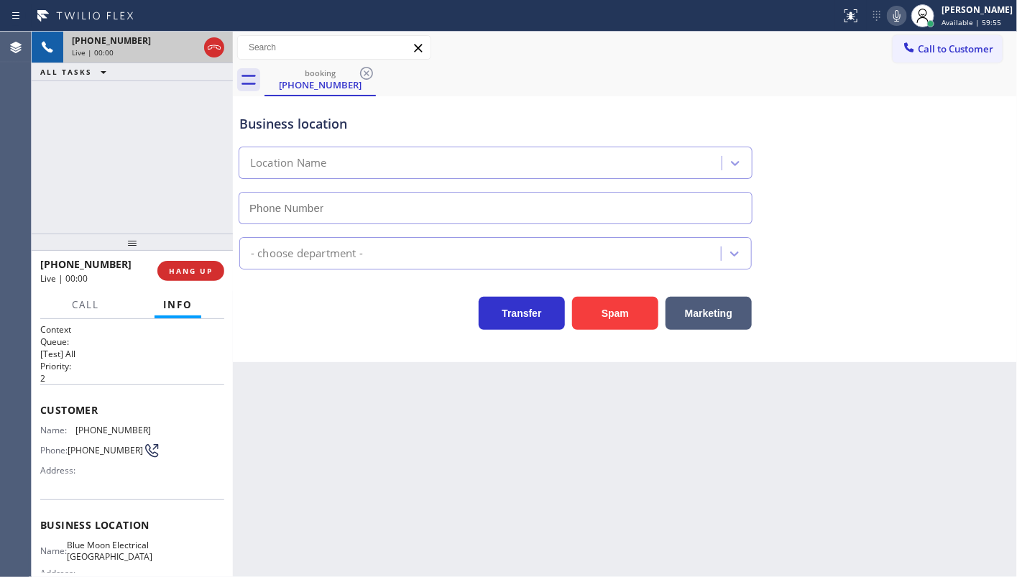
type input "(805) 222-7592"
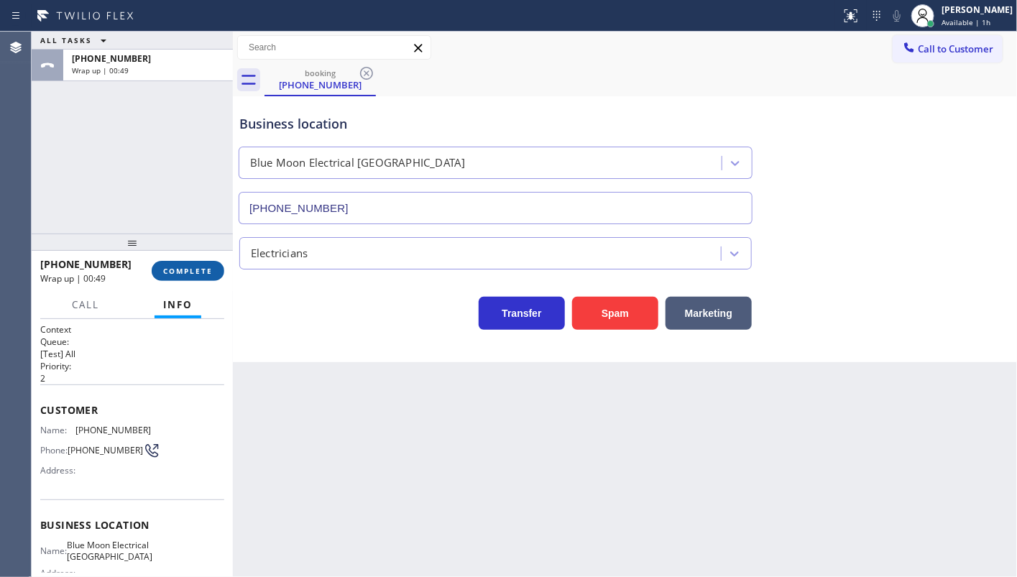
click at [162, 267] on button "COMPLETE" at bounding box center [188, 271] width 73 height 20
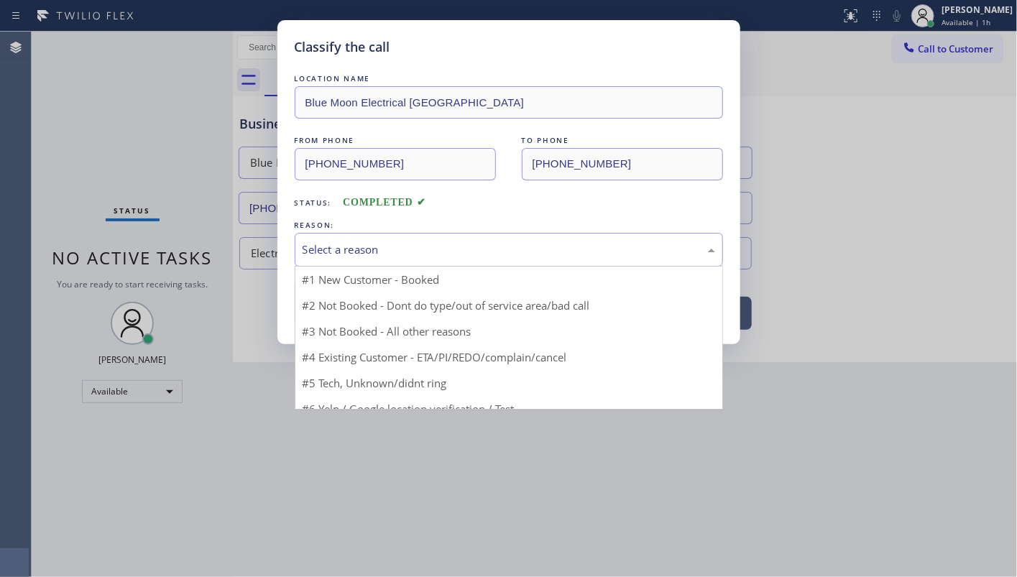
click at [333, 249] on div "Select a reason" at bounding box center [509, 250] width 413 height 17
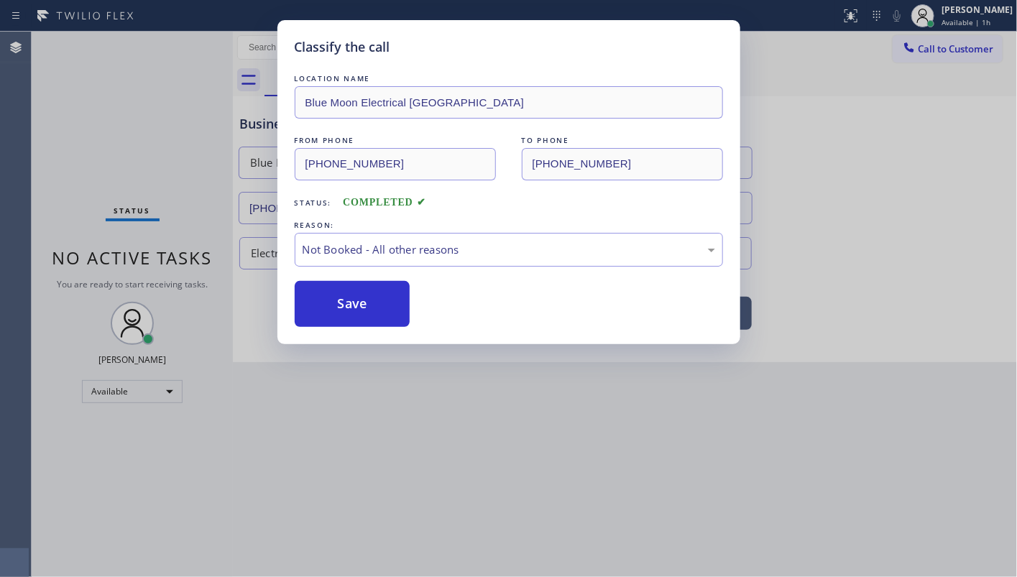
click at [333, 295] on button "Save" at bounding box center [353, 304] width 116 height 46
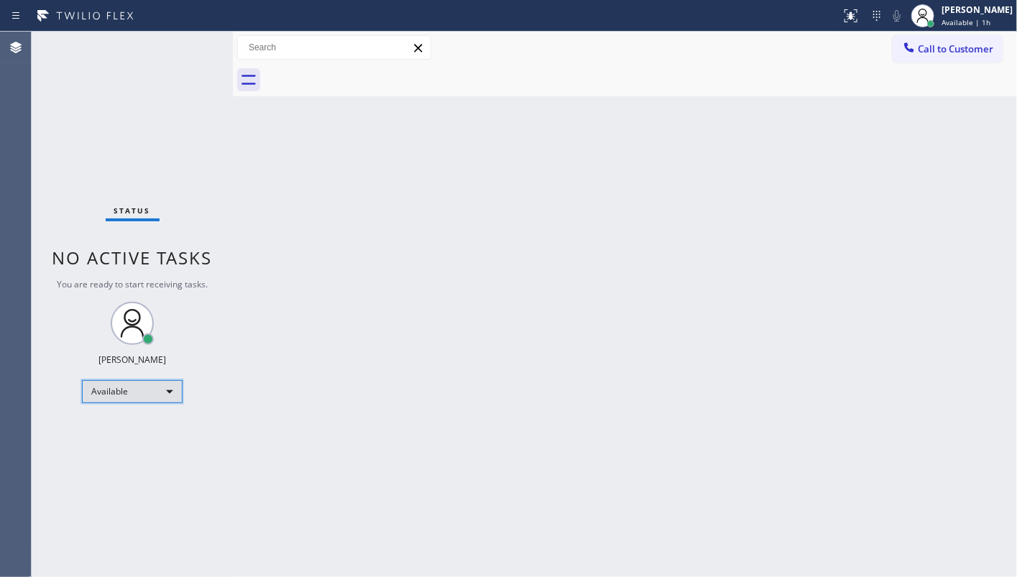
click at [101, 388] on div "Available" at bounding box center [132, 391] width 101 height 23
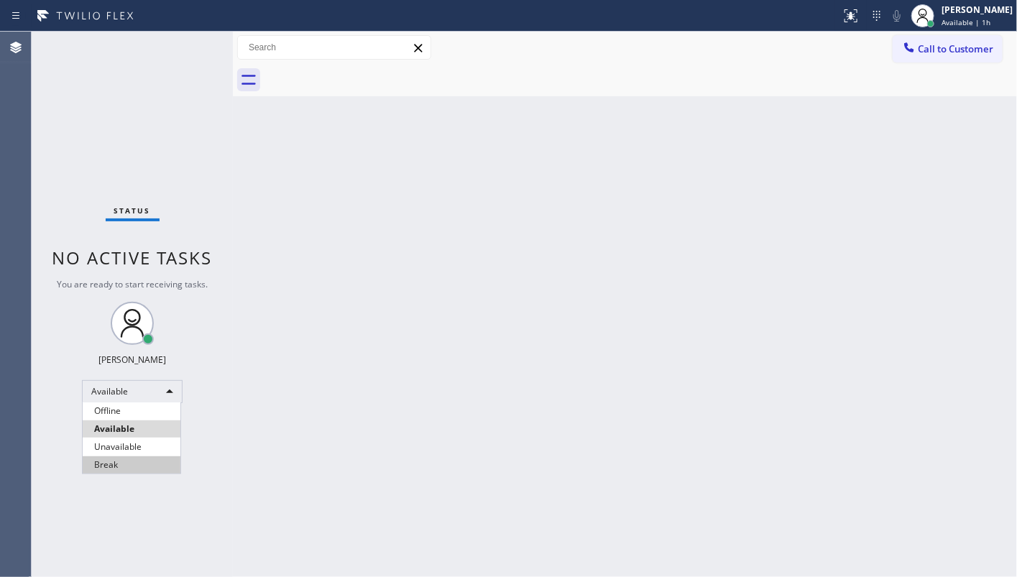
click at [102, 464] on li "Break" at bounding box center [132, 465] width 98 height 17
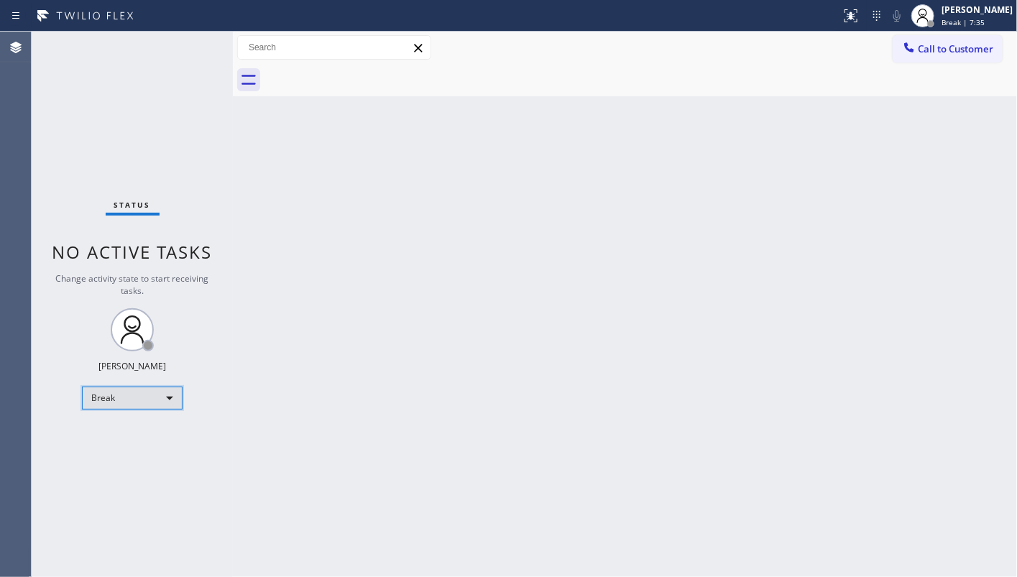
click at [109, 393] on div "Break" at bounding box center [132, 398] width 101 height 23
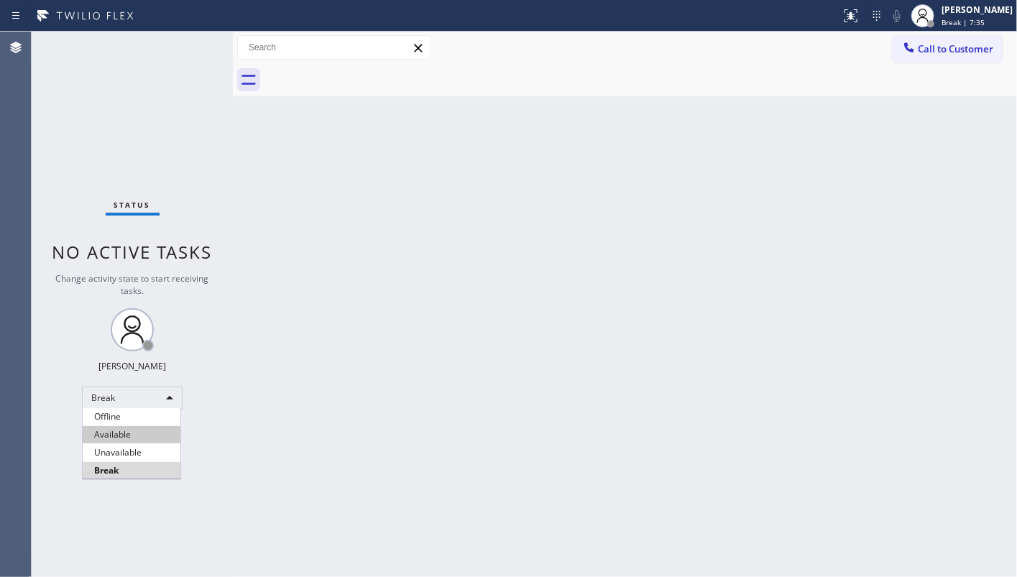
click at [108, 436] on li "Available" at bounding box center [132, 434] width 98 height 17
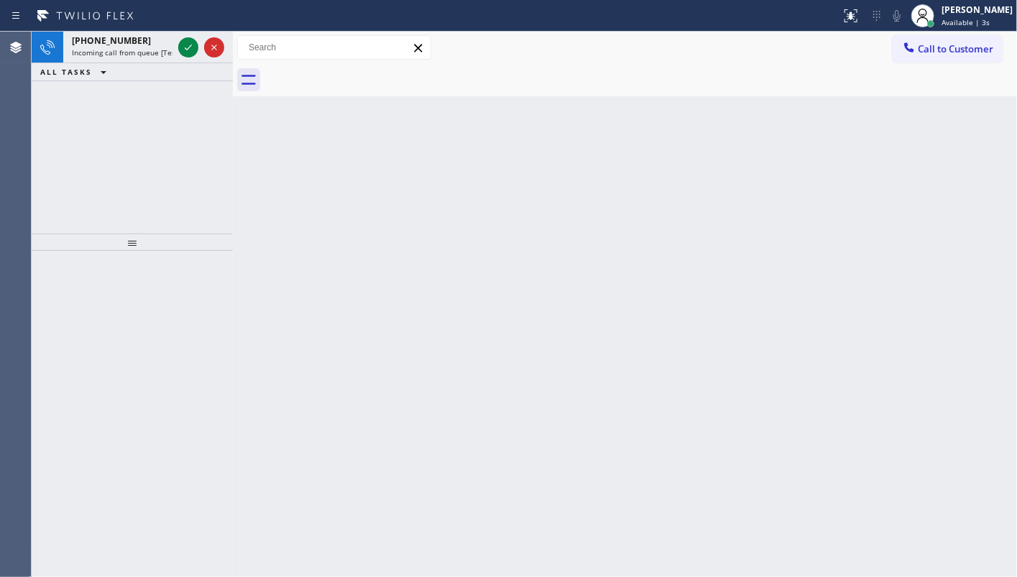
drag, startPoint x: 88, startPoint y: 139, endPoint x: 168, endPoint y: 76, distance: 102.0
click at [90, 138] on div "+12069489788 Incoming call from queue [Test] All ALL TASKS ALL TASKS ACTIVE TAS…" at bounding box center [132, 133] width 201 height 202
click at [186, 39] on icon at bounding box center [188, 47] width 17 height 17
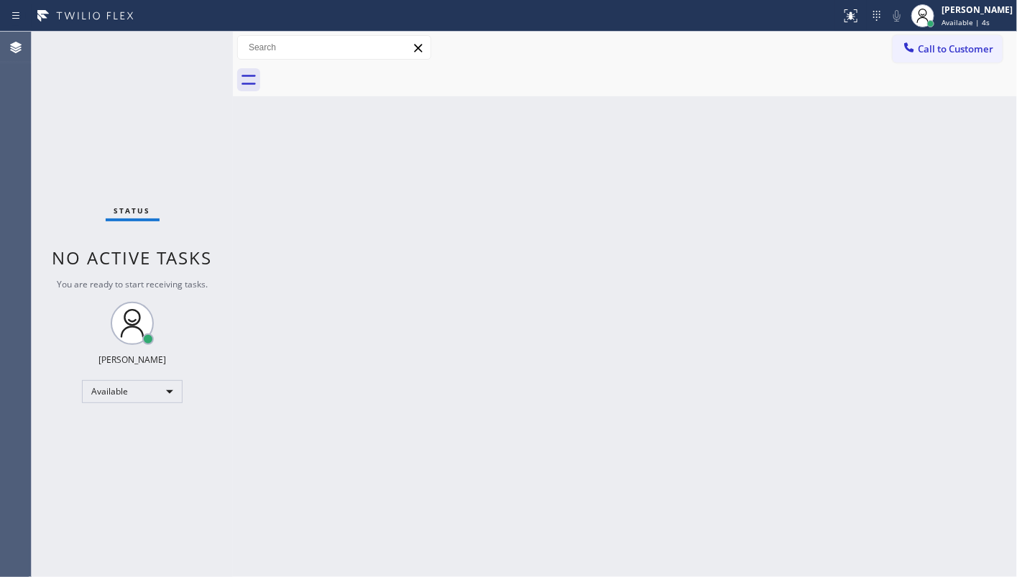
click at [191, 50] on div "Status No active tasks You are ready to start receiving tasks. JENIZA ALCAYDE A…" at bounding box center [132, 305] width 201 height 546
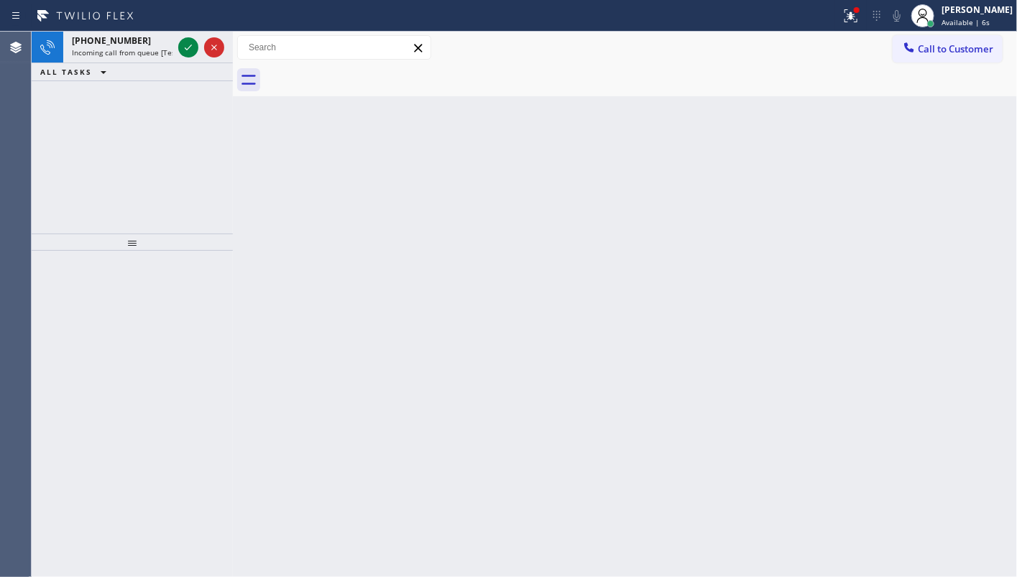
drag, startPoint x: 418, startPoint y: 439, endPoint x: 549, endPoint y: 333, distance: 168.6
click at [474, 403] on div "Back to Dashboard Change Sender ID Customers Technicians Select a contact Outbo…" at bounding box center [625, 305] width 784 height 546
click at [185, 47] on icon at bounding box center [188, 47] width 17 height 17
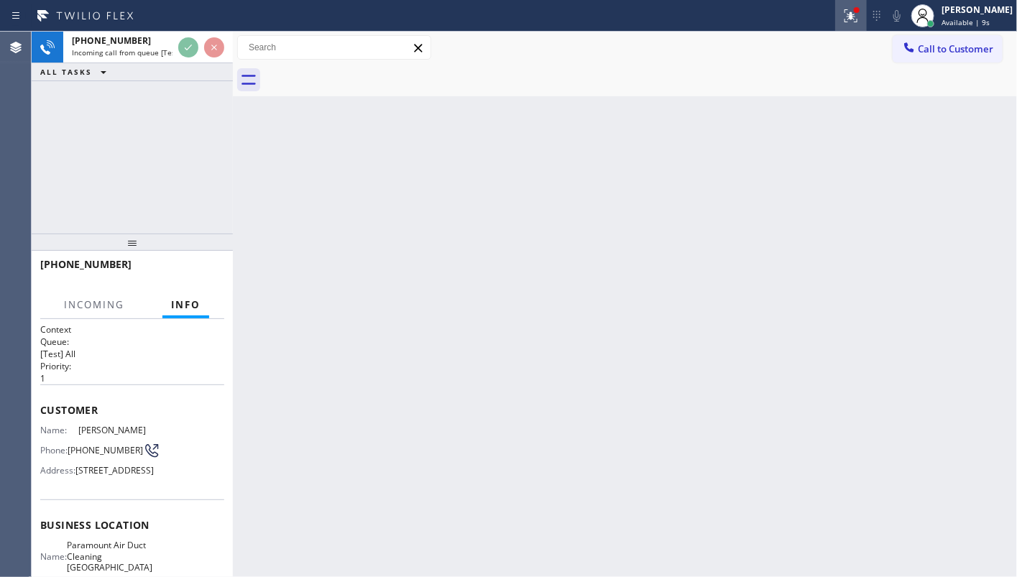
click at [853, 12] on icon at bounding box center [851, 14] width 9 height 5
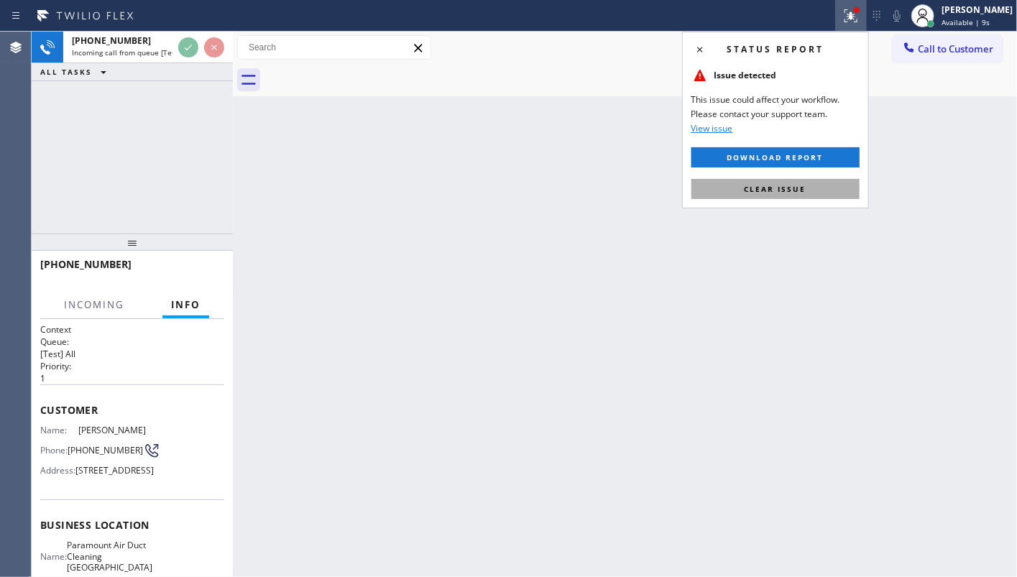
click at [831, 184] on button "Clear issue" at bounding box center [776, 189] width 168 height 20
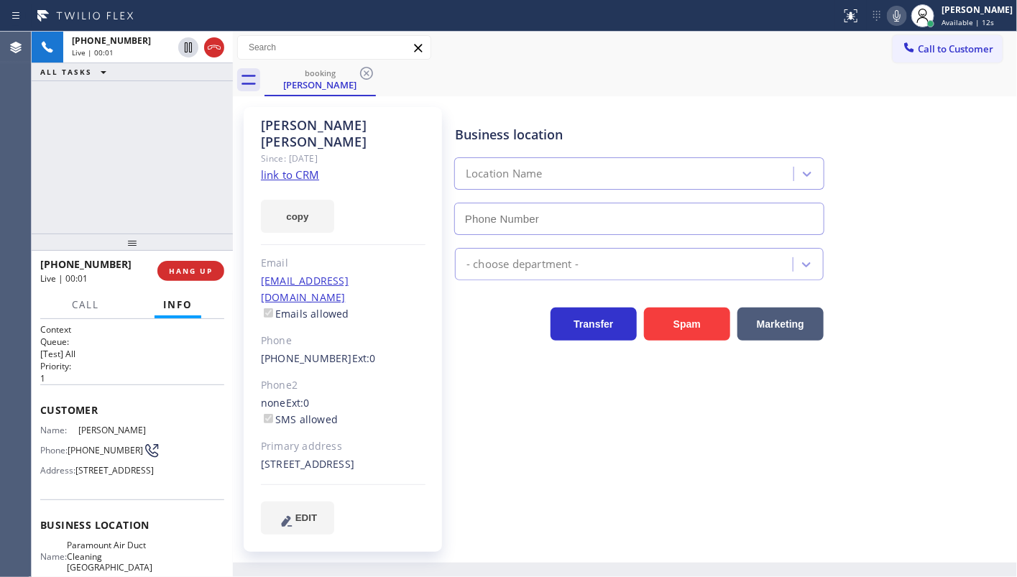
type input "(310) 742-0990"
click at [298, 168] on link "link to CRM" at bounding box center [290, 175] width 58 height 14
click at [900, 15] on icon at bounding box center [897, 16] width 7 height 12
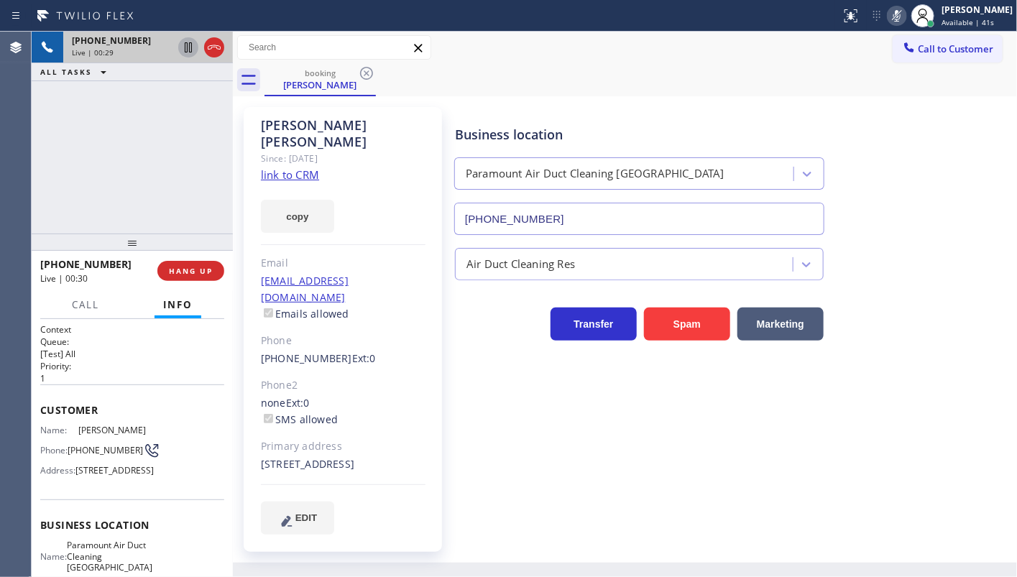
click at [191, 45] on icon at bounding box center [188, 47] width 17 height 17
drag, startPoint x: 96, startPoint y: 176, endPoint x: 116, endPoint y: 130, distance: 49.9
click at [99, 170] on div "+13038855445 Live | 01:49 ALL TASKS ALL TASKS ACTIVE TASKS TASKS IN WRAP UP" at bounding box center [132, 133] width 201 height 202
click at [183, 52] on icon at bounding box center [188, 47] width 17 height 17
click at [904, 13] on icon at bounding box center [897, 15] width 17 height 17
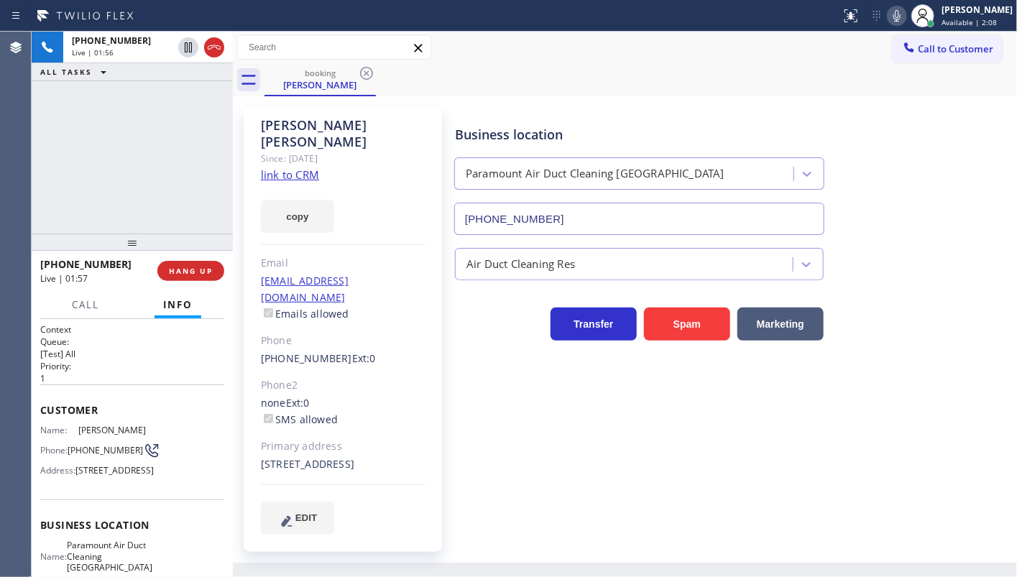
click at [61, 109] on div "+13038855445 Live | 01:56 ALL TASKS ALL TASKS ACTIVE TASKS TASKS IN WRAP UP" at bounding box center [132, 133] width 201 height 202
click at [108, 157] on div "+13038855445 Live | 02:44 ALL TASKS ALL TASKS ACTIVE TASKS TASKS IN WRAP UP" at bounding box center [132, 133] width 201 height 202
click at [193, 267] on span "HANG UP" at bounding box center [191, 271] width 44 height 10
click at [196, 272] on span "HANG UP" at bounding box center [191, 271] width 44 height 10
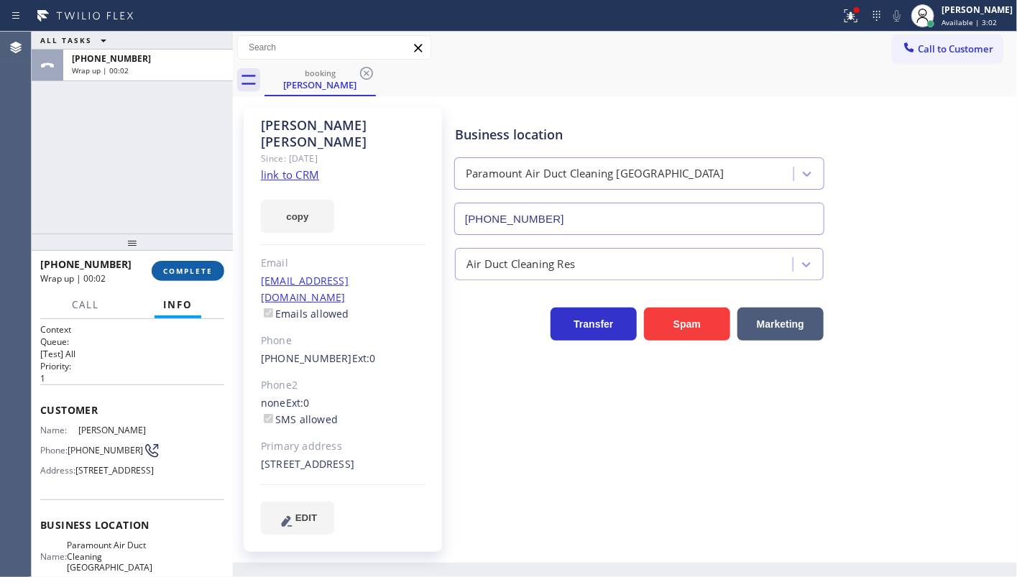
click at [200, 266] on span "COMPLETE" at bounding box center [188, 271] width 50 height 10
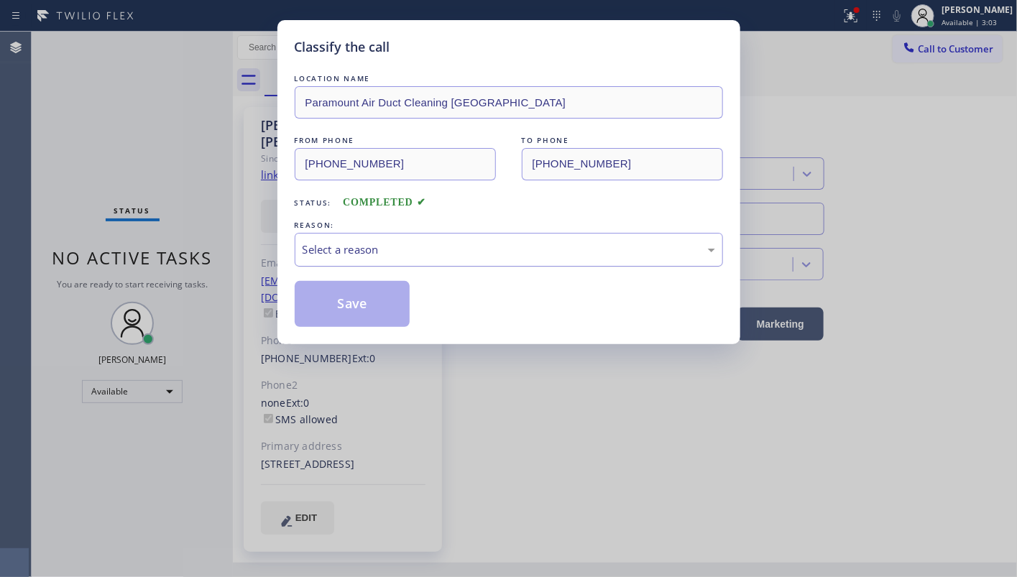
drag, startPoint x: 391, startPoint y: 249, endPoint x: 377, endPoint y: 260, distance: 17.6
click at [387, 253] on div "Select a reason" at bounding box center [509, 250] width 413 height 17
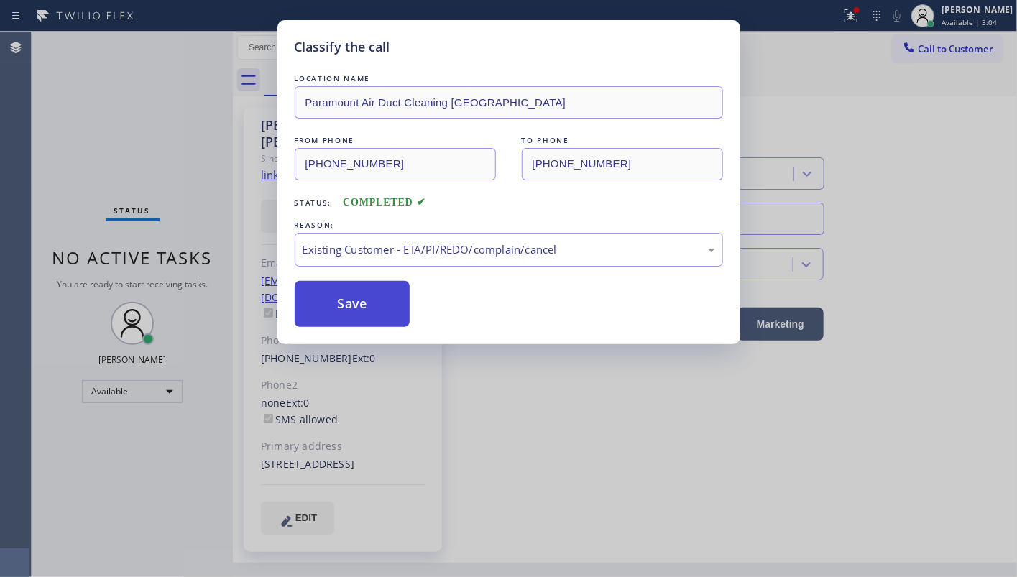
click at [336, 308] on button "Save" at bounding box center [353, 304] width 116 height 46
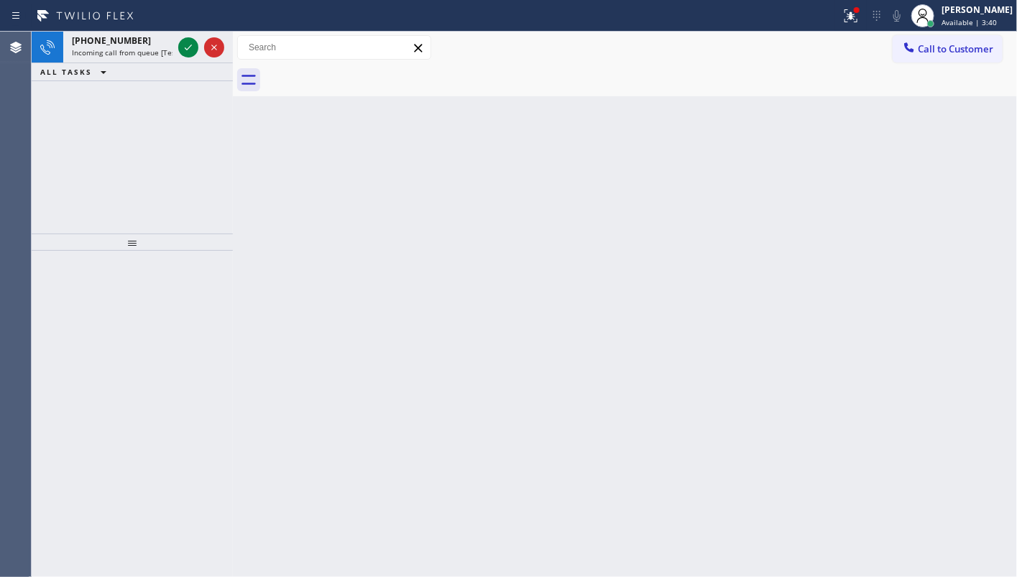
drag, startPoint x: 82, startPoint y: 137, endPoint x: 237, endPoint y: 58, distance: 173.6
click at [138, 111] on div "+19073081195 Incoming call from queue [Test] All ALL TASKS ALL TASKS ACTIVE TAS…" at bounding box center [132, 133] width 201 height 202
click at [180, 48] on icon at bounding box center [188, 47] width 17 height 17
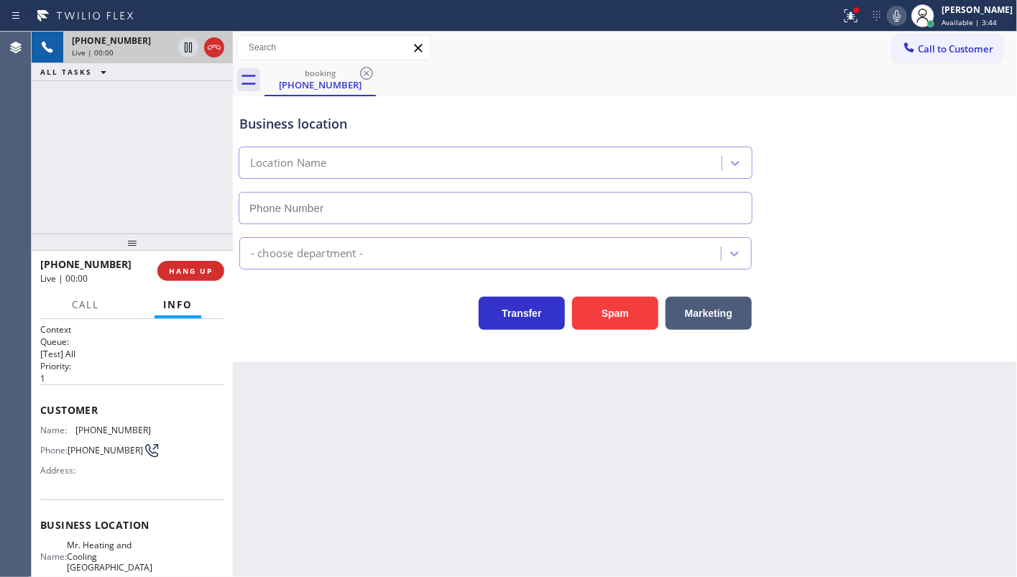
type input "(818) 626-3821"
click at [857, 24] on button at bounding box center [851, 16] width 32 height 32
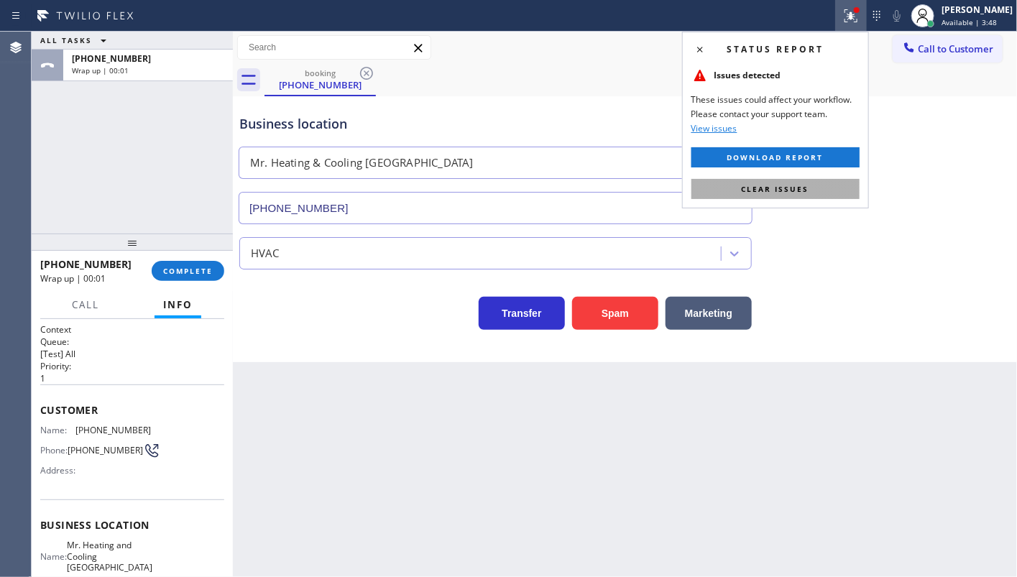
drag, startPoint x: 803, startPoint y: 194, endPoint x: 753, endPoint y: 202, distance: 50.9
click at [803, 194] on button "Clear issues" at bounding box center [776, 189] width 168 height 20
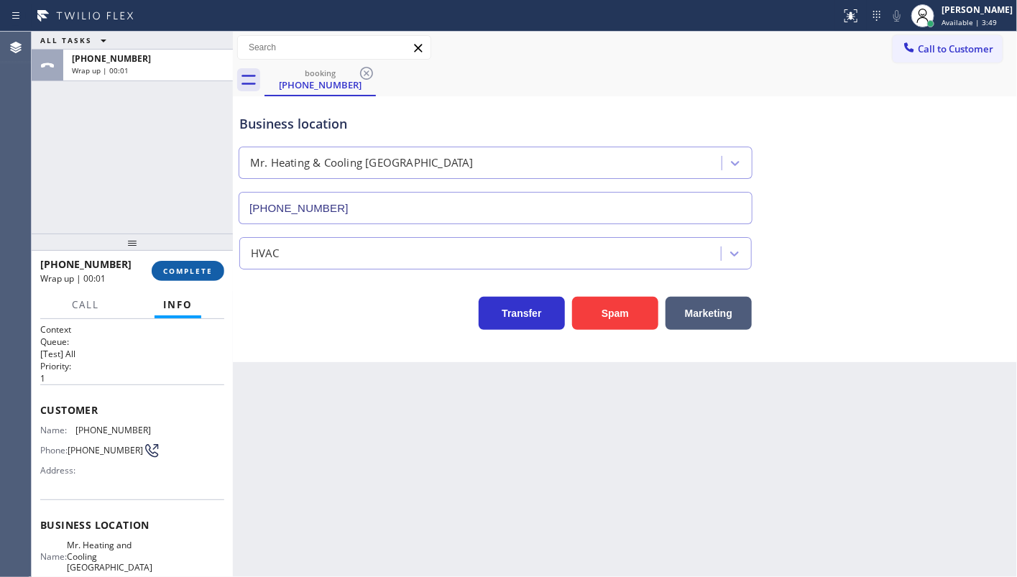
click at [207, 269] on span "COMPLETE" at bounding box center [188, 271] width 50 height 10
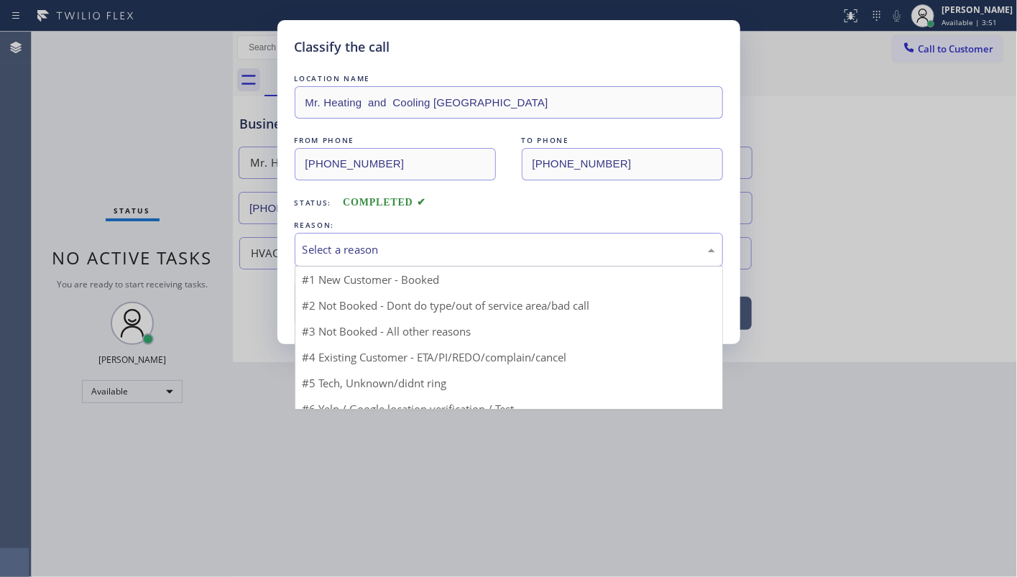
click at [405, 252] on div "Select a reason" at bounding box center [509, 250] width 413 height 17
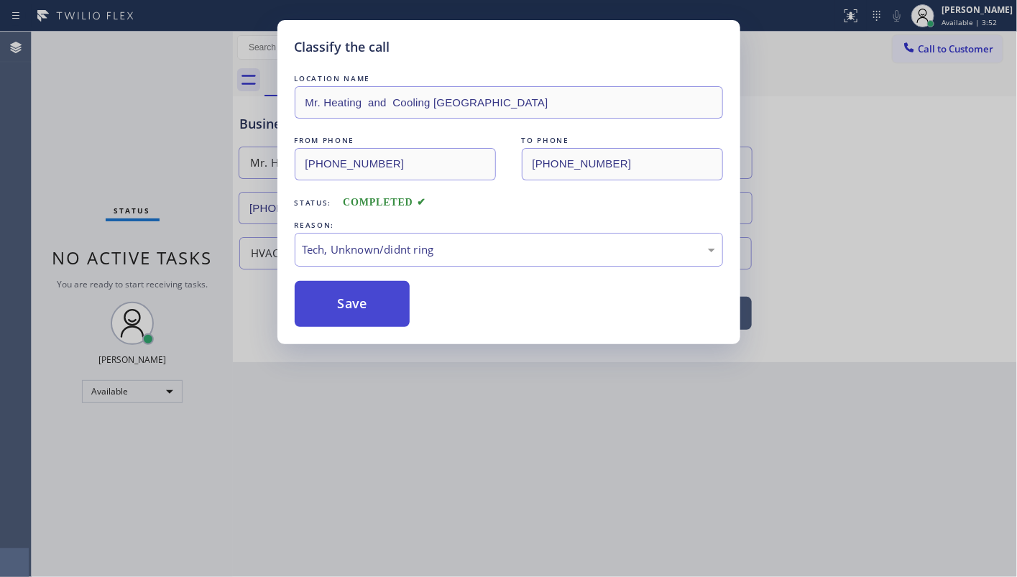
click at [362, 307] on button "Save" at bounding box center [353, 304] width 116 height 46
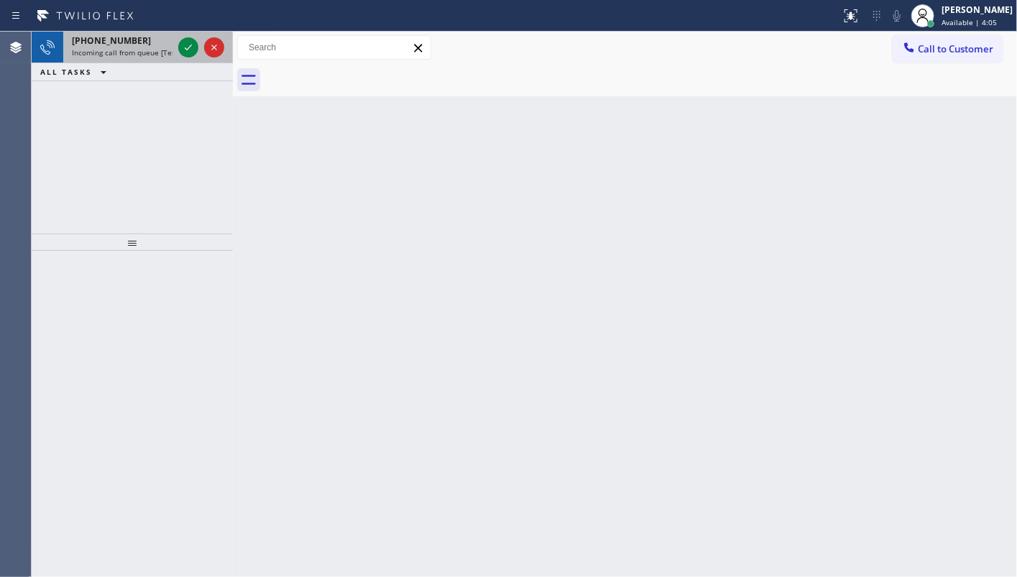
drag, startPoint x: 63, startPoint y: 75, endPoint x: 152, endPoint y: 52, distance: 91.4
click at [75, 67] on span "ALL TASKS" at bounding box center [66, 72] width 52 height 10
click at [182, 47] on icon at bounding box center [188, 47] width 17 height 17
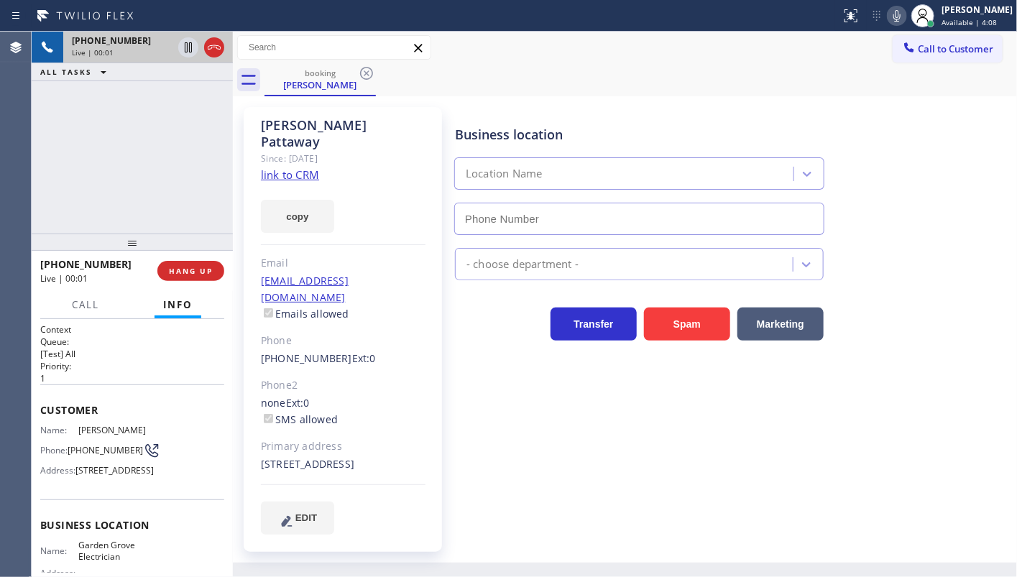
type input "(657) 341-1796"
click at [296, 168] on link "link to CRM" at bounding box center [290, 175] width 58 height 14
click at [179, 272] on span "HANG UP" at bounding box center [191, 271] width 44 height 10
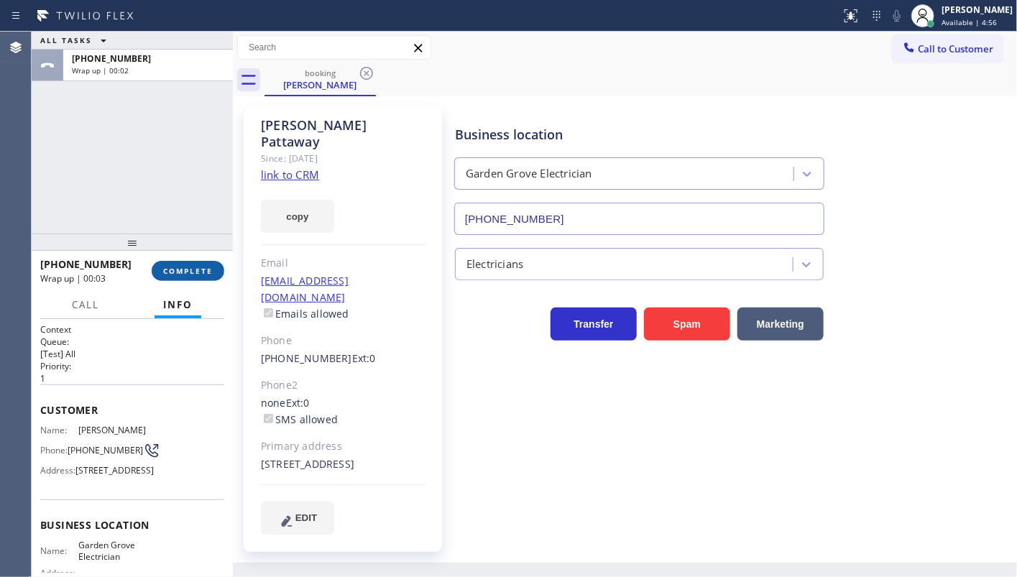
click at [193, 262] on button "COMPLETE" at bounding box center [188, 271] width 73 height 20
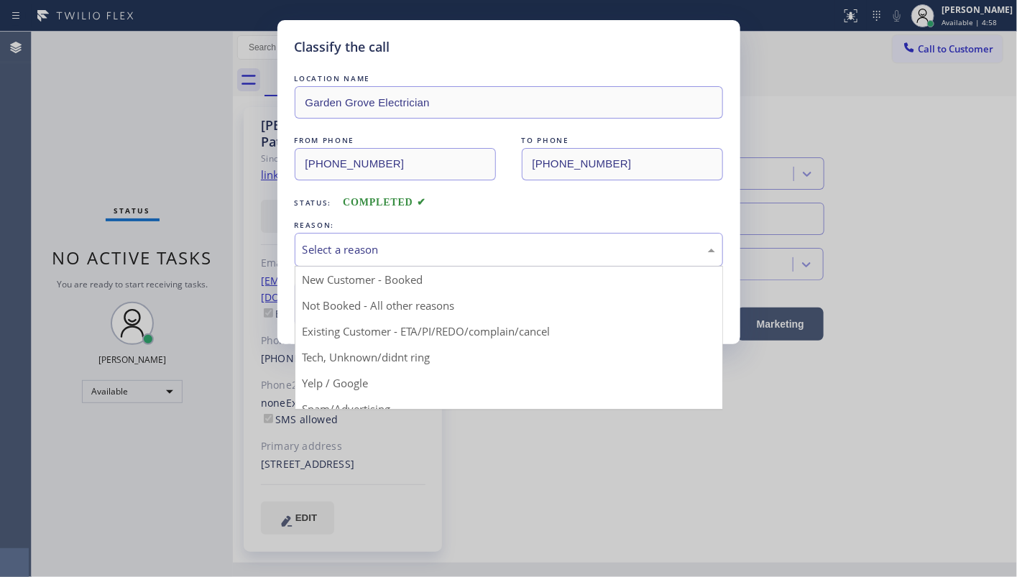
click at [338, 251] on div "Select a reason" at bounding box center [509, 250] width 413 height 17
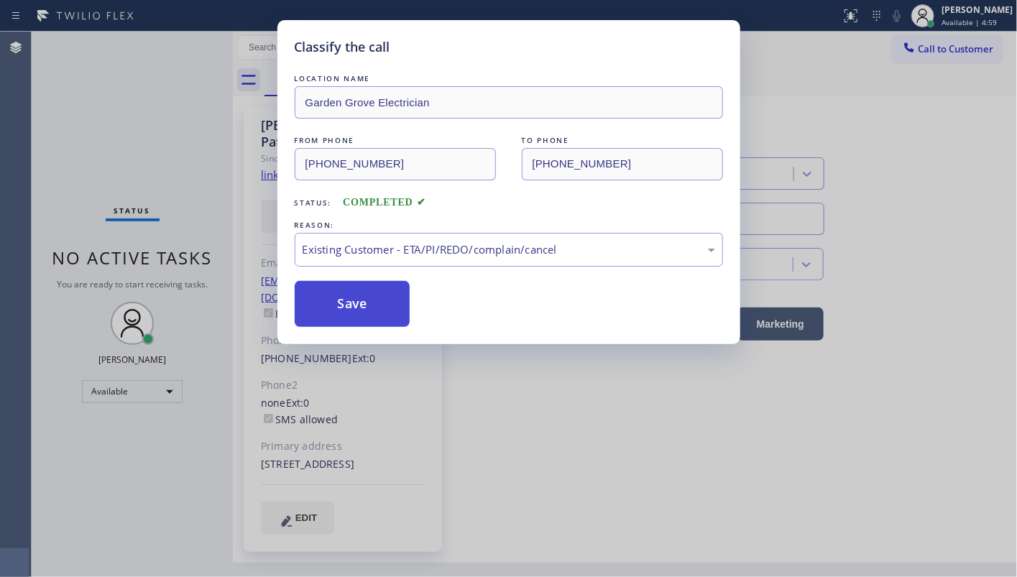
drag, startPoint x: 338, startPoint y: 332, endPoint x: 336, endPoint y: 312, distance: 20.2
click at [337, 306] on button "Save" at bounding box center [353, 304] width 116 height 46
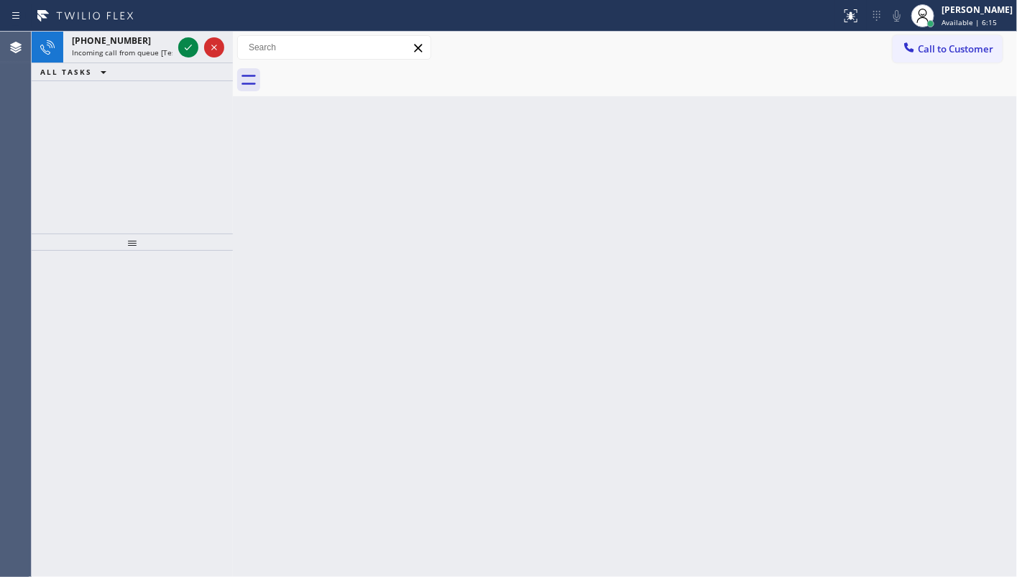
drag, startPoint x: 63, startPoint y: 130, endPoint x: 96, endPoint y: 104, distance: 41.9
click at [63, 130] on div "+17209179553 Incoming call from queue [Test] All ALL TASKS ALL TASKS ACTIVE TAS…" at bounding box center [132, 133] width 201 height 202
click at [183, 50] on icon at bounding box center [188, 47] width 17 height 17
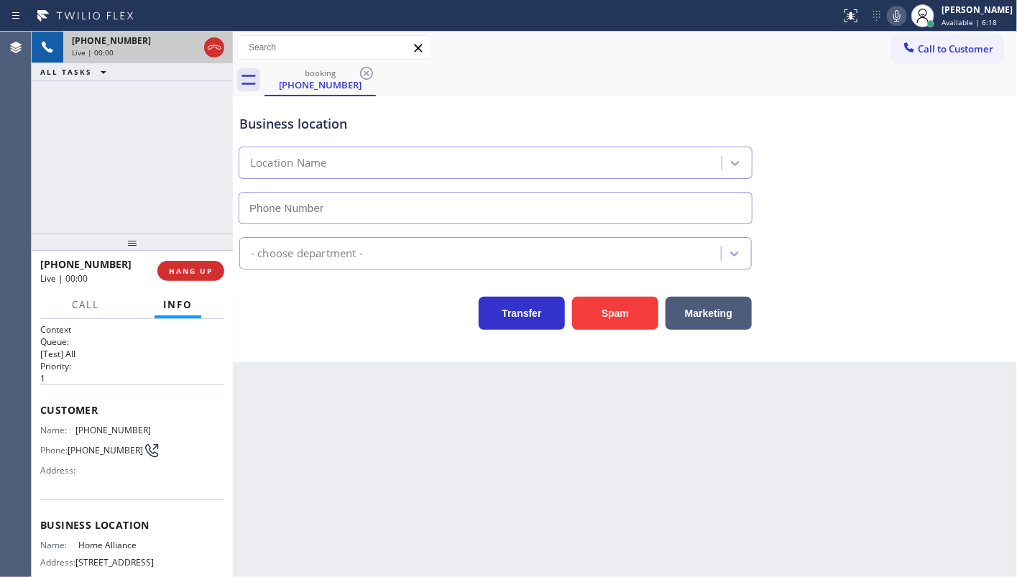
type input "(877) 777-0796"
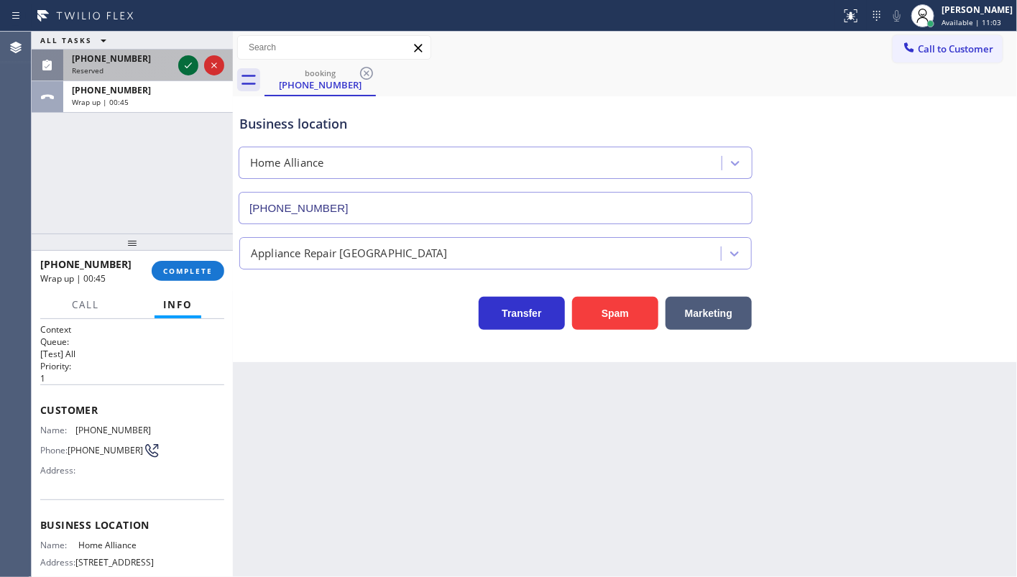
click at [187, 63] on icon at bounding box center [188, 65] width 17 height 17
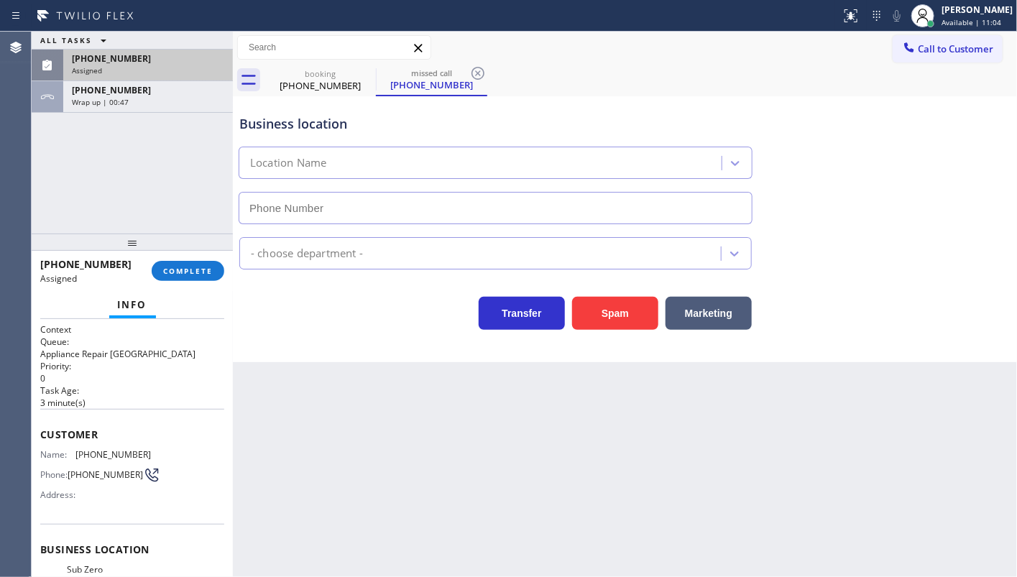
type input "(773) 917-0590"
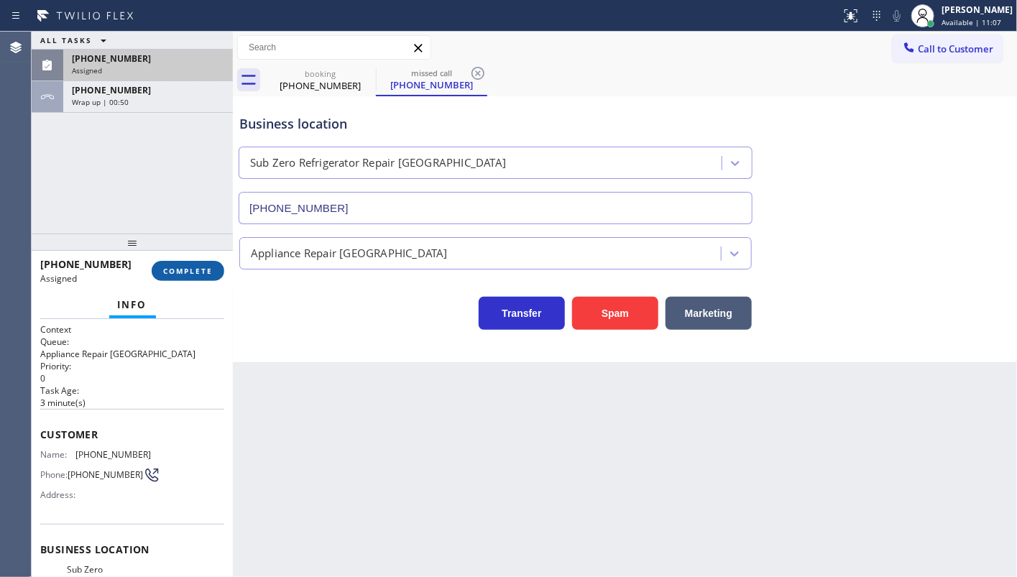
click at [191, 270] on span "COMPLETE" at bounding box center [188, 271] width 50 height 10
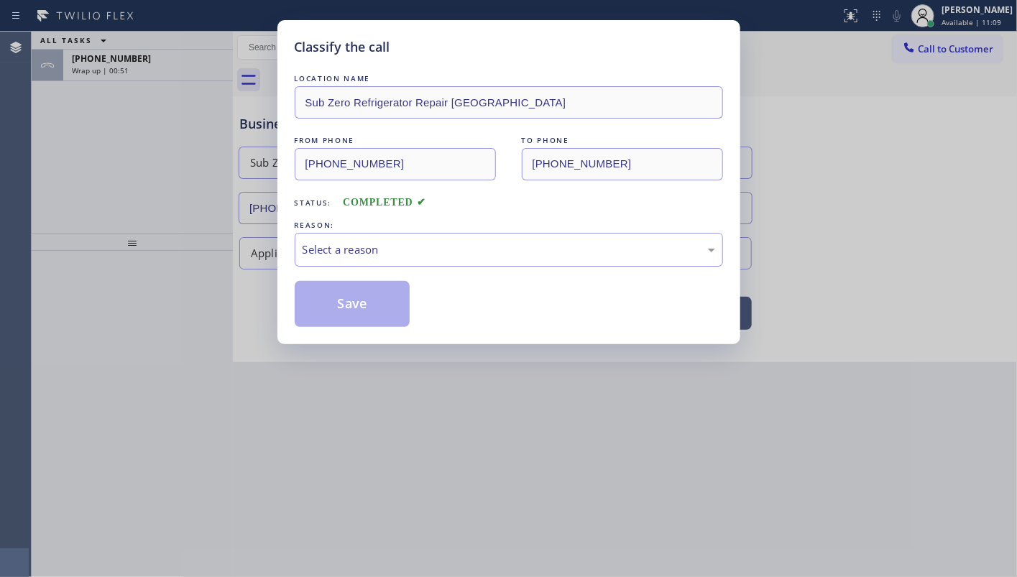
drag, startPoint x: 397, startPoint y: 252, endPoint x: 387, endPoint y: 259, distance: 12.4
click at [395, 252] on div "Select a reason" at bounding box center [509, 250] width 413 height 17
click at [320, 300] on button "Save" at bounding box center [353, 304] width 116 height 46
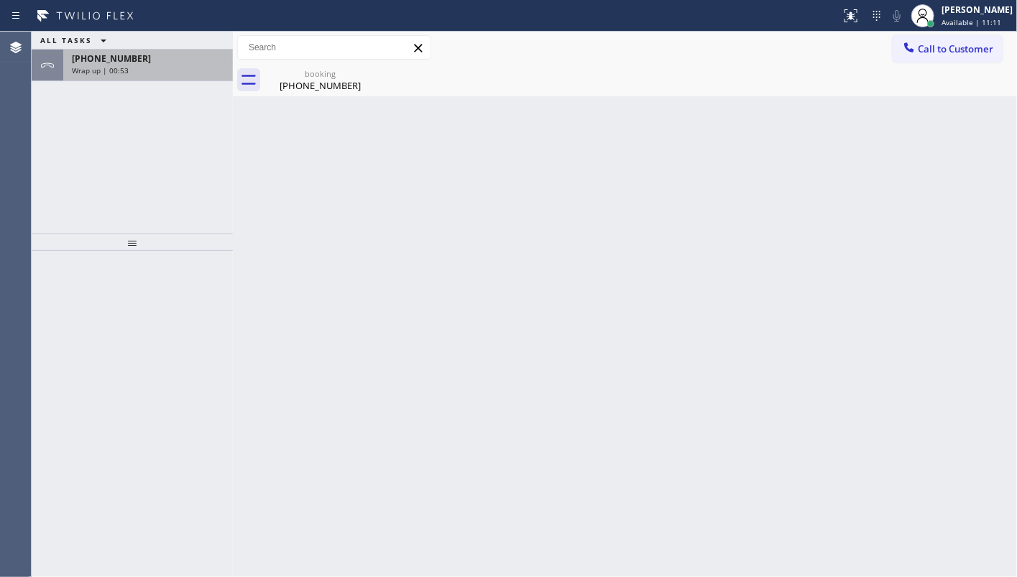
click at [100, 68] on span "Wrap up | 00:53" at bounding box center [100, 70] width 57 height 10
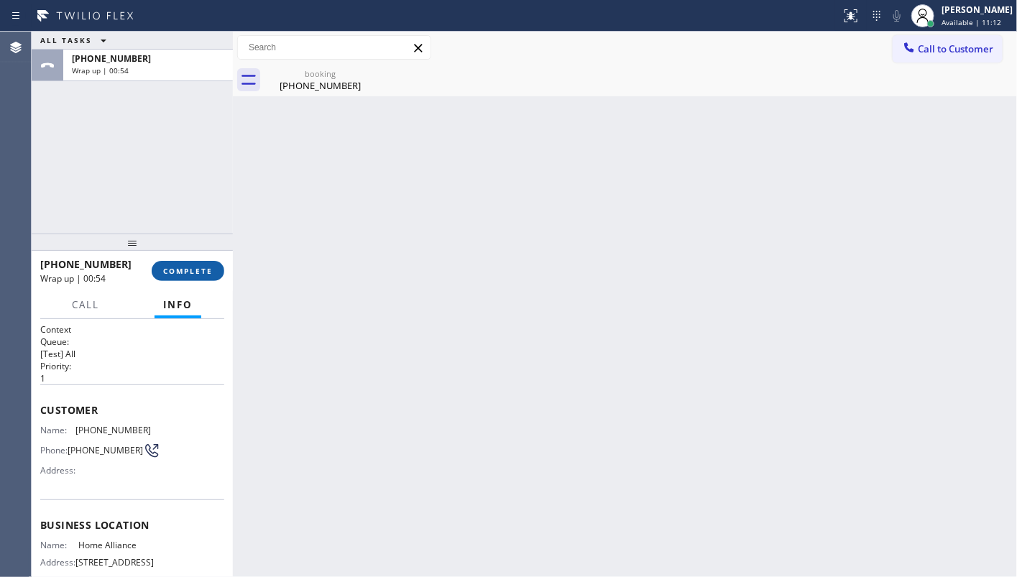
click at [179, 278] on button "COMPLETE" at bounding box center [188, 271] width 73 height 20
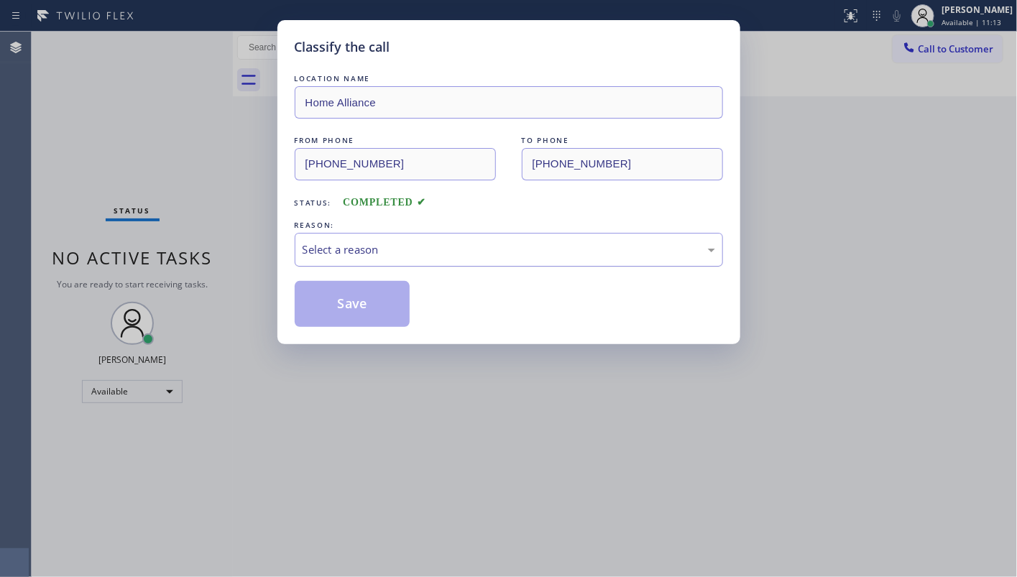
click at [311, 261] on div "Select a reason" at bounding box center [509, 250] width 428 height 34
click at [315, 299] on button "Save" at bounding box center [353, 304] width 116 height 46
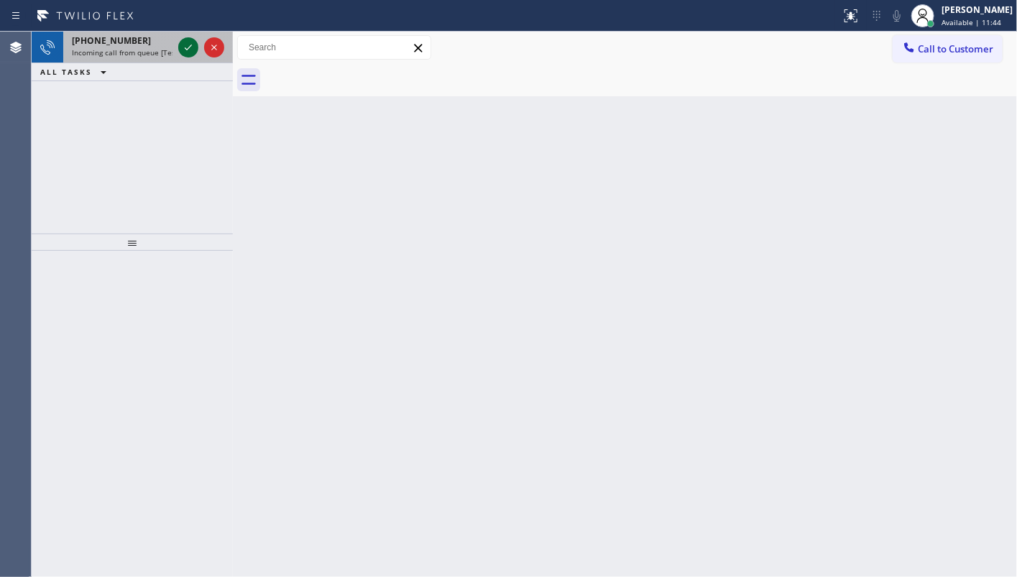
click at [193, 50] on icon at bounding box center [188, 47] width 17 height 17
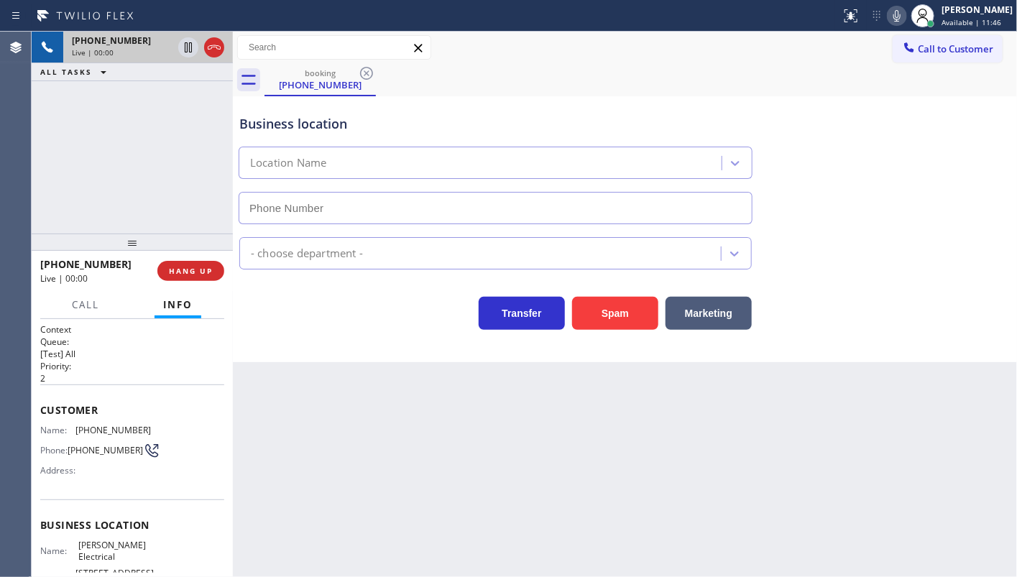
type input "(346) 483-2754"
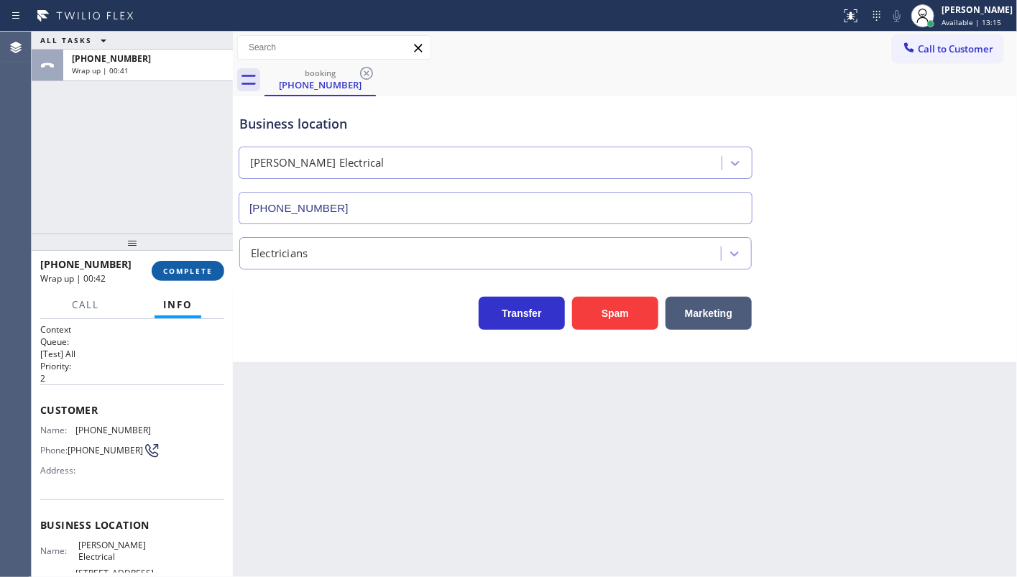
drag, startPoint x: 165, startPoint y: 262, endPoint x: 170, endPoint y: 268, distance: 8.2
click at [169, 267] on button "COMPLETE" at bounding box center [188, 271] width 73 height 20
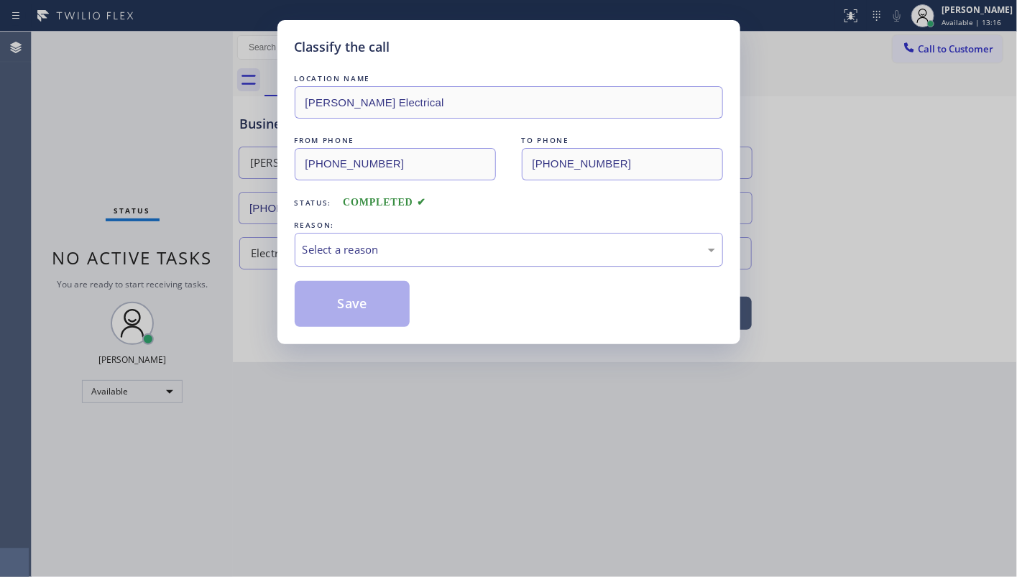
click at [331, 256] on div "Select a reason" at bounding box center [509, 250] width 413 height 17
click at [344, 302] on button "Save" at bounding box center [353, 304] width 116 height 46
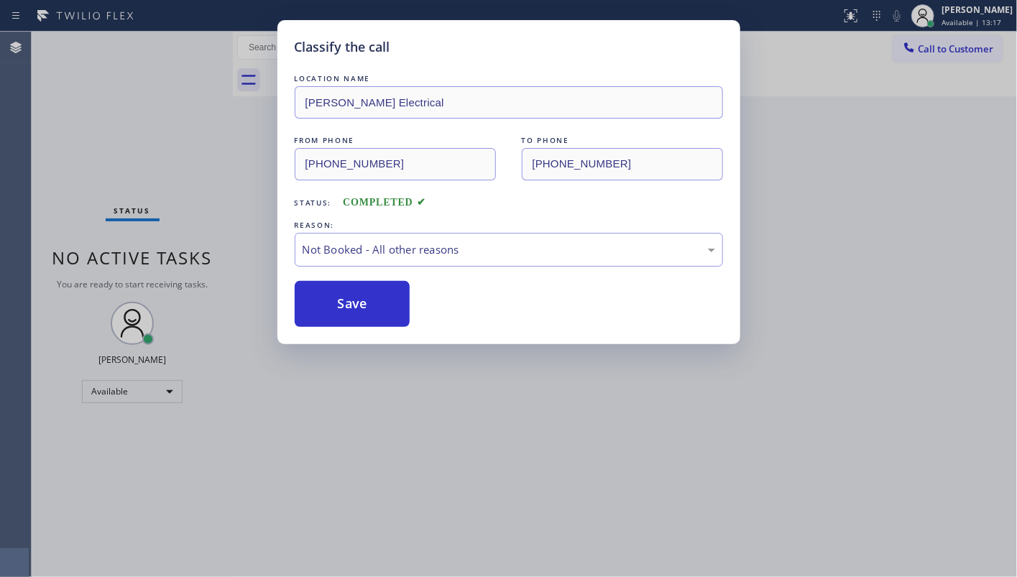
drag, startPoint x: 344, startPoint y: 302, endPoint x: 827, endPoint y: 354, distance: 485.2
click at [372, 308] on button "Save" at bounding box center [353, 304] width 116 height 46
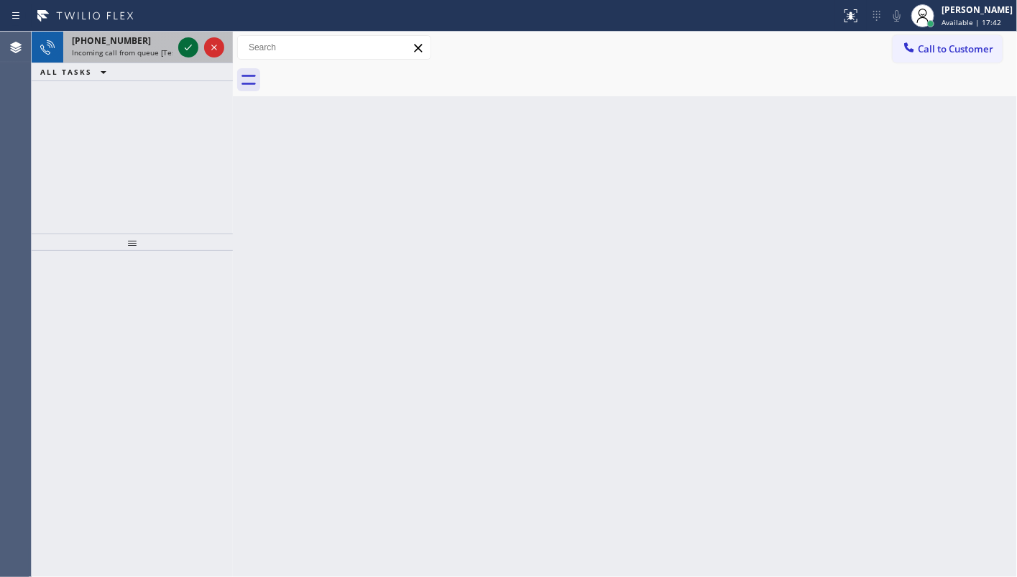
click at [189, 43] on icon at bounding box center [188, 47] width 17 height 17
drag, startPoint x: 176, startPoint y: 43, endPoint x: 183, endPoint y: 49, distance: 8.7
click at [178, 47] on div at bounding box center [201, 48] width 52 height 32
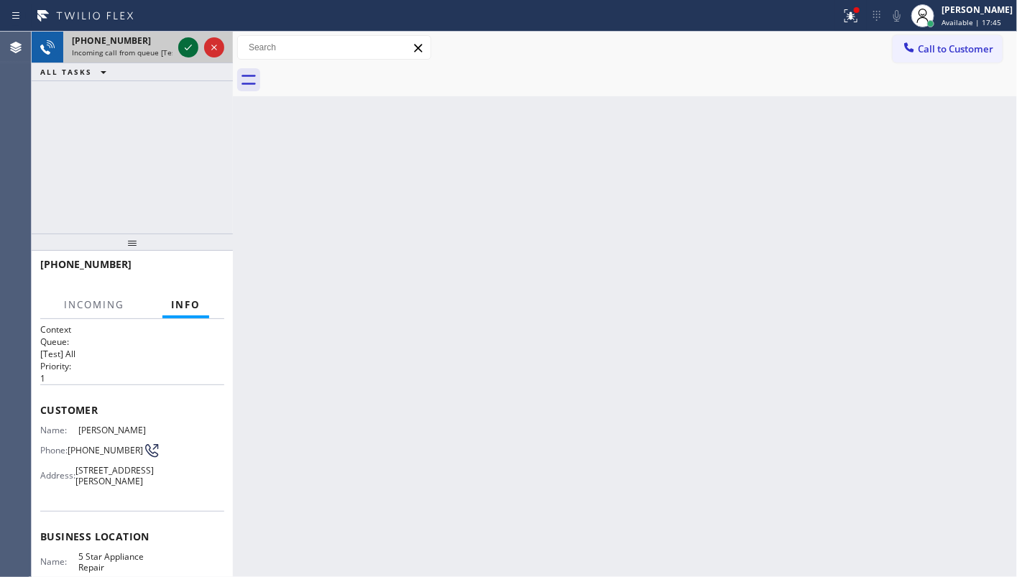
click at [183, 49] on icon at bounding box center [188, 47] width 17 height 17
click at [848, 19] on icon at bounding box center [851, 15] width 17 height 17
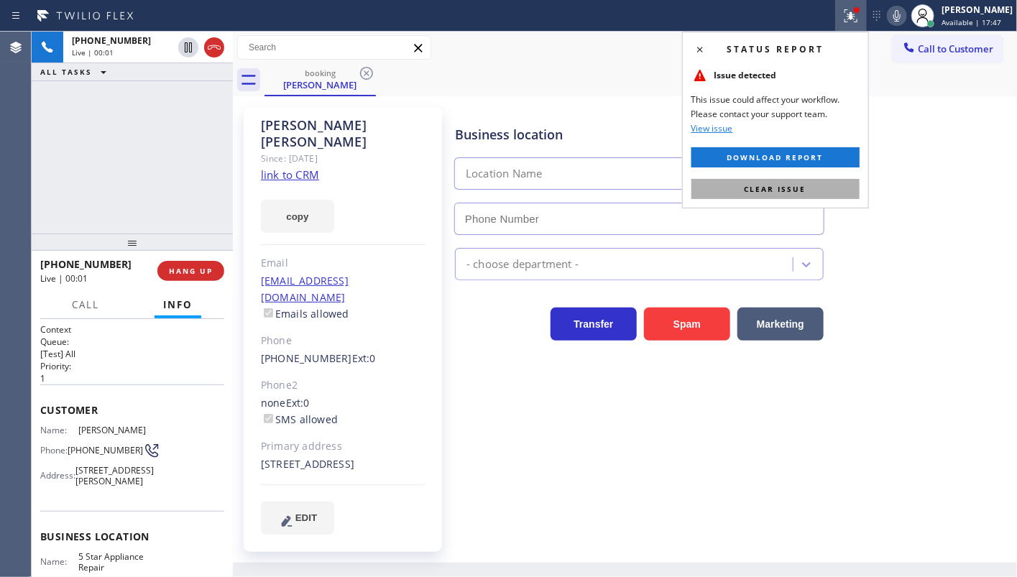
click at [800, 188] on span "Clear issue" at bounding box center [776, 189] width 62 height 10
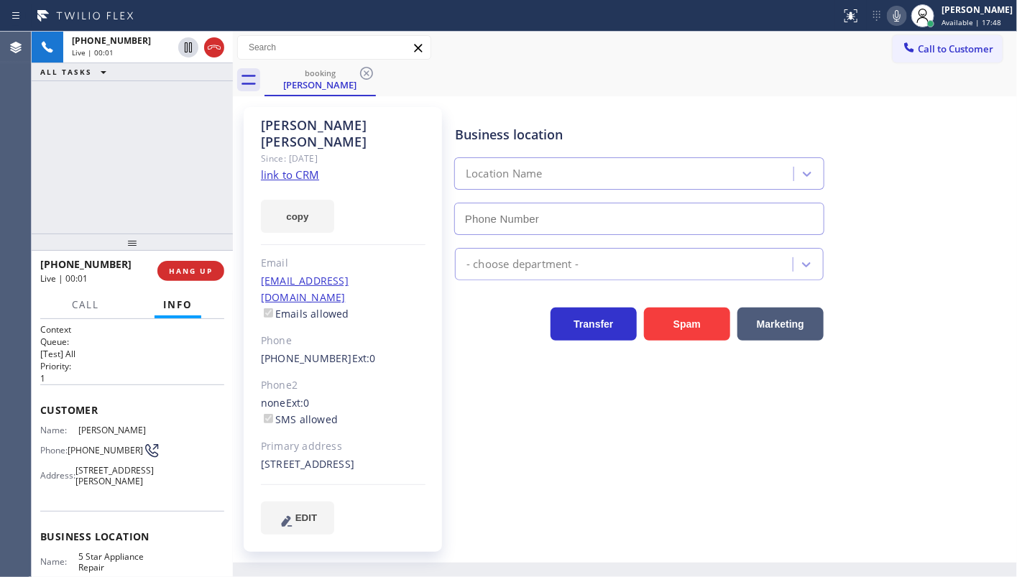
type input "[PHONE_NUMBER]"
click at [301, 168] on link "link to CRM" at bounding box center [290, 175] width 58 height 14
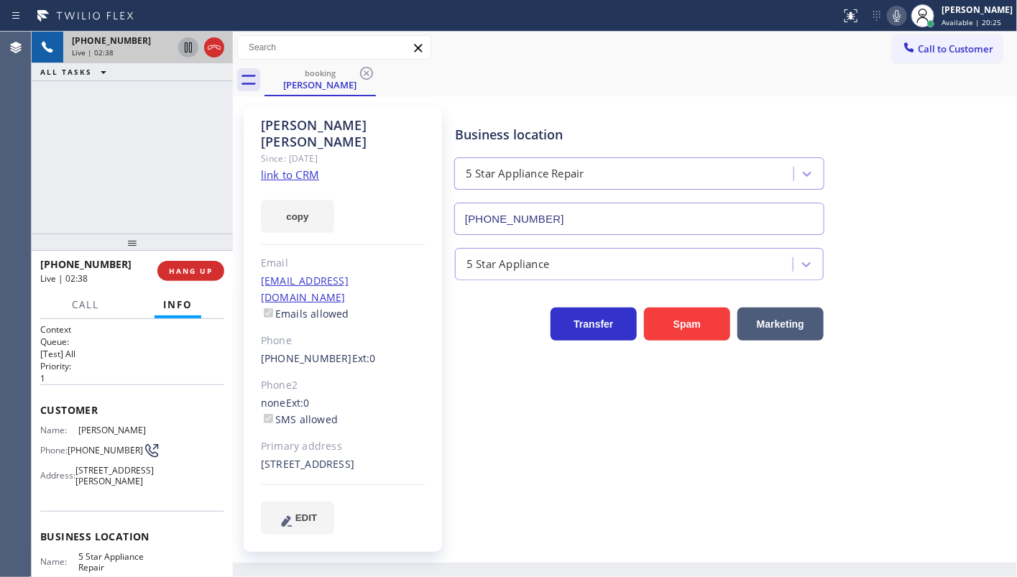
click at [188, 45] on icon at bounding box center [188, 47] width 17 height 17
click at [893, 14] on icon at bounding box center [897, 15] width 17 height 17
click at [185, 43] on icon at bounding box center [188, 47] width 10 height 10
click at [904, 19] on icon at bounding box center [897, 15] width 17 height 17
drag, startPoint x: 75, startPoint y: 135, endPoint x: 132, endPoint y: 6, distance: 141.3
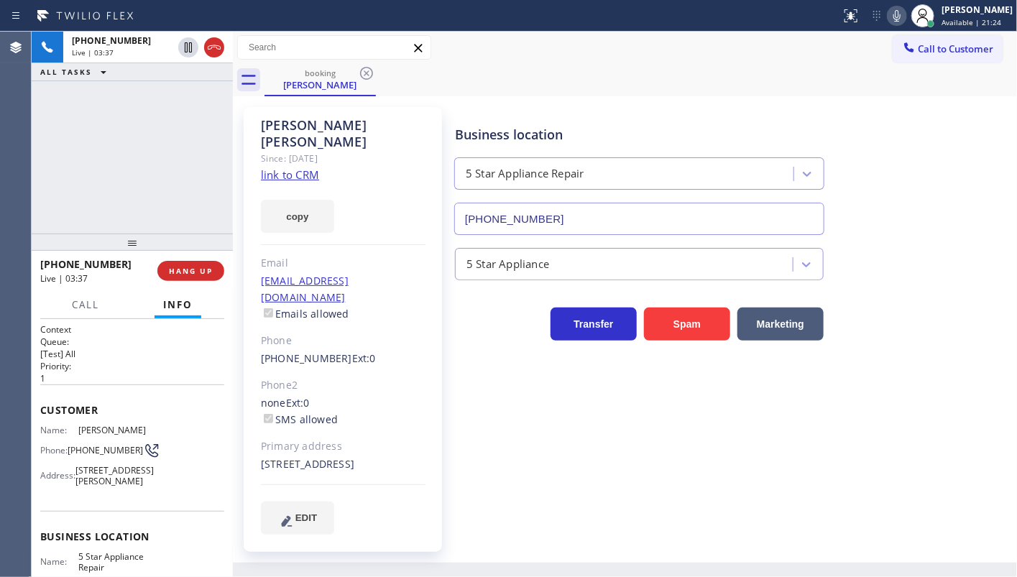
click at [77, 127] on div "+16268628368 Live | 03:37 ALL TASKS ALL TASKS ACTIVE TASKS TASKS IN WRAP UP" at bounding box center [132, 133] width 201 height 202
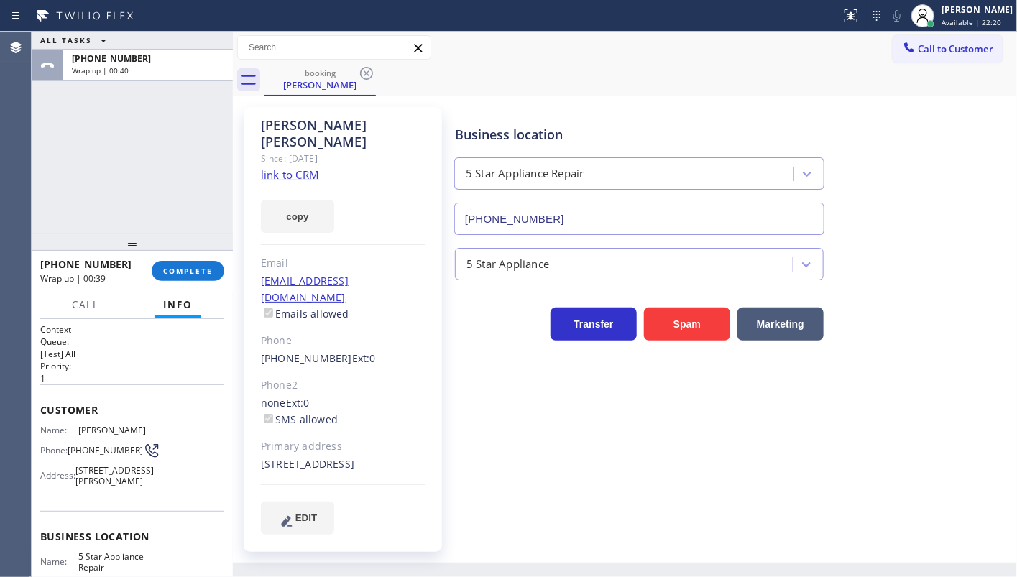
click at [194, 257] on div "+16268628368 Wrap up | 00:39 COMPLETE" at bounding box center [132, 270] width 184 height 37
click at [195, 262] on button "COMPLETE" at bounding box center [188, 271] width 73 height 20
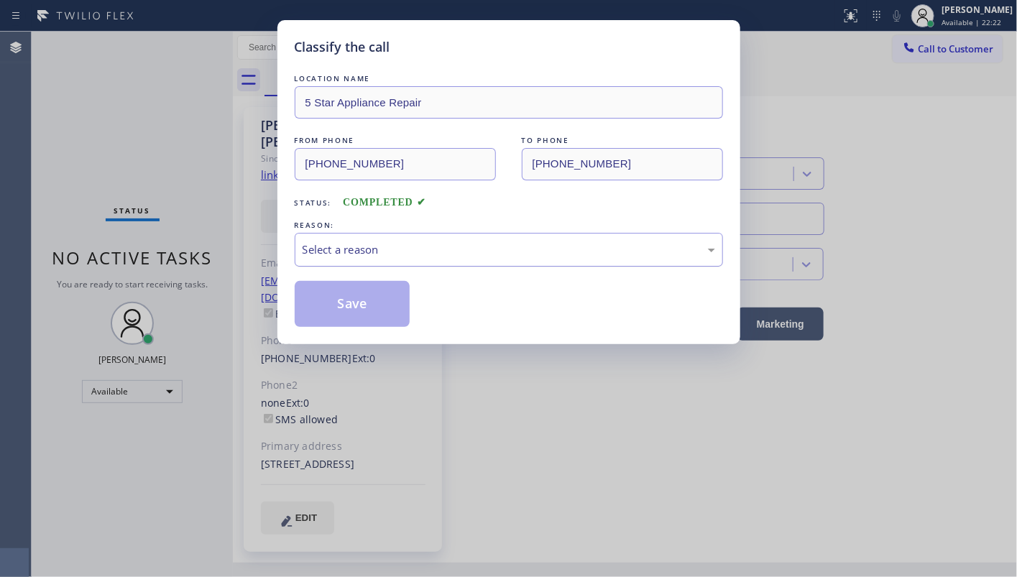
click at [362, 252] on div "Select a reason" at bounding box center [509, 250] width 413 height 17
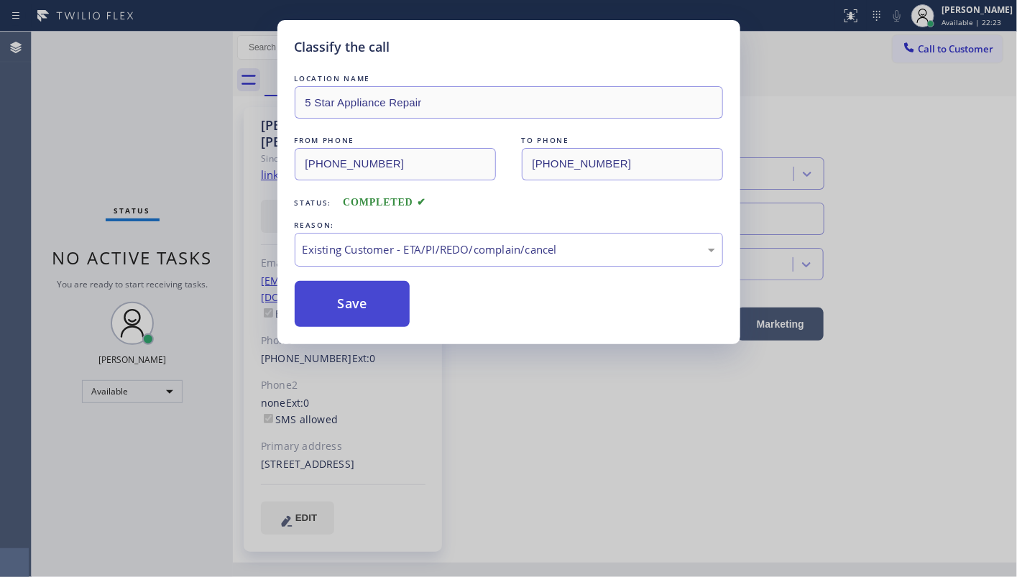
drag, startPoint x: 331, startPoint y: 327, endPoint x: 337, endPoint y: 303, distance: 25.1
click at [340, 298] on button "Save" at bounding box center [353, 304] width 116 height 46
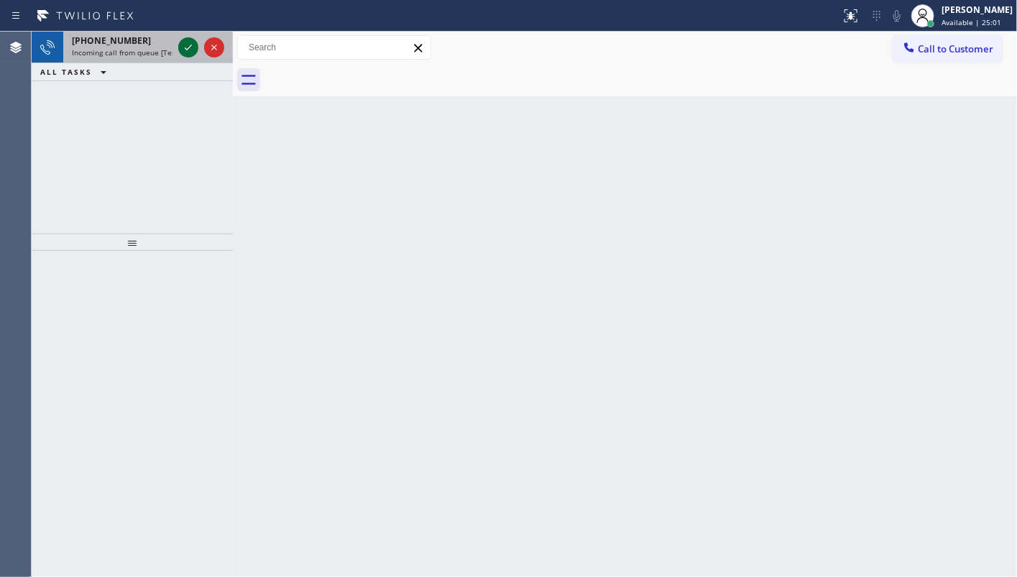
click at [178, 51] on div at bounding box center [188, 47] width 20 height 17
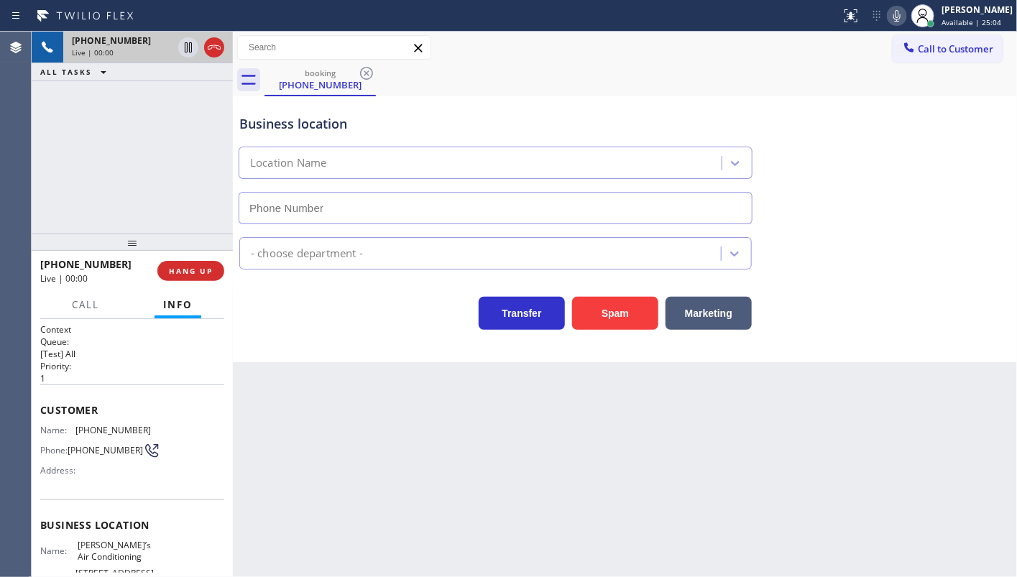
type input "(818) 853-9091"
drag, startPoint x: 191, startPoint y: 283, endPoint x: 194, endPoint y: 266, distance: 17.6
click at [190, 282] on div "+17173153921 Live | 00:05 HANG UP" at bounding box center [132, 270] width 184 height 37
click at [194, 263] on button "HANG UP" at bounding box center [190, 271] width 67 height 20
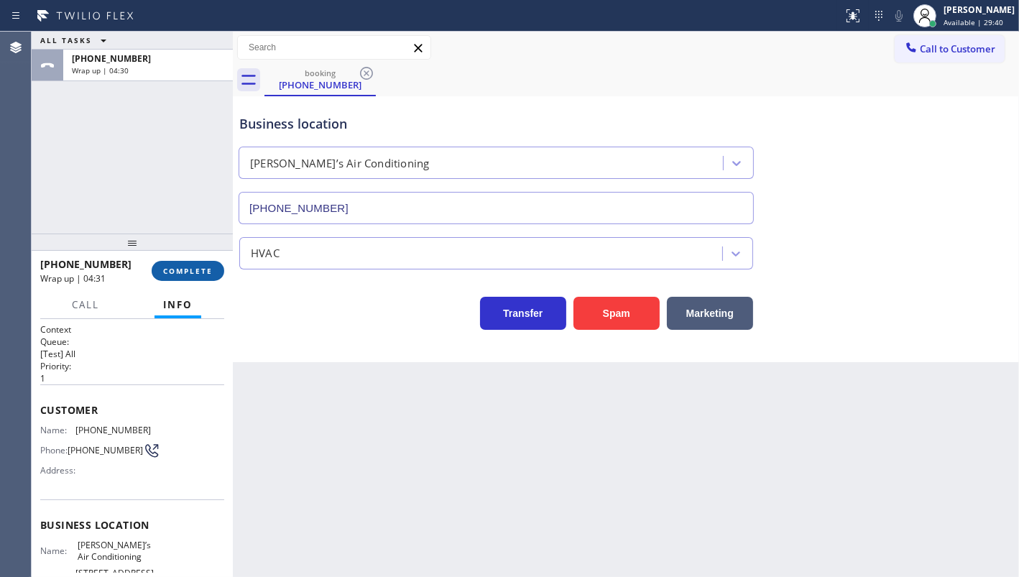
click at [188, 262] on button "COMPLETE" at bounding box center [188, 271] width 73 height 20
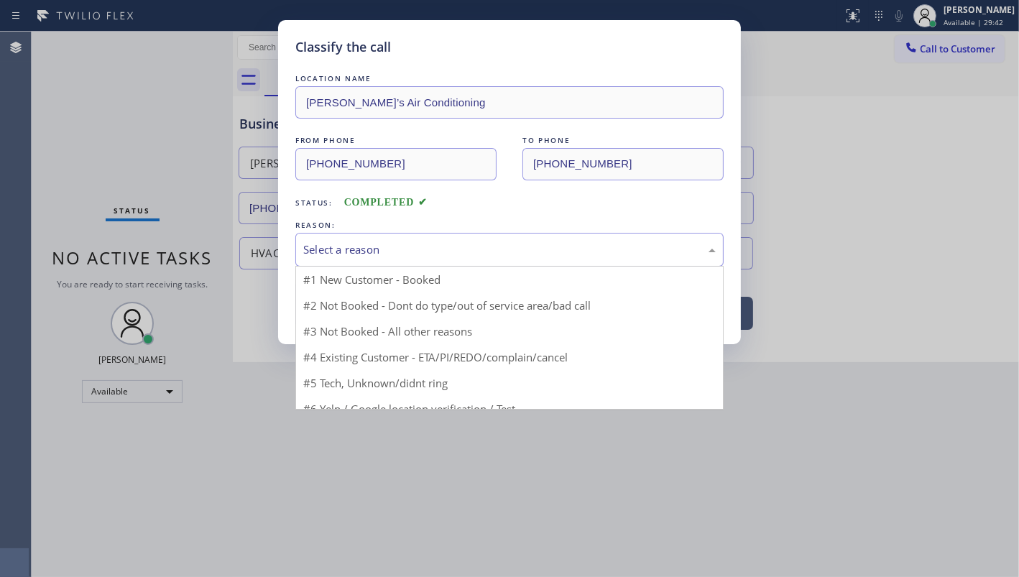
click at [370, 257] on div "Select a reason" at bounding box center [509, 250] width 413 height 17
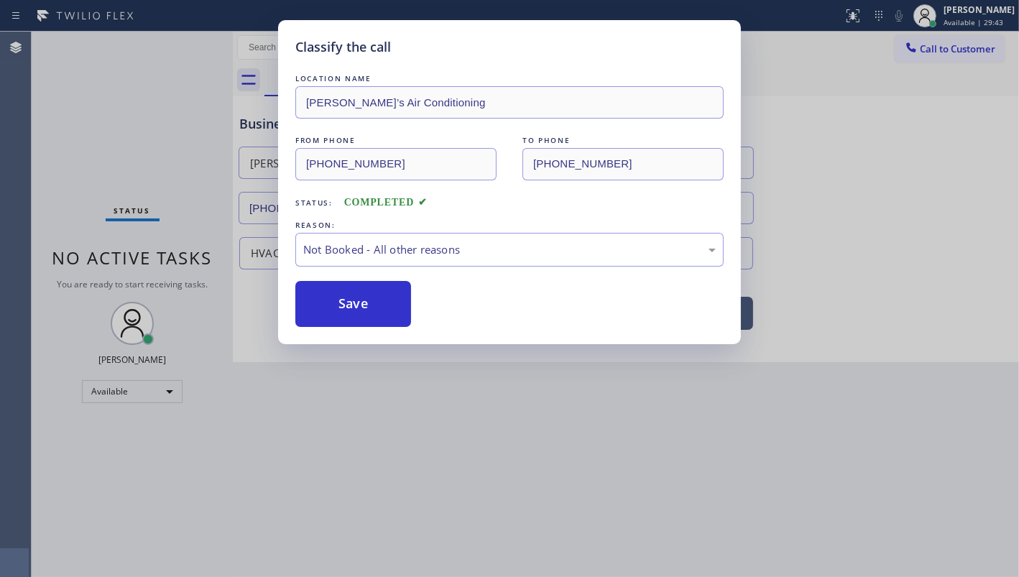
click at [337, 310] on button "Save" at bounding box center [353, 304] width 116 height 46
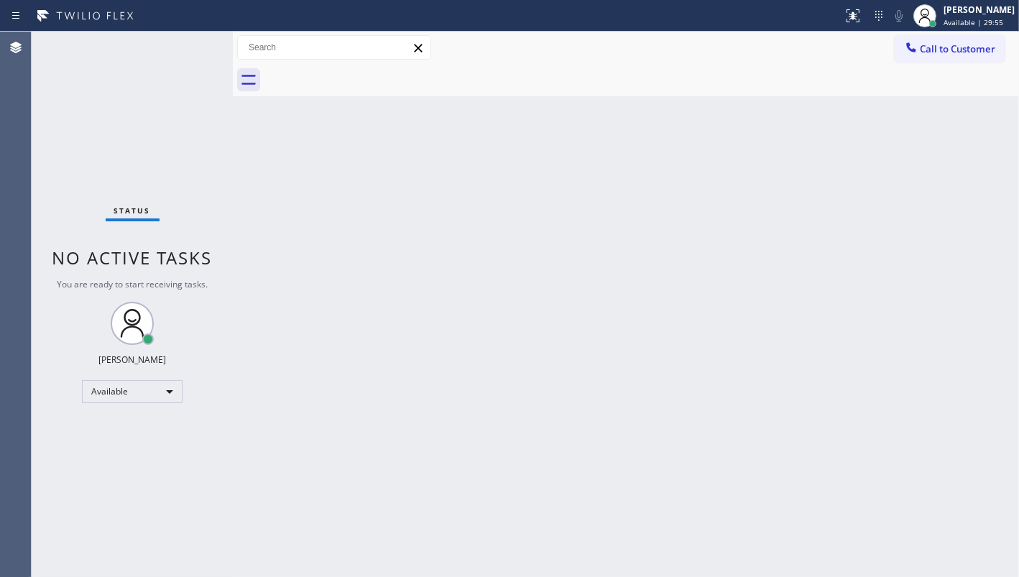
click at [551, 181] on div "Back to Dashboard Change Sender ID Customers Technicians Select a contact Outbo…" at bounding box center [626, 305] width 786 height 546
click at [96, 144] on div "Status No active tasks You are ready to start receiving tasks. JENIZA ALCAYDE A…" at bounding box center [132, 305] width 201 height 546
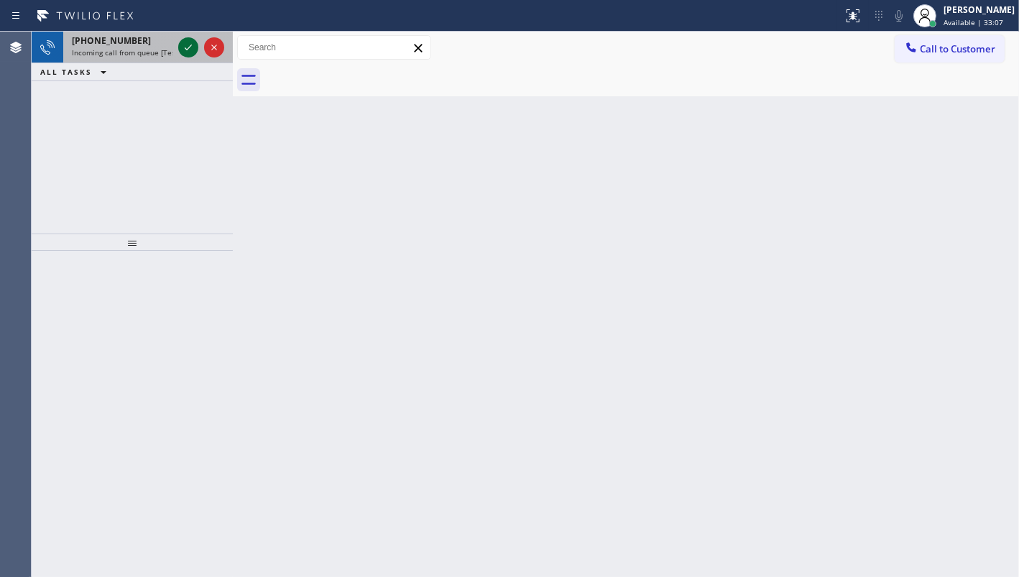
click at [191, 50] on icon at bounding box center [188, 47] width 17 height 17
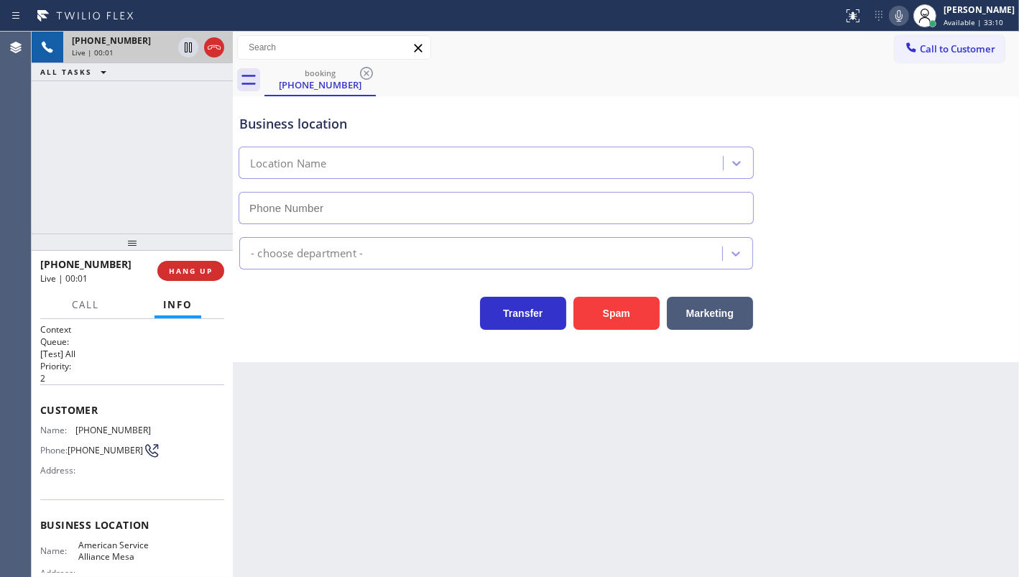
type input "(480) 257-7701"
click at [191, 45] on icon at bounding box center [188, 47] width 7 height 10
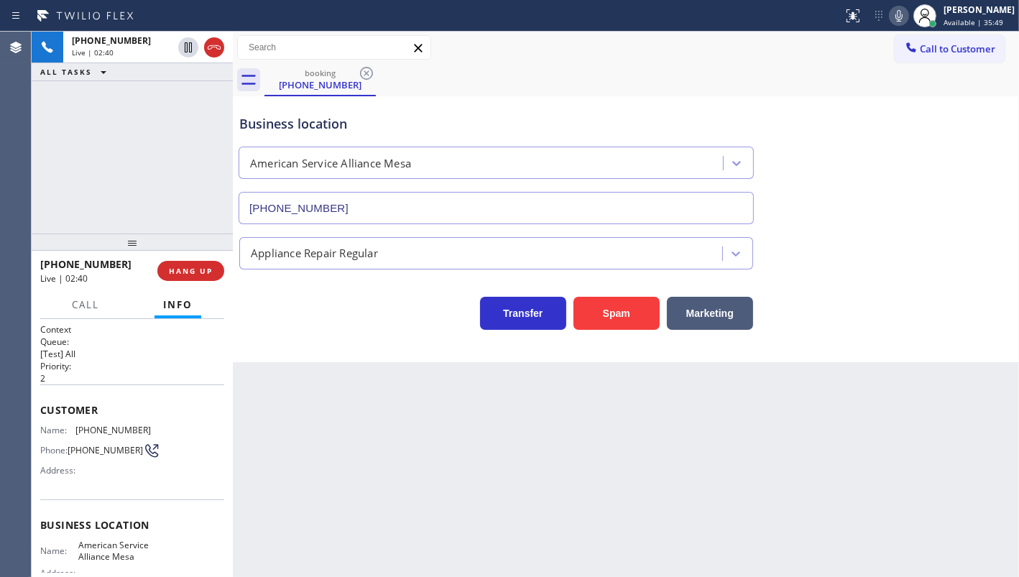
click at [896, 9] on icon at bounding box center [899, 15] width 17 height 17
drag, startPoint x: 163, startPoint y: 134, endPoint x: 167, endPoint y: 111, distance: 23.3
click at [165, 117] on div "+16232937977 Live | 03:01 ALL TASKS ALL TASKS ACTIVE TASKS TASKS IN WRAP UP" at bounding box center [132, 133] width 201 height 202
click at [191, 43] on icon at bounding box center [188, 47] width 10 height 10
click at [897, 12] on icon at bounding box center [899, 15] width 17 height 17
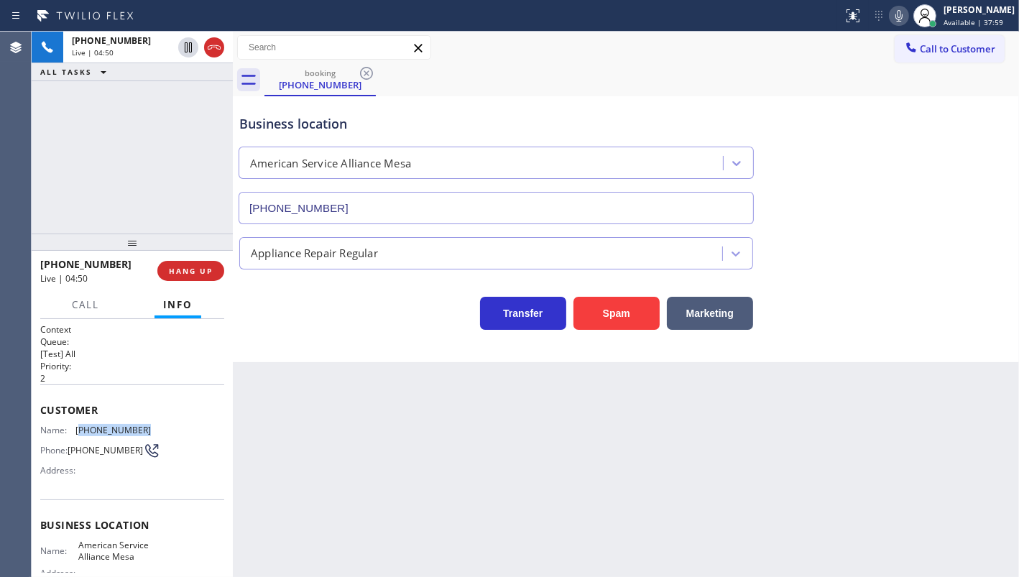
drag, startPoint x: 78, startPoint y: 430, endPoint x: 165, endPoint y: 428, distance: 86.3
click at [165, 428] on div "Name: (623) 293-7977 Phone: (623) 293-7977 Address:" at bounding box center [132, 453] width 184 height 57
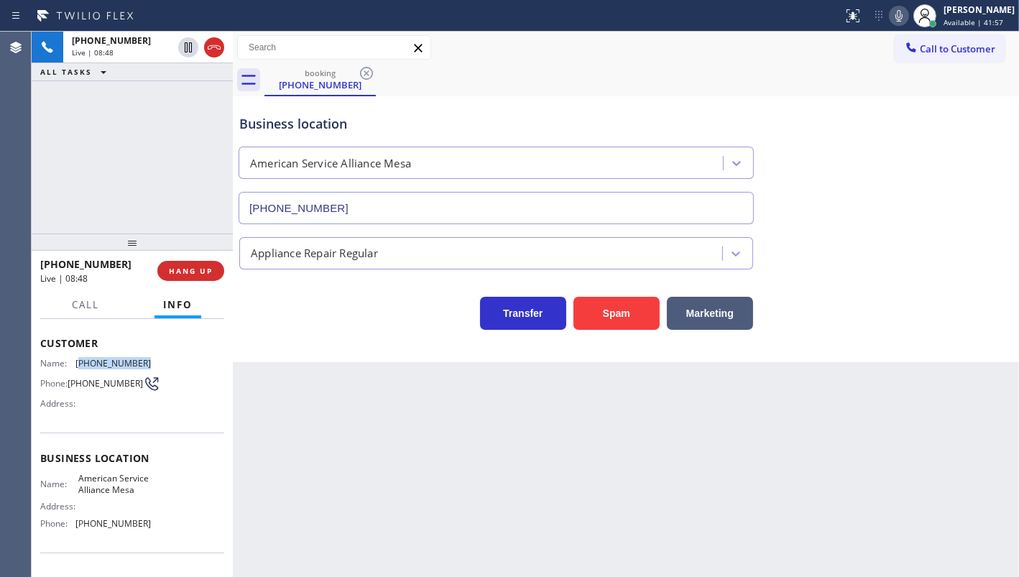
scroll to position [130, 0]
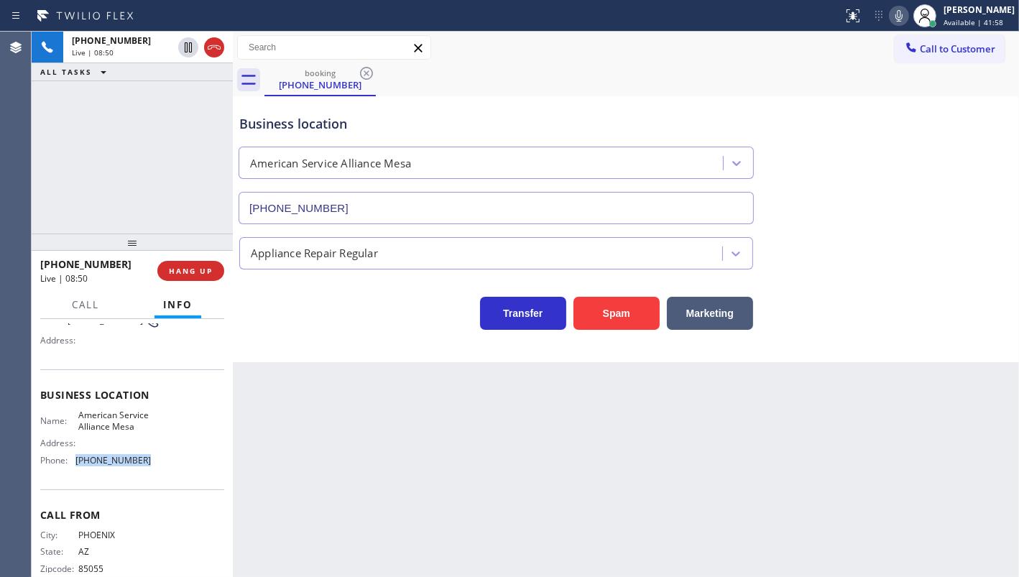
drag, startPoint x: 72, startPoint y: 473, endPoint x: 168, endPoint y: 481, distance: 95.9
click at [168, 472] on div "Name: American Service Alliance Mesa Address: Phone: (480) 257-7701" at bounding box center [132, 441] width 184 height 62
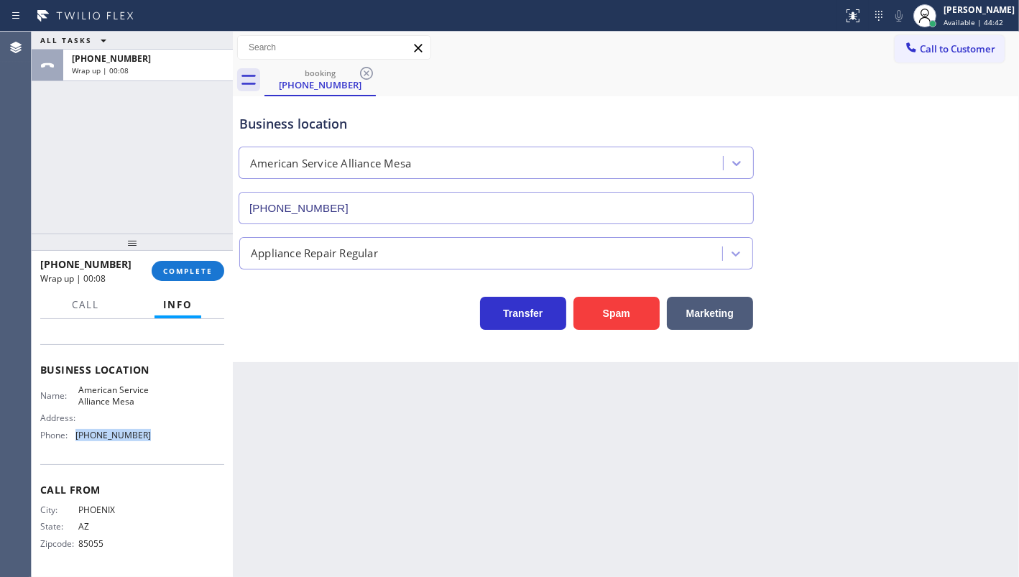
scroll to position [170, 0]
drag, startPoint x: 75, startPoint y: 378, endPoint x: 108, endPoint y: 401, distance: 40.3
click at [108, 401] on div "Name: American Service Alliance Mesa" at bounding box center [95, 396] width 111 height 22
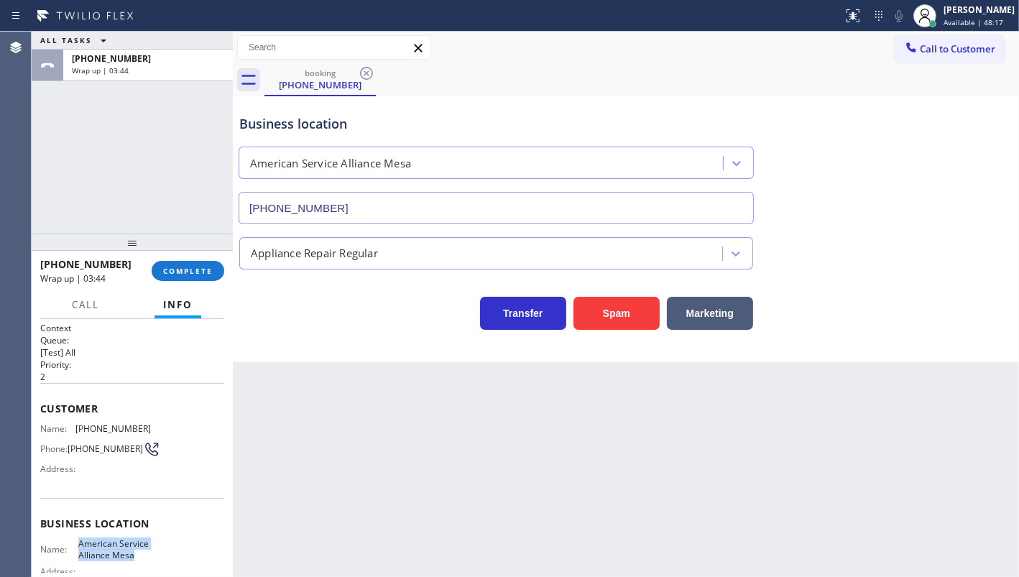
scroll to position [0, 0]
click at [178, 271] on span "COMPLETE" at bounding box center [188, 271] width 50 height 10
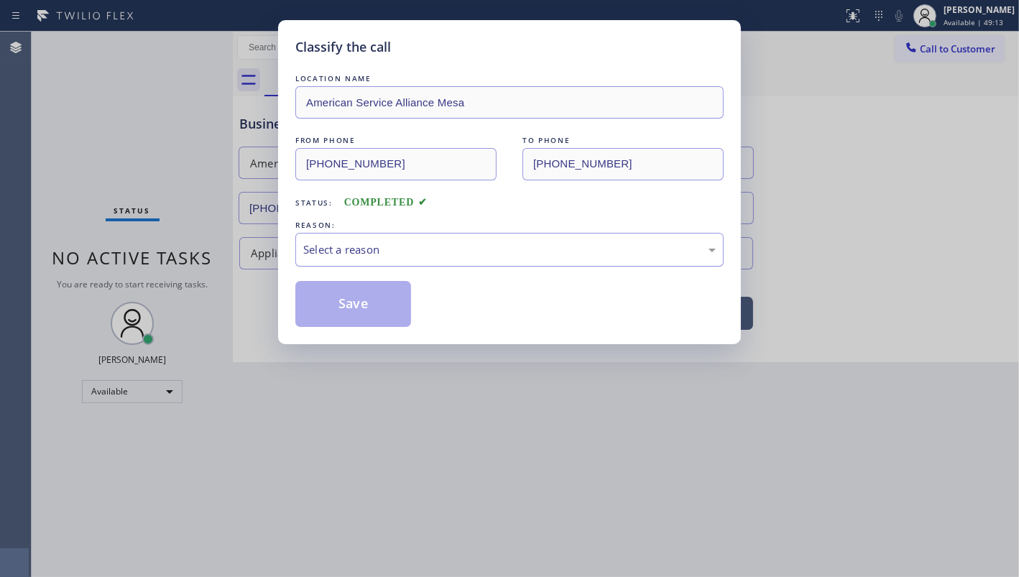
click at [347, 261] on div "Select a reason" at bounding box center [509, 250] width 428 height 34
click at [352, 297] on button "Save" at bounding box center [353, 304] width 116 height 46
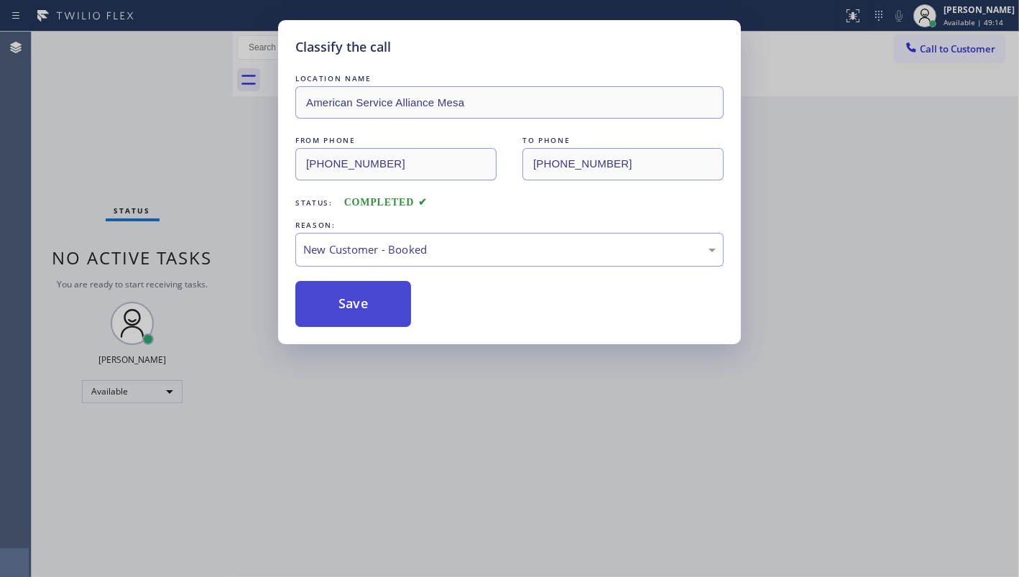
click at [352, 297] on button "Save" at bounding box center [353, 304] width 116 height 46
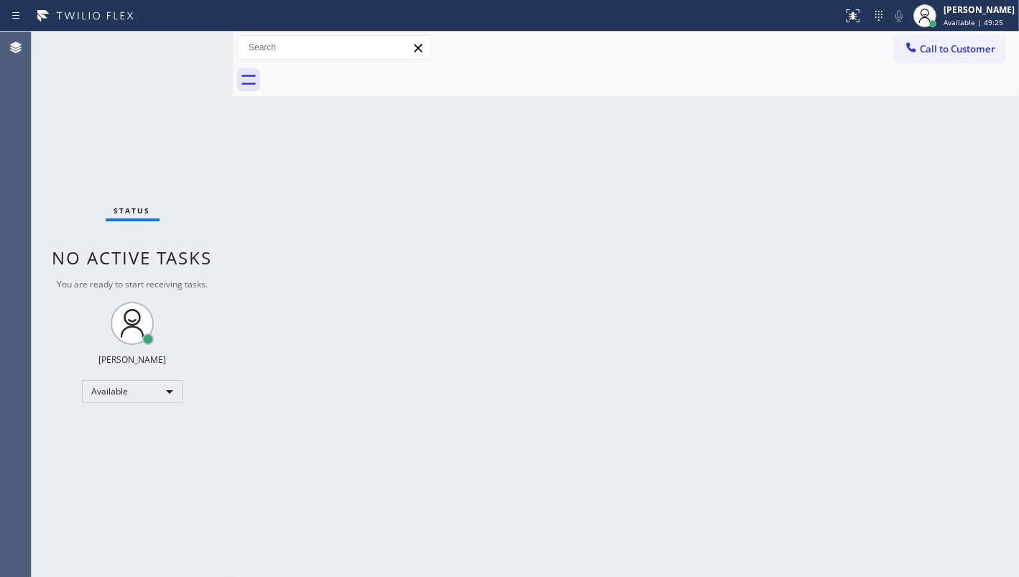
click at [51, 137] on div "Status No active tasks You are ready to start receiving tasks. JENIZA ALCAYDE A…" at bounding box center [132, 305] width 201 height 546
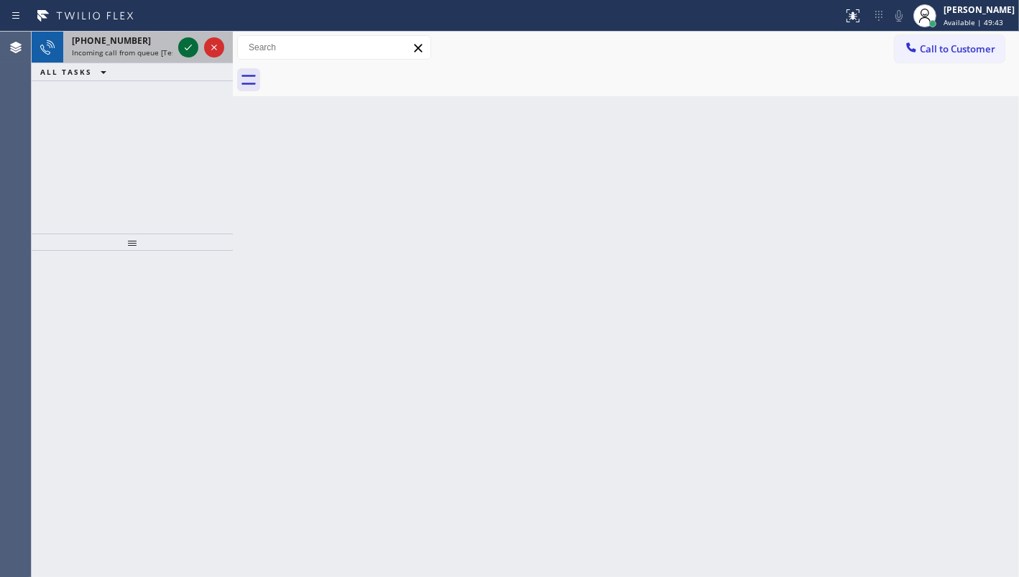
click at [187, 45] on icon at bounding box center [188, 47] width 17 height 17
drag, startPoint x: 75, startPoint y: 92, endPoint x: 147, endPoint y: 74, distance: 73.4
click at [98, 86] on div "+16012380534 Incoming call from queue [Test] All ALL TASKS ALL TASKS ACTIVE TAS…" at bounding box center [132, 133] width 201 height 202
click at [187, 46] on icon at bounding box center [188, 47] width 17 height 17
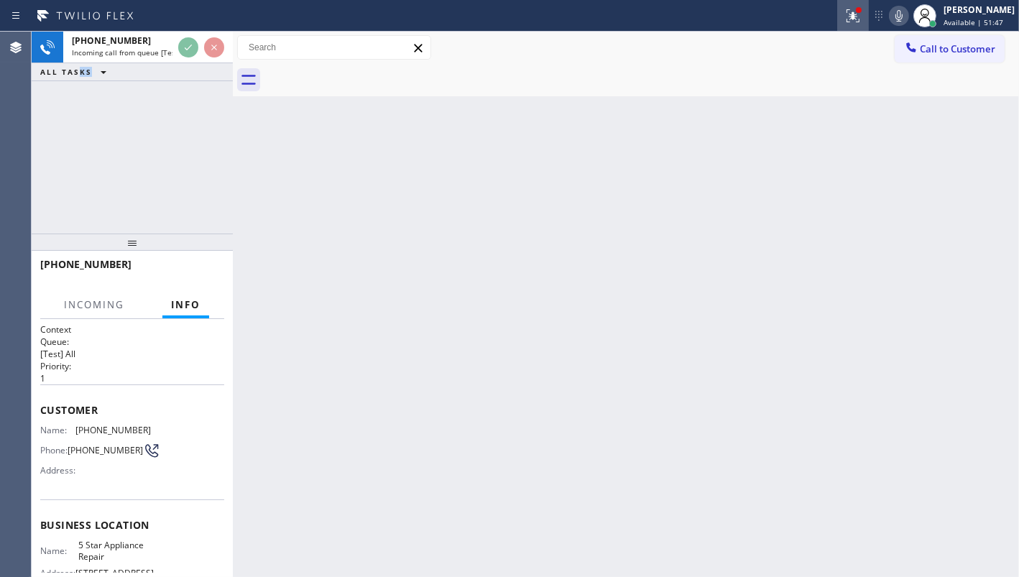
click at [856, 14] on icon at bounding box center [851, 14] width 9 height 10
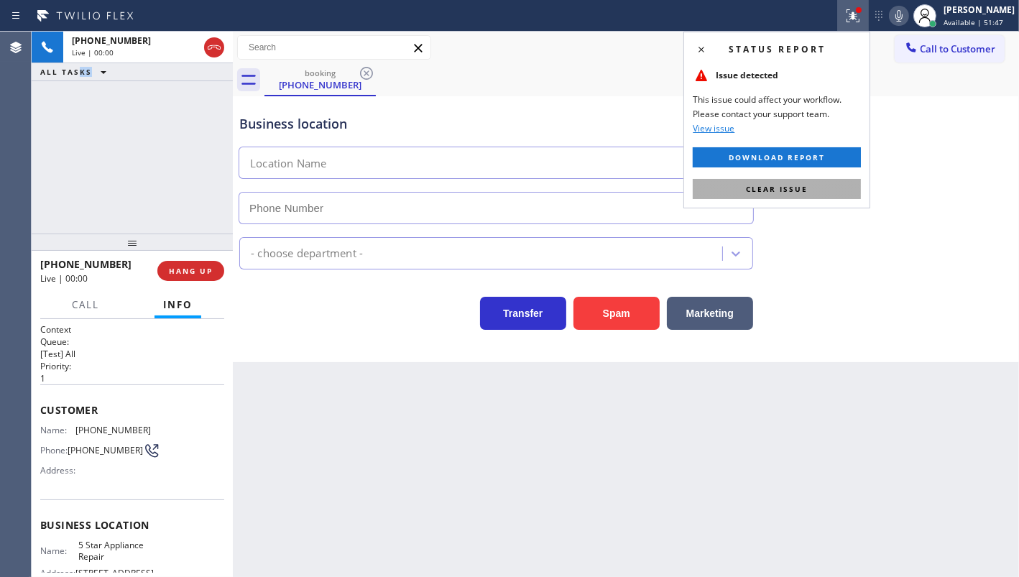
type input "[PHONE_NUMBER]"
click at [811, 189] on button "Clear issue" at bounding box center [777, 189] width 168 height 20
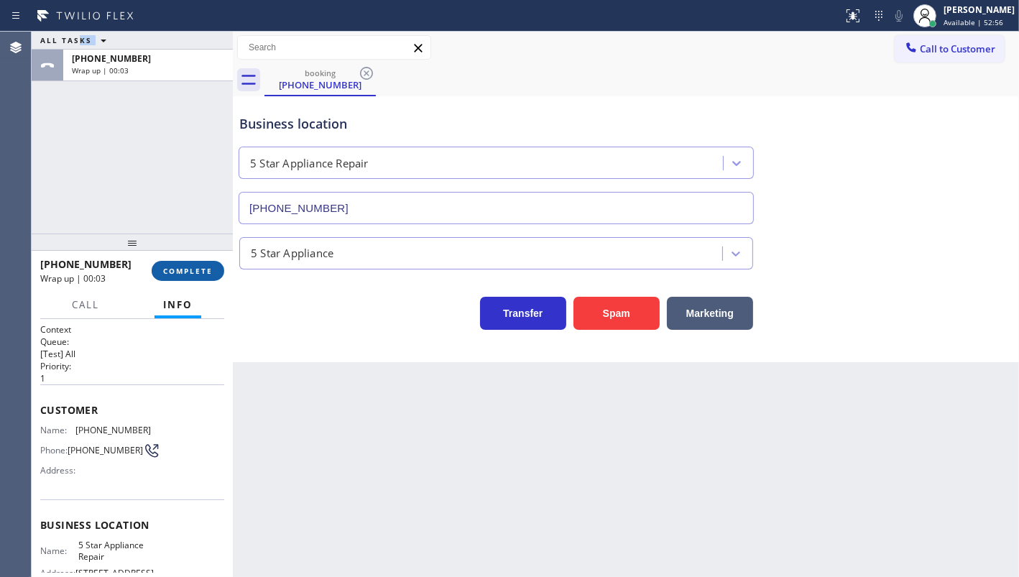
click at [172, 277] on button "COMPLETE" at bounding box center [188, 271] width 73 height 20
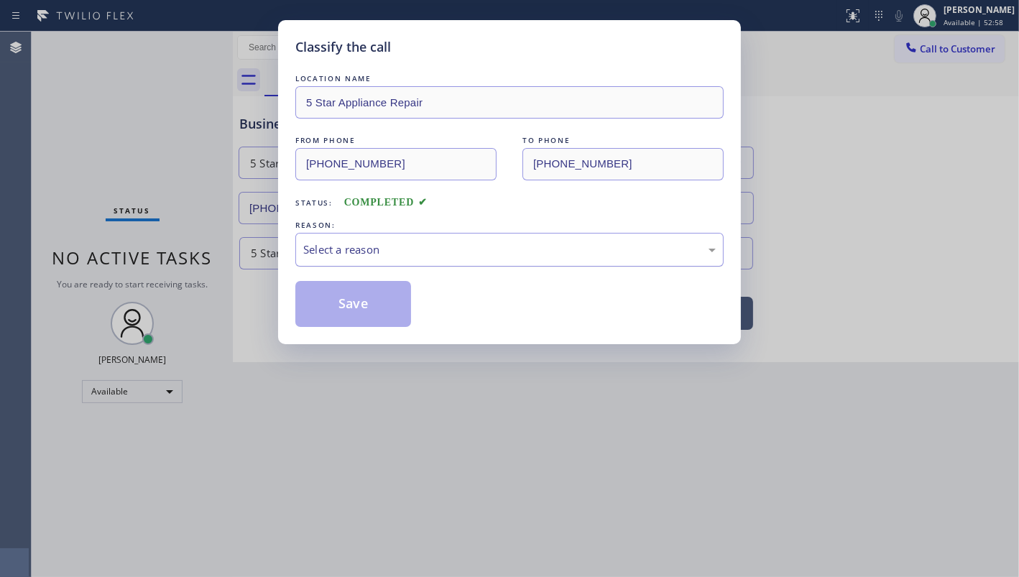
click at [333, 244] on div "Select a reason" at bounding box center [509, 250] width 413 height 17
click at [353, 303] on button "Save" at bounding box center [353, 304] width 116 height 46
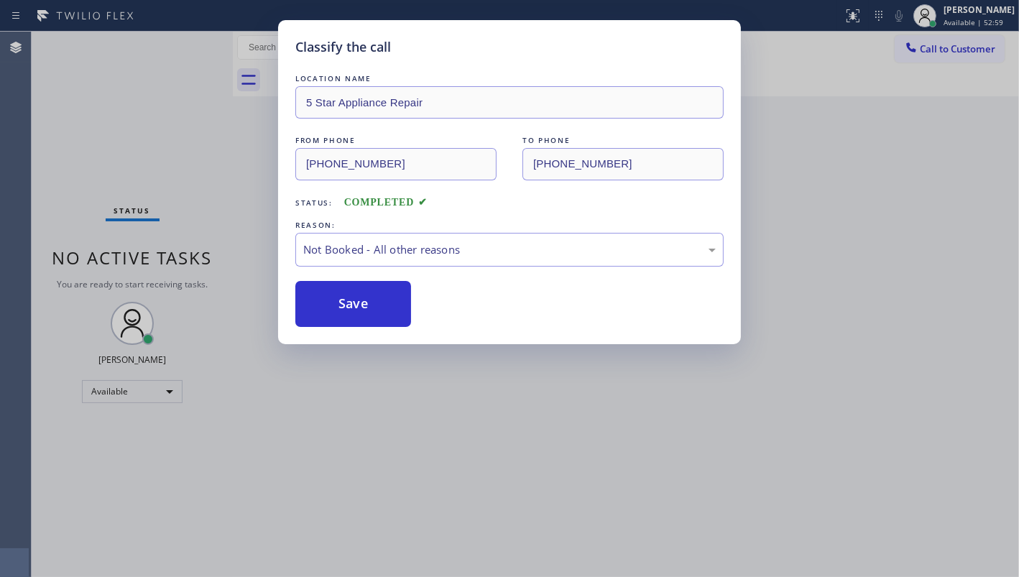
click at [353, 303] on button "Save" at bounding box center [353, 304] width 116 height 46
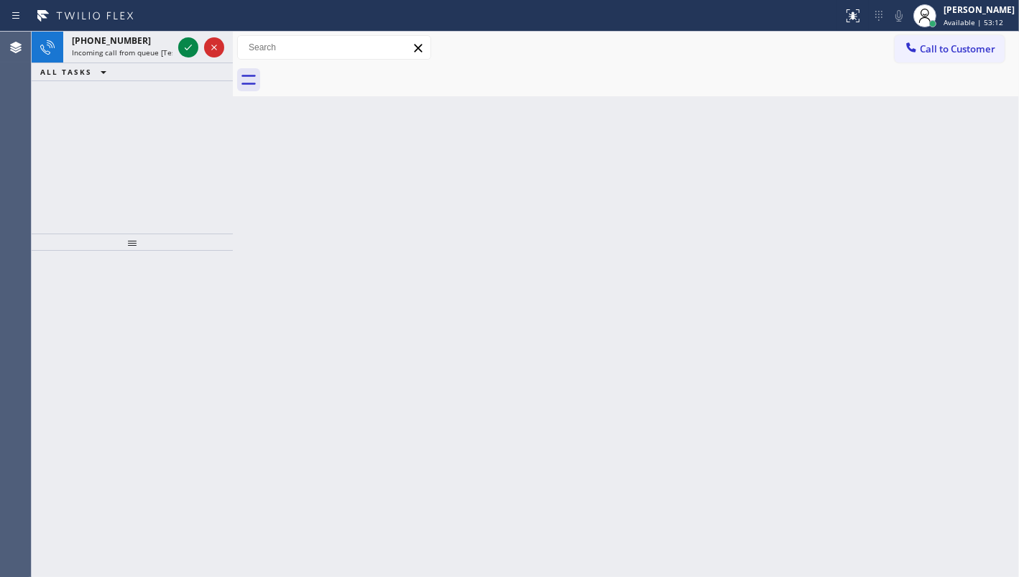
drag, startPoint x: 36, startPoint y: 139, endPoint x: 78, endPoint y: 104, distance: 55.1
click at [42, 129] on div "+15202031181 Incoming call from queue [Test] All ALL TASKS ALL TASKS ACTIVE TAS…" at bounding box center [132, 133] width 201 height 202
click at [192, 43] on icon at bounding box center [188, 47] width 17 height 17
drag, startPoint x: 139, startPoint y: 99, endPoint x: 176, endPoint y: 50, distance: 61.1
click at [140, 97] on div "+15202031181 Incoming call from queue [Test] All ALL TASKS ALL TASKS ACTIVE TAS…" at bounding box center [132, 133] width 201 height 202
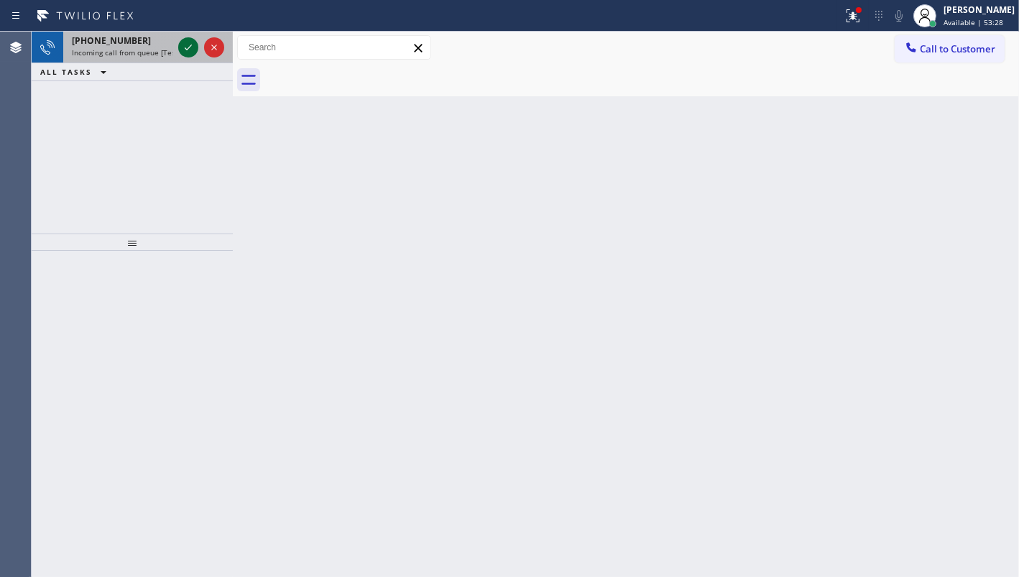
click at [195, 42] on icon at bounding box center [188, 47] width 17 height 17
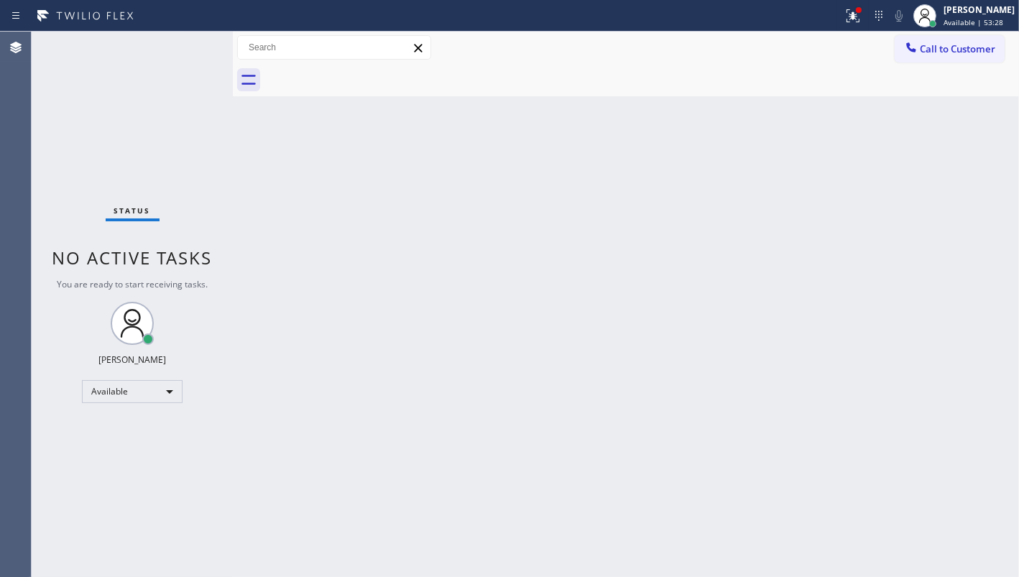
click at [186, 46] on div "Status No active tasks You are ready to start receiving tasks. JENIZA ALCAYDE A…" at bounding box center [132, 305] width 201 height 546
click at [855, 17] on icon at bounding box center [851, 14] width 9 height 10
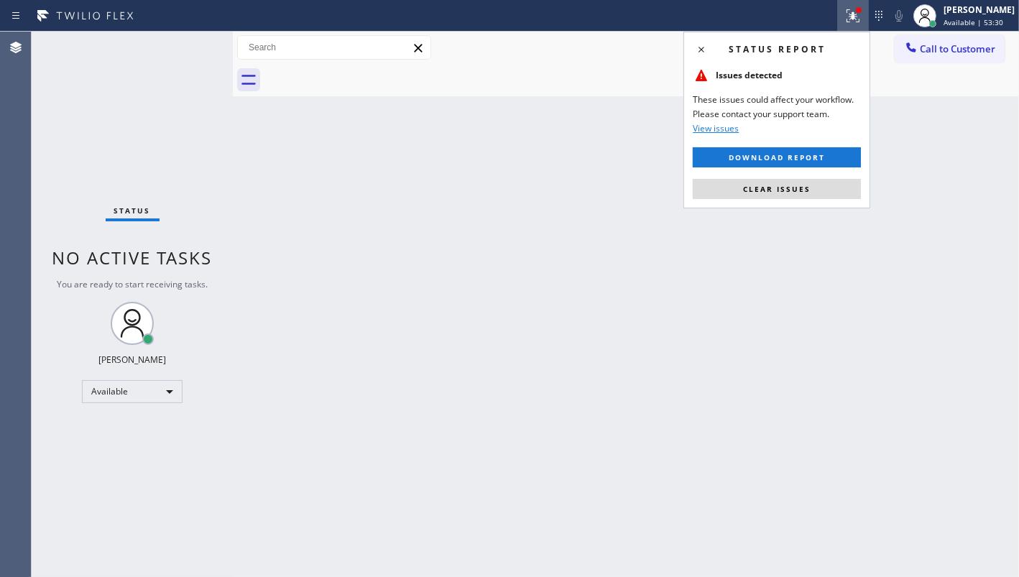
click at [845, 189] on button "Clear issues" at bounding box center [777, 189] width 168 height 20
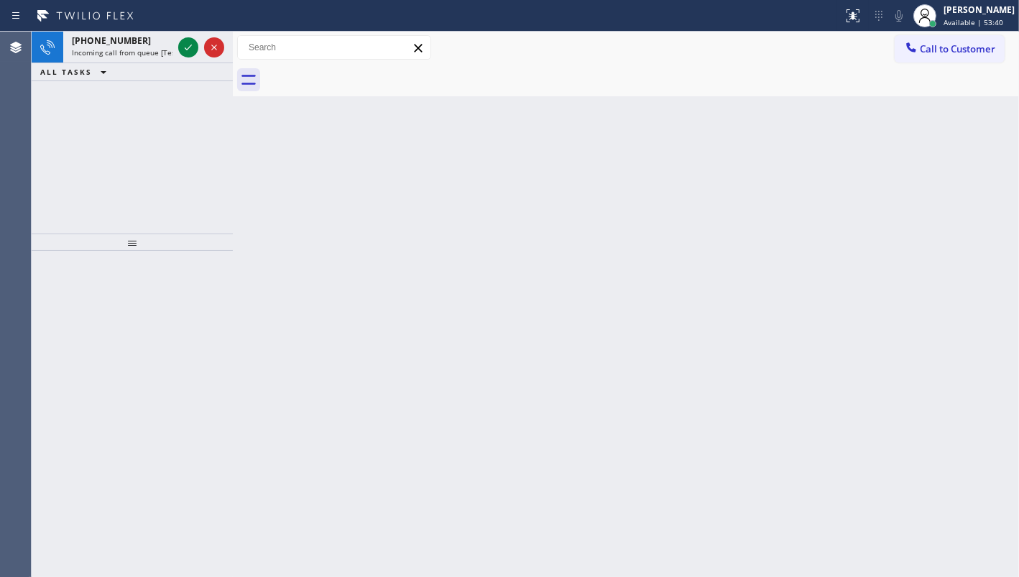
click at [114, 88] on div "+15202031181 Incoming call from queue [Test] All ALL TASKS ALL TASKS ACTIVE TAS…" at bounding box center [132, 133] width 201 height 202
click at [199, 50] on div at bounding box center [201, 48] width 52 height 32
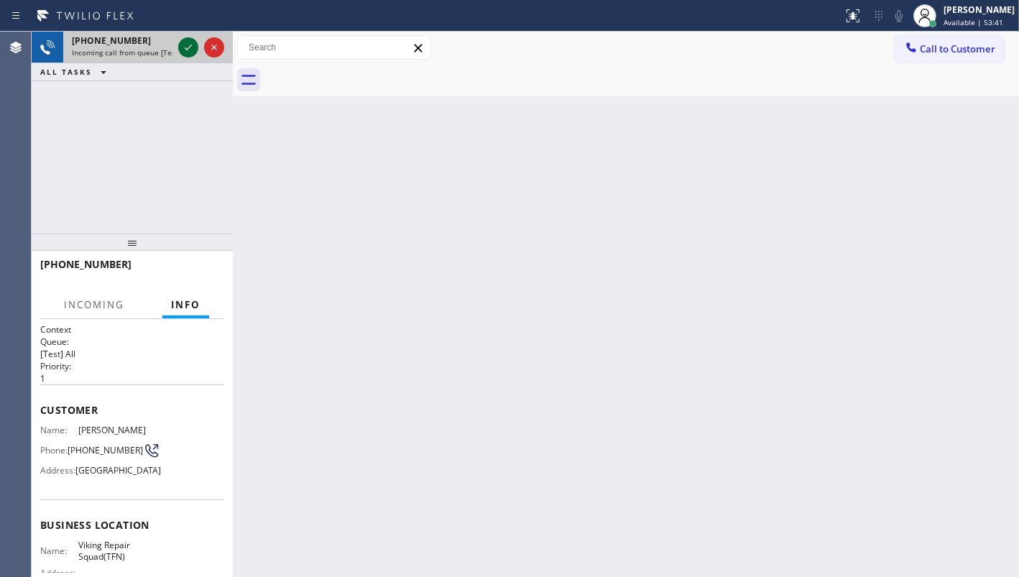
click at [188, 40] on icon at bounding box center [188, 47] width 17 height 17
click at [187, 77] on div "Status report No issues detected If you experience an issue, please download th…" at bounding box center [509, 288] width 1019 height 577
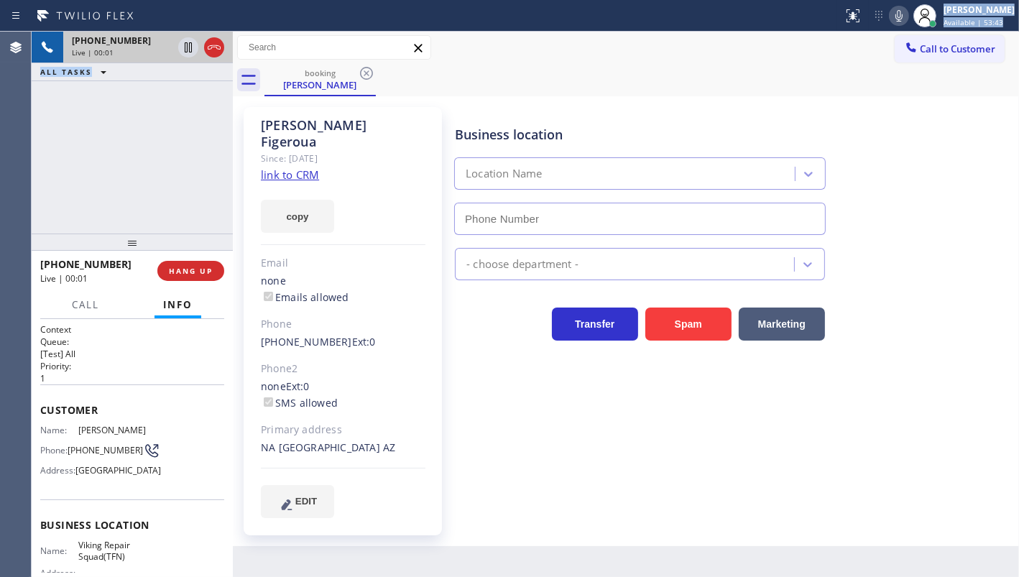
type input "(877) 280-4714"
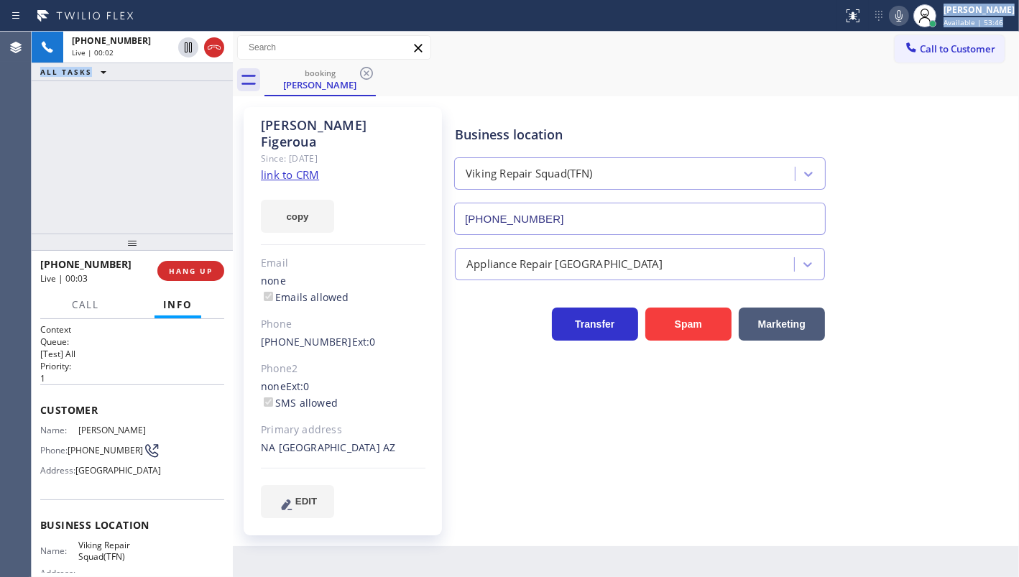
click at [285, 168] on link "link to CRM" at bounding box center [290, 175] width 58 height 14
click at [208, 278] on button "HANG UP" at bounding box center [190, 271] width 67 height 20
click at [210, 280] on button "HANG UP" at bounding box center [190, 271] width 67 height 20
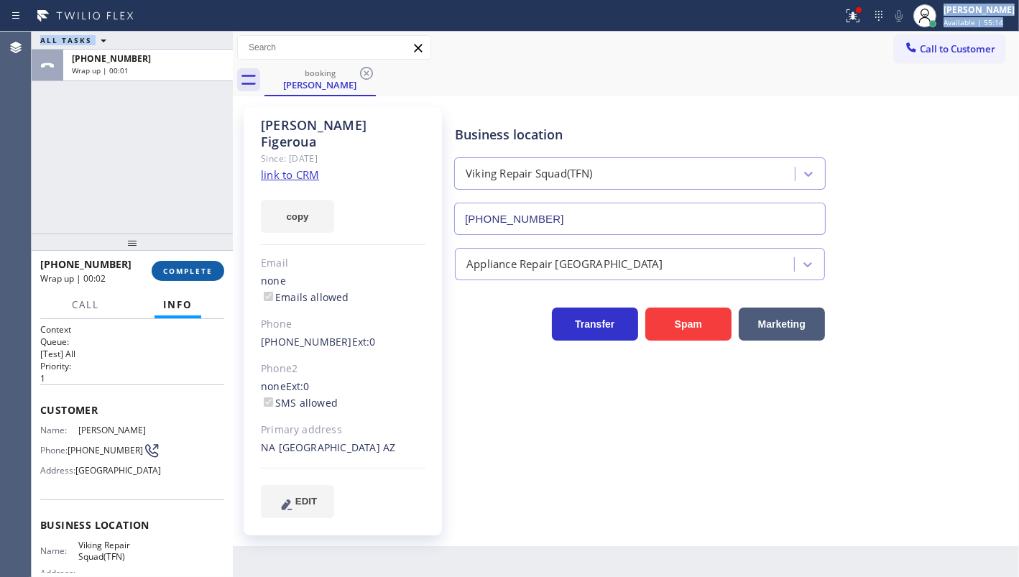
click at [182, 271] on span "COMPLETE" at bounding box center [188, 271] width 50 height 10
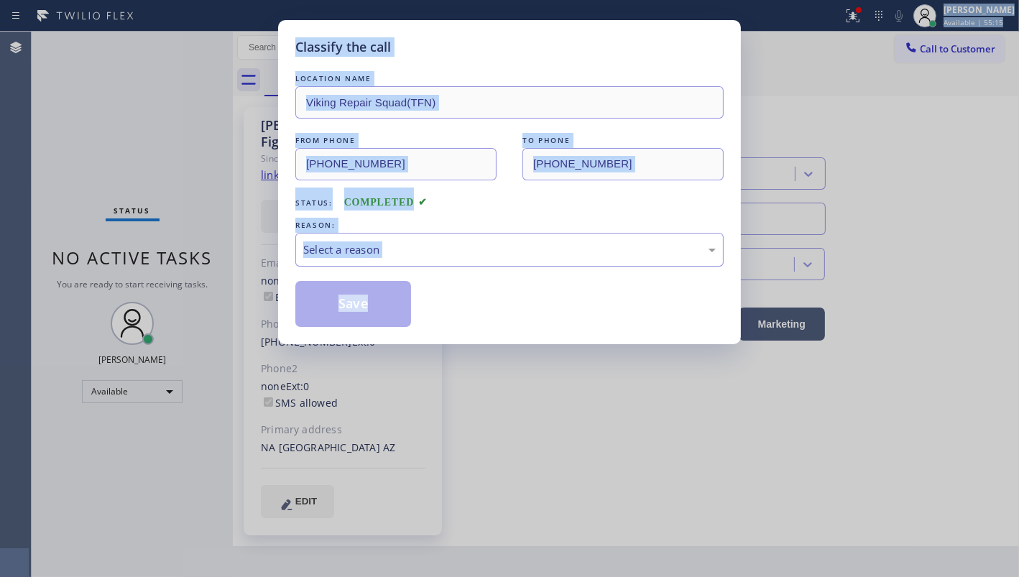
click at [370, 262] on div "Select a reason" at bounding box center [509, 250] width 428 height 34
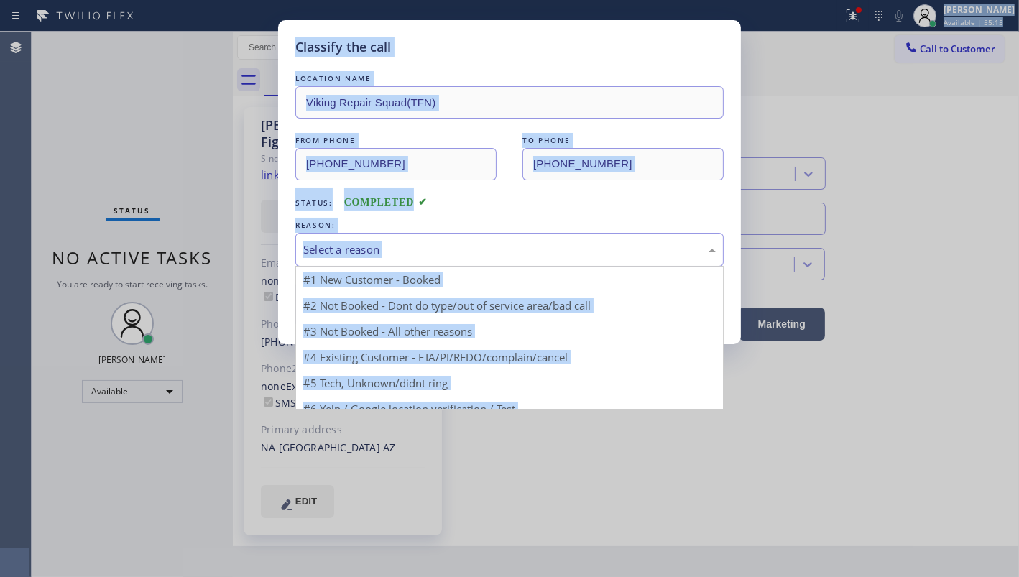
click at [508, 201] on div "Status: COMPLETED" at bounding box center [509, 199] width 428 height 23
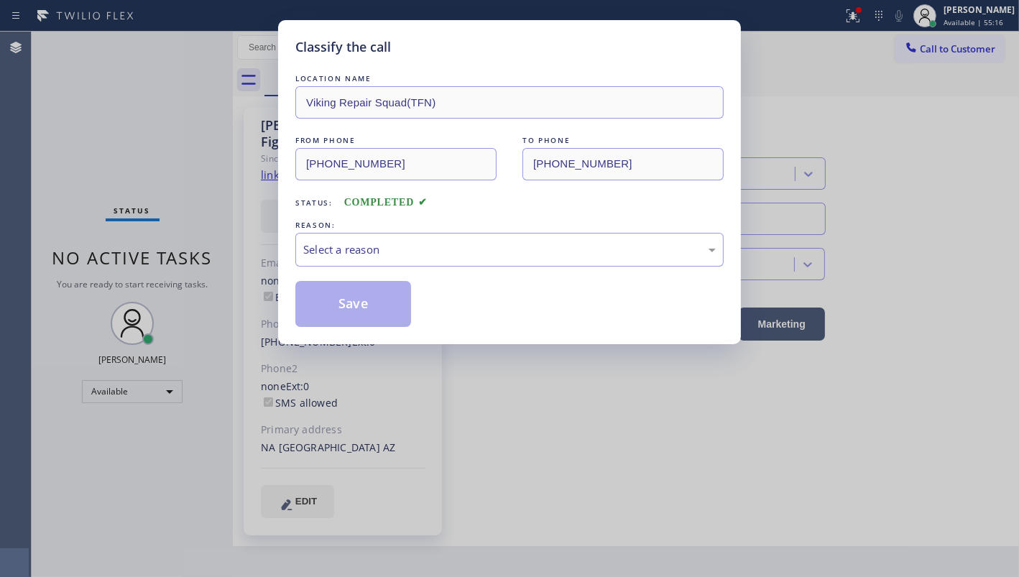
click at [508, 203] on div "Status: COMPLETED" at bounding box center [509, 199] width 428 height 23
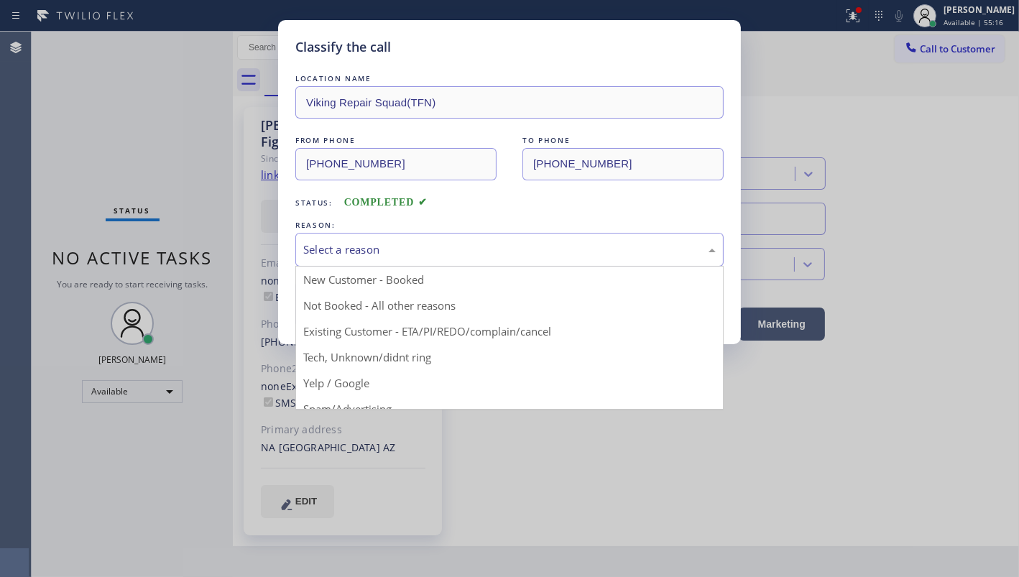
click at [304, 249] on div "Select a reason" at bounding box center [509, 250] width 413 height 17
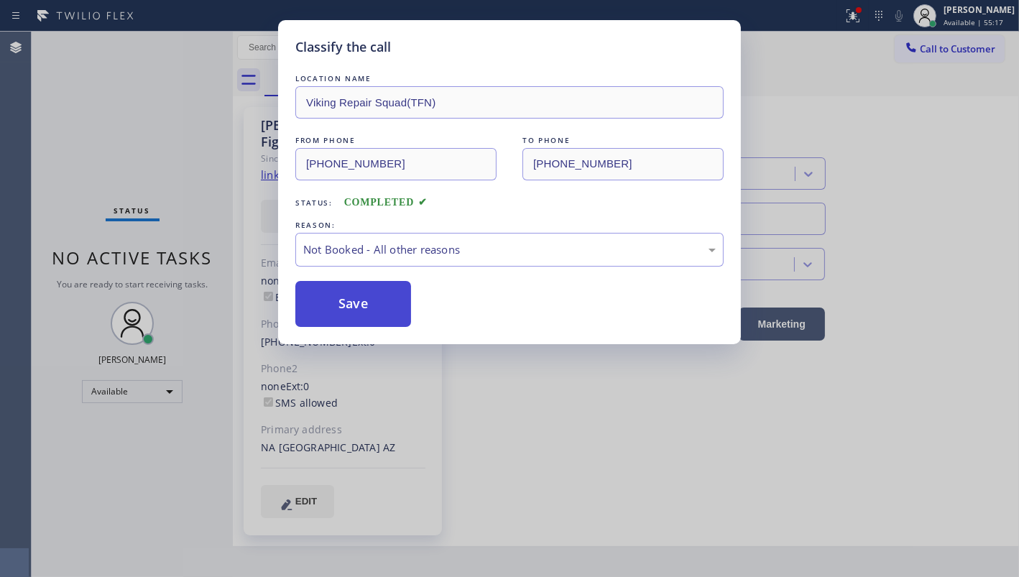
click at [316, 303] on button "Save" at bounding box center [353, 304] width 116 height 46
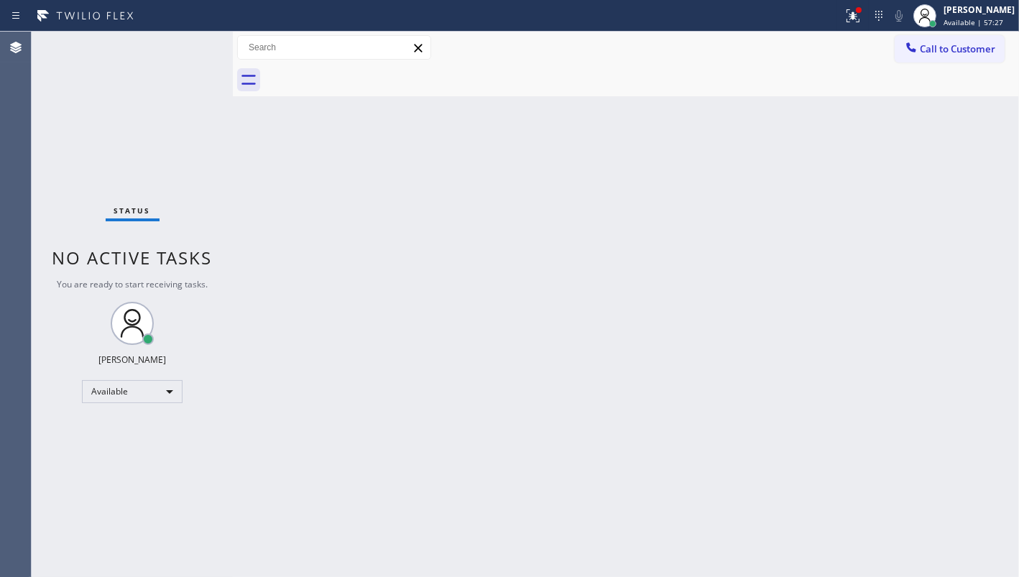
click at [36, 133] on div "Status No active tasks You are ready to start receiving tasks. JENIZA ALCAYDE A…" at bounding box center [132, 305] width 201 height 546
click at [75, 184] on div "Status No active tasks You are ready to start receiving tasks. JENIZA ALCAYDE A…" at bounding box center [132, 305] width 201 height 546
click at [862, 12] on div at bounding box center [859, 10] width 6 height 6
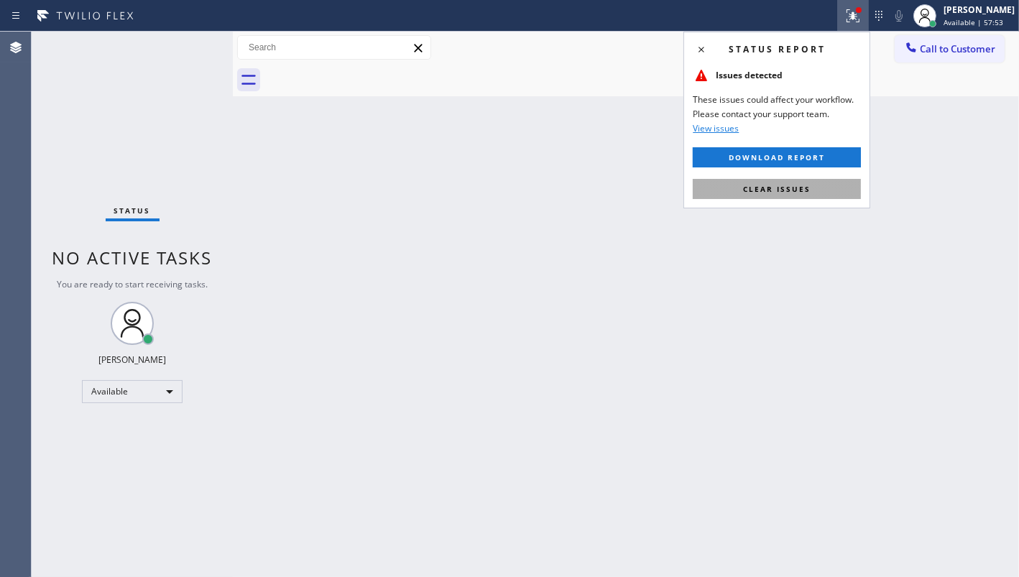
click at [791, 189] on span "Clear issues" at bounding box center [777, 189] width 68 height 10
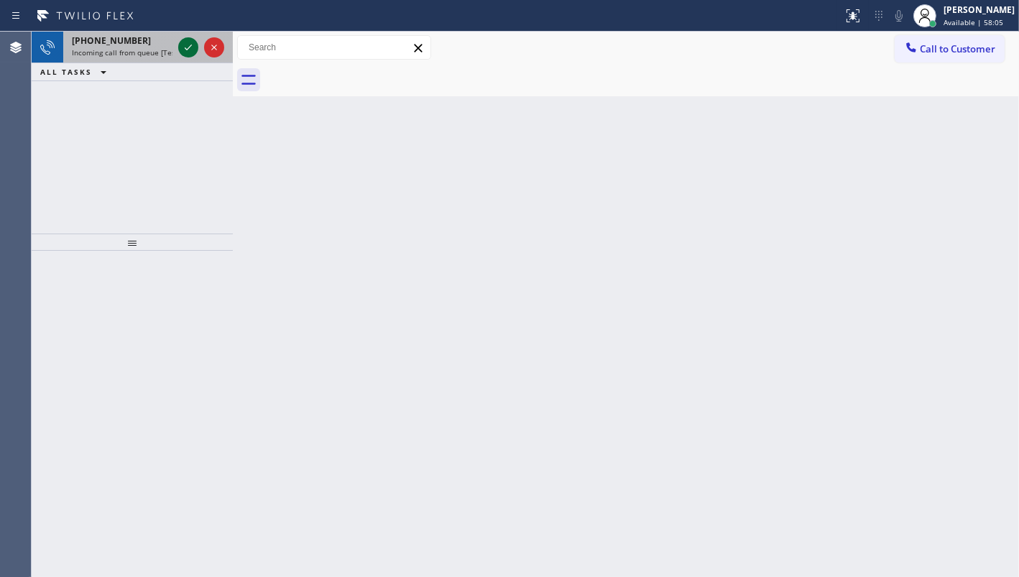
click at [188, 40] on icon at bounding box center [188, 47] width 17 height 17
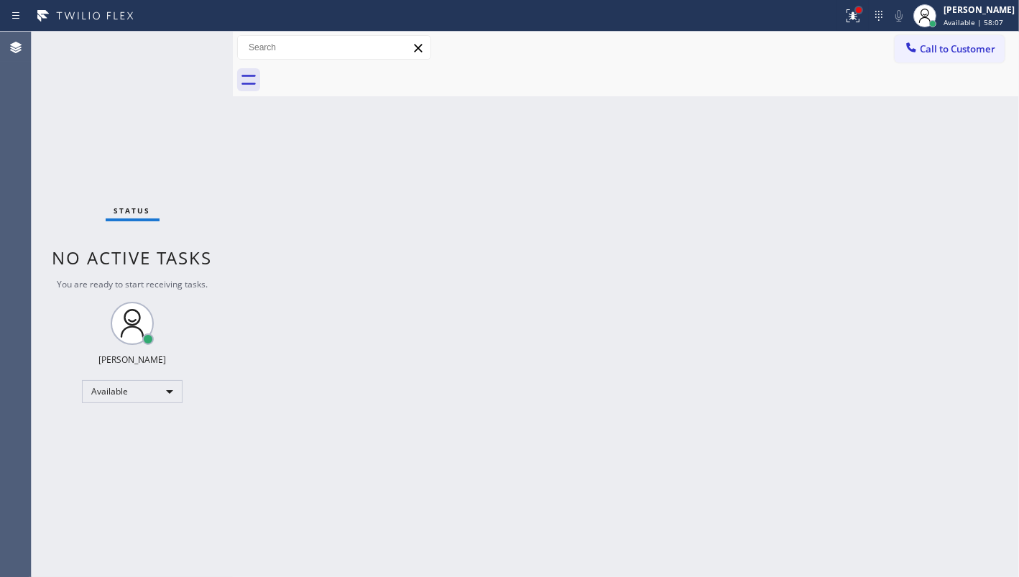
click at [858, 12] on div at bounding box center [859, 10] width 9 height 9
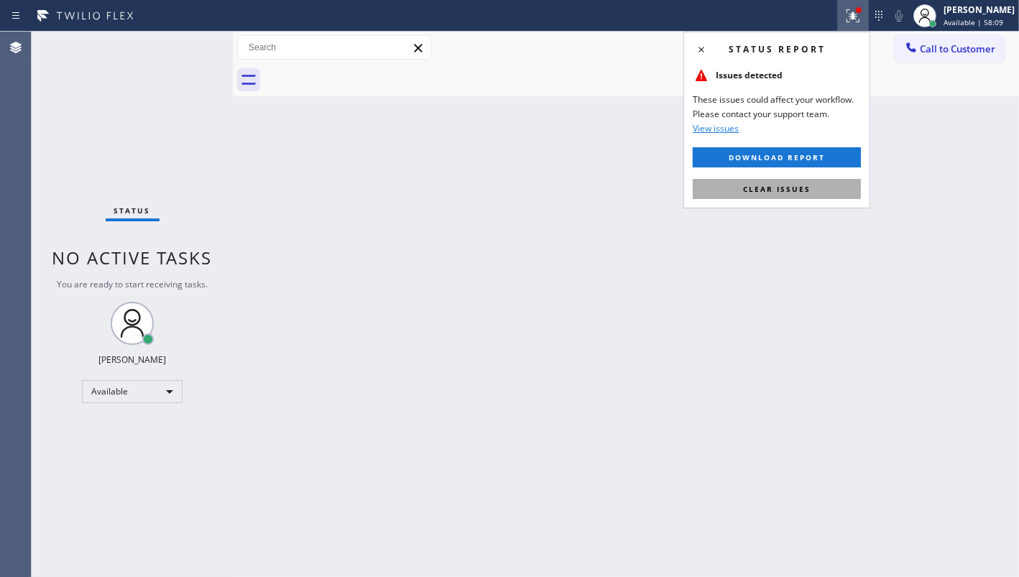
click at [776, 194] on button "Clear issues" at bounding box center [777, 189] width 168 height 20
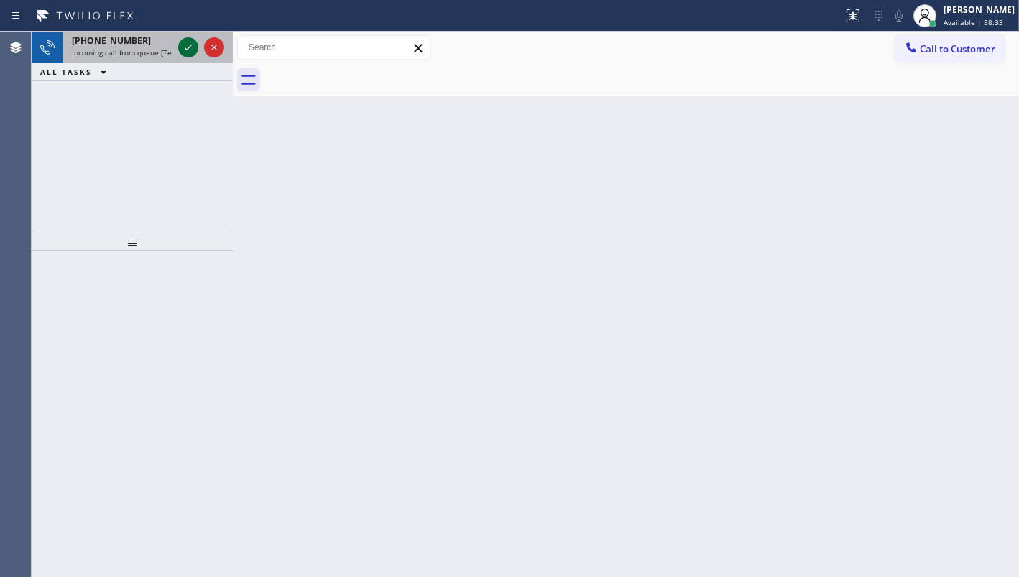
click at [196, 50] on icon at bounding box center [188, 47] width 17 height 17
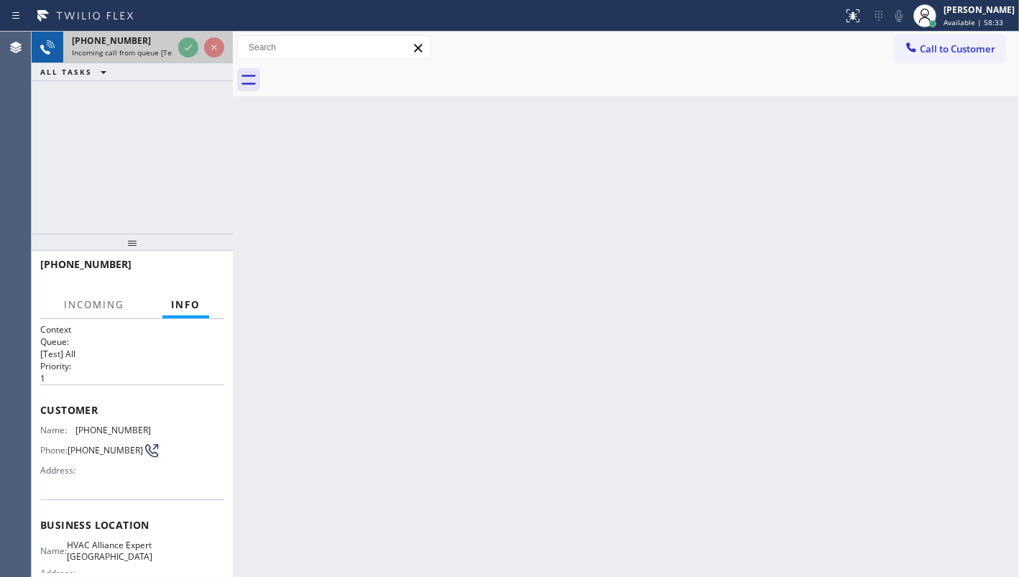
click at [161, 50] on span "Incoming call from queue [Test] All" at bounding box center [131, 52] width 119 height 10
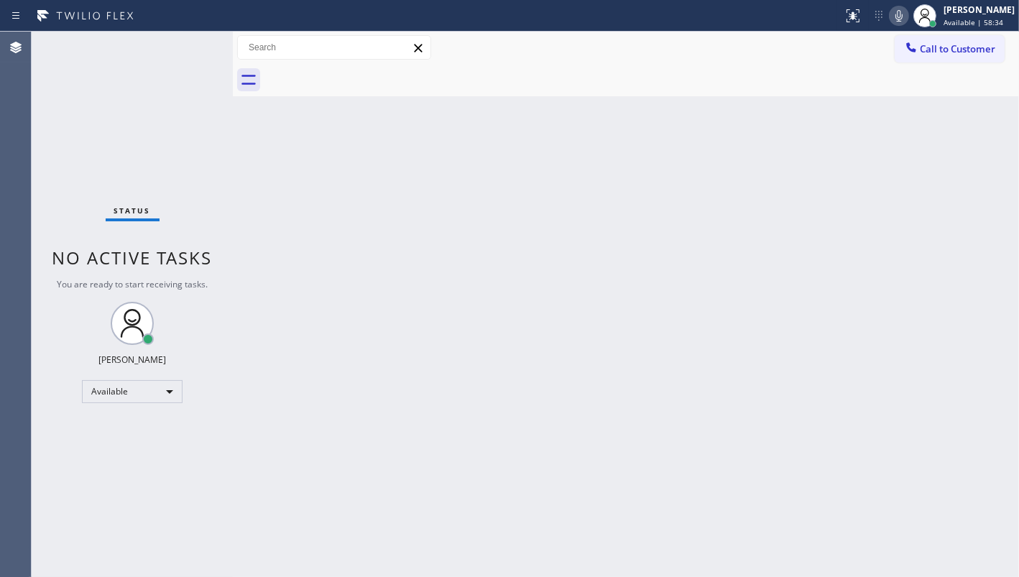
click at [168, 50] on div "Status No active tasks You are ready to start receiving tasks. JENIZA ALCAYDE A…" at bounding box center [132, 305] width 201 height 546
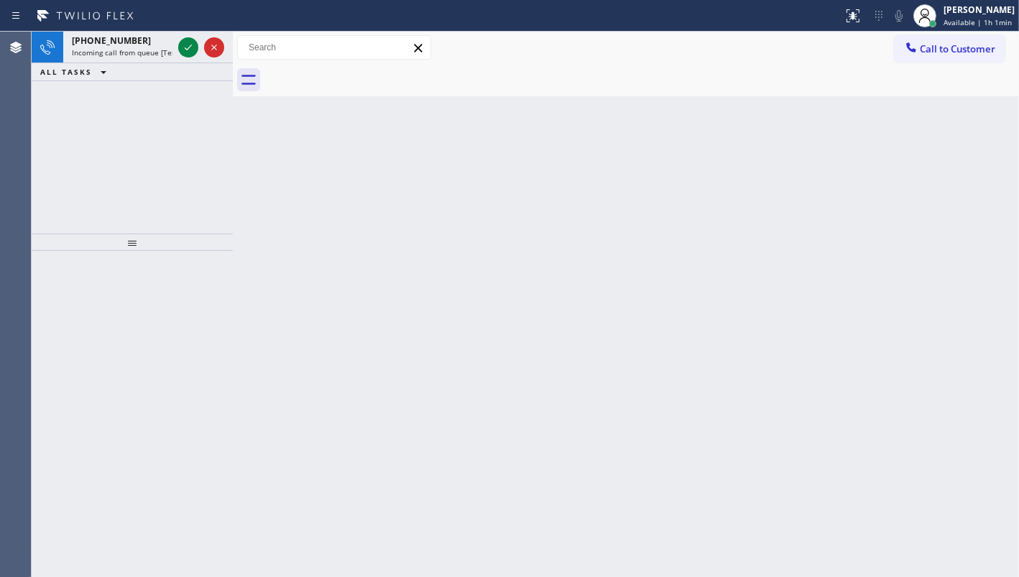
drag, startPoint x: 145, startPoint y: 176, endPoint x: 145, endPoint y: 151, distance: 25.2
click at [148, 158] on div "+19178870734 Incoming call from queue [Test] All ALL TASKS ALL TASKS ACTIVE TAS…" at bounding box center [132, 133] width 201 height 202
click at [184, 45] on icon at bounding box center [188, 47] width 17 height 17
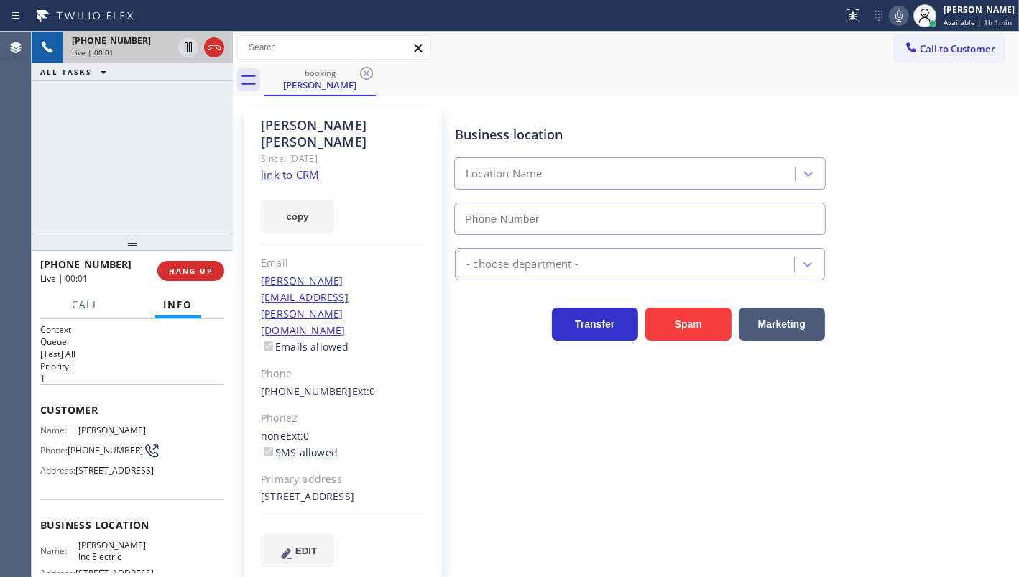
type input "(908) 913-8985"
click at [280, 168] on link "link to CRM" at bounding box center [290, 175] width 58 height 14
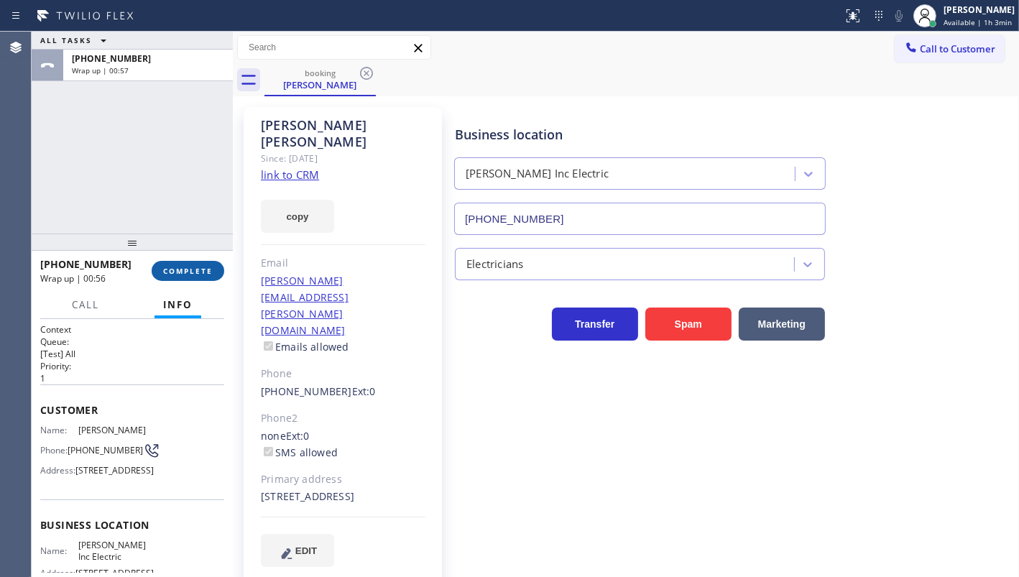
click at [187, 272] on span "COMPLETE" at bounding box center [188, 271] width 50 height 10
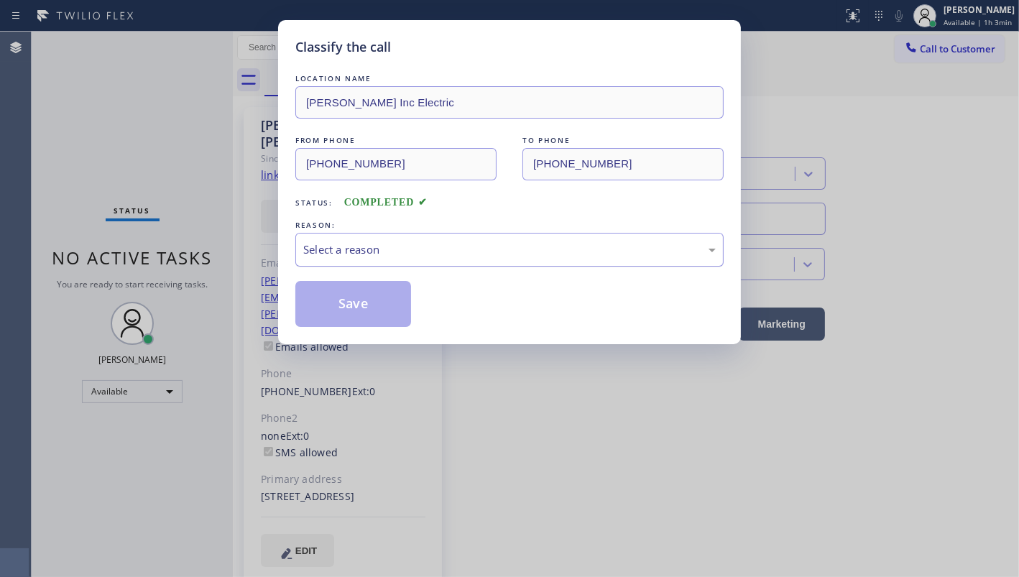
click at [326, 251] on div "Select a reason" at bounding box center [509, 250] width 413 height 17
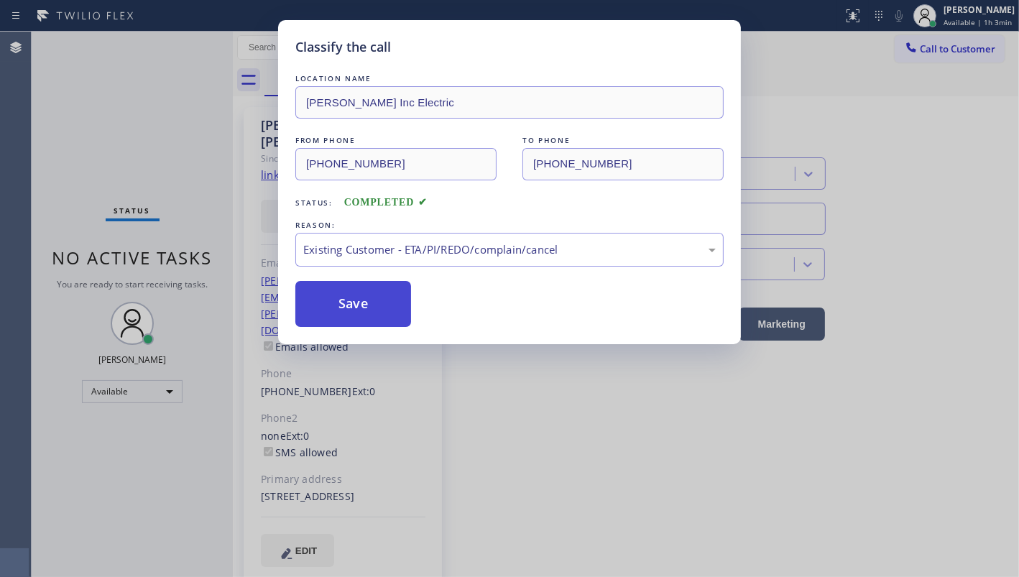
drag, startPoint x: 334, startPoint y: 327, endPoint x: 335, endPoint y: 308, distance: 18.7
click at [335, 308] on button "Save" at bounding box center [353, 304] width 116 height 46
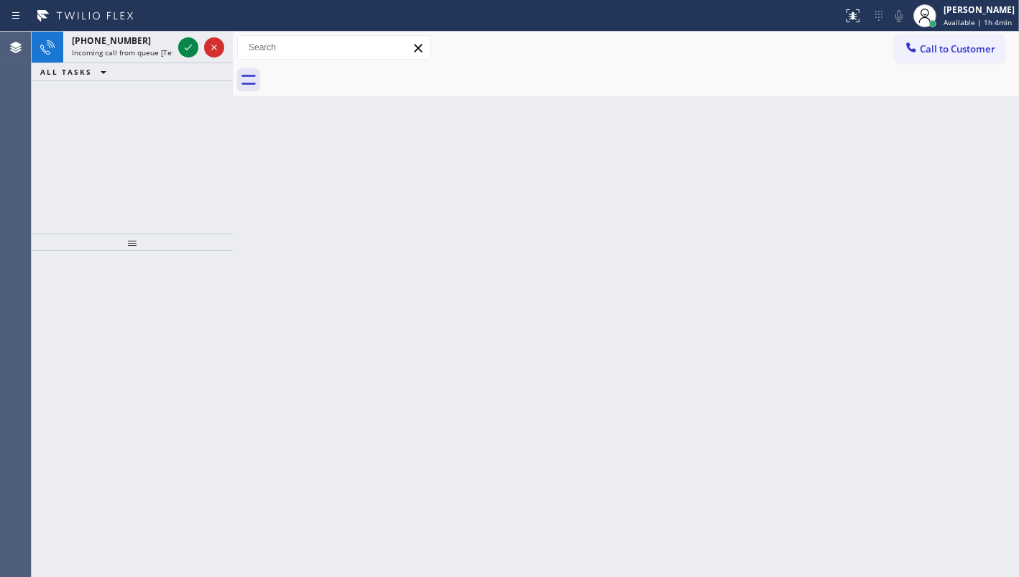
drag, startPoint x: 63, startPoint y: 69, endPoint x: 170, endPoint y: 63, distance: 107.3
click at [68, 69] on span "ALL TASKS" at bounding box center [66, 72] width 52 height 10
drag, startPoint x: 172, startPoint y: 46, endPoint x: 181, endPoint y: 46, distance: 9.3
click at [175, 46] on div "+16025710188 Incoming call from queue [Test] All" at bounding box center [132, 48] width 201 height 32
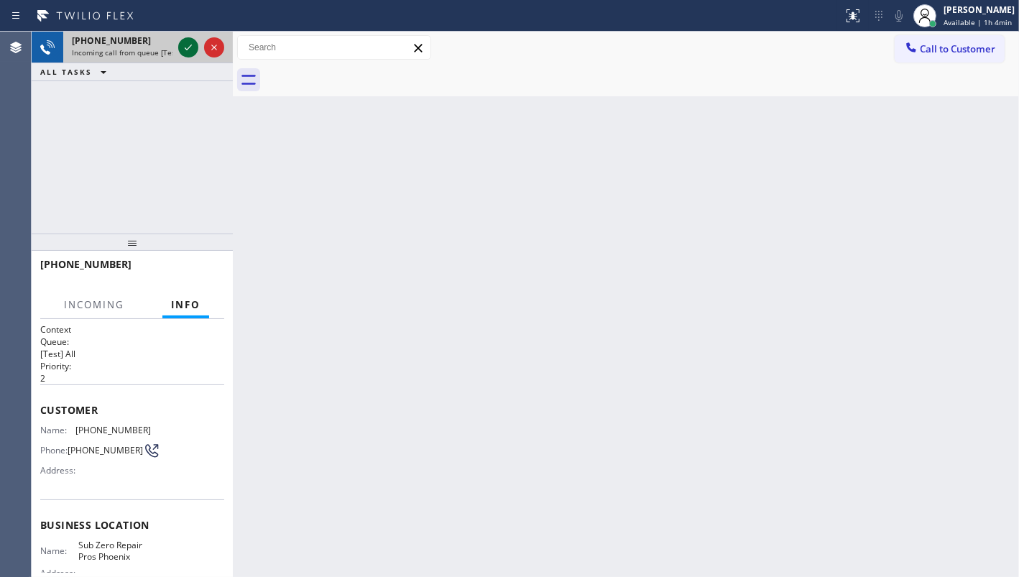
click at [182, 46] on icon at bounding box center [188, 47] width 17 height 17
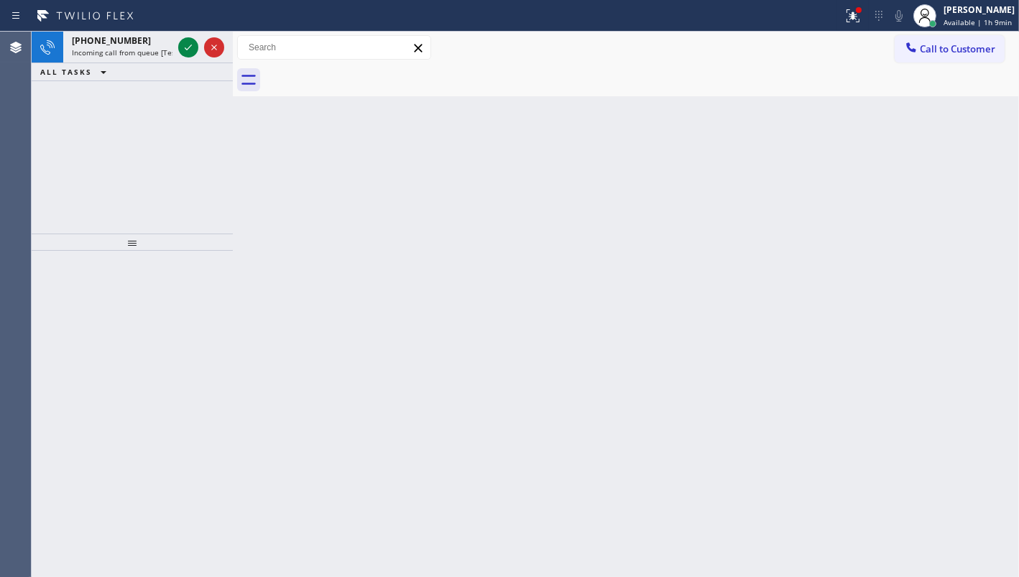
click at [64, 123] on div "+16025710188 Incoming call from queue [Test] All ALL TASKS ALL TASKS ACTIVE TAS…" at bounding box center [132, 133] width 201 height 202
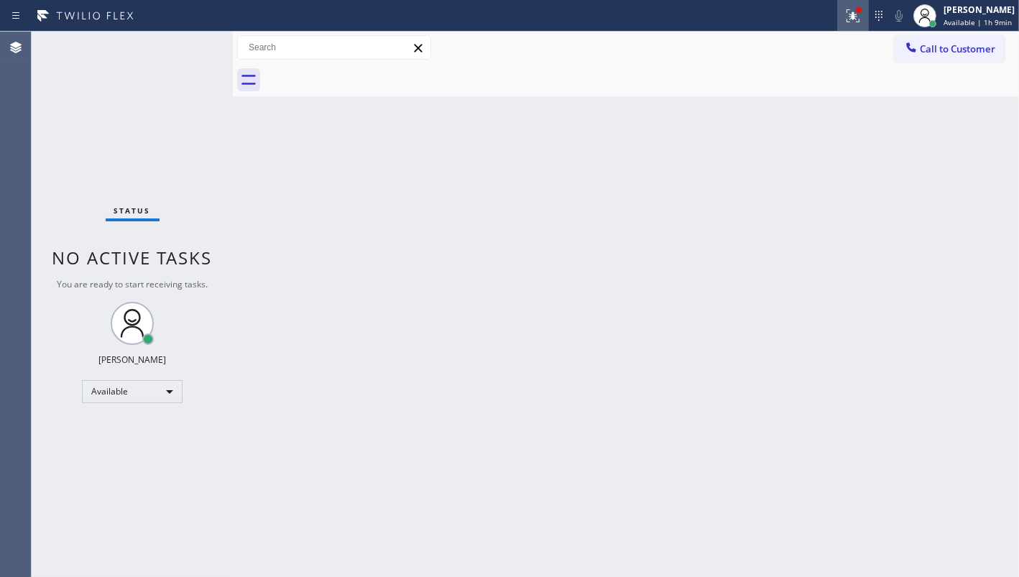
click at [848, 8] on icon at bounding box center [853, 15] width 17 height 17
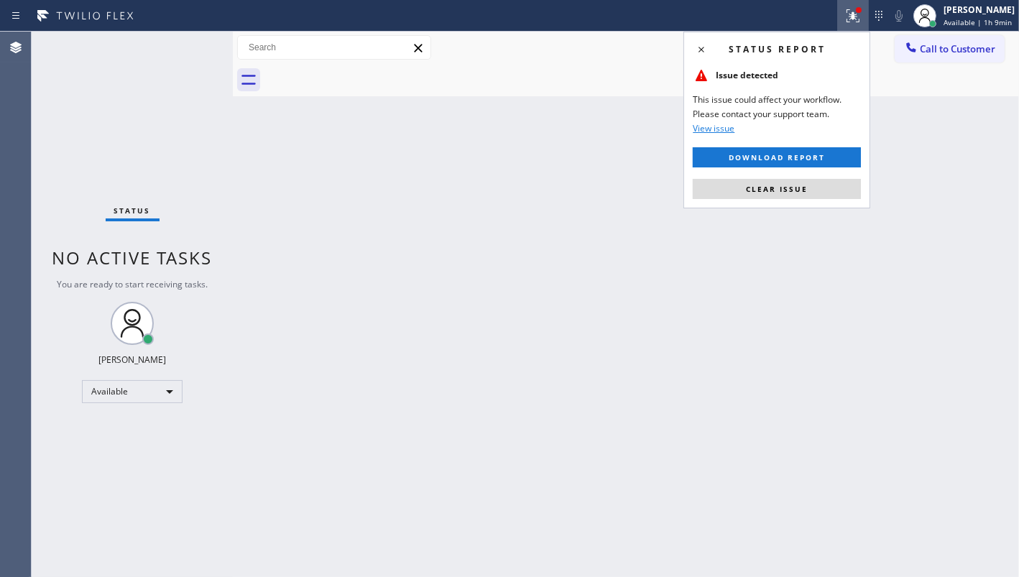
click at [827, 174] on div "Status report Issue detected This issue could affect your workflow. Please cont…" at bounding box center [777, 120] width 187 height 177
click at [825, 191] on button "Clear issue" at bounding box center [777, 189] width 168 height 20
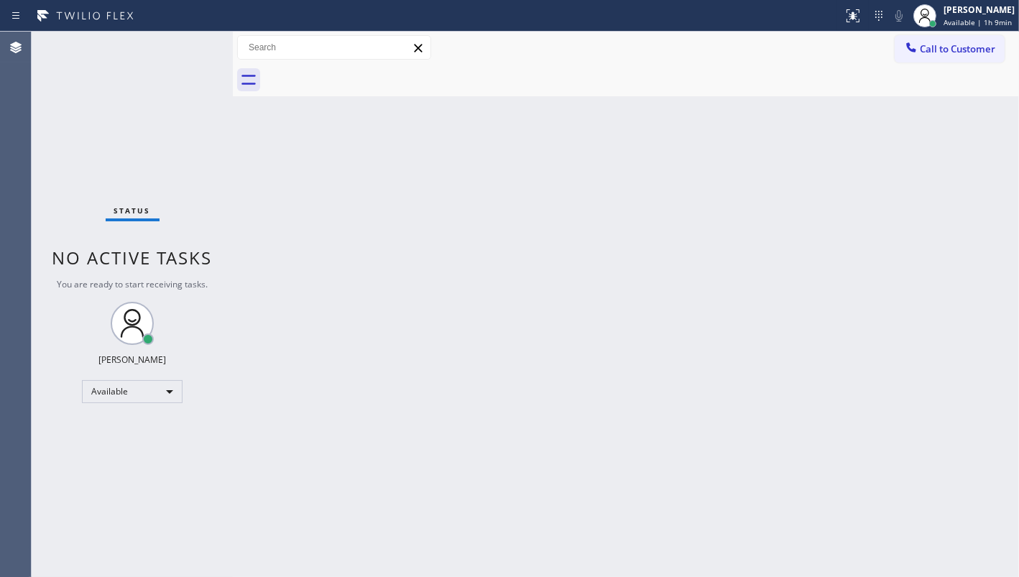
click at [369, 301] on div "Back to Dashboard Change Sender ID Customers Technicians Select a contact Outbo…" at bounding box center [626, 305] width 786 height 546
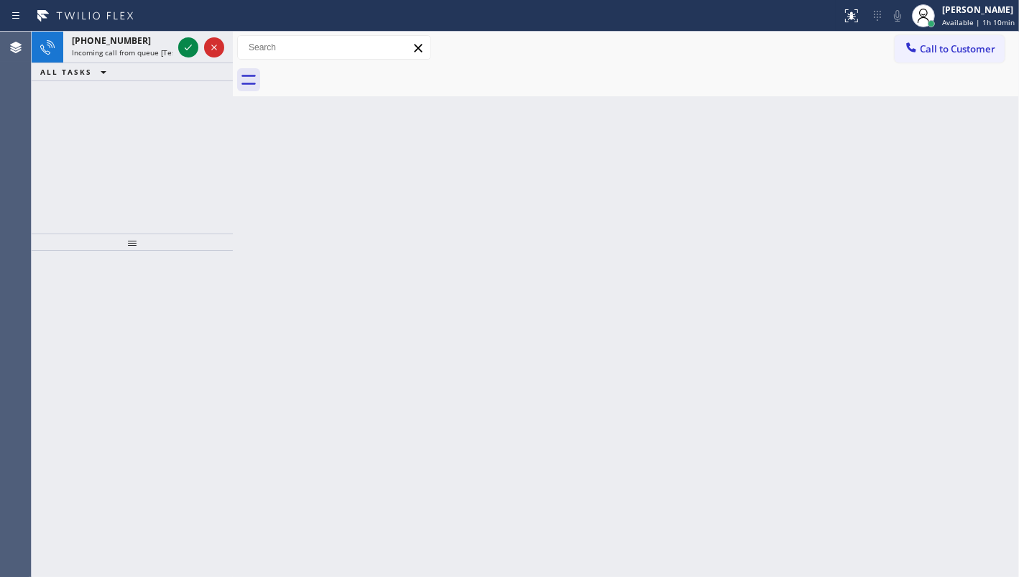
click at [65, 123] on div "+14252758723 Incoming call from queue [Test] All ALL TASKS ALL TASKS ACTIVE TAS…" at bounding box center [132, 133] width 201 height 202
click at [179, 49] on div at bounding box center [188, 47] width 20 height 17
click at [181, 45] on icon at bounding box center [188, 47] width 17 height 17
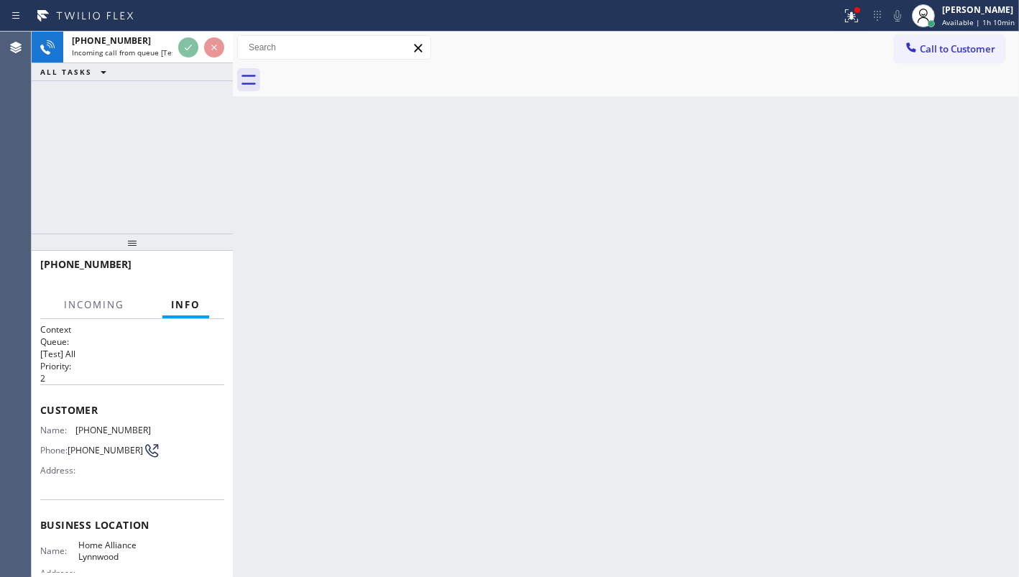
click at [184, 68] on div "+14252758723 Incoming call from queue [Test] All ALL TASKS ALL TASKS ACTIVE TAS…" at bounding box center [132, 57] width 201 height 50
click at [184, 111] on div "+14252758723 Incoming call from queue [Test] All ALL TASKS ALL TASKS ACTIVE TAS…" at bounding box center [132, 133] width 201 height 202
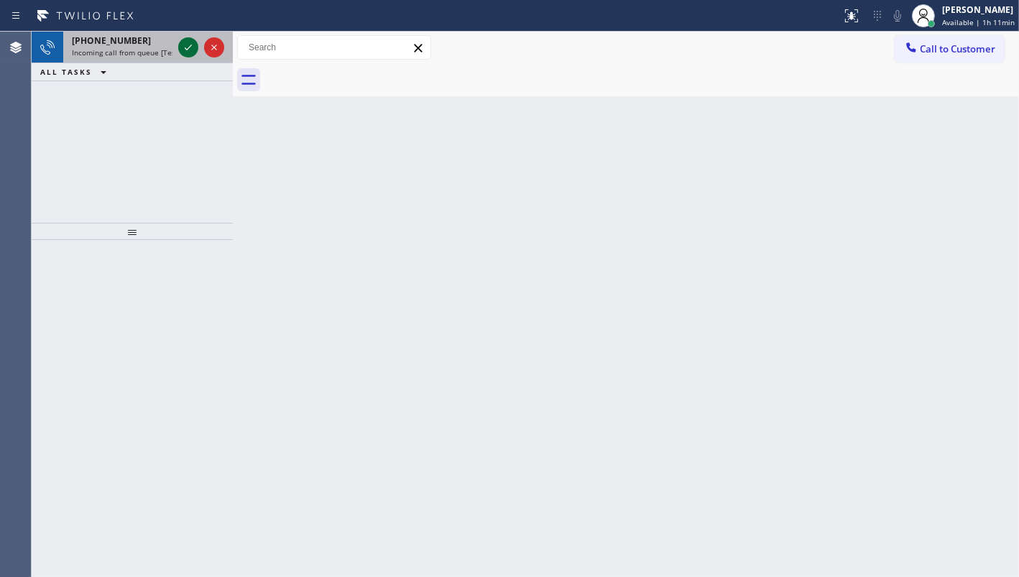
click at [178, 47] on div at bounding box center [188, 47] width 20 height 17
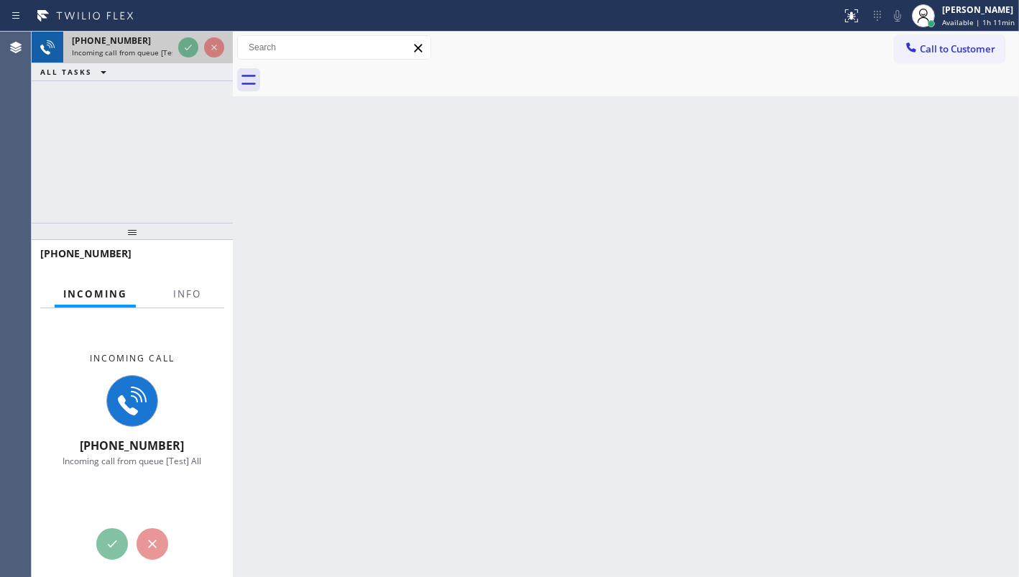
click at [198, 49] on div at bounding box center [201, 48] width 52 height 32
click at [188, 293] on span "Info" at bounding box center [187, 294] width 28 height 13
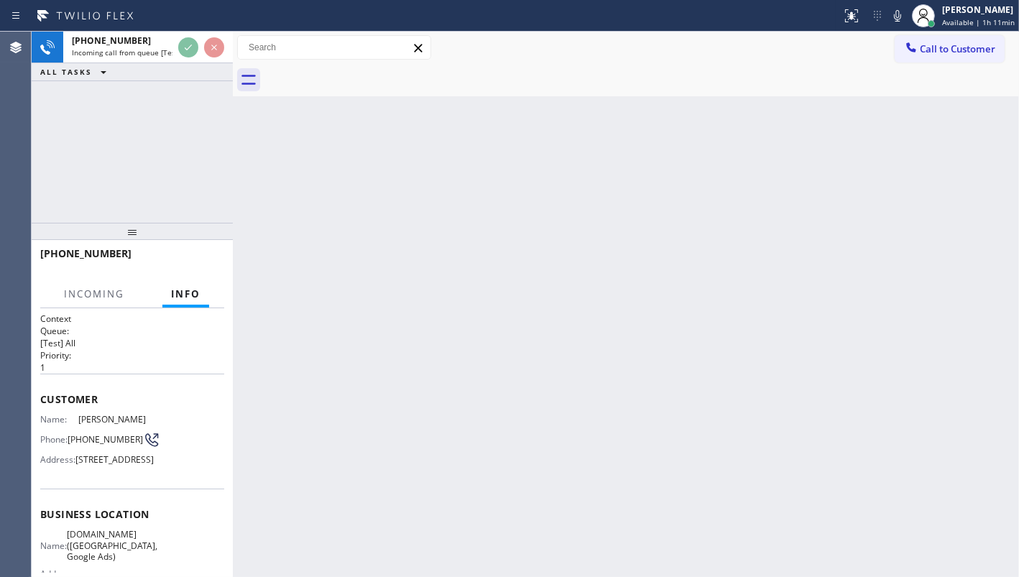
click at [186, 293] on span "Info" at bounding box center [185, 294] width 29 height 13
click at [186, 293] on span "Info" at bounding box center [177, 294] width 29 height 13
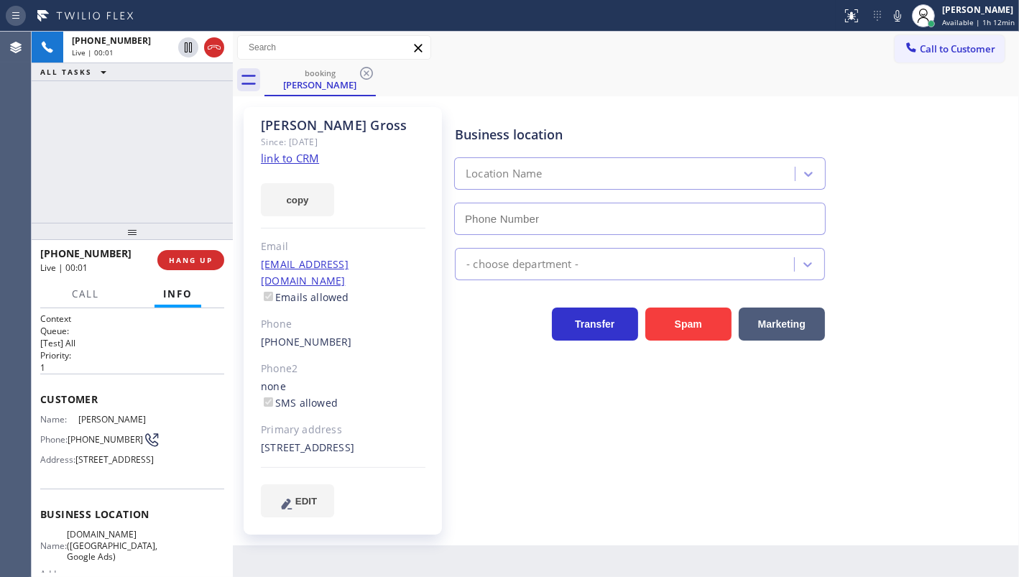
type input "[PHONE_NUMBER]"
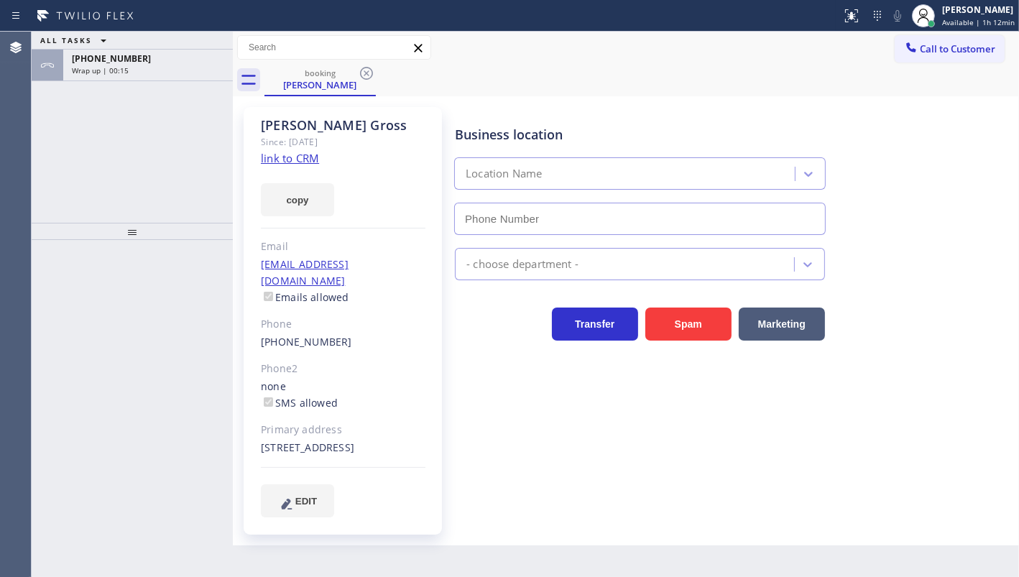
type input "[PHONE_NUMBER]"
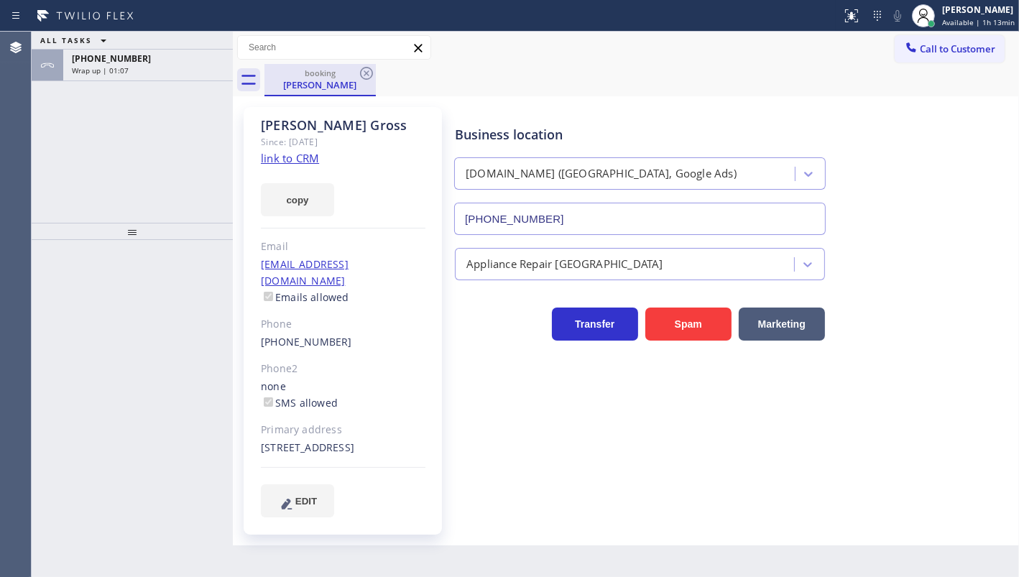
click at [311, 87] on div "[PERSON_NAME]" at bounding box center [320, 84] width 109 height 13
click at [306, 157] on link "link to CRM" at bounding box center [290, 158] width 58 height 14
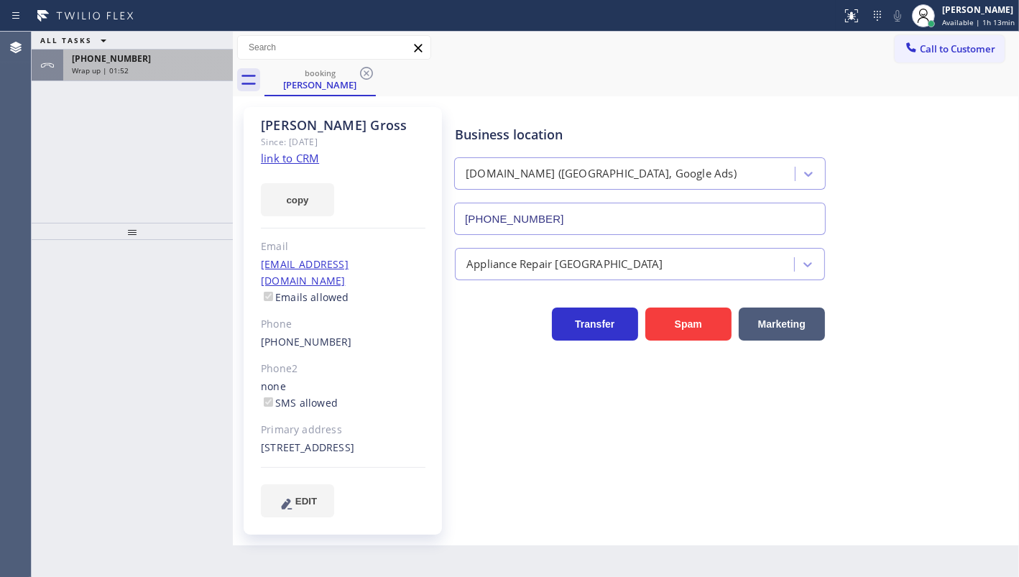
click at [141, 66] on div "Wrap up | 01:52" at bounding box center [148, 70] width 152 height 10
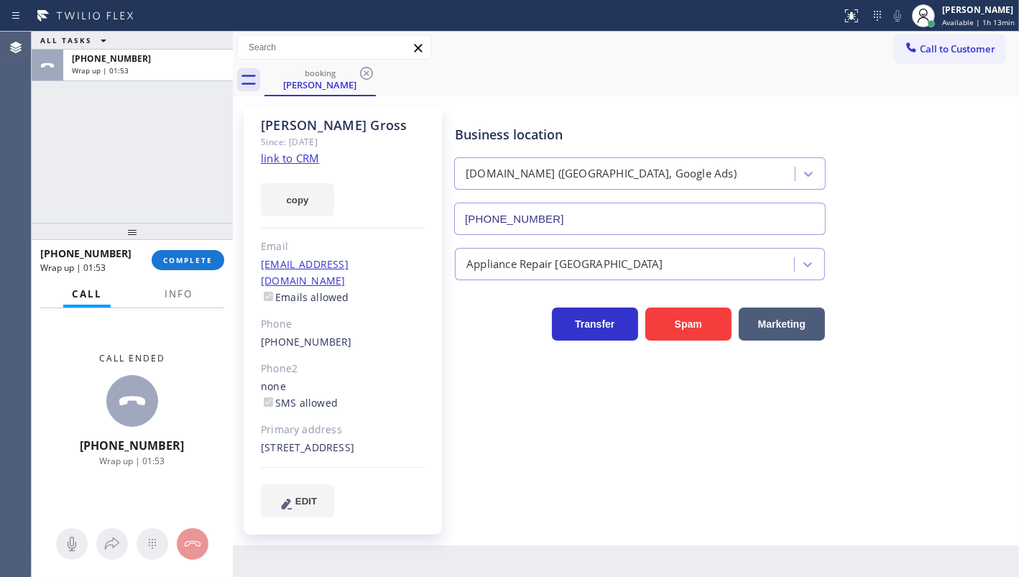
drag, startPoint x: 170, startPoint y: 252, endPoint x: 173, endPoint y: 274, distance: 21.7
click at [171, 266] on button "COMPLETE" at bounding box center [188, 260] width 73 height 20
click at [175, 270] on div "[PHONE_NUMBER] Wrap up | 01:53 COMPLETE" at bounding box center [132, 260] width 184 height 37
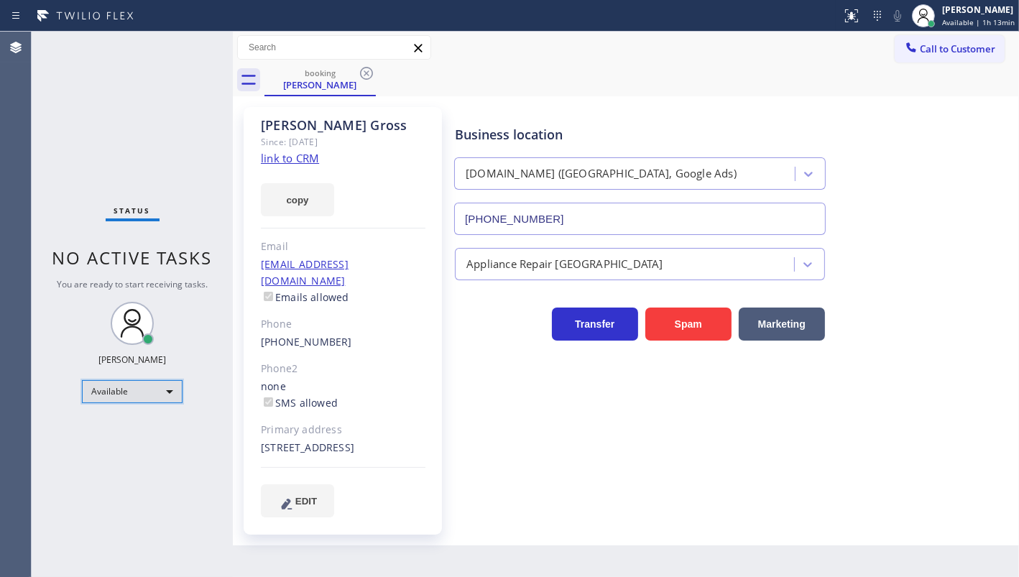
click at [129, 392] on div "Available" at bounding box center [132, 391] width 101 height 23
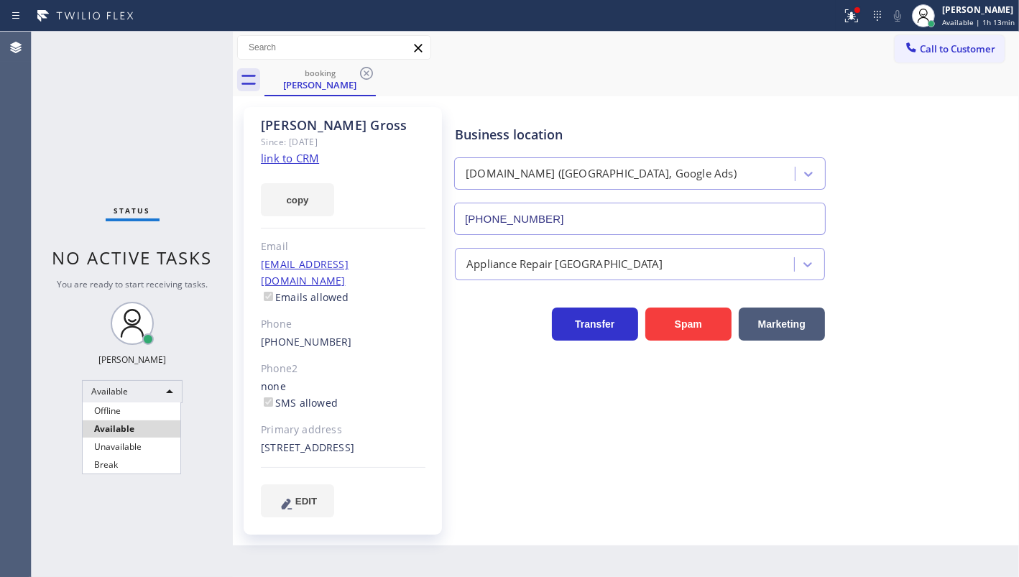
click at [366, 73] on div at bounding box center [509, 288] width 1019 height 577
click at [366, 73] on icon at bounding box center [366, 73] width 13 height 13
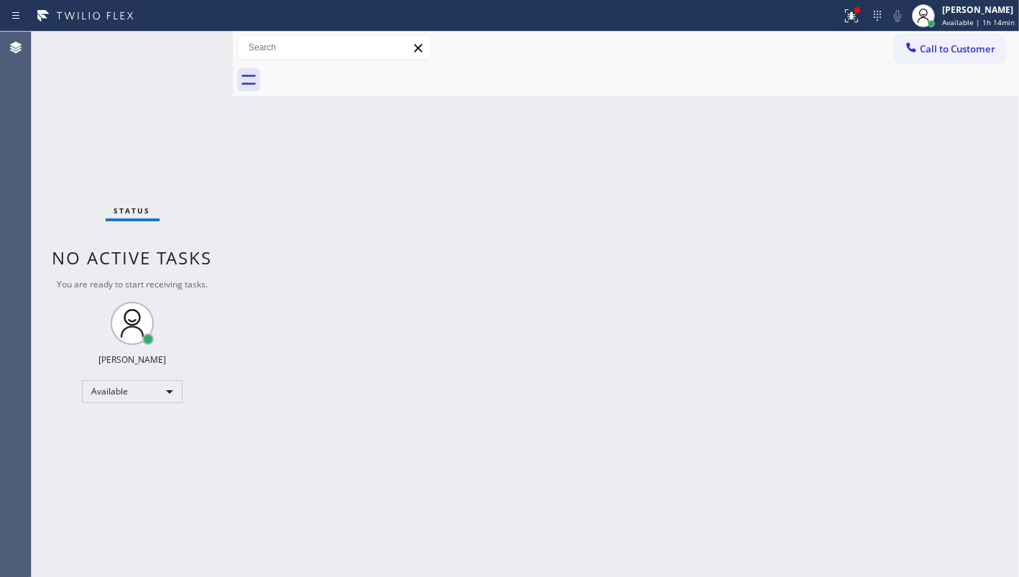
click at [366, 73] on div at bounding box center [642, 80] width 755 height 32
click at [841, 12] on div at bounding box center [852, 15] width 32 height 17
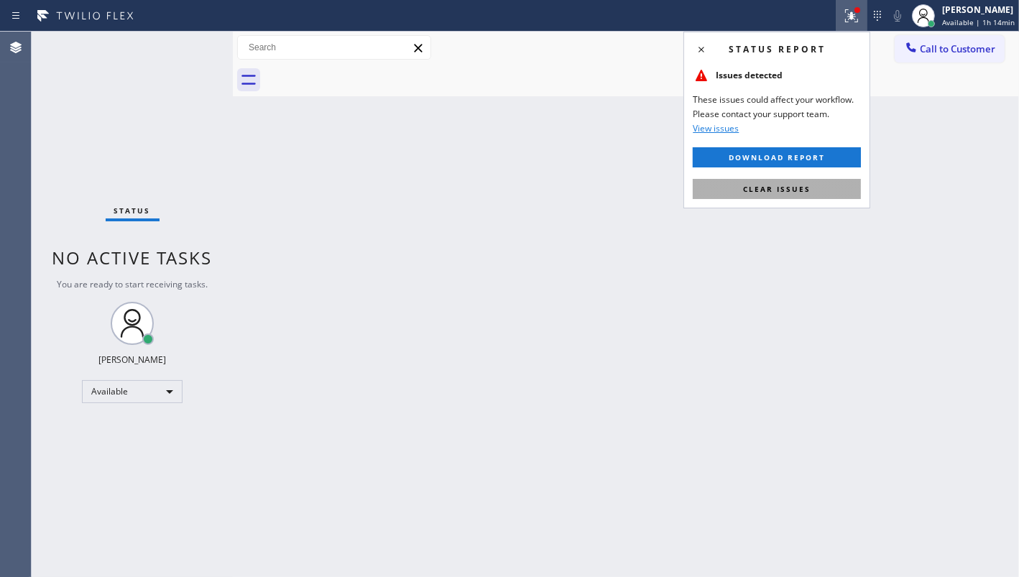
click at [833, 191] on button "Clear issues" at bounding box center [777, 189] width 168 height 20
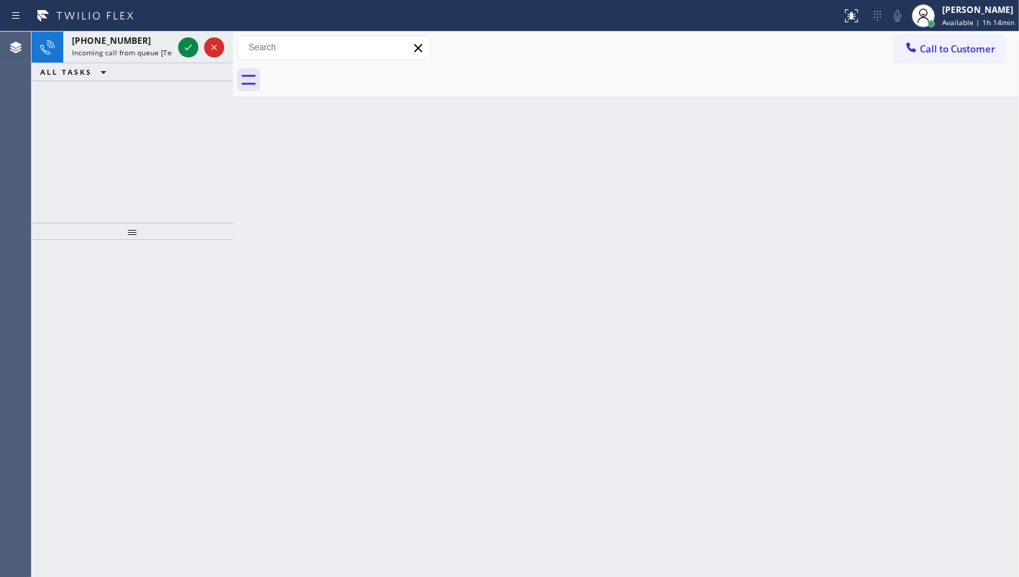
drag, startPoint x: 24, startPoint y: 108, endPoint x: 96, endPoint y: 103, distance: 72.8
click at [55, 113] on div "Agent Desktop [PHONE_NUMBER] Incoming call from queue [Test] All ALL TASKS ALL …" at bounding box center [509, 305] width 1019 height 546
click at [187, 47] on icon at bounding box center [188, 47] width 17 height 17
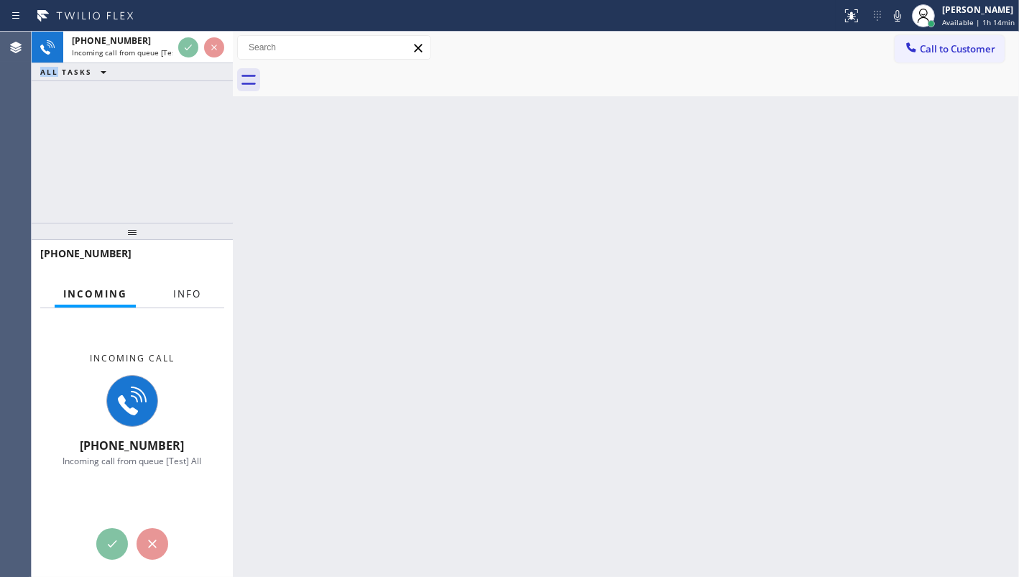
click at [179, 295] on span "Info" at bounding box center [187, 294] width 28 height 13
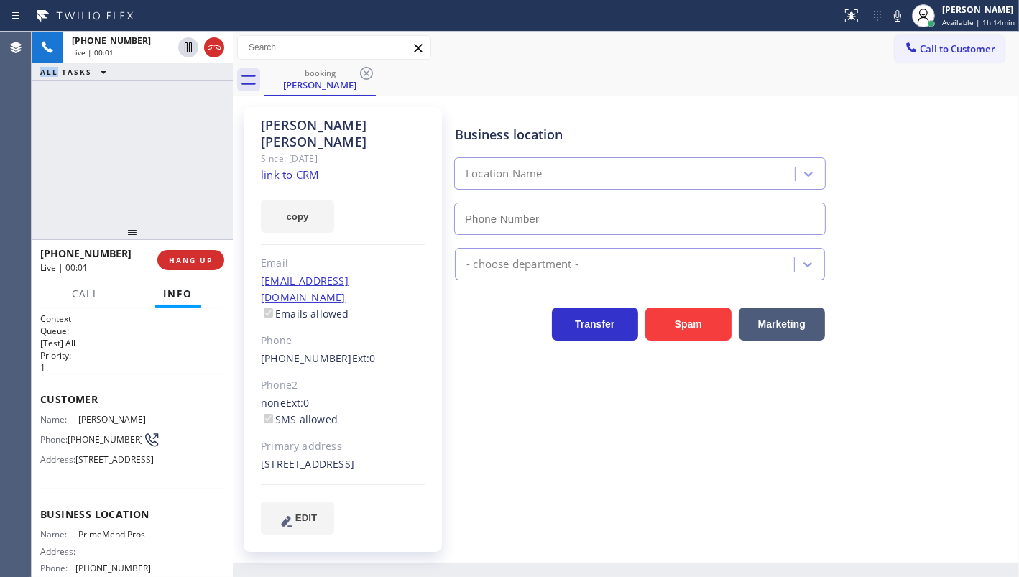
type input "[PHONE_NUMBER]"
click at [302, 168] on link "link to CRM" at bounding box center [290, 175] width 58 height 14
click at [905, 13] on icon at bounding box center [897, 15] width 17 height 17
click at [298, 203] on button "copy" at bounding box center [297, 216] width 73 height 33
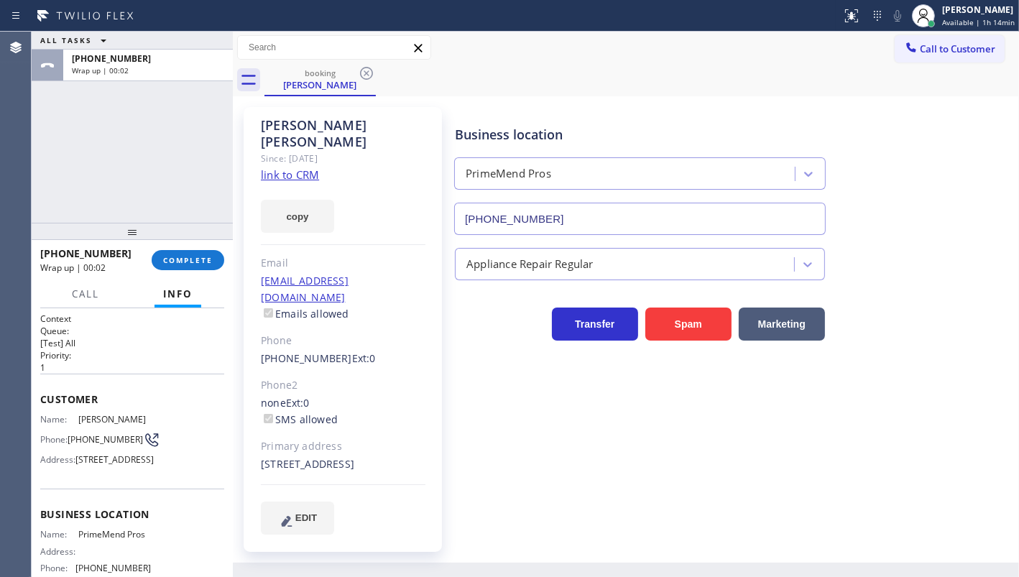
drag, startPoint x: 137, startPoint y: 171, endPoint x: 141, endPoint y: 165, distance: 7.4
click at [141, 165] on div "ALL TASKS ALL TASKS ACTIVE TASKS TASKS IN WRAP UP [PHONE_NUMBER] Wrap up | 00:02" at bounding box center [132, 127] width 201 height 191
click at [296, 168] on link "link to CRM" at bounding box center [290, 175] width 58 height 14
click at [201, 259] on span "COMPLETE" at bounding box center [188, 260] width 50 height 10
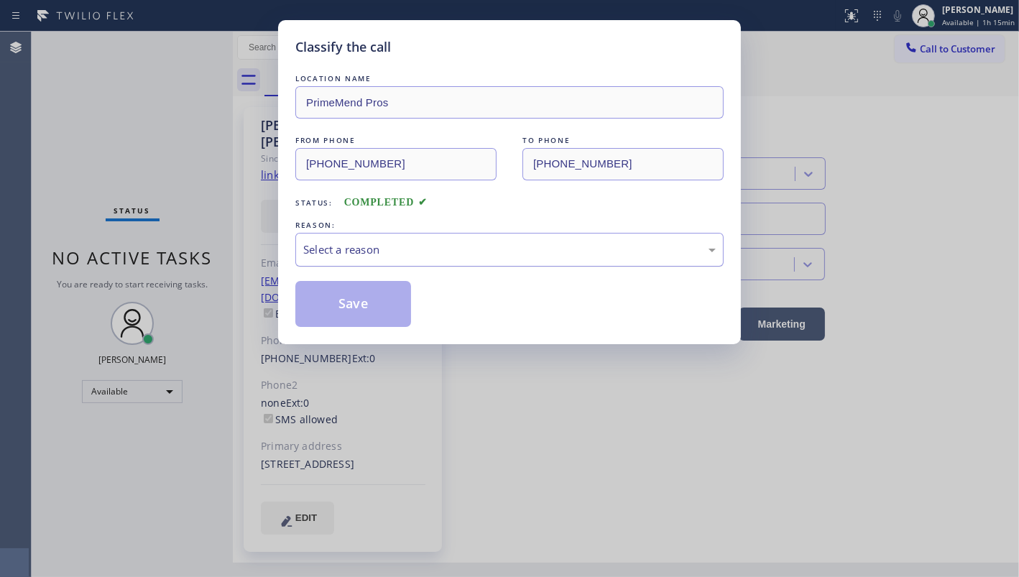
click at [352, 249] on div "Select a reason" at bounding box center [509, 250] width 413 height 17
click at [344, 298] on button "Save" at bounding box center [353, 304] width 116 height 46
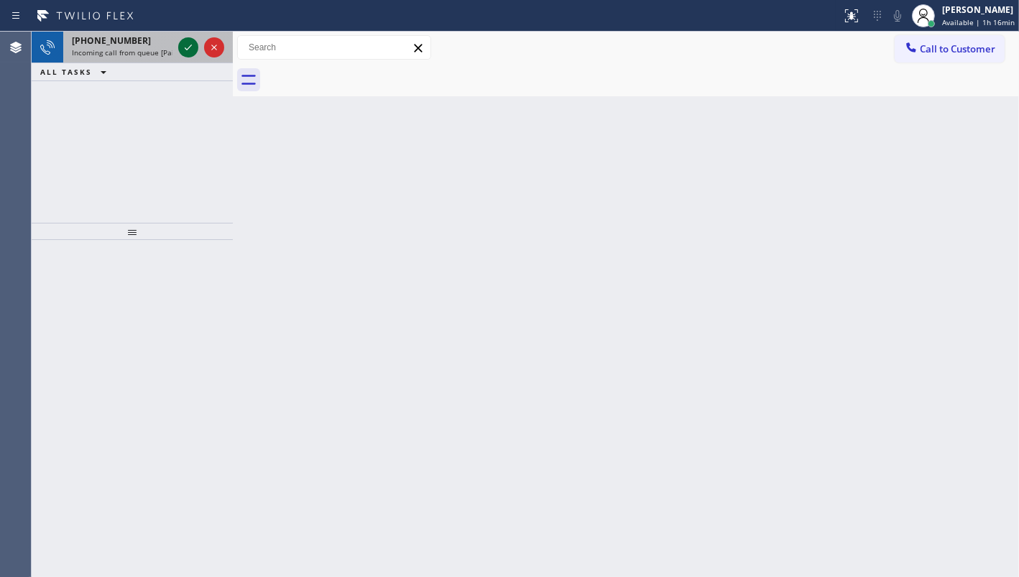
click at [194, 46] on icon at bounding box center [188, 47] width 17 height 17
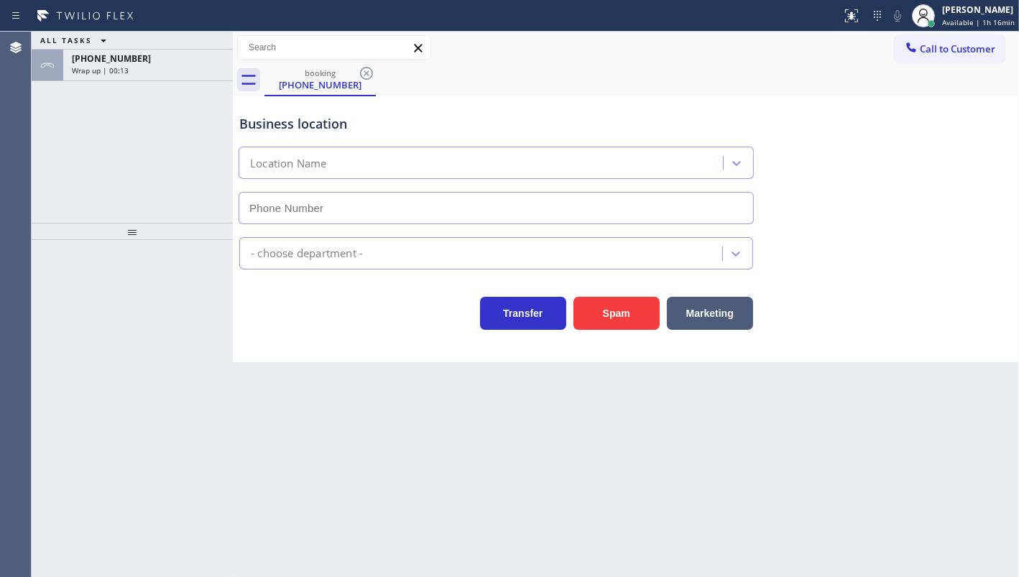
type input "[PHONE_NUMBER]"
click at [961, 11] on div "[PERSON_NAME]" at bounding box center [978, 10] width 73 height 12
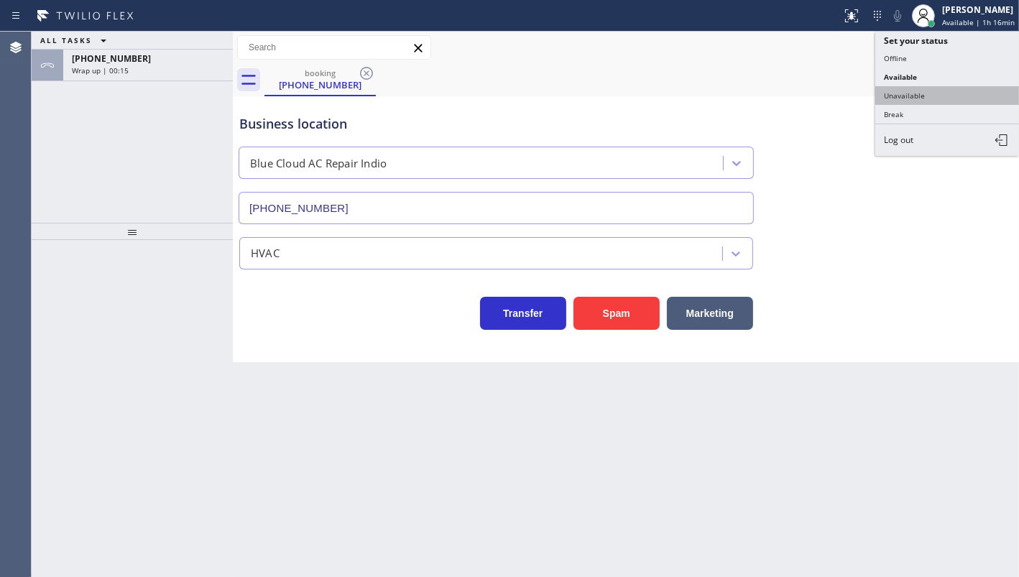
click at [932, 93] on button "Unavailable" at bounding box center [948, 95] width 144 height 19
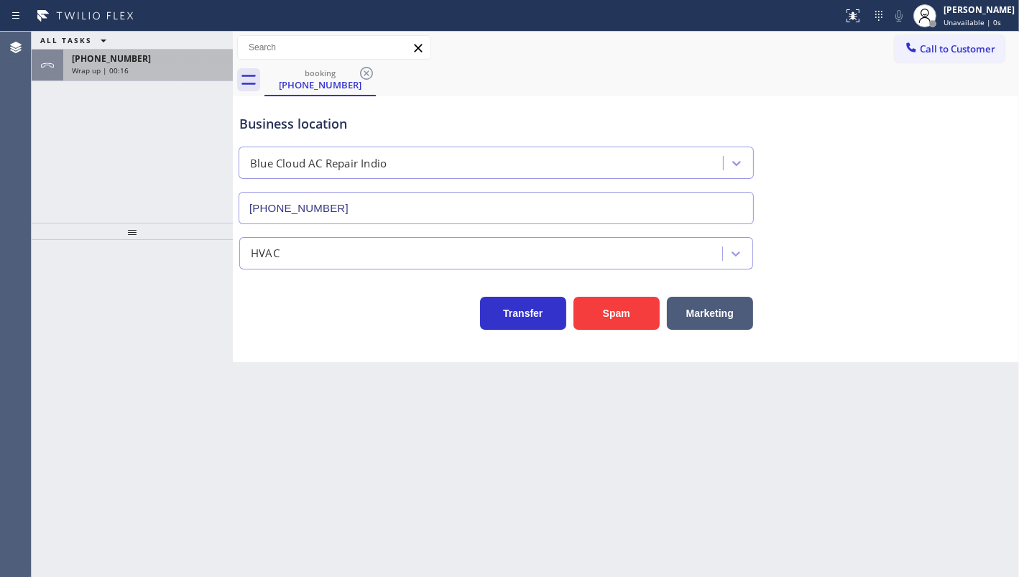
click at [127, 58] on span "[PHONE_NUMBER]" at bounding box center [111, 58] width 79 height 12
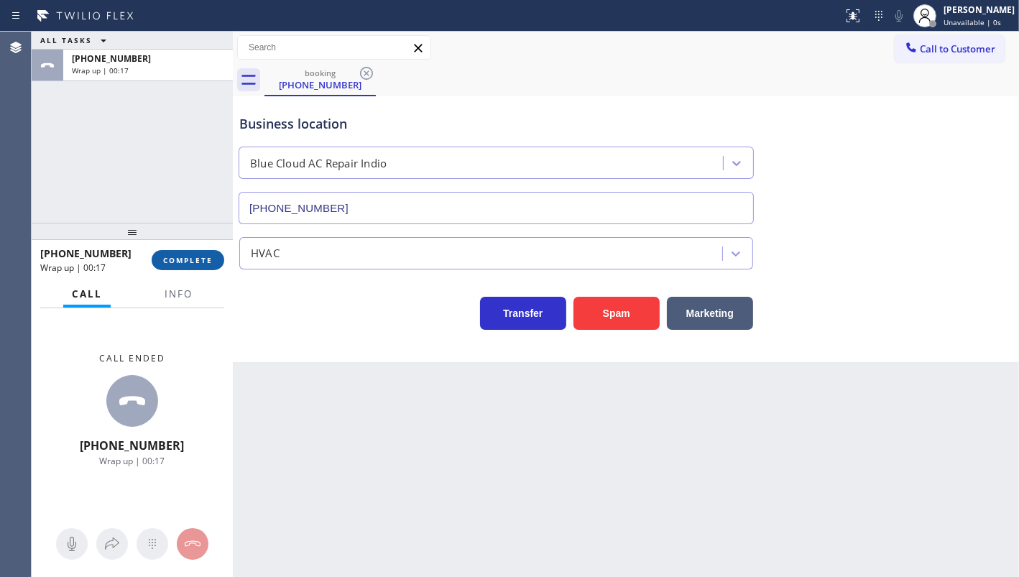
click at [183, 255] on span "COMPLETE" at bounding box center [188, 260] width 50 height 10
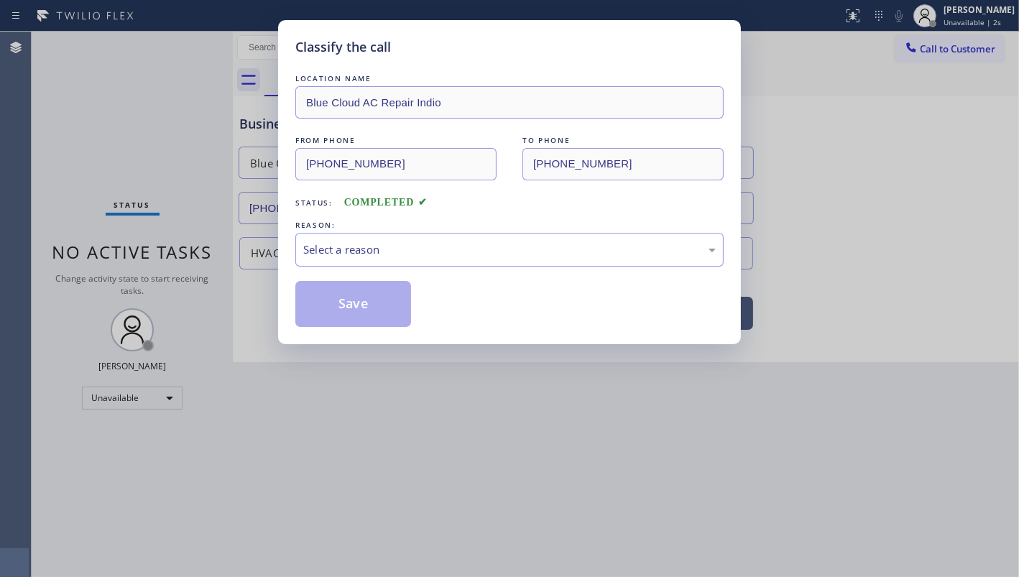
click at [341, 226] on div "REASON:" at bounding box center [509, 225] width 428 height 15
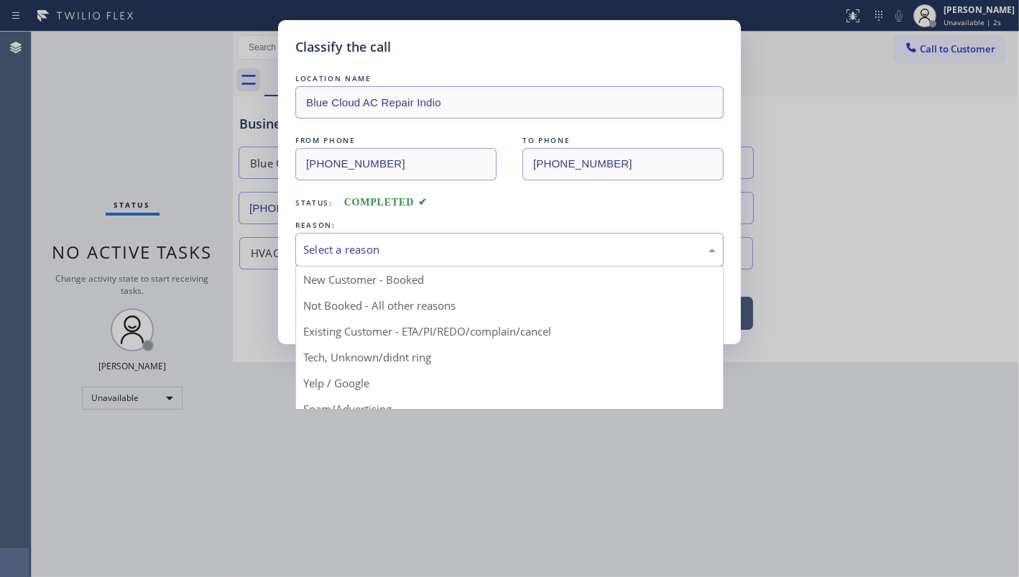
click at [336, 251] on div "Select a reason" at bounding box center [509, 250] width 413 height 17
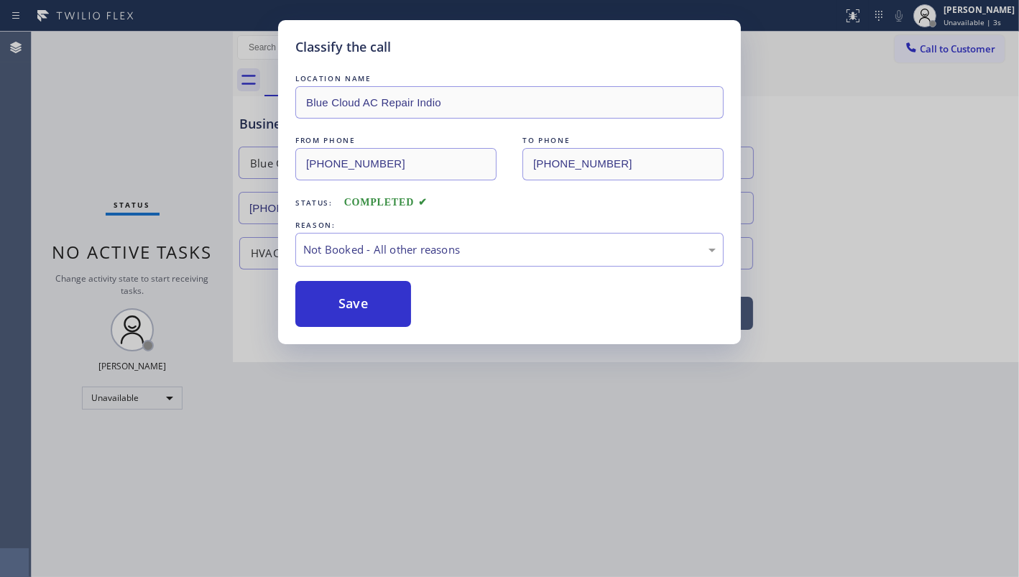
click at [331, 303] on button "Save" at bounding box center [353, 304] width 116 height 46
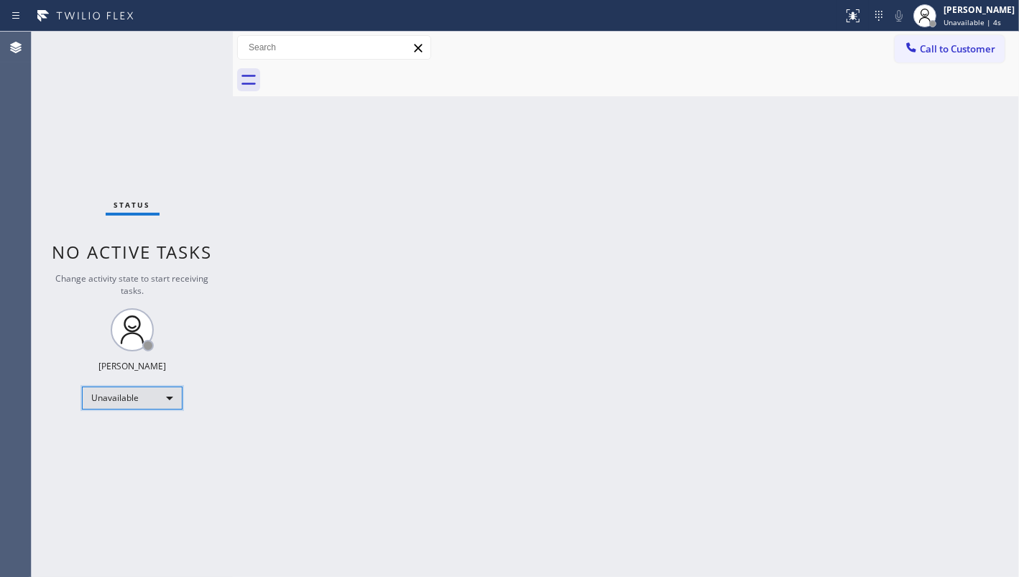
click at [111, 400] on div "Unavailable" at bounding box center [132, 398] width 101 height 23
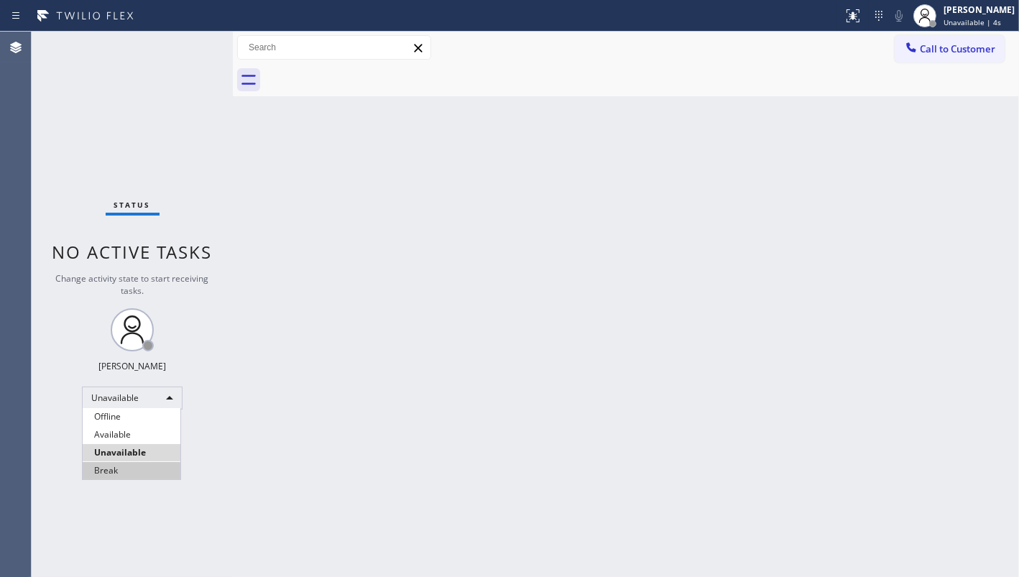
click at [119, 469] on li "Break" at bounding box center [132, 470] width 98 height 17
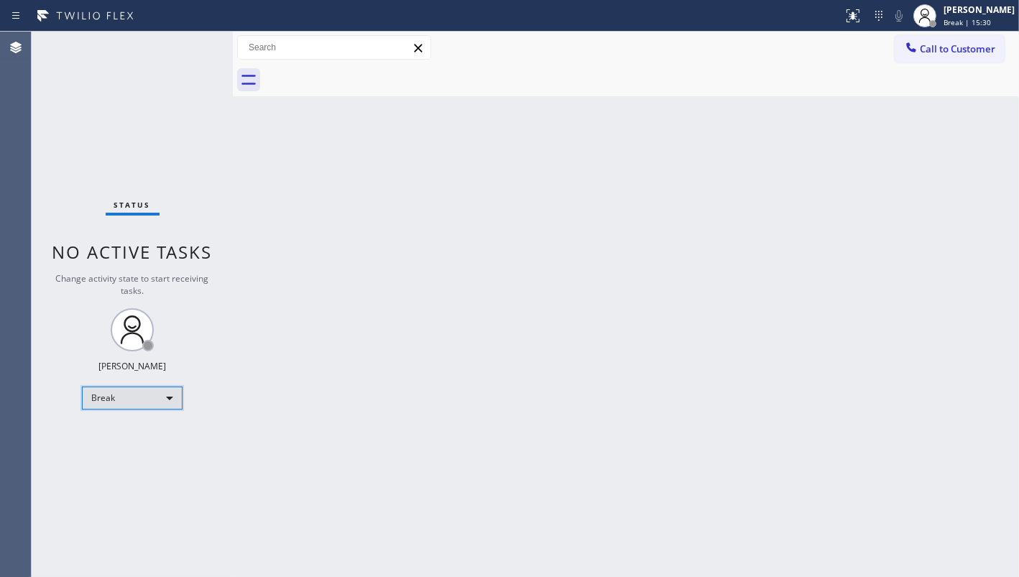
click at [105, 398] on div "Break" at bounding box center [132, 398] width 101 height 23
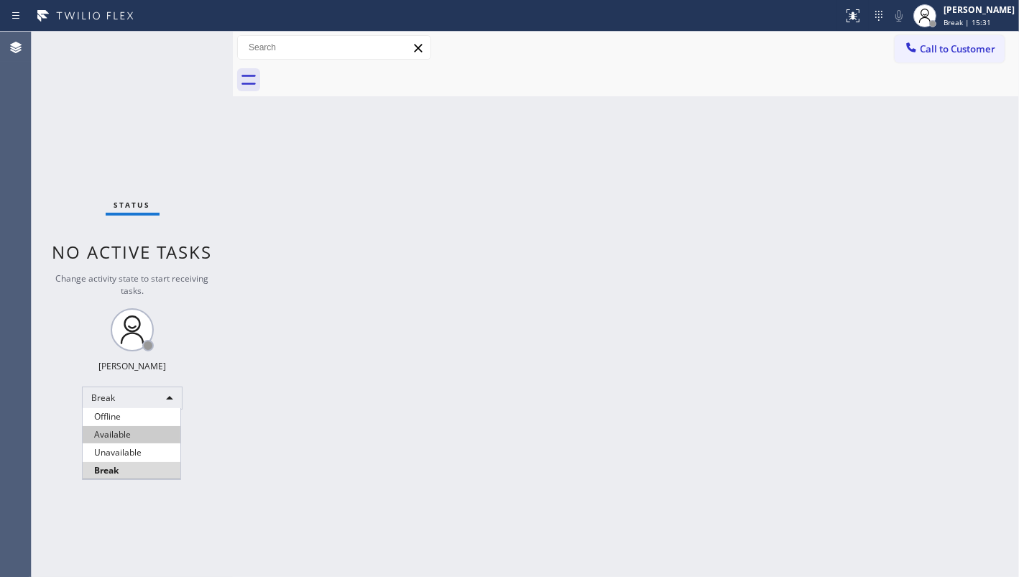
click at [116, 435] on li "Available" at bounding box center [132, 434] width 98 height 17
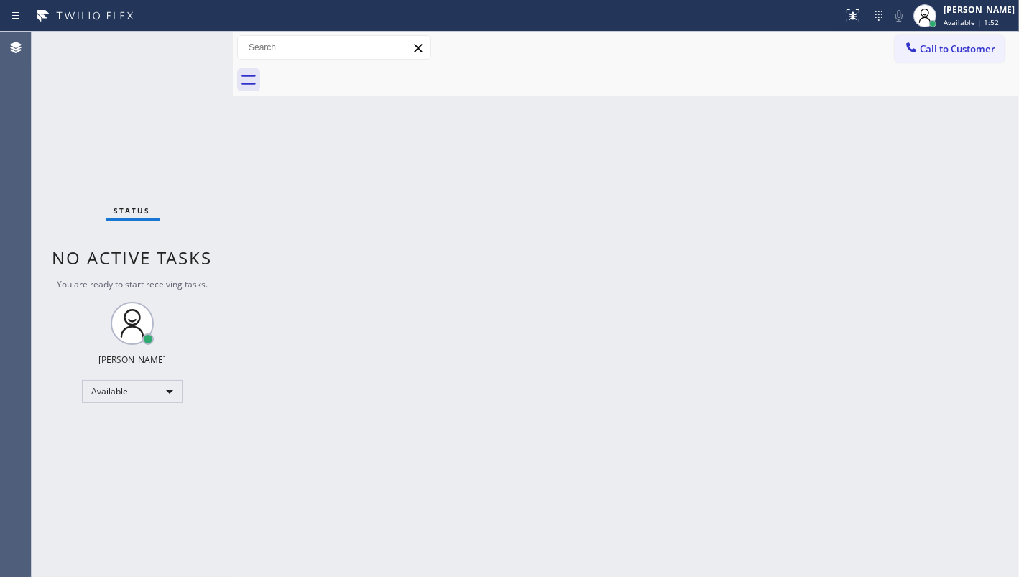
click at [110, 145] on div "Status No active tasks You are ready to start receiving tasks. JENIZA ALCAYDE A…" at bounding box center [132, 305] width 201 height 546
click at [628, 365] on div "Back to Dashboard Change Sender ID Customers Technicians Select a contact Outbo…" at bounding box center [626, 305] width 786 height 546
click at [87, 119] on div "Status No active tasks You are ready to start receiving tasks. JENIZA ALCAYDE A…" at bounding box center [132, 305] width 201 height 546
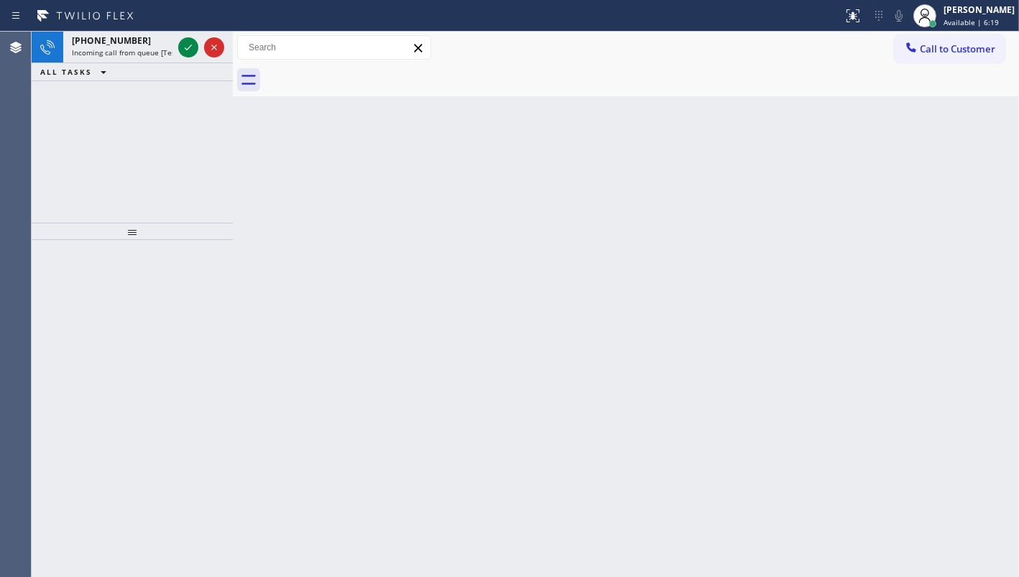
click at [116, 91] on div "[PHONE_NUMBER] Incoming call from queue [Test] All ALL TASKS ALL TASKS ACTIVE T…" at bounding box center [132, 127] width 201 height 191
click at [190, 47] on icon at bounding box center [188, 48] width 7 height 6
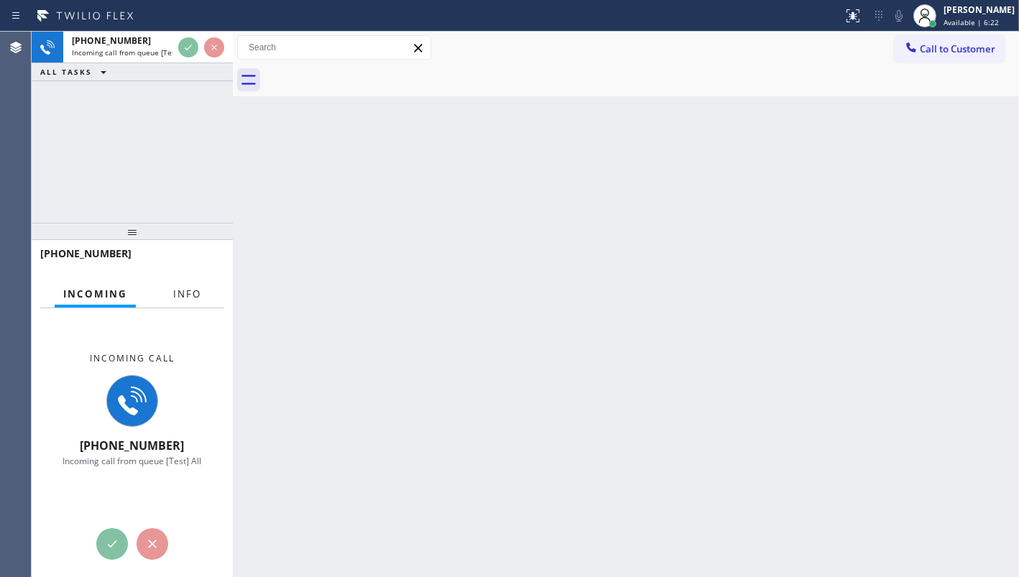
click at [179, 295] on span "Info" at bounding box center [187, 294] width 28 height 13
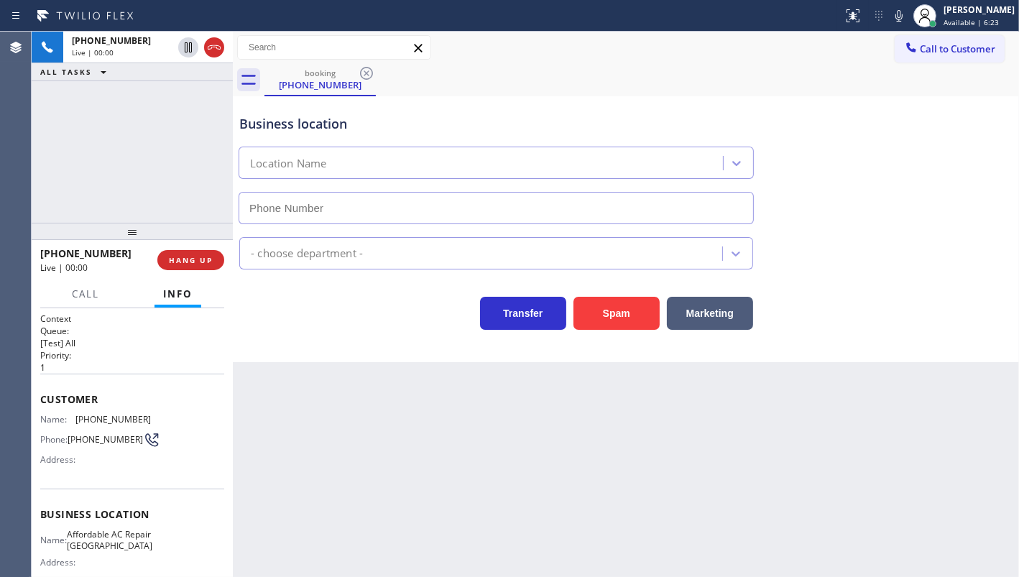
type input "[PHONE_NUMBER]"
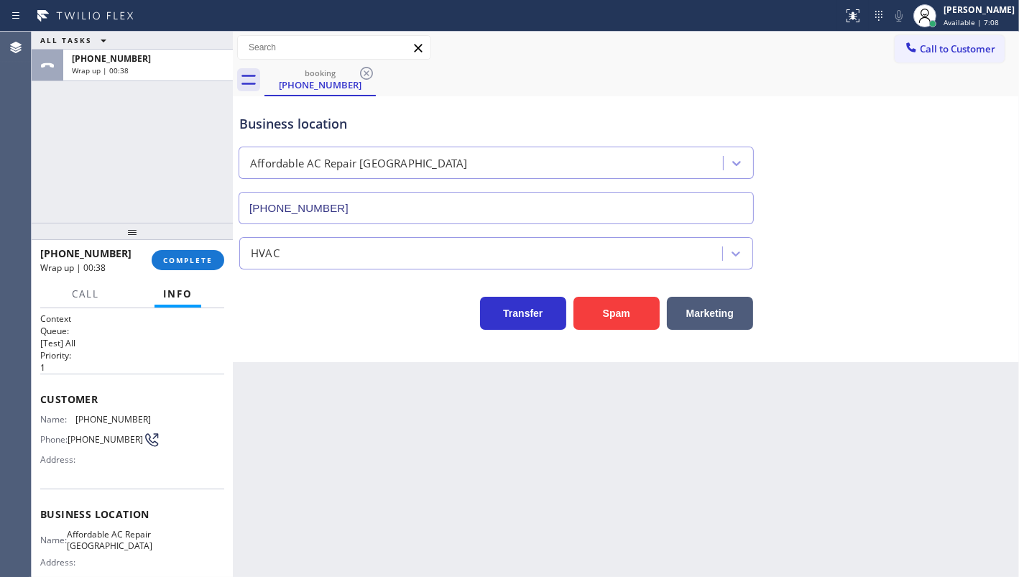
click at [115, 91] on div "ALL TASKS ALL TASKS ACTIVE TASKS TASKS IN WRAP UP [PHONE_NUMBER] Wrap up | 00:38" at bounding box center [132, 127] width 201 height 191
click at [172, 280] on button "Info" at bounding box center [178, 294] width 47 height 28
click at [182, 257] on span "COMPLETE" at bounding box center [188, 260] width 50 height 10
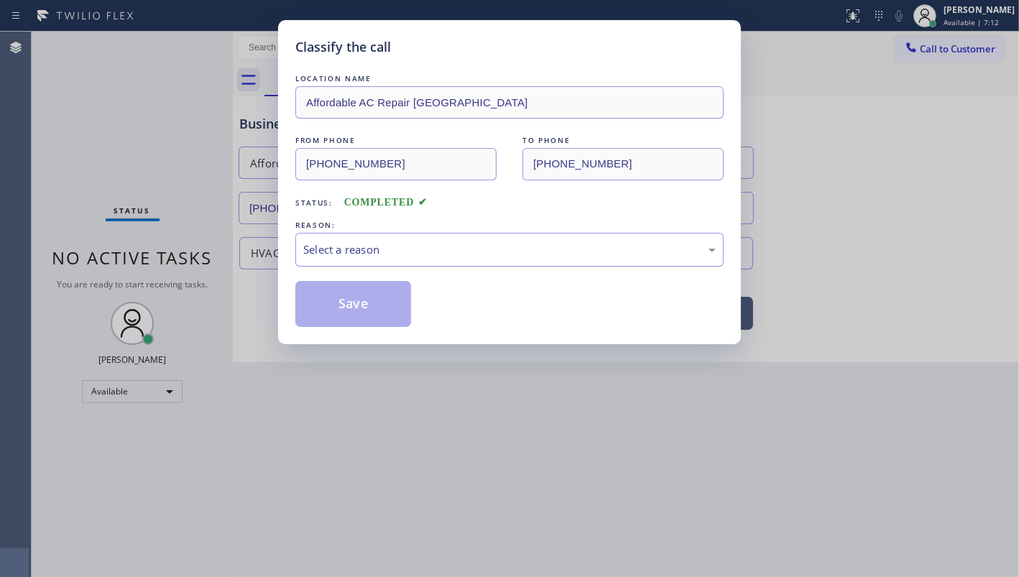
click at [350, 258] on div "Select a reason" at bounding box center [509, 250] width 428 height 34
click at [349, 301] on button "Save" at bounding box center [353, 304] width 116 height 46
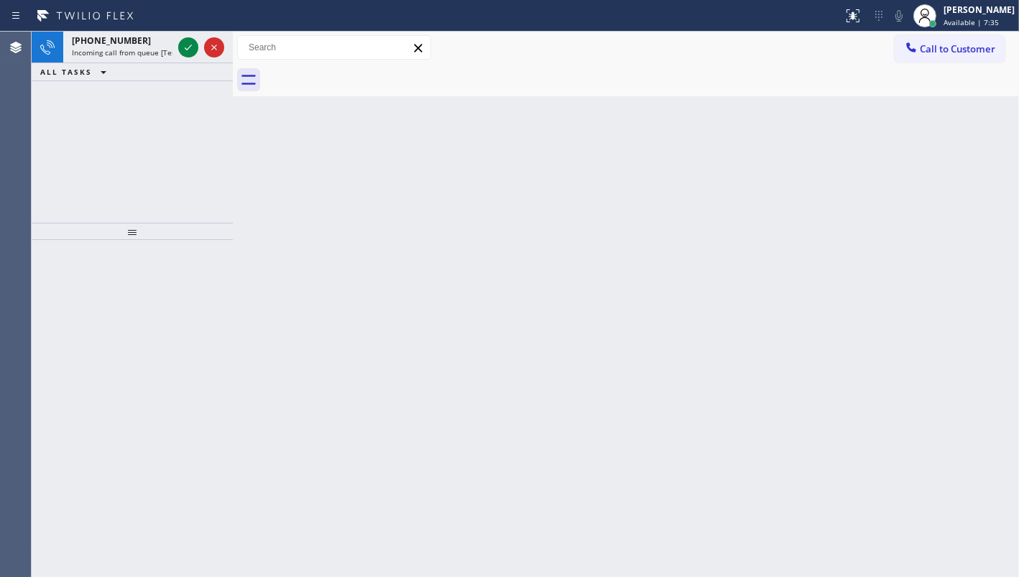
drag, startPoint x: 99, startPoint y: 134, endPoint x: 129, endPoint y: 65, distance: 75.7
click at [101, 119] on div "[PHONE_NUMBER] Incoming call from queue [Test] All ALL TASKS ALL TASKS ACTIVE T…" at bounding box center [132, 127] width 201 height 191
click at [187, 42] on icon at bounding box center [188, 47] width 17 height 17
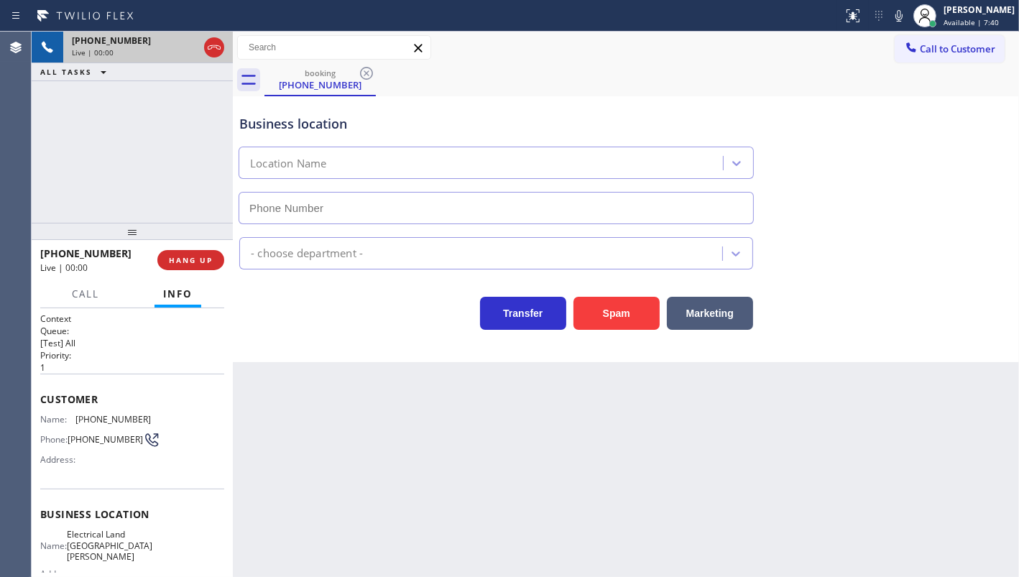
type input "[PHONE_NUMBER]"
click at [187, 50] on icon at bounding box center [188, 47] width 7 height 10
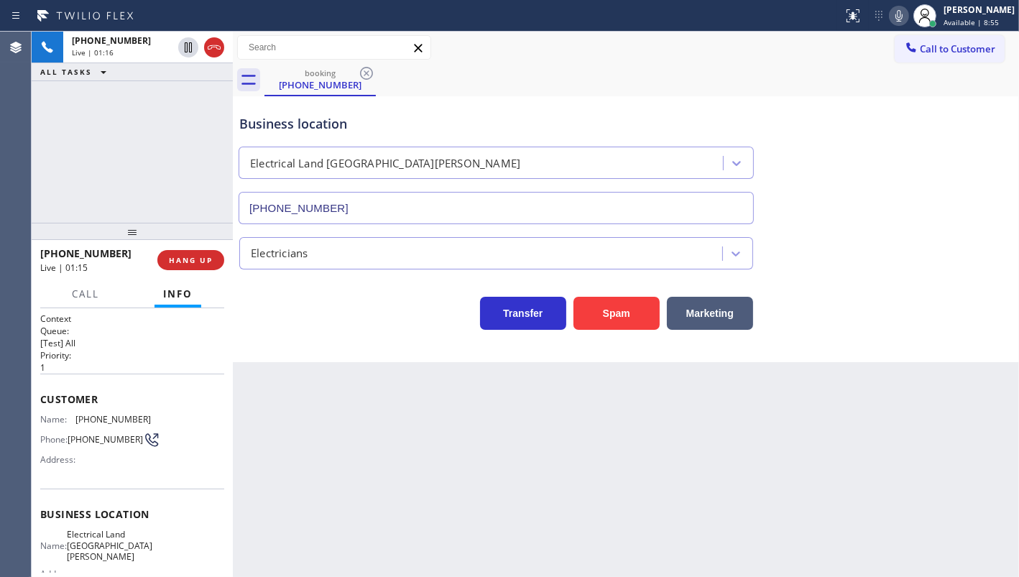
click at [906, 14] on icon at bounding box center [899, 15] width 17 height 17
click at [121, 105] on div "[PHONE_NUMBER] Live | 02:01 ALL TASKS ALL TASKS ACTIVE TASKS TASKS IN WRAP UP" at bounding box center [132, 127] width 201 height 191
drag, startPoint x: 77, startPoint y: 419, endPoint x: 140, endPoint y: 418, distance: 63.3
click at [140, 418] on span "[PHONE_NUMBER]" at bounding box center [112, 419] width 75 height 11
copy span "[PHONE_NUMBER]"
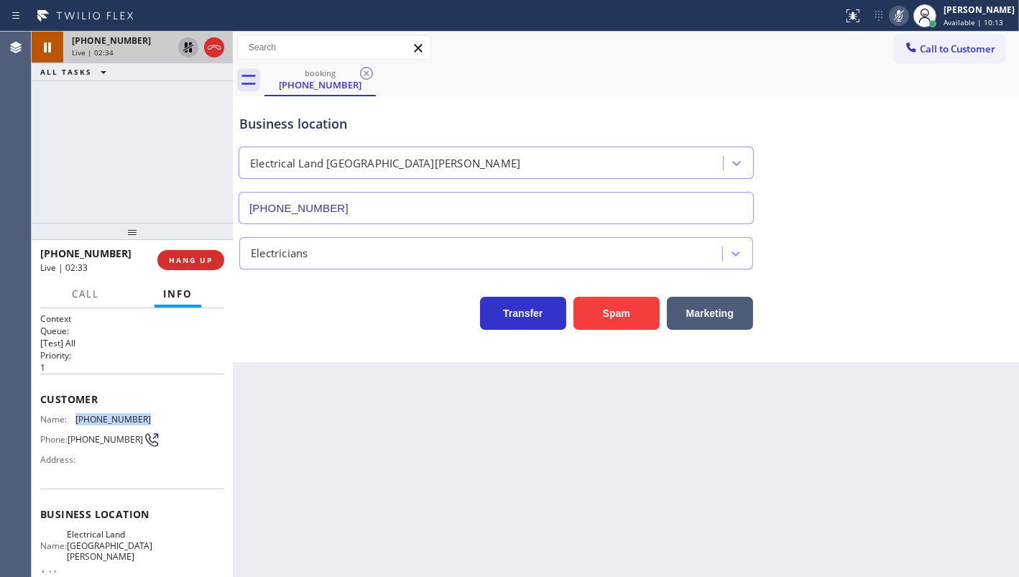
click at [188, 46] on icon at bounding box center [188, 47] width 17 height 17
click at [908, 14] on icon at bounding box center [899, 15] width 17 height 17
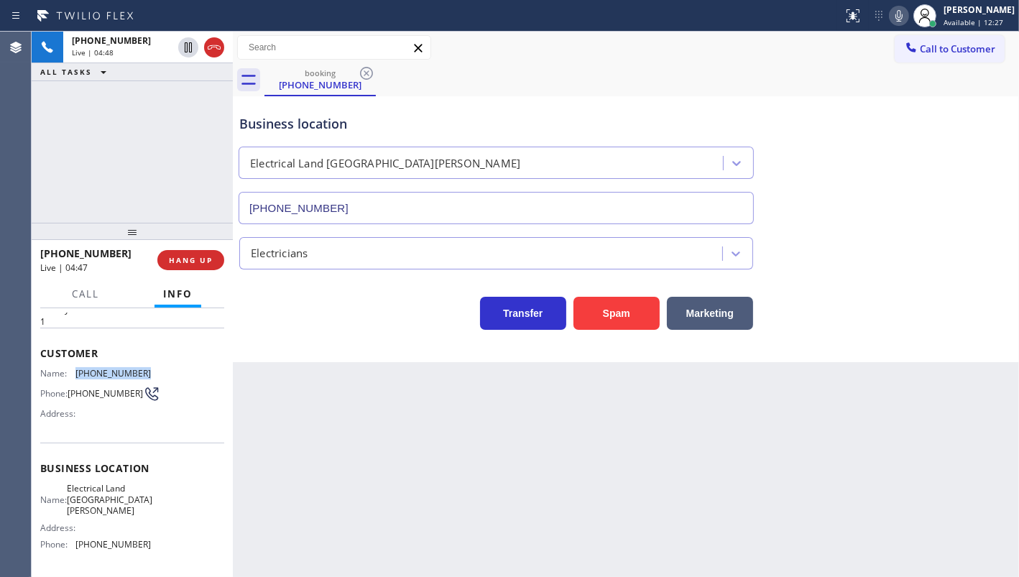
scroll to position [65, 0]
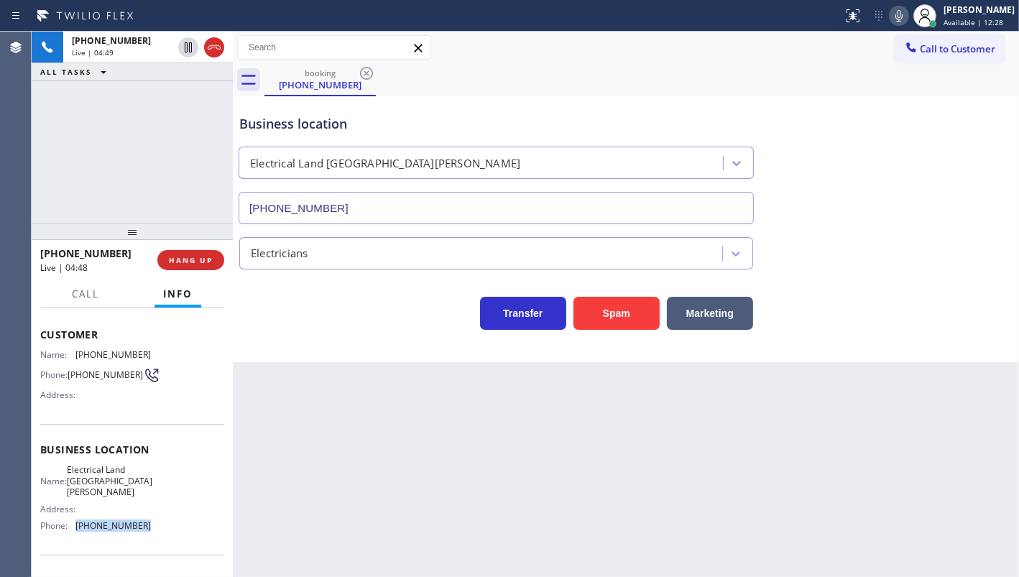
drag, startPoint x: 74, startPoint y: 515, endPoint x: 159, endPoint y: 523, distance: 85.3
click at [159, 523] on div "Name: Electrical Land San [PERSON_NAME] Address: Phone: [PHONE_NUMBER]" at bounding box center [132, 500] width 184 height 73
copy div "[PHONE_NUMBER]"
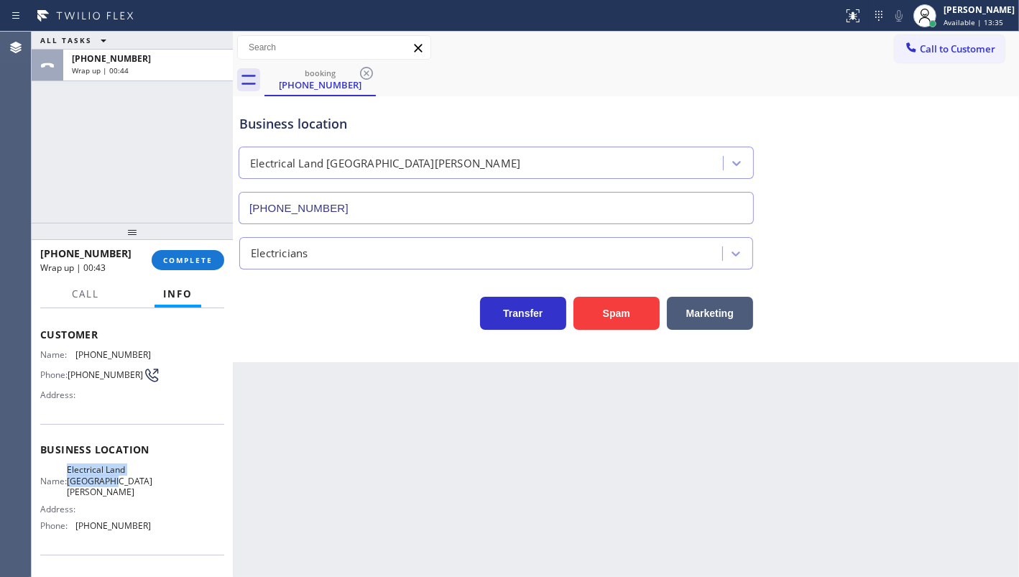
drag, startPoint x: 73, startPoint y: 474, endPoint x: 143, endPoint y: 488, distance: 71.2
click at [143, 488] on div "Name: Electrical Land [GEOGRAPHIC_DATA][PERSON_NAME]" at bounding box center [95, 480] width 111 height 33
copy div "Electrical Land [GEOGRAPHIC_DATA][PERSON_NAME]"
click at [188, 265] on span "COMPLETE" at bounding box center [188, 260] width 50 height 10
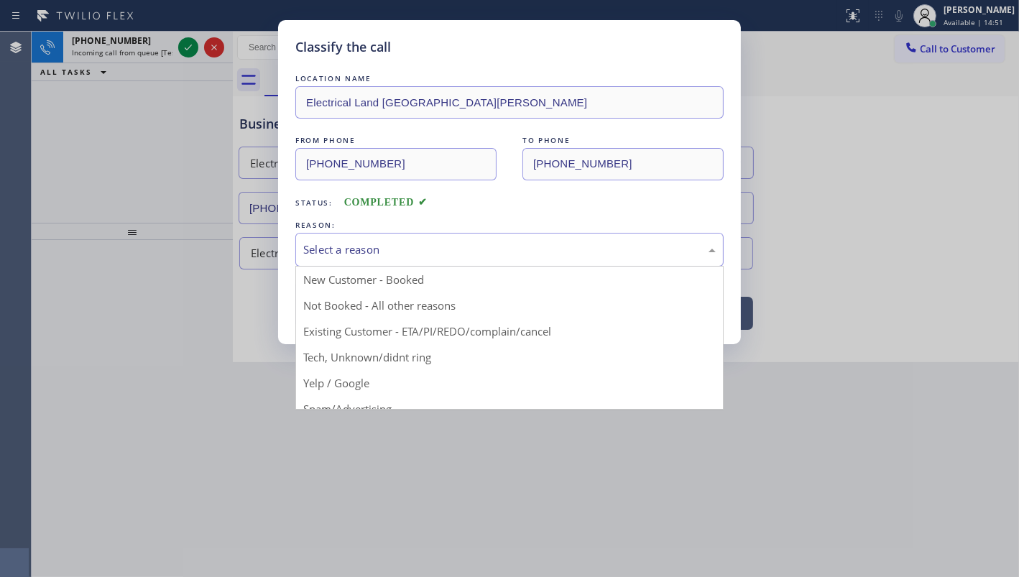
click at [300, 249] on div "Select a reason" at bounding box center [509, 250] width 428 height 34
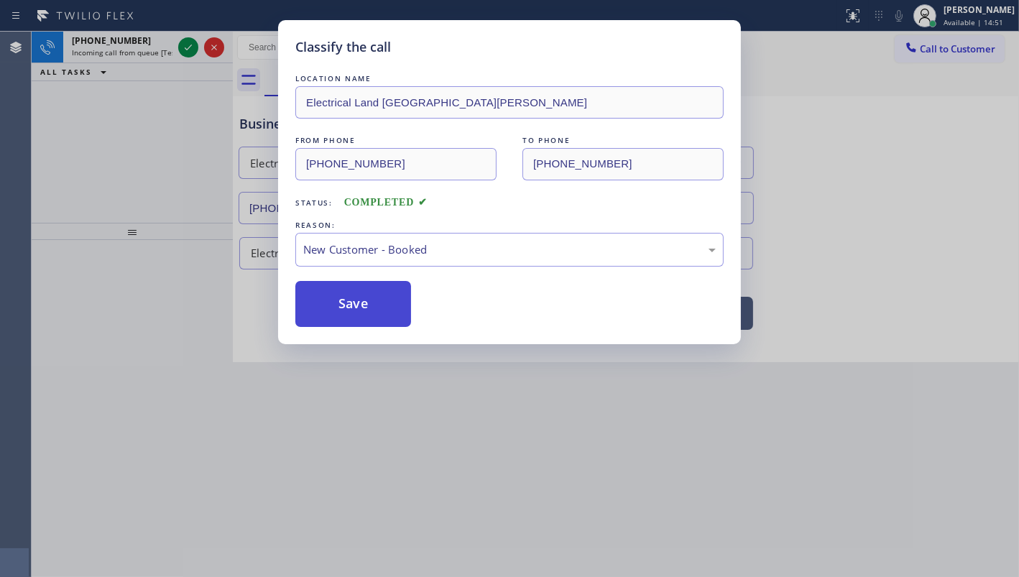
click at [326, 303] on button "Save" at bounding box center [353, 304] width 116 height 46
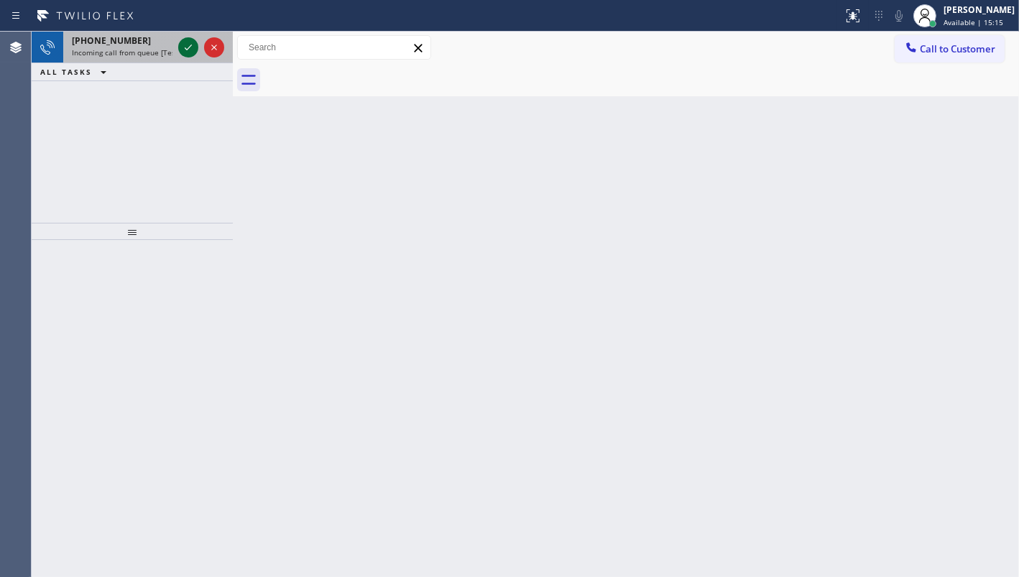
click at [183, 43] on icon at bounding box center [188, 47] width 17 height 17
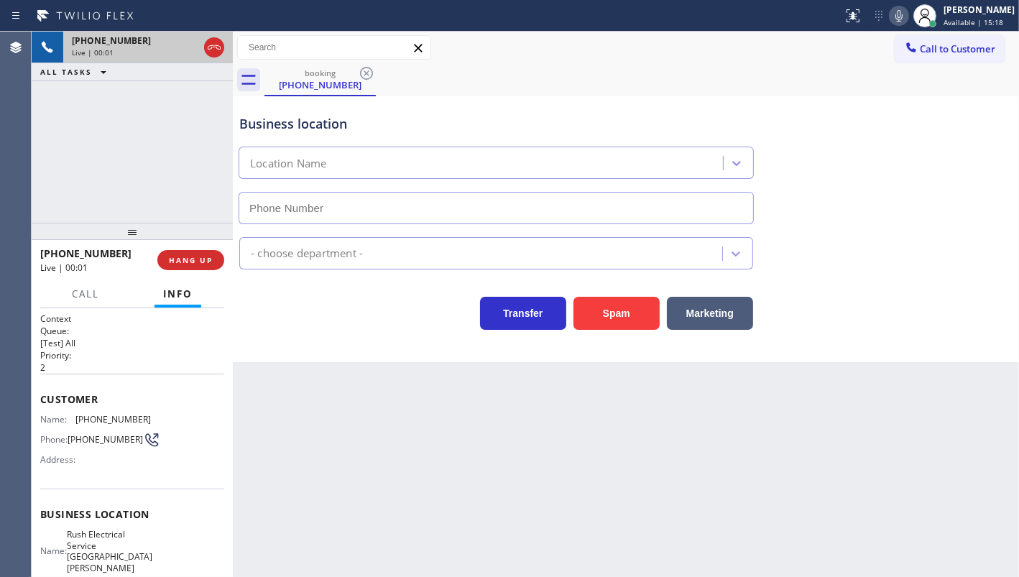
type input "[PHONE_NUMBER]"
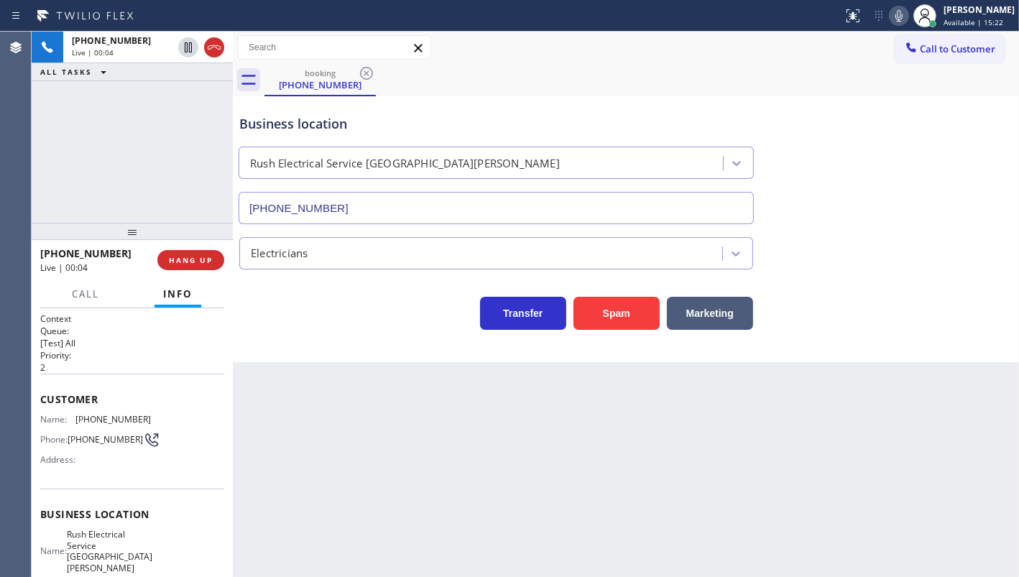
click at [1015, 164] on div "Business location Rush Electrical Service [GEOGRAPHIC_DATA][PERSON_NAME] [PHONE…" at bounding box center [626, 159] width 779 height 130
click at [176, 259] on span "HANG UP" at bounding box center [191, 260] width 44 height 10
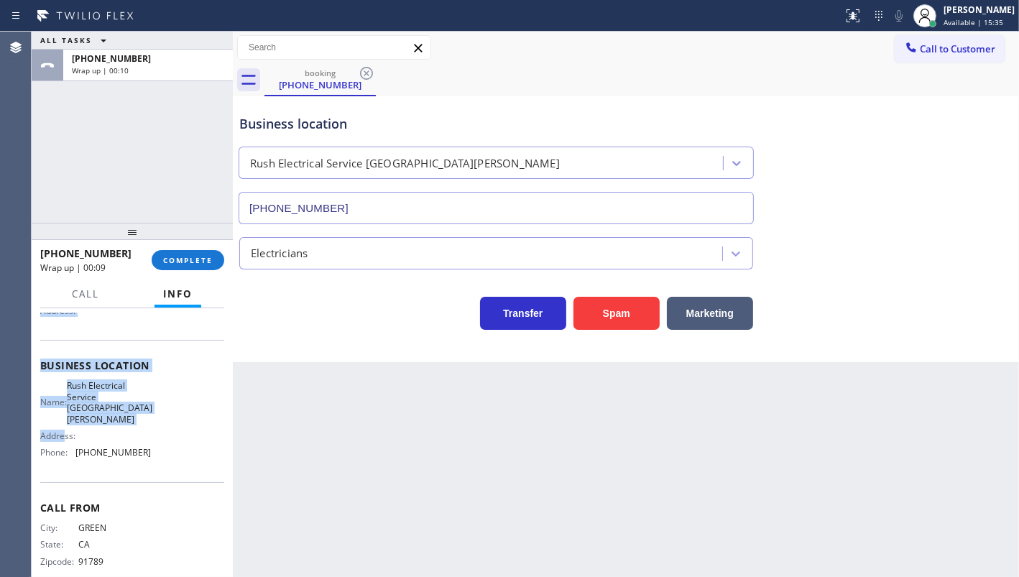
scroll to position [158, 0]
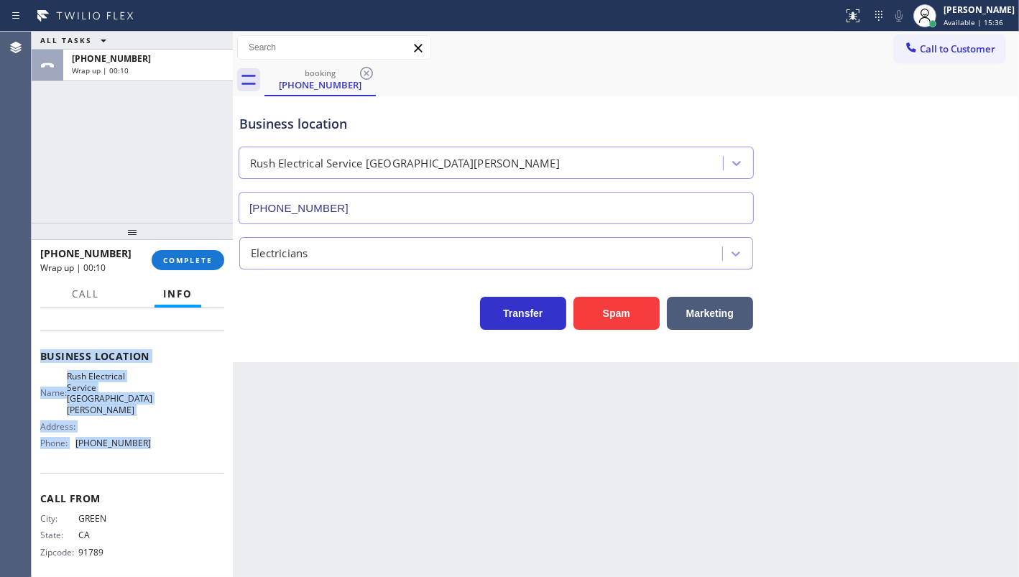
drag, startPoint x: 35, startPoint y: 388, endPoint x: 147, endPoint y: 441, distance: 124.1
click at [147, 441] on div "Context Queue: [Test] All Priority: 2 Customer Name: [PHONE_NUMBER] Phone: [PHO…" at bounding box center [132, 442] width 201 height 269
copy div "Customer Name: [PHONE_NUMBER] Phone: [PHONE_NUMBER] Address: Business location …"
click at [194, 264] on span "COMPLETE" at bounding box center [188, 260] width 50 height 10
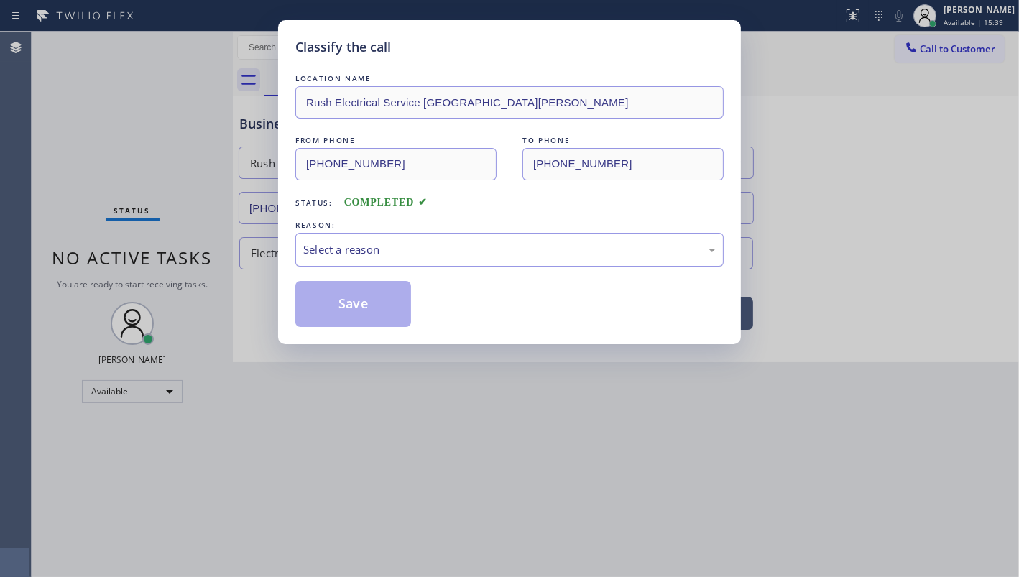
click at [381, 251] on div "Select a reason" at bounding box center [509, 250] width 413 height 17
click at [313, 307] on button "Save" at bounding box center [353, 304] width 116 height 46
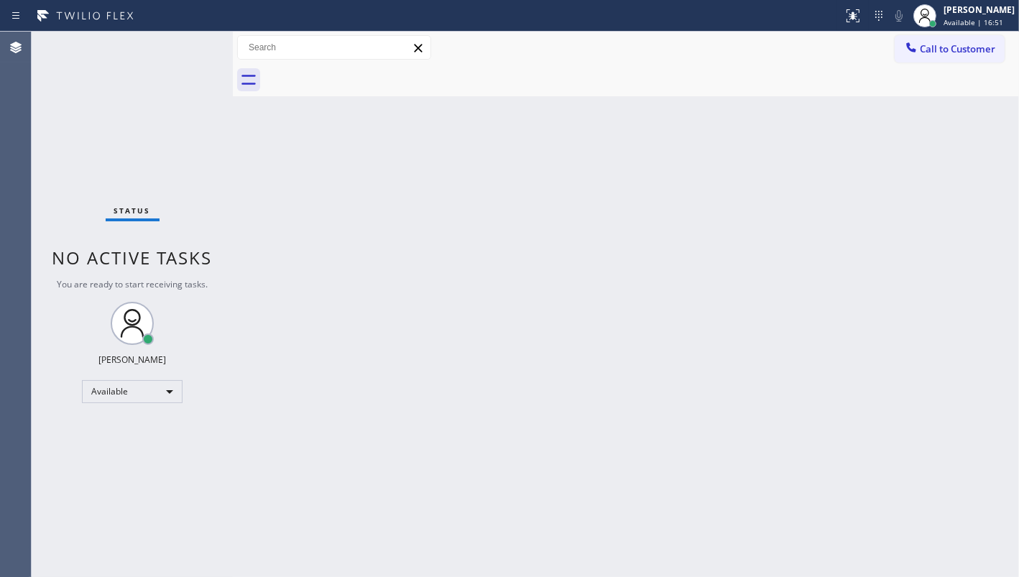
click at [79, 92] on div "Status No active tasks You are ready to start receiving tasks. JENIZA ALCAYDE A…" at bounding box center [132, 305] width 201 height 546
click at [388, 460] on div "Back to Dashboard Change Sender ID Customers Technicians Select a contact Outbo…" at bounding box center [626, 305] width 786 height 546
click at [101, 138] on div "Status No active tasks You are ready to start receiving tasks. JENIZA ALCAYDE A…" at bounding box center [132, 305] width 201 height 546
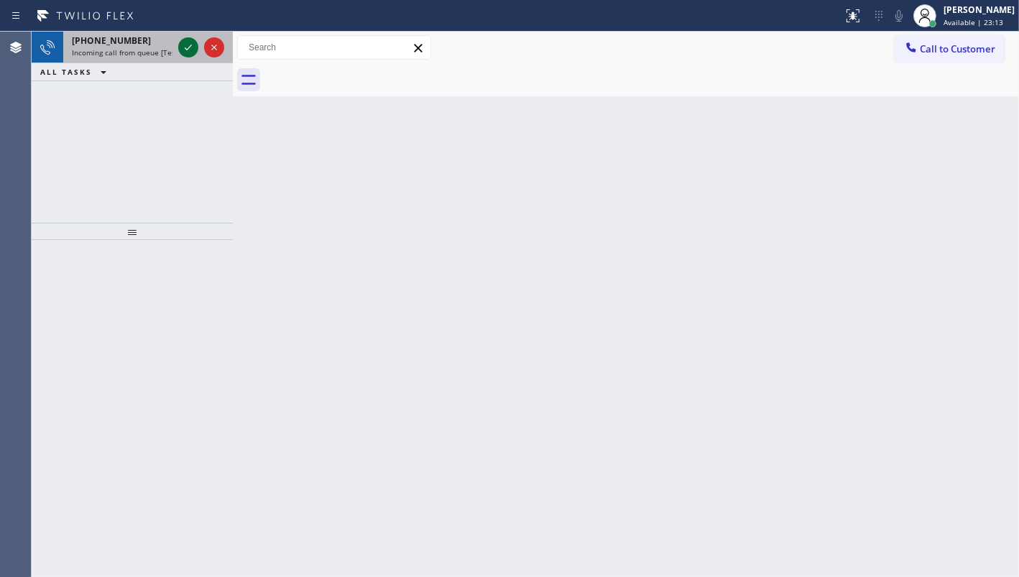
click at [186, 48] on icon at bounding box center [188, 47] width 17 height 17
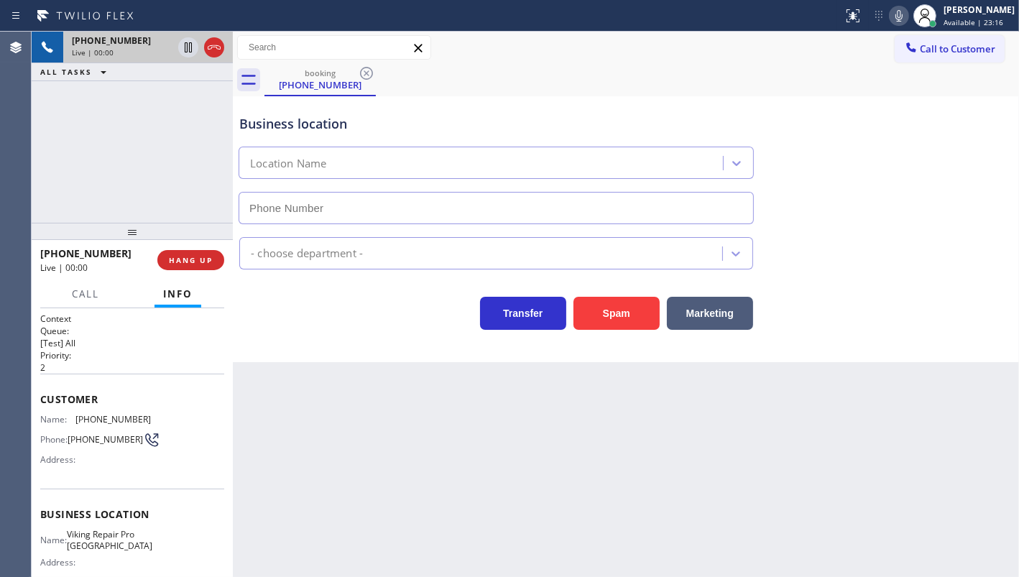
type input "[PHONE_NUMBER]"
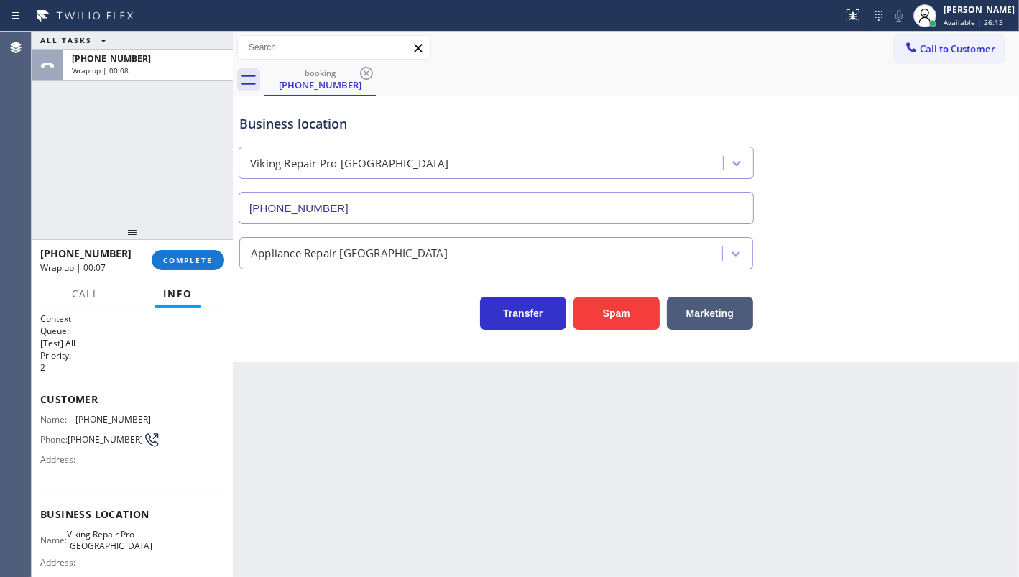
click at [224, 155] on div "ALL TASKS ALL TASKS ACTIVE TASKS TASKS IN WRAP UP [PHONE_NUMBER] Wrap up | 00:08" at bounding box center [132, 127] width 201 height 191
click at [206, 259] on span "COMPLETE" at bounding box center [188, 260] width 50 height 10
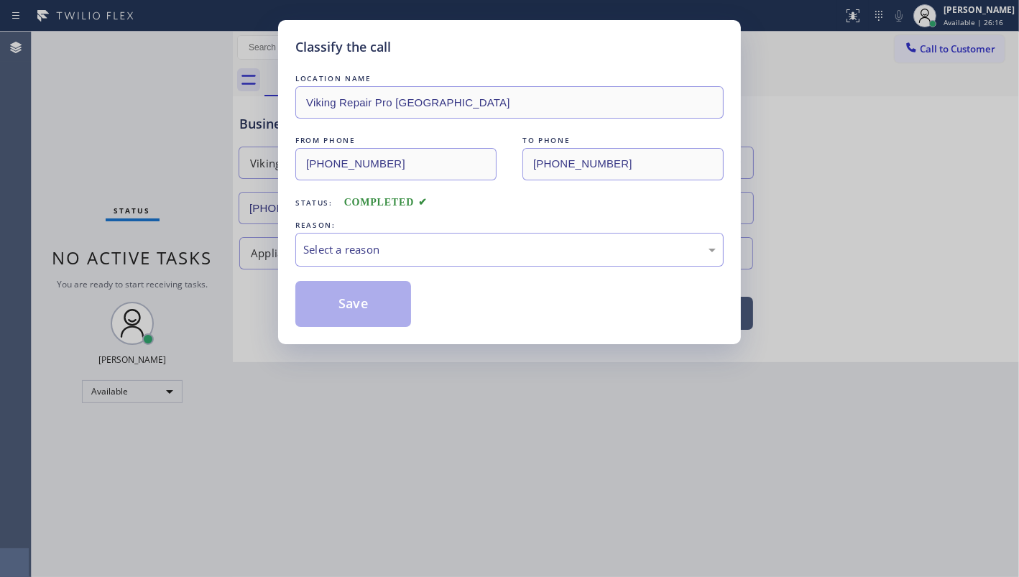
click at [341, 257] on div "Select a reason" at bounding box center [509, 250] width 428 height 34
click at [337, 249] on div "New Customer - Booked" at bounding box center [509, 250] width 413 height 17
click at [341, 298] on button "Save" at bounding box center [353, 304] width 116 height 46
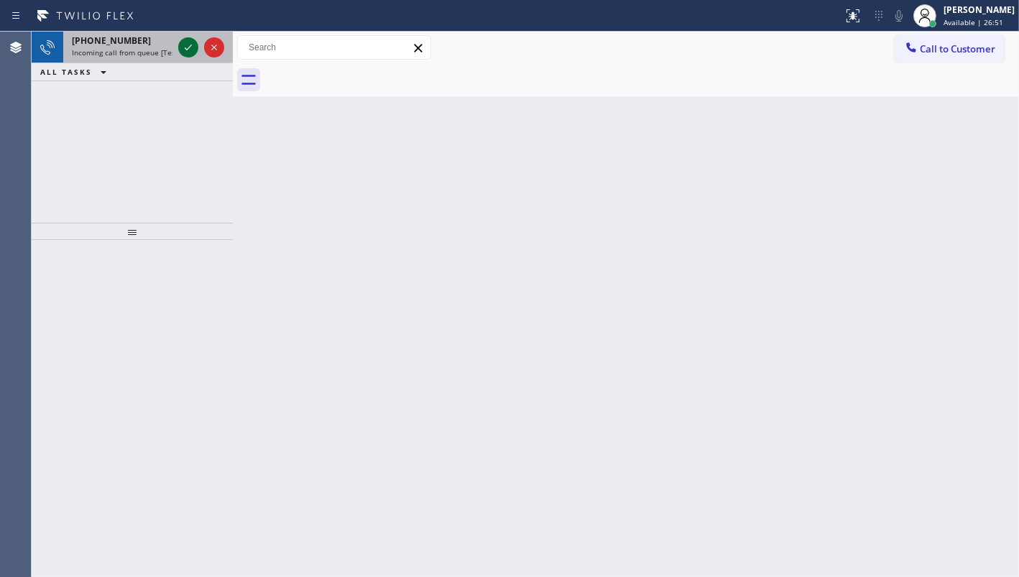
click at [185, 45] on icon at bounding box center [188, 47] width 17 height 17
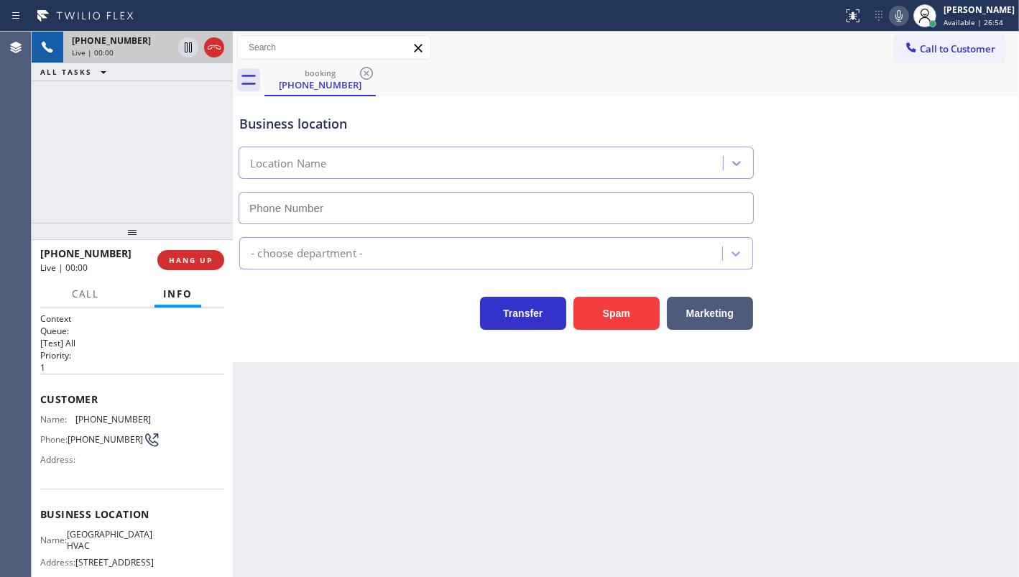
type input "[PHONE_NUMBER]"
drag, startPoint x: 73, startPoint y: 417, endPoint x: 160, endPoint y: 416, distance: 87.0
click at [160, 416] on div "Name: [PHONE_NUMBER] Phone: [PHONE_NUMBER] Address:" at bounding box center [132, 442] width 184 height 57
copy div "[PHONE_NUMBER]"
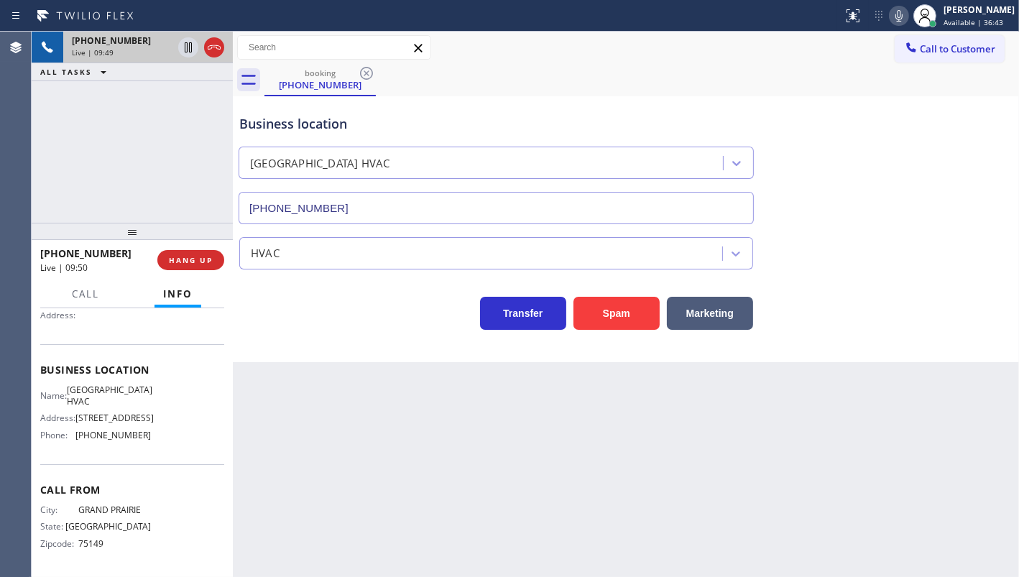
scroll to position [147, 0]
drag, startPoint x: 71, startPoint y: 438, endPoint x: 187, endPoint y: 444, distance: 115.9
click at [187, 444] on div "Name: [GEOGRAPHIC_DATA] HVAC Address: [STREET_ADDRESS] Phone: [PHONE_NUMBER]" at bounding box center [132, 416] width 184 height 62
copy div "[PHONE_NUMBER]"
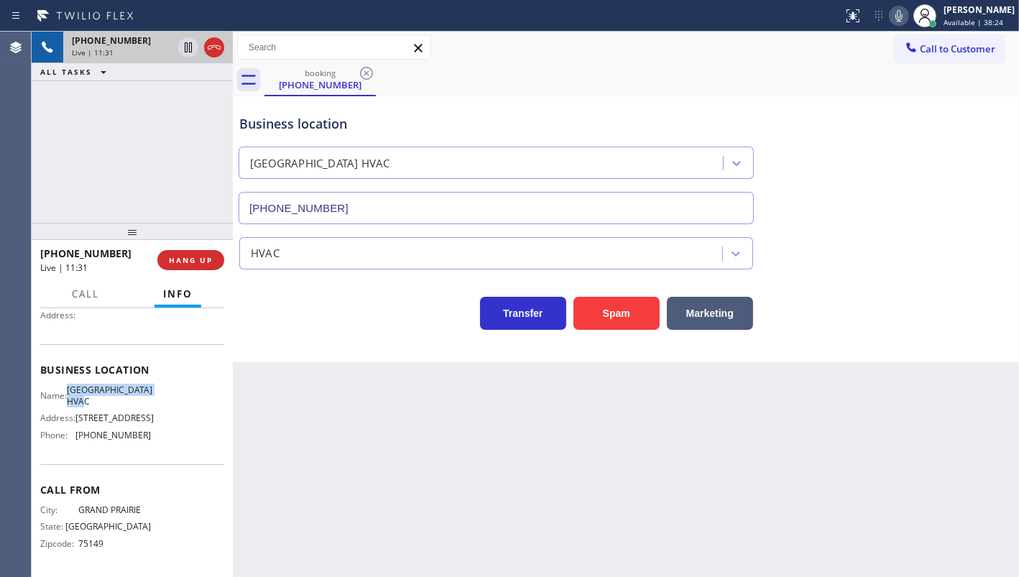
drag, startPoint x: 77, startPoint y: 390, endPoint x: 115, endPoint y: 407, distance: 41.8
click at [115, 407] on div "Name: [GEOGRAPHIC_DATA] HVAC Address: [STREET_ADDRESS] Phone: [PHONE_NUMBER]" at bounding box center [95, 416] width 111 height 62
copy span "[GEOGRAPHIC_DATA] HVAC"
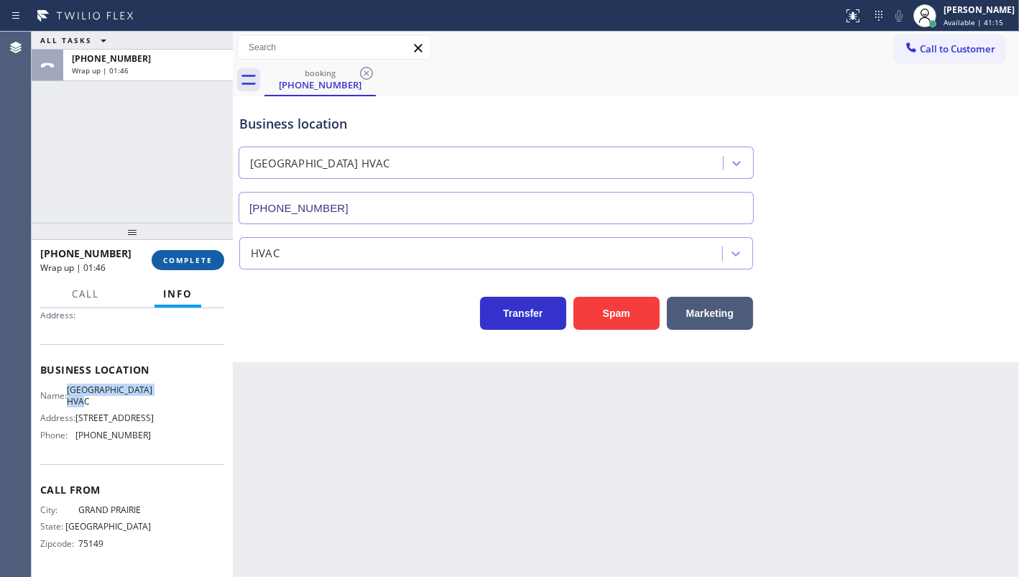
click at [175, 258] on span "COMPLETE" at bounding box center [188, 260] width 50 height 10
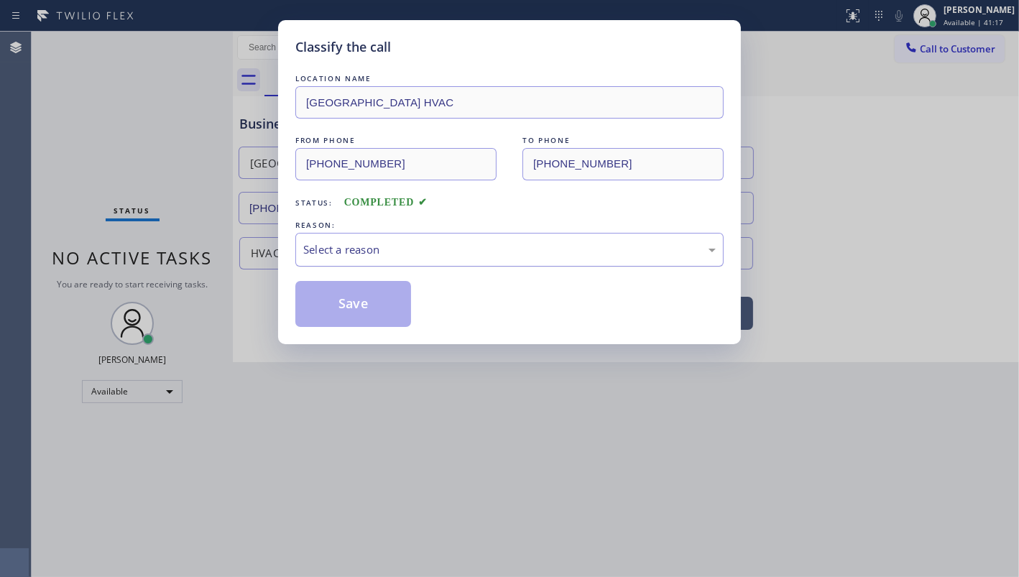
click at [342, 247] on div "Select a reason" at bounding box center [509, 250] width 413 height 17
click at [352, 287] on button "Save" at bounding box center [353, 304] width 116 height 46
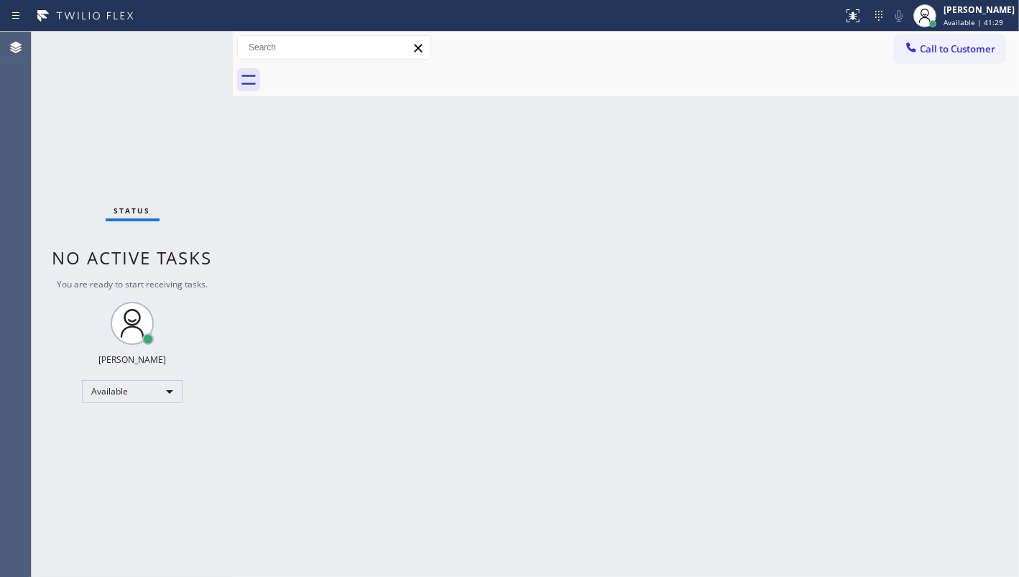
click at [85, 82] on div "Status No active tasks You are ready to start receiving tasks. JENIZA ALCAYDE A…" at bounding box center [132, 305] width 201 height 546
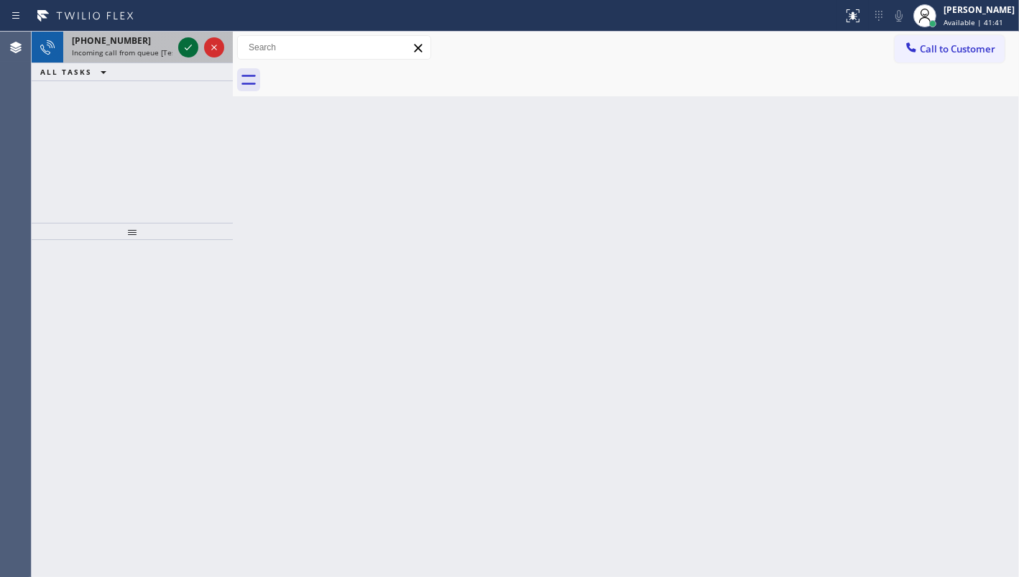
click at [187, 49] on icon at bounding box center [188, 48] width 7 height 6
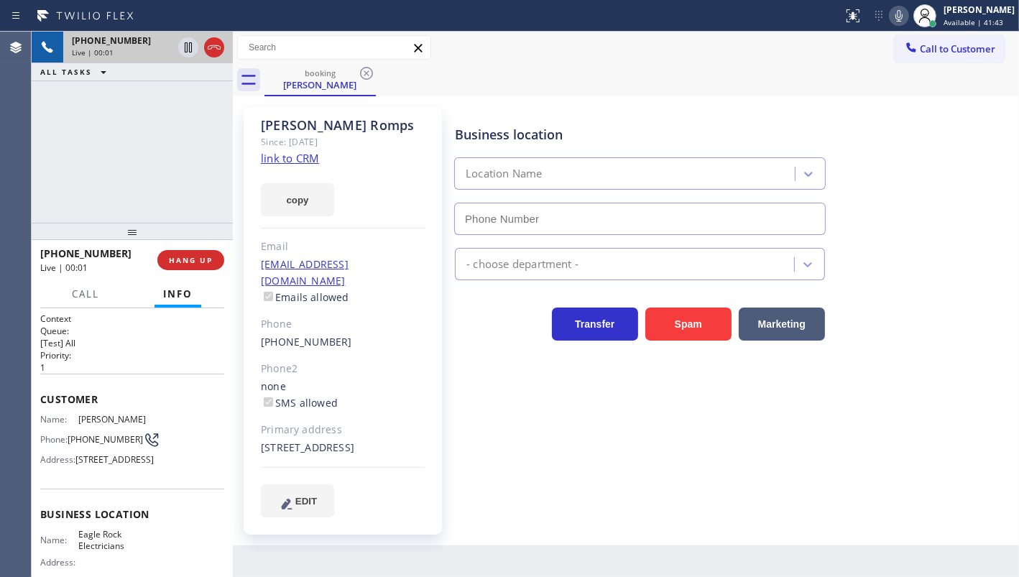
type input "[PHONE_NUMBER]"
click at [283, 155] on link "link to CRM" at bounding box center [290, 158] width 58 height 14
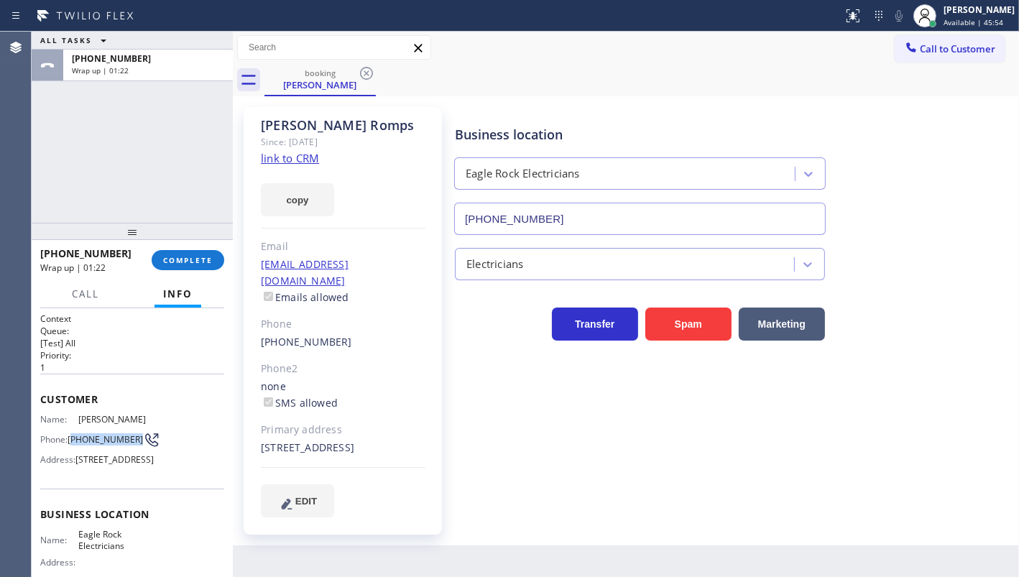
drag, startPoint x: 72, startPoint y: 433, endPoint x: 99, endPoint y: 444, distance: 29.6
click at [99, 444] on span "[PHONE_NUMBER]" at bounding box center [105, 439] width 75 height 11
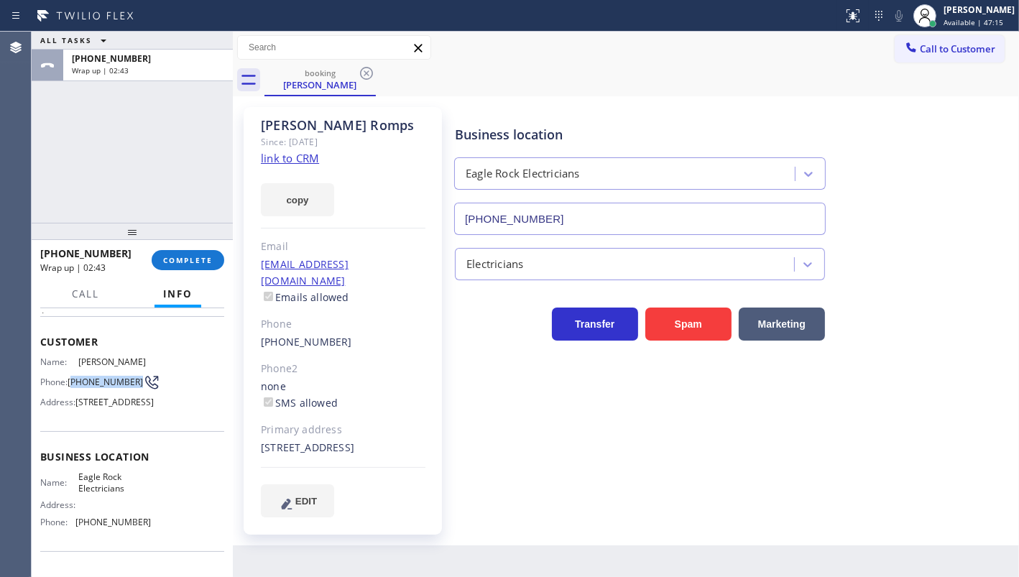
scroll to position [130, 0]
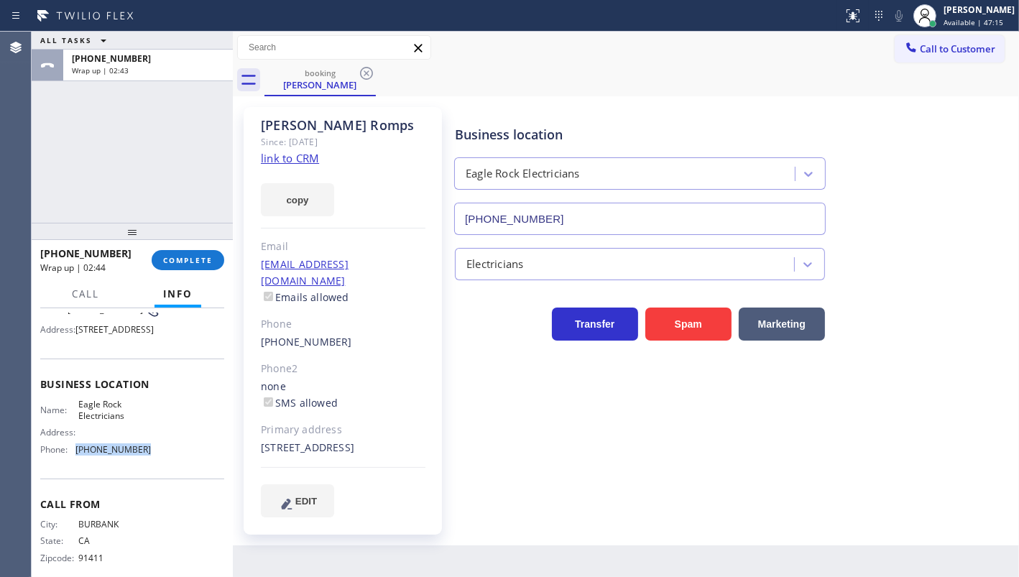
drag, startPoint x: 70, startPoint y: 477, endPoint x: 142, endPoint y: 489, distance: 72.8
click at [142, 461] on div "Name: Eagle Rock Electricians Address: Phone: [PHONE_NUMBER]" at bounding box center [95, 430] width 111 height 62
copy div "[PHONE_NUMBER]"
click at [201, 260] on span "COMPLETE" at bounding box center [188, 260] width 50 height 10
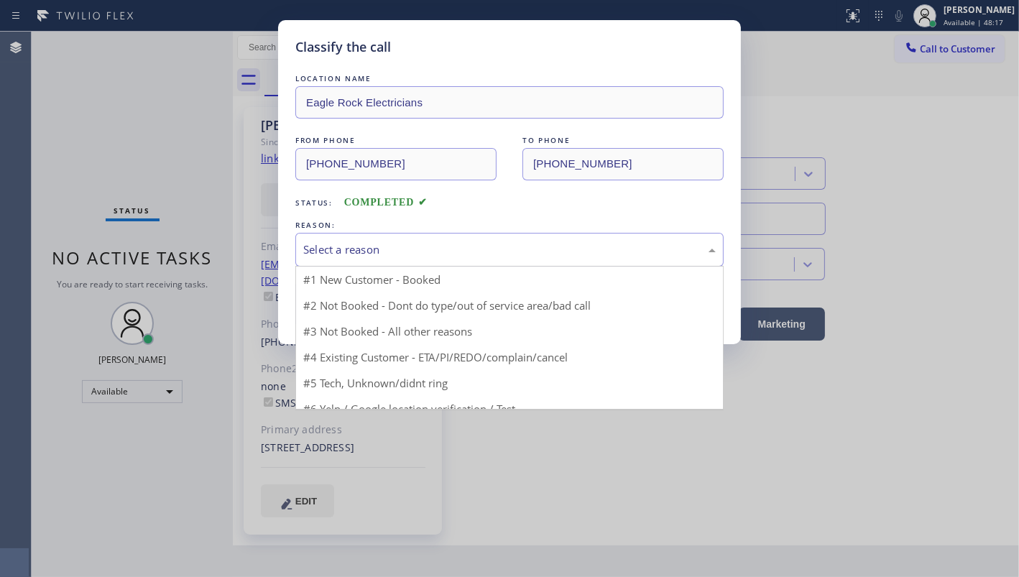
click at [333, 242] on div "Select a reason" at bounding box center [509, 250] width 413 height 17
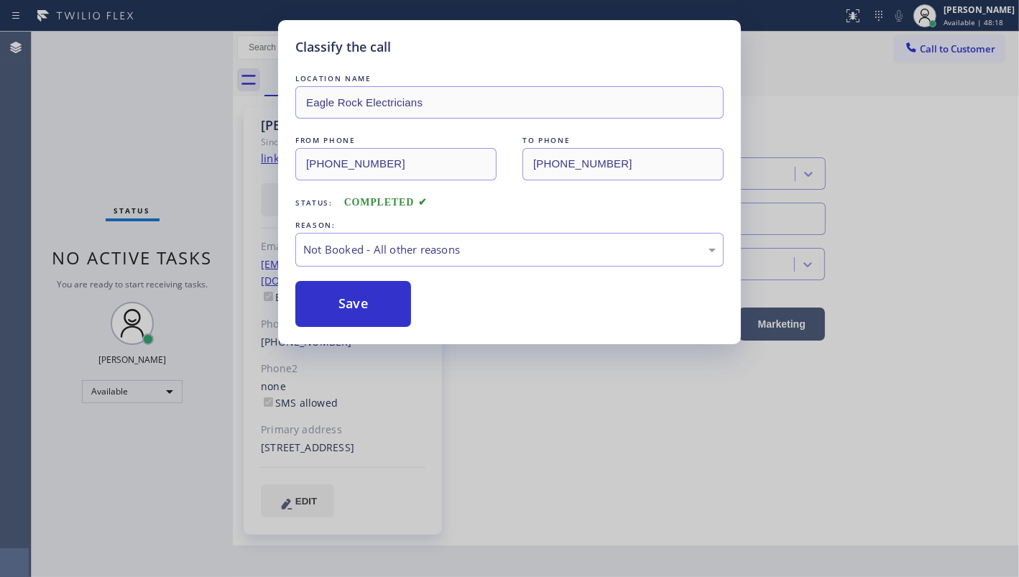
click at [340, 306] on button "Save" at bounding box center [353, 304] width 116 height 46
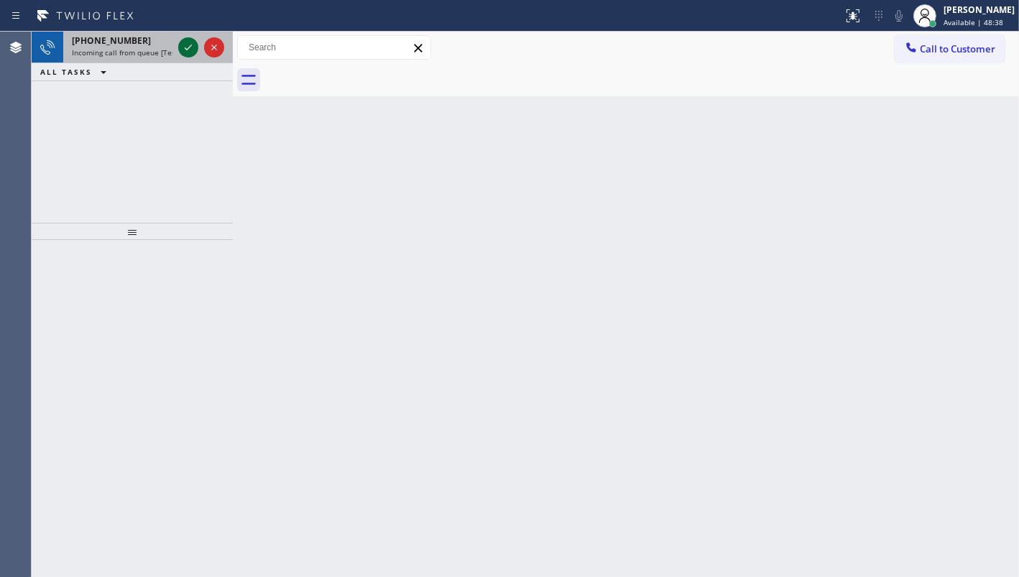
click at [191, 47] on icon at bounding box center [188, 47] width 17 height 17
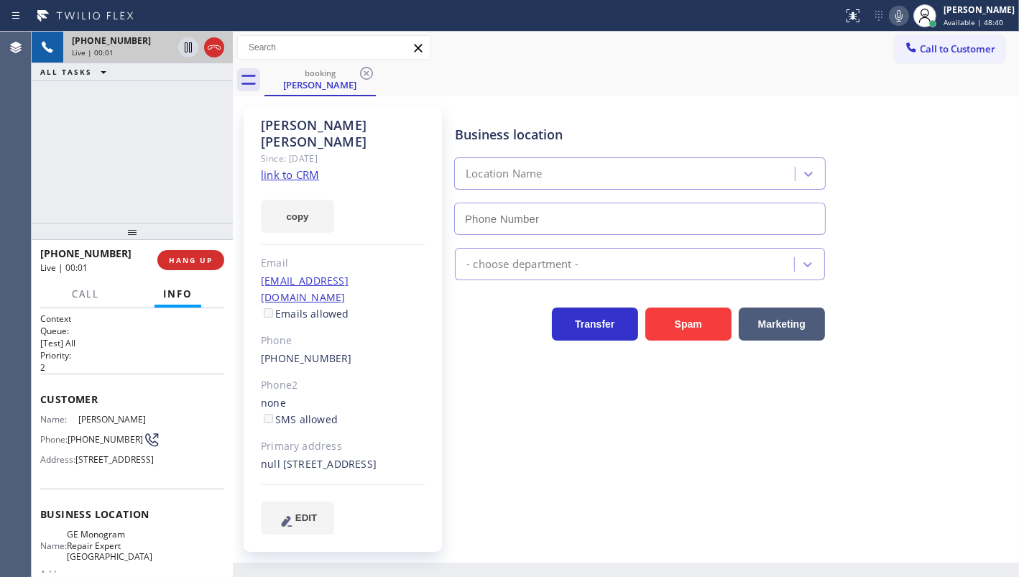
type input "[PHONE_NUMBER]"
click at [284, 150] on div "Since: [DATE]" at bounding box center [343, 158] width 165 height 17
click at [288, 168] on link "link to CRM" at bounding box center [290, 175] width 58 height 14
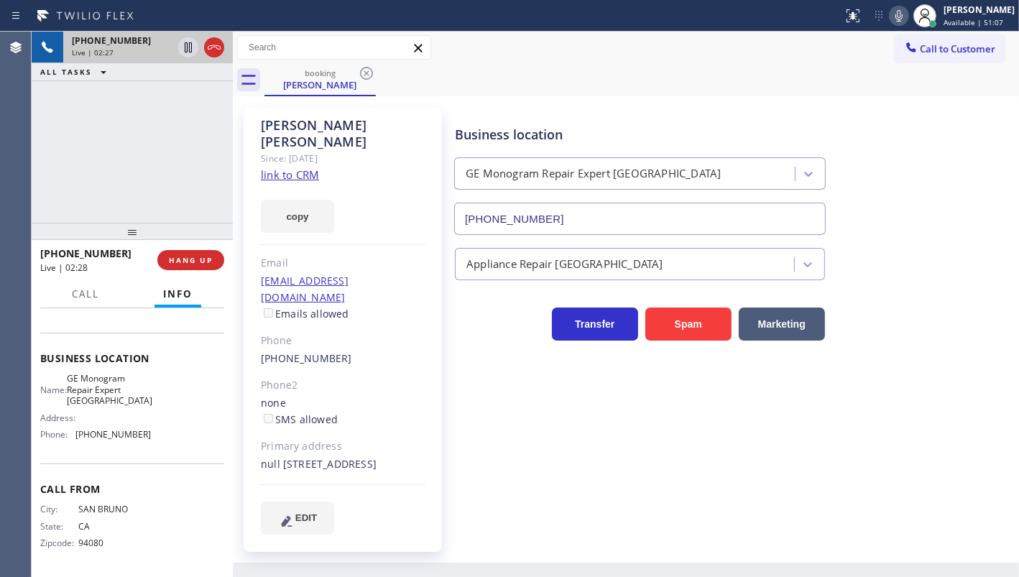
scroll to position [180, 0]
drag, startPoint x: 70, startPoint y: 431, endPoint x: 205, endPoint y: 443, distance: 135.6
click at [205, 443] on div "Name: GE Monogram Repair Expert [GEOGRAPHIC_DATA] Address: Phone: [PHONE_NUMBER]" at bounding box center [132, 409] width 184 height 73
copy div "[PHONE_NUMBER]"
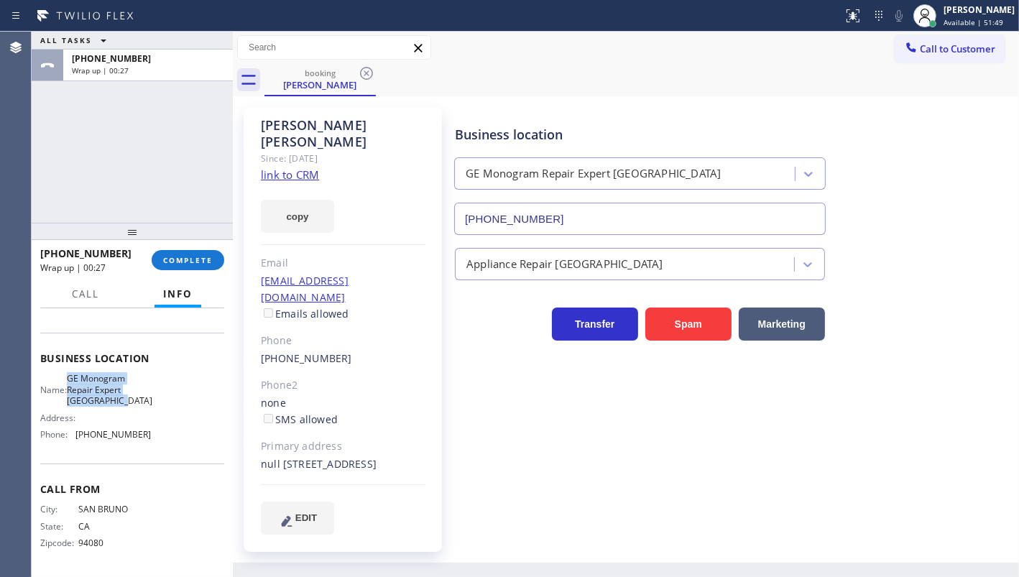
drag, startPoint x: 78, startPoint y: 379, endPoint x: 149, endPoint y: 407, distance: 75.8
click at [149, 407] on div "Name: GE Monogram Repair Expert [GEOGRAPHIC_DATA] Address: Phone: [PHONE_NUMBER]" at bounding box center [132, 409] width 184 height 73
drag, startPoint x: 198, startPoint y: 256, endPoint x: 299, endPoint y: 253, distance: 100.7
click at [199, 256] on span "COMPLETE" at bounding box center [188, 260] width 50 height 10
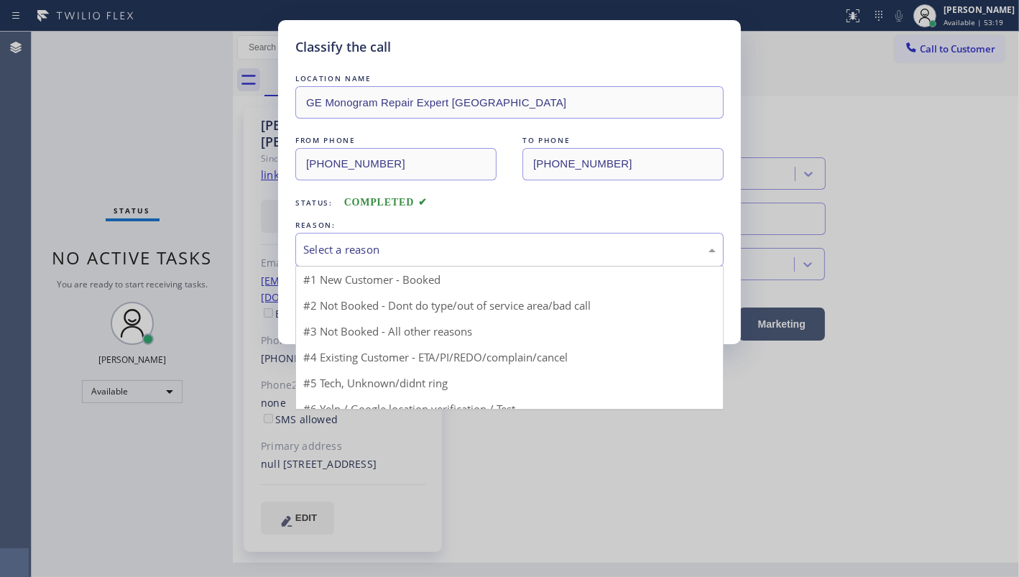
click at [337, 256] on div "Select a reason" at bounding box center [509, 250] width 413 height 17
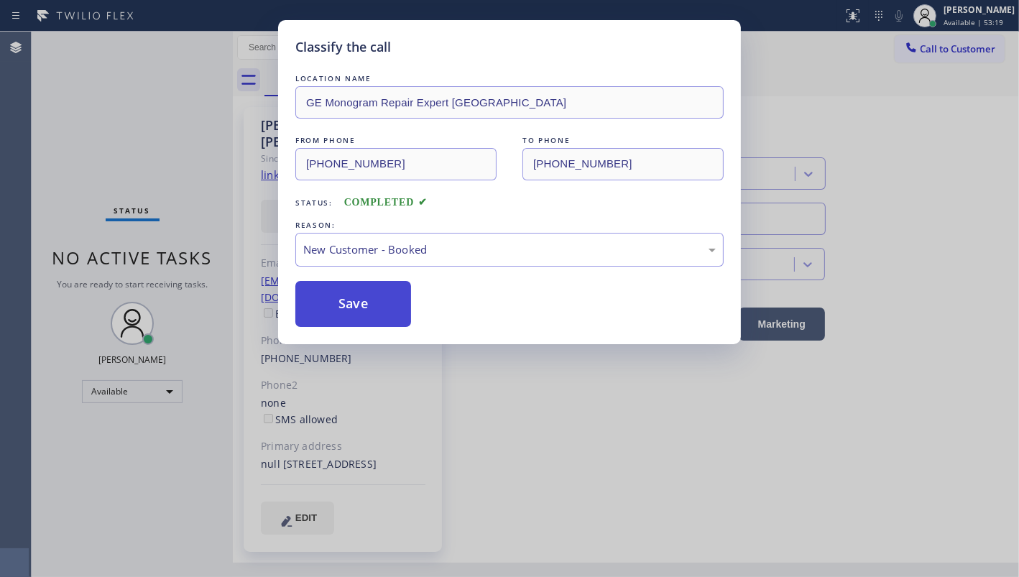
click at [336, 289] on button "Save" at bounding box center [353, 304] width 116 height 46
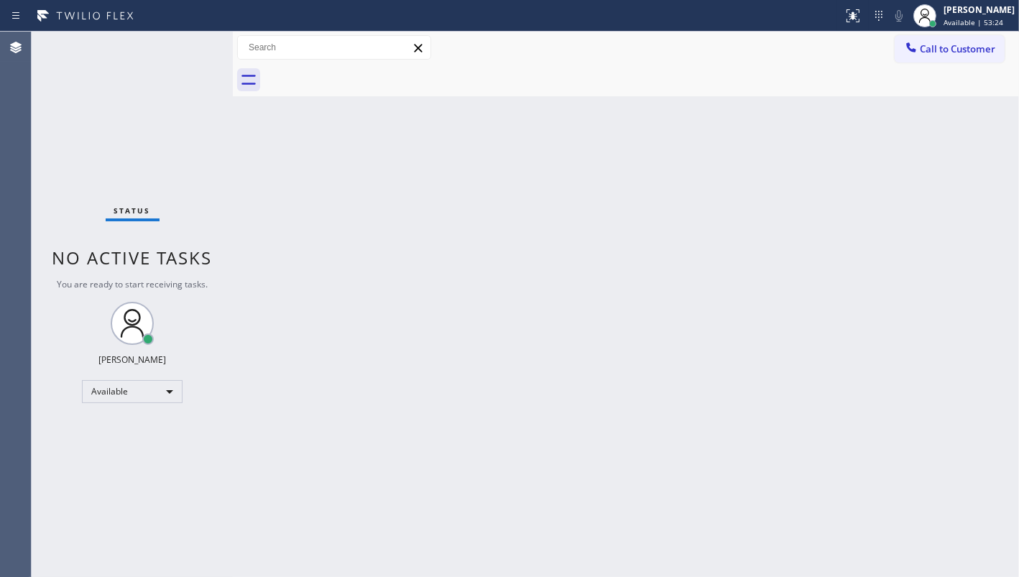
click at [645, 185] on div "Back to Dashboard Change Sender ID Customers Technicians Select a contact Outbo…" at bounding box center [626, 305] width 786 height 546
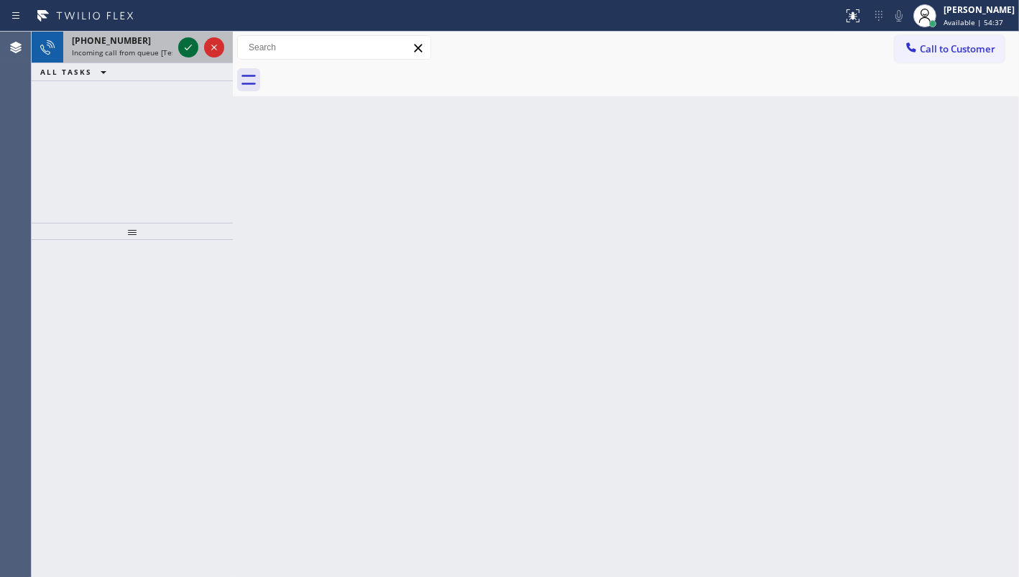
click at [186, 45] on icon at bounding box center [188, 47] width 17 height 17
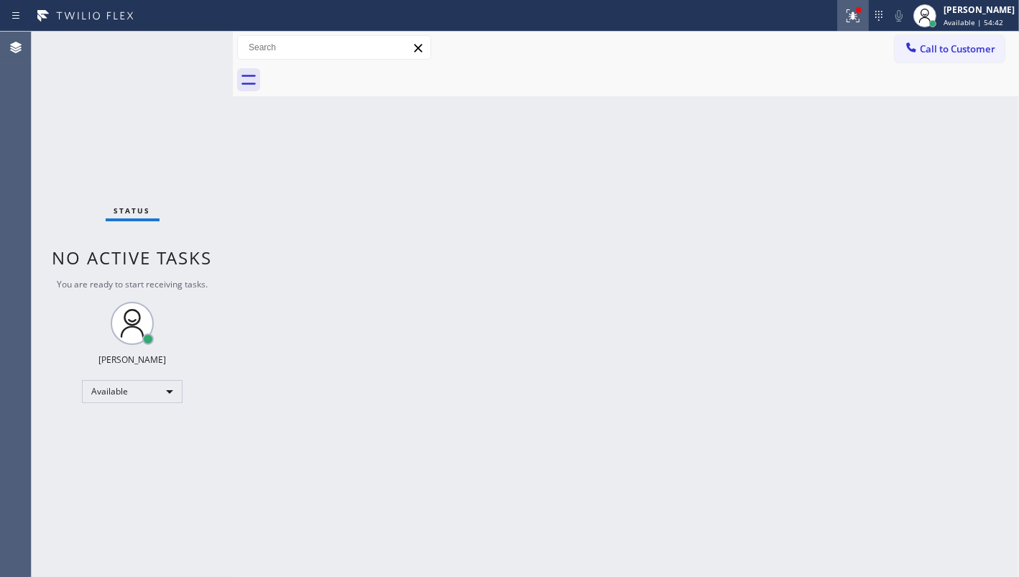
click at [850, 19] on icon at bounding box center [853, 15] width 17 height 17
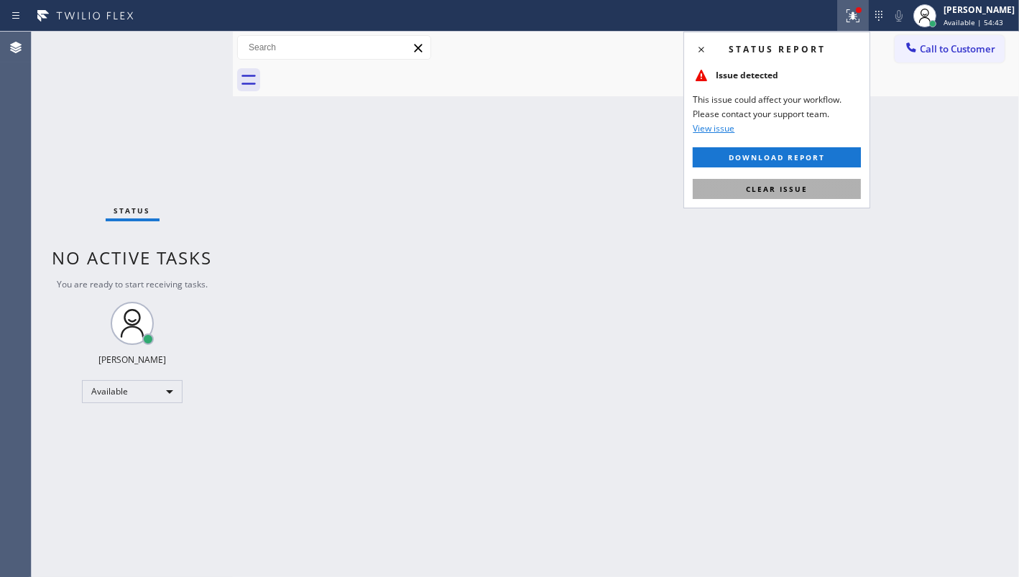
click at [822, 189] on button "Clear issue" at bounding box center [777, 189] width 168 height 20
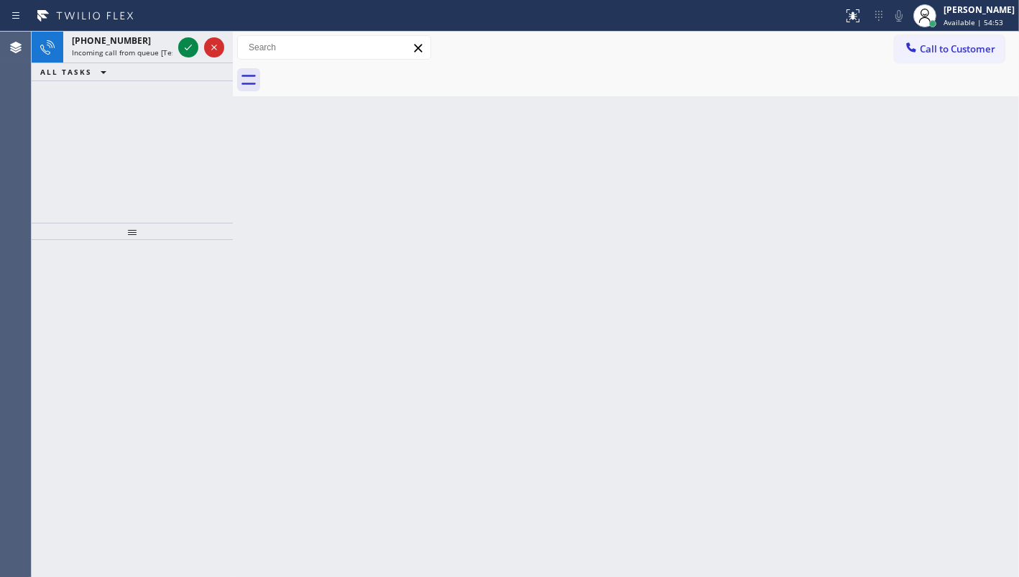
click at [142, 124] on div "[PHONE_NUMBER] Incoming call from queue [Test] All ALL TASKS ALL TASKS ACTIVE T…" at bounding box center [132, 127] width 201 height 191
drag, startPoint x: 178, startPoint y: 47, endPoint x: 188, endPoint y: 51, distance: 10.7
click at [180, 52] on div at bounding box center [188, 47] width 20 height 17
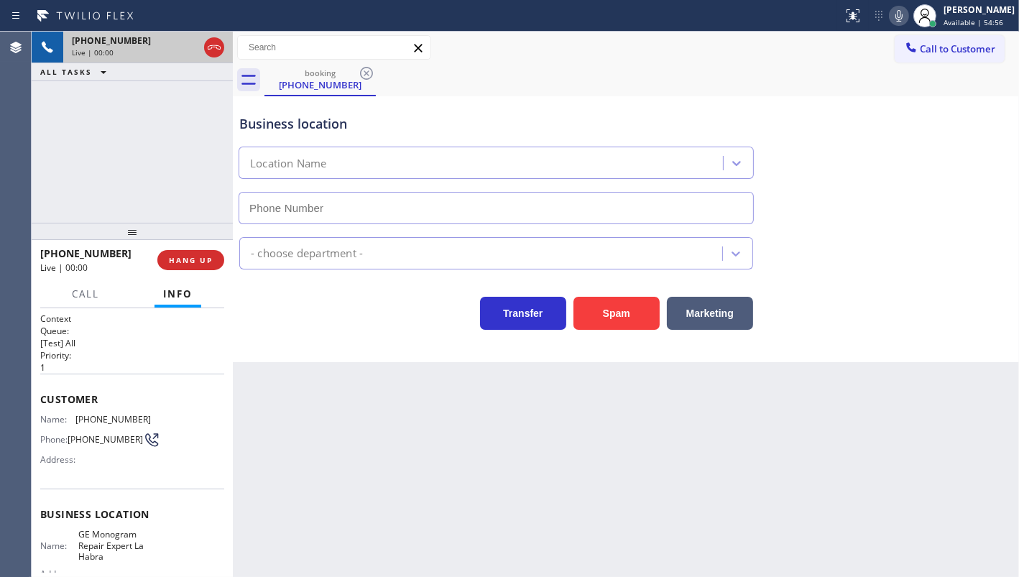
type input "[PHONE_NUMBER]"
drag, startPoint x: 70, startPoint y: 417, endPoint x: 151, endPoint y: 417, distance: 81.2
click at [150, 417] on div "Name: [PHONE_NUMBER] Phone: [PHONE_NUMBER] Address:" at bounding box center [132, 442] width 184 height 57
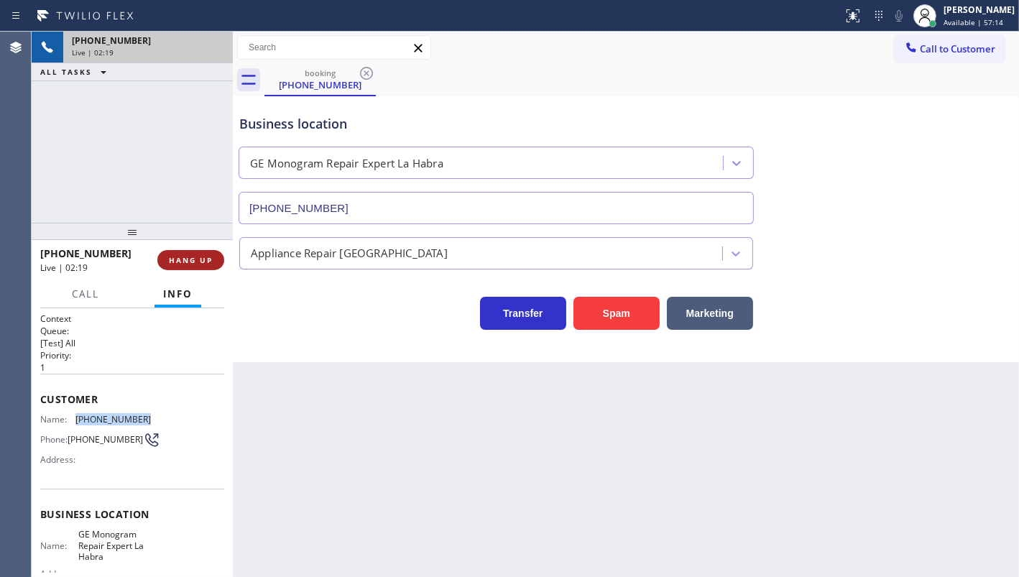
click at [201, 266] on button "HANG UP" at bounding box center [190, 260] width 67 height 20
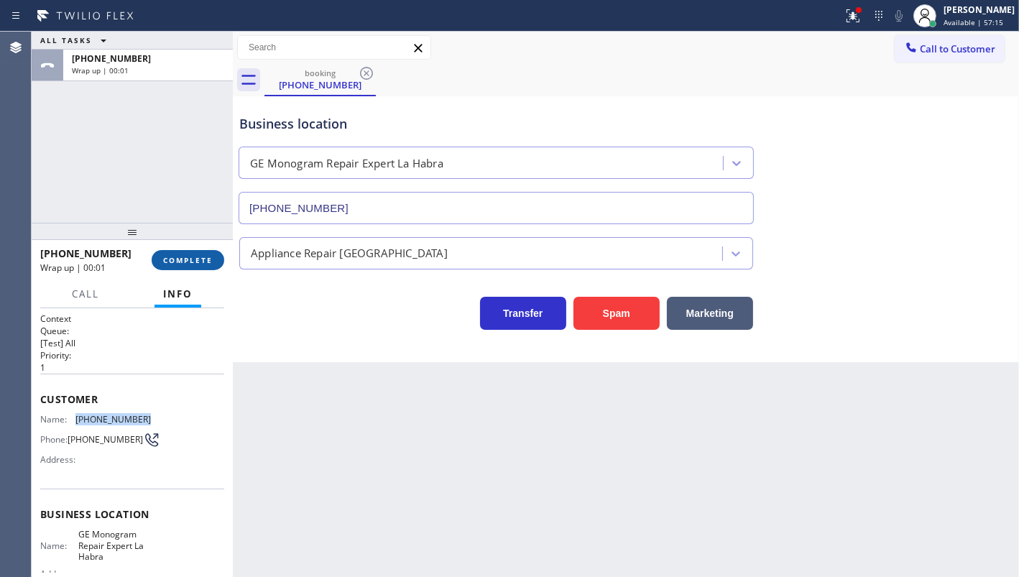
click at [195, 266] on button "COMPLETE" at bounding box center [188, 260] width 73 height 20
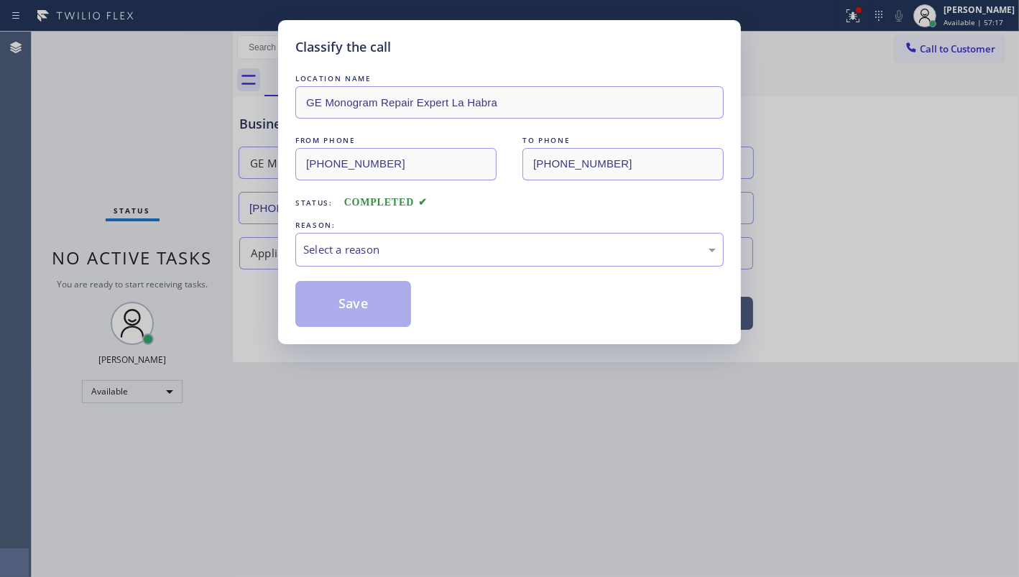
click at [195, 267] on div "Classify the call LOCATION NAME GE Monogram Repair Expert La Habra FROM PHONE […" at bounding box center [509, 288] width 1019 height 577
click at [196, 269] on div "Classify the call LOCATION NAME GE Monogram Repair Expert La Habra FROM PHONE […" at bounding box center [509, 288] width 1019 height 577
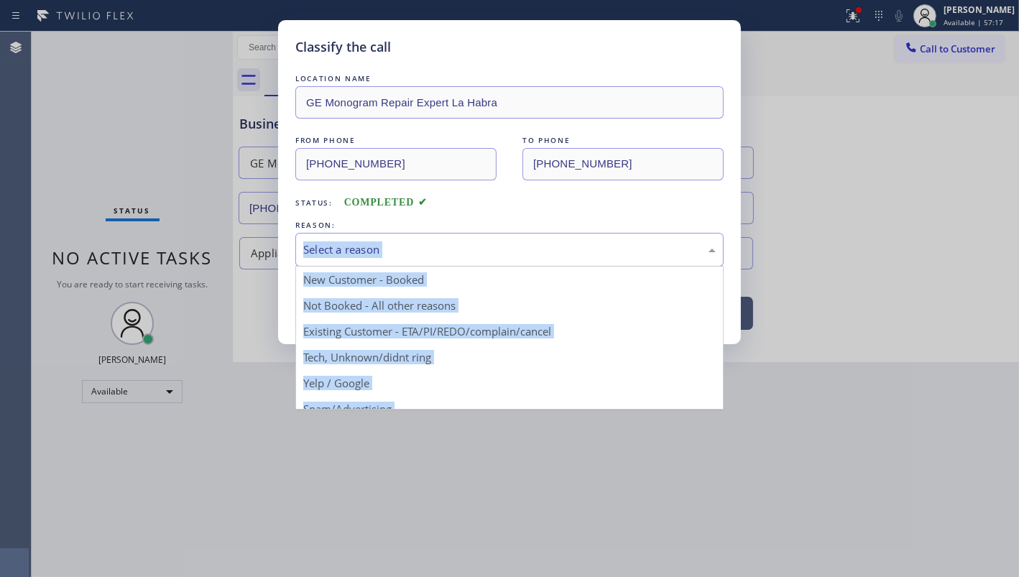
click at [419, 237] on div "Select a reason" at bounding box center [509, 250] width 428 height 34
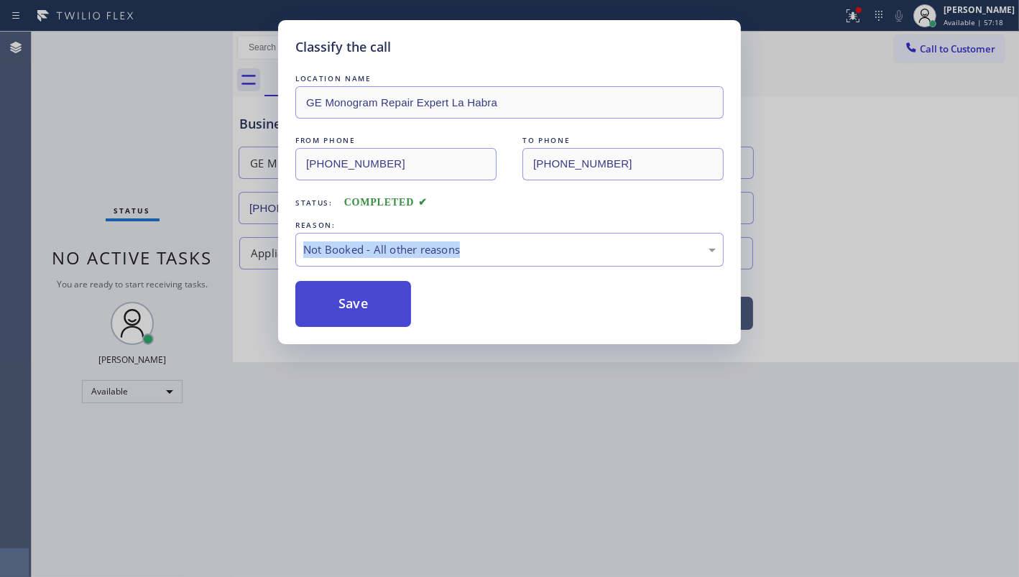
click at [334, 306] on button "Save" at bounding box center [353, 304] width 116 height 46
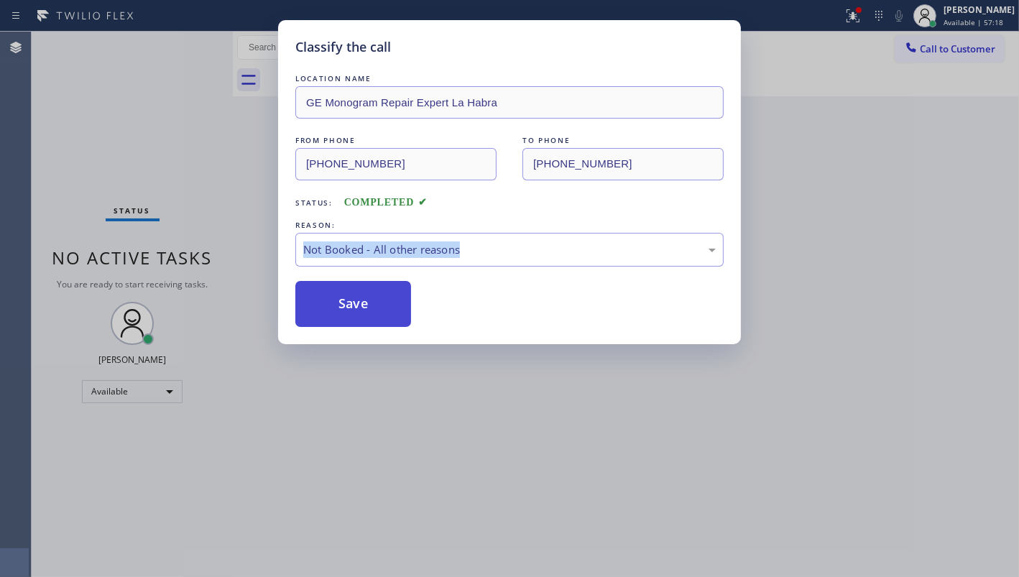
click at [334, 295] on button "Save" at bounding box center [353, 304] width 116 height 46
click at [334, 295] on div "Back to Dashboard Change Sender ID Customers Technicians Select a contact Outbo…" at bounding box center [626, 305] width 786 height 546
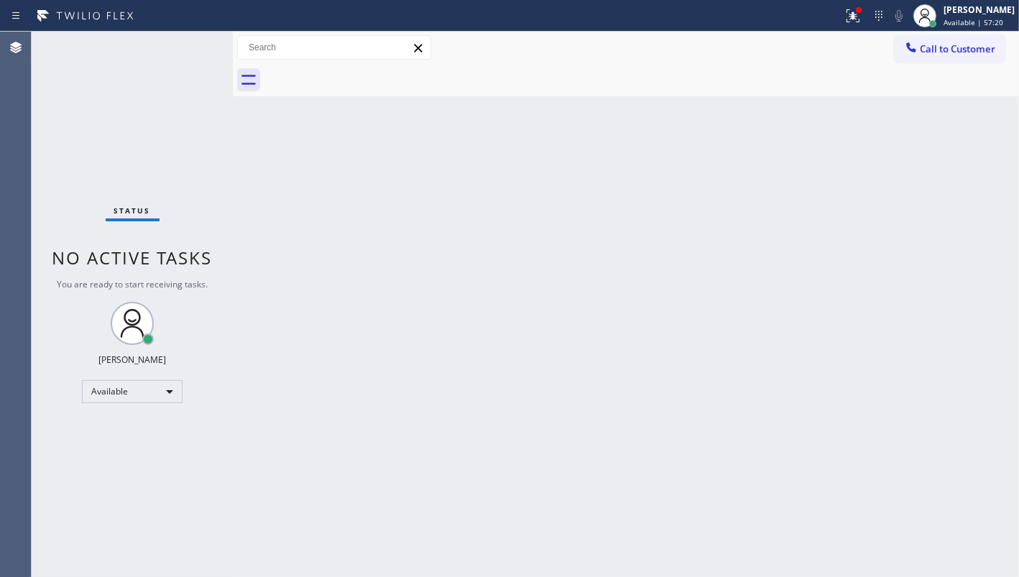
click at [88, 91] on div "Status No active tasks You are ready to start receiving tasks. JENIZA ALCAYDE A…" at bounding box center [132, 305] width 201 height 546
click at [845, 9] on div at bounding box center [854, 15] width 32 height 17
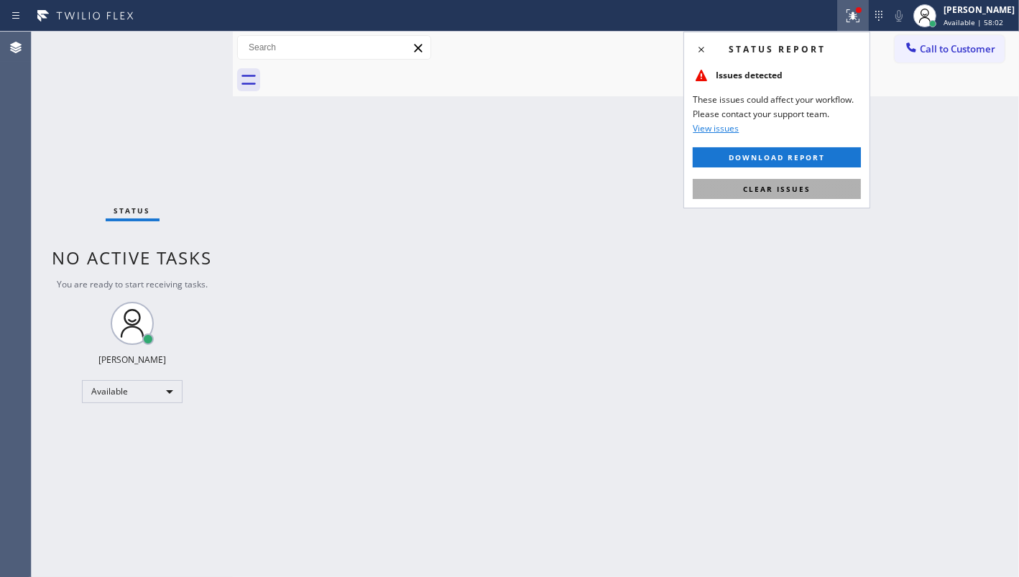
click at [792, 196] on button "Clear issues" at bounding box center [777, 189] width 168 height 20
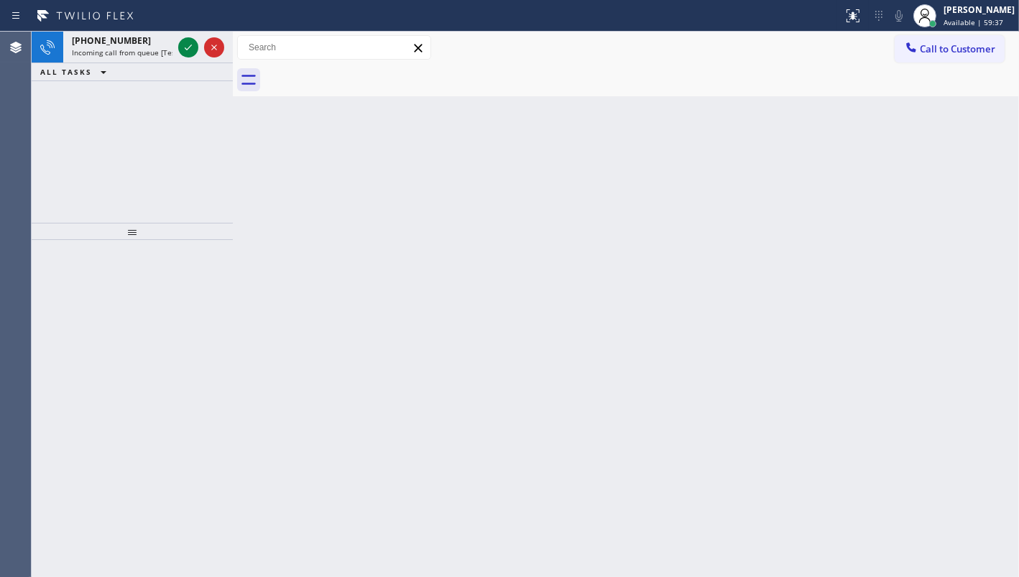
click at [150, 108] on div "[PHONE_NUMBER] Incoming call from queue [Test] All ALL TASKS ALL TASKS ACTIVE T…" at bounding box center [132, 127] width 201 height 191
click at [185, 45] on icon at bounding box center [188, 47] width 17 height 17
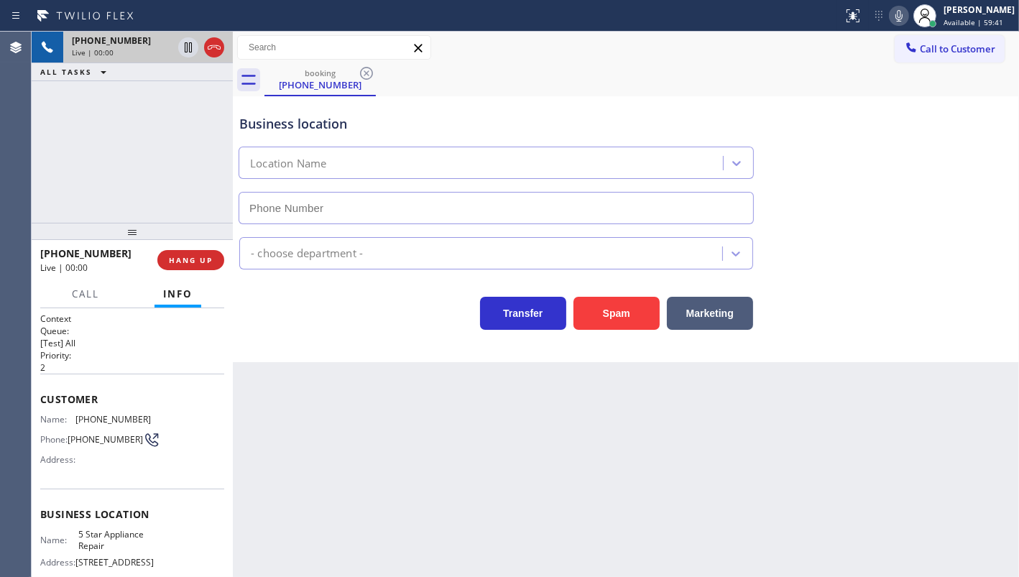
type input "[PHONE_NUMBER]"
drag, startPoint x: 74, startPoint y: 416, endPoint x: 157, endPoint y: 412, distance: 83.5
click at [157, 414] on div "Name: [PHONE_NUMBER] Phone: [PHONE_NUMBER] Address:" at bounding box center [132, 442] width 184 height 57
click at [77, 301] on button "Call" at bounding box center [85, 294] width 45 height 28
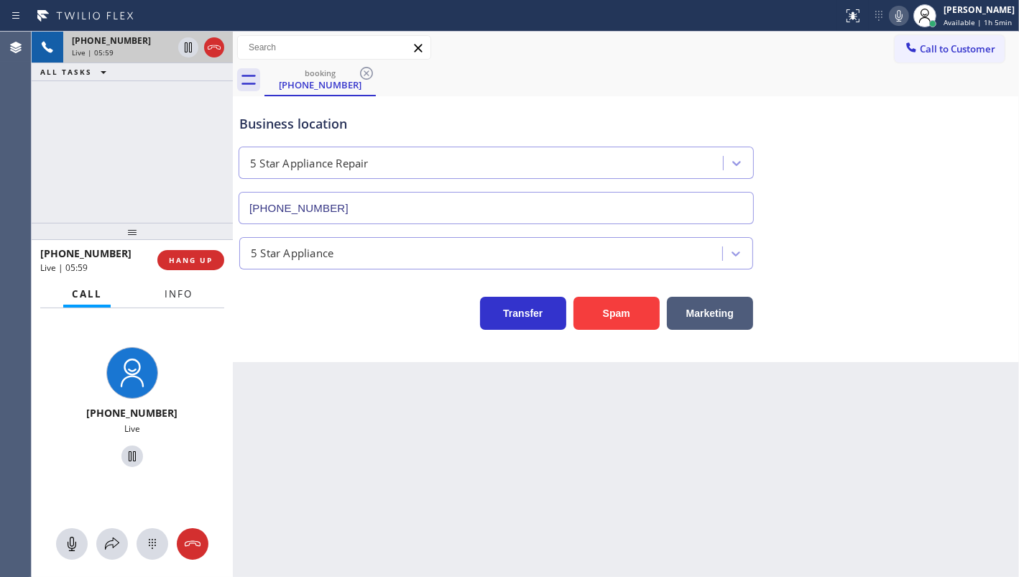
drag, startPoint x: 191, startPoint y: 295, endPoint x: 183, endPoint y: 329, distance: 35.4
click at [191, 295] on span "Info" at bounding box center [179, 294] width 28 height 13
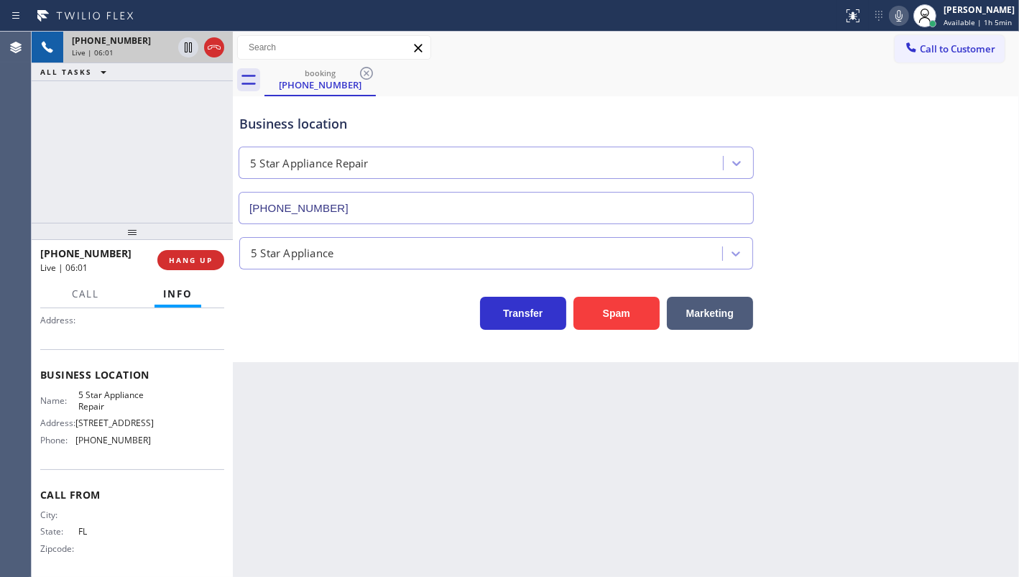
scroll to position [147, 0]
drag, startPoint x: 75, startPoint y: 437, endPoint x: 198, endPoint y: 454, distance: 124.0
click at [198, 454] on div "Business location Name: 5 Star Appliance Repair Address: [STREET_ADDRESS] Phone…" at bounding box center [132, 404] width 184 height 120
drag, startPoint x: 77, startPoint y: 387, endPoint x: 122, endPoint y: 395, distance: 46.1
click at [122, 395] on span "5 Star Appliance Repair" at bounding box center [114, 396] width 72 height 22
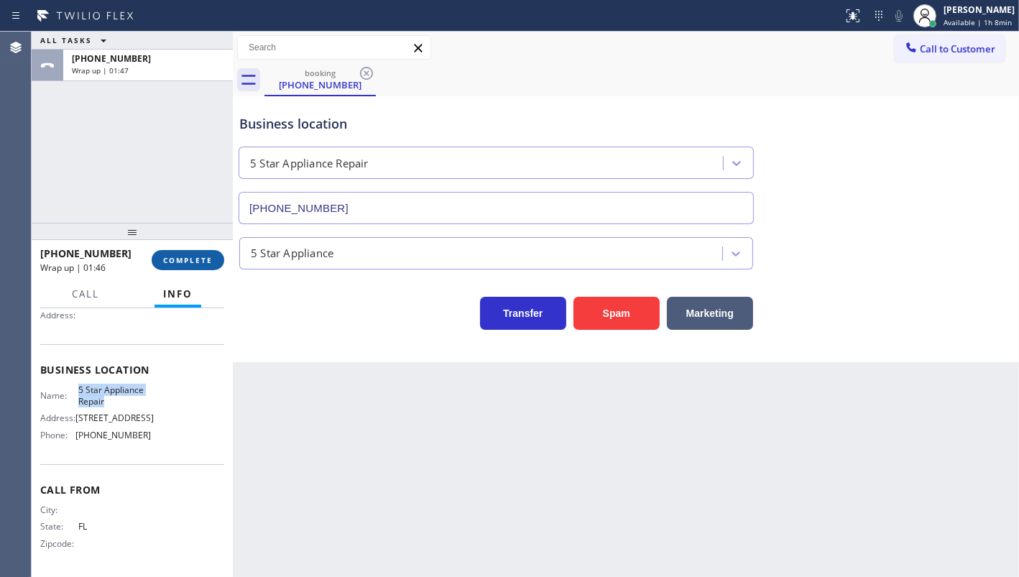
click at [204, 266] on button "COMPLETE" at bounding box center [188, 260] width 73 height 20
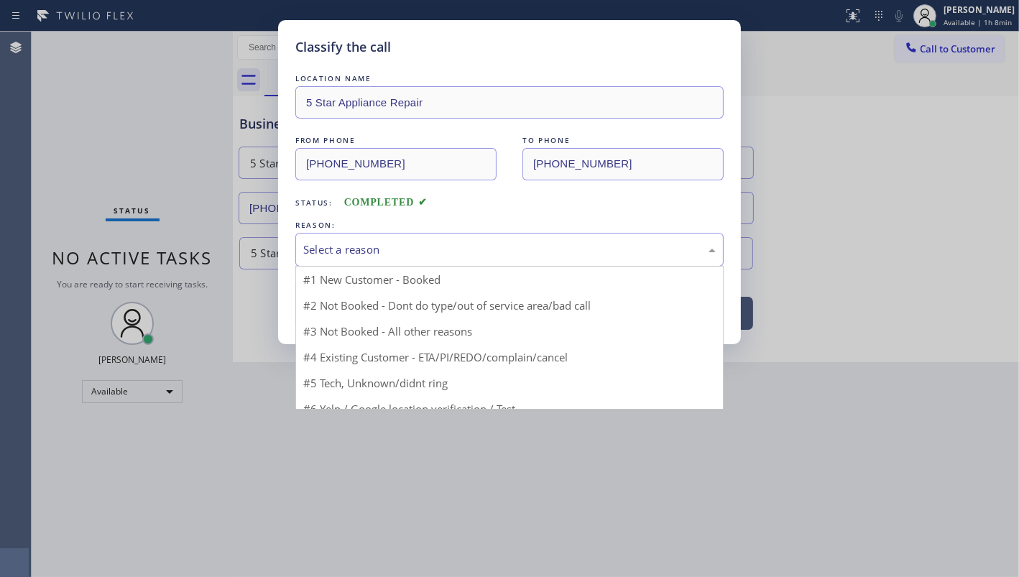
click at [345, 244] on div "Select a reason" at bounding box center [509, 250] width 413 height 17
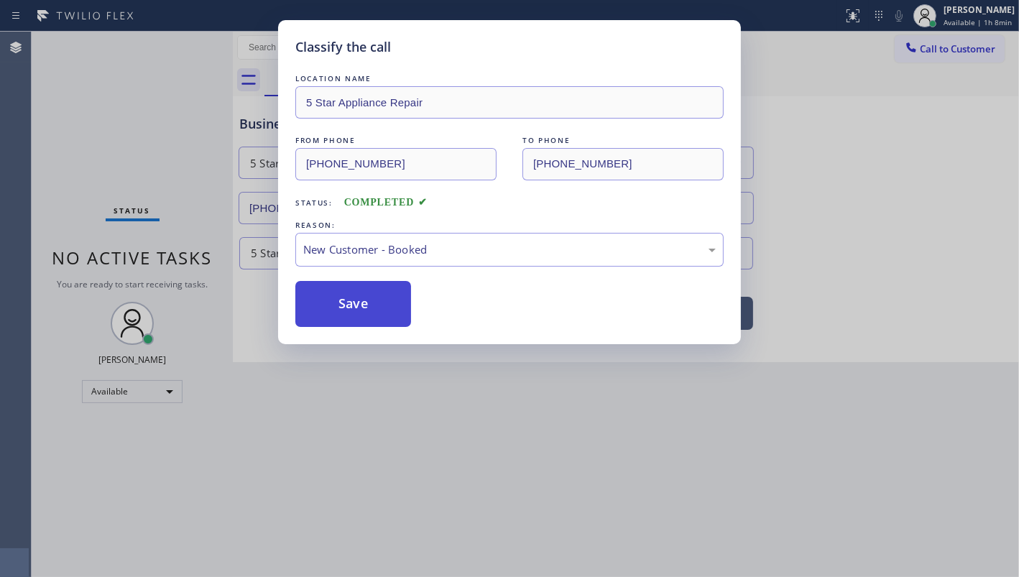
click at [332, 285] on button "Save" at bounding box center [353, 304] width 116 height 46
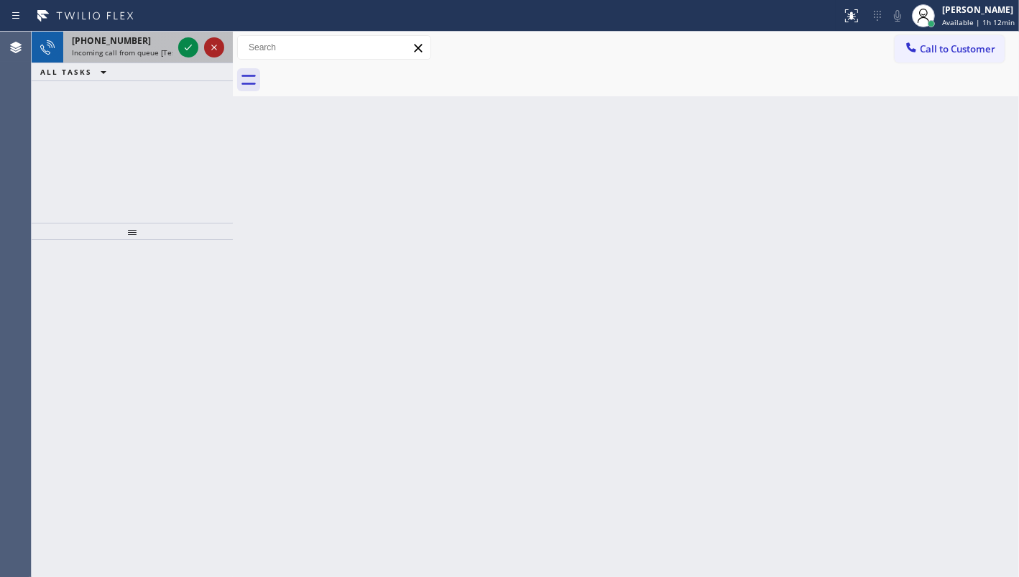
click at [212, 37] on button at bounding box center [214, 47] width 20 height 20
click at [201, 363] on div at bounding box center [132, 408] width 201 height 337
click at [183, 45] on icon at bounding box center [188, 47] width 17 height 17
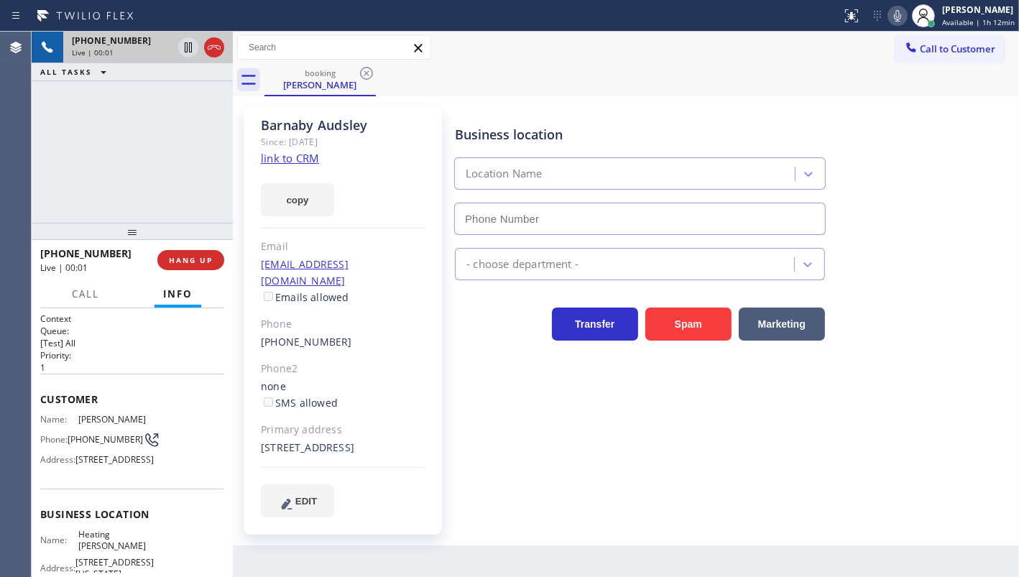
type input "[PHONE_NUMBER]"
click at [298, 151] on link "link to CRM" at bounding box center [290, 158] width 58 height 14
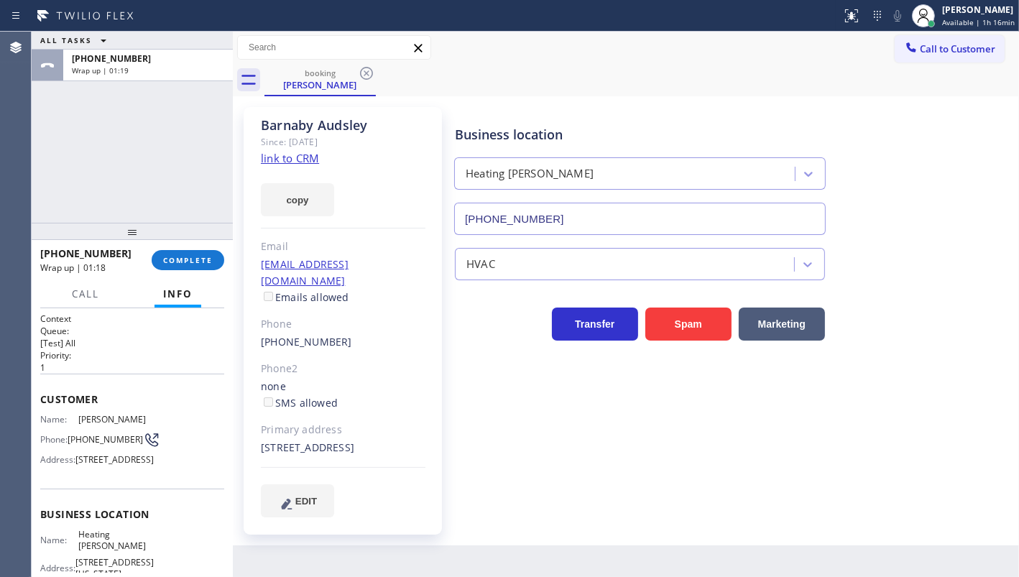
scroll to position [130, 0]
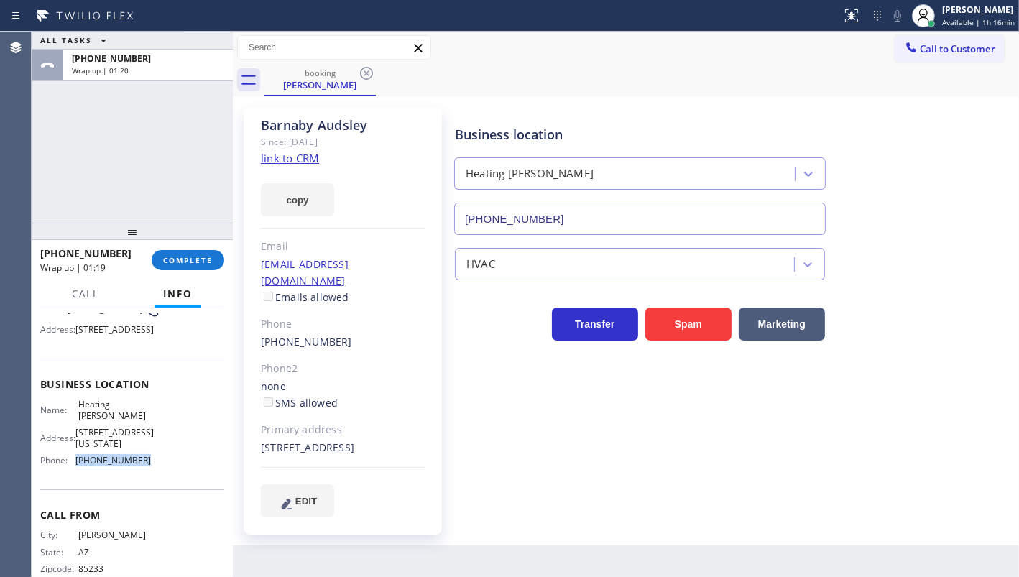
drag, startPoint x: 74, startPoint y: 496, endPoint x: 164, endPoint y: 503, distance: 90.2
click at [164, 472] on div "Name: Heating [PERSON_NAME] Address: [STREET_ADDRESS][US_STATE] Phone: [PHONE_N…" at bounding box center [132, 435] width 184 height 73
click at [957, 9] on div "[PERSON_NAME]" at bounding box center [978, 10] width 73 height 12
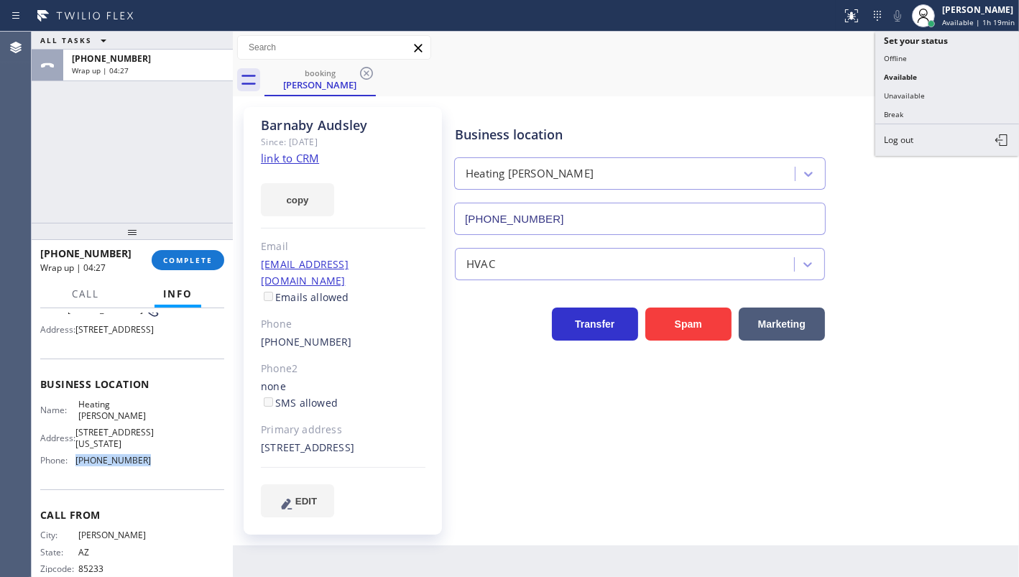
drag, startPoint x: 906, startPoint y: 94, endPoint x: 608, endPoint y: 122, distance: 298.9
click at [896, 94] on button "Unavailable" at bounding box center [948, 95] width 144 height 19
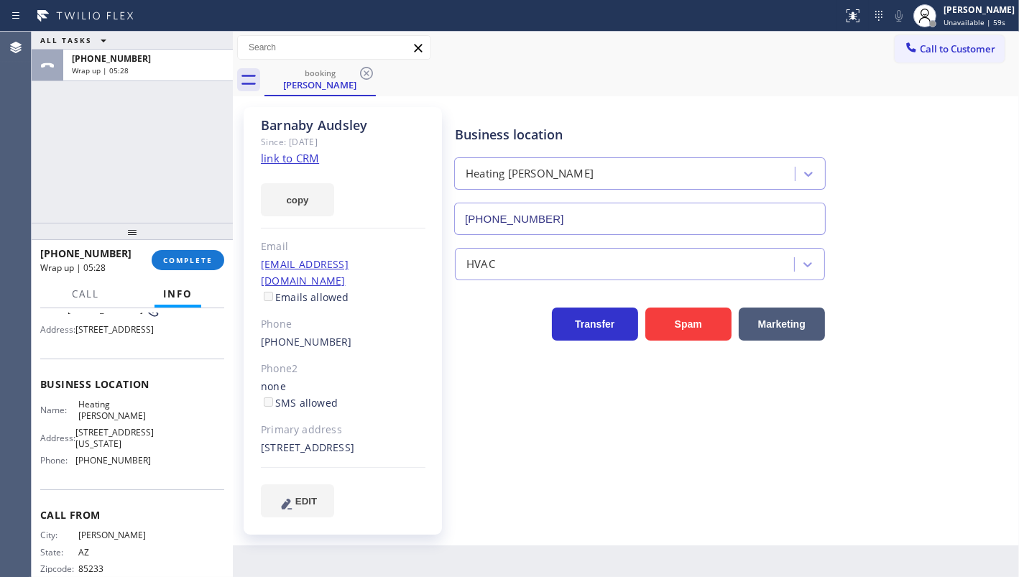
click at [164, 184] on div "ALL TASKS ALL TASKS ACTIVE TASKS TASKS IN WRAP UP [PHONE_NUMBER] Wrap up | 05:28" at bounding box center [132, 127] width 201 height 191
click at [178, 258] on span "COMPLETE" at bounding box center [188, 260] width 50 height 10
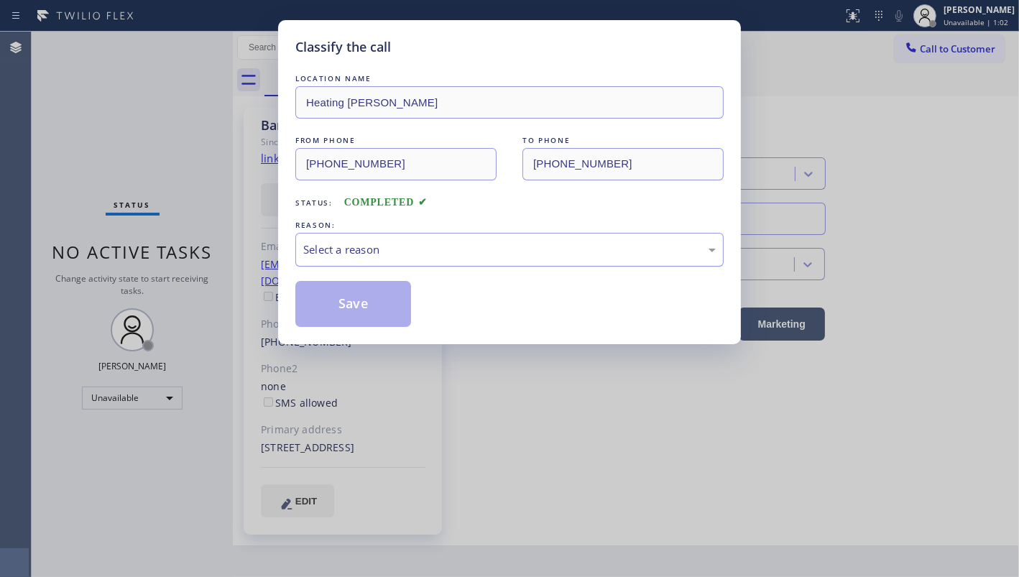
click at [496, 249] on div "Select a reason" at bounding box center [509, 250] width 413 height 17
click at [323, 304] on button "Save" at bounding box center [353, 304] width 116 height 46
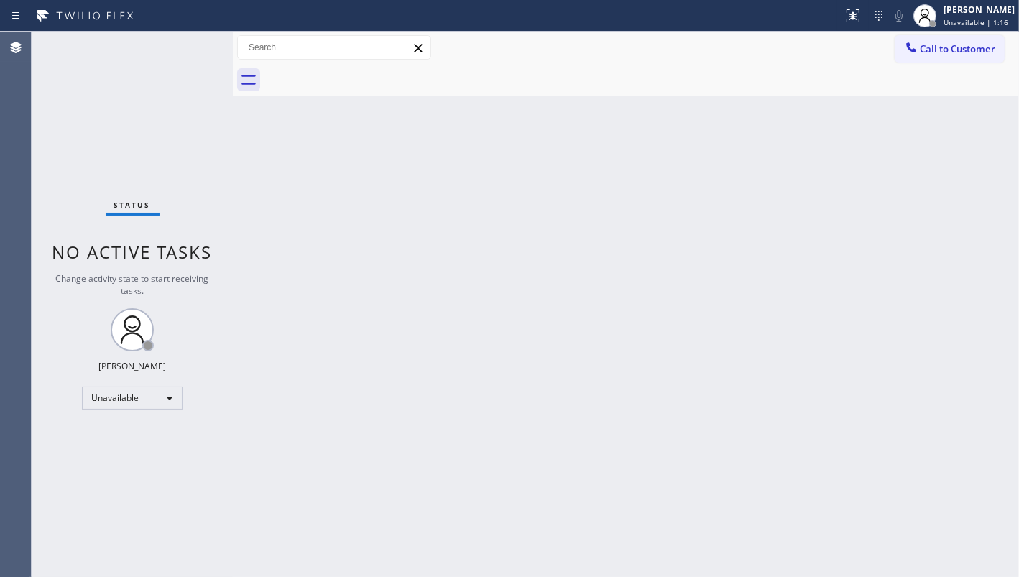
click at [50, 30] on div "Status report No issues detected If you experience an issue, please download th…" at bounding box center [509, 16] width 1019 height 32
click at [965, 15] on div "[PERSON_NAME]" at bounding box center [979, 10] width 71 height 12
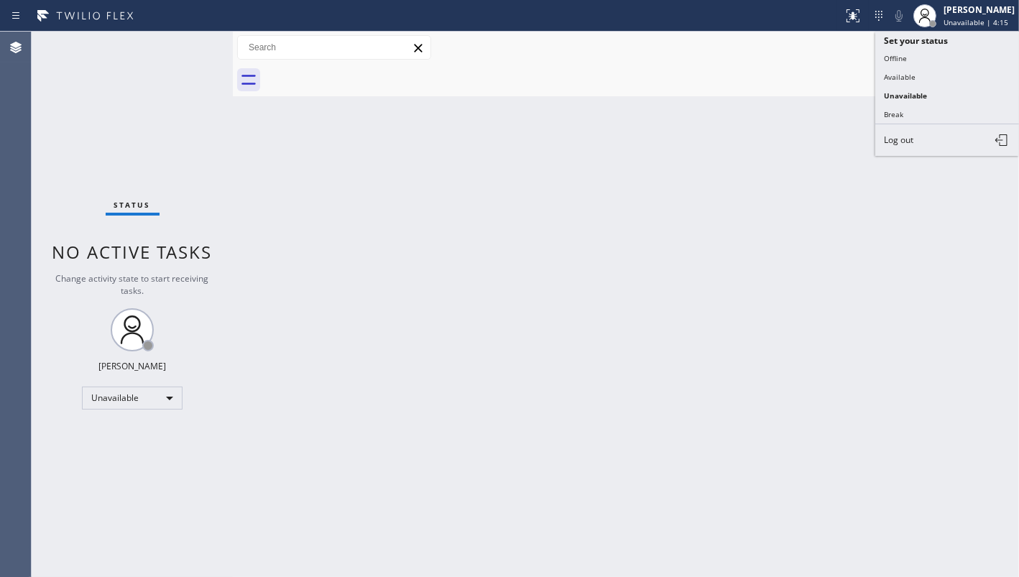
drag, startPoint x: 938, startPoint y: 137, endPoint x: 888, endPoint y: 188, distance: 72.2
click at [937, 134] on button "Log out" at bounding box center [948, 140] width 144 height 32
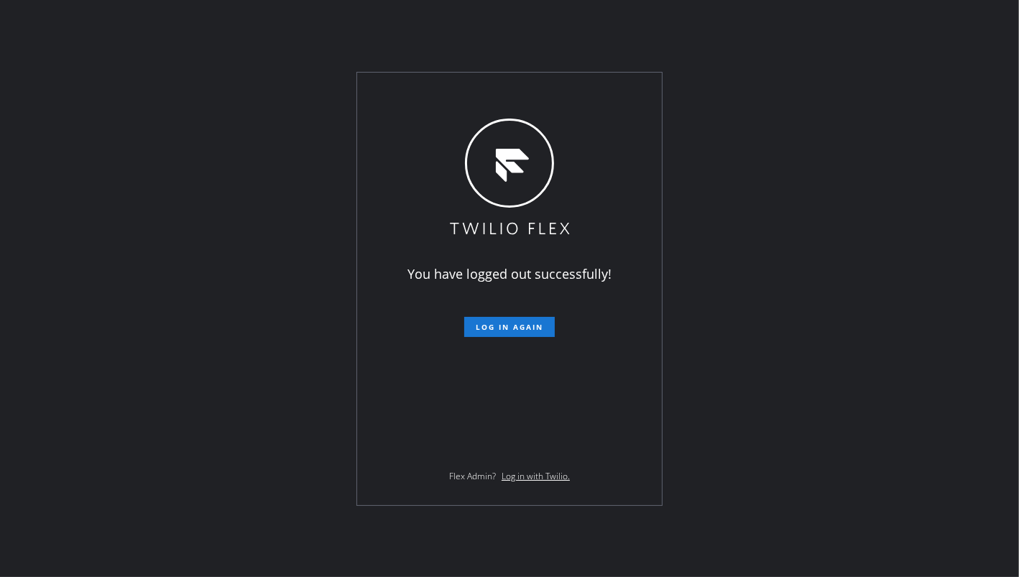
drag, startPoint x: 70, startPoint y: 439, endPoint x: 159, endPoint y: 283, distance: 179.3
click at [77, 430] on div "You have logged out successfully! Log in again Flex Admin? Log in with Twilio." at bounding box center [509, 288] width 1019 height 577
click at [260, 395] on div "You have logged out successfully! Log in again Flex Admin? Log in with Twilio." at bounding box center [509, 288] width 1019 height 577
